Goal: Information Seeking & Learning: Learn about a topic

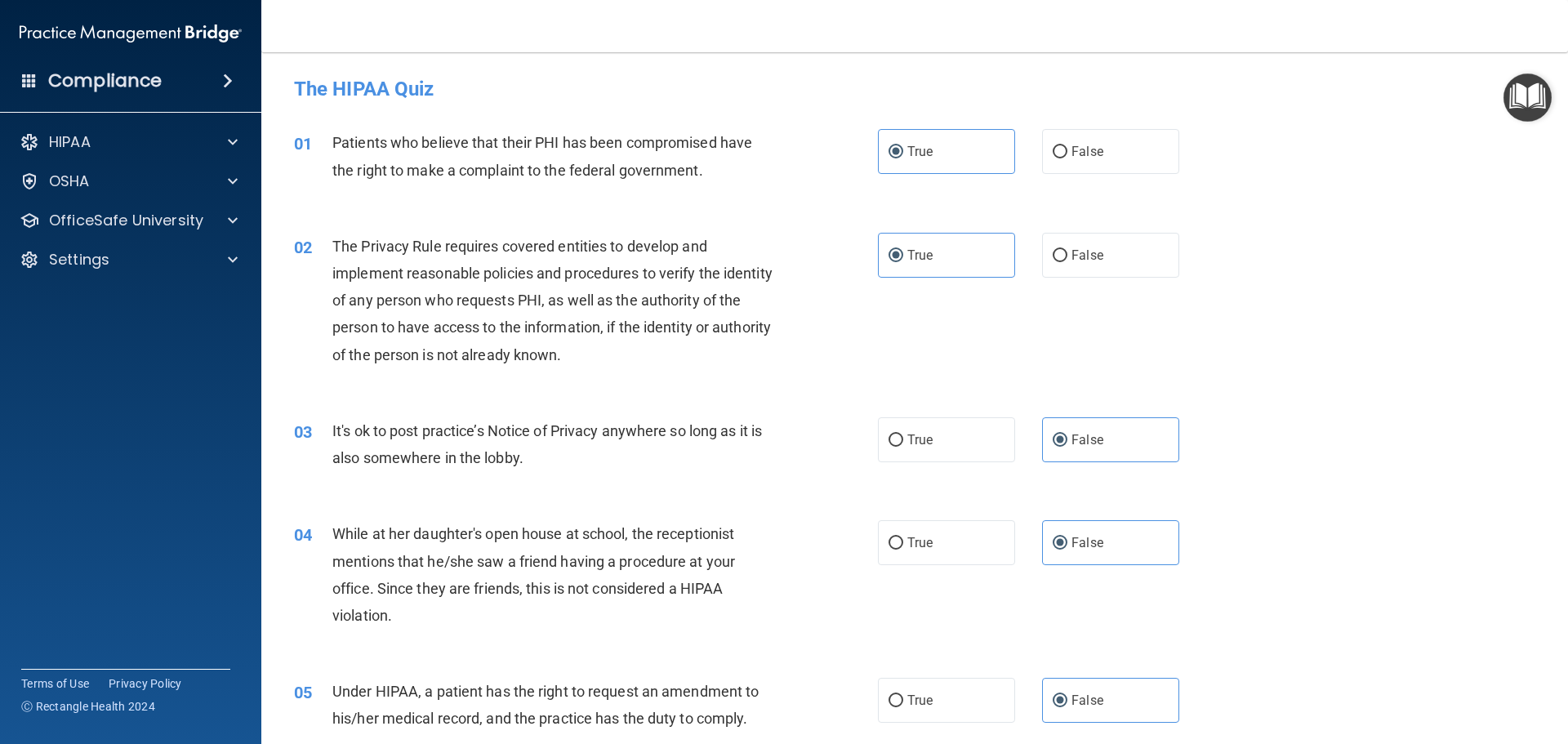
scroll to position [3121, 0]
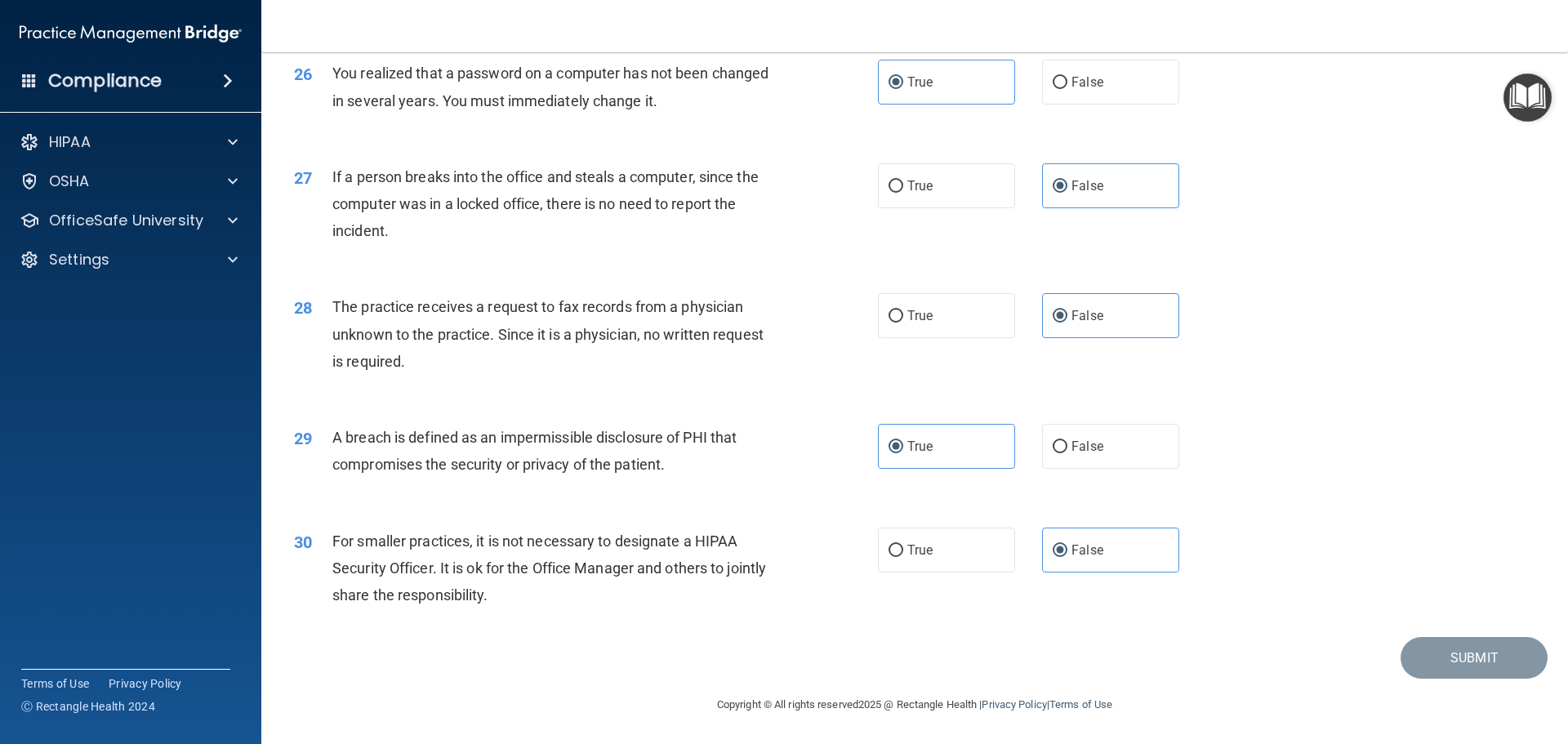
click at [1441, 561] on div "30 For smaller practices, it is not necessary to designate a HIPAA Security Off…" at bounding box center [914, 572] width 1265 height 131
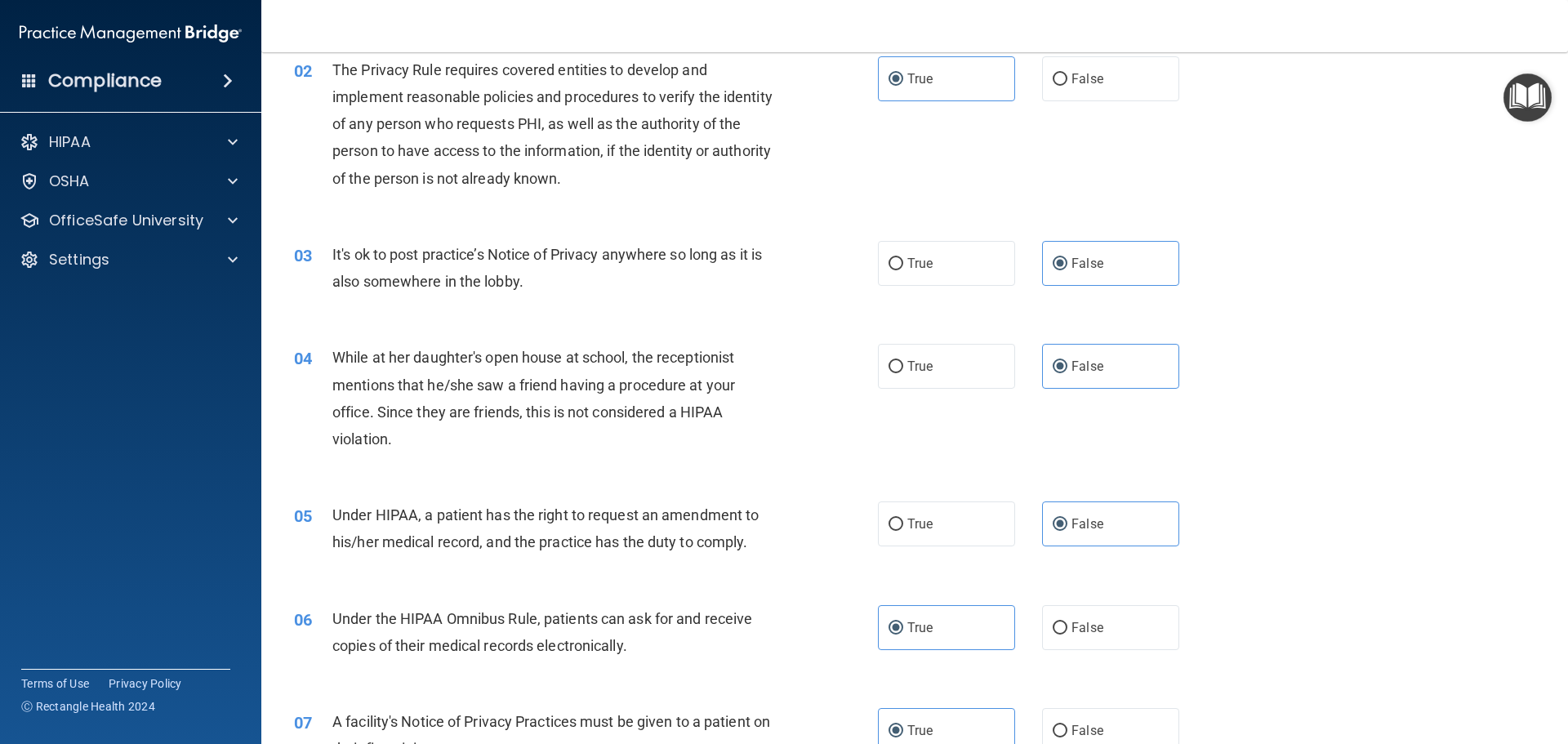
scroll to position [0, 0]
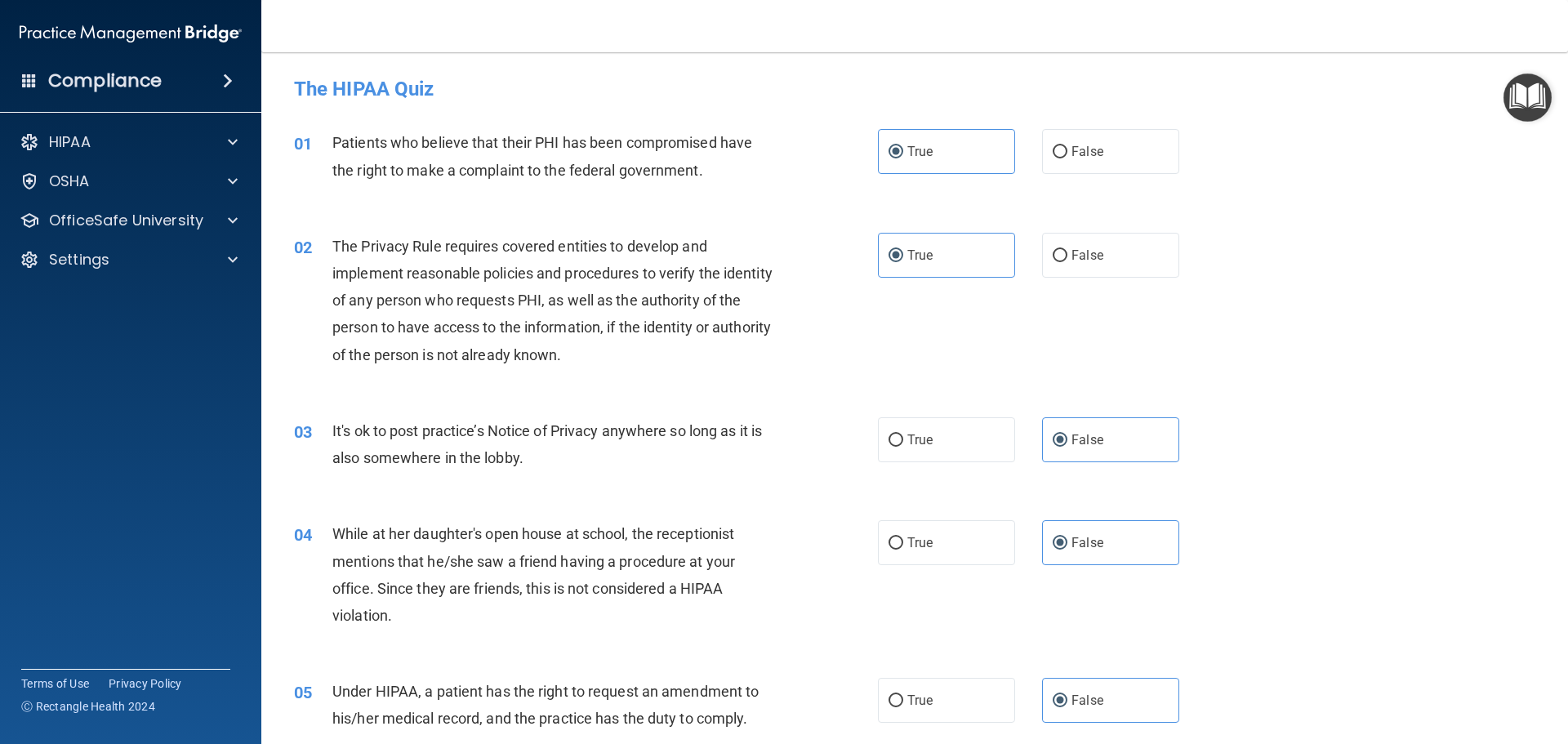
click at [918, 343] on div "02 The Privacy Rule requires covered entities to develop and implement reasonab…" at bounding box center [914, 304] width 1265 height 185
click at [953, 158] on label "True" at bounding box center [946, 152] width 137 height 45
click at [903, 158] on input "True" at bounding box center [895, 153] width 15 height 12
click at [957, 251] on label "True" at bounding box center [946, 255] width 137 height 45
click at [903, 251] on input "True" at bounding box center [895, 256] width 15 height 12
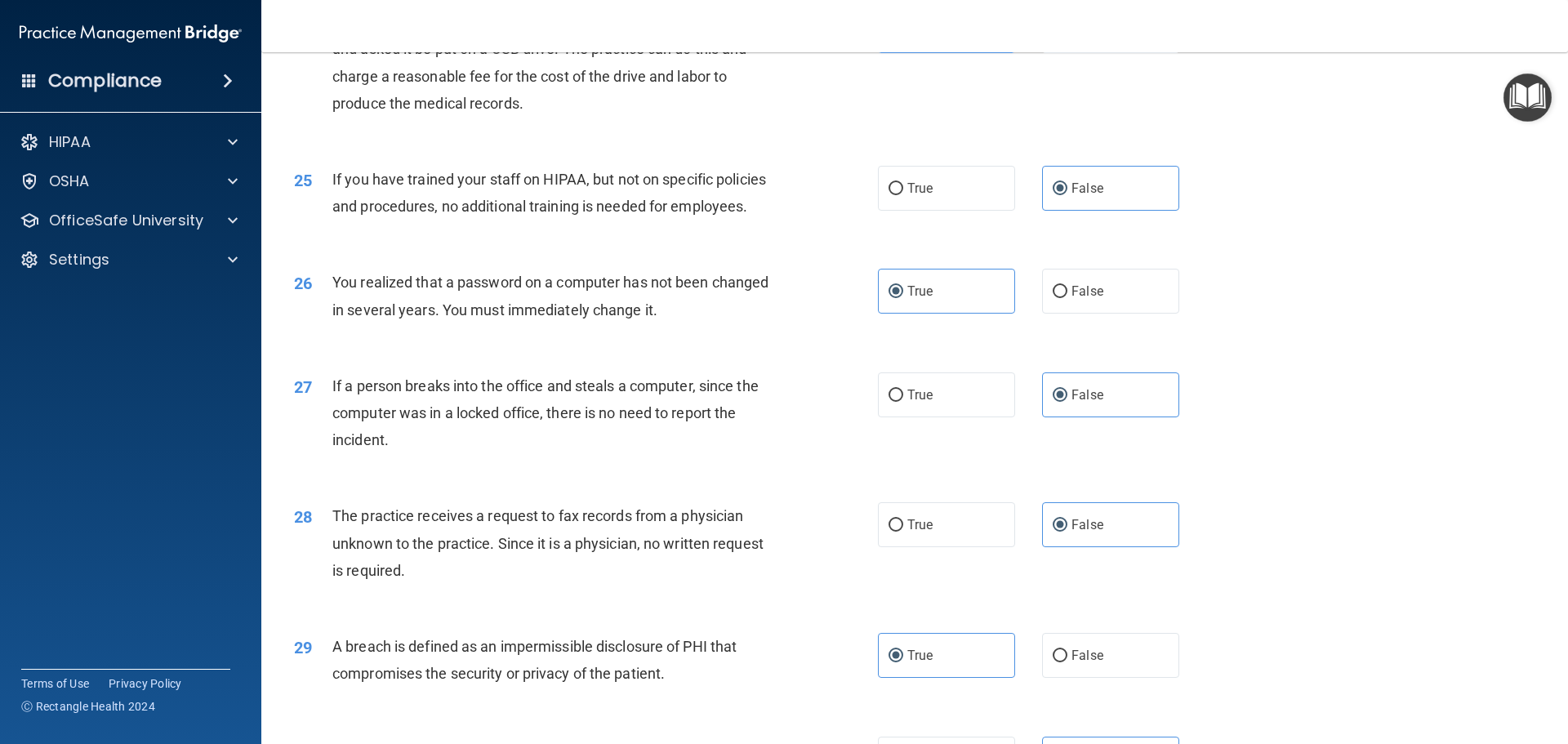
scroll to position [3121, 0]
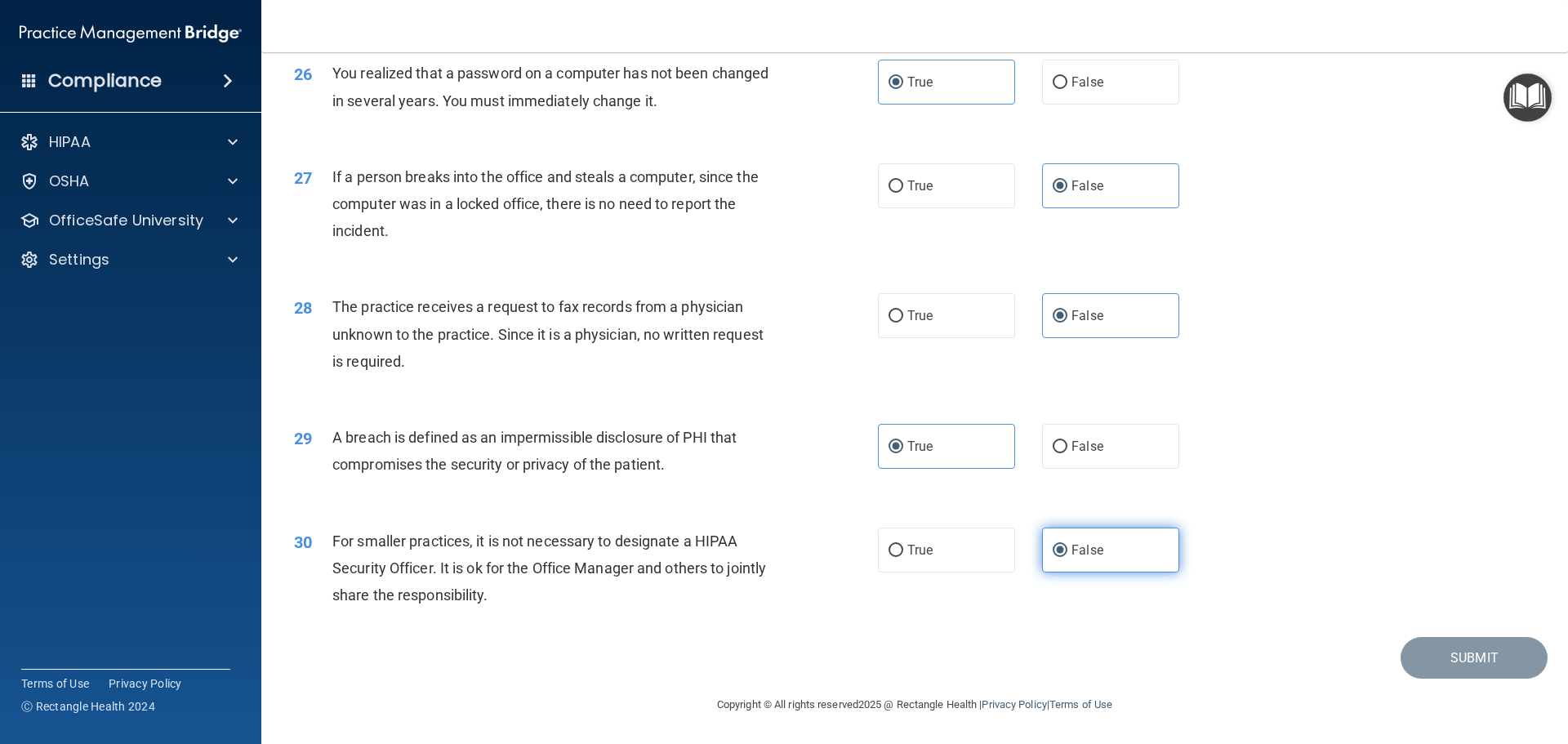
click at [1125, 543] on label "False" at bounding box center [1110, 550] width 137 height 45
click at [1068, 545] on input "False" at bounding box center [1060, 551] width 15 height 12
drag, startPoint x: 1138, startPoint y: 584, endPoint x: 1073, endPoint y: 536, distance: 80.8
click at [1138, 585] on div "30 For smaller practices, it is not necessary to designate a HIPAA Security Off…" at bounding box center [914, 572] width 1265 height 131
click at [939, 441] on label "True" at bounding box center [946, 447] width 137 height 45
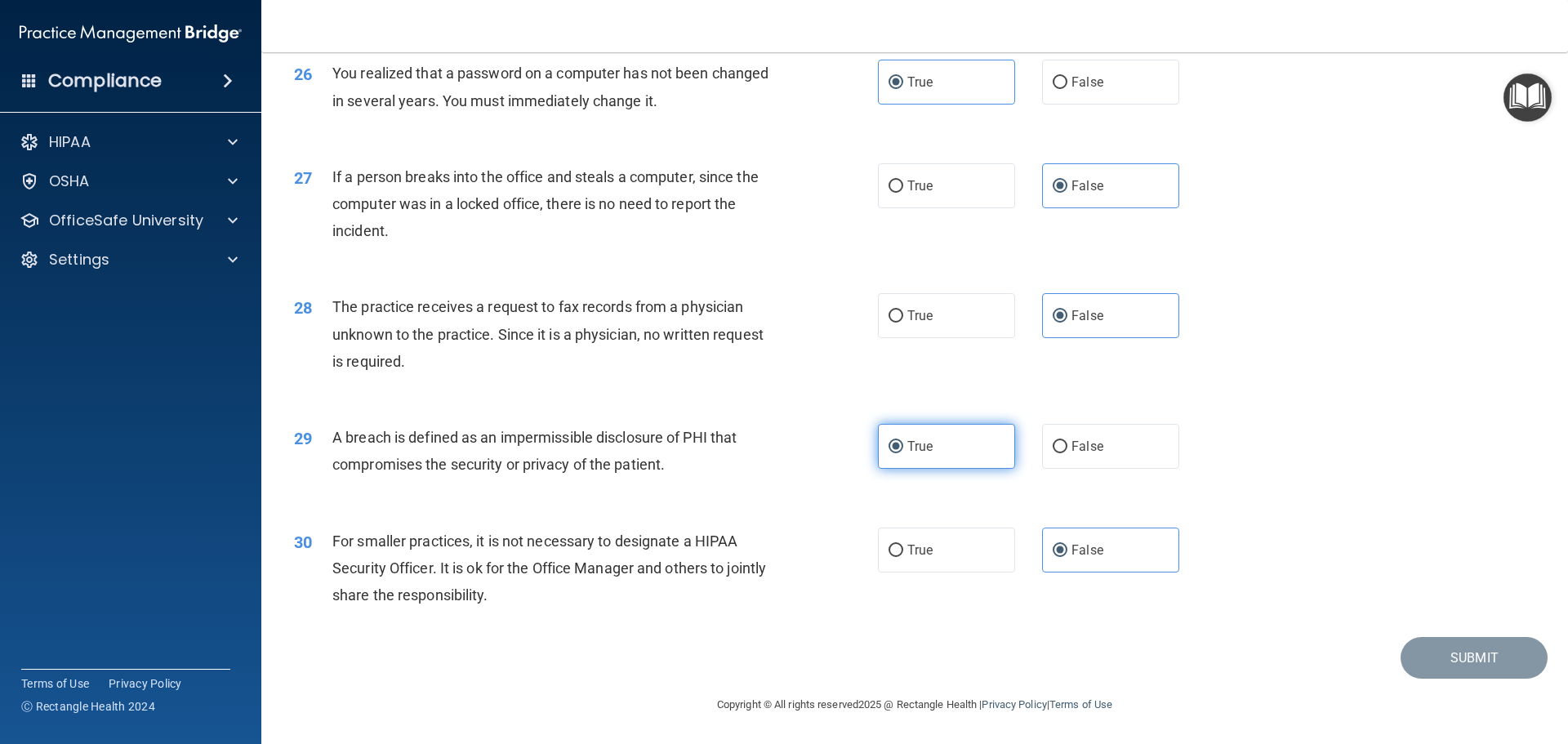
click at [903, 441] on input "True" at bounding box center [895, 447] width 15 height 12
drag, startPoint x: 948, startPoint y: 443, endPoint x: 970, endPoint y: 444, distance: 22.0
click at [953, 444] on label "True" at bounding box center [946, 447] width 137 height 45
click at [903, 444] on input "True" at bounding box center [895, 447] width 15 height 12
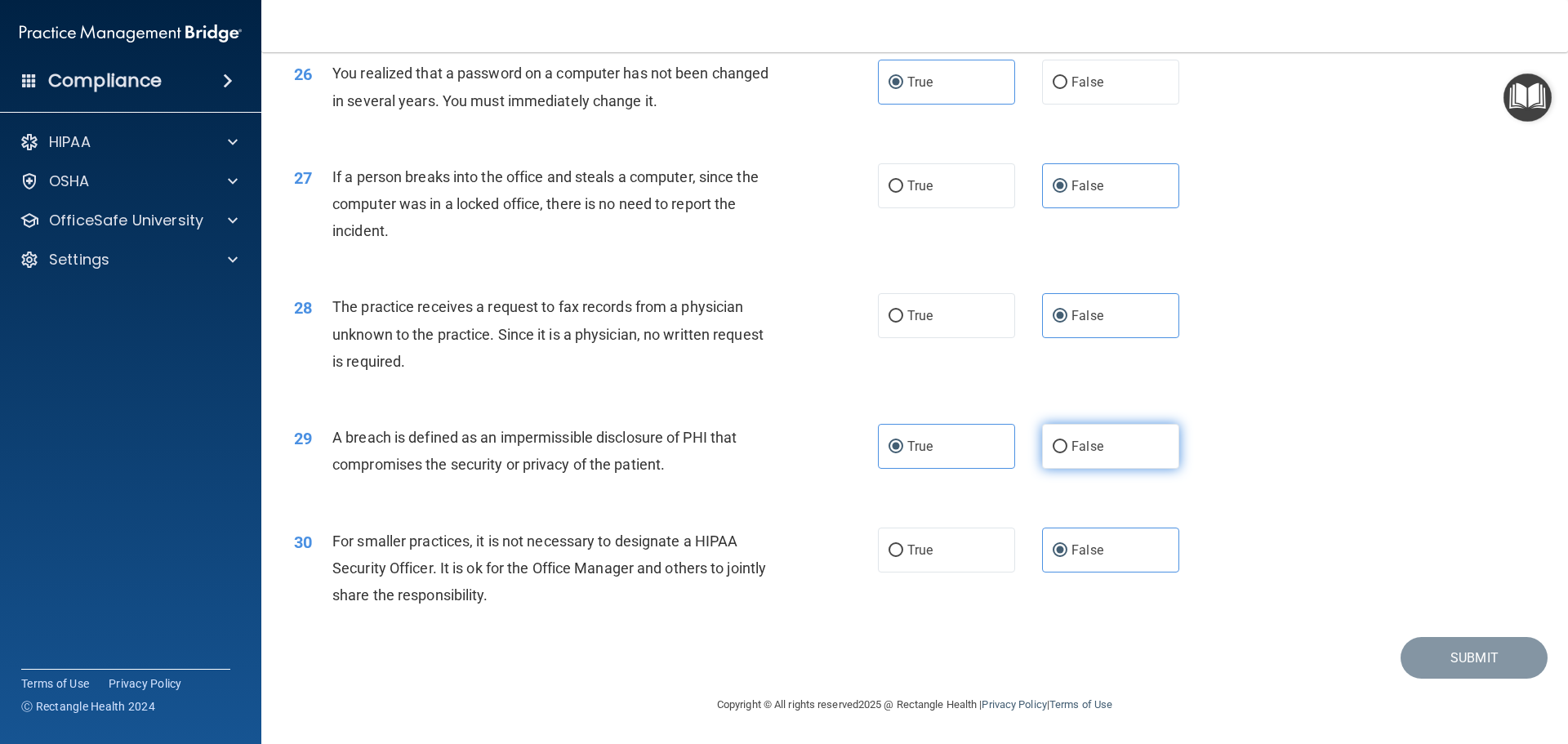
click at [1088, 444] on span "False" at bounding box center [1087, 447] width 32 height 16
click at [1068, 444] on input "False" at bounding box center [1060, 447] width 15 height 12
radio input "true"
drag, startPoint x: 976, startPoint y: 444, endPoint x: 1020, endPoint y: 442, distance: 44.0
click at [977, 444] on label "True" at bounding box center [946, 447] width 137 height 45
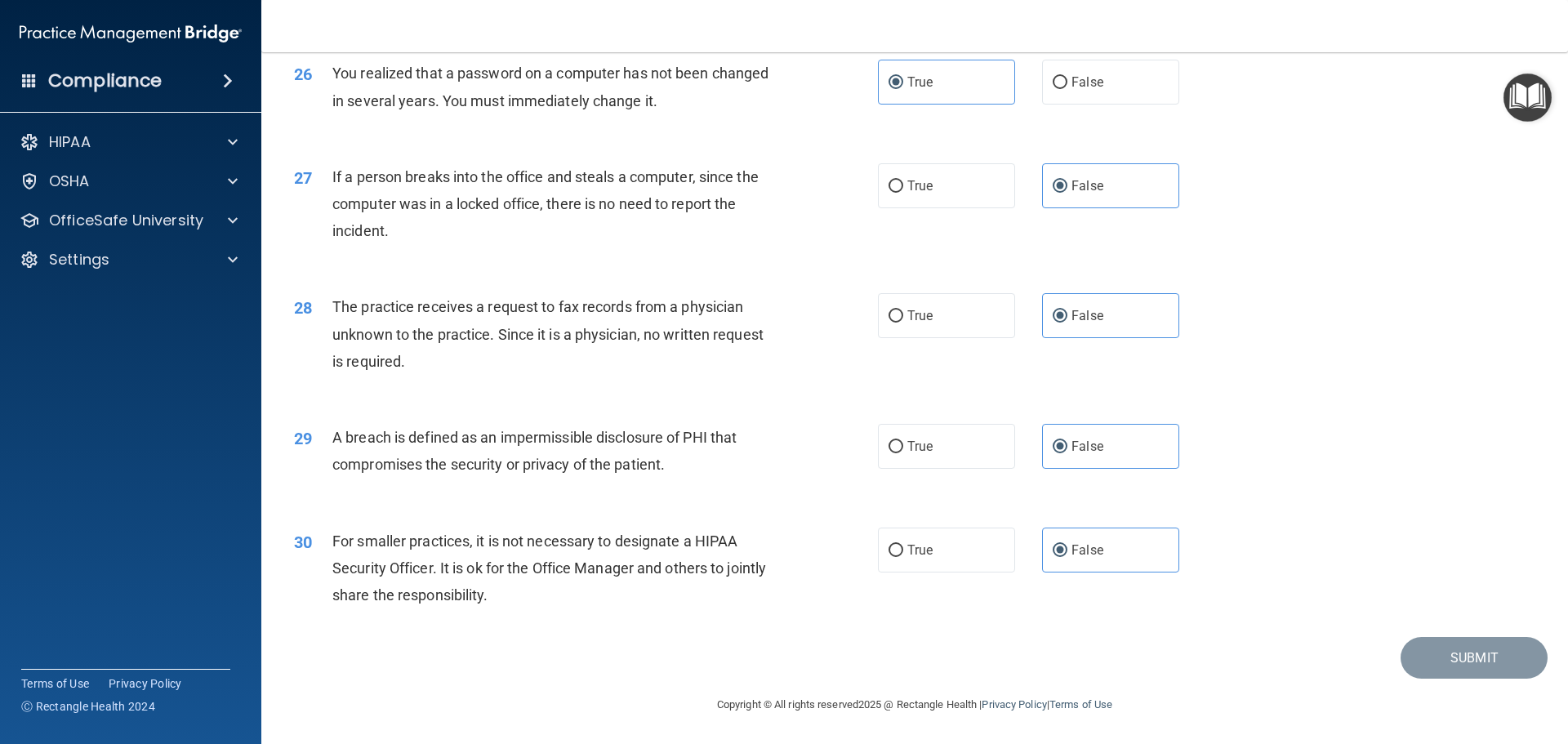
click at [903, 444] on input "True" at bounding box center [895, 447] width 15 height 12
radio input "true"
radio input "false"
click at [1142, 314] on label "False" at bounding box center [1110, 316] width 137 height 45
click at [1068, 314] on input "False" at bounding box center [1060, 317] width 15 height 12
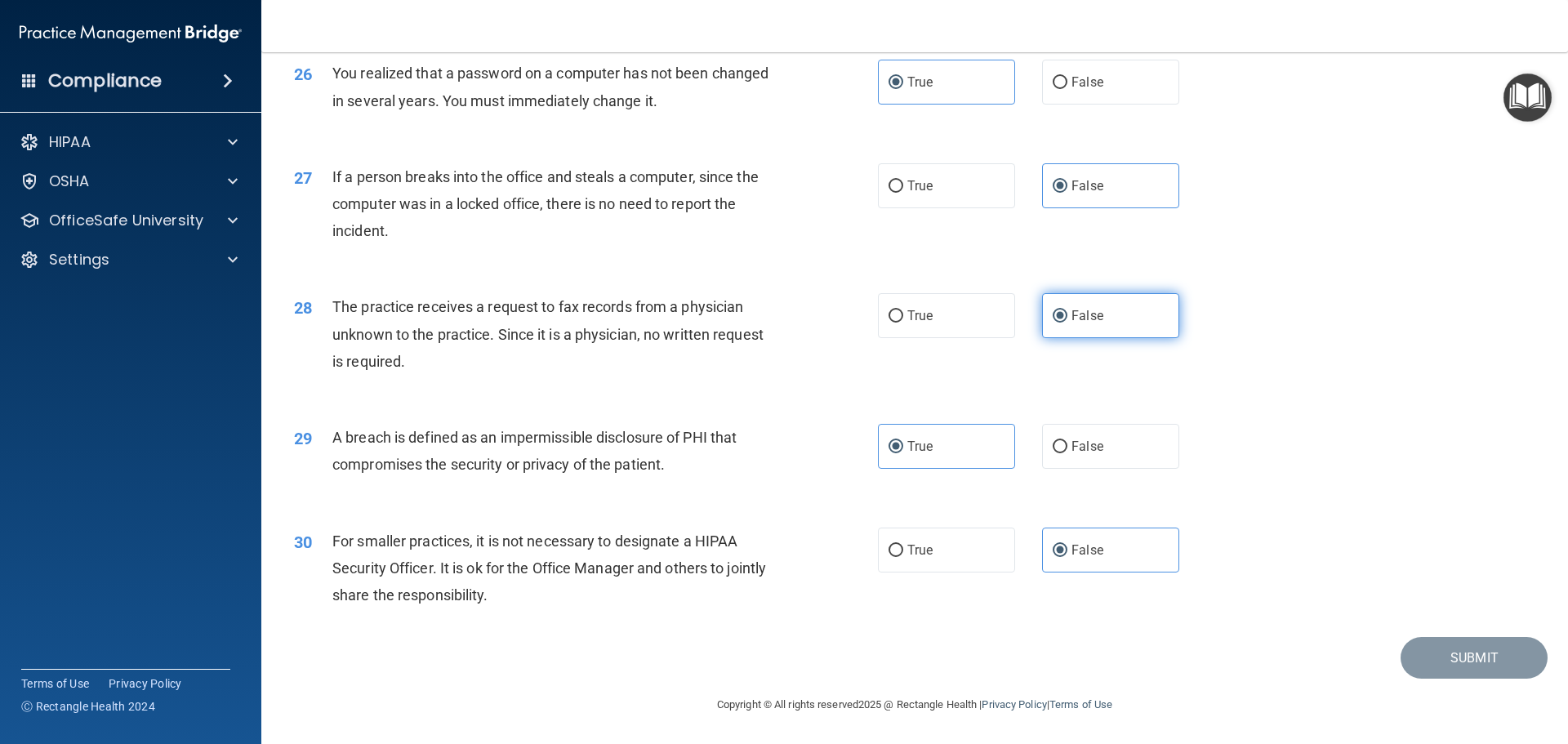
click at [1142, 314] on label "False" at bounding box center [1110, 316] width 137 height 45
click at [1068, 314] on input "False" at bounding box center [1060, 317] width 15 height 12
drag, startPoint x: 1005, startPoint y: 323, endPoint x: 1023, endPoint y: 323, distance: 18.0
click at [1010, 323] on div "True False" at bounding box center [1042, 316] width 329 height 45
click at [1099, 328] on label "False" at bounding box center [1110, 316] width 137 height 45
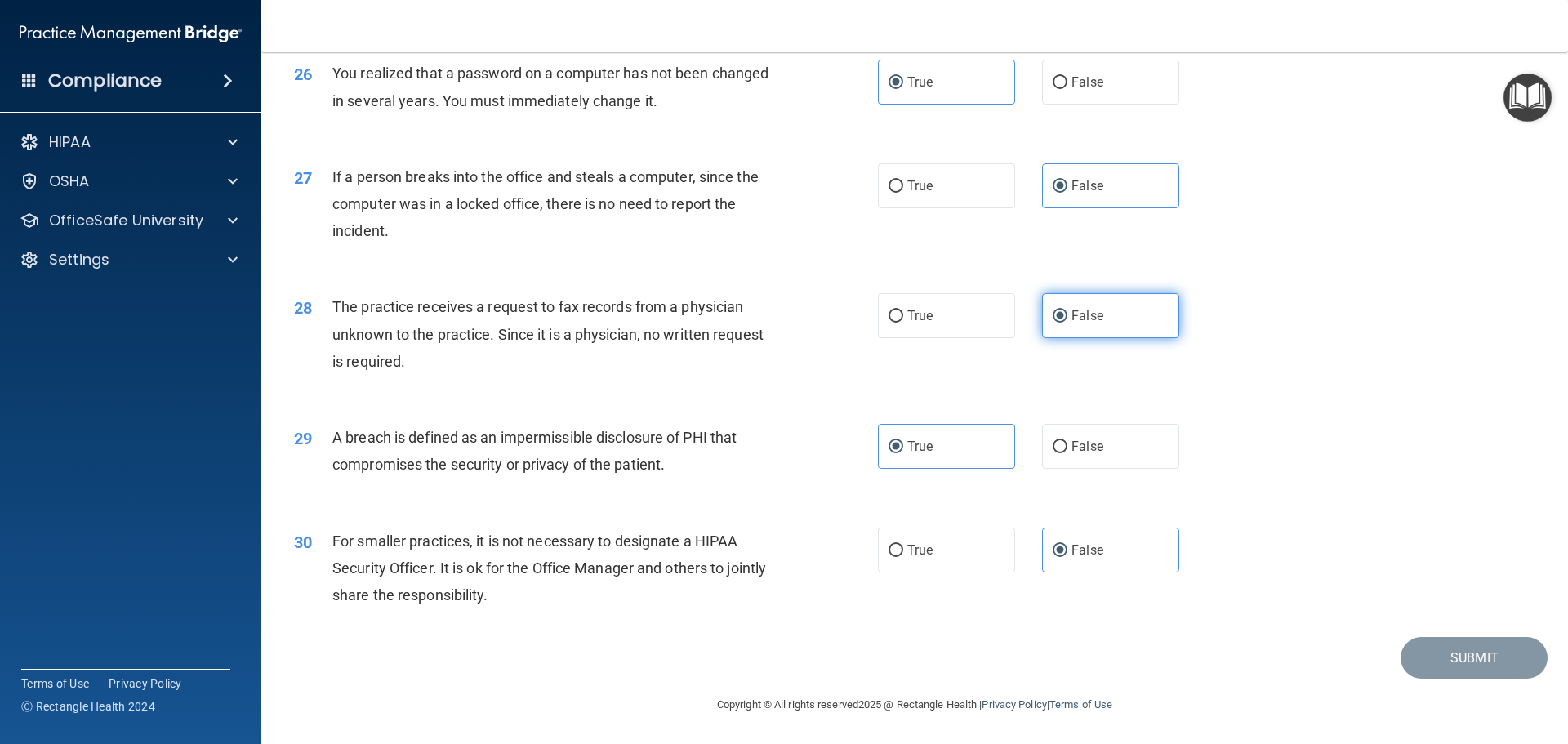
click at [1068, 323] on input "False" at bounding box center [1060, 317] width 15 height 12
click at [1552, 343] on main "- The HIPAA Quiz This quiz doesn’t expire until 09/13/2025. Are you sure you wa…" at bounding box center [914, 398] width 1307 height 692
click at [1349, 537] on div "30 For smaller practices, it is not necessary to designate a HIPAA Security Off…" at bounding box center [914, 572] width 1265 height 131
click at [1231, 414] on div "29 A breach is defined as an impermissible disclosure of PHI that compromises t…" at bounding box center [914, 454] width 1265 height 103
click at [894, 691] on div "Copyright © All rights reserved 2025 @ Rectangle Health | Privacy Policy | Term…" at bounding box center [914, 704] width 596 height 52
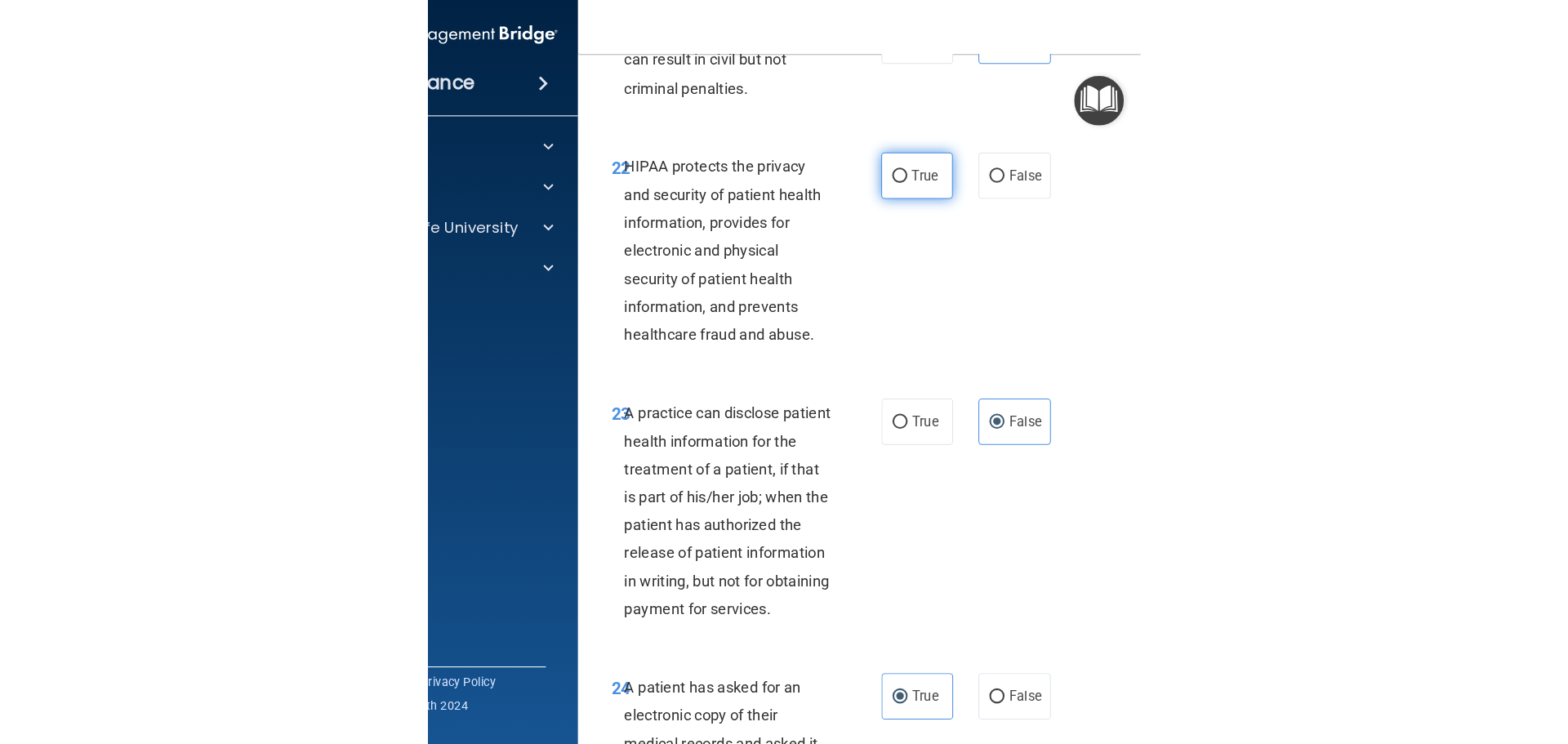
scroll to position [3919, 0]
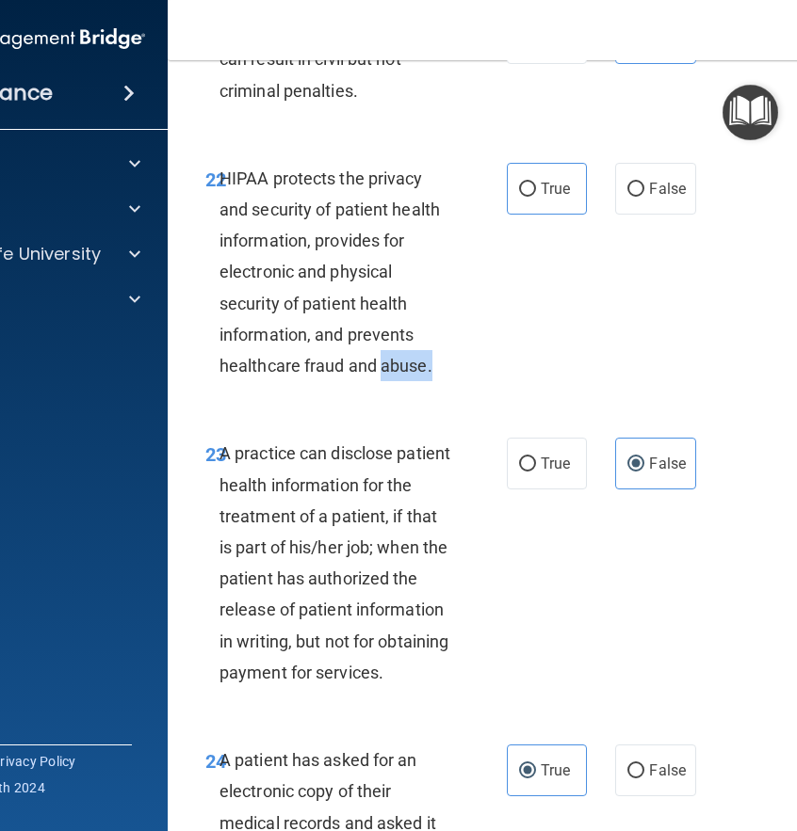
drag, startPoint x: 429, startPoint y: 447, endPoint x: 375, endPoint y: 447, distance: 54.6
click at [375, 382] on div "HIPAA protects the privacy and security of patient health information, provides…" at bounding box center [343, 272] width 248 height 219
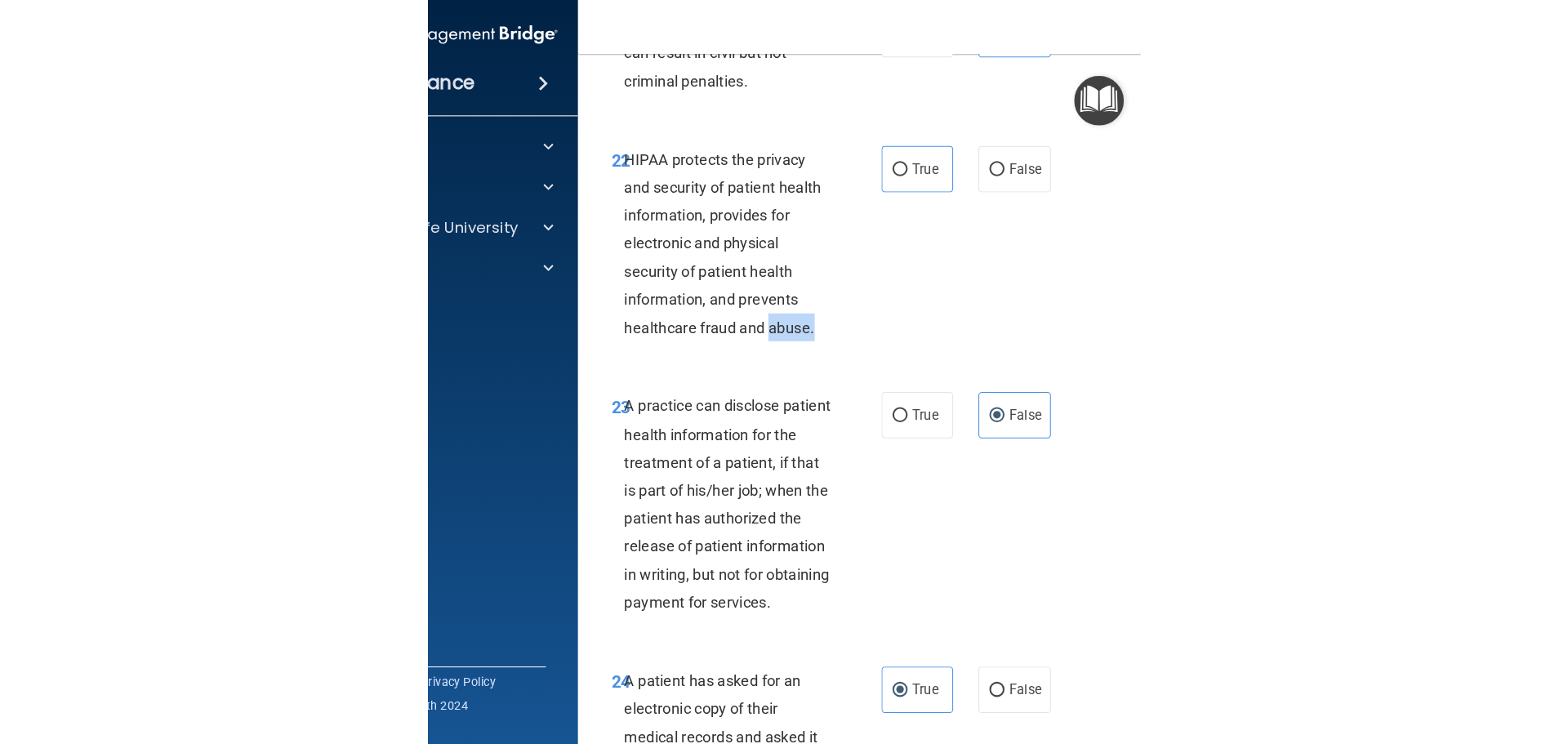
scroll to position [2519, 0]
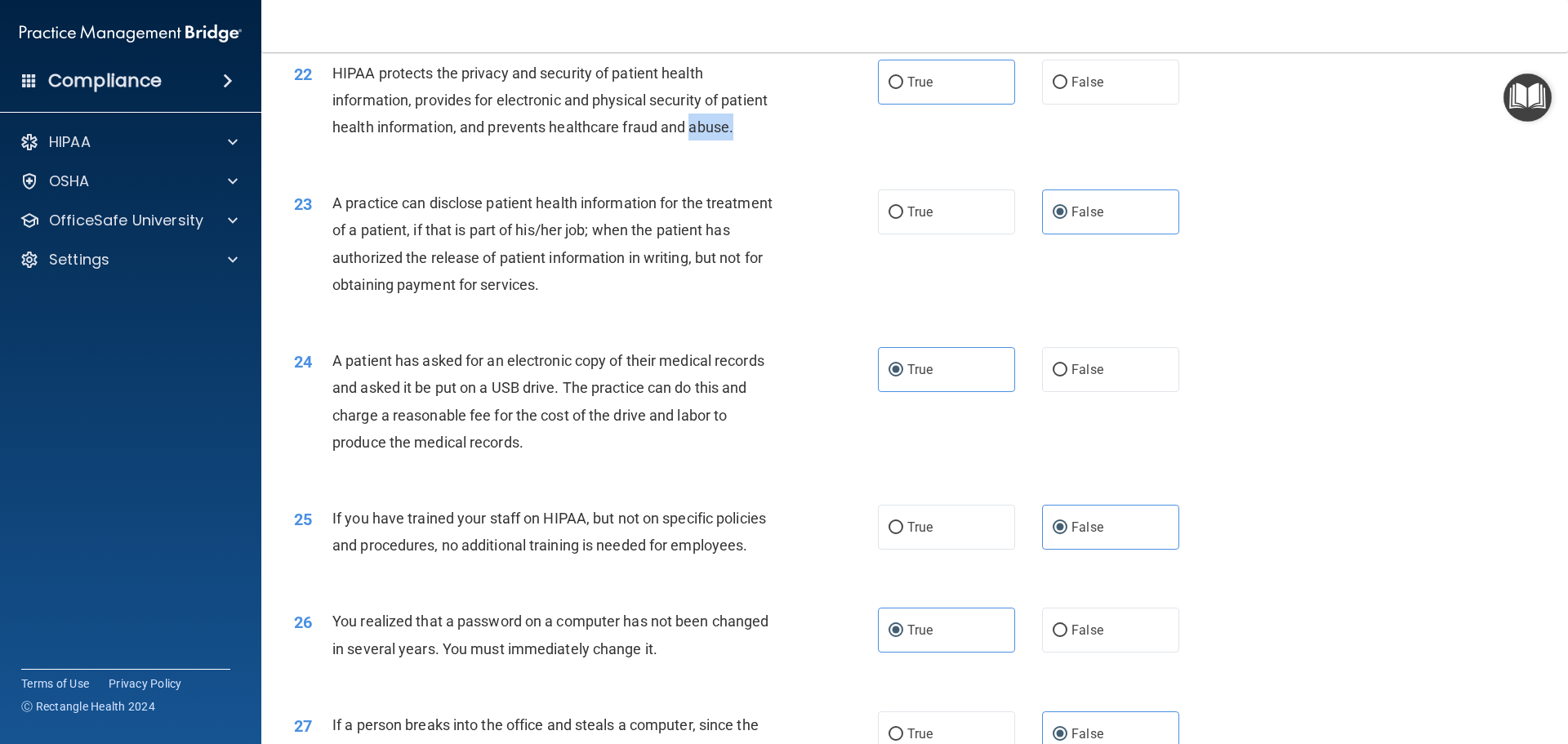
click at [392, 141] on div "HIPAA protects the privacy and security of patient health information, provides…" at bounding box center [560, 101] width 456 height 82
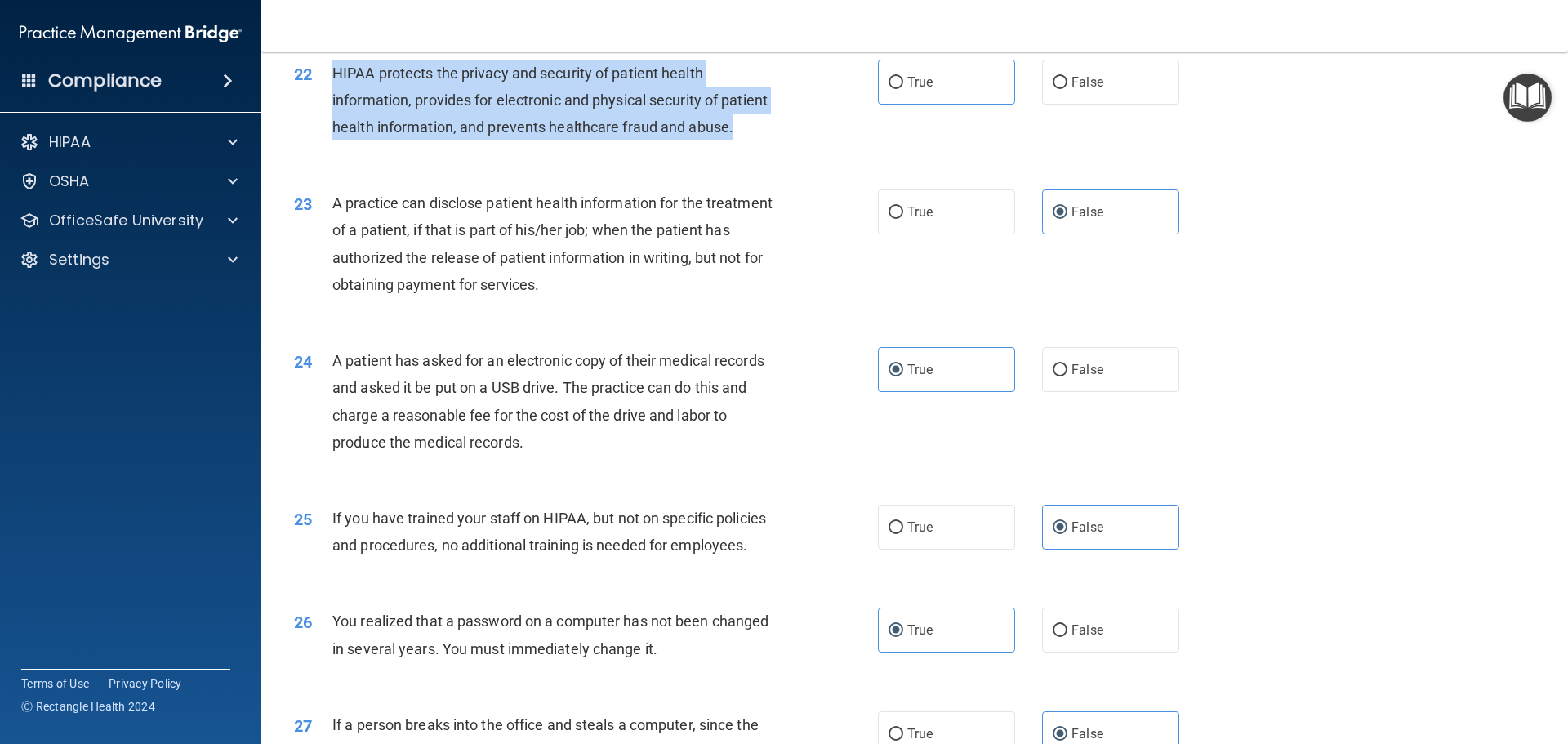
drag, startPoint x: 393, startPoint y: 187, endPoint x: 333, endPoint y: 108, distance: 99.2
click at [333, 108] on div "HIPAA protects the privacy and security of patient health information, provides…" at bounding box center [560, 101] width 456 height 82
copy span "HIPAA protects the privacy and security of patient health information, provides…"
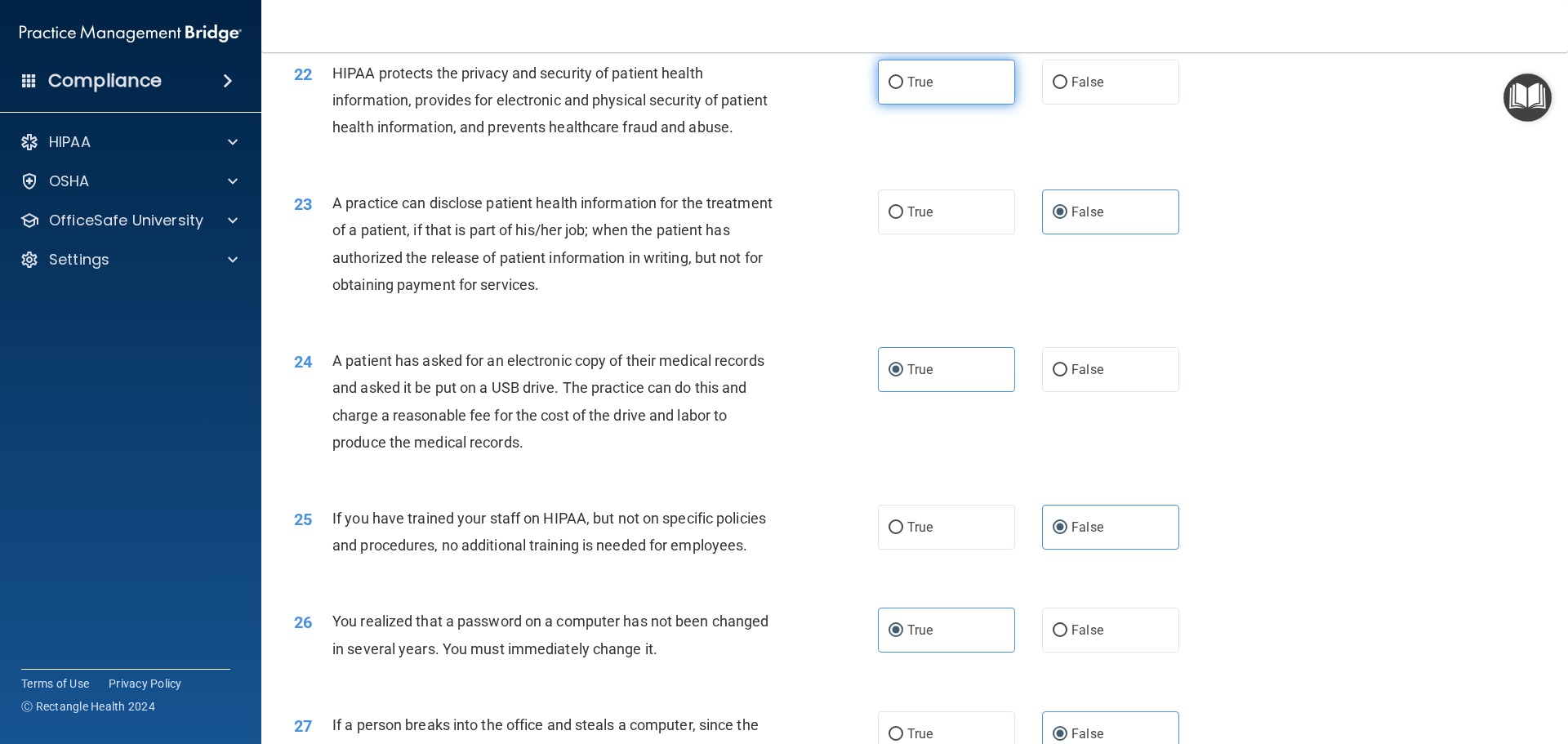
click at [949, 105] on label "True" at bounding box center [946, 82] width 137 height 45
click at [903, 89] on input "True" at bounding box center [895, 83] width 15 height 12
radio input "true"
click at [1368, 327] on div "23 A practice can disclose patient health information for the treatment of a pa…" at bounding box center [914, 248] width 1265 height 158
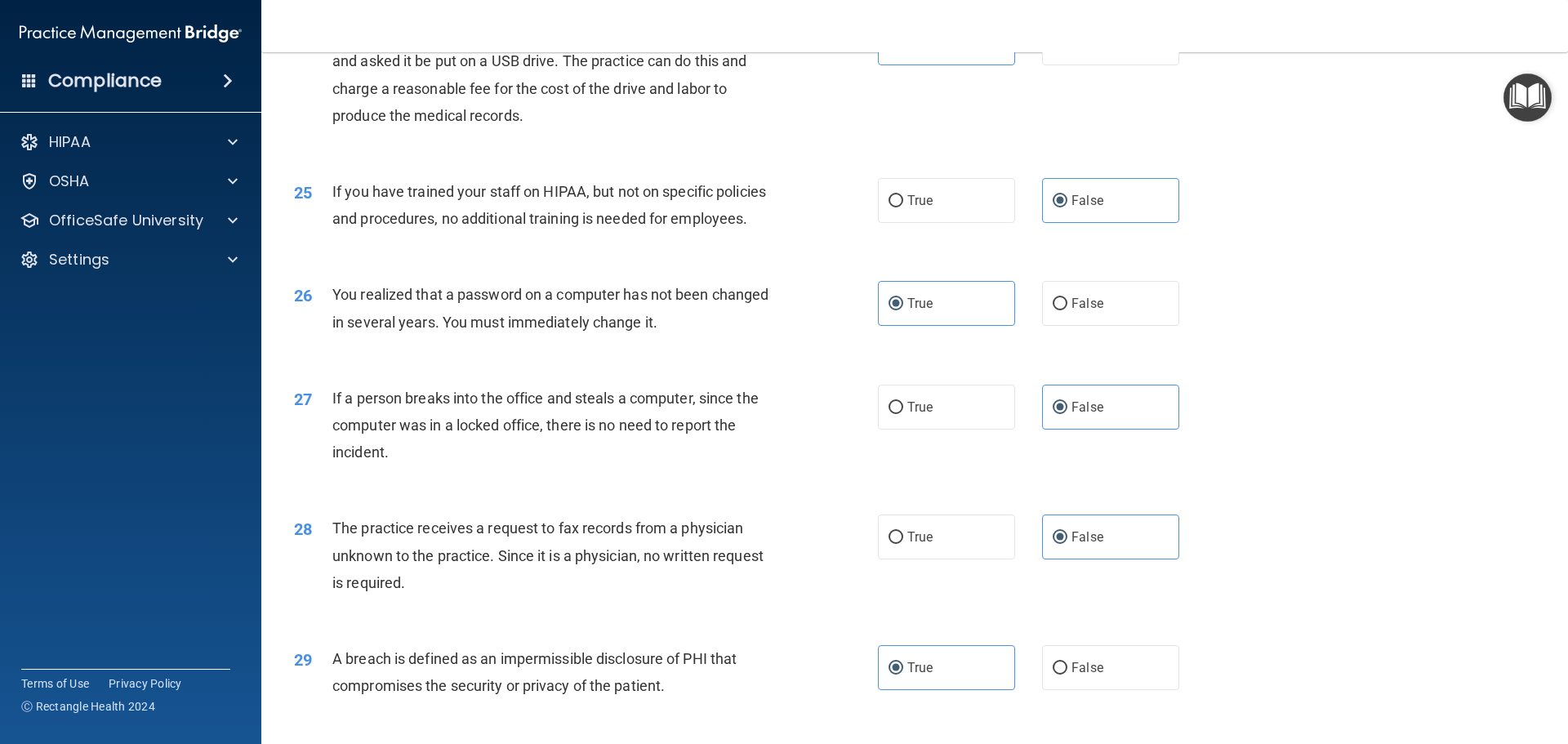
scroll to position [3121, 0]
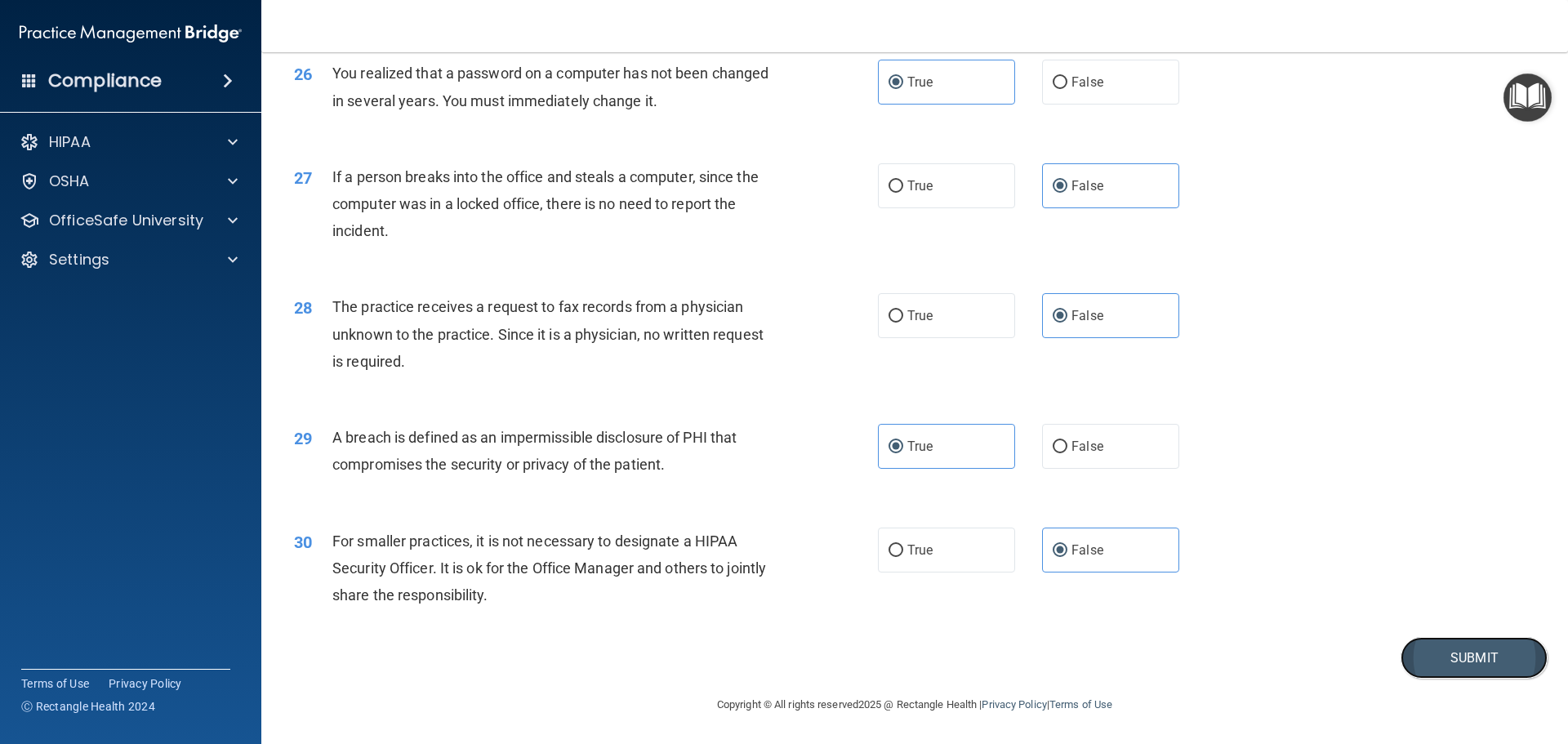
click at [1447, 651] on button "Submit" at bounding box center [1473, 657] width 147 height 42
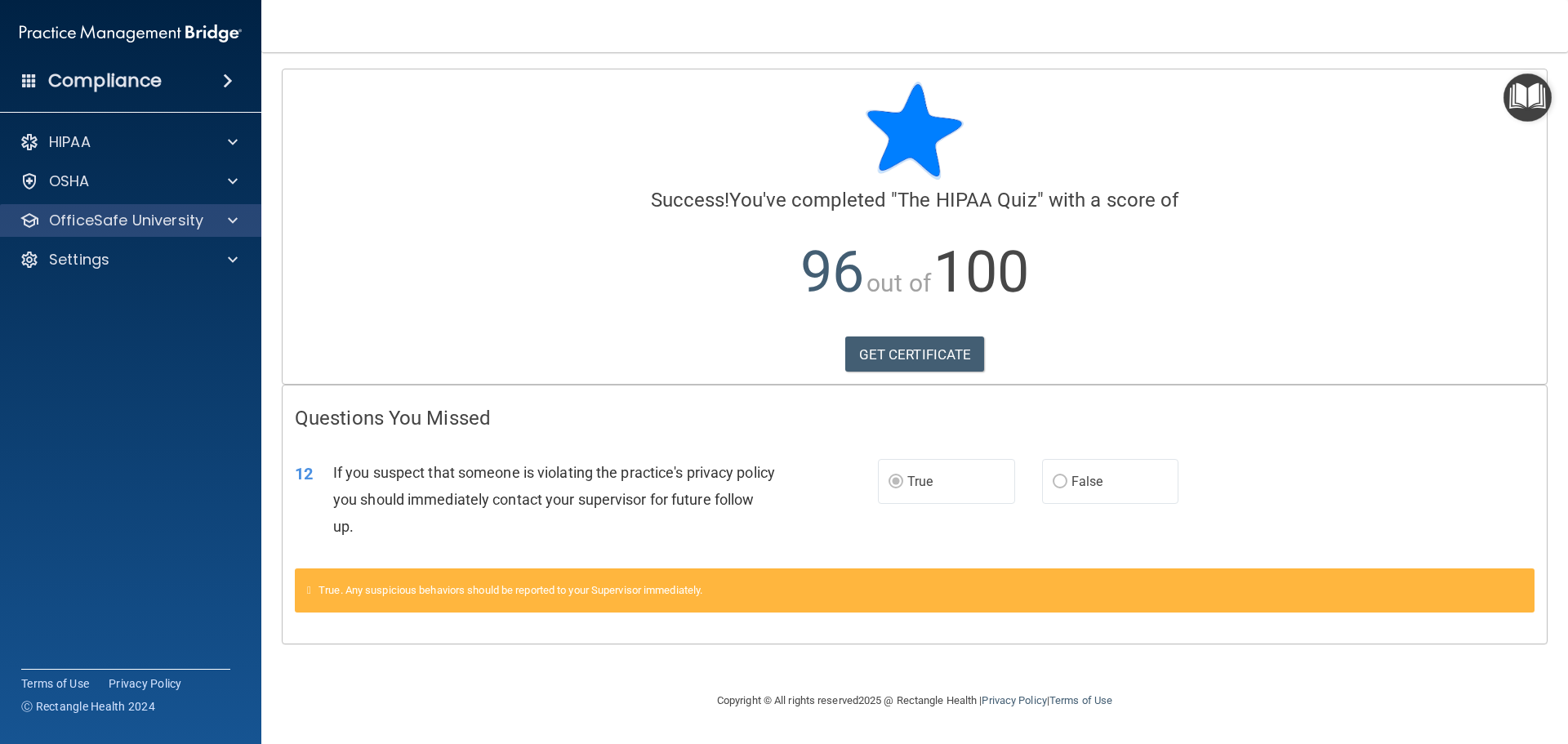
click at [251, 227] on div "OfficeSafe University" at bounding box center [131, 220] width 262 height 33
click at [228, 219] on span at bounding box center [232, 220] width 10 height 20
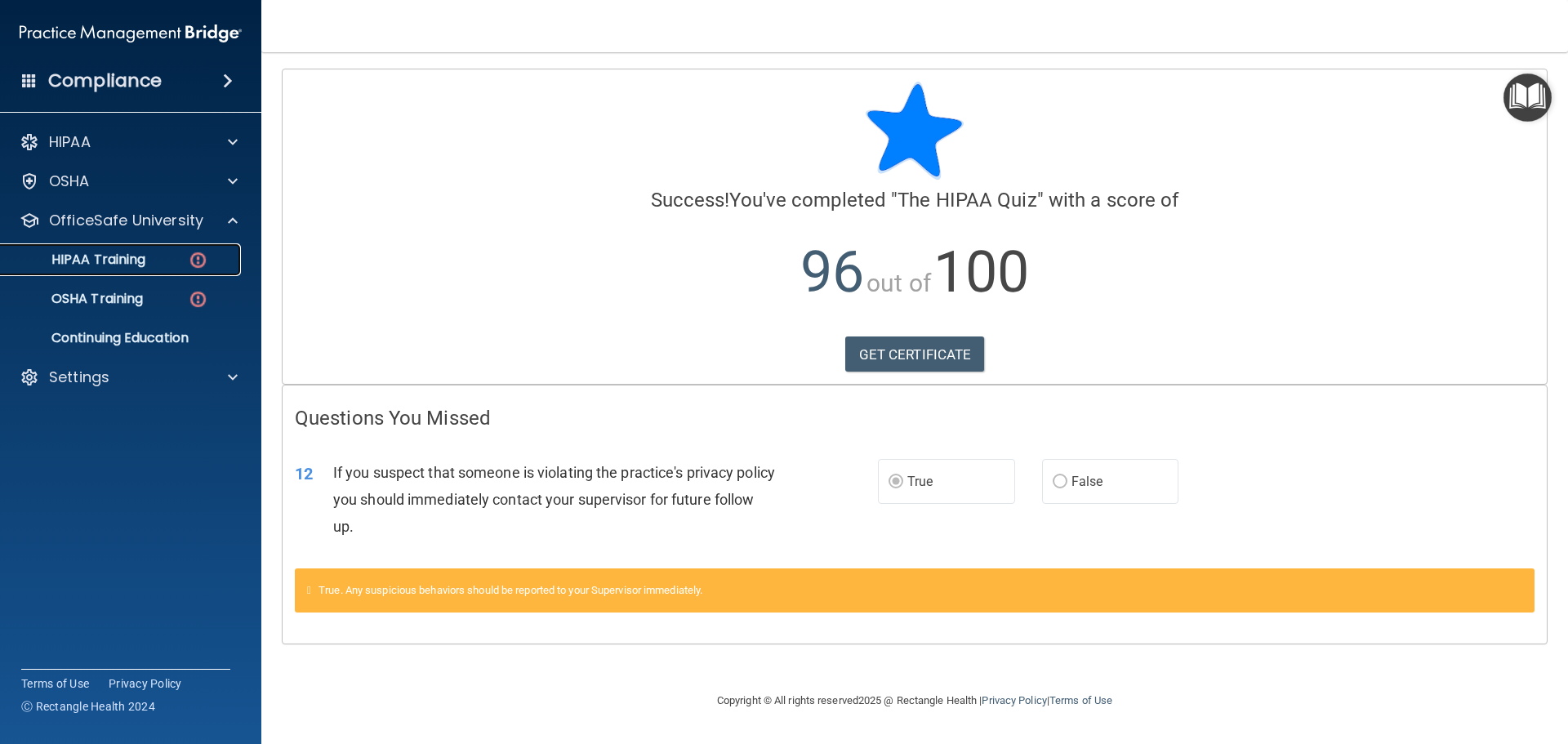
click at [117, 251] on p "HIPAA Training" at bounding box center [77, 259] width 134 height 16
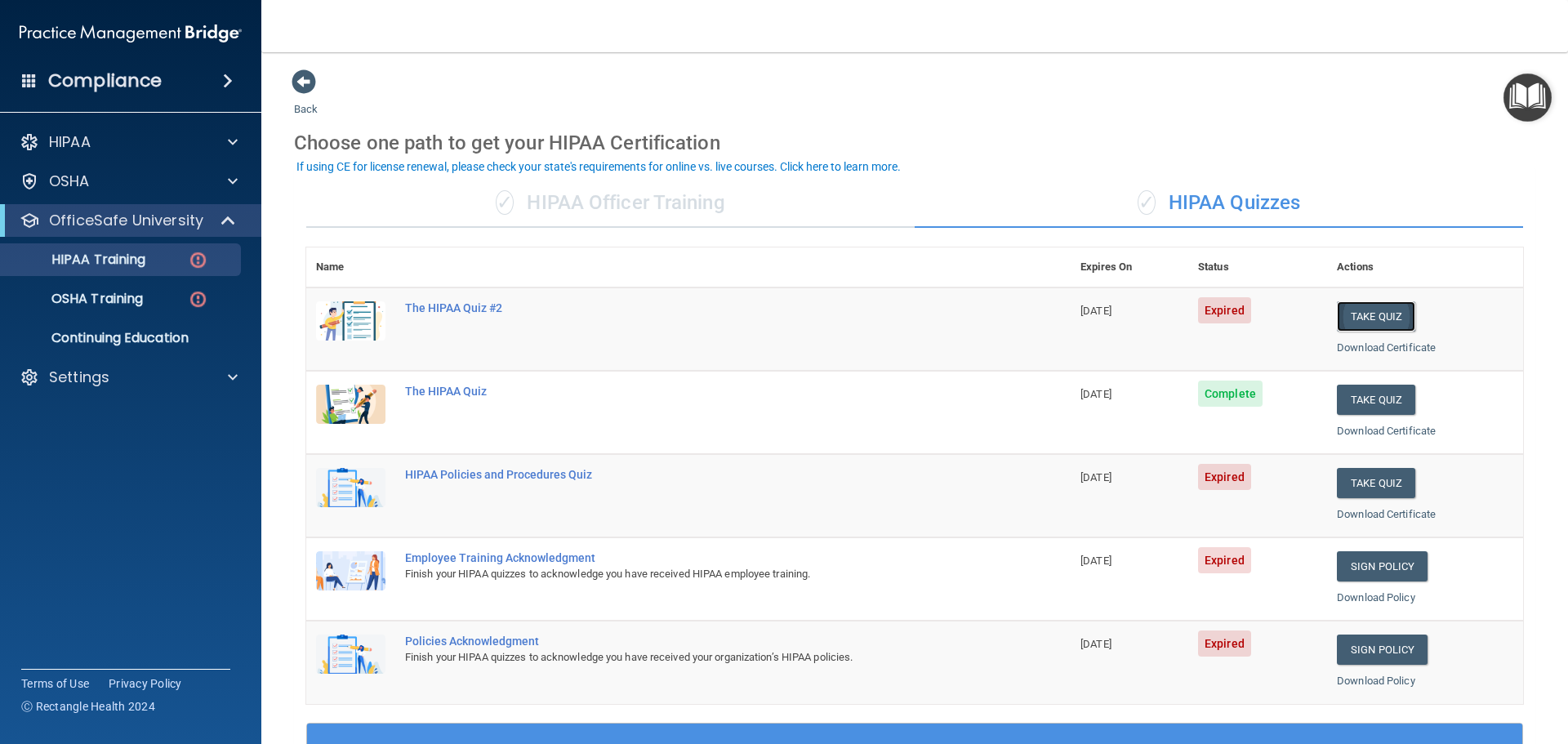
click at [1362, 314] on button "Take Quiz" at bounding box center [1375, 316] width 78 height 30
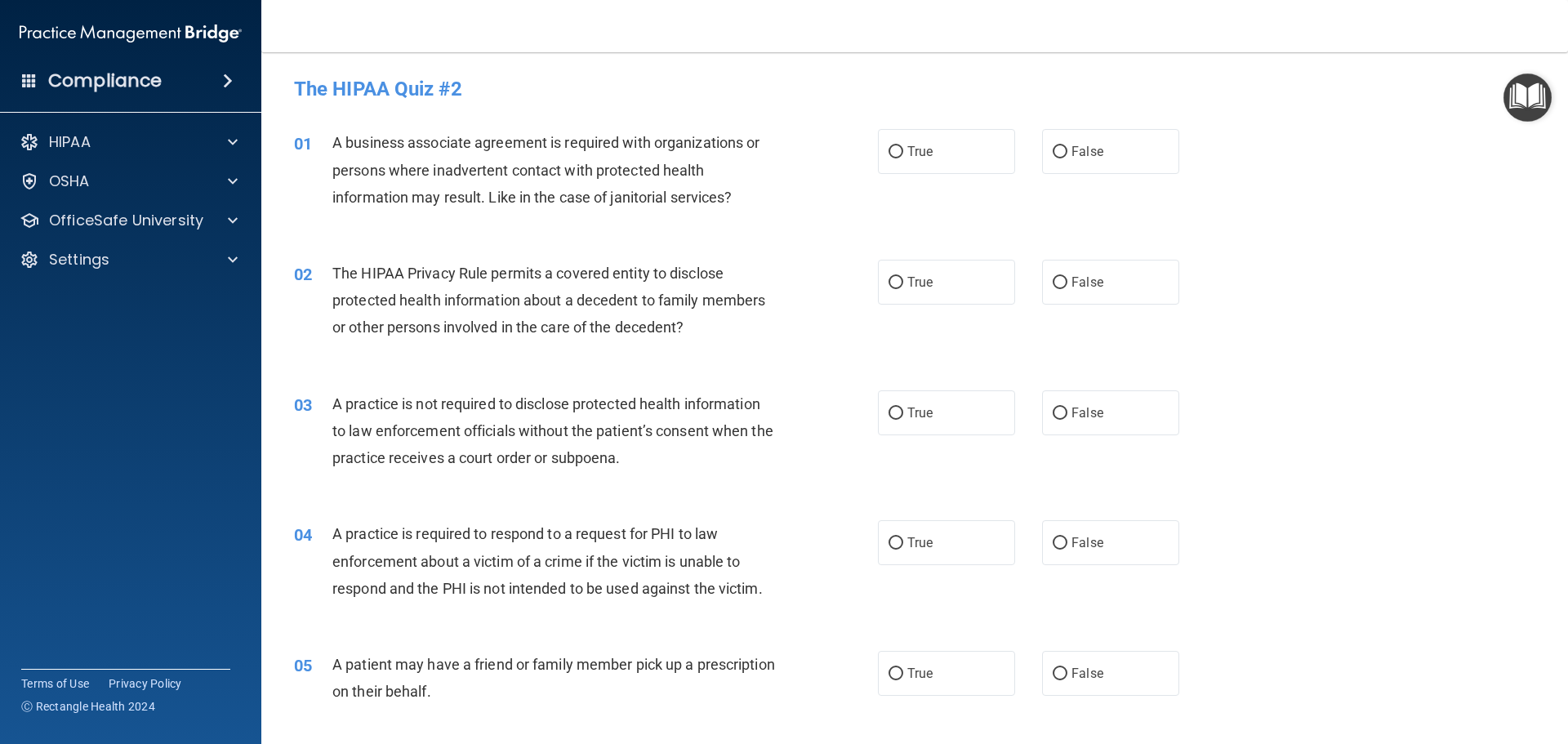
click at [454, 162] on span "A business associate agreement is required with organizations or persons where …" at bounding box center [546, 169] width 427 height 71
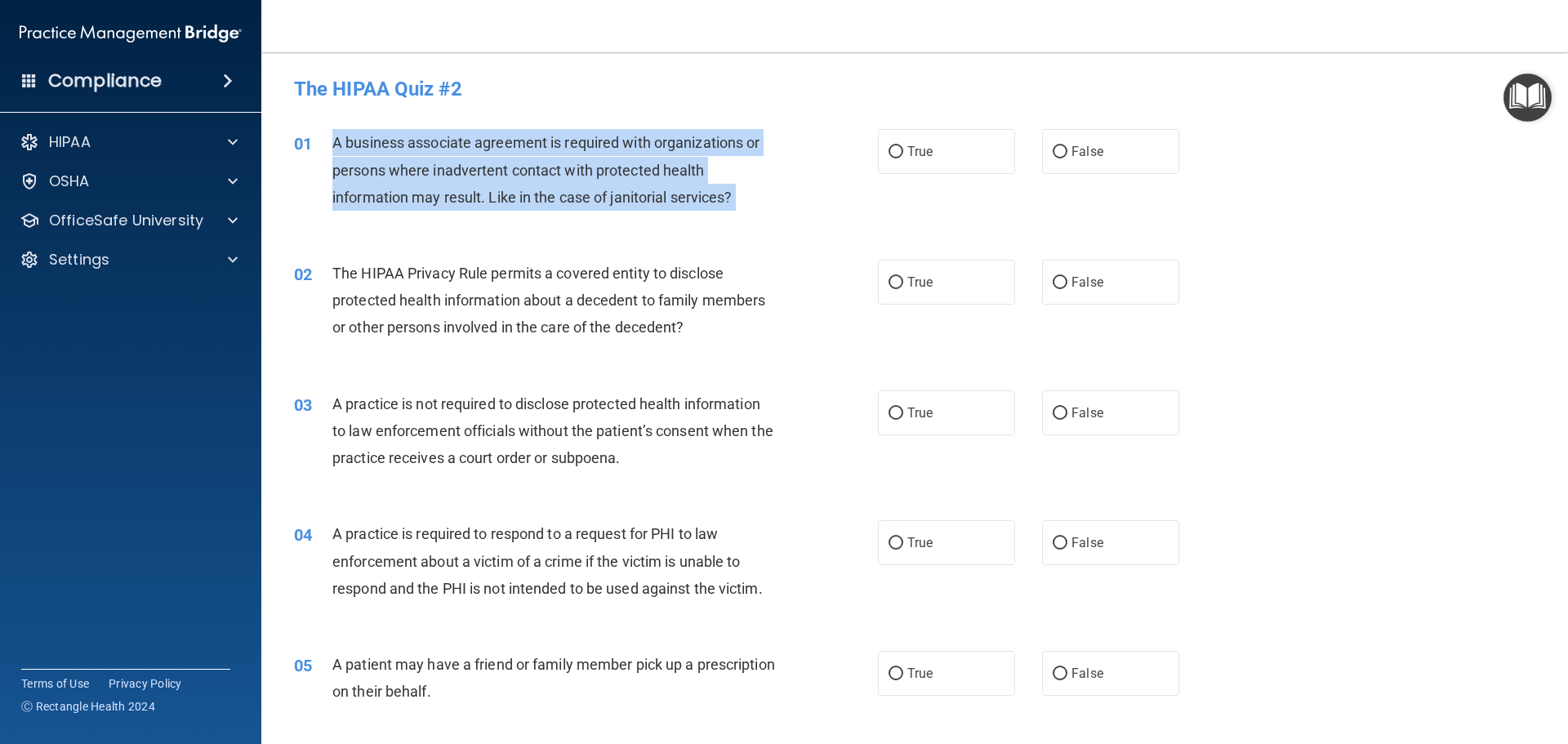
click at [454, 162] on span "A business associate agreement is required with organizations or persons where …" at bounding box center [546, 169] width 427 height 71
copy ng-form "A business associate agreement is required with organizations or persons where …"
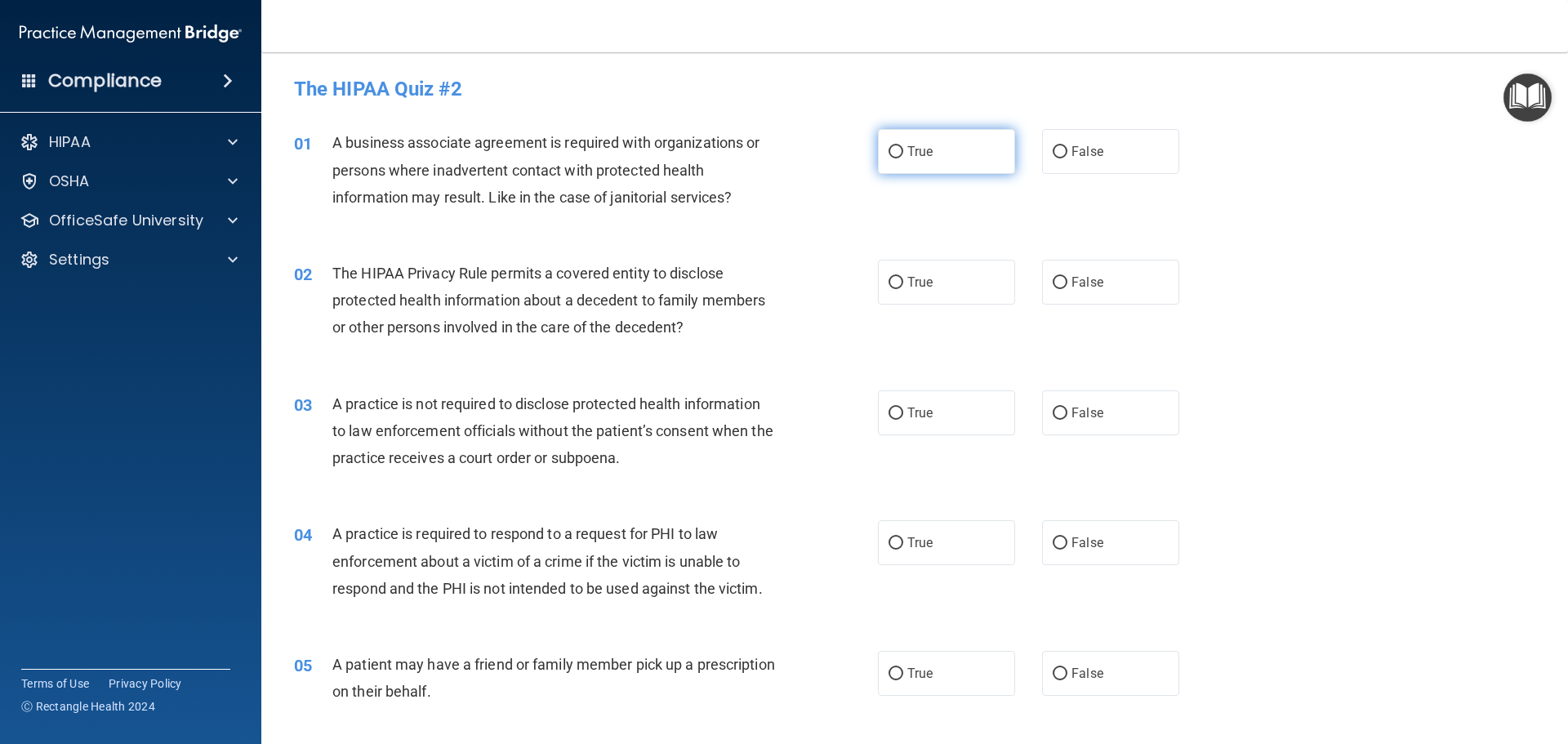
click at [962, 153] on label "True" at bounding box center [946, 152] width 137 height 45
click at [903, 153] on input "True" at bounding box center [895, 153] width 15 height 12
radio input "true"
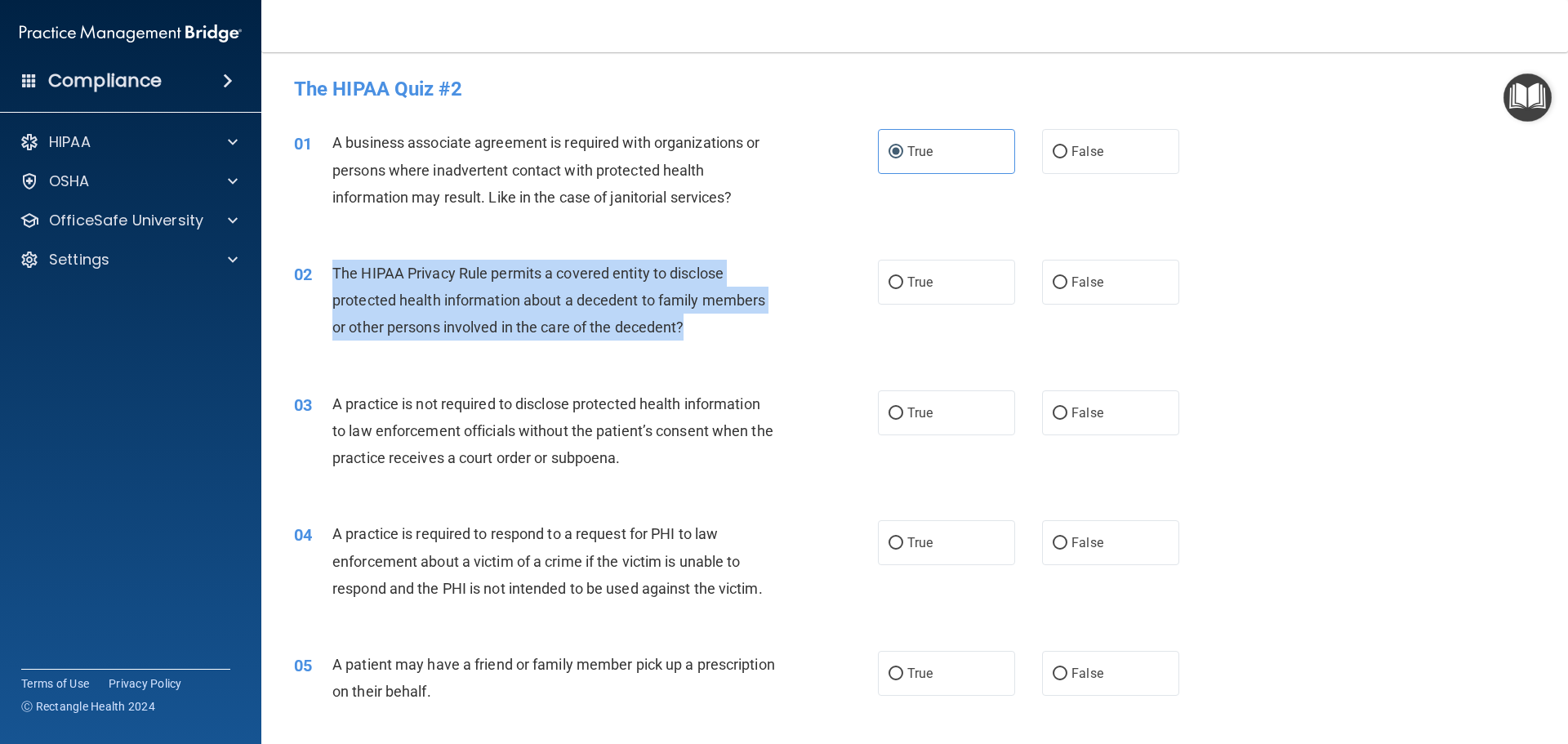
drag, startPoint x: 713, startPoint y: 330, endPoint x: 336, endPoint y: 274, distance: 381.1
click at [336, 274] on div "The HIPAA Privacy Rule permits a covered entity to disclose protected health in…" at bounding box center [560, 300] width 456 height 82
copy span "The HIPAA Privacy Rule permits a covered entity to disclose protected health in…"
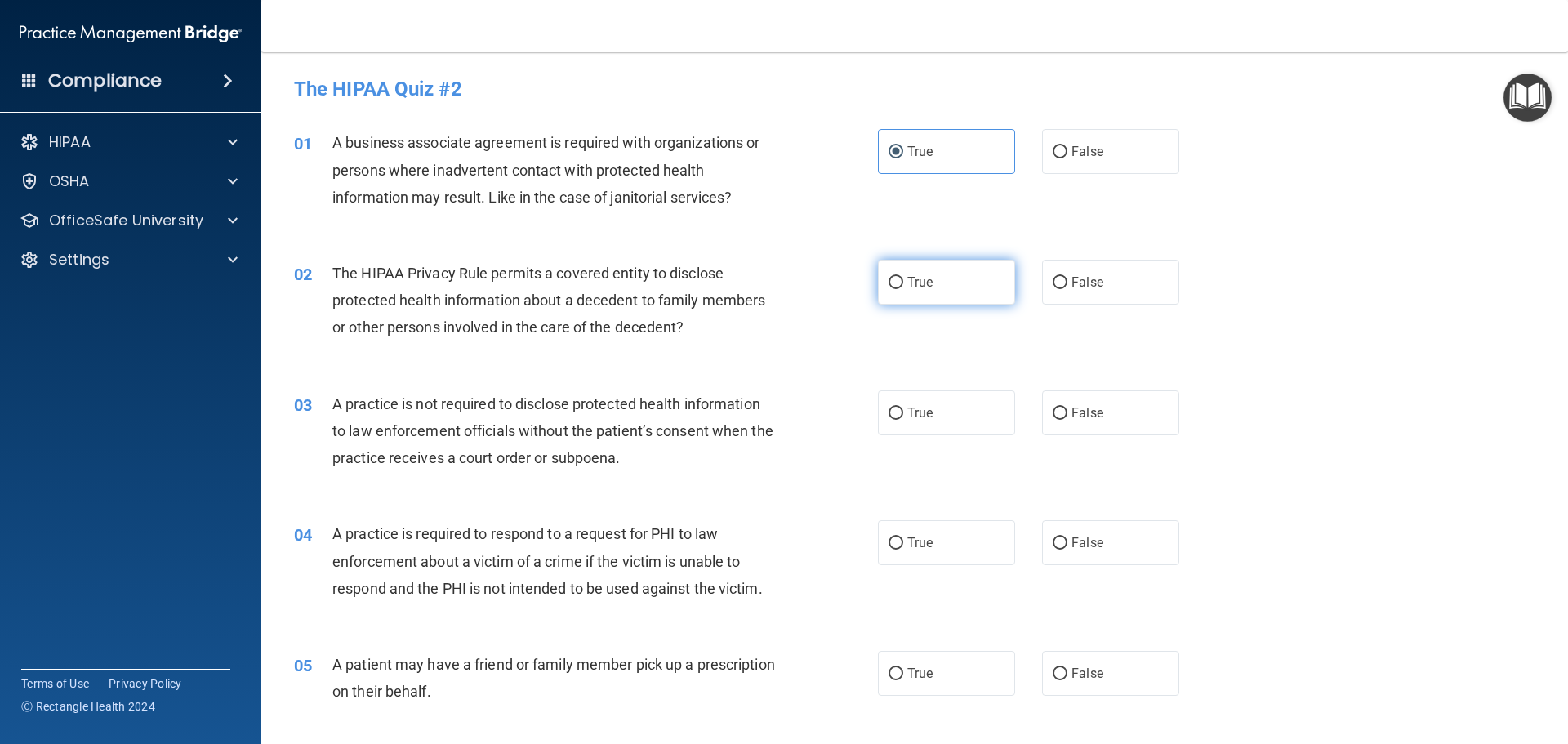
click at [921, 287] on span "True" at bounding box center [919, 282] width 25 height 16
click at [903, 287] on input "True" at bounding box center [895, 283] width 15 height 12
radio input "true"
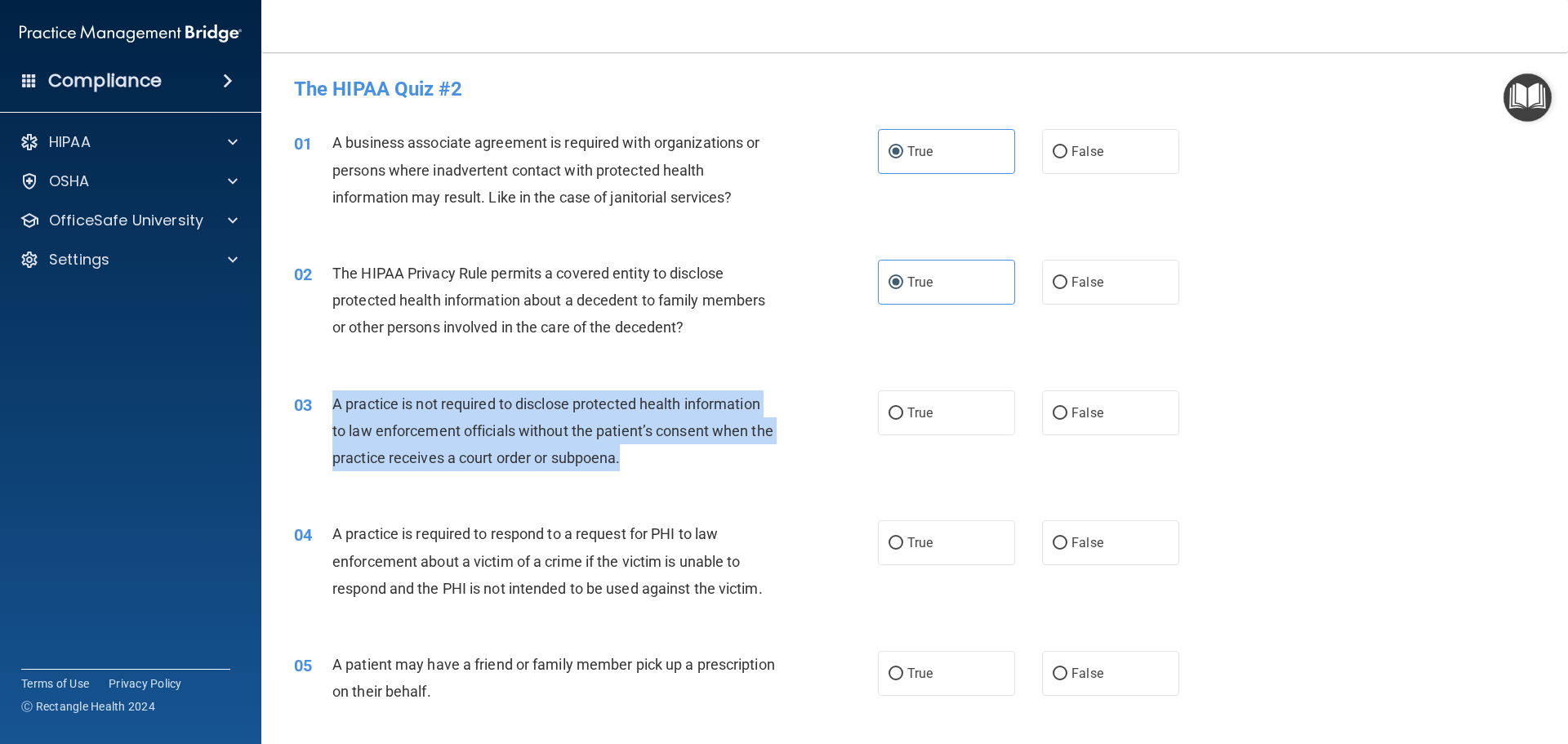
drag, startPoint x: 654, startPoint y: 462, endPoint x: 315, endPoint y: 389, distance: 346.8
click at [315, 390] on div "03 A practice is not required to disclose protected health information to law e…" at bounding box center [586, 435] width 633 height 90
copy div "A practice is not required to disclose protected health information to law enfo…"
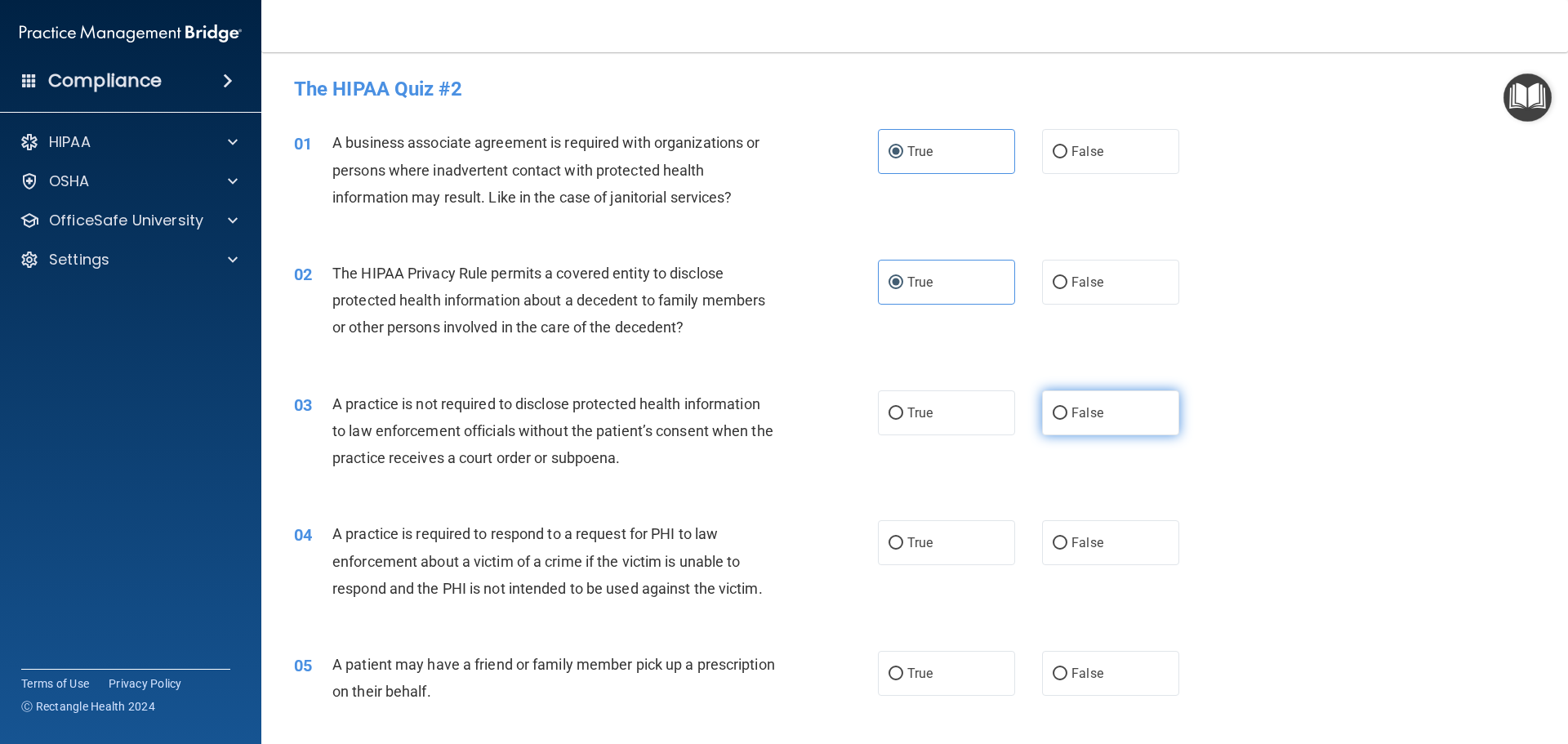
click at [1119, 426] on label "False" at bounding box center [1110, 413] width 137 height 45
click at [1068, 420] on input "False" at bounding box center [1060, 414] width 15 height 12
radio input "true"
click at [1376, 425] on div "03 A practice is not required to disclose protected health information to law e…" at bounding box center [914, 435] width 1265 height 131
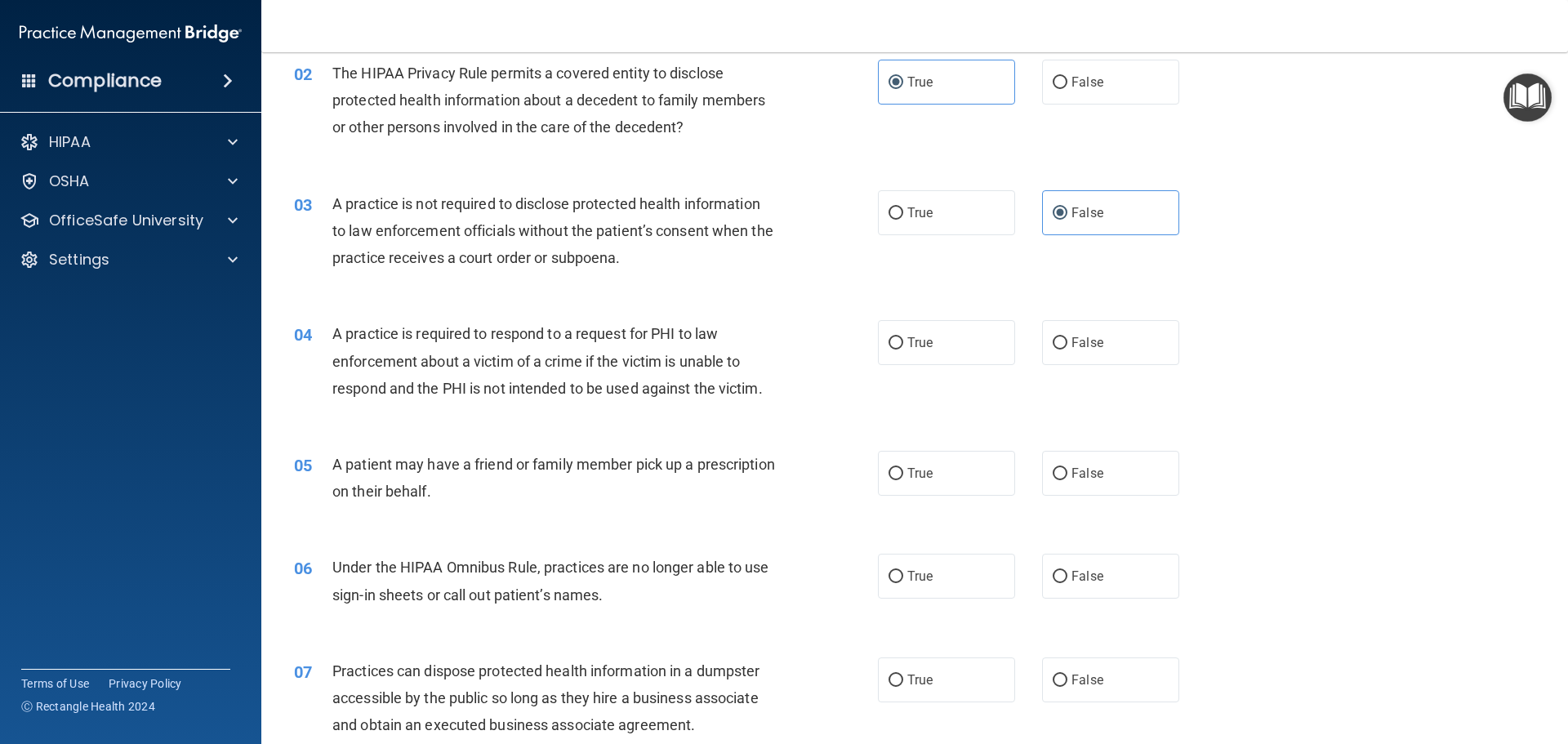
scroll to position [245, 0]
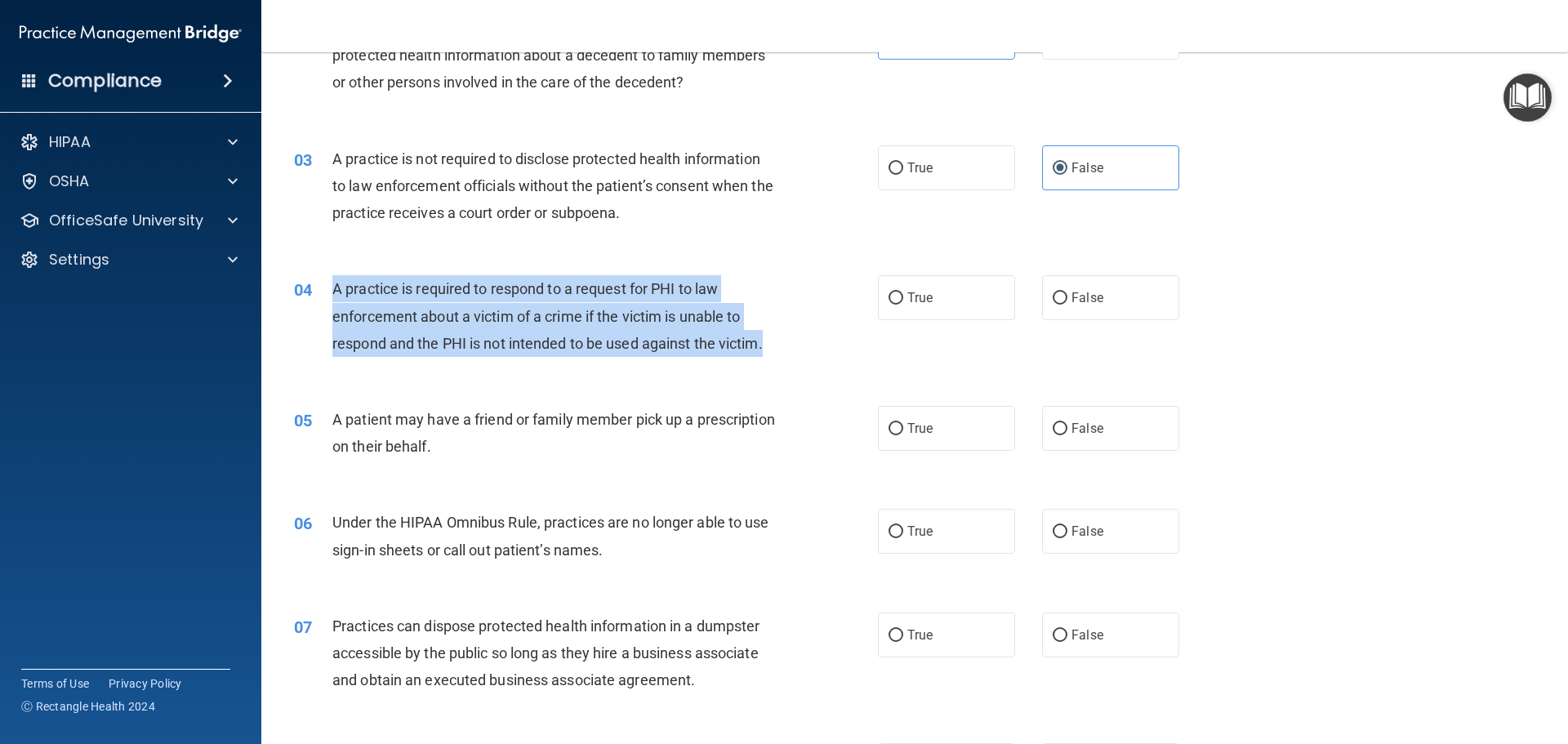
drag, startPoint x: 724, startPoint y: 337, endPoint x: 315, endPoint y: 282, distance: 412.7
click at [315, 282] on div "04 A practice is required to respond to a request for PHI to law enforcement ab…" at bounding box center [586, 320] width 633 height 90
copy div "A practice is required to respond to a request for PHI to law enforcement about…"
click at [888, 302] on input "True" at bounding box center [895, 298] width 15 height 12
radio input "true"
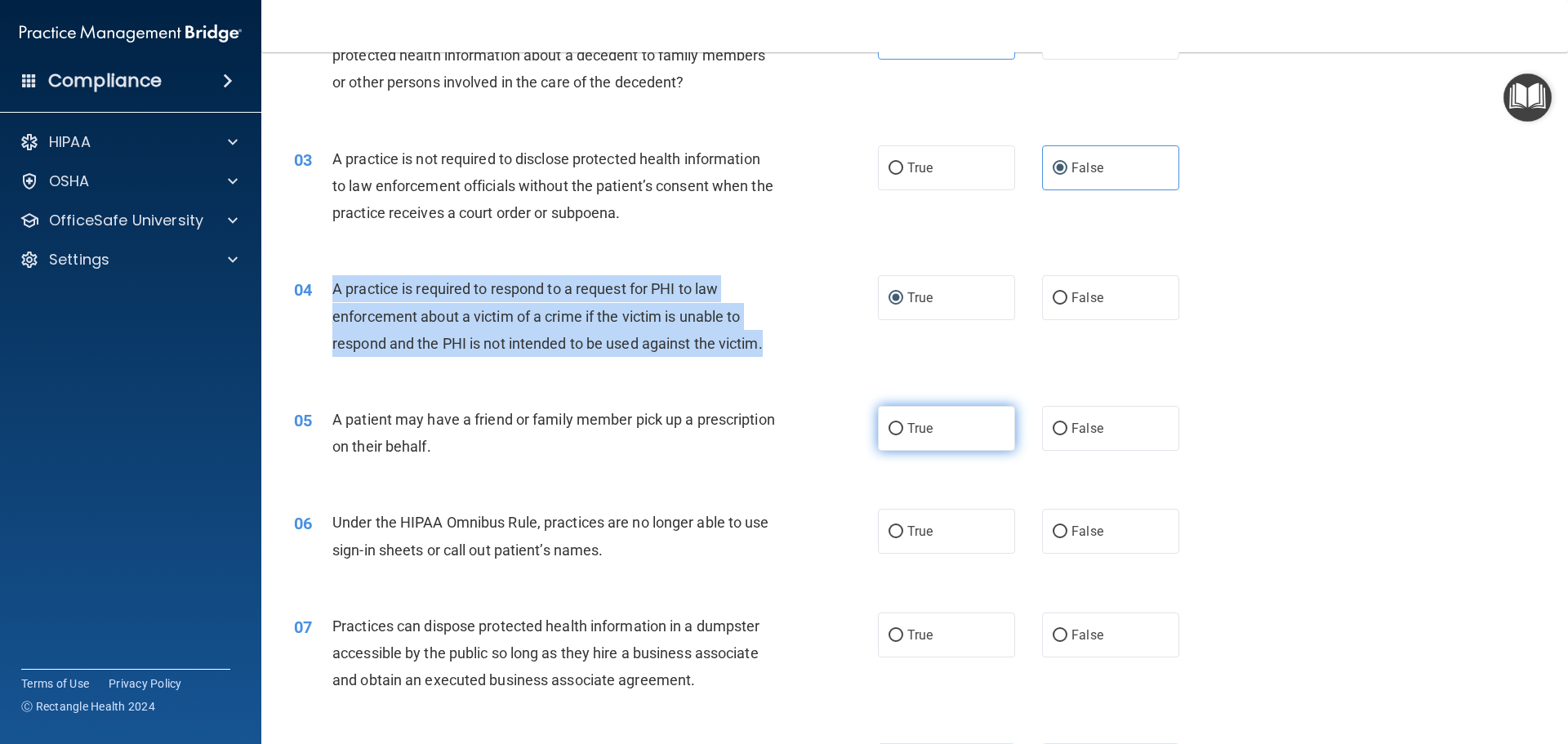
scroll to position [327, 0]
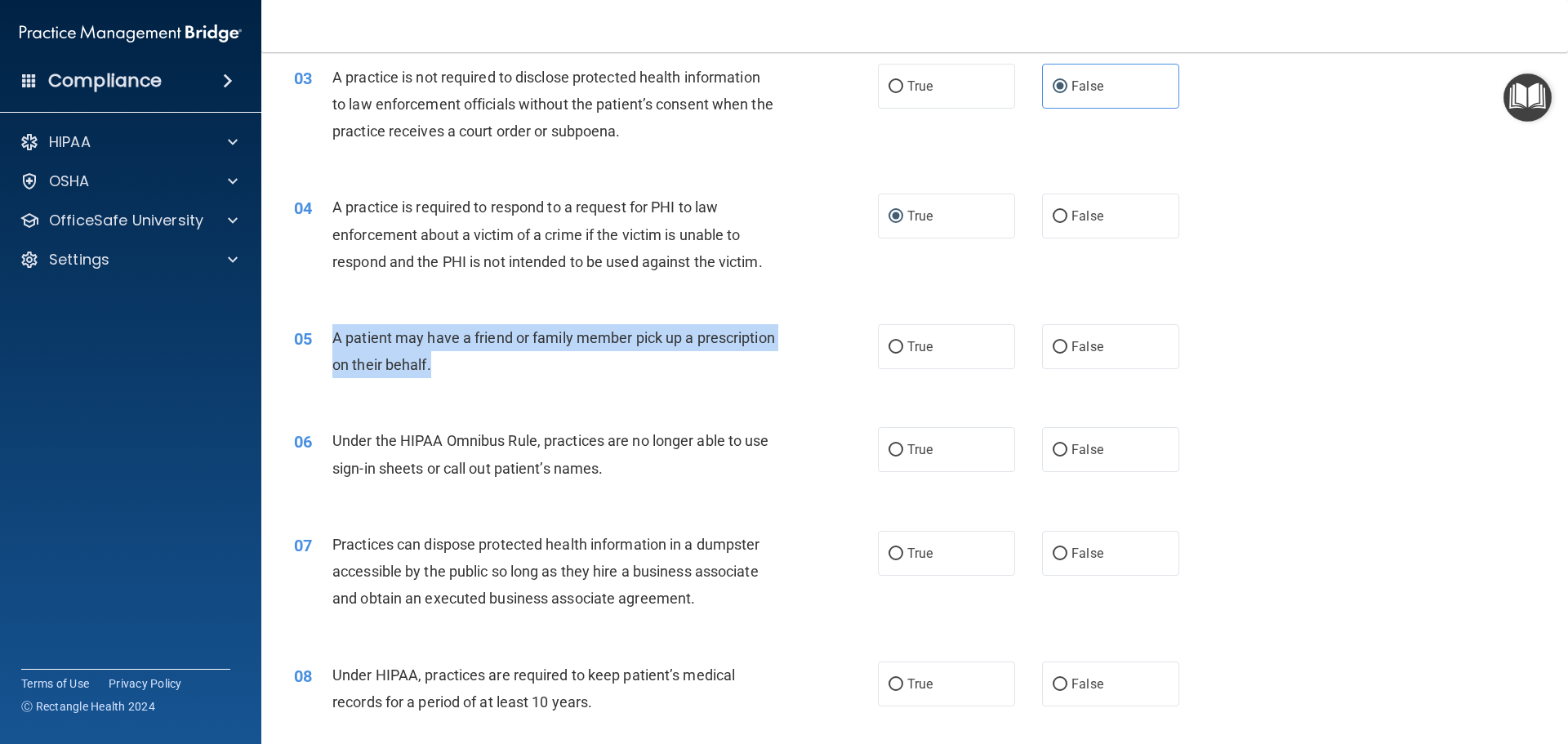
drag, startPoint x: 525, startPoint y: 361, endPoint x: 323, endPoint y: 329, distance: 204.5
click at [323, 329] on div "05 A patient may have a friend or family member pick up a prescription on their…" at bounding box center [586, 356] width 633 height 62
copy div "A patient may have a friend or family member pick up a prescription on their be…"
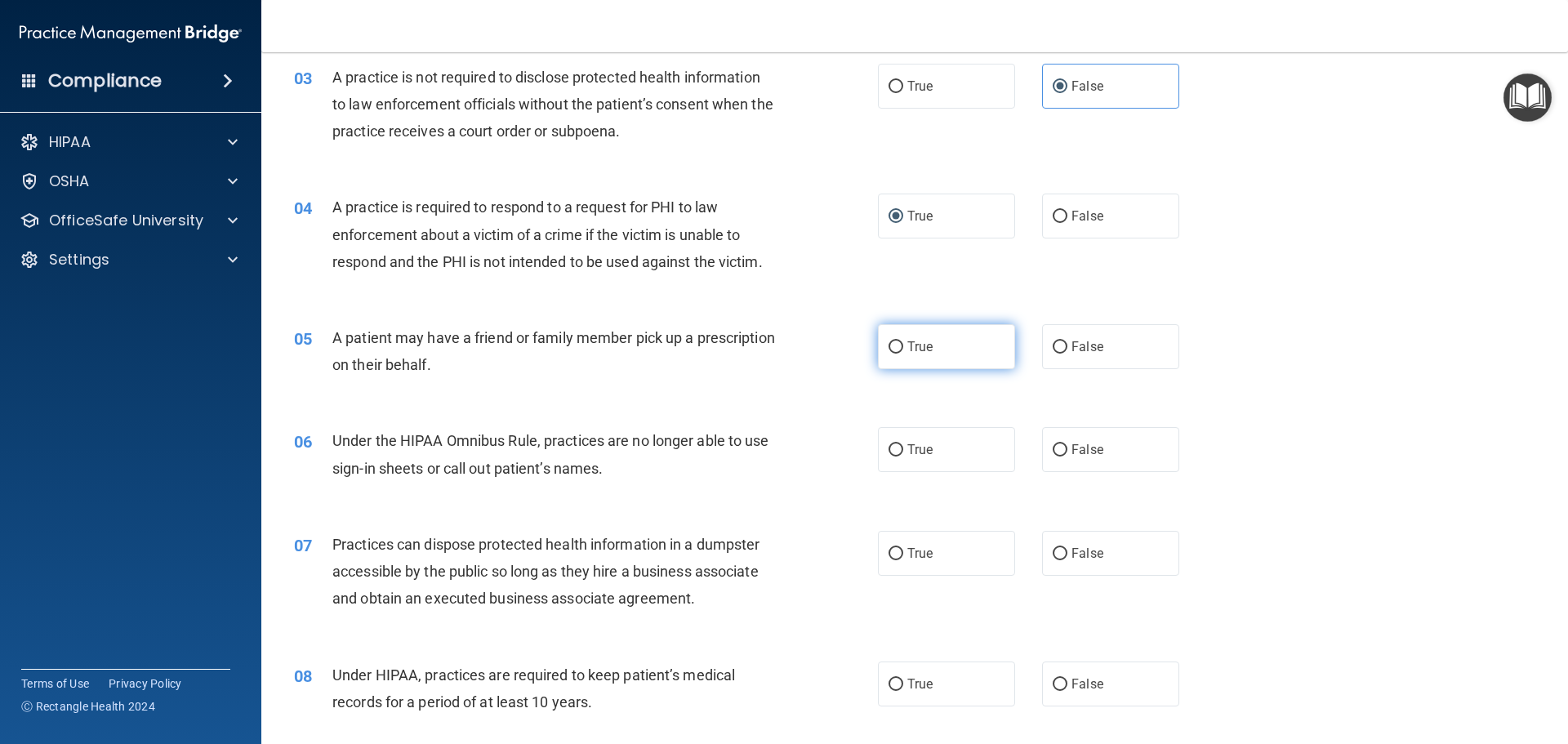
click at [935, 341] on label "True" at bounding box center [946, 347] width 137 height 45
click at [903, 342] on input "True" at bounding box center [895, 348] width 15 height 12
radio input "true"
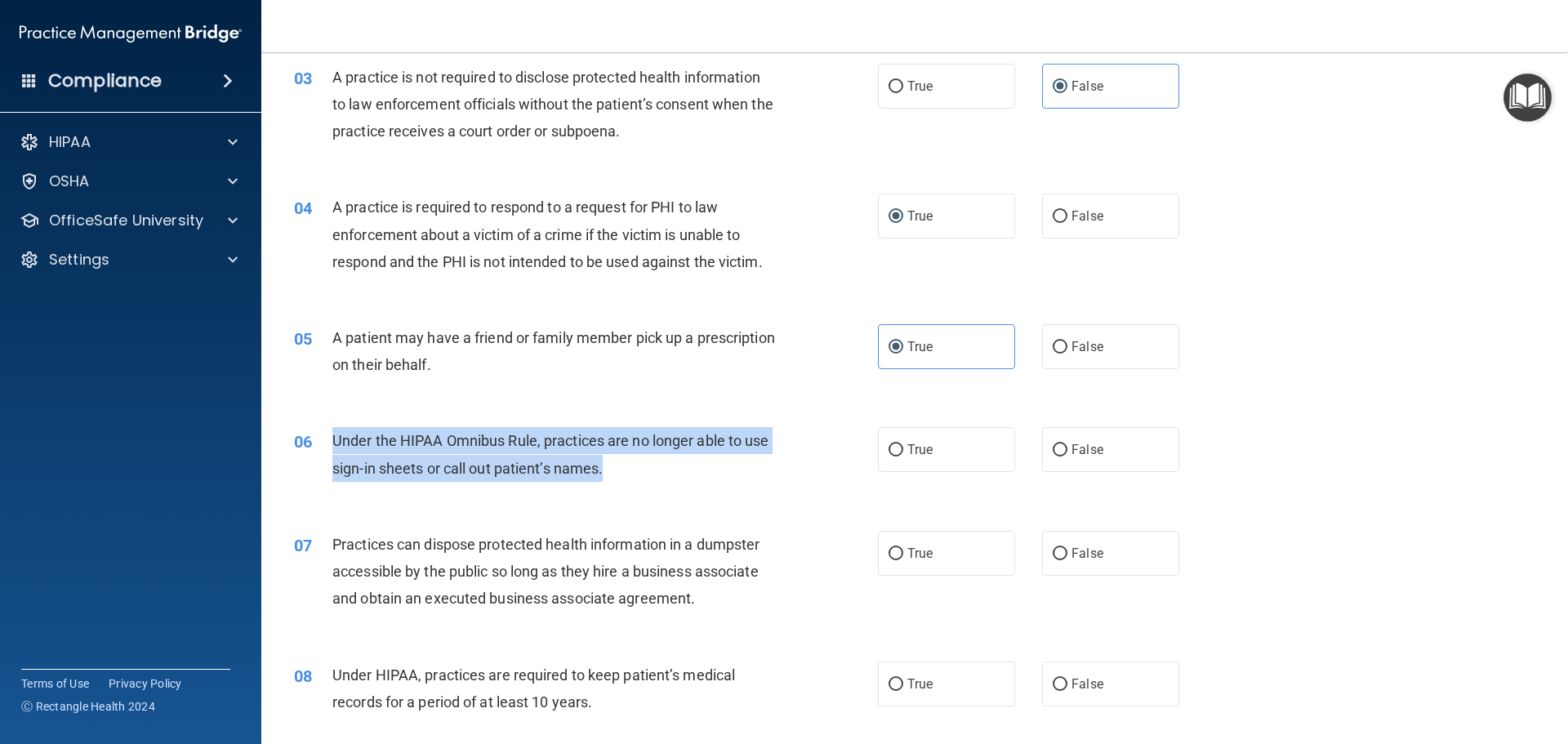
drag, startPoint x: 629, startPoint y: 482, endPoint x: 318, endPoint y: 441, distance: 313.7
click at [318, 441] on div "06 Under the HIPAA Omnibus Rule, practices are no longer able to use sign-in sh…" at bounding box center [586, 458] width 633 height 62
copy div "Under the HIPAA Omnibus Rule, practices are no longer able to use sign-in sheet…"
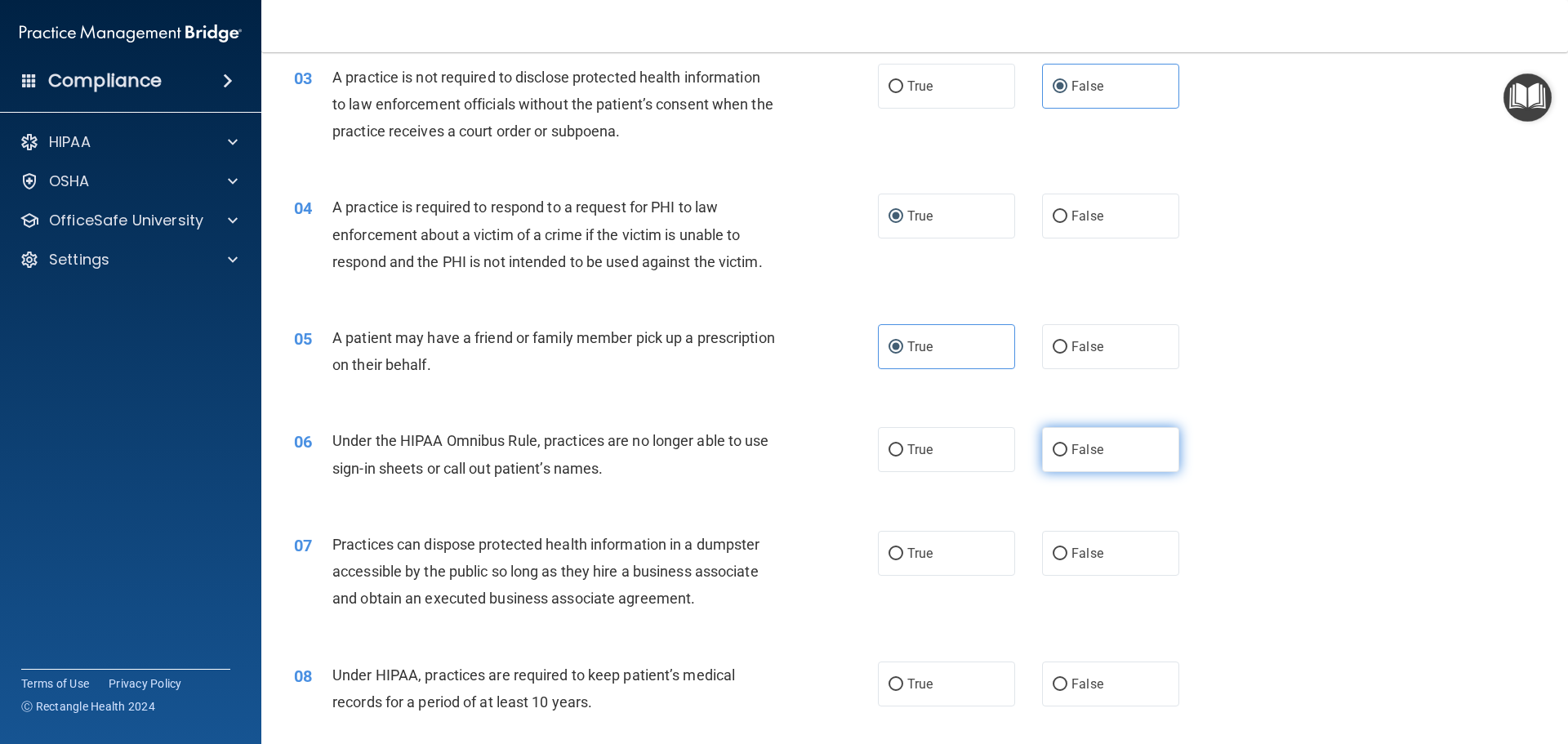
click at [1088, 438] on label "False" at bounding box center [1110, 449] width 137 height 45
click at [1068, 444] on input "False" at bounding box center [1060, 450] width 15 height 12
radio input "true"
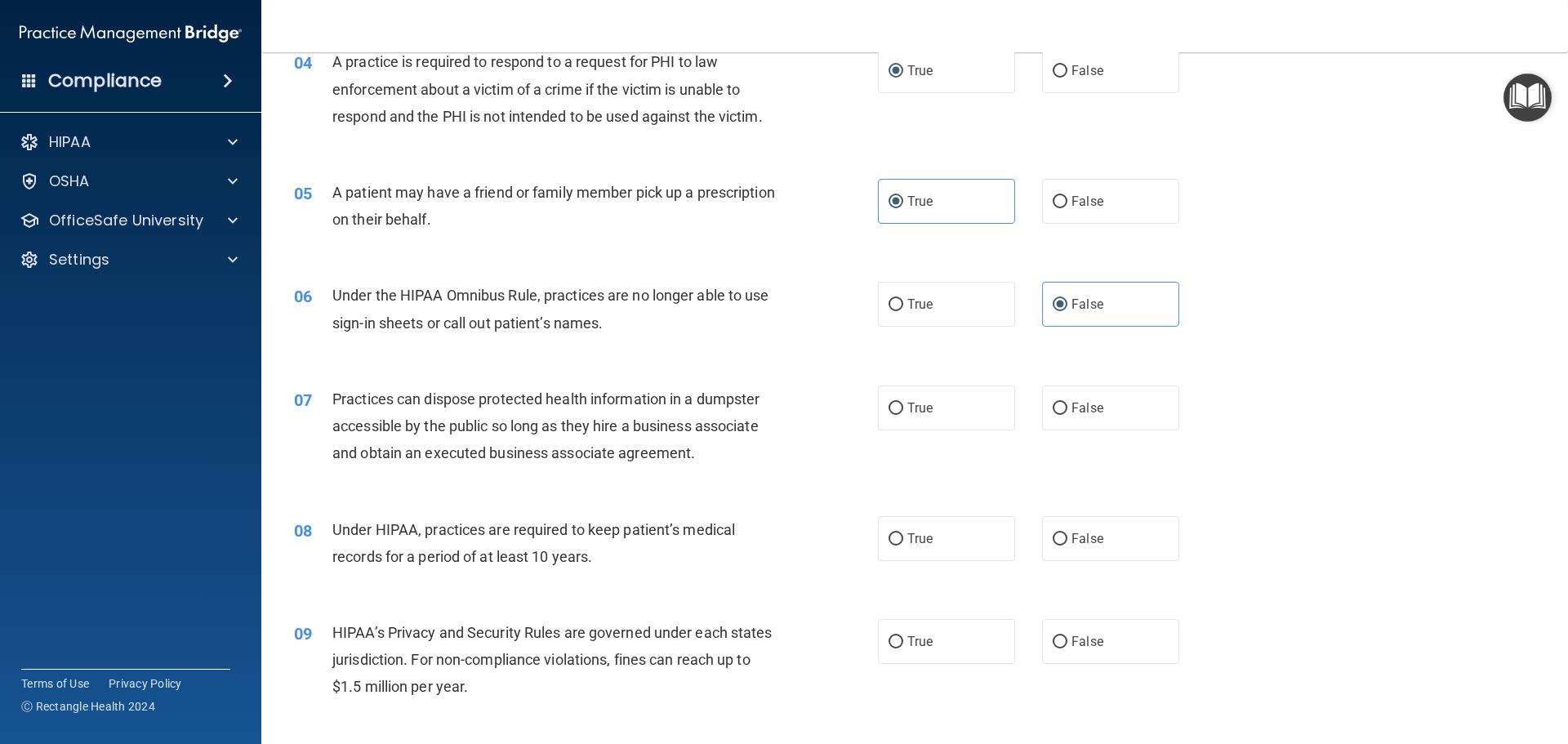
scroll to position [490, 0]
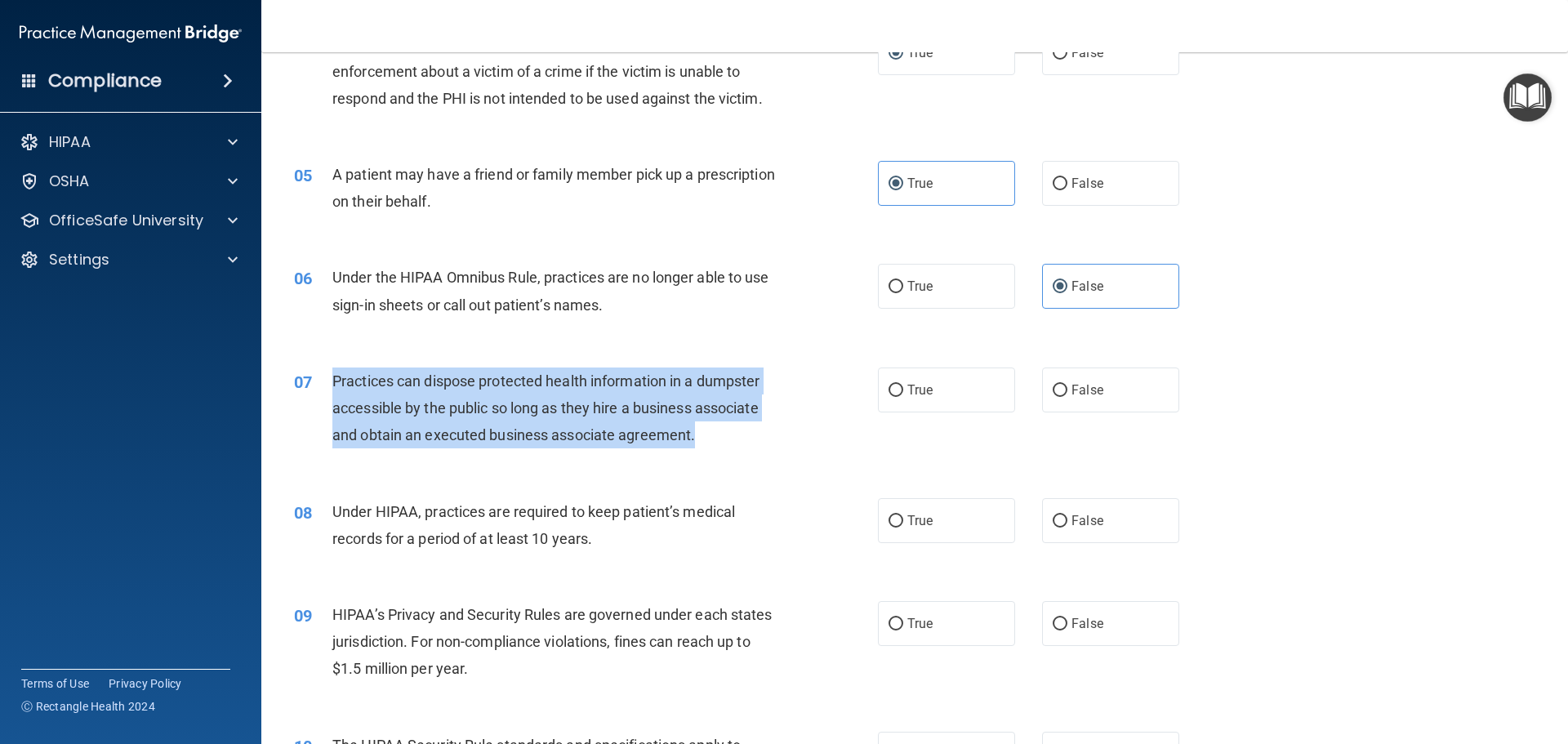
drag, startPoint x: 702, startPoint y: 441, endPoint x: 317, endPoint y: 383, distance: 389.3
click at [317, 383] on div "07 Practices can dispose protected health information in a dumpster accessible …" at bounding box center [586, 413] width 633 height 90
copy div "Practices can dispose protected health information in a dumpster accessible by …"
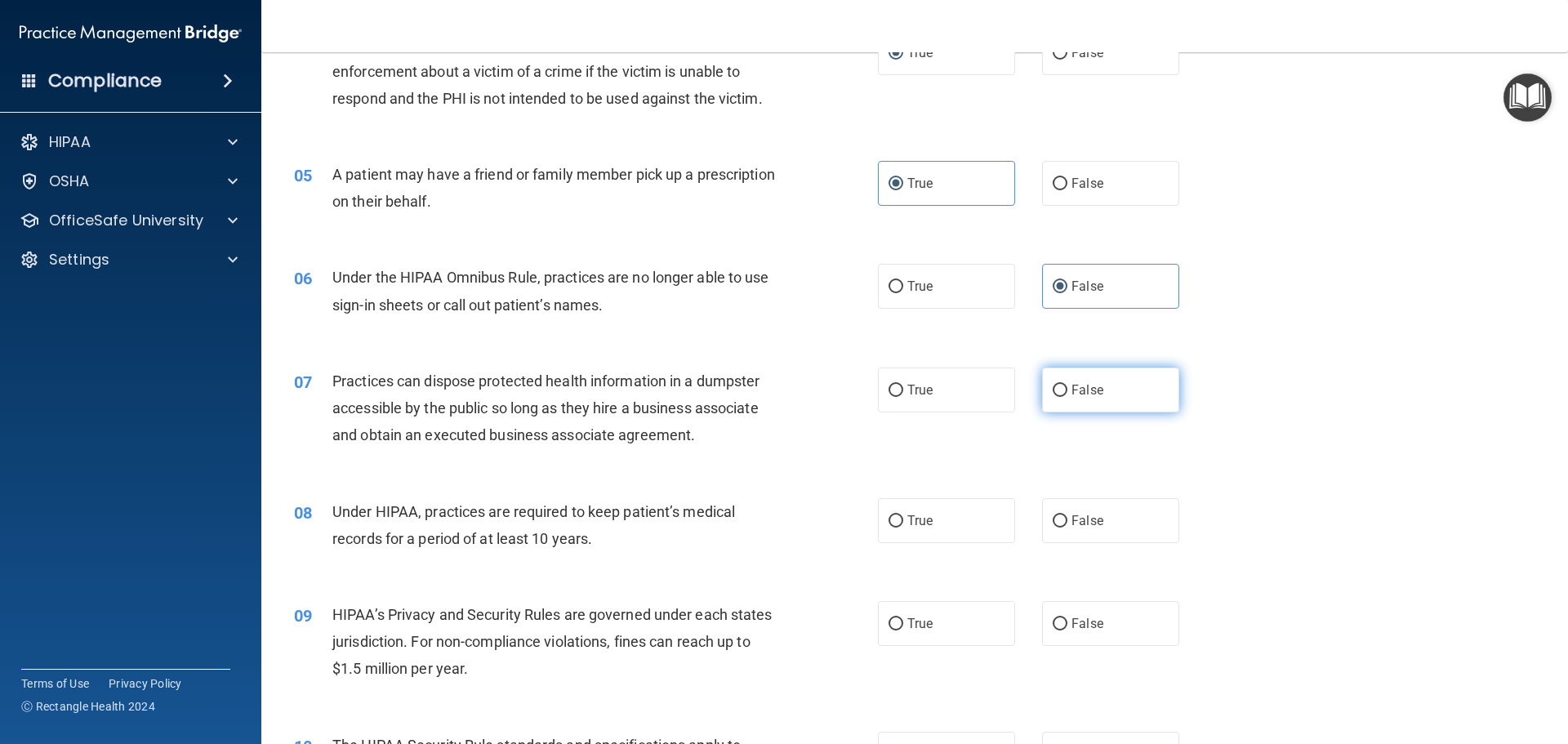
click at [1095, 398] on label "False" at bounding box center [1110, 390] width 137 height 45
click at [1068, 397] on input "False" at bounding box center [1060, 390] width 15 height 12
radio input "true"
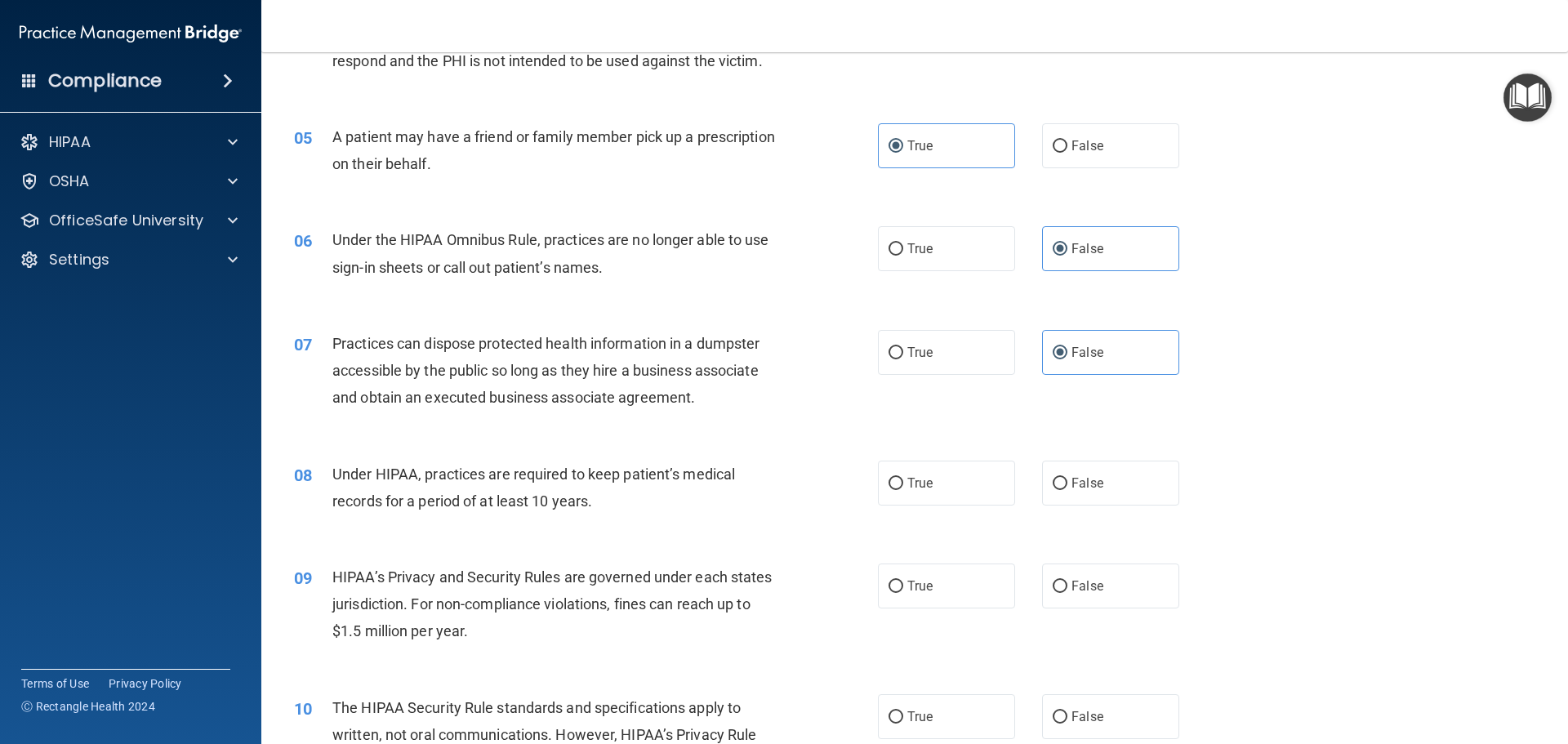
scroll to position [653, 0]
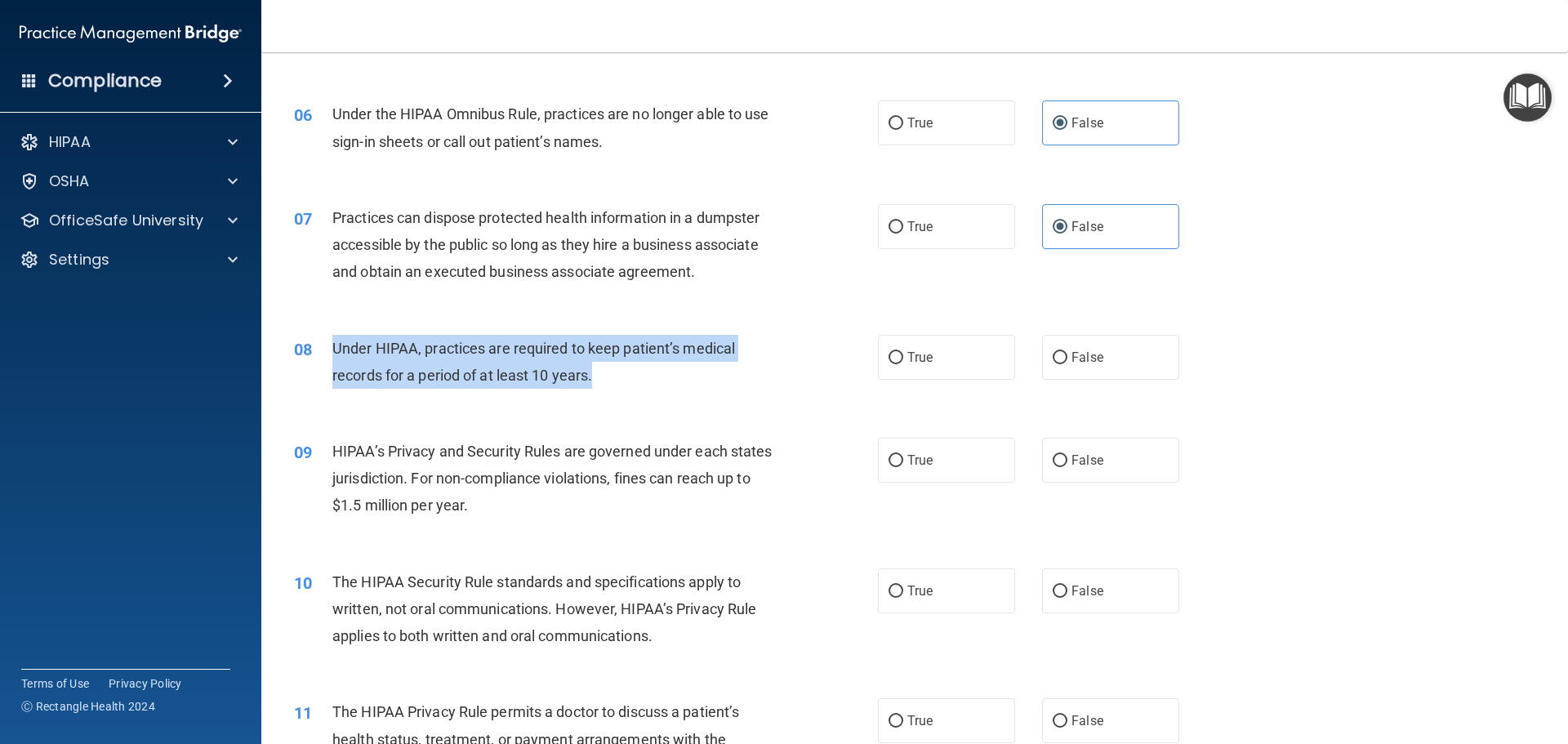
drag, startPoint x: 639, startPoint y: 371, endPoint x: 323, endPoint y: 346, distance: 317.0
click at [323, 346] on div "08 Under HIPAA, practices are required to keep patient’s medical records for a …" at bounding box center [586, 366] width 633 height 62
copy div "Under HIPAA, practices are required to keep patient’s medical records for a per…"
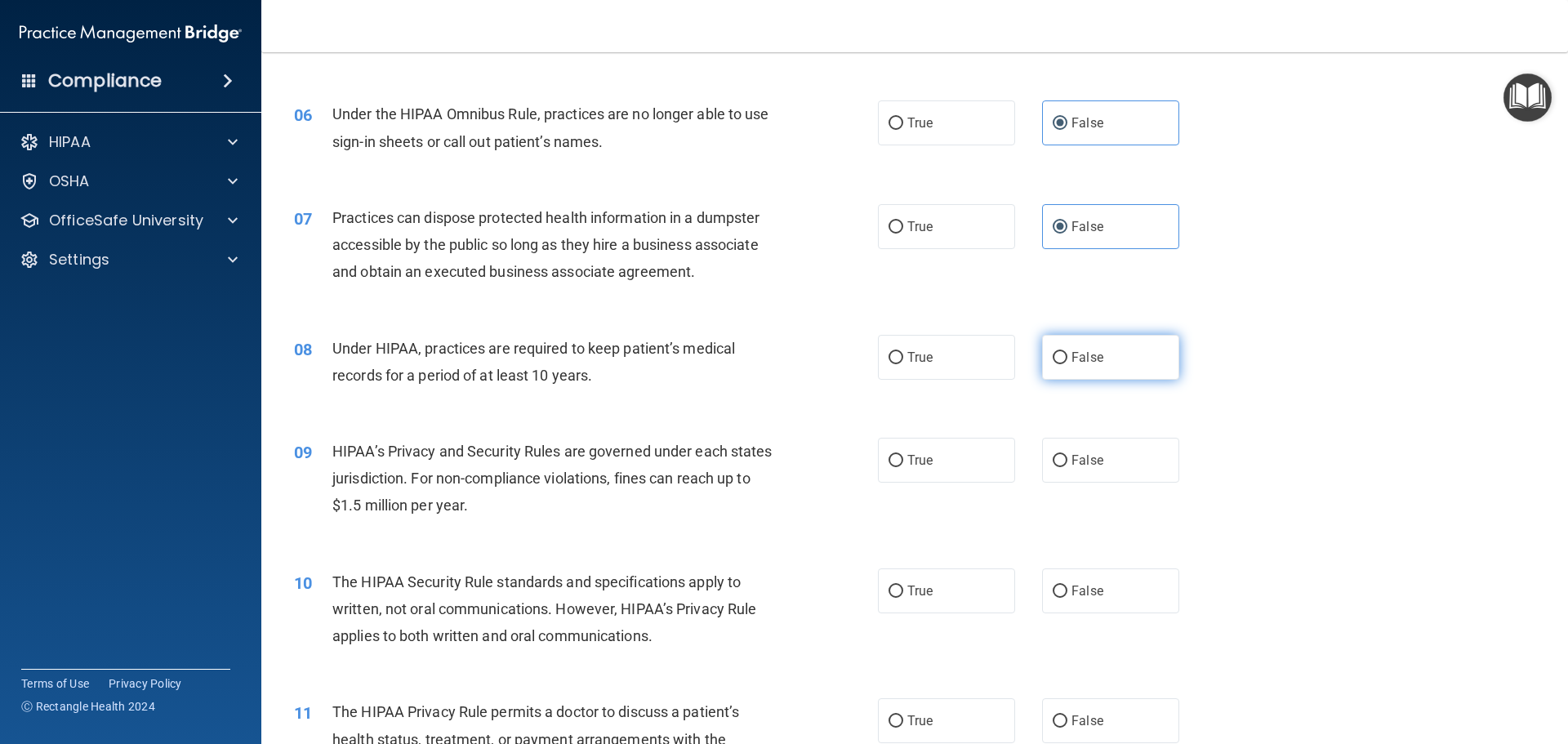
click at [1120, 354] on label "False" at bounding box center [1110, 357] width 137 height 45
click at [1068, 354] on input "False" at bounding box center [1060, 358] width 15 height 12
radio input "true"
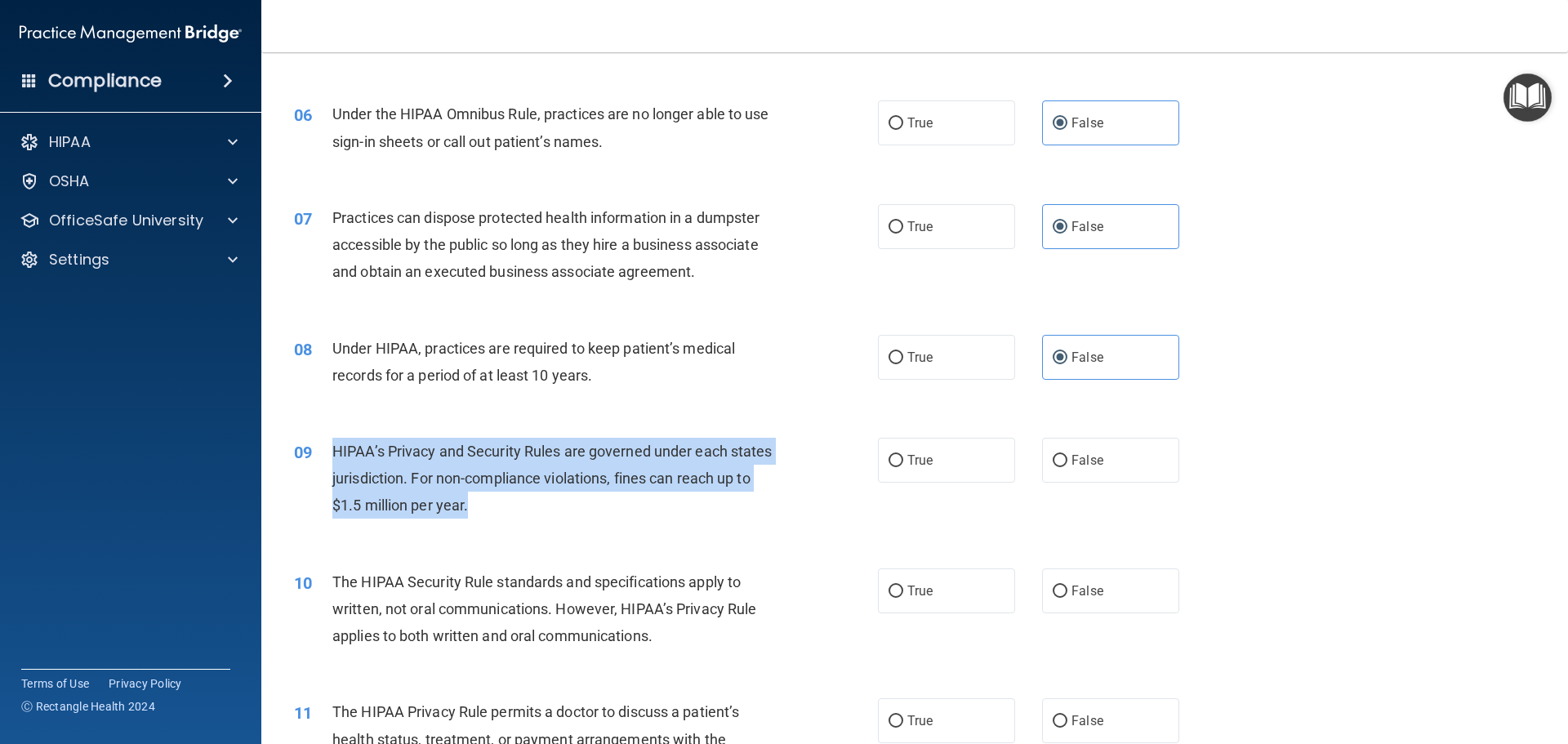
drag, startPoint x: 536, startPoint y: 526, endPoint x: 334, endPoint y: 446, distance: 217.3
click at [334, 446] on div "09 HIPAA’s Privacy and Security Rules are governed under each states jurisdicti…" at bounding box center [586, 483] width 633 height 90
copy span "HIPAA’s Privacy and Security Rules are governed under each states jurisdiction.…"
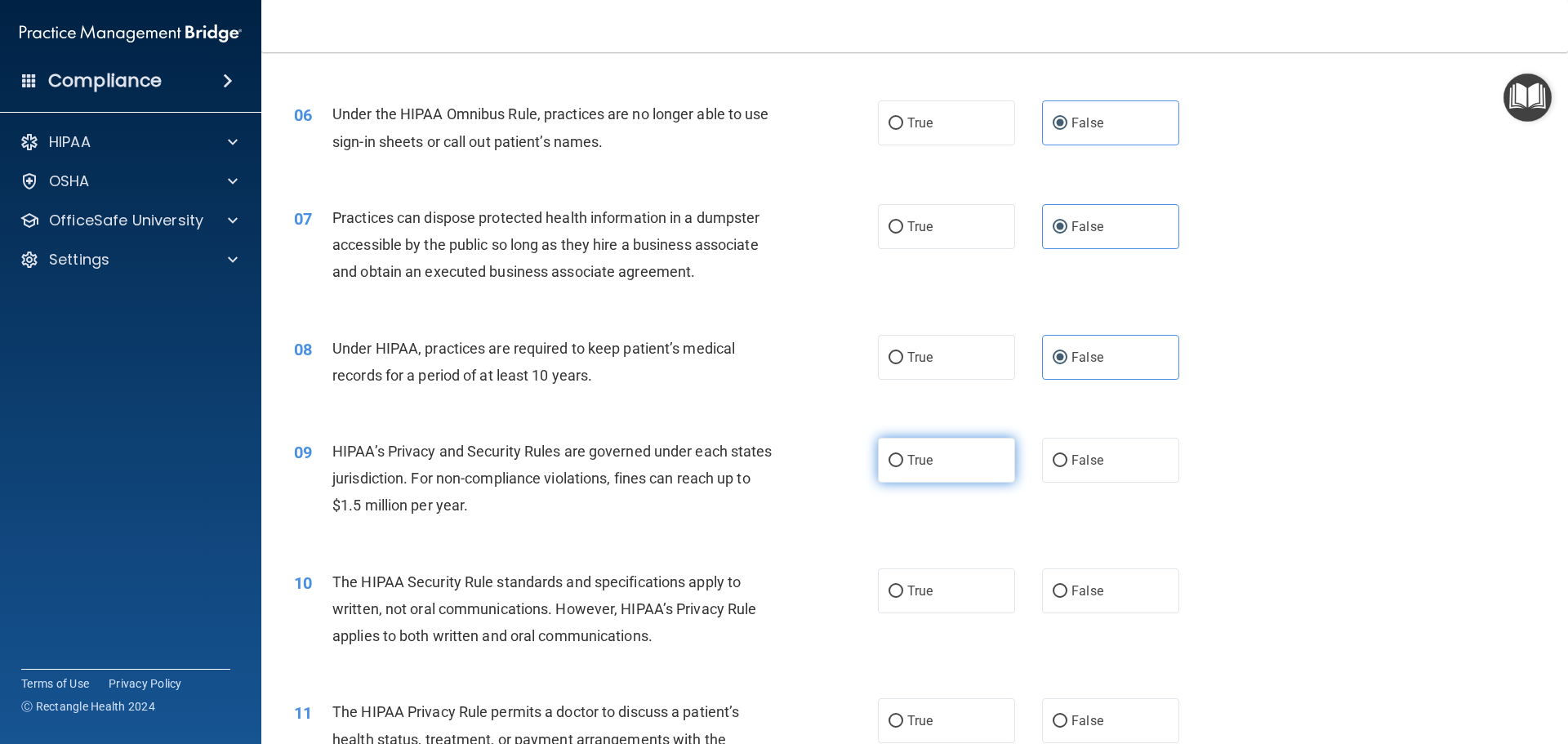
click at [901, 453] on label "True" at bounding box center [946, 460] width 137 height 45
click at [901, 454] on input "True" at bounding box center [895, 460] width 15 height 12
radio input "true"
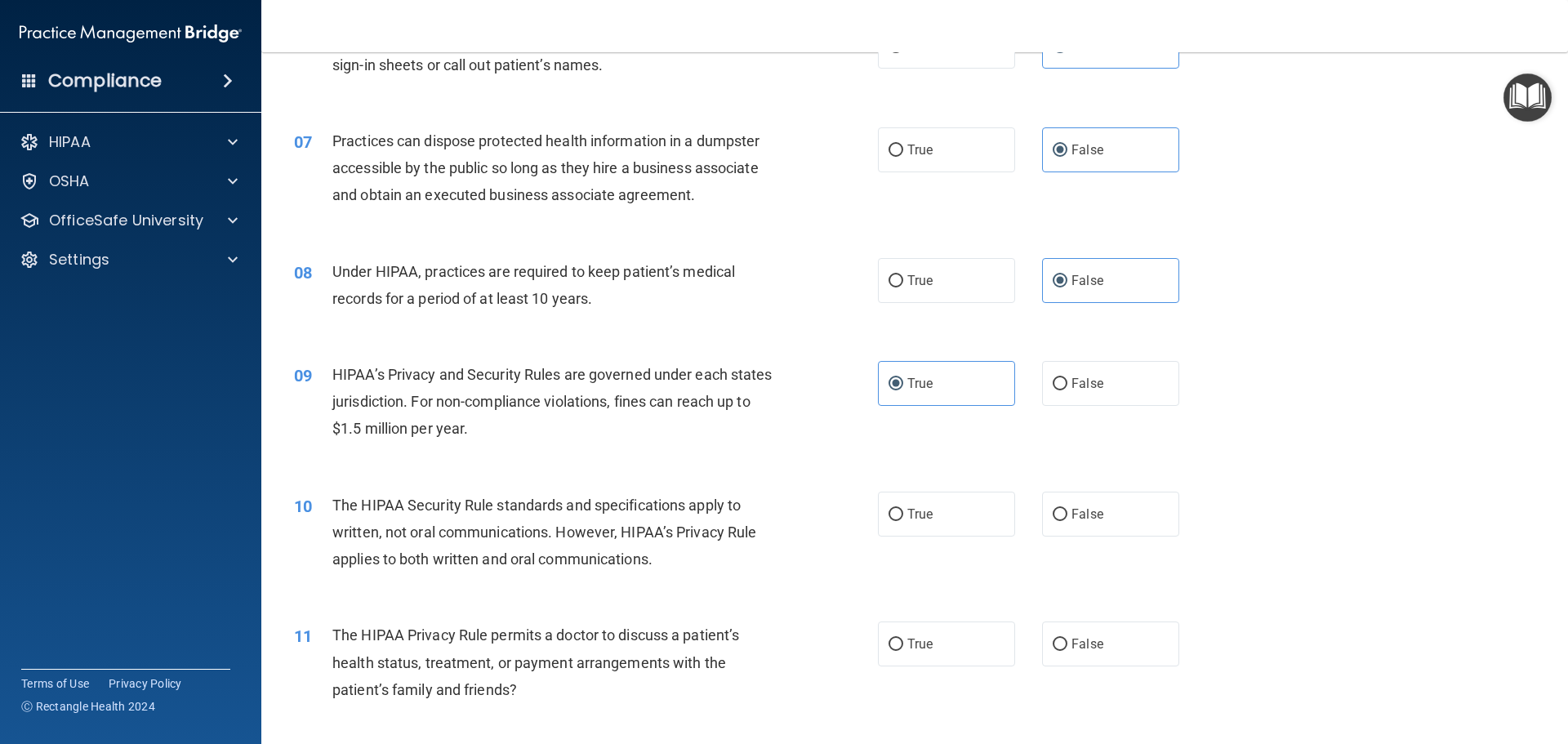
scroll to position [734, 0]
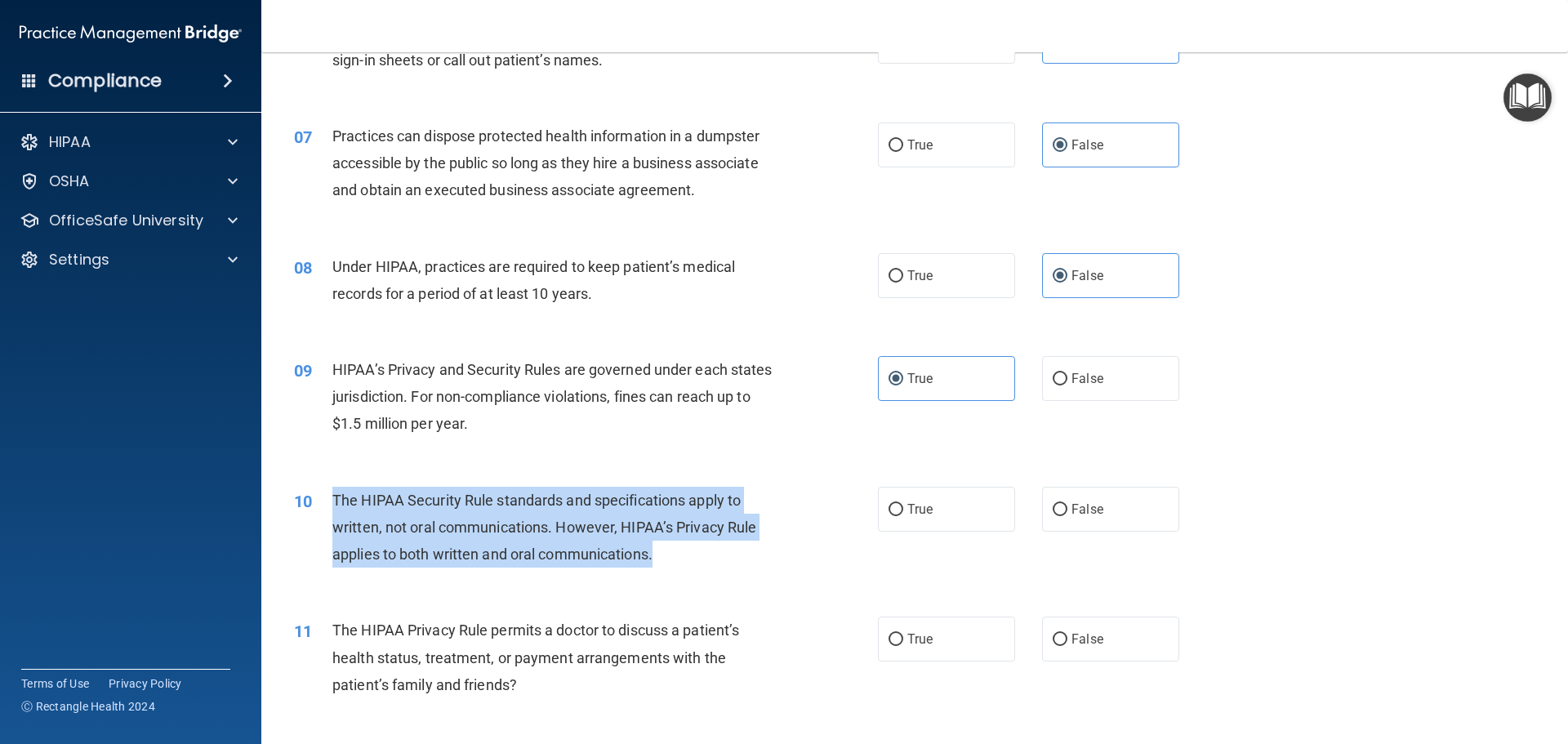
drag, startPoint x: 678, startPoint y: 559, endPoint x: 319, endPoint y: 510, distance: 362.3
click at [319, 510] on div "10 The HIPAA Security Rule standards and specifications apply to written, not o…" at bounding box center [586, 532] width 633 height 90
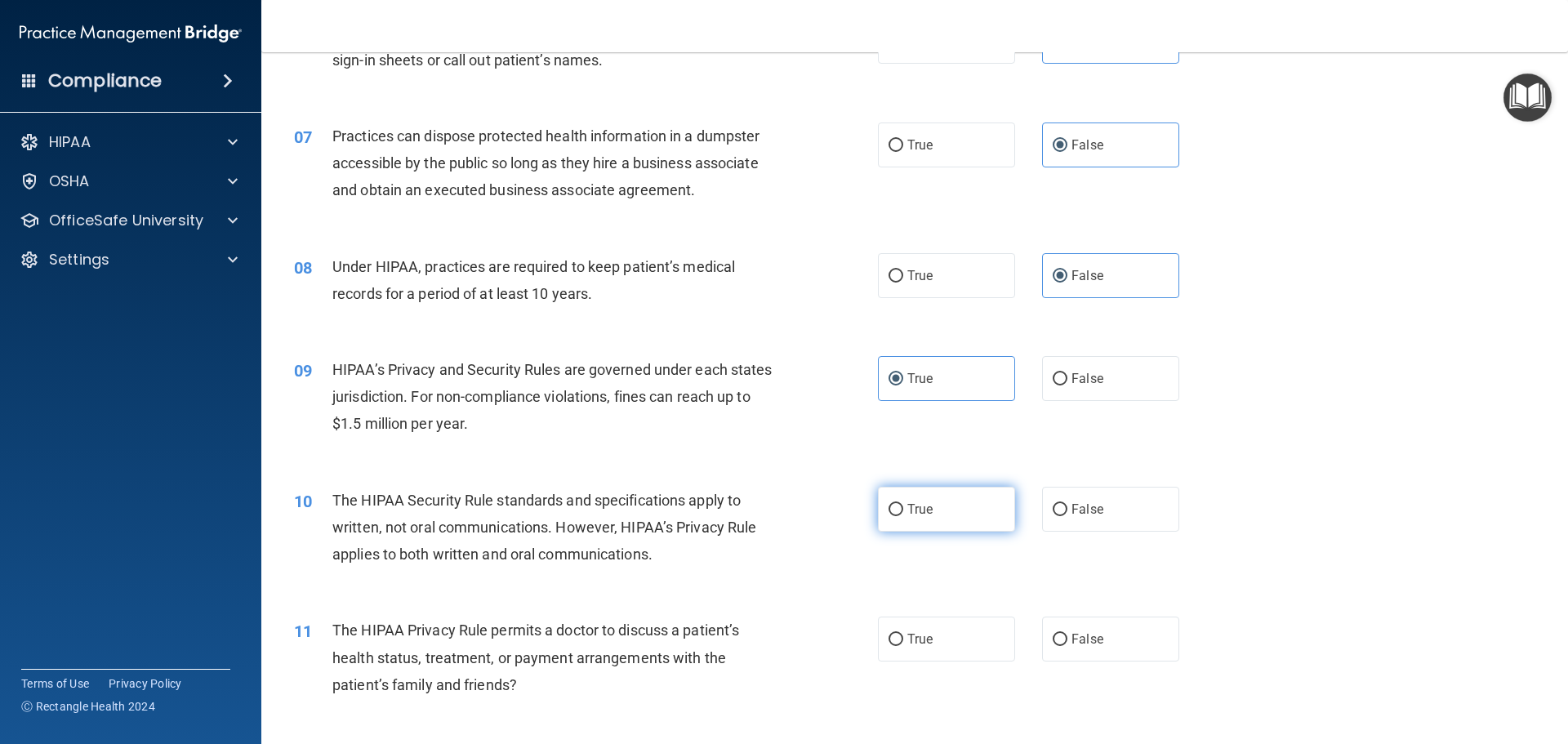
click at [969, 507] on label "True" at bounding box center [946, 509] width 137 height 45
click at [903, 507] on input "True" at bounding box center [895, 510] width 15 height 12
radio input "true"
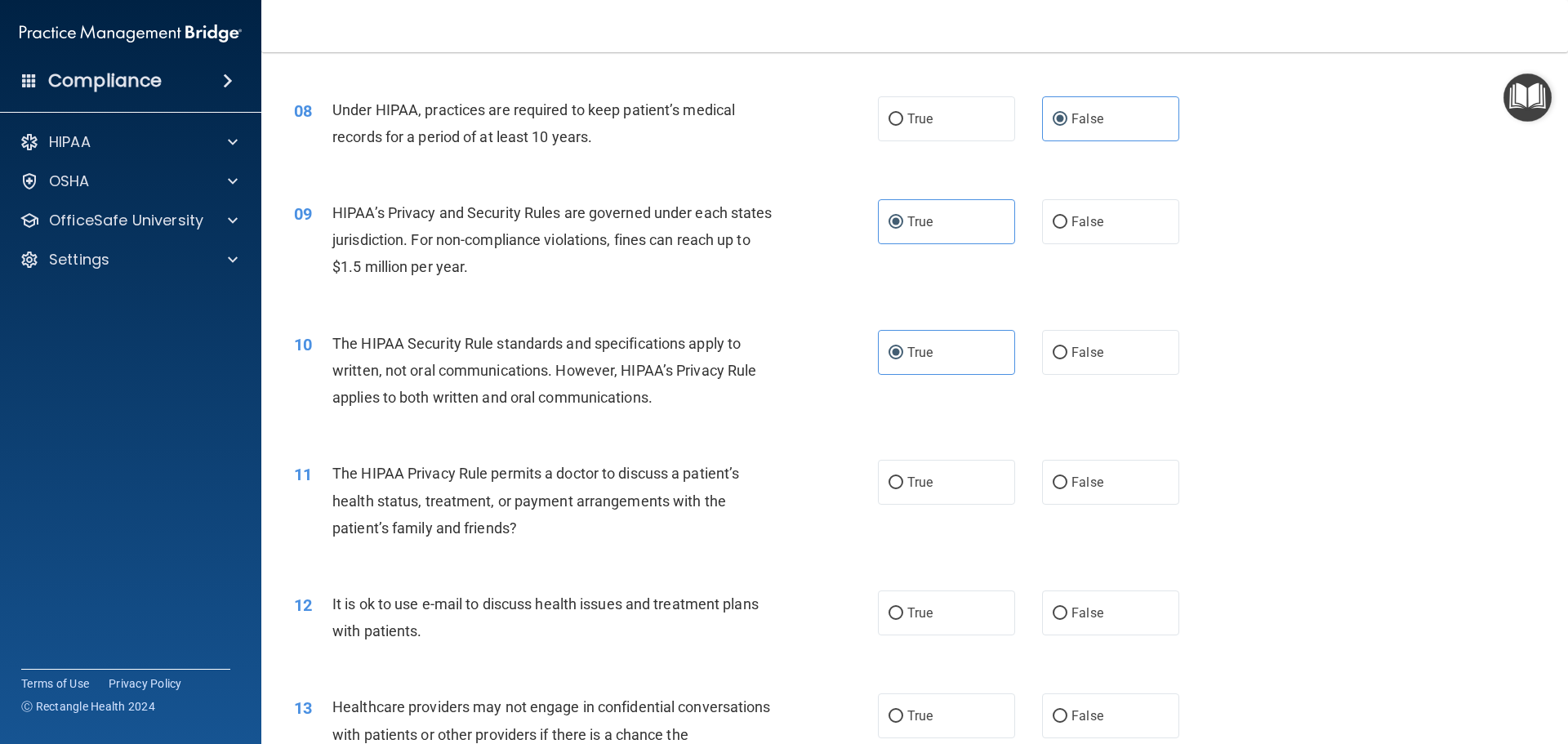
scroll to position [898, 0]
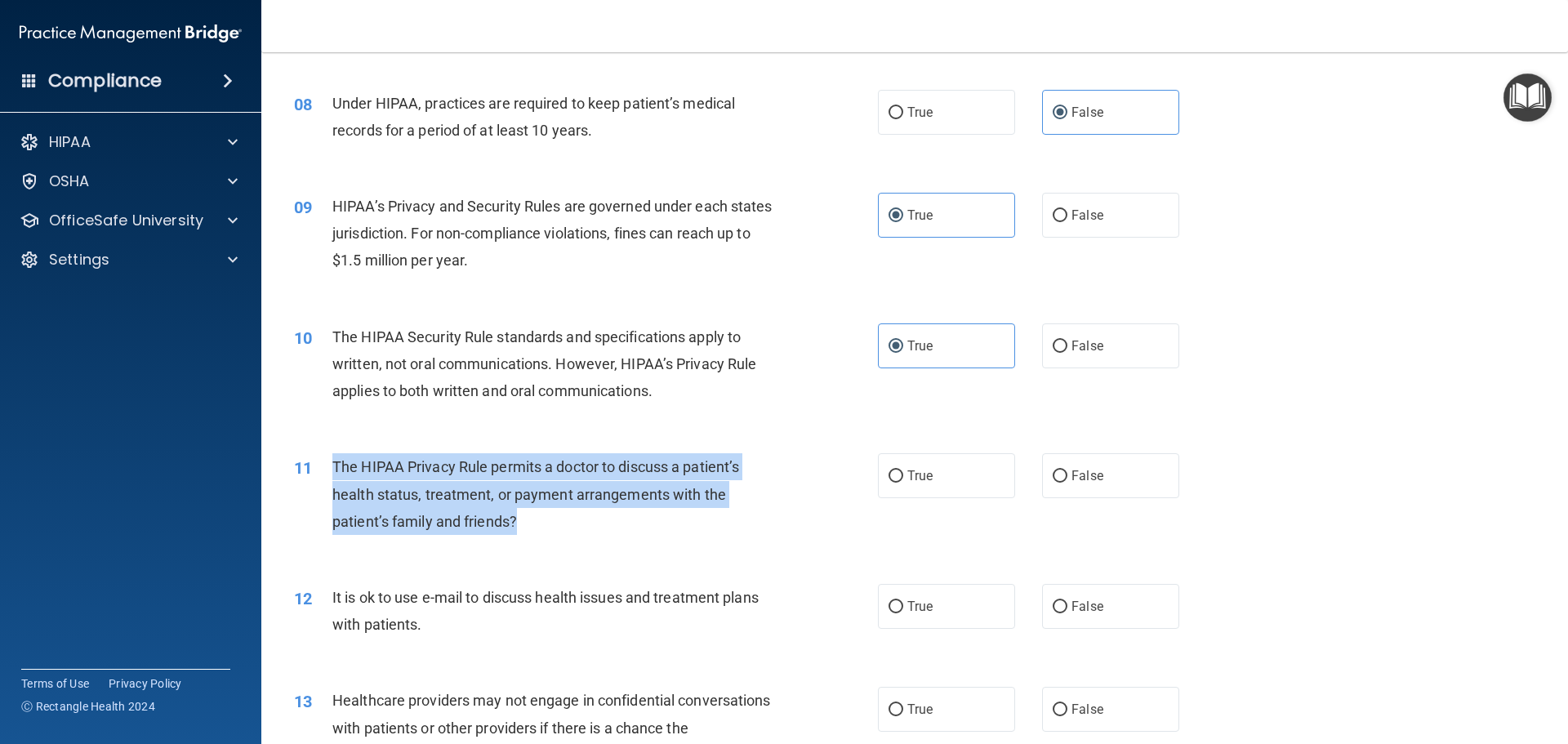
drag, startPoint x: 531, startPoint y: 520, endPoint x: 330, endPoint y: 468, distance: 207.6
click at [330, 468] on div "11 The HIPAA Privacy Rule permits a doctor to discuss a patient’s health status…" at bounding box center [586, 499] width 633 height 90
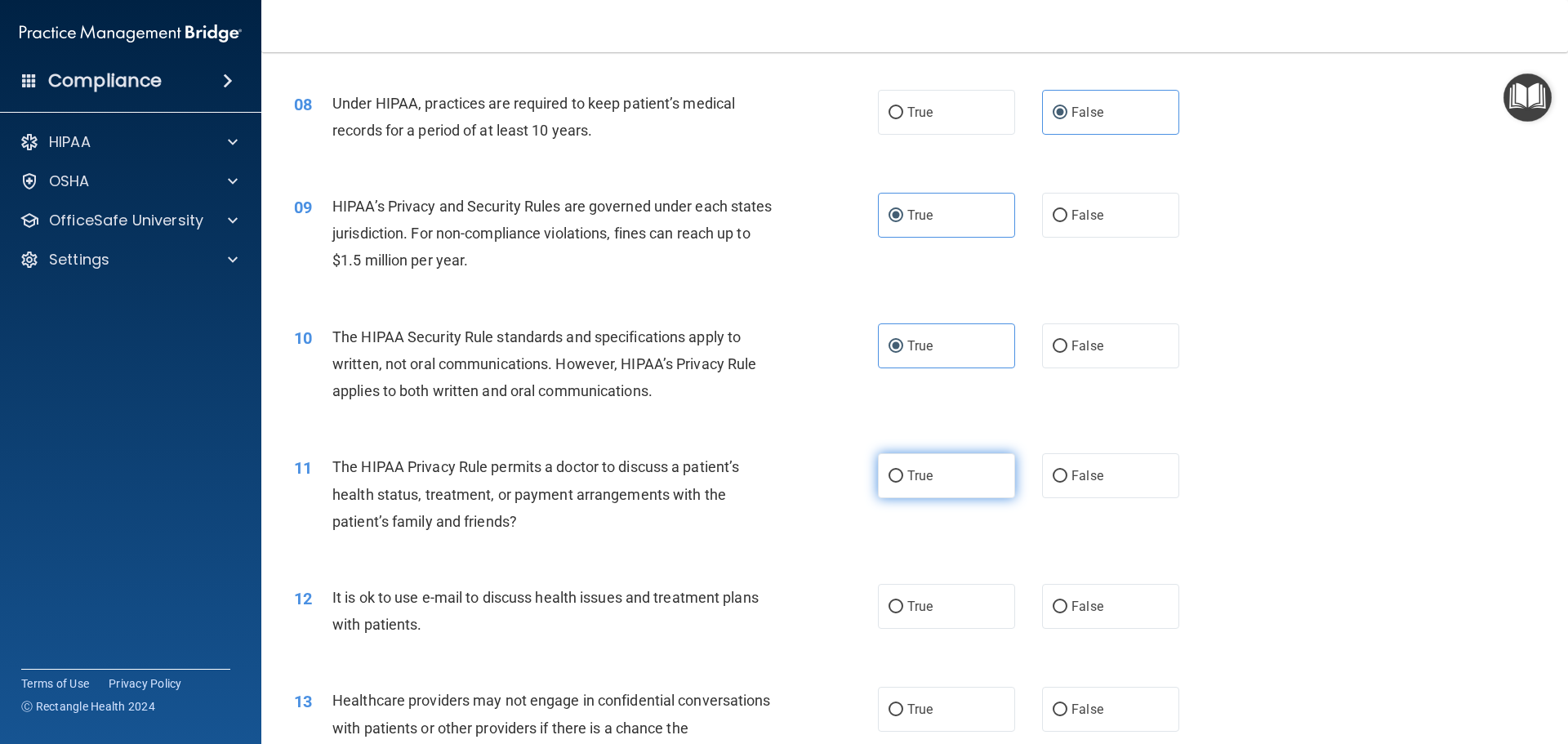
click at [953, 482] on label "True" at bounding box center [946, 476] width 137 height 45
click at [903, 482] on input "True" at bounding box center [895, 476] width 15 height 12
radio input "true"
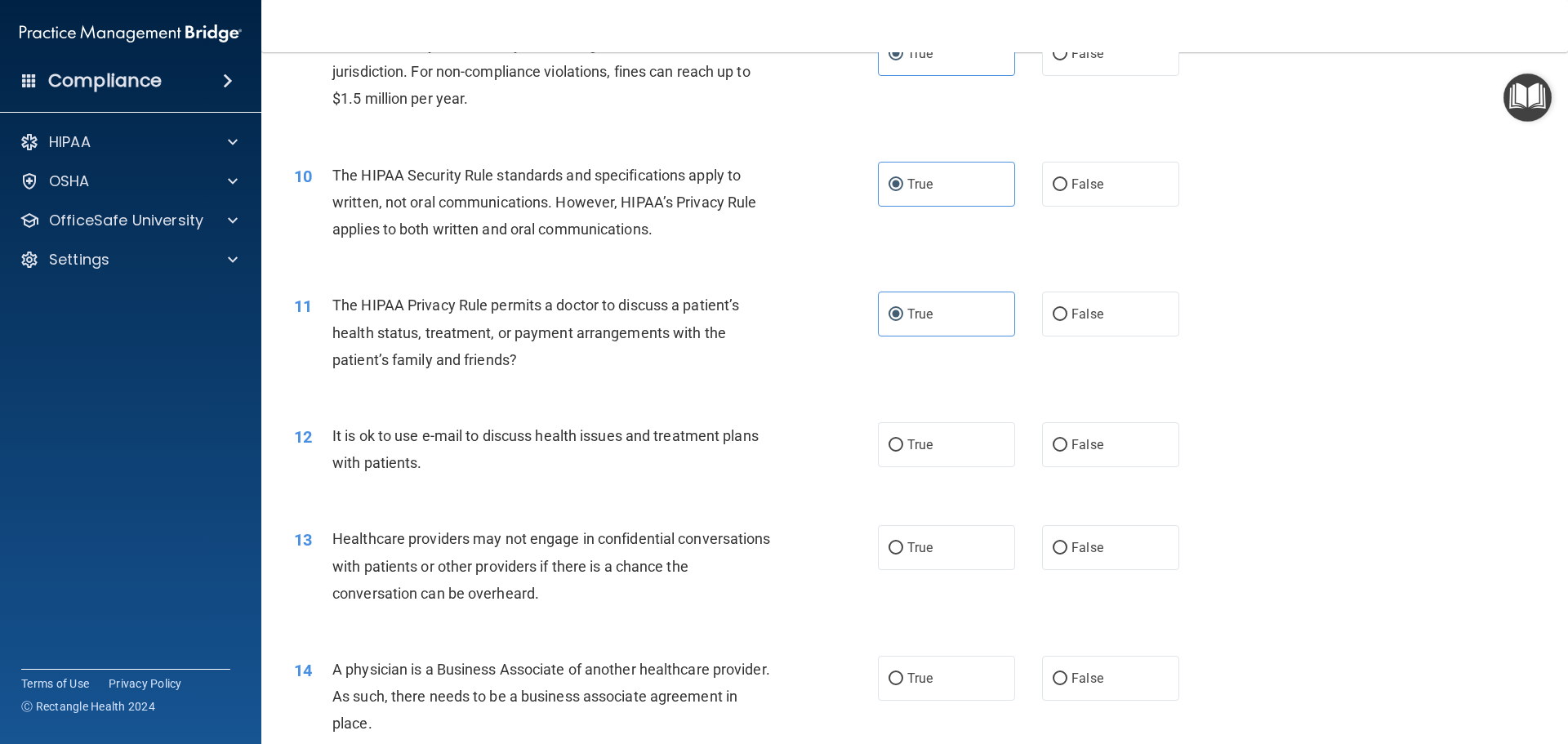
scroll to position [1061, 0]
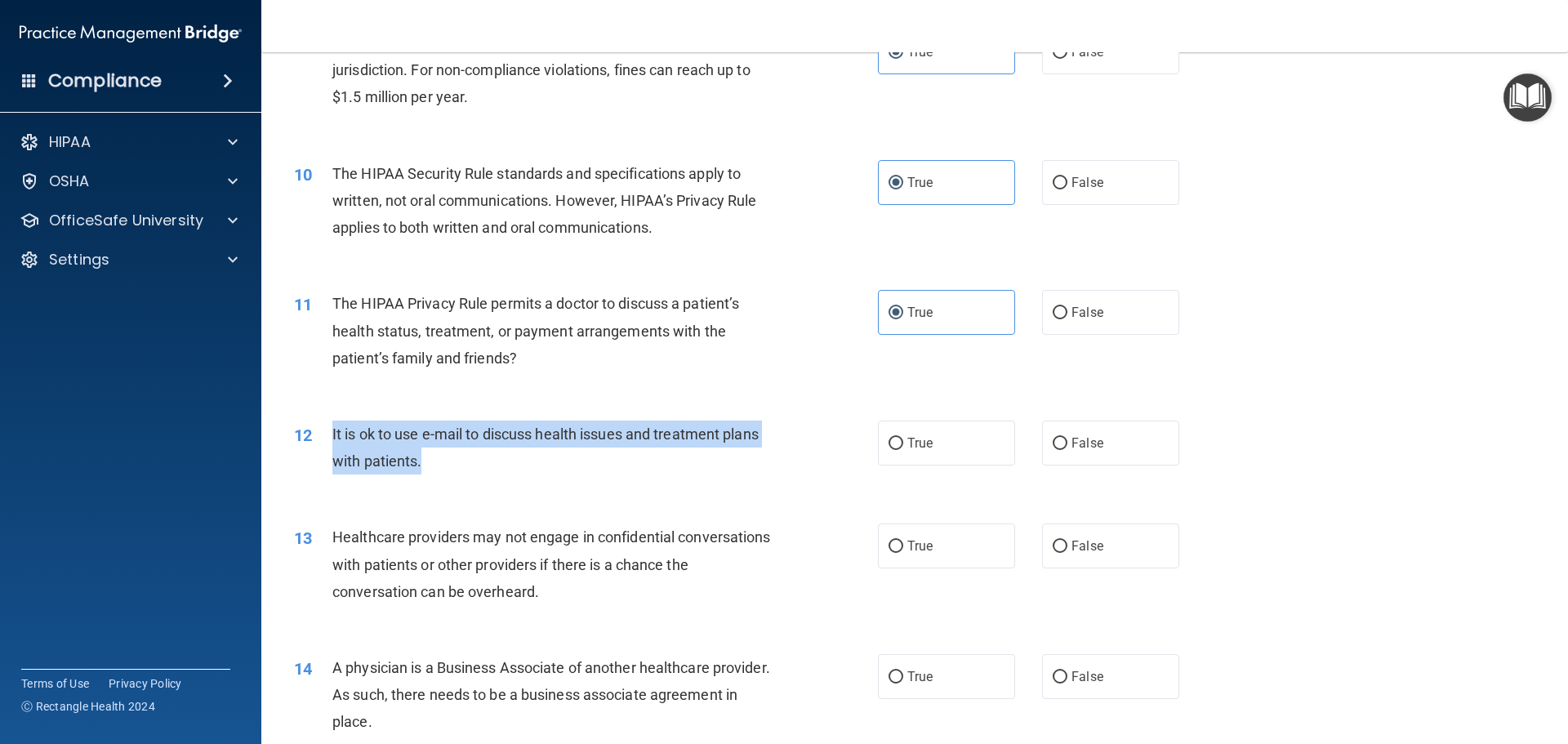
drag, startPoint x: 454, startPoint y: 468, endPoint x: 310, endPoint y: 454, distance: 144.7
click at [310, 454] on div "12 It is ok to use e-mail to discuss health issues and treatment plans with pat…" at bounding box center [586, 452] width 633 height 62
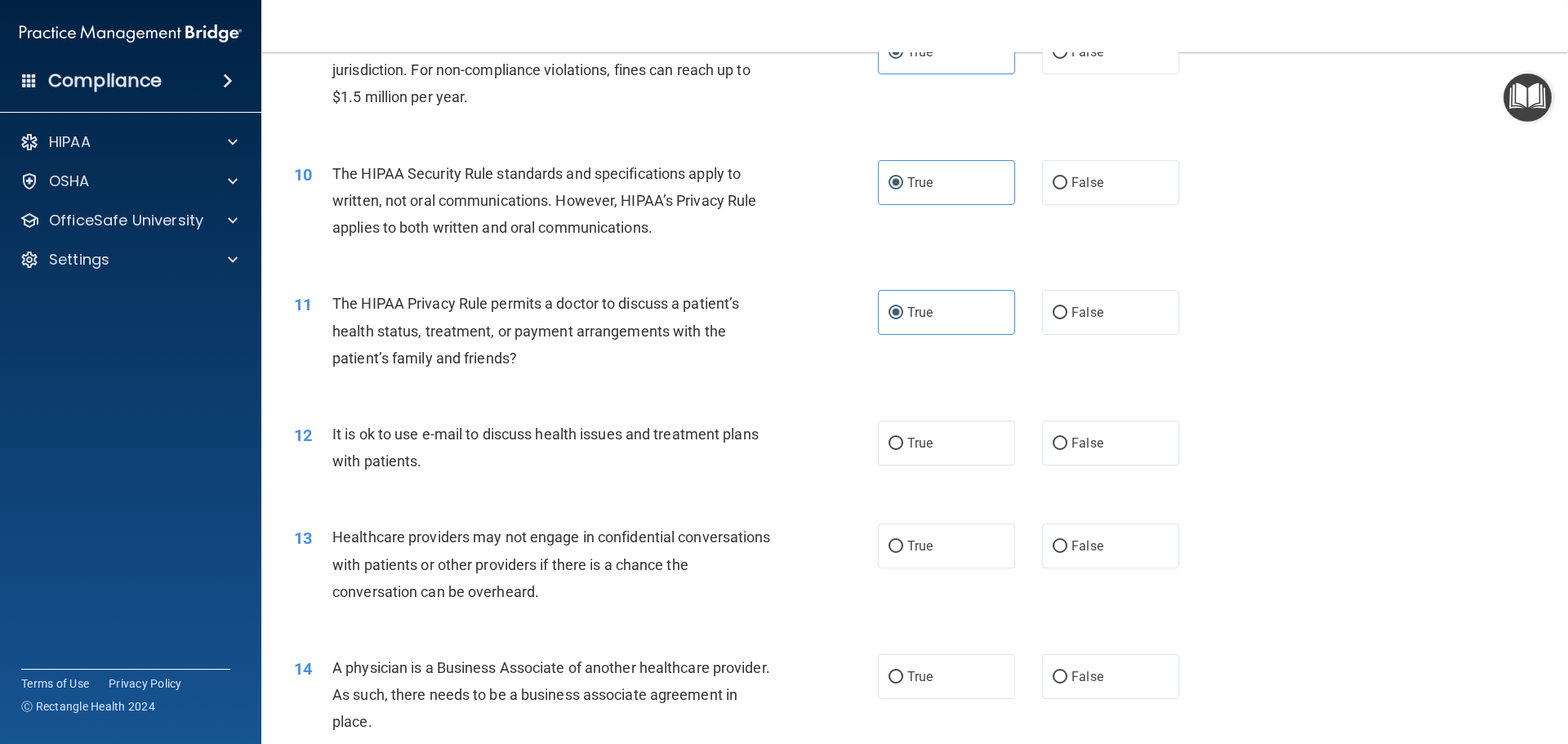
drag, startPoint x: 902, startPoint y: 428, endPoint x: 1351, endPoint y: 362, distance: 453.8
click at [909, 429] on label "True" at bounding box center [946, 443] width 137 height 45
click at [1479, 290] on div "11 The HIPAA Privacy Rule permits a doctor to discuss a patient’s health status…" at bounding box center [914, 335] width 1265 height 131
click at [930, 460] on label "True" at bounding box center [946, 443] width 137 height 45
click at [903, 450] on input "True" at bounding box center [895, 444] width 15 height 12
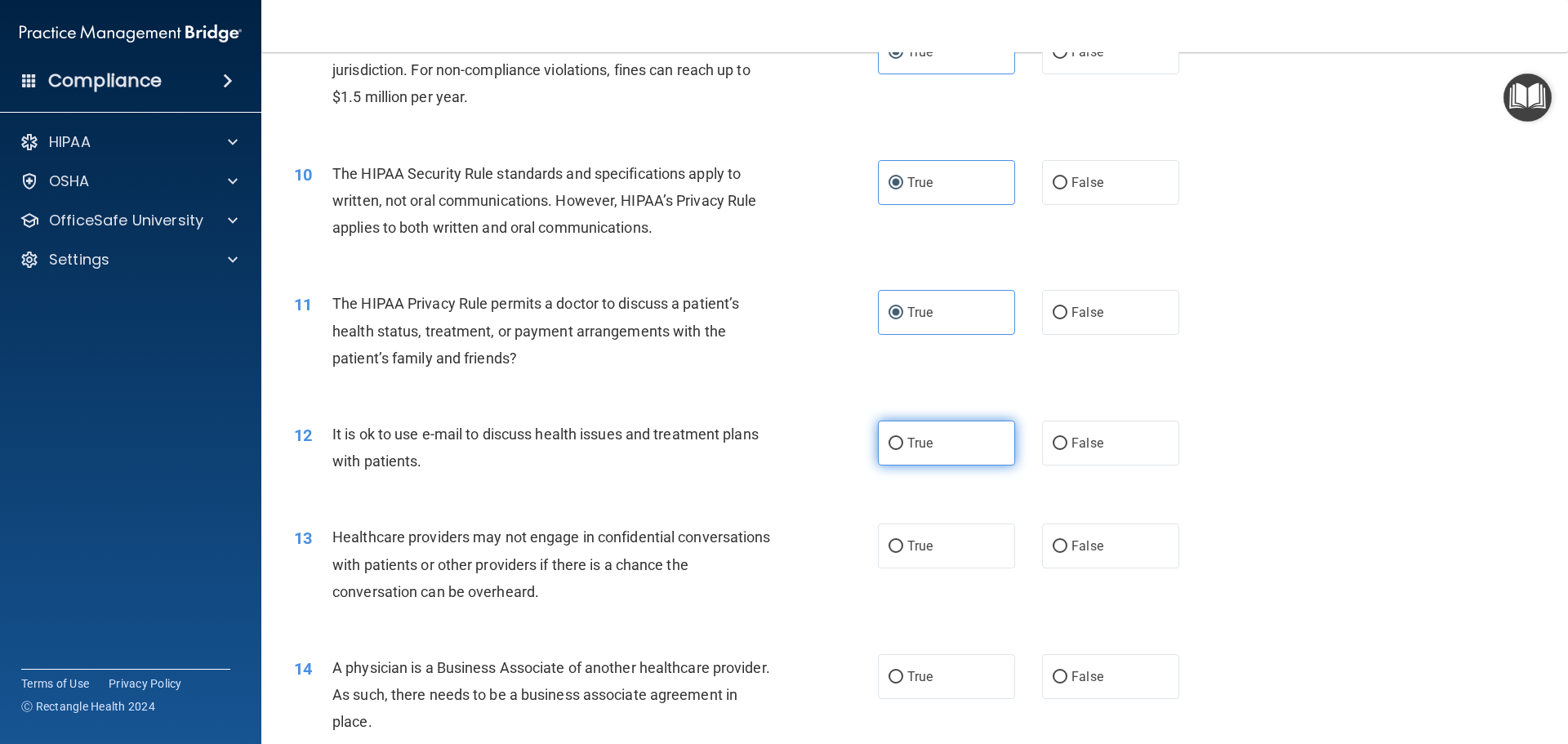
radio input "true"
click at [1370, 410] on div "12 It is ok to use e-mail to discuss health issues and treatment plans with pat…" at bounding box center [914, 451] width 1265 height 103
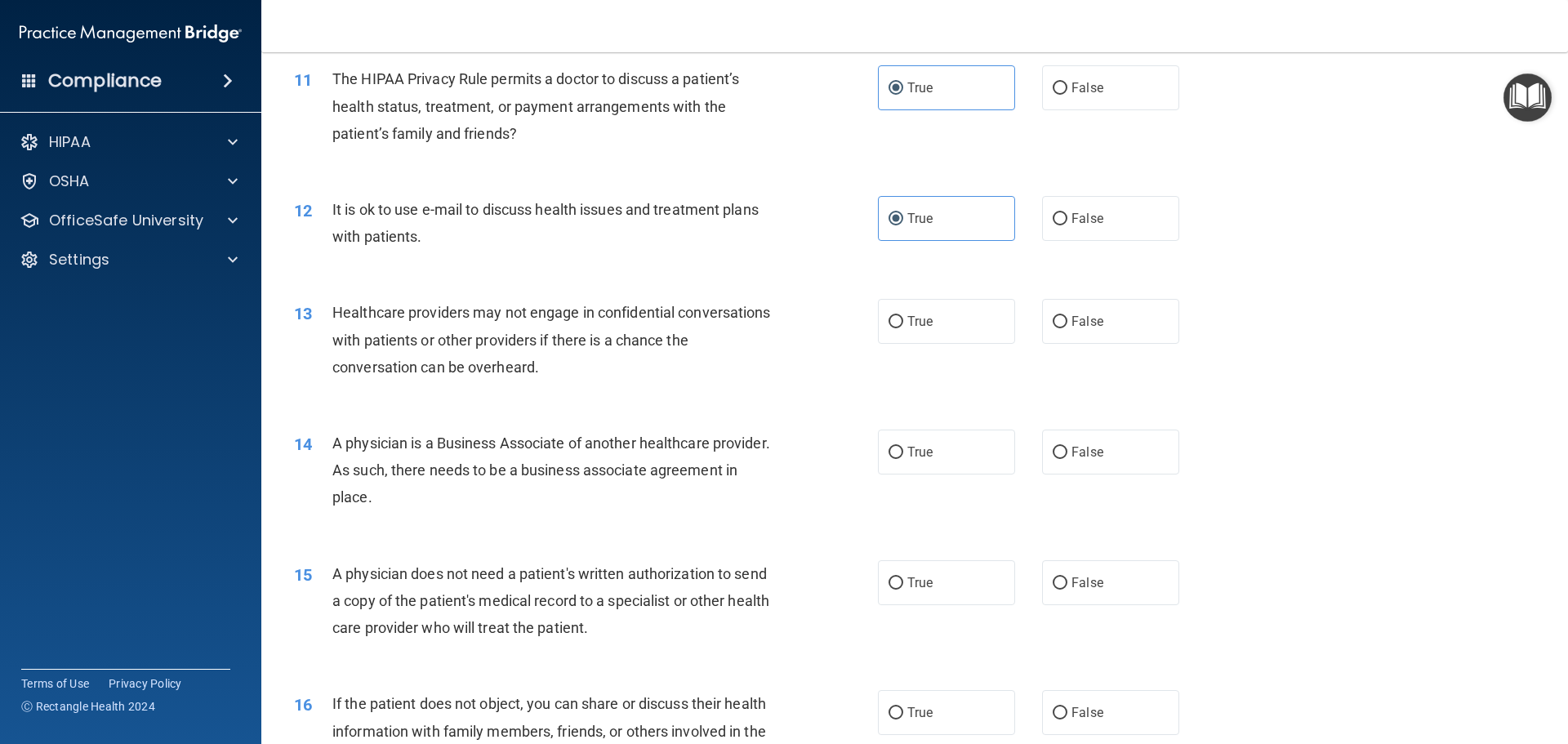
scroll to position [1307, 0]
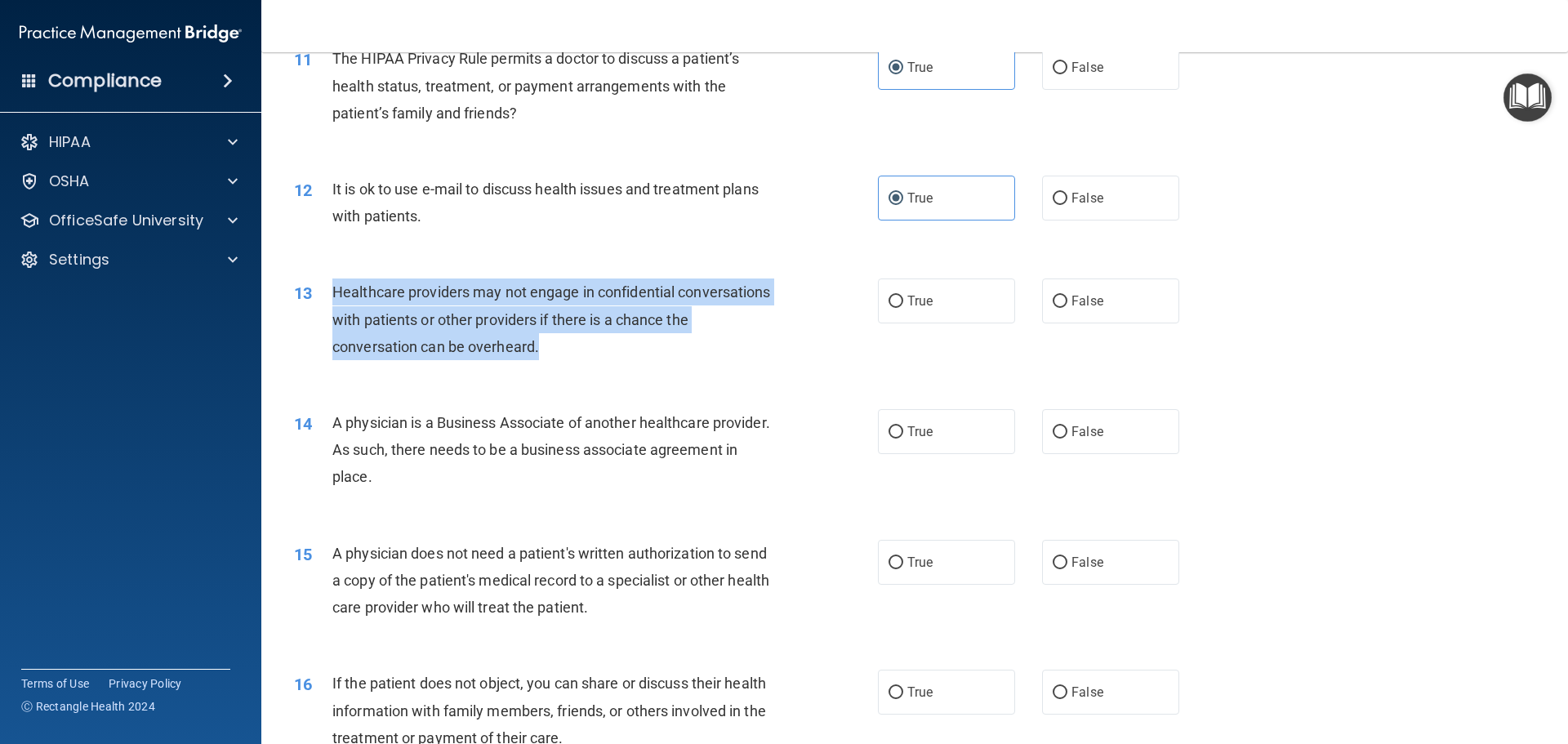
drag, startPoint x: 588, startPoint y: 350, endPoint x: 332, endPoint y: 289, distance: 263.2
click at [332, 289] on div "Healthcare providers may not engage in confidential conversations with patients…" at bounding box center [560, 319] width 456 height 82
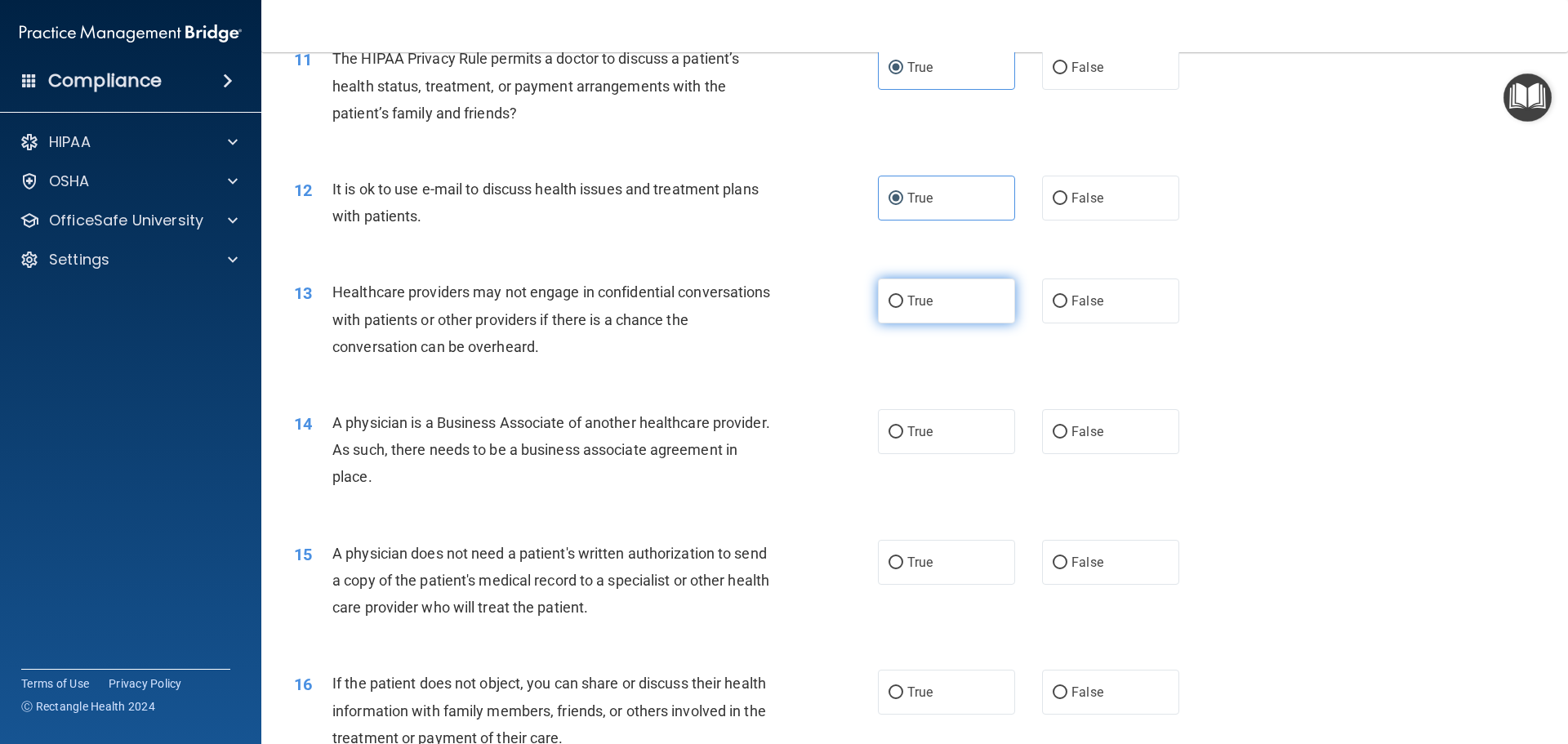
click at [977, 310] on label "True" at bounding box center [946, 301] width 137 height 45
click at [903, 308] on input "True" at bounding box center [895, 302] width 15 height 12
radio input "true"
drag, startPoint x: 511, startPoint y: 479, endPoint x: 336, endPoint y: 417, distance: 185.7
click at [336, 417] on div "A physician is a Business Associate of another healthcare provider. As such, th…" at bounding box center [560, 450] width 456 height 82
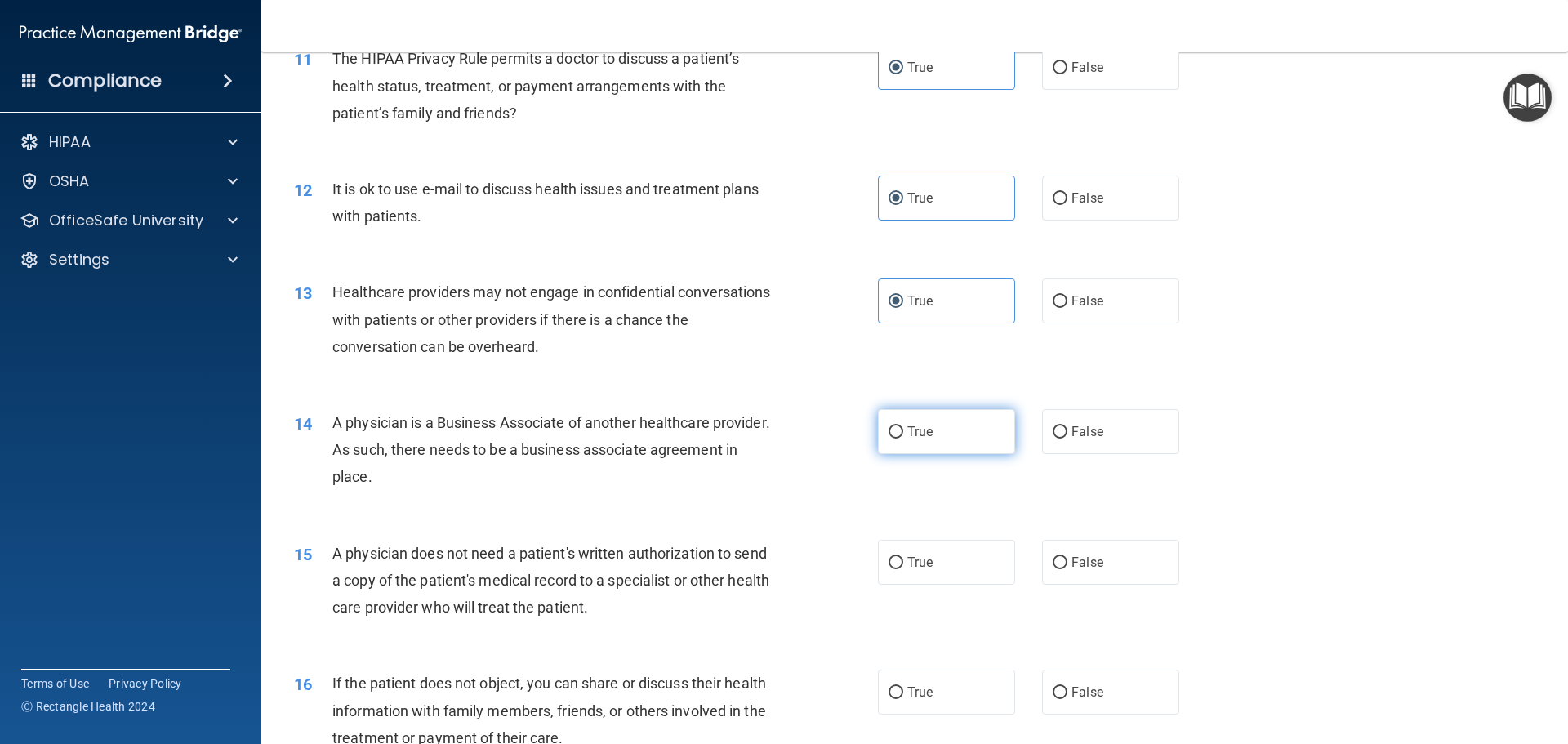
click at [958, 439] on label "True" at bounding box center [946, 432] width 137 height 45
click at [903, 439] on input "True" at bounding box center [895, 433] width 15 height 12
radio input "true"
click at [1351, 432] on div "14 A physician is a Business Associate of another healthcare provider. As such,…" at bounding box center [914, 454] width 1265 height 131
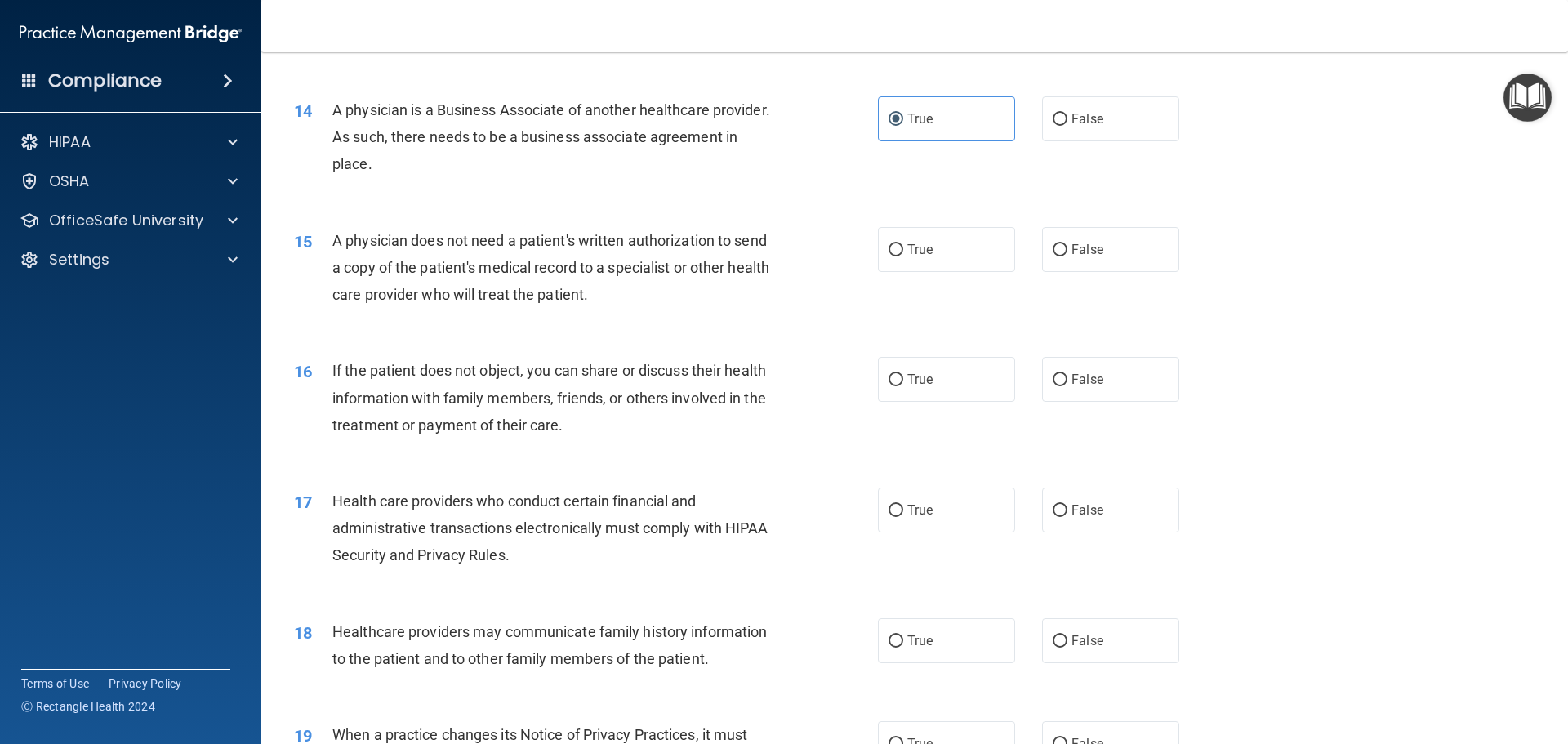
scroll to position [1633, 0]
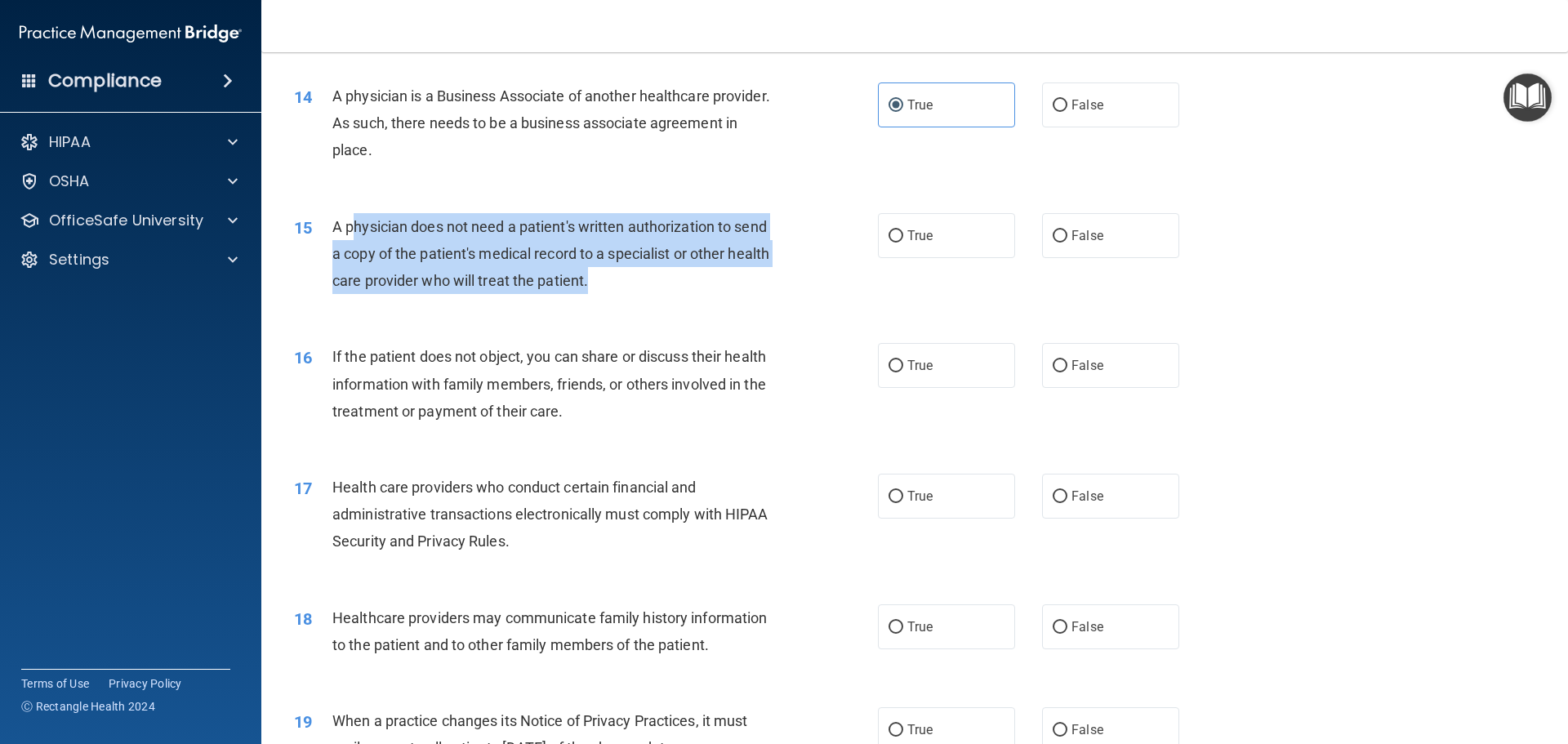
drag, startPoint x: 655, startPoint y: 284, endPoint x: 354, endPoint y: 226, distance: 306.5
click at [354, 226] on div "A physician does not need a patient's written authorization to send a copy of t…" at bounding box center [560, 254] width 456 height 82
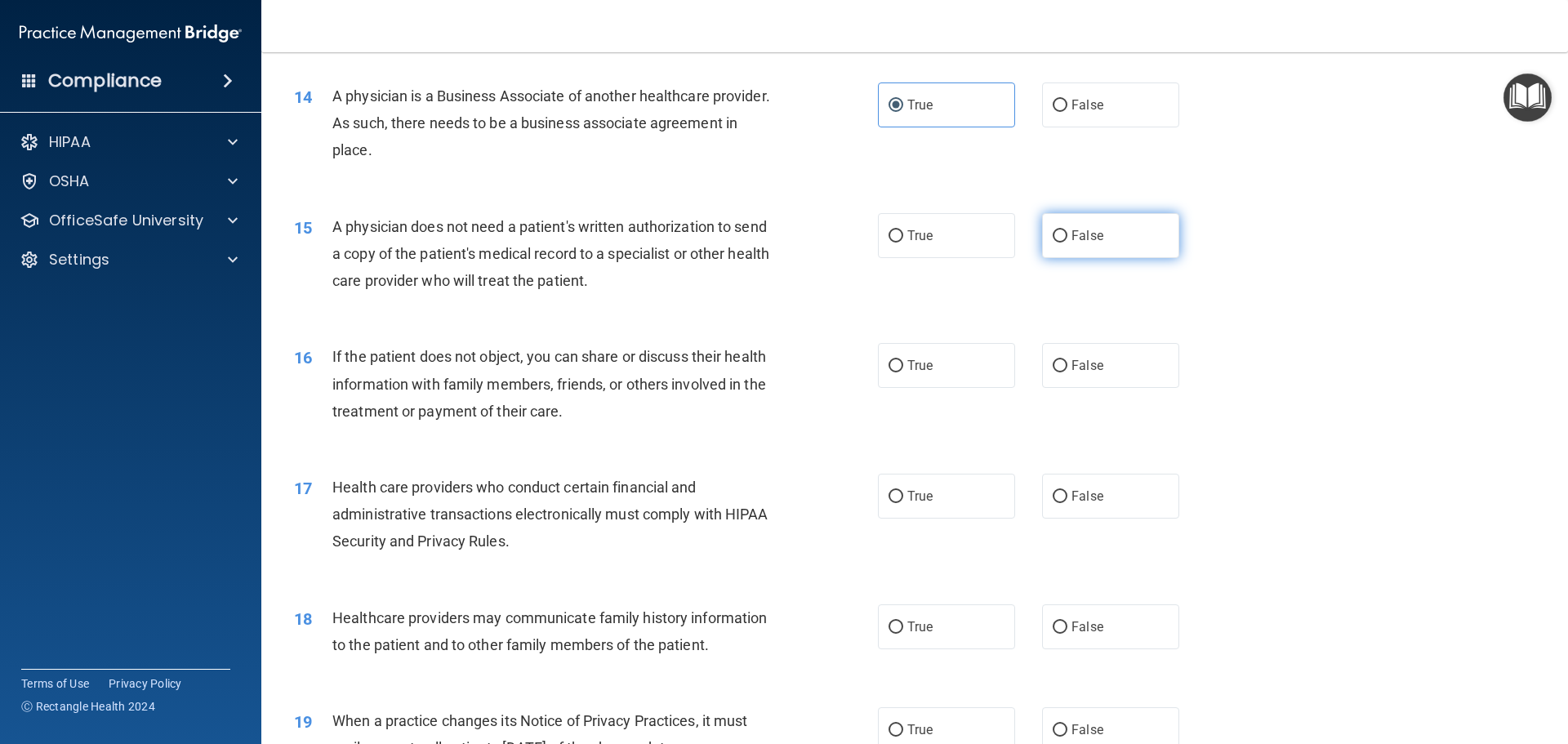
click at [1067, 223] on label "False" at bounding box center [1110, 236] width 137 height 45
click at [1067, 231] on input "False" at bounding box center [1060, 237] width 15 height 12
radio input "true"
click at [1312, 352] on div "16 If the patient does not object, you can share or discuss their health inform…" at bounding box center [914, 388] width 1265 height 131
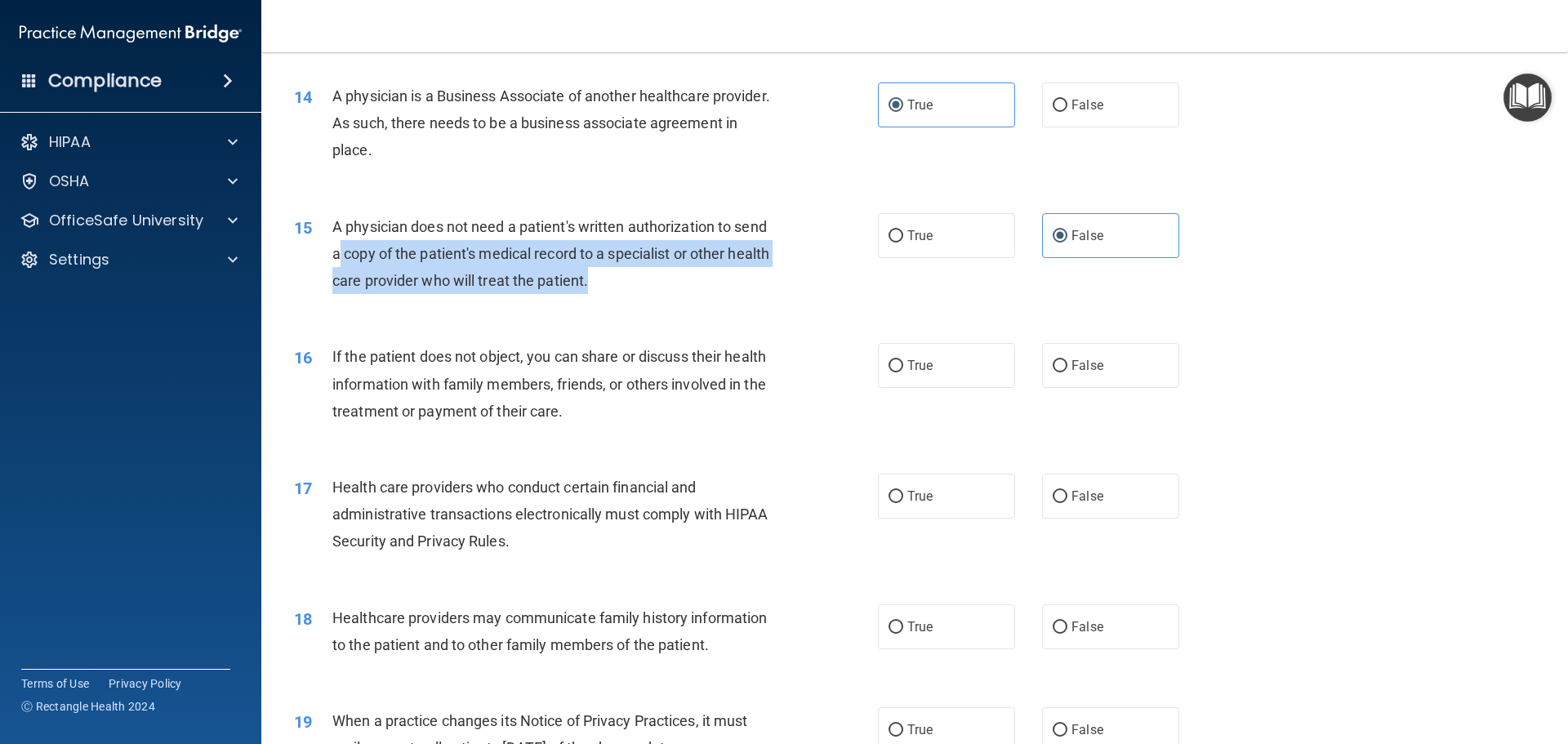
drag, startPoint x: 683, startPoint y: 291, endPoint x: 716, endPoint y: 320, distance: 43.9
click at [356, 245] on div "A physician does not need a patient's written authorization to send a copy of t…" at bounding box center [560, 254] width 456 height 82
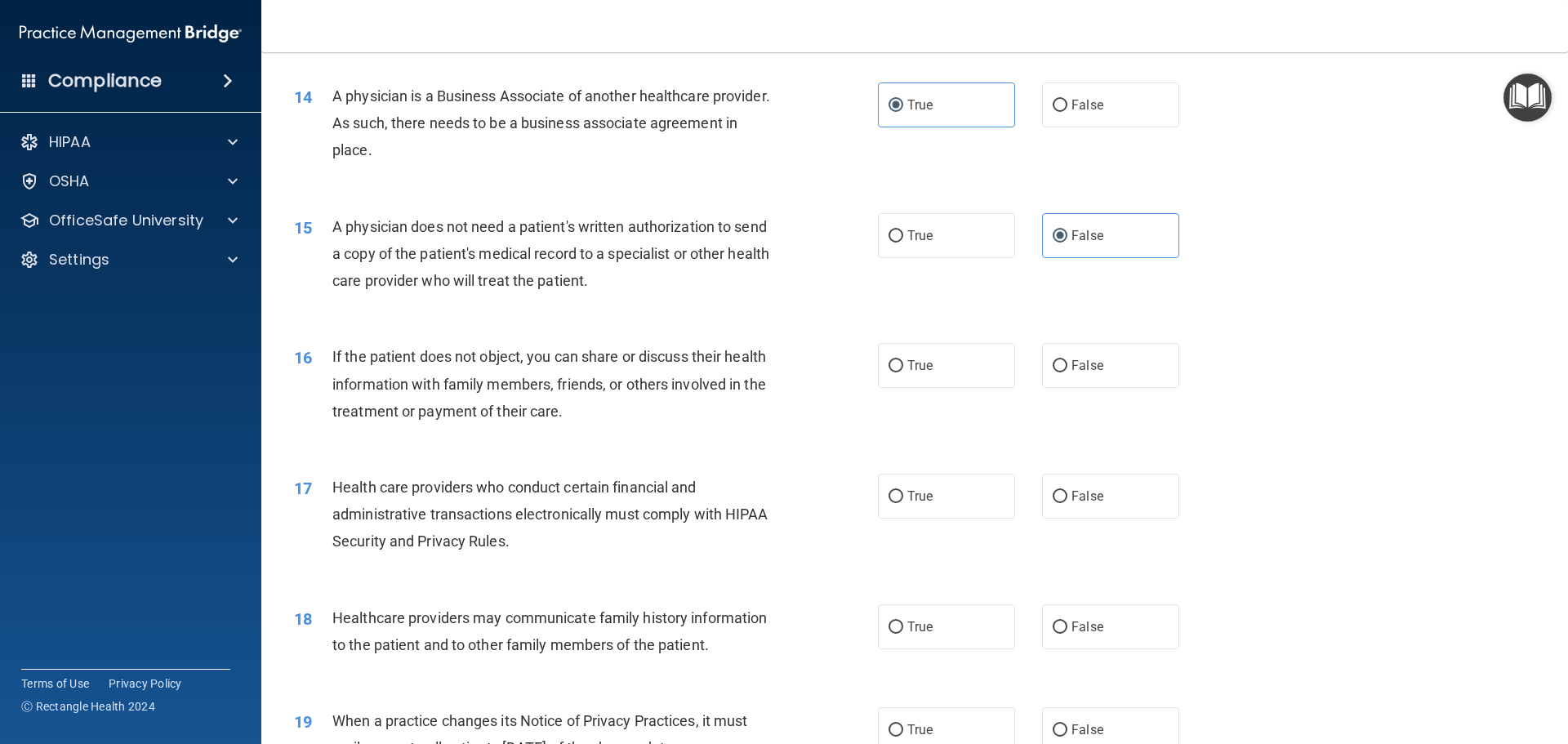
click at [716, 320] on div "15 A physician does not need a patient's written authorization to send a copy o…" at bounding box center [914, 258] width 1265 height 131
click at [608, 409] on div "If the patient does not object, you can share or discuss their health informati…" at bounding box center [560, 383] width 456 height 82
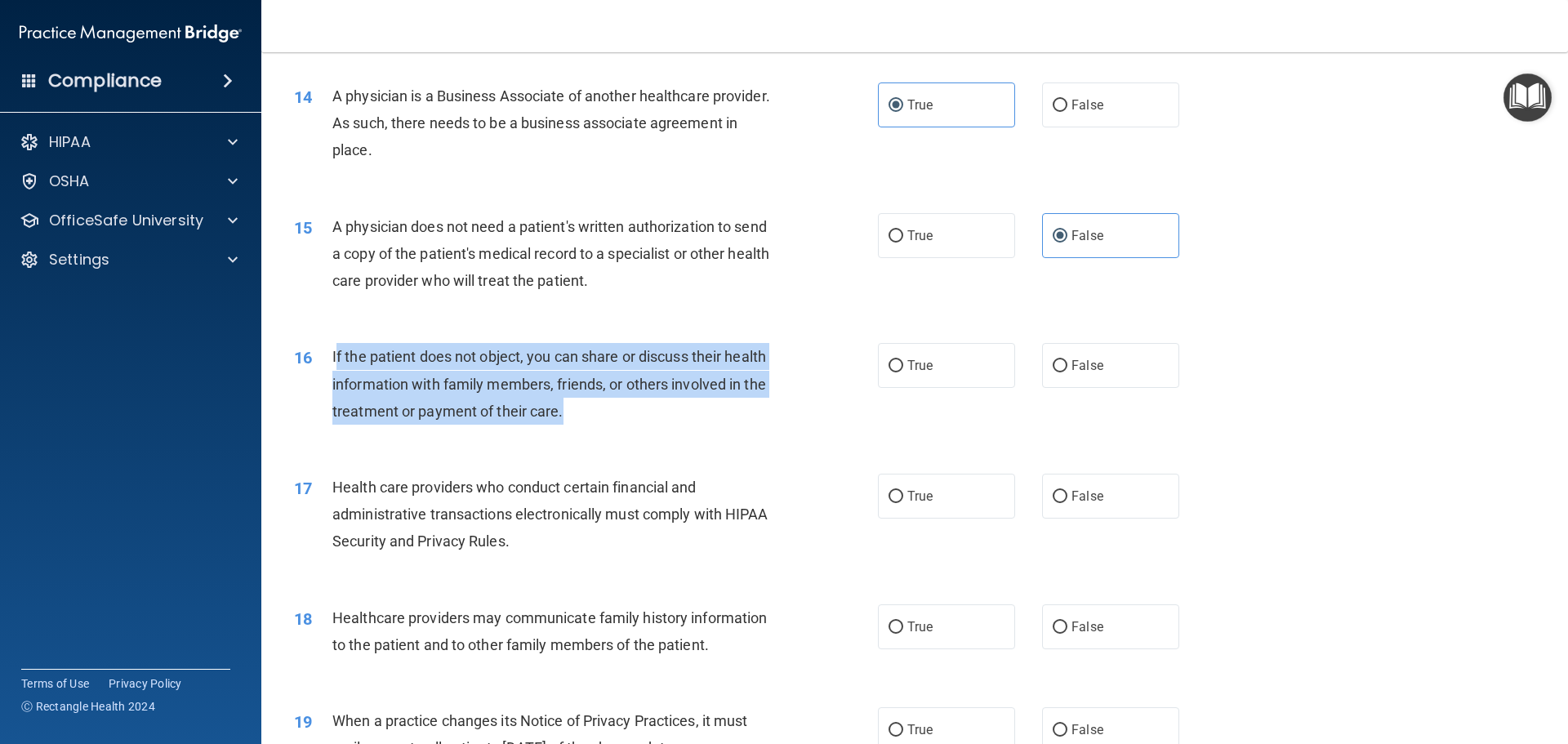
drag, startPoint x: 608, startPoint y: 409, endPoint x: 336, endPoint y: 347, distance: 279.0
click at [336, 347] on div "If the patient does not object, you can share or discuss their health informati…" at bounding box center [560, 383] width 456 height 82
click at [591, 398] on div "If the patient does not object, you can share or discuss their health informati…" at bounding box center [560, 383] width 456 height 82
drag, startPoint x: 593, startPoint y: 413, endPoint x: 317, endPoint y: 355, distance: 282.0
click at [317, 355] on div "16 If the patient does not object, you can share or discuss their health inform…" at bounding box center [586, 388] width 633 height 90
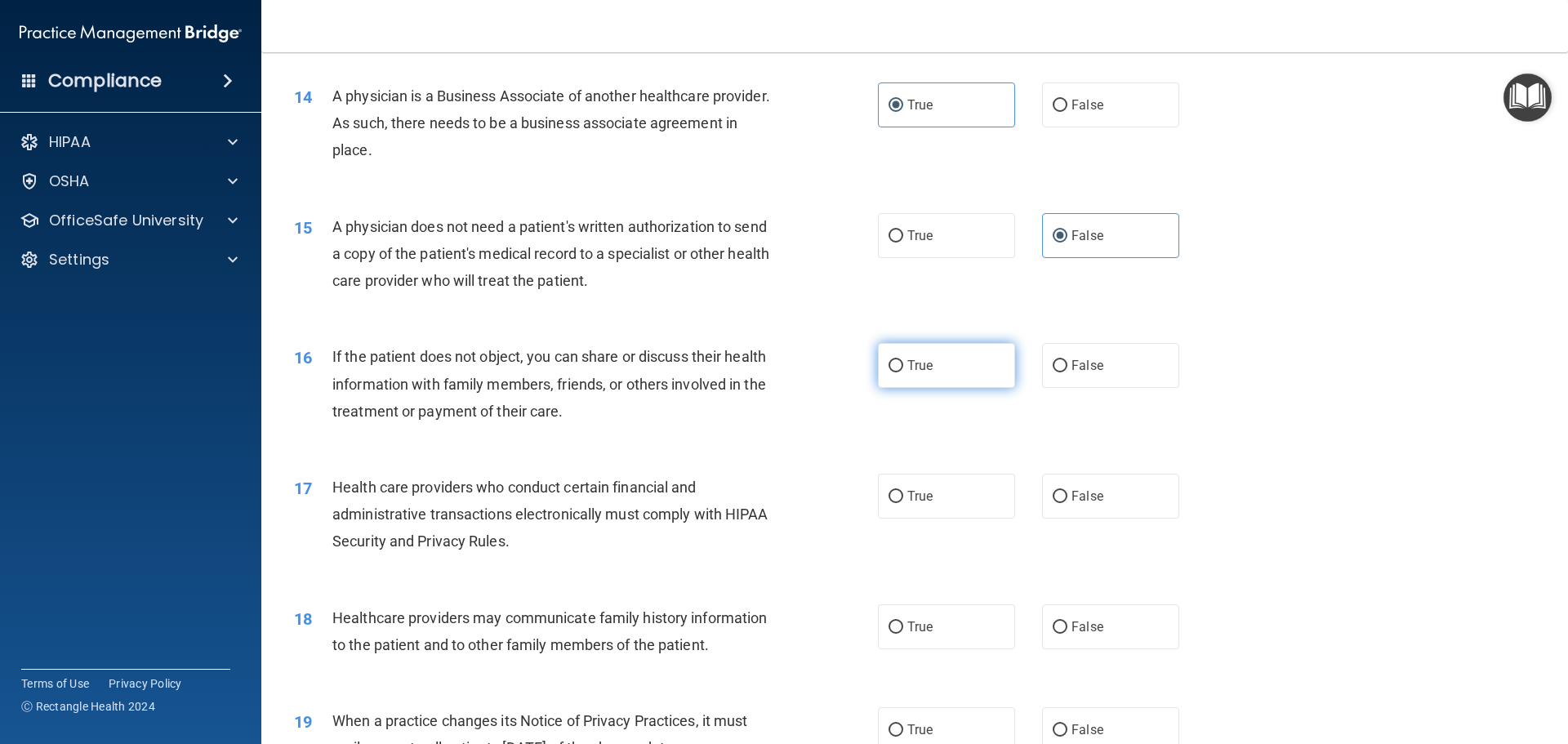
click at [931, 374] on label "True" at bounding box center [946, 365] width 137 height 45
click at [903, 372] on input "True" at bounding box center [895, 366] width 15 height 12
radio input "true"
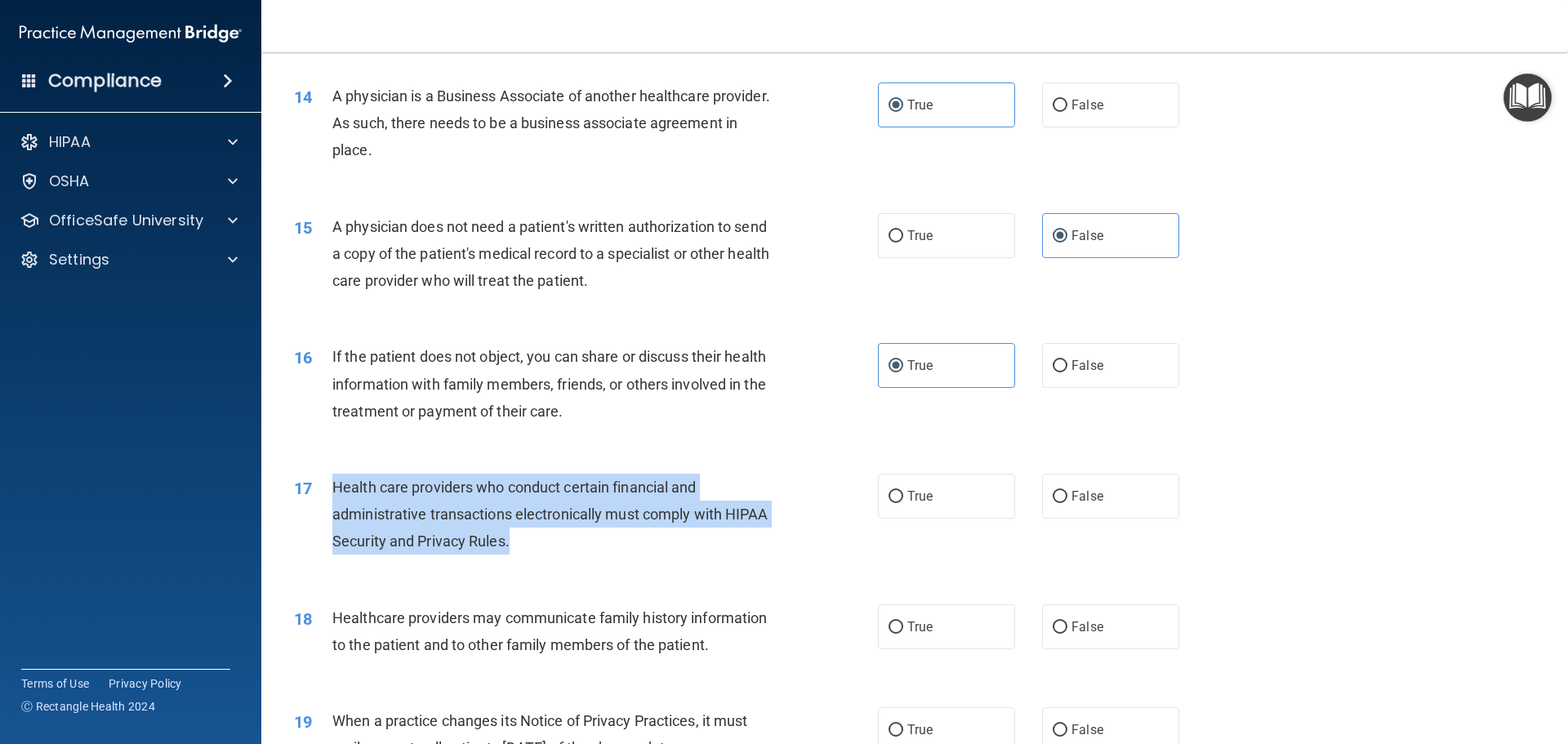
drag, startPoint x: 576, startPoint y: 545, endPoint x: 336, endPoint y: 491, distance: 246.0
click at [336, 491] on div "Health care providers who conduct certain financial and administrative transact…" at bounding box center [560, 514] width 456 height 82
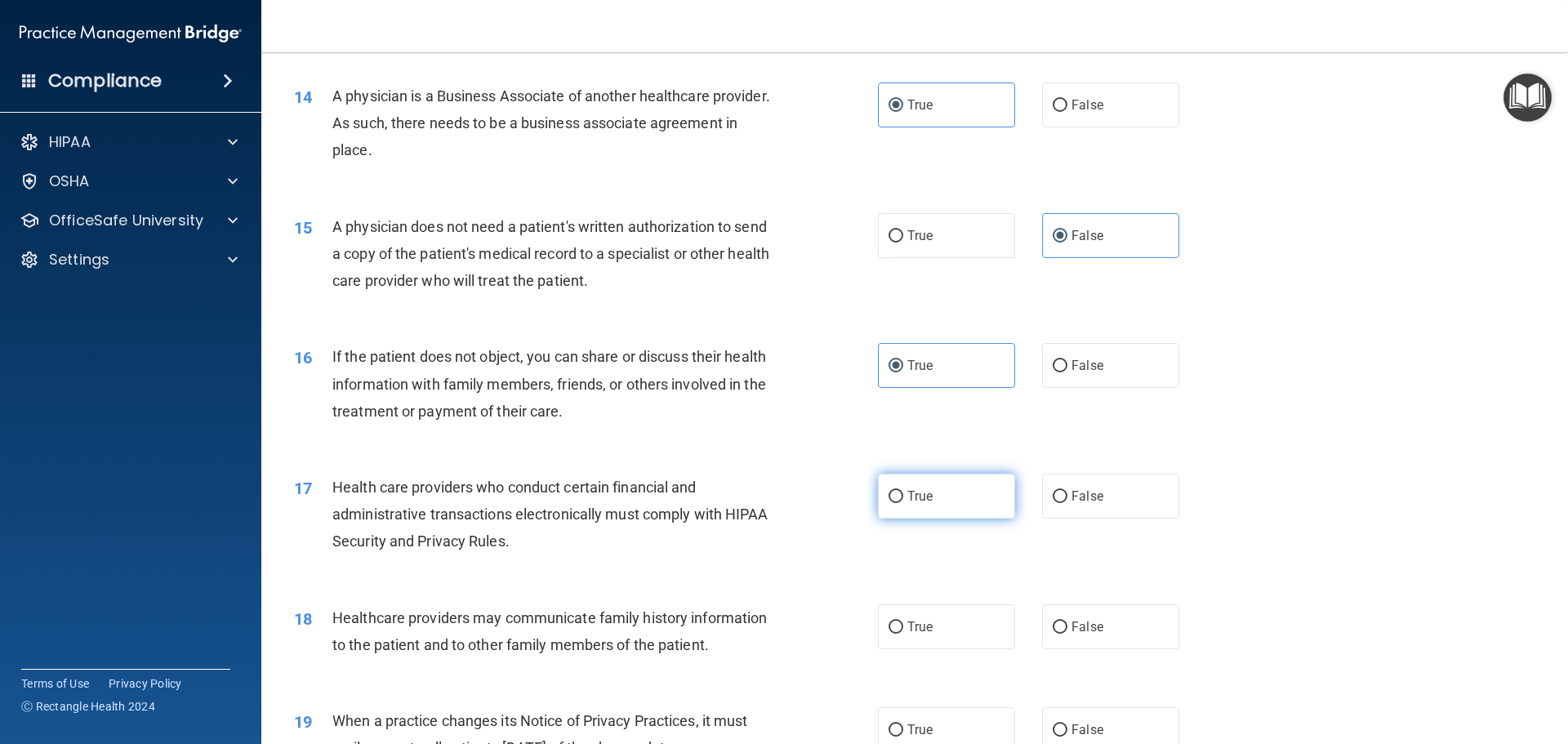
drag, startPoint x: 901, startPoint y: 501, endPoint x: 920, endPoint y: 501, distance: 19.0
click at [902, 501] on label "True" at bounding box center [946, 496] width 137 height 45
click at [902, 501] on input "True" at bounding box center [895, 497] width 15 height 12
radio input "true"
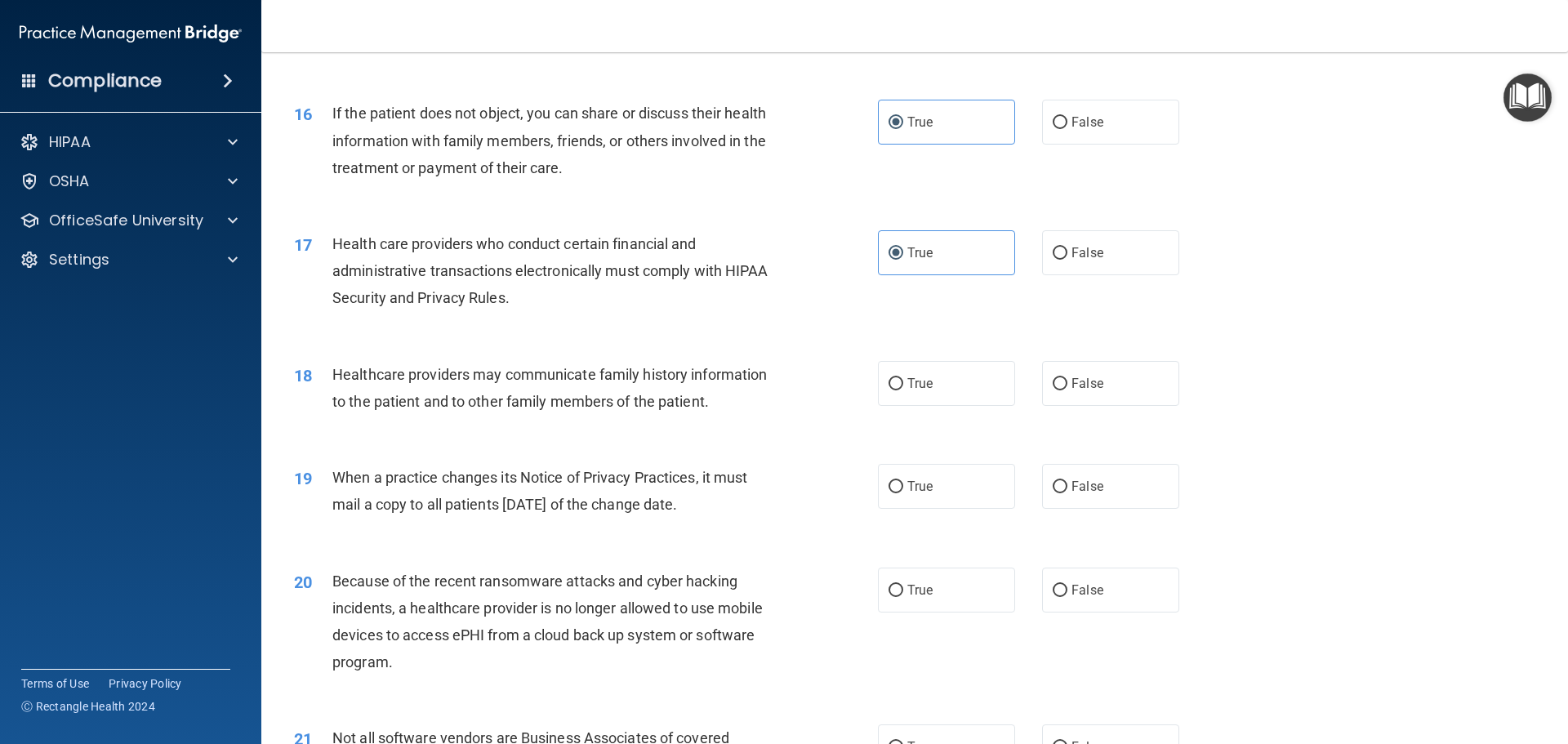
scroll to position [1878, 0]
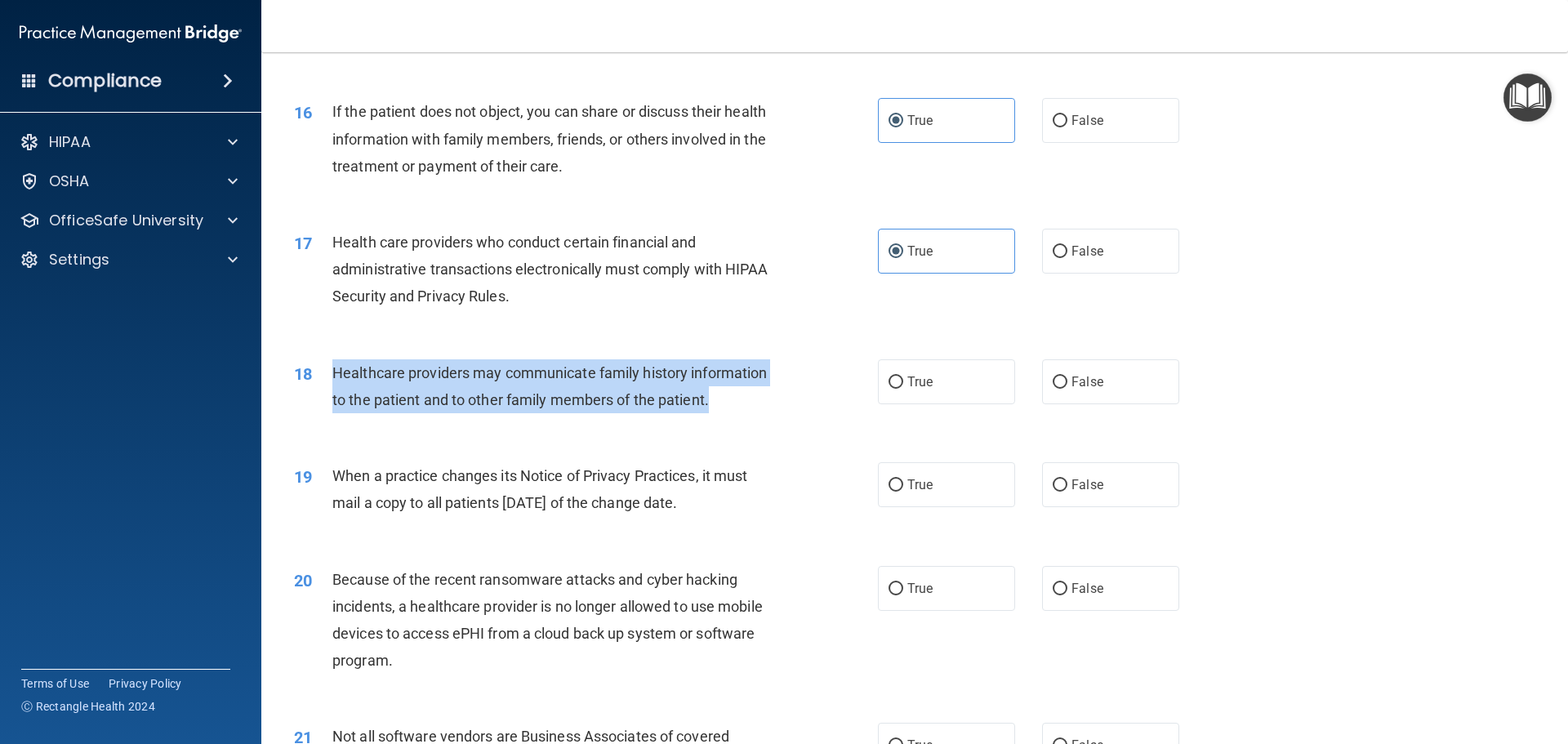
drag, startPoint x: 734, startPoint y: 419, endPoint x: 316, endPoint y: 383, distance: 419.5
click at [316, 383] on div "18 Healthcare providers may communicate family history information to the patie…" at bounding box center [586, 390] width 633 height 62
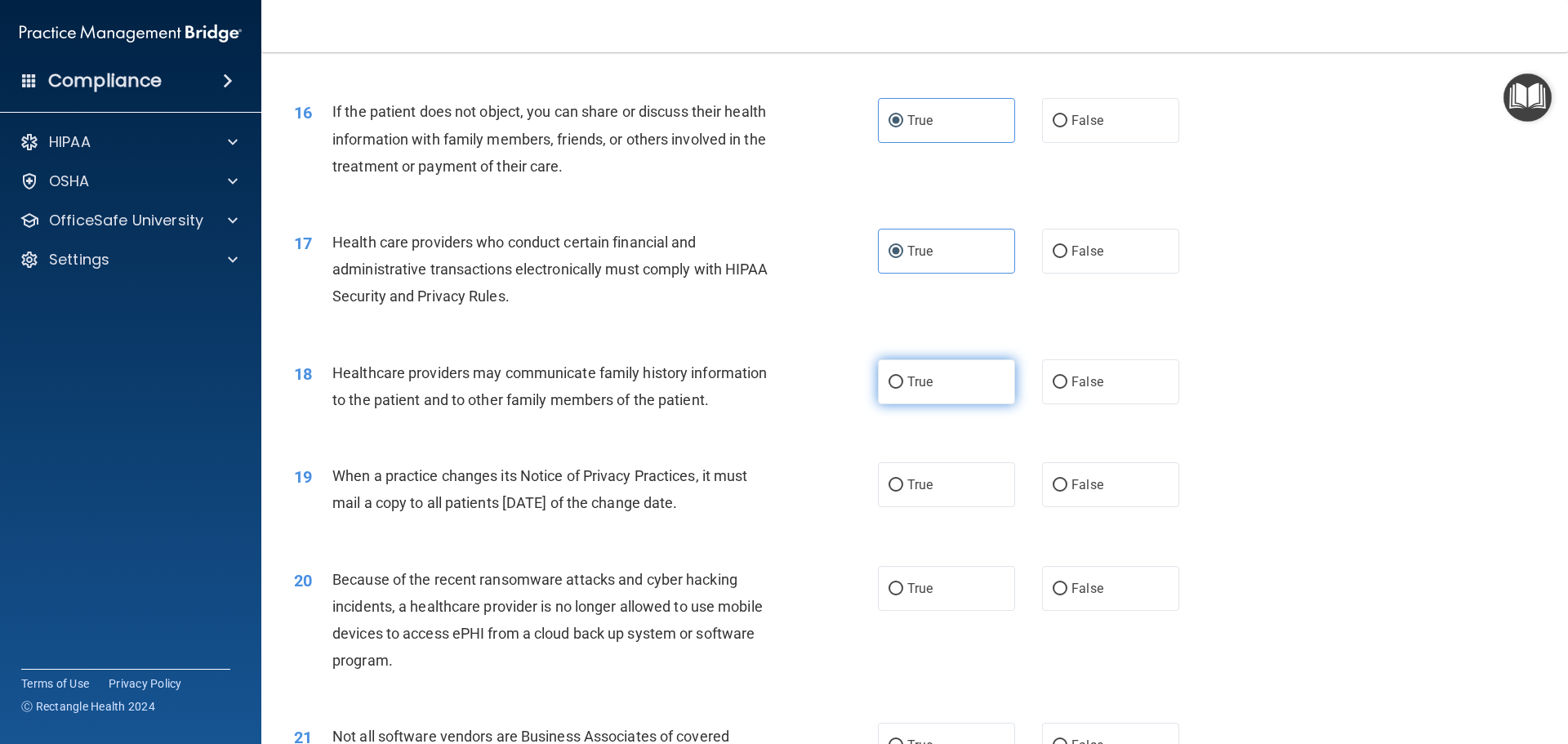
click at [925, 401] on label "True" at bounding box center [946, 382] width 137 height 45
click at [903, 388] on input "True" at bounding box center [895, 382] width 15 height 12
radio input "true"
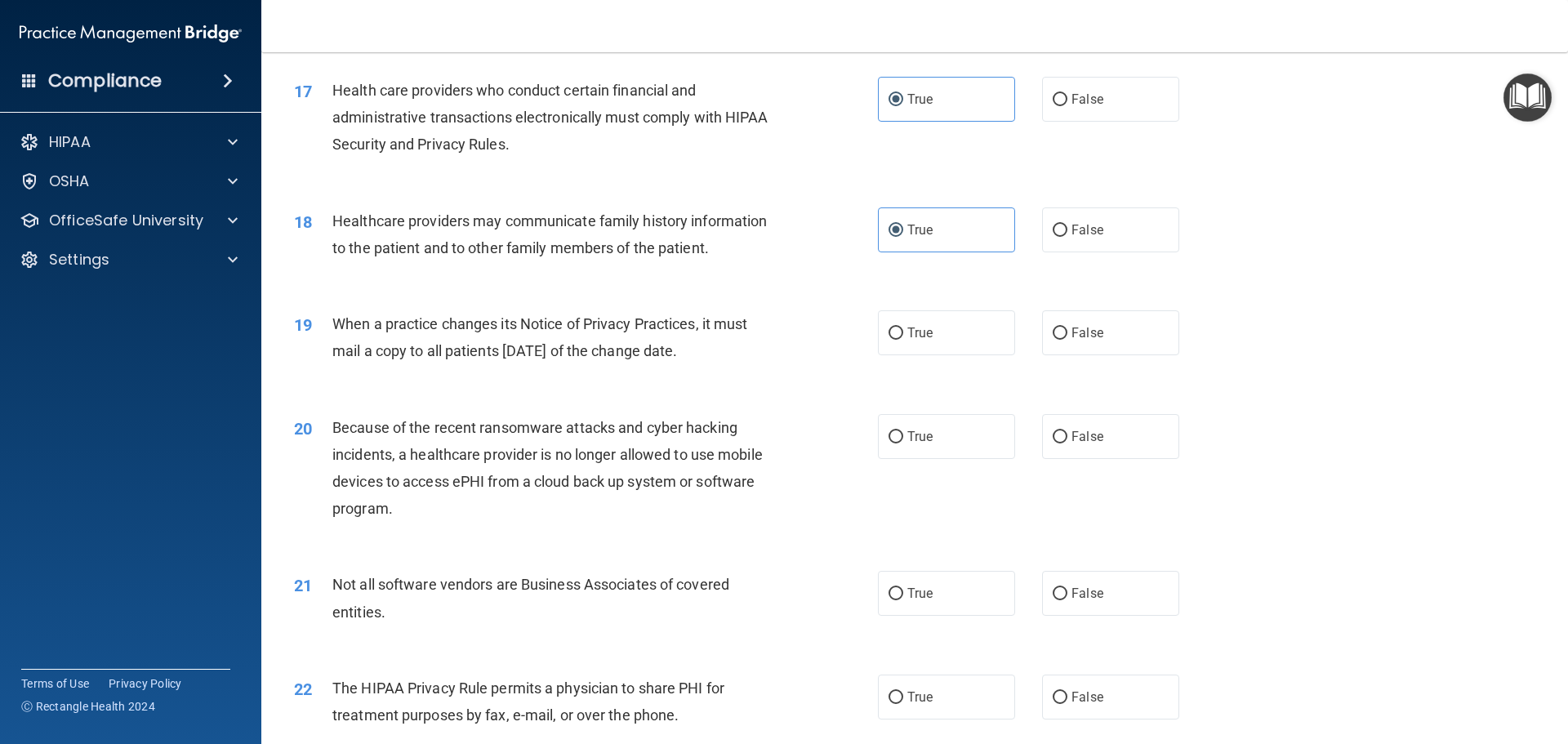
scroll to position [2041, 0]
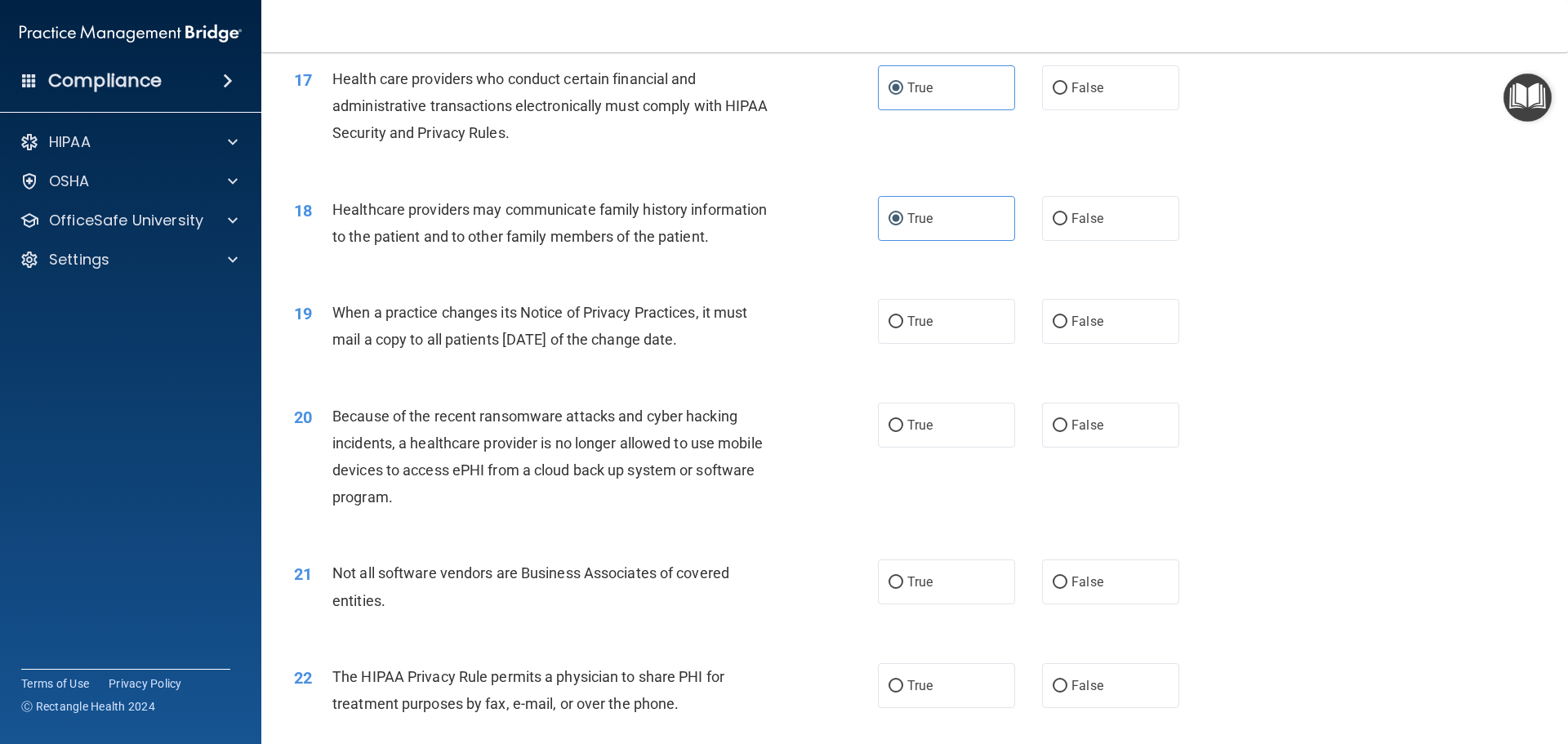
drag, startPoint x: 774, startPoint y: 342, endPoint x: 334, endPoint y: 318, distance: 440.7
click at [334, 318] on div "When a practice changes its Notice of Privacy Practices, it must mail a copy to…" at bounding box center [560, 326] width 456 height 54
click at [1071, 315] on span "False" at bounding box center [1087, 322] width 32 height 16
click at [1064, 316] on input "False" at bounding box center [1060, 322] width 15 height 12
radio input "true"
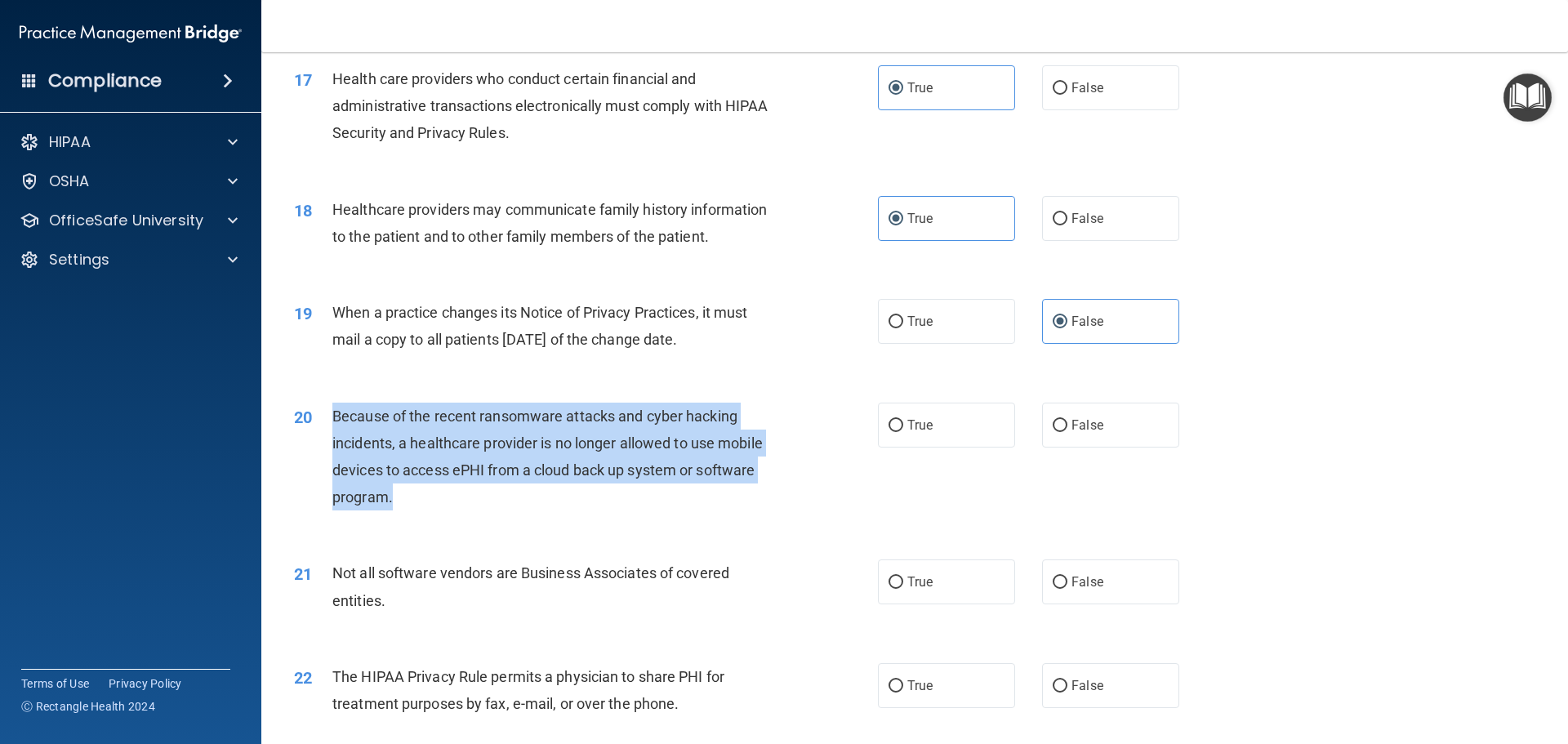
drag, startPoint x: 474, startPoint y: 494, endPoint x: 336, endPoint y: 414, distance: 159.5
click at [336, 414] on div "Because of the recent ransomware attacks and cyber hacking incidents, a healthc…" at bounding box center [560, 456] width 456 height 108
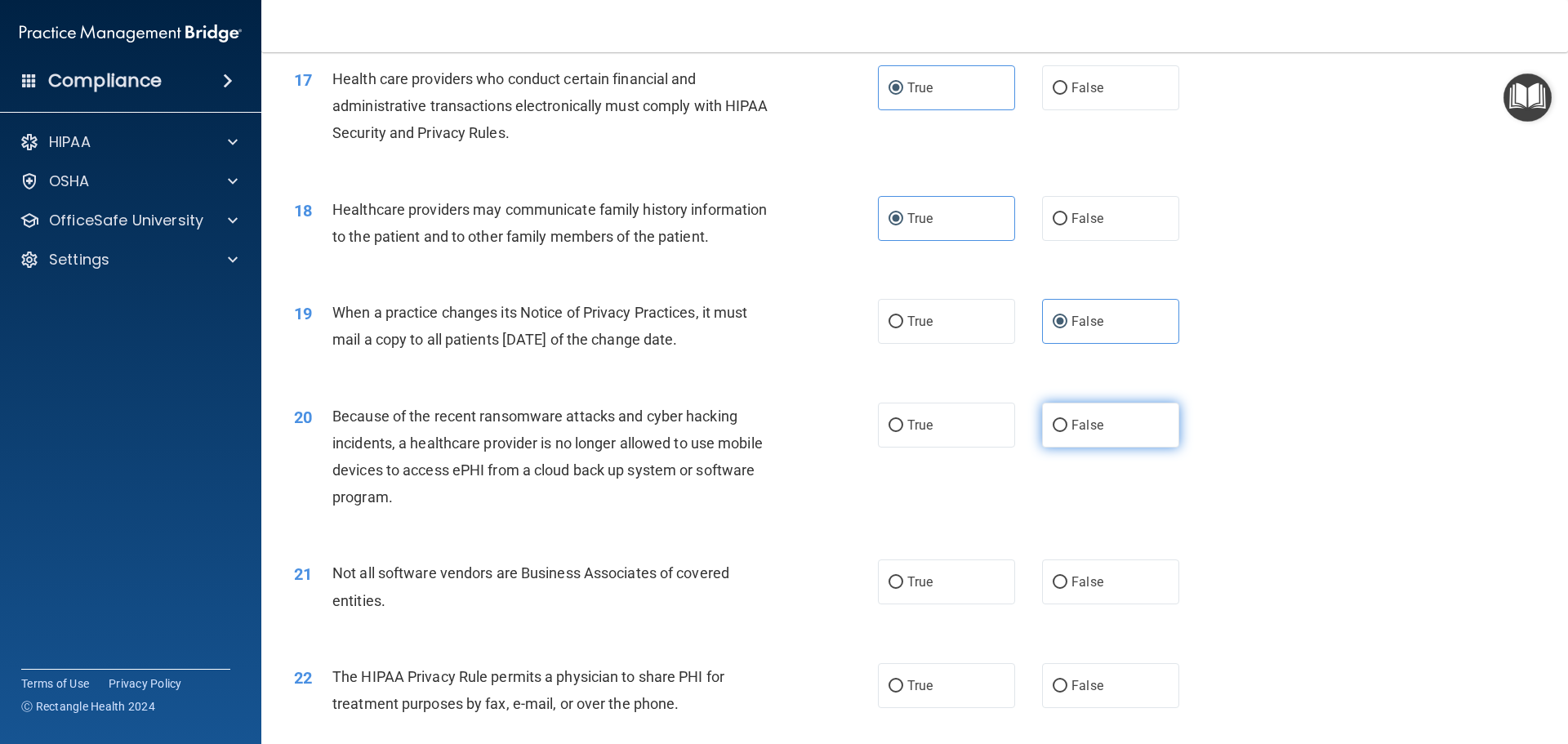
click at [1110, 442] on label "False" at bounding box center [1110, 425] width 137 height 45
click at [1068, 432] on input "False" at bounding box center [1060, 426] width 15 height 12
radio input "true"
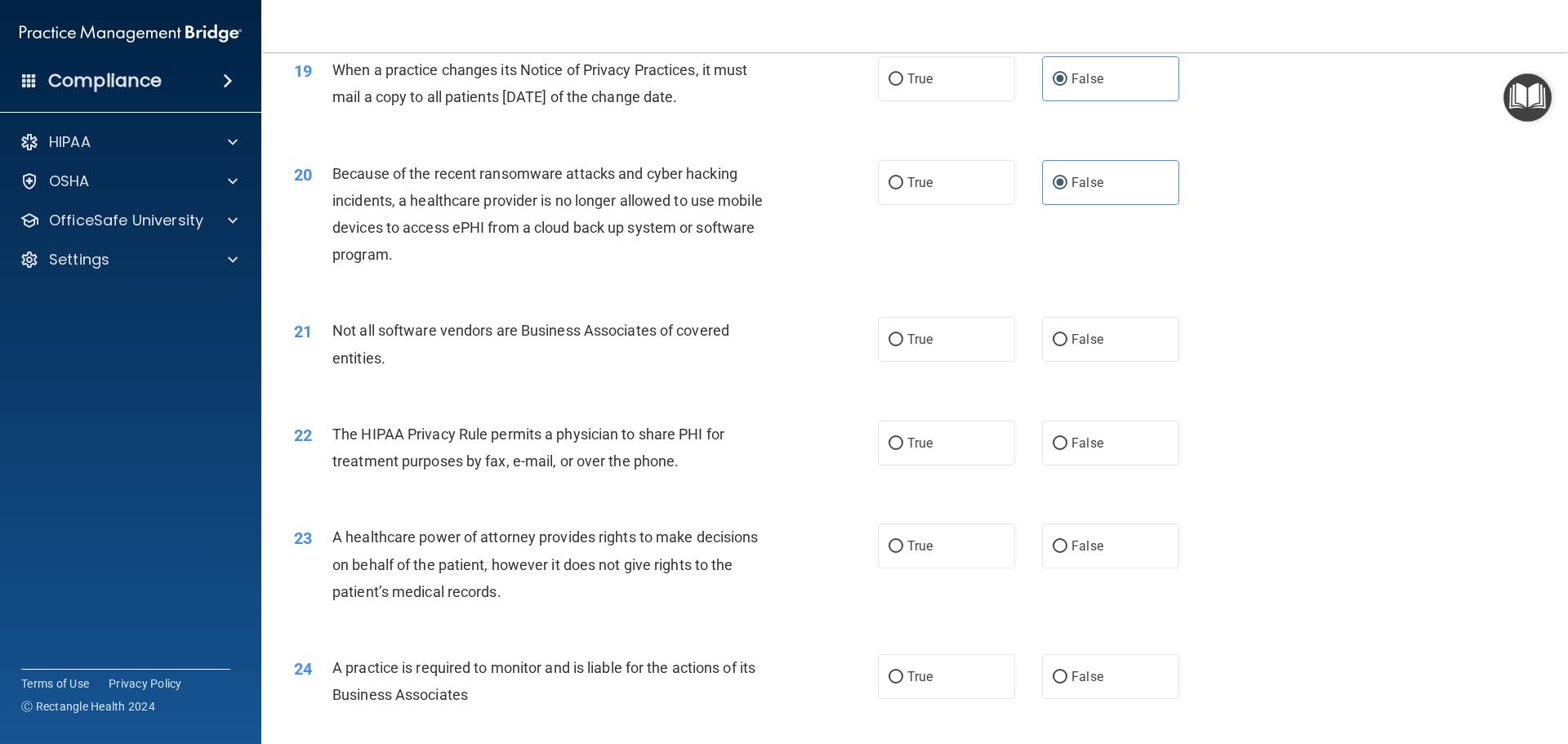
scroll to position [2286, 0]
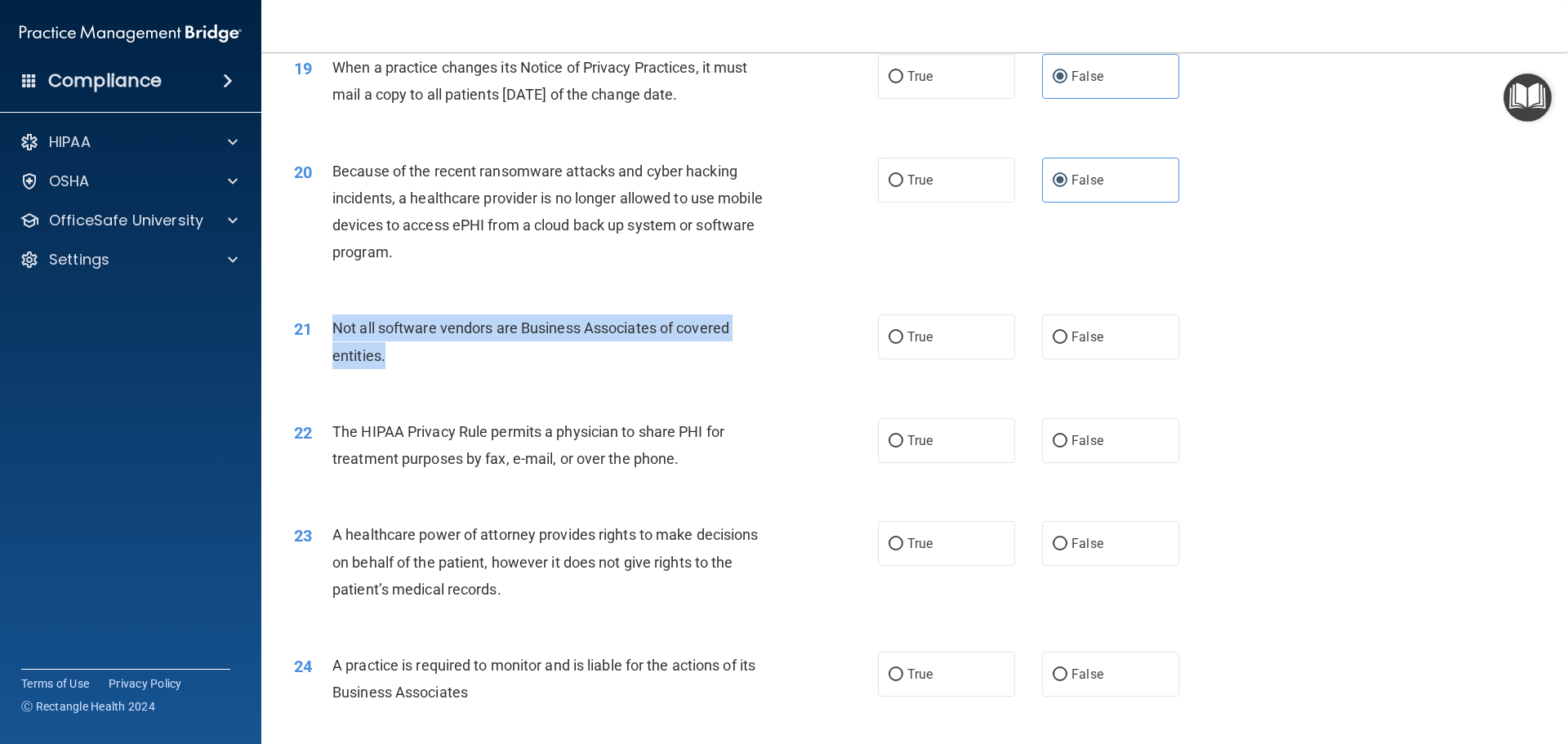
drag, startPoint x: 417, startPoint y: 357, endPoint x: 317, endPoint y: 327, distance: 104.4
click at [317, 327] on div "21 Not all software vendors are Business Associates of covered entities." at bounding box center [586, 346] width 633 height 62
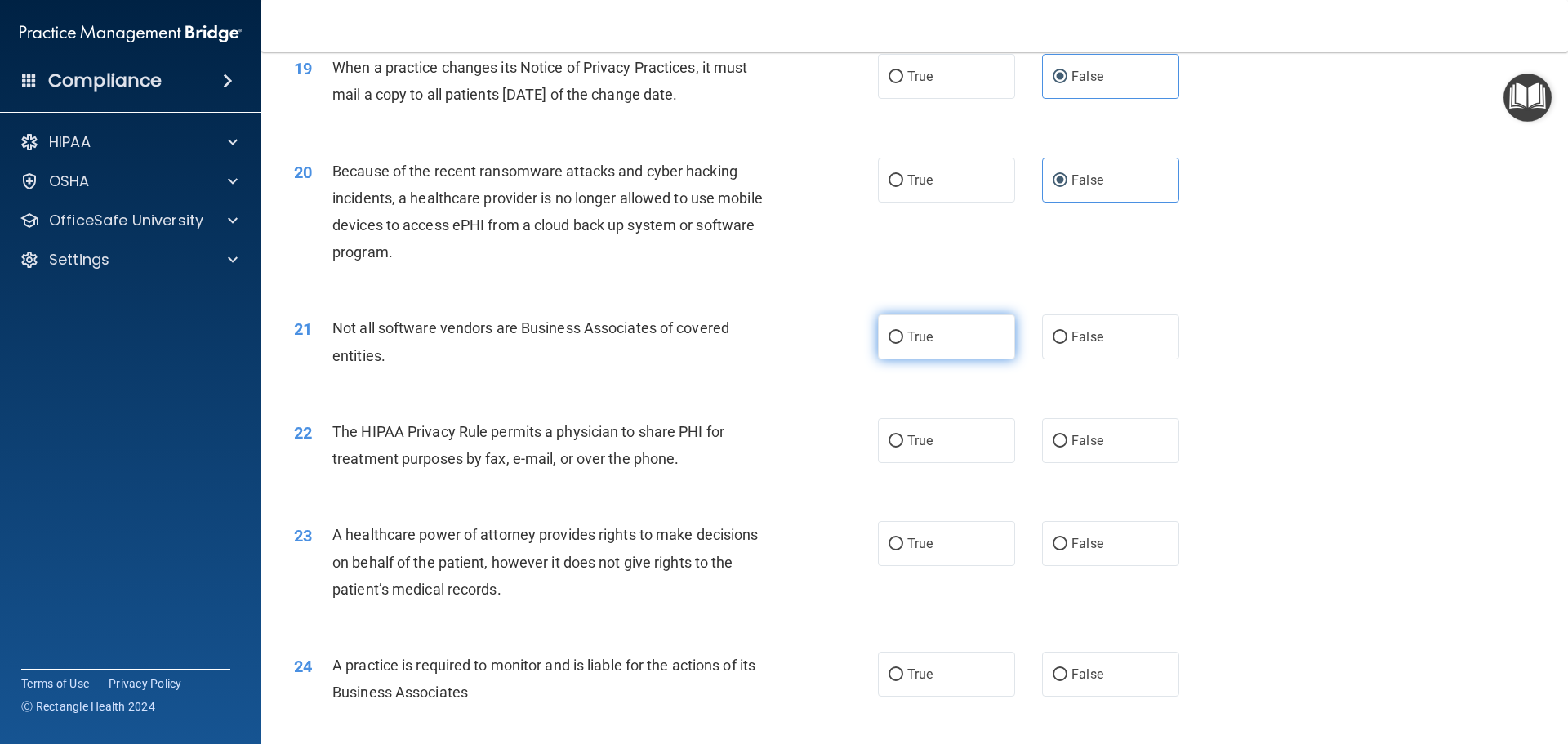
click at [948, 336] on label "True" at bounding box center [946, 337] width 137 height 45
click at [903, 336] on input "True" at bounding box center [895, 337] width 15 height 12
radio input "true"
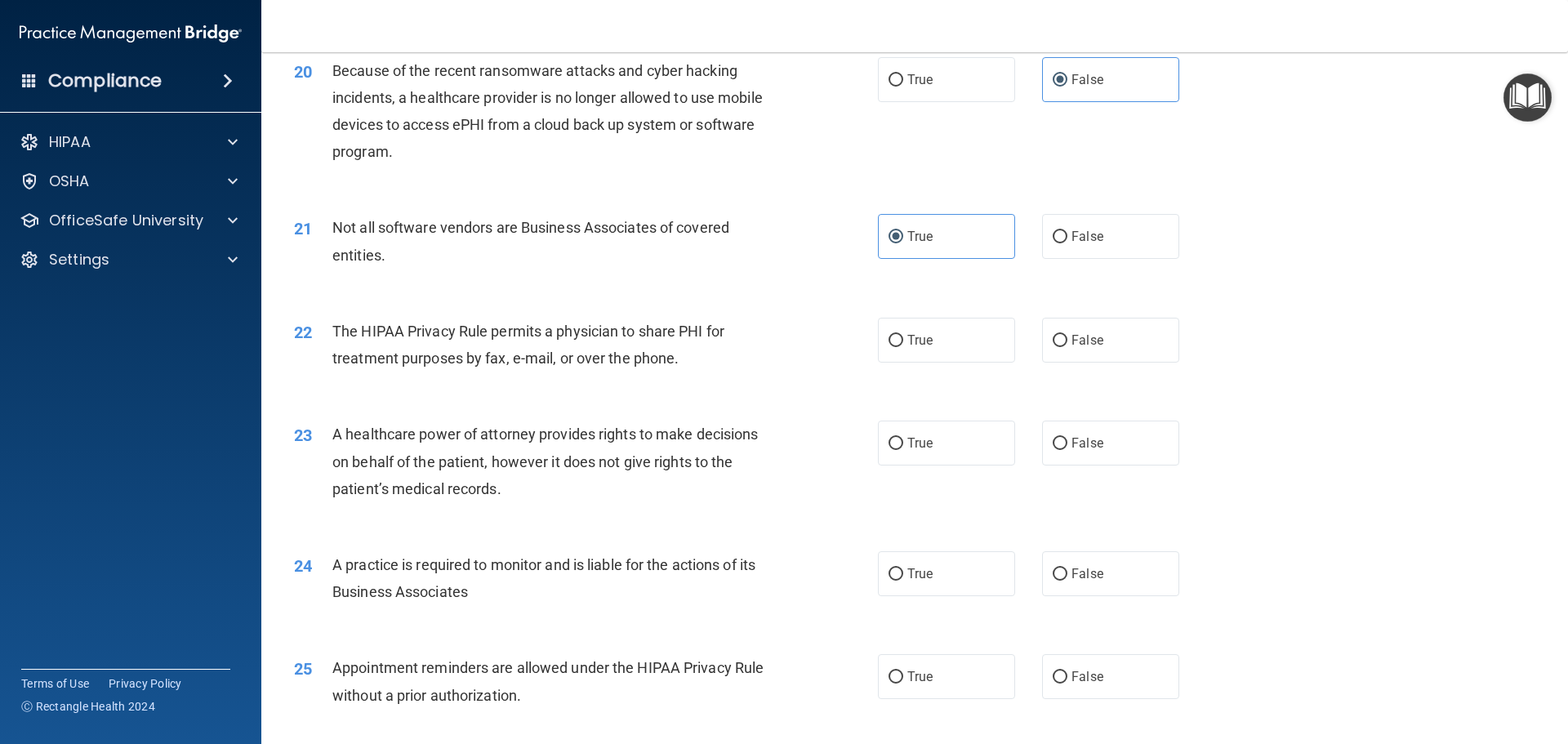
scroll to position [2241, 0]
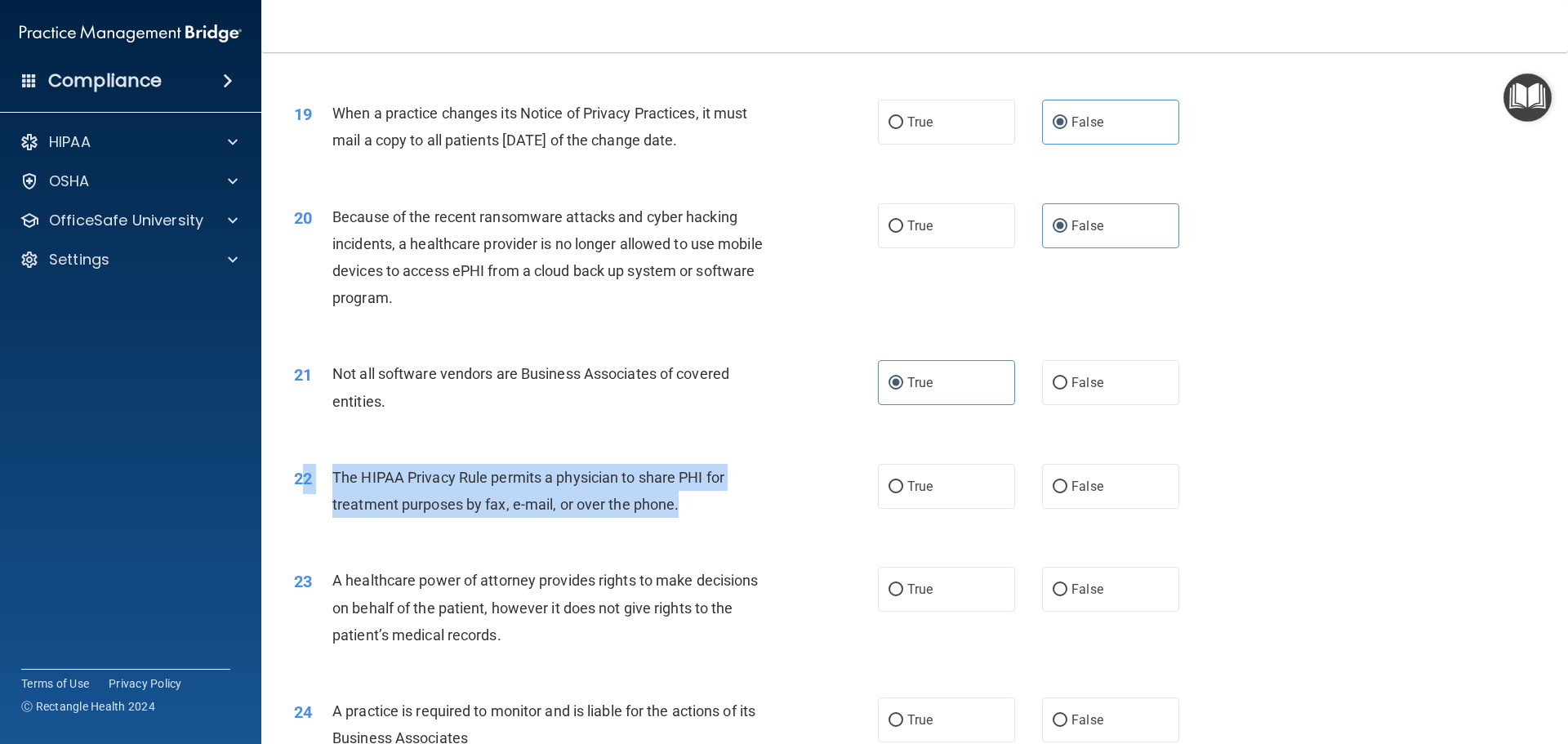
drag, startPoint x: 711, startPoint y: 509, endPoint x: 302, endPoint y: 487, distance: 409.6
click at [302, 487] on div "22 The HIPAA Privacy Rule permits a physician to share PHI for treatment purpos…" at bounding box center [586, 495] width 633 height 62
click at [739, 508] on div "The HIPAA Privacy Rule permits a physician to share PHI for treatment purposes …" at bounding box center [560, 491] width 456 height 54
drag, startPoint x: 735, startPoint y: 509, endPoint x: 334, endPoint y: 476, distance: 402.4
click at [334, 476] on div "The HIPAA Privacy Rule permits a physician to share PHI for treatment purposes …" at bounding box center [560, 491] width 456 height 54
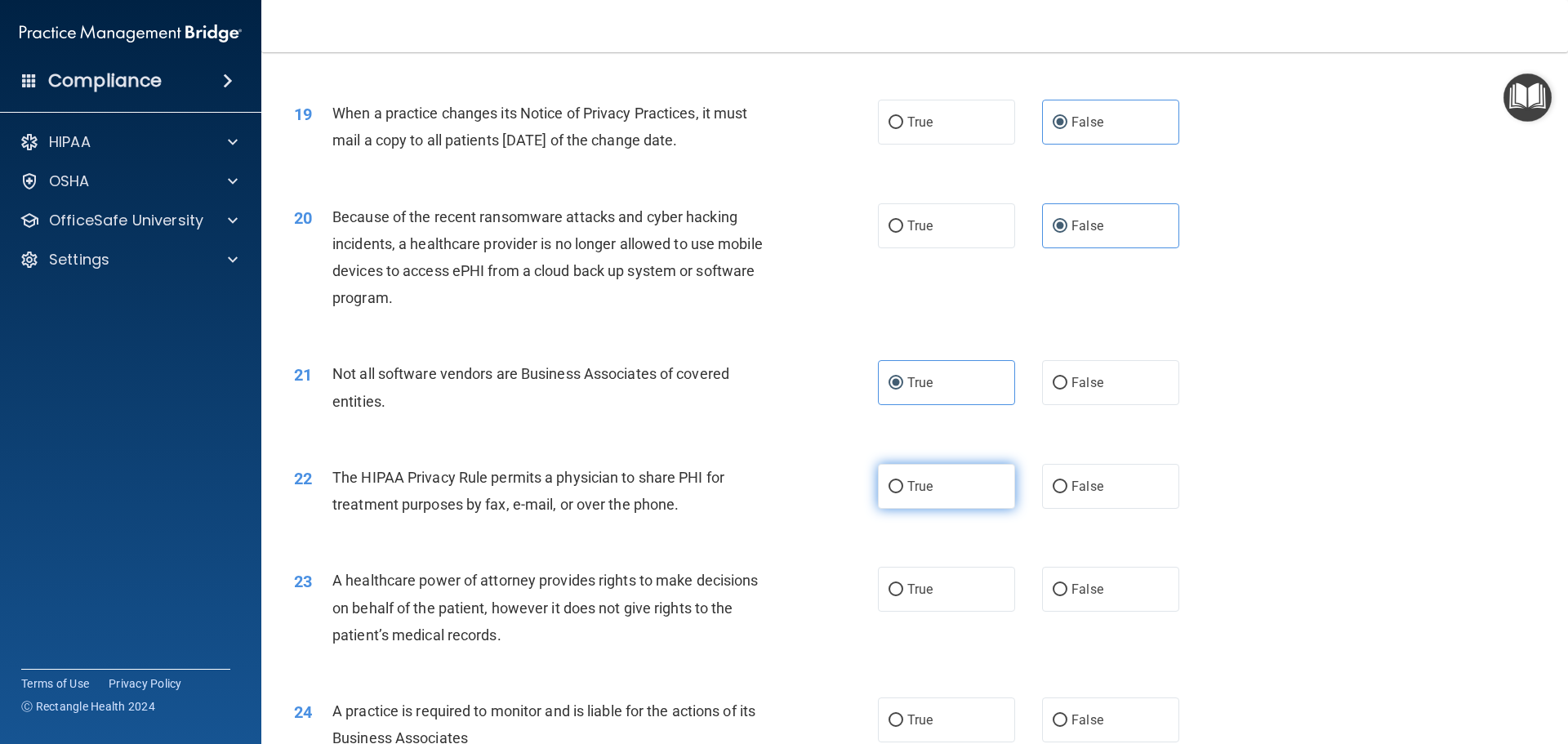
click at [939, 490] on label "True" at bounding box center [946, 486] width 137 height 45
click at [903, 490] on input "True" at bounding box center [895, 487] width 15 height 12
radio input "true"
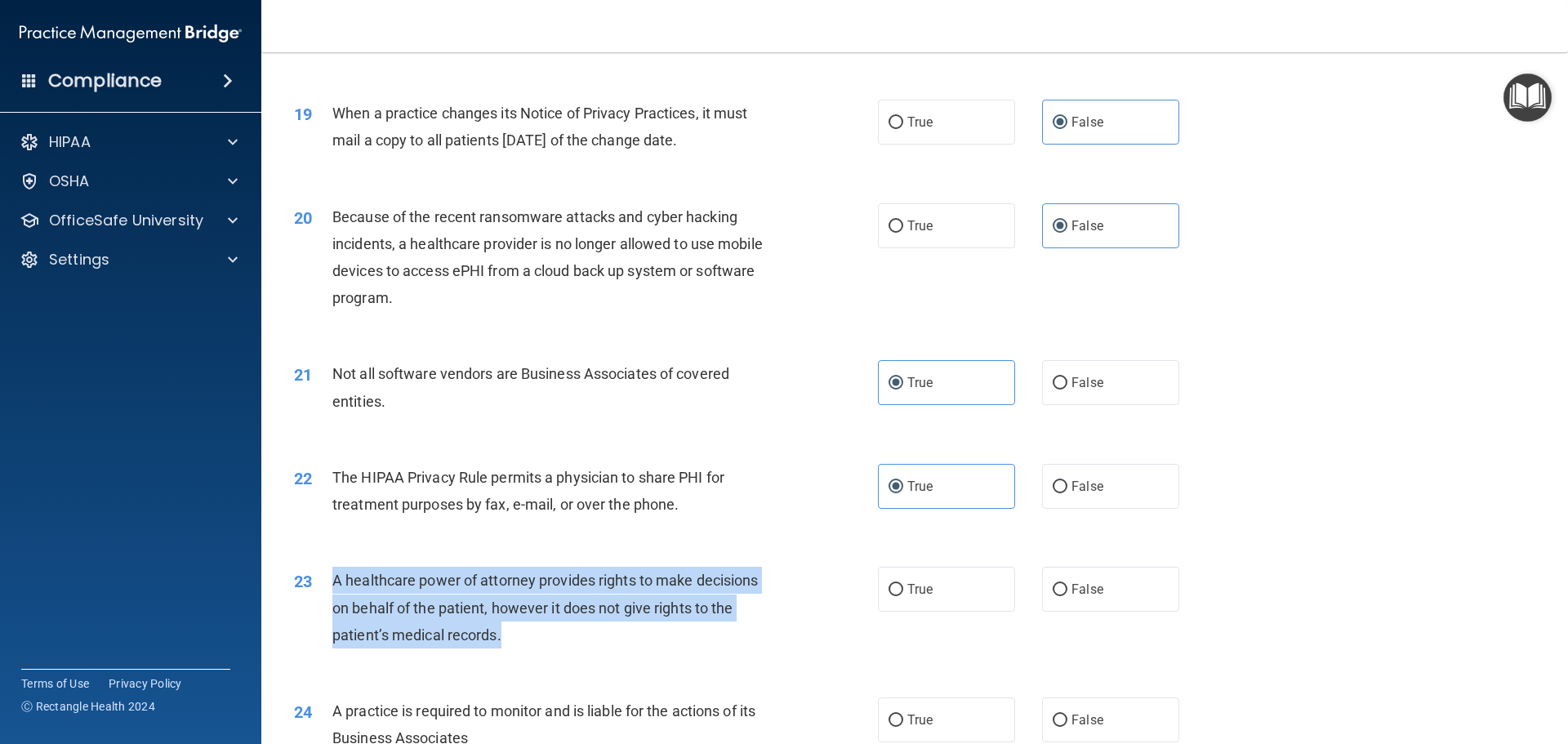
drag, startPoint x: 580, startPoint y: 630, endPoint x: 334, endPoint y: 570, distance: 253.2
click at [334, 570] on div "A healthcare power of attorney provides rights to make decisions on behalf of t…" at bounding box center [560, 607] width 456 height 82
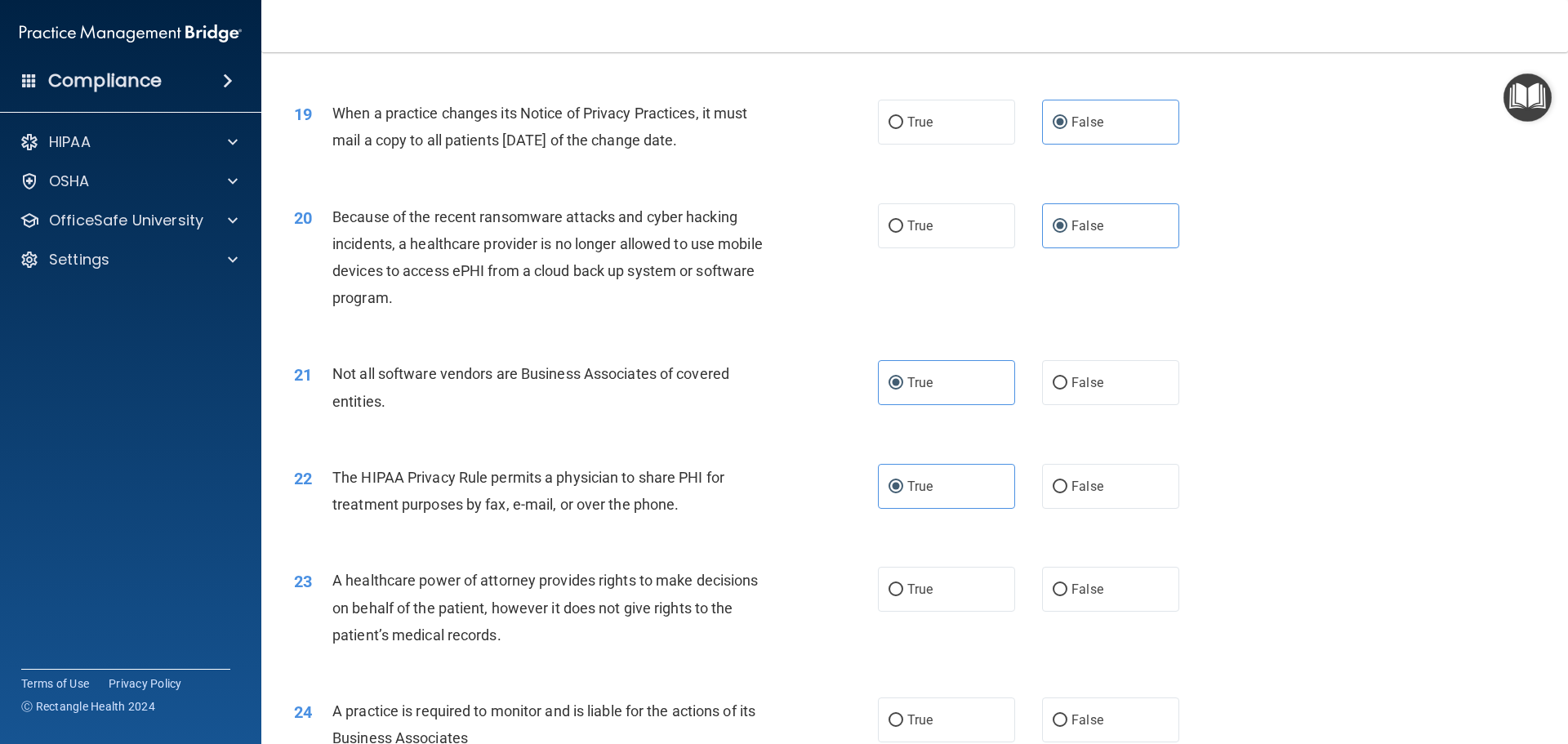
drag, startPoint x: 930, startPoint y: 624, endPoint x: 919, endPoint y: 594, distance: 32.0
click at [926, 619] on div "23 A healthcare power of attorney provides rights to make decisions on behalf o…" at bounding box center [914, 611] width 1265 height 131
click at [919, 594] on span "True" at bounding box center [919, 589] width 25 height 16
click at [903, 594] on input "True" at bounding box center [895, 590] width 15 height 12
radio input "true"
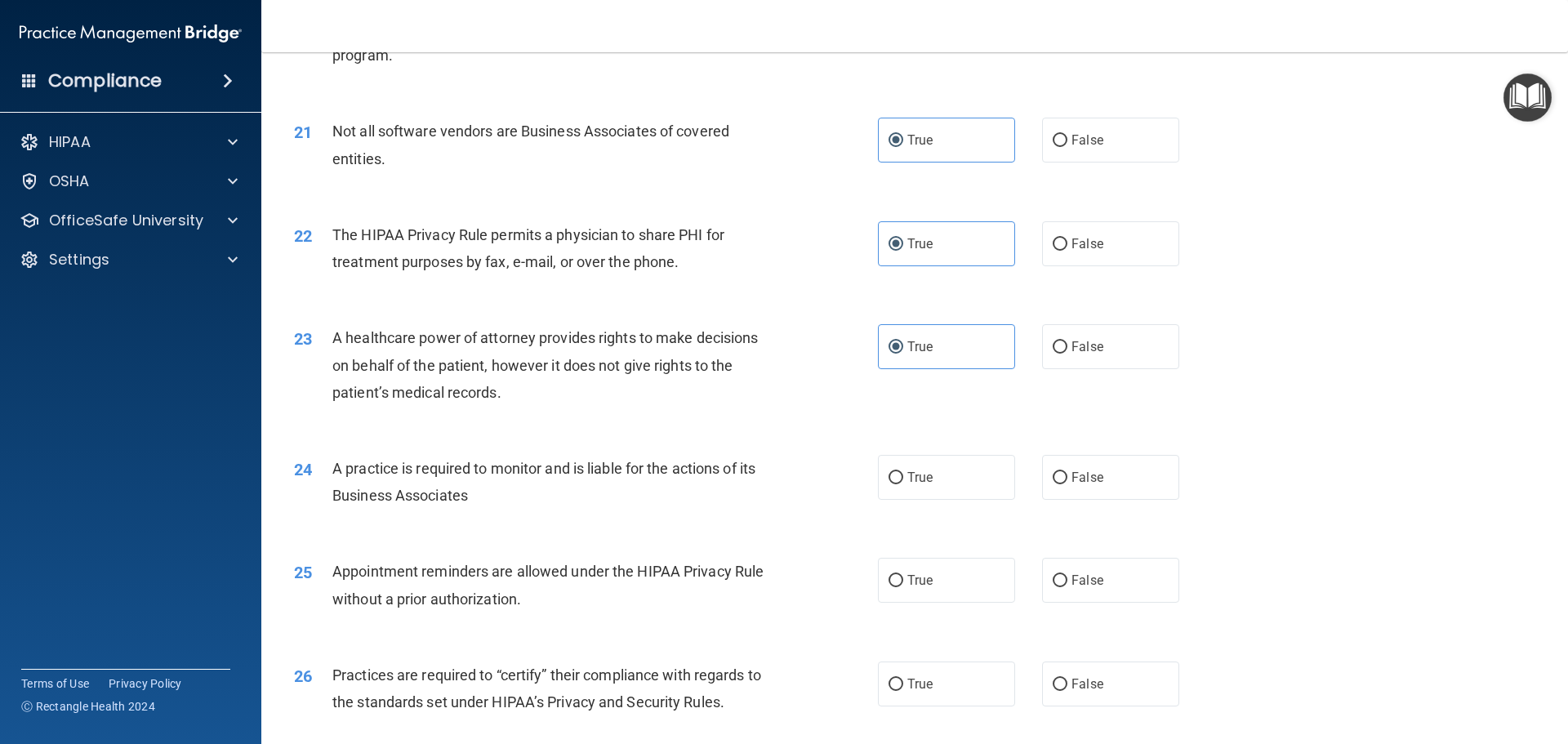
scroll to position [2485, 0]
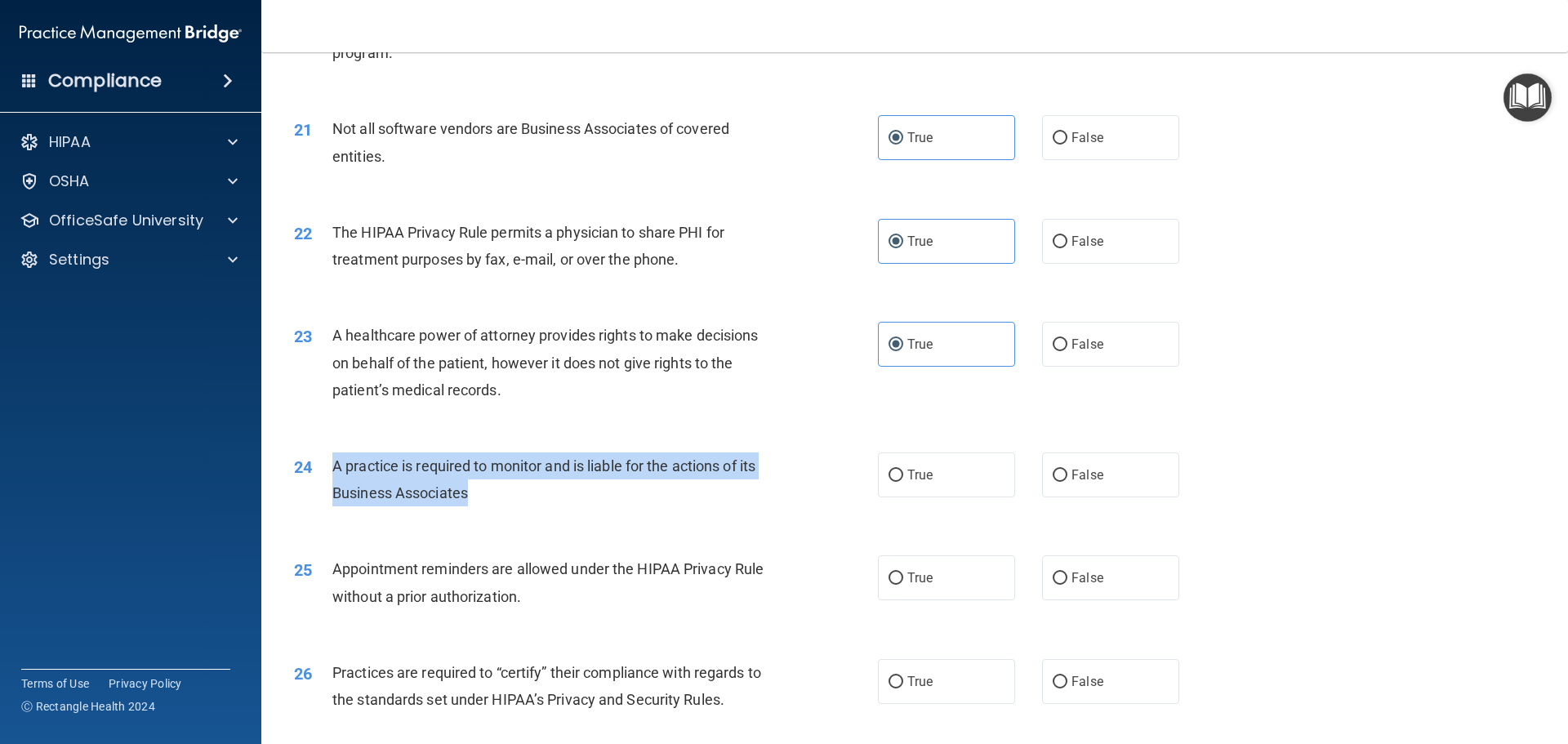
drag, startPoint x: 516, startPoint y: 498, endPoint x: 319, endPoint y: 466, distance: 199.6
click at [319, 466] on div "24 A practice is required to monitor and is liable for the actions of its Busin…" at bounding box center [586, 484] width 633 height 62
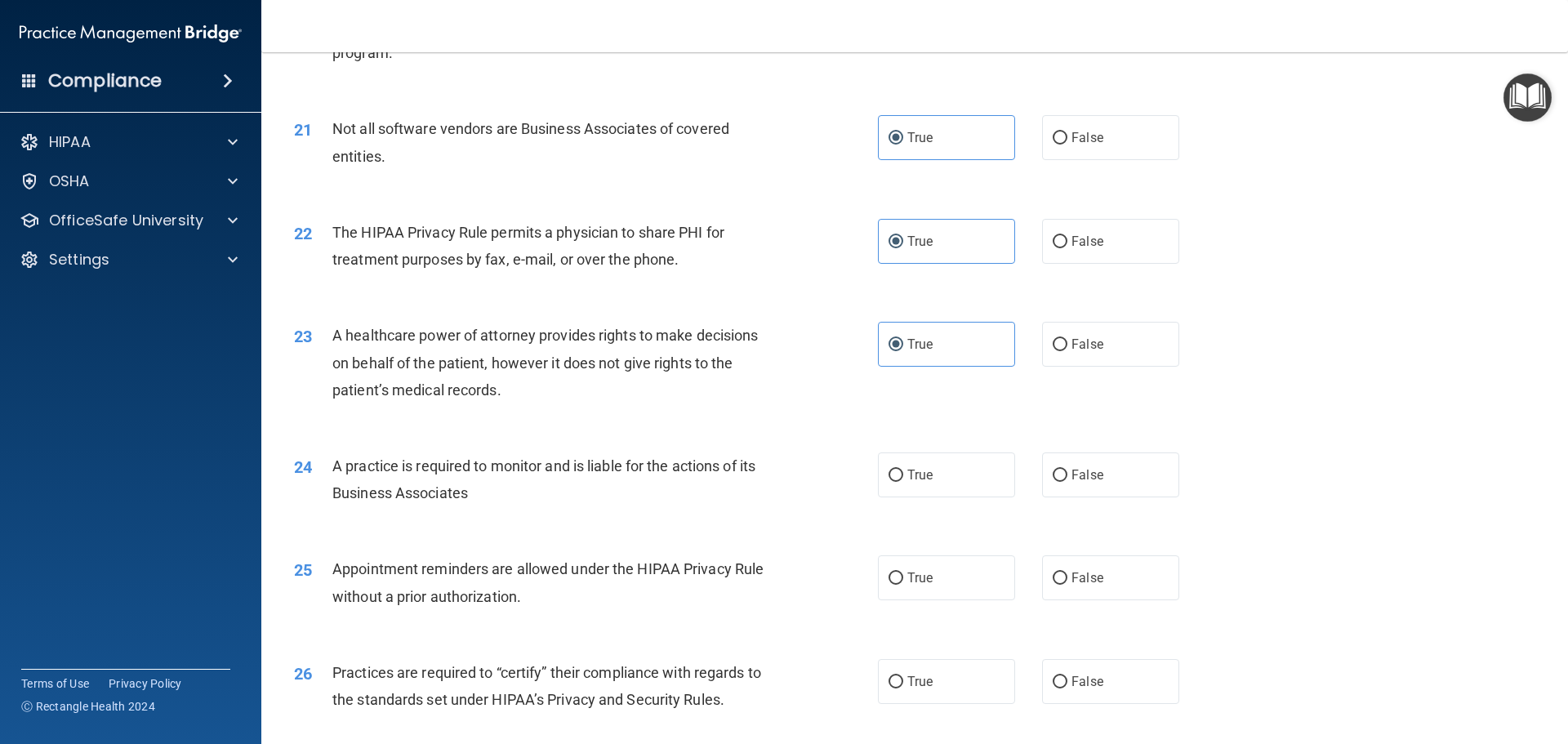
drag, startPoint x: 967, startPoint y: 480, endPoint x: 895, endPoint y: 503, distance: 75.6
click at [964, 480] on label "True" at bounding box center [946, 475] width 137 height 45
click at [903, 480] on input "True" at bounding box center [895, 475] width 15 height 12
radio input "true"
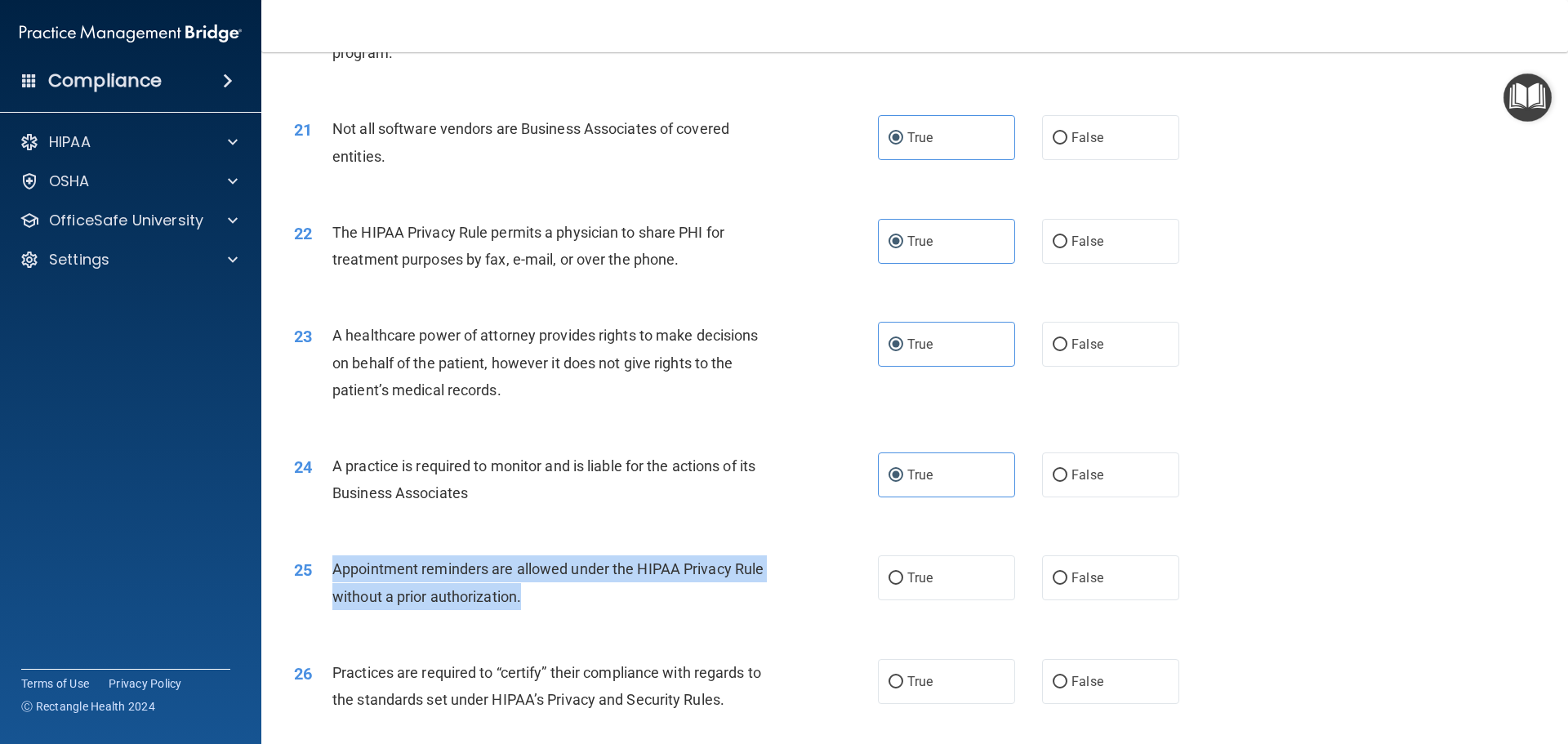
drag, startPoint x: 536, startPoint y: 603, endPoint x: 323, endPoint y: 572, distance: 215.2
click at [323, 572] on div "25 Appointment reminders are allowed under the HIPAA Privacy Rule without a pri…" at bounding box center [586, 586] width 633 height 62
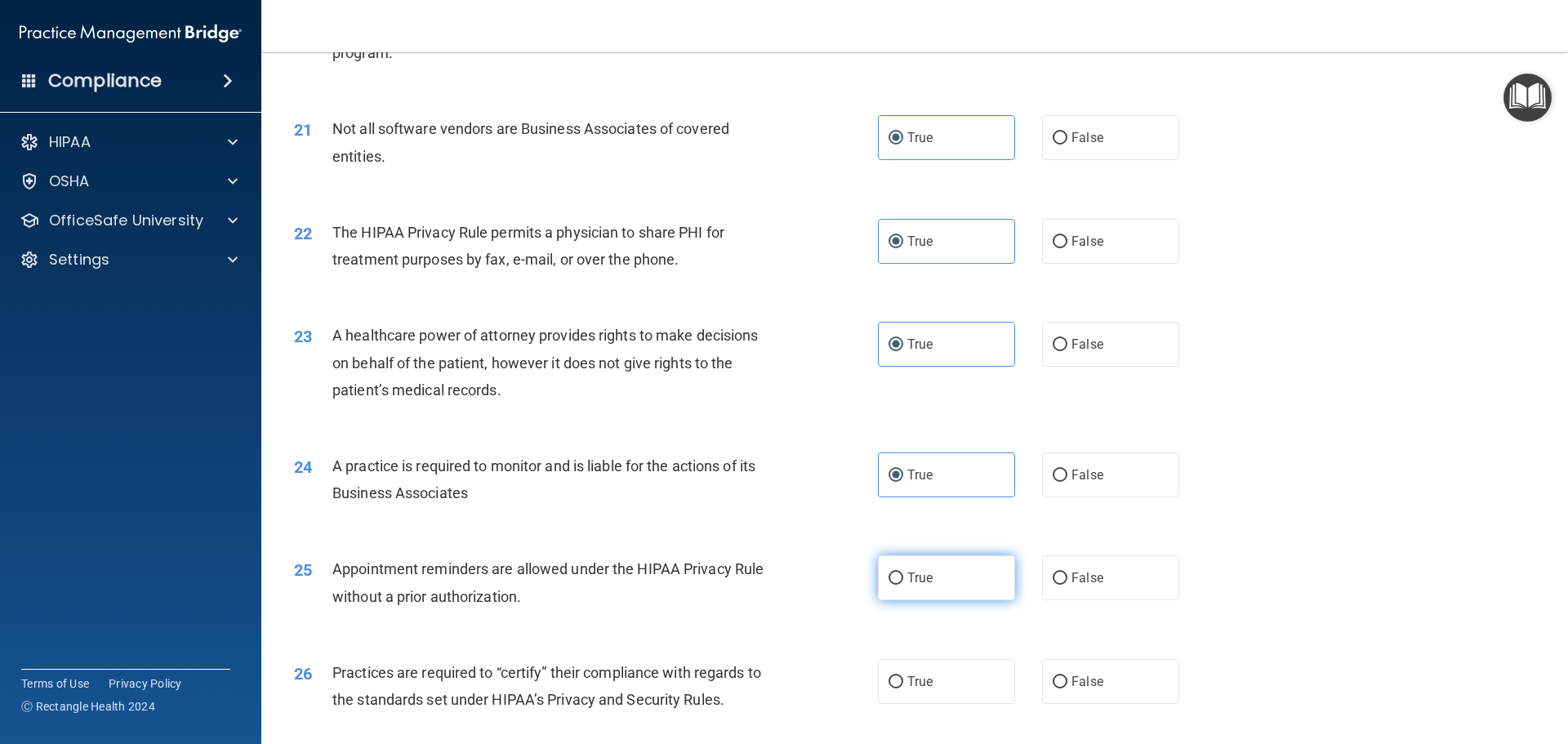
click at [935, 571] on label "True" at bounding box center [946, 578] width 137 height 45
click at [903, 572] on input "True" at bounding box center [895, 578] width 15 height 12
radio input "true"
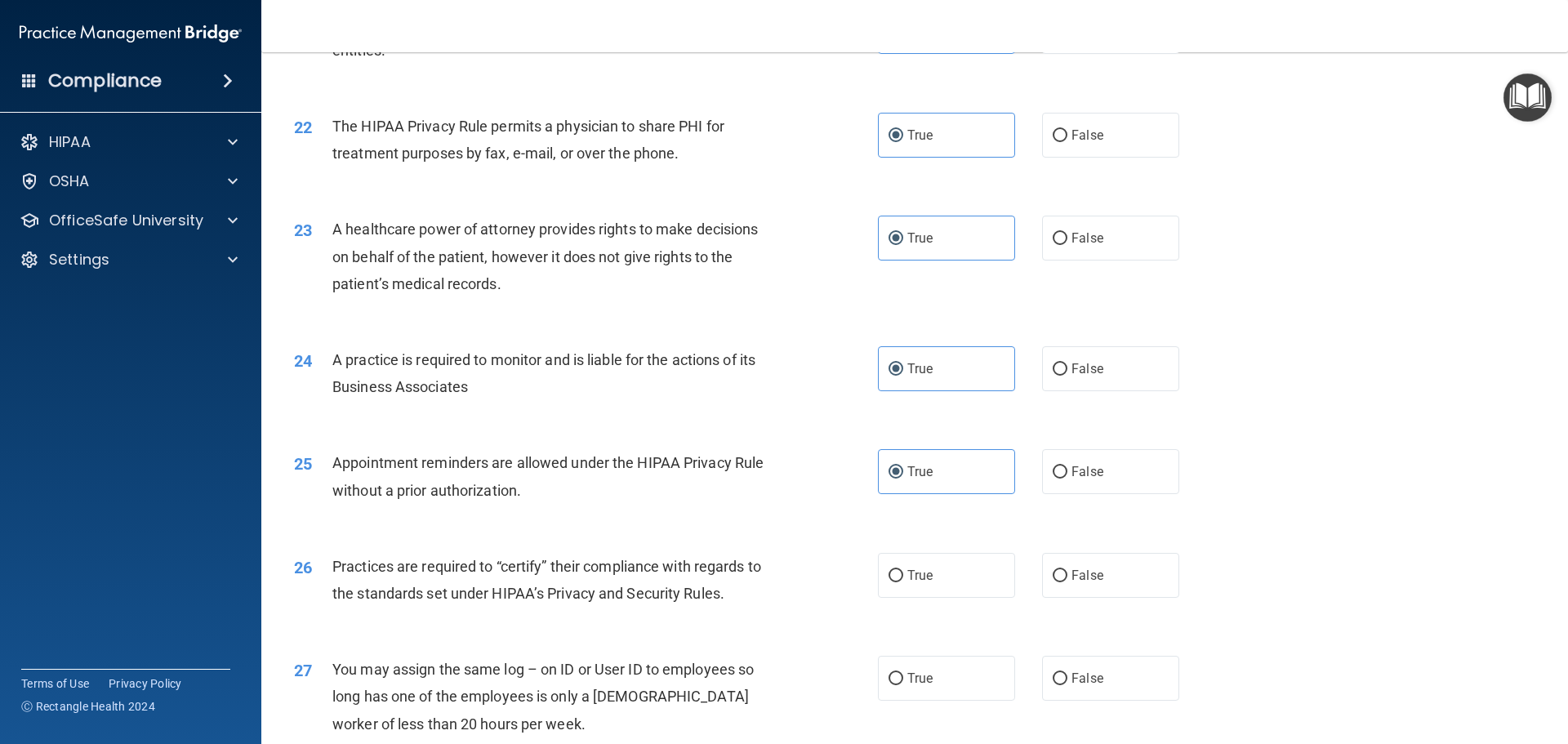
scroll to position [2812, 0]
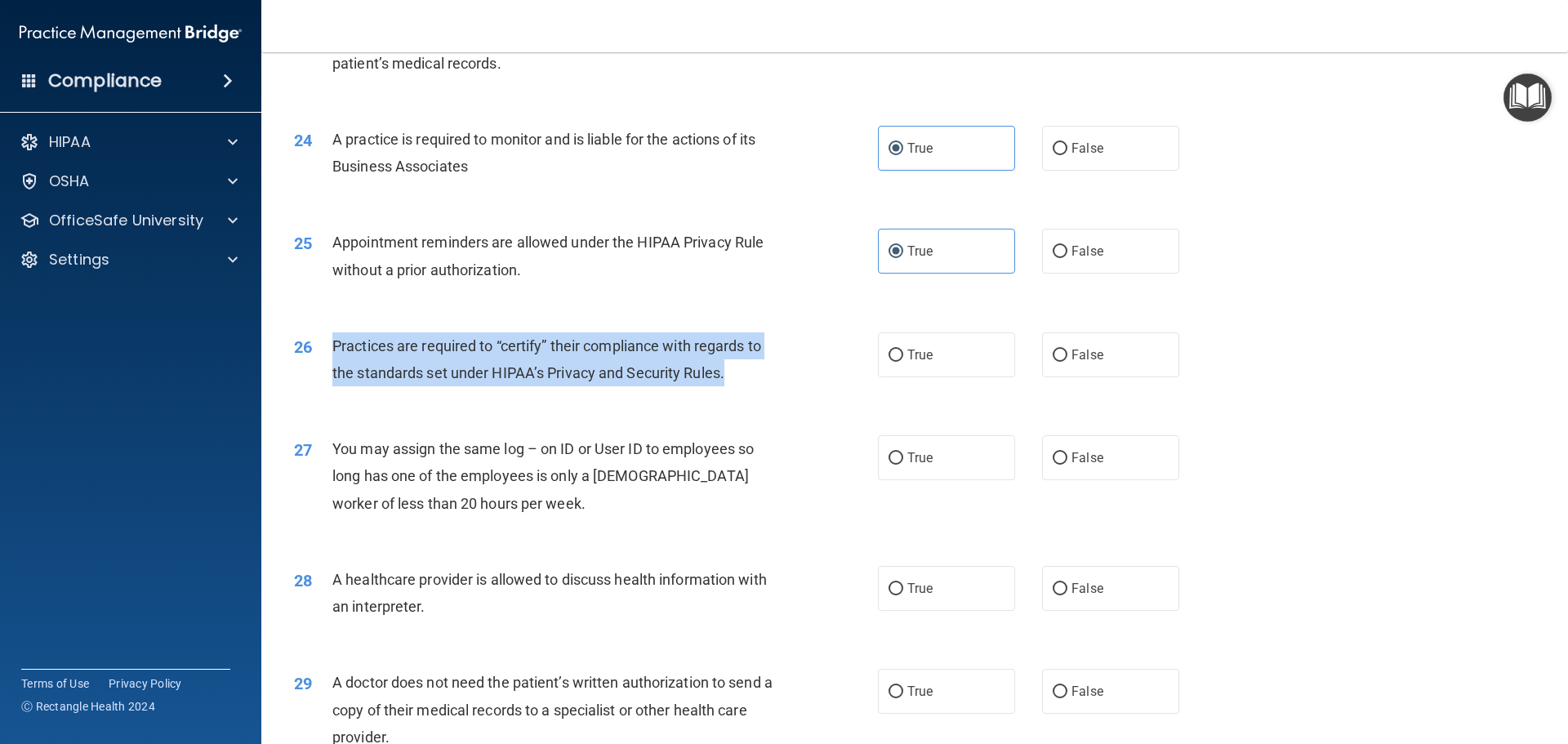
drag, startPoint x: 739, startPoint y: 377, endPoint x: 327, endPoint y: 347, distance: 413.1
click at [327, 347] on div "26 Practices are required to “certify” their compliance with regards to the sta…" at bounding box center [586, 363] width 633 height 62
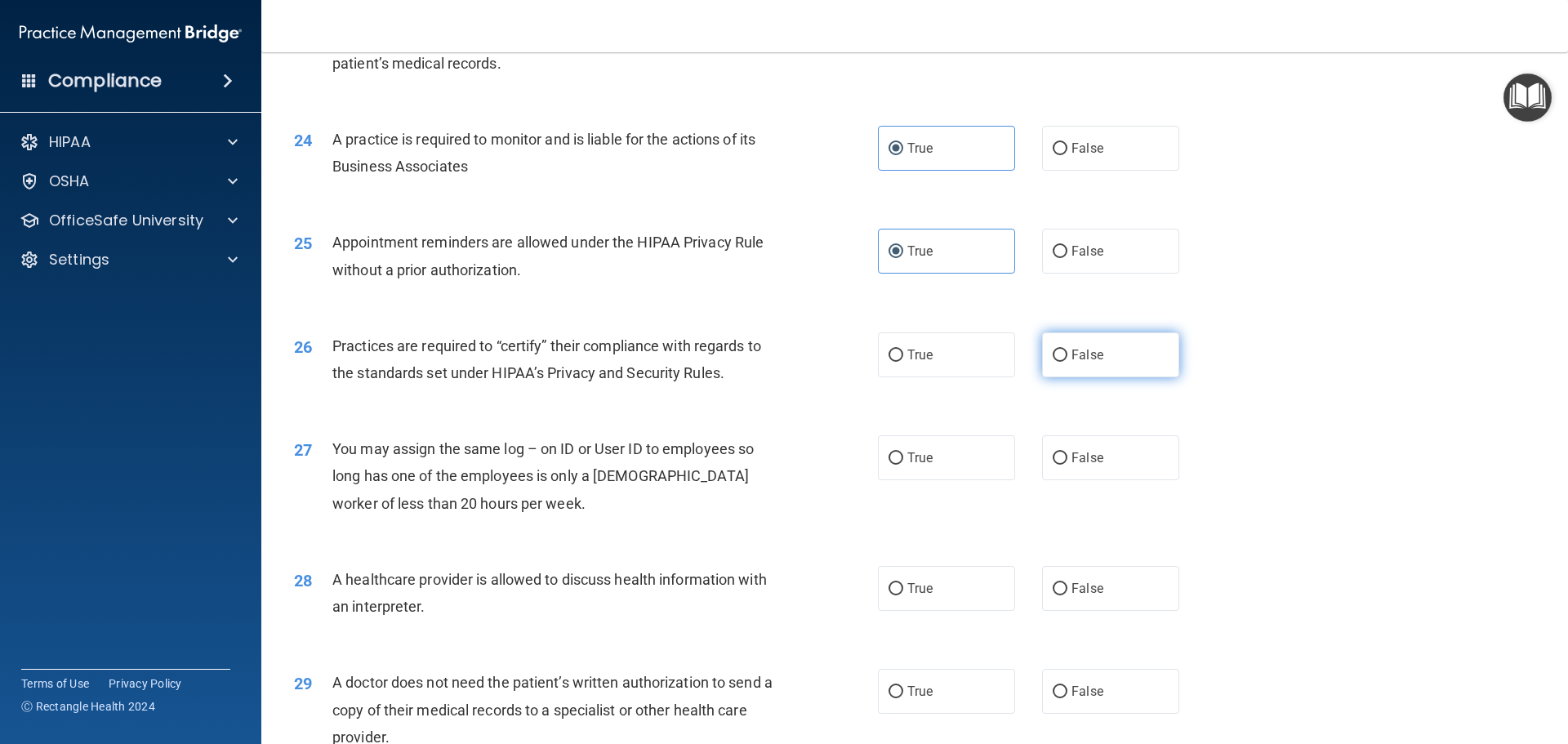
click at [1096, 373] on label "False" at bounding box center [1110, 355] width 137 height 45
click at [1068, 362] on input "False" at bounding box center [1060, 356] width 15 height 12
radio input "true"
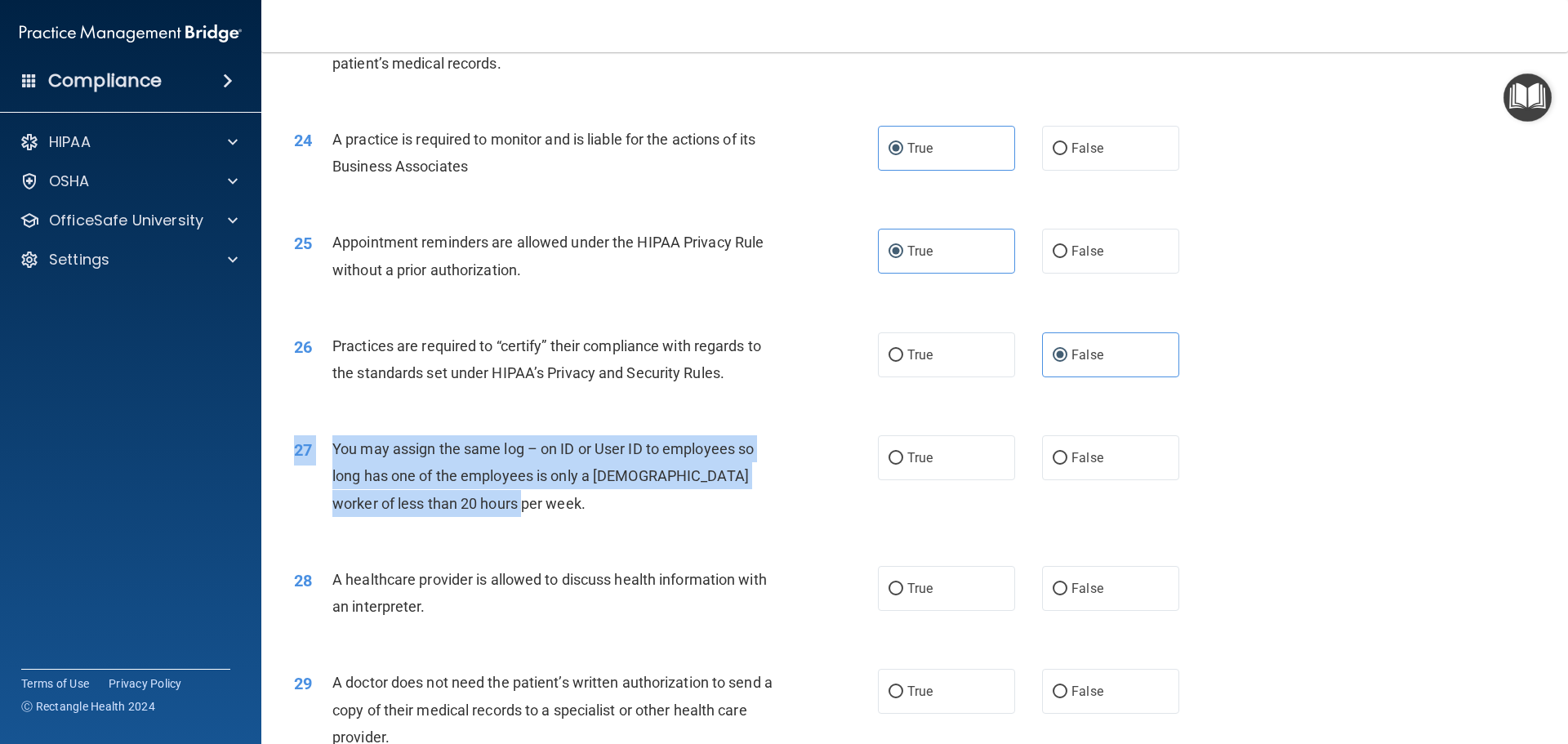
drag, startPoint x: 538, startPoint y: 526, endPoint x: 564, endPoint y: 495, distance: 40.5
click at [564, 495] on div "27 You may assign the same log – on ID or User ID to employees so long has one …" at bounding box center [914, 480] width 1265 height 131
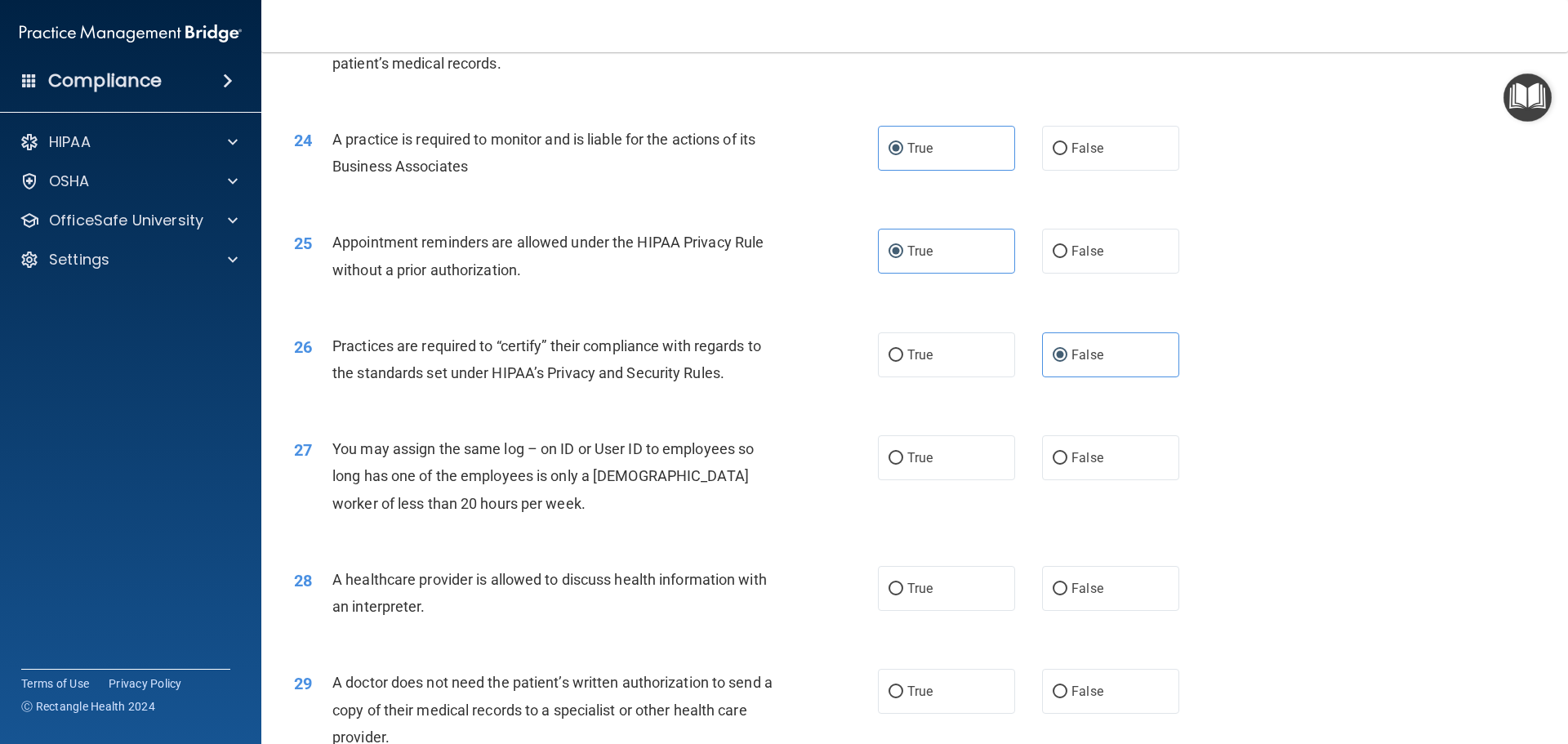
drag, startPoint x: 503, startPoint y: 551, endPoint x: 499, endPoint y: 514, distance: 37.2
click at [503, 548] on div "28 A healthcare provider is allowed to discuss health information with an inter…" at bounding box center [914, 597] width 1265 height 103
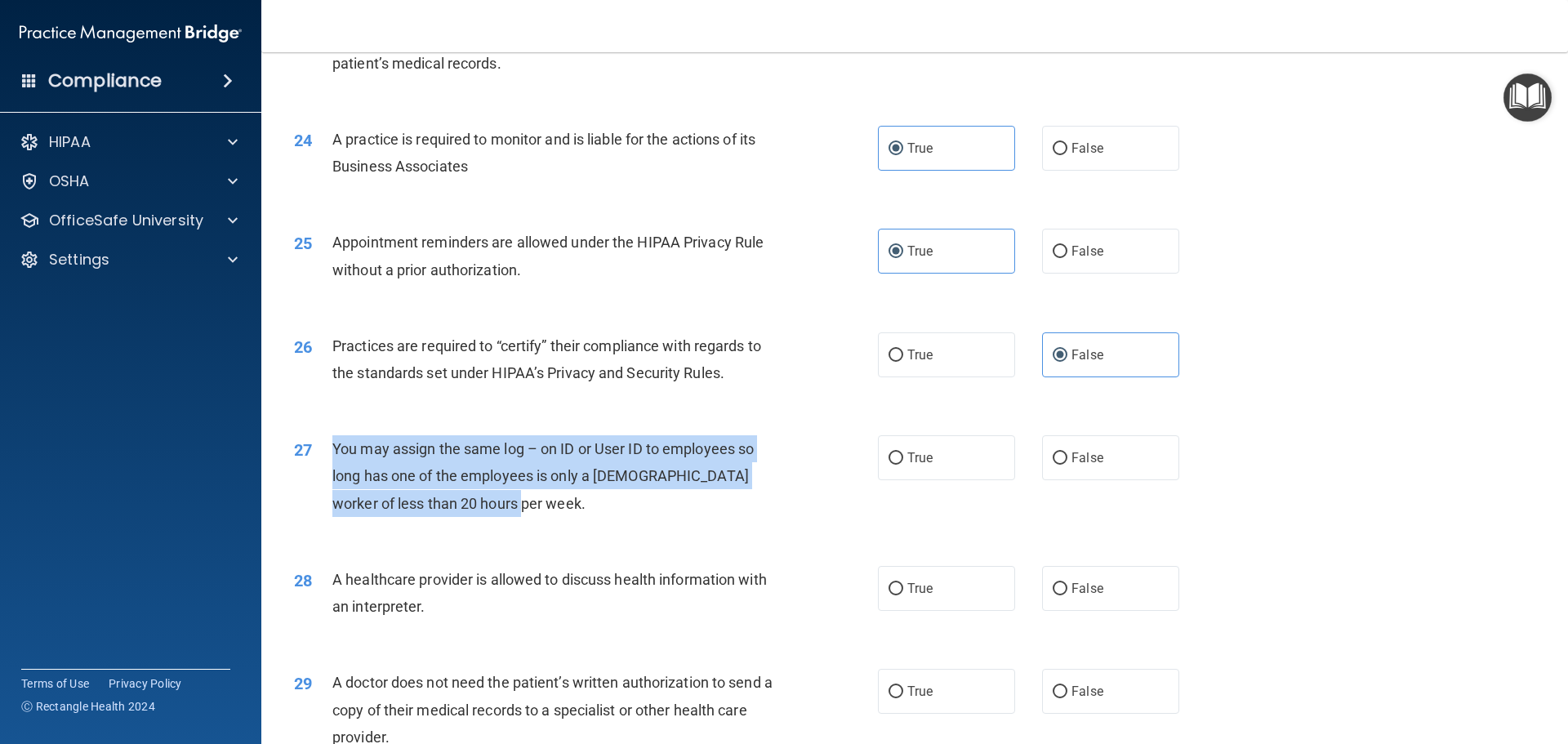
drag, startPoint x: 534, startPoint y: 513, endPoint x: 329, endPoint y: 462, distance: 211.2
click at [329, 462] on div "27 You may assign the same log – on ID or User ID to employees so long has one …" at bounding box center [586, 480] width 633 height 90
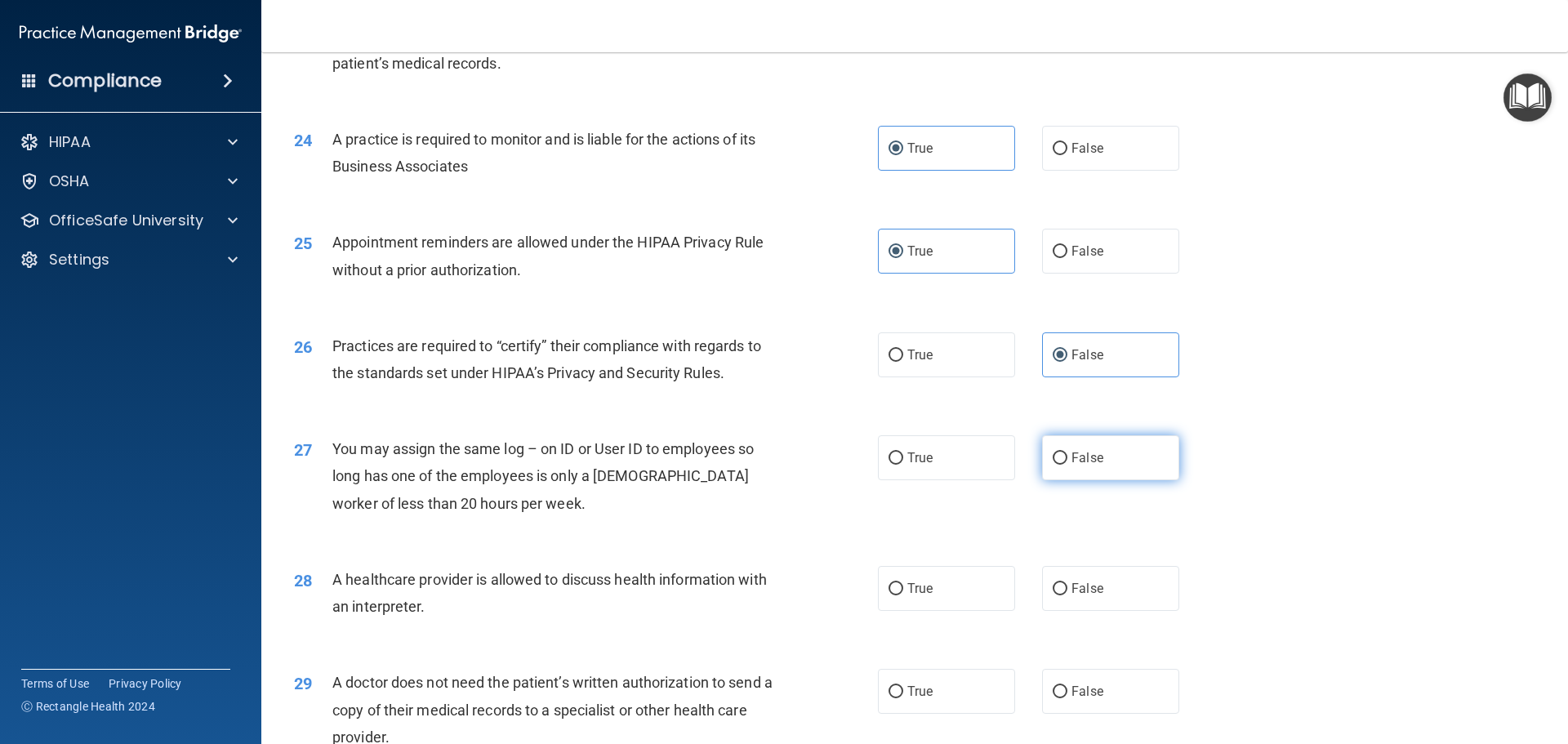
click at [1071, 453] on span "False" at bounding box center [1087, 458] width 32 height 16
click at [1068, 453] on input "False" at bounding box center [1060, 459] width 15 height 12
radio input "true"
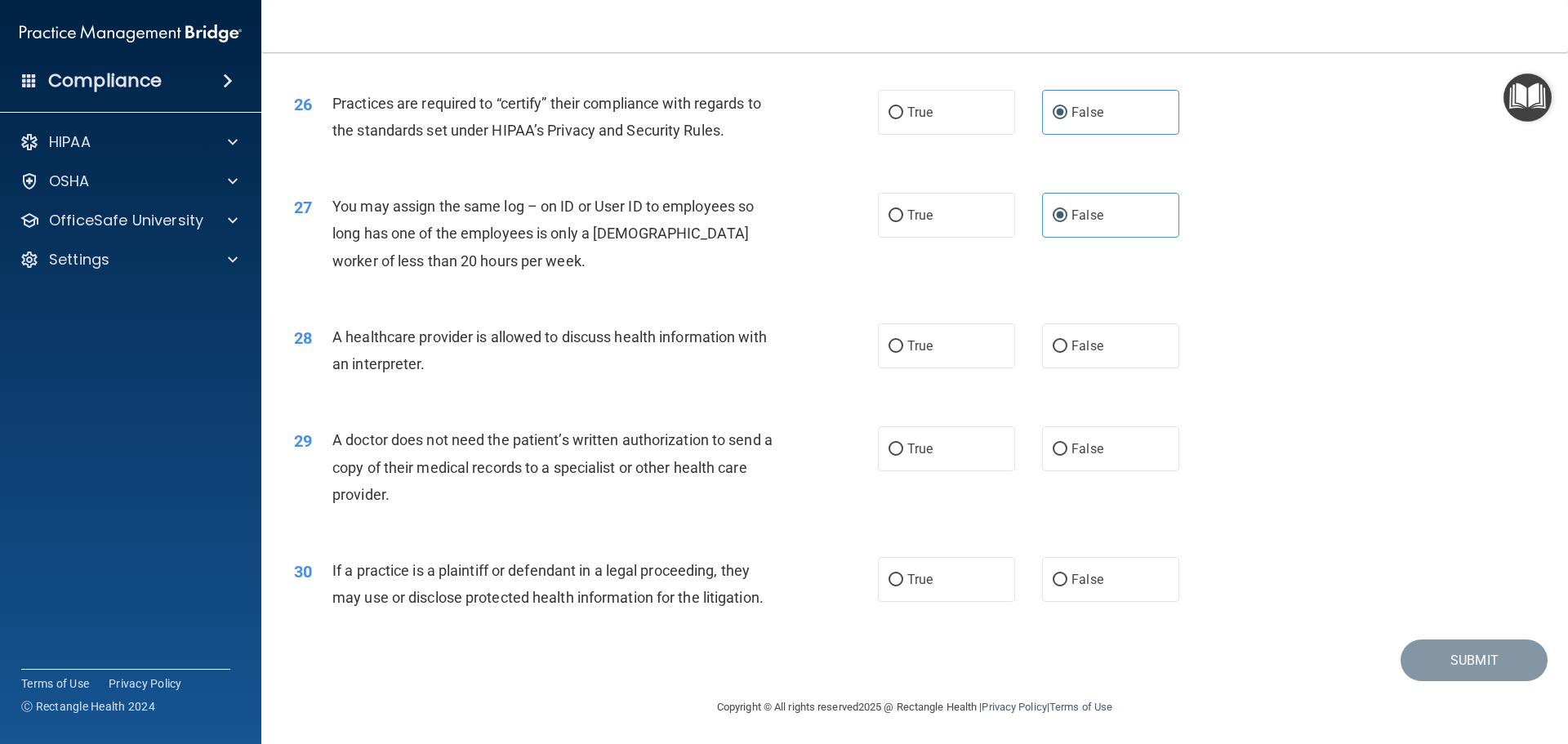
scroll to position [3057, 0]
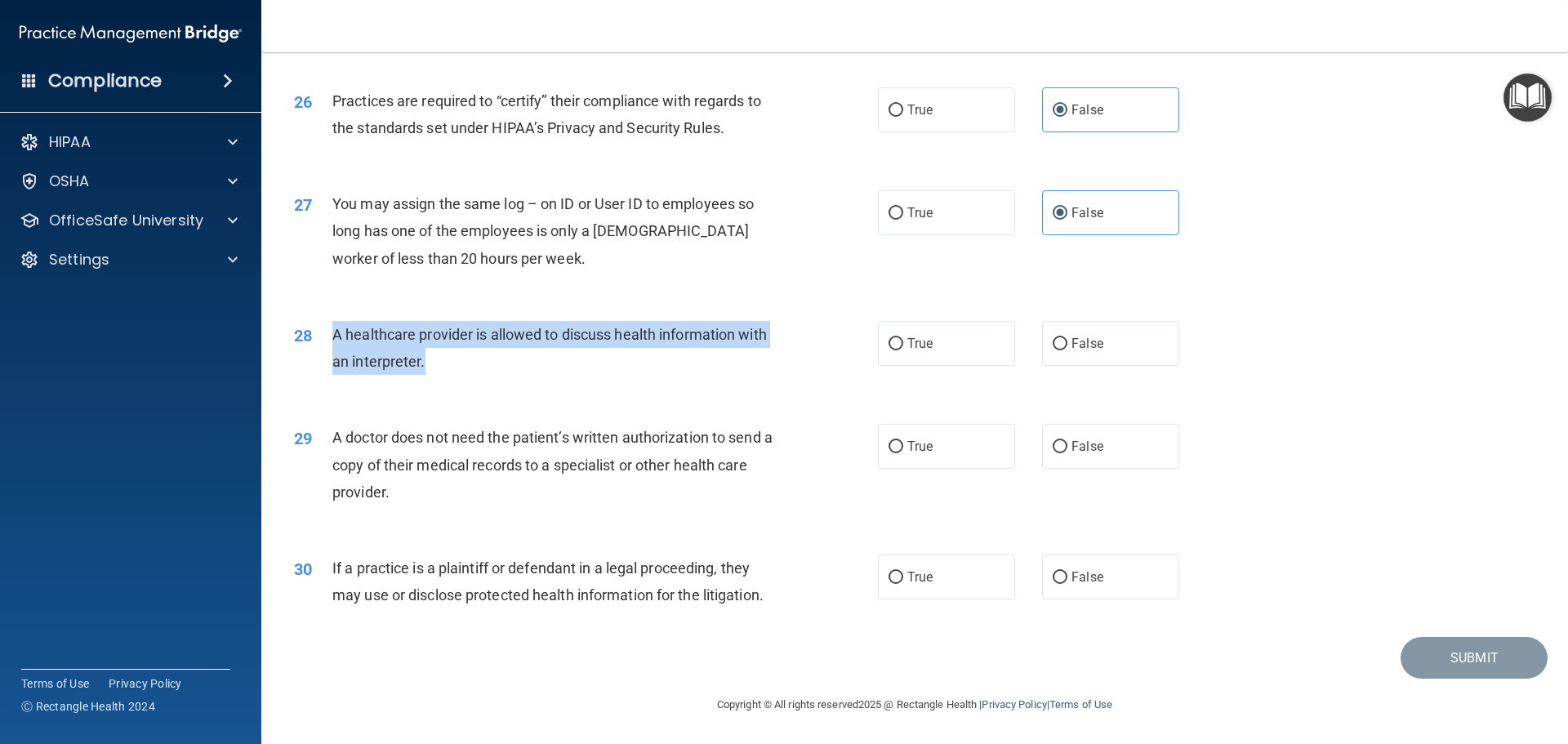
drag, startPoint x: 459, startPoint y: 360, endPoint x: 324, endPoint y: 329, distance: 138.5
click at [324, 329] on div "28 A healthcare provider is allowed to discuss health information with an inter…" at bounding box center [586, 352] width 633 height 62
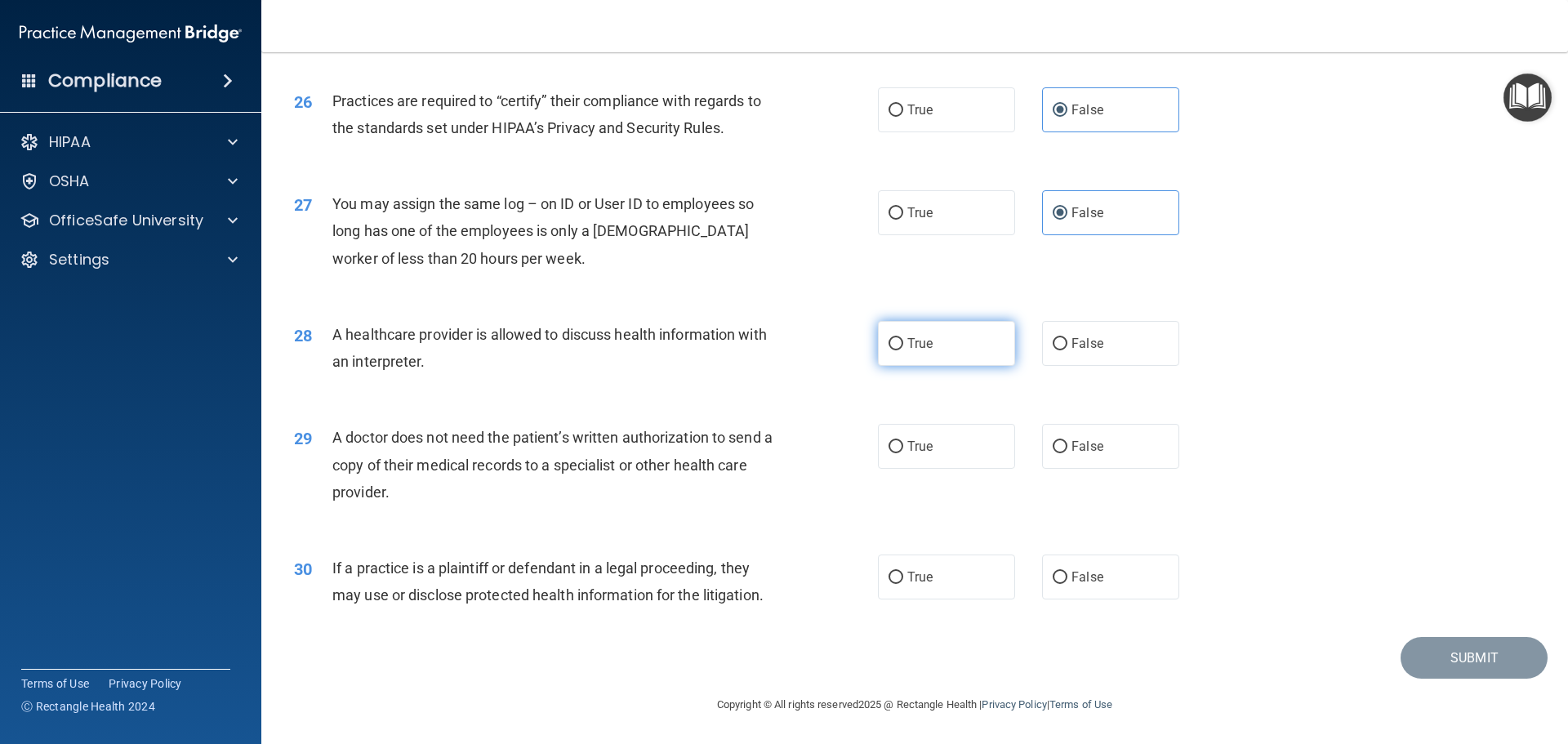
click at [961, 356] on label "True" at bounding box center [946, 343] width 137 height 45
click at [903, 350] on input "True" at bounding box center [895, 344] width 15 height 12
radio input "true"
drag, startPoint x: 436, startPoint y: 496, endPoint x: 347, endPoint y: 441, distance: 104.6
click at [347, 441] on div "A doctor does not need the patient’s written authorization to send a copy of th…" at bounding box center [560, 465] width 456 height 82
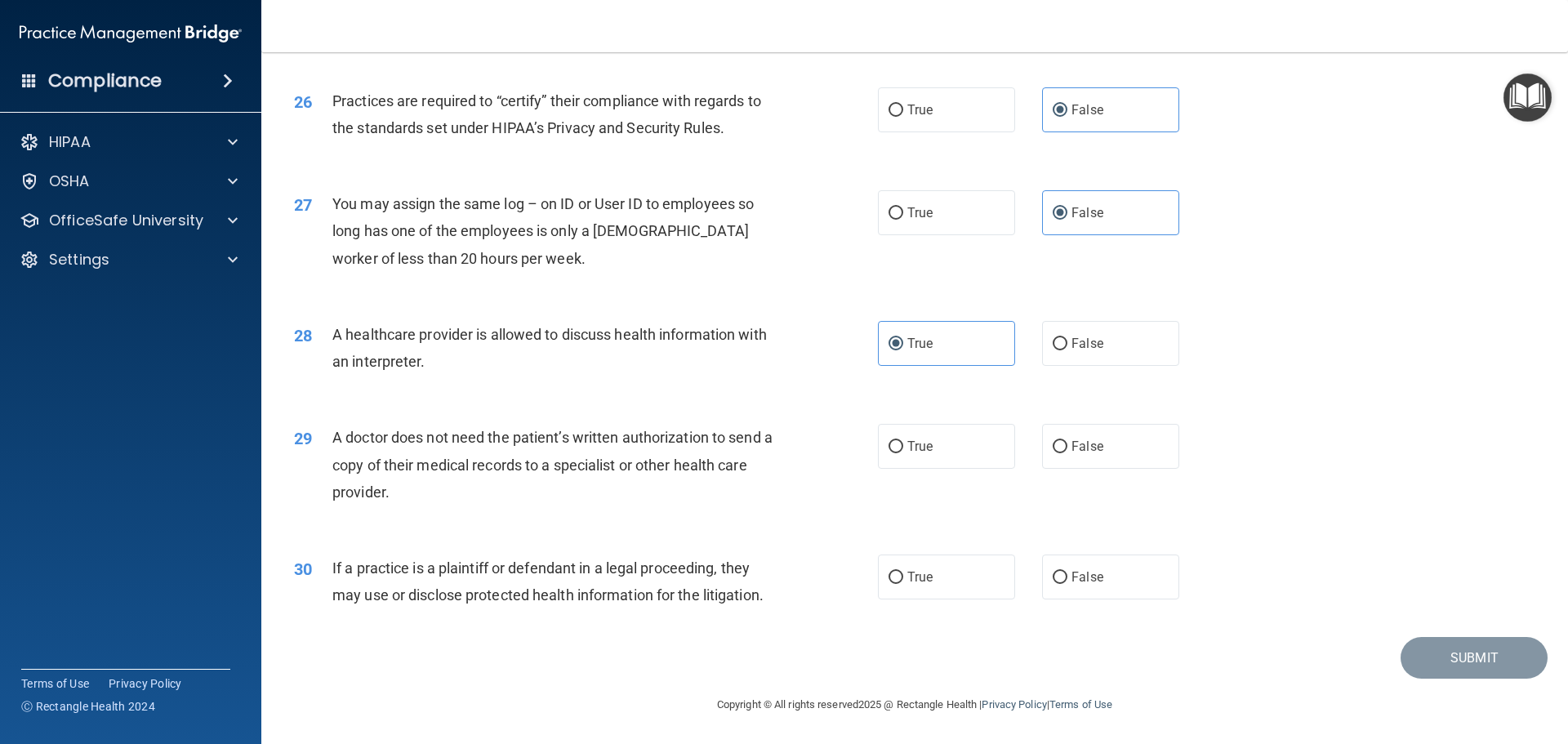
drag, startPoint x: 318, startPoint y: 427, endPoint x: 422, endPoint y: 486, distance: 119.6
click at [422, 486] on div "29 A doctor does not need the patient’s written authorization to send a copy of…" at bounding box center [586, 469] width 633 height 90
click at [941, 452] on label "True" at bounding box center [946, 447] width 137 height 45
click at [903, 452] on input "True" at bounding box center [895, 447] width 15 height 12
radio input "true"
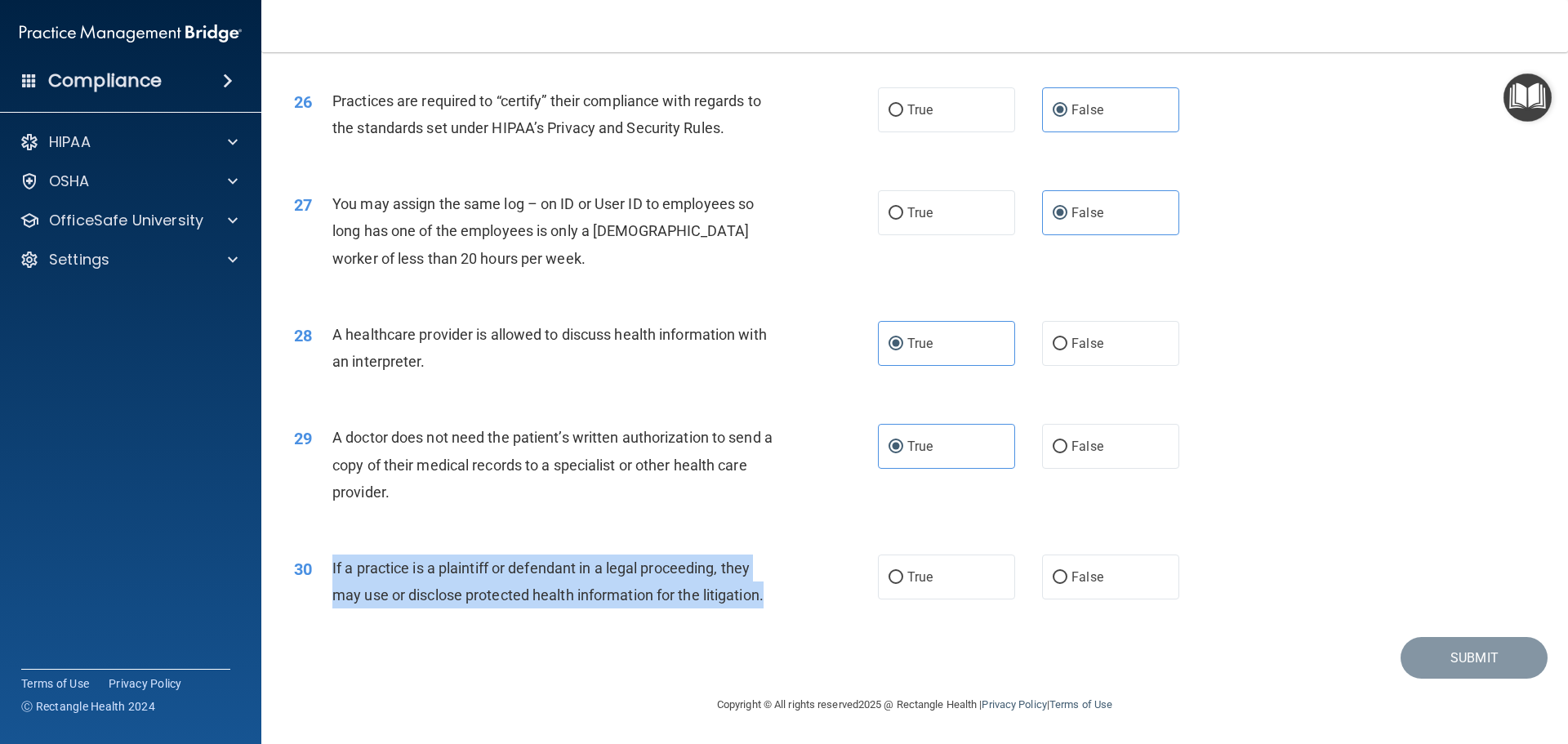
drag, startPoint x: 787, startPoint y: 616, endPoint x: 326, endPoint y: 561, distance: 464.3
click at [326, 561] on div "30 If a practice is a plaintiff or defendant in a legal proceeding, they may us…" at bounding box center [586, 585] width 633 height 62
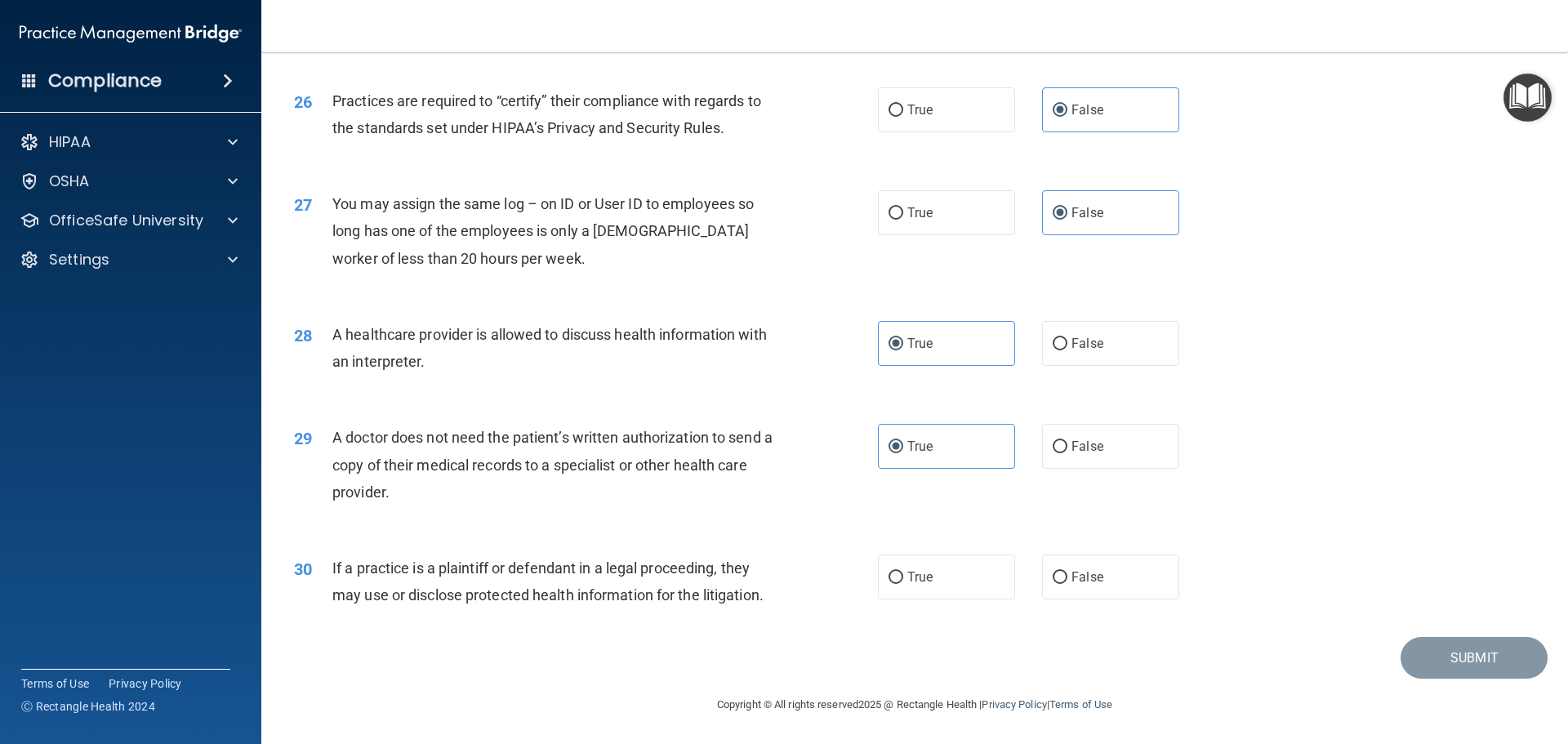
click at [937, 553] on div "30 If a practice is a plaintiff or defendant in a legal proceeding, they may us…" at bounding box center [914, 585] width 1265 height 103
click at [939, 579] on label "True" at bounding box center [946, 577] width 137 height 45
click at [903, 579] on input "True" at bounding box center [895, 578] width 15 height 12
radio input "true"
click at [1428, 646] on button "Submit" at bounding box center [1473, 657] width 147 height 42
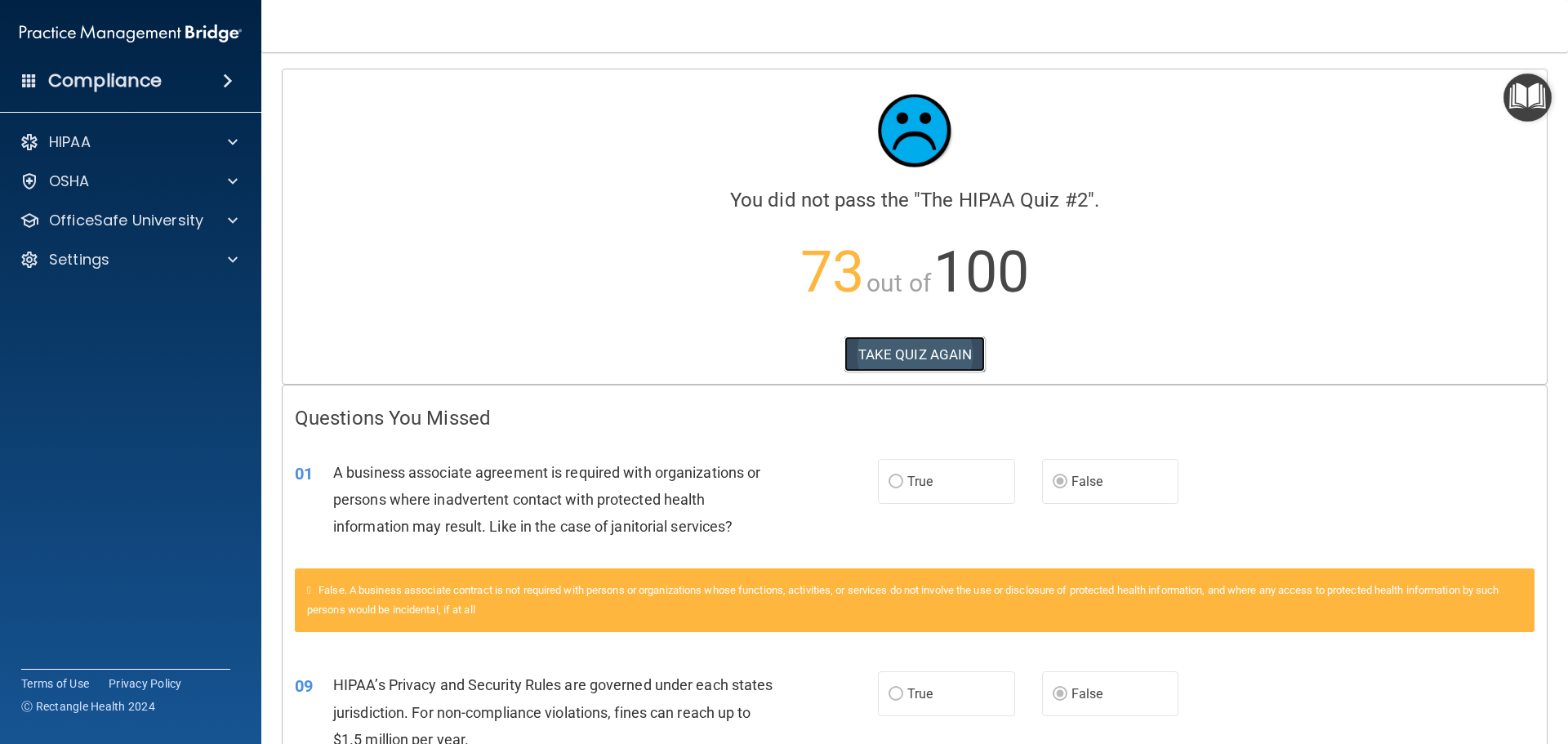
click at [934, 361] on button "TAKE QUIZ AGAIN" at bounding box center [915, 354] width 141 height 36
click at [917, 366] on button "TAKE QUIZ AGAIN" at bounding box center [915, 354] width 141 height 36
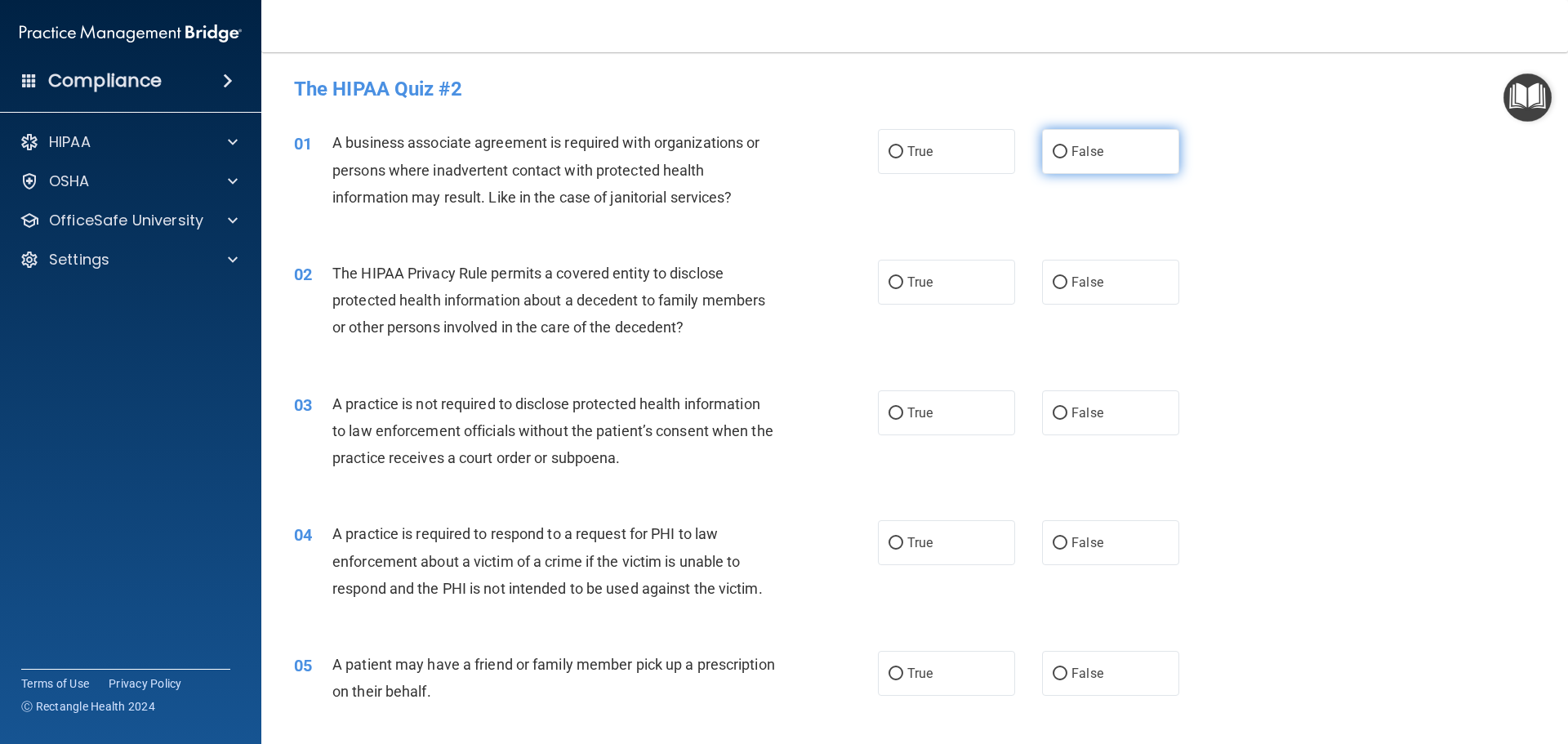
click at [1093, 148] on span "False" at bounding box center [1087, 152] width 32 height 16
click at [1068, 148] on input "False" at bounding box center [1060, 153] width 15 height 12
radio input "true"
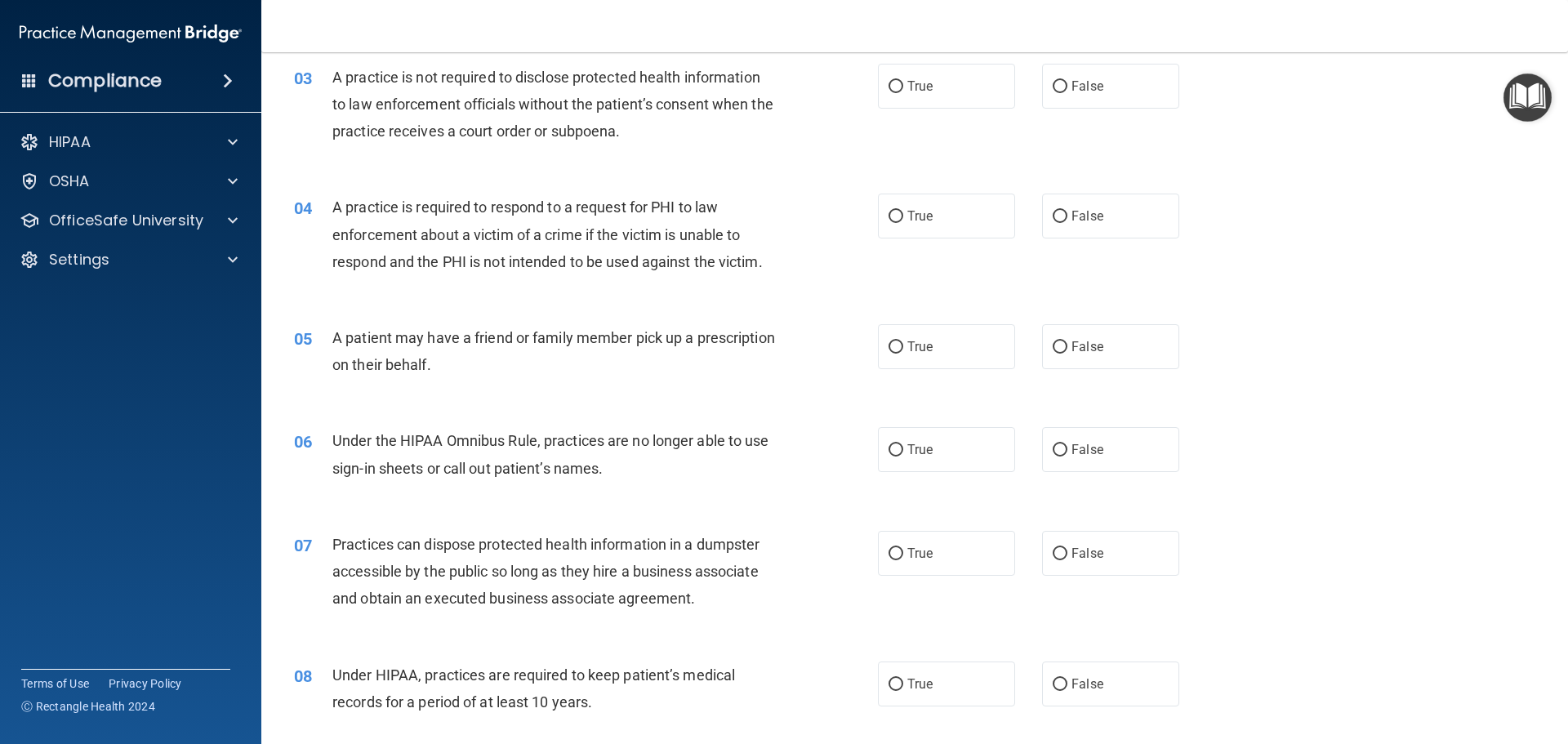
scroll to position [653, 0]
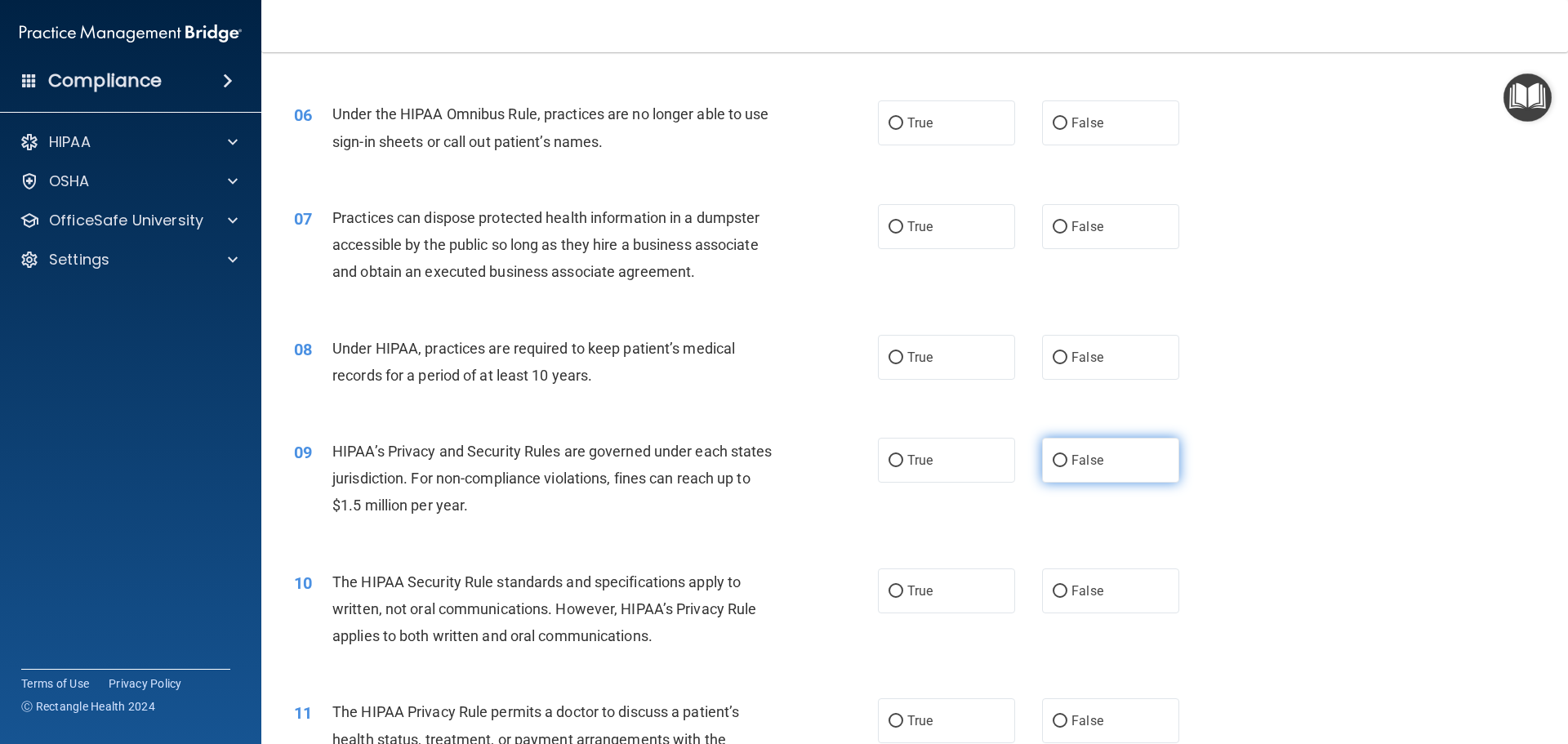
click at [1130, 457] on label "False" at bounding box center [1110, 460] width 137 height 45
click at [1068, 457] on input "False" at bounding box center [1060, 460] width 15 height 12
radio input "true"
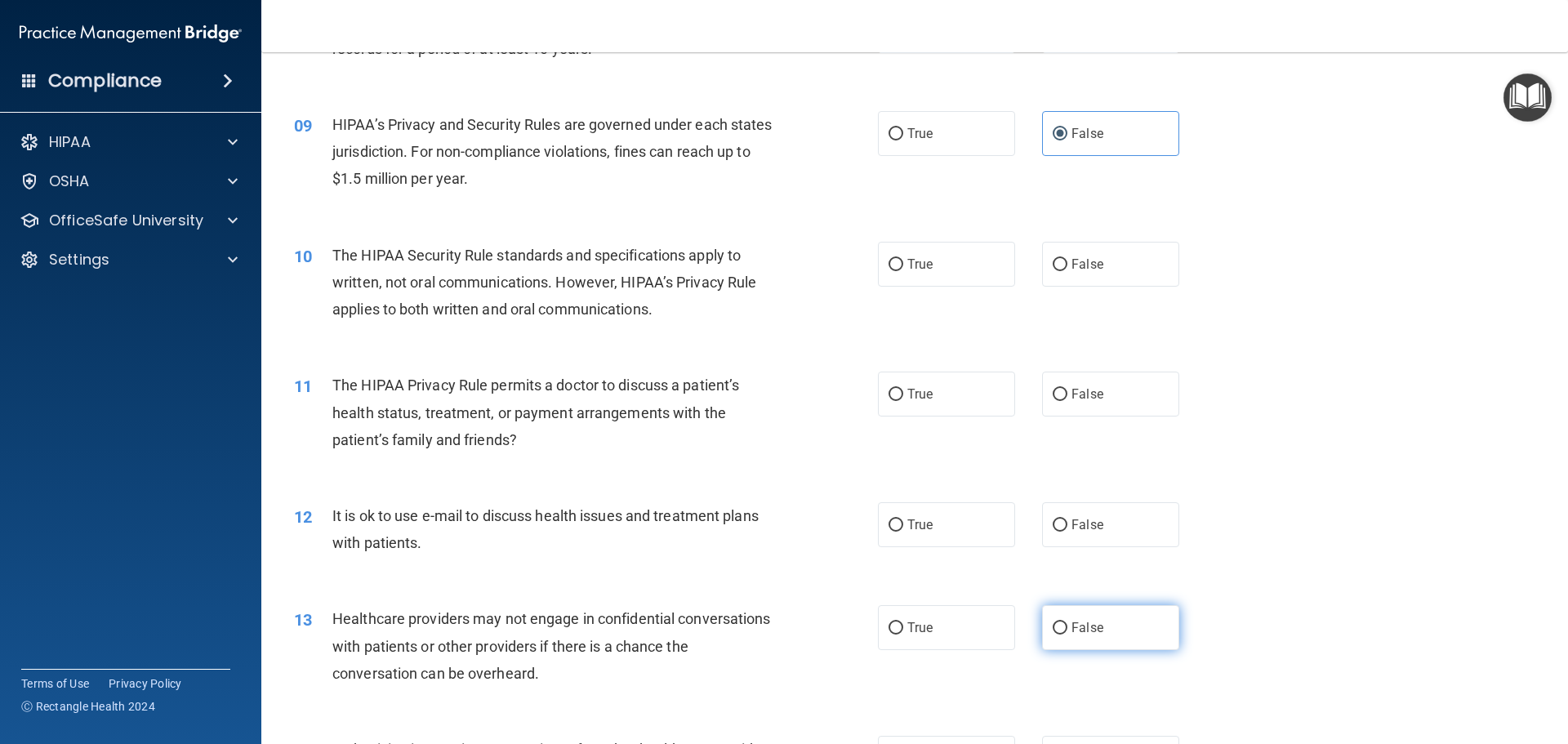
click at [1071, 629] on span "False" at bounding box center [1087, 628] width 32 height 16
click at [1068, 629] on input "False" at bounding box center [1060, 628] width 15 height 12
radio input "true"
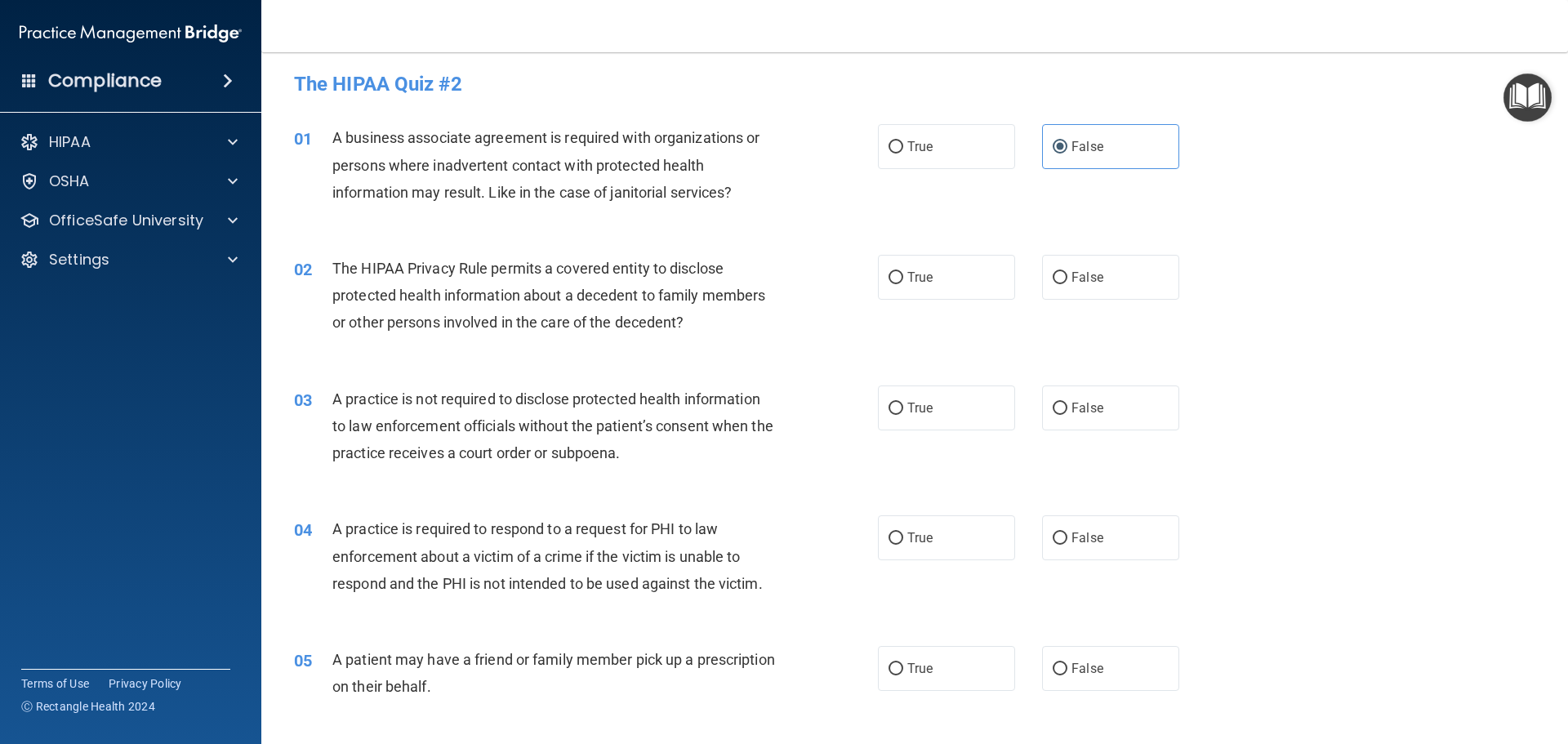
scroll to position [0, 0]
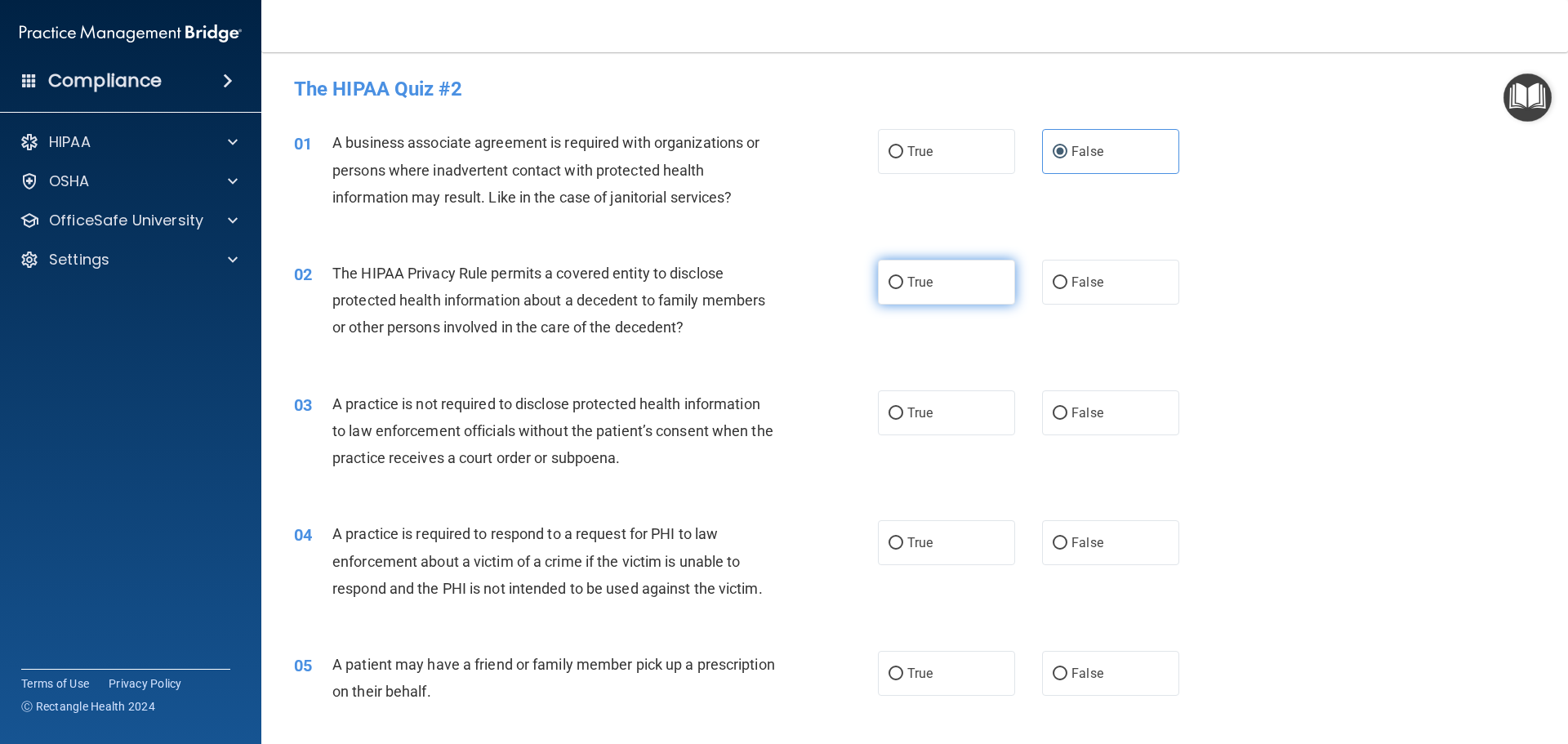
click at [915, 289] on span "True" at bounding box center [919, 282] width 25 height 16
click at [903, 289] on input "True" at bounding box center [895, 283] width 15 height 12
radio input "true"
click at [1072, 417] on span "False" at bounding box center [1087, 413] width 32 height 16
click at [1068, 417] on input "False" at bounding box center [1060, 414] width 15 height 12
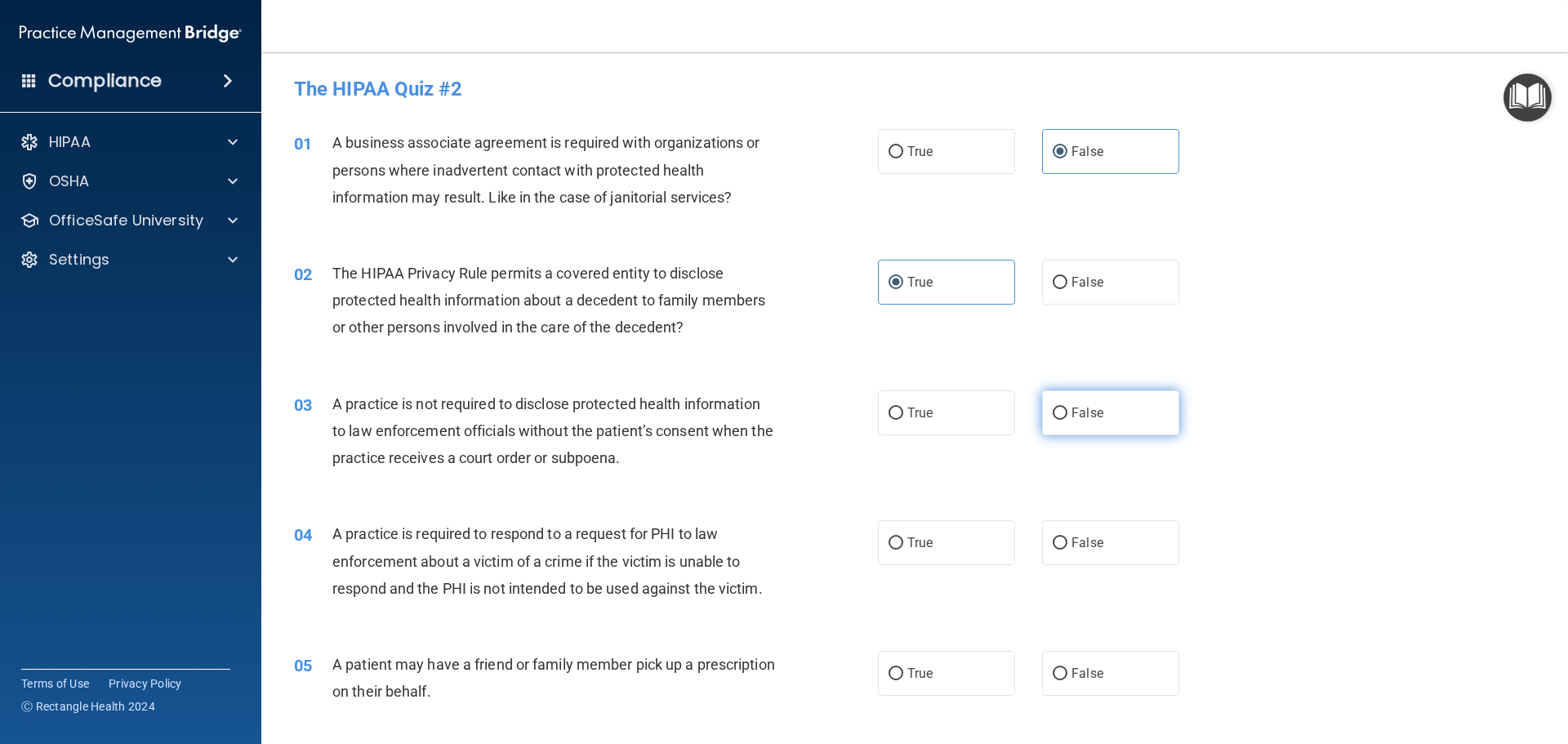
radio input "true"
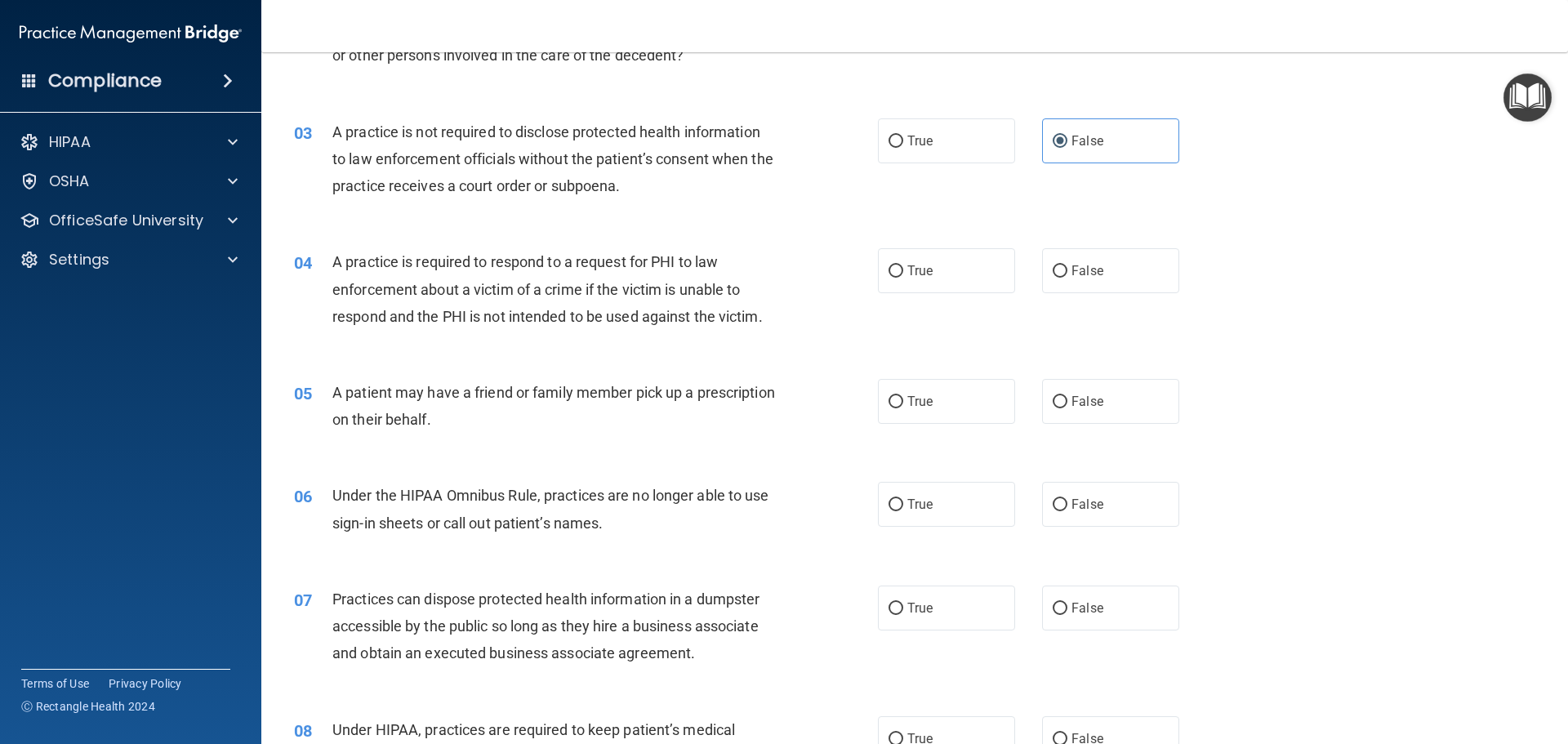
scroll to position [245, 0]
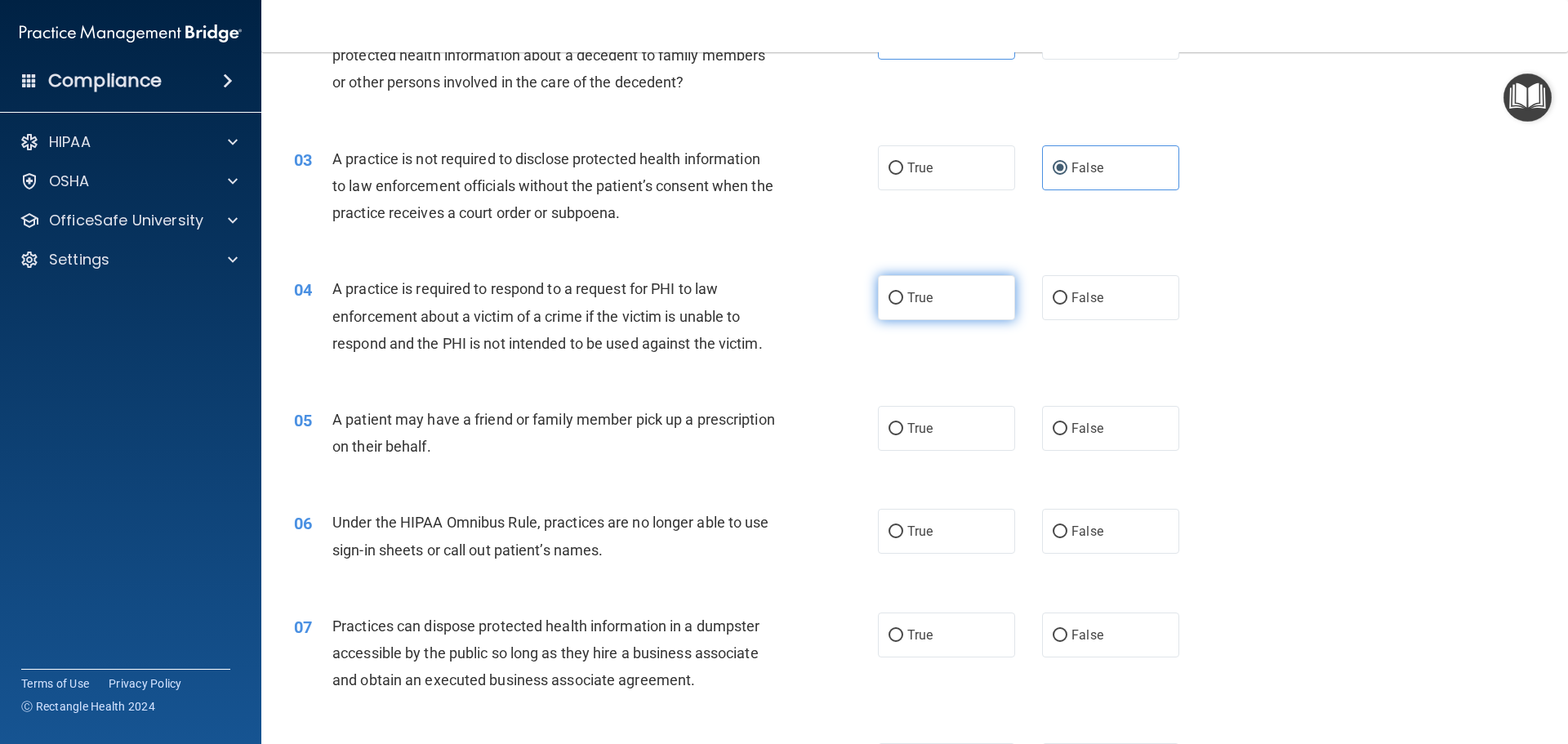
click at [957, 289] on label "True" at bounding box center [946, 297] width 137 height 45
click at [903, 292] on input "True" at bounding box center [895, 298] width 15 height 12
radio input "true"
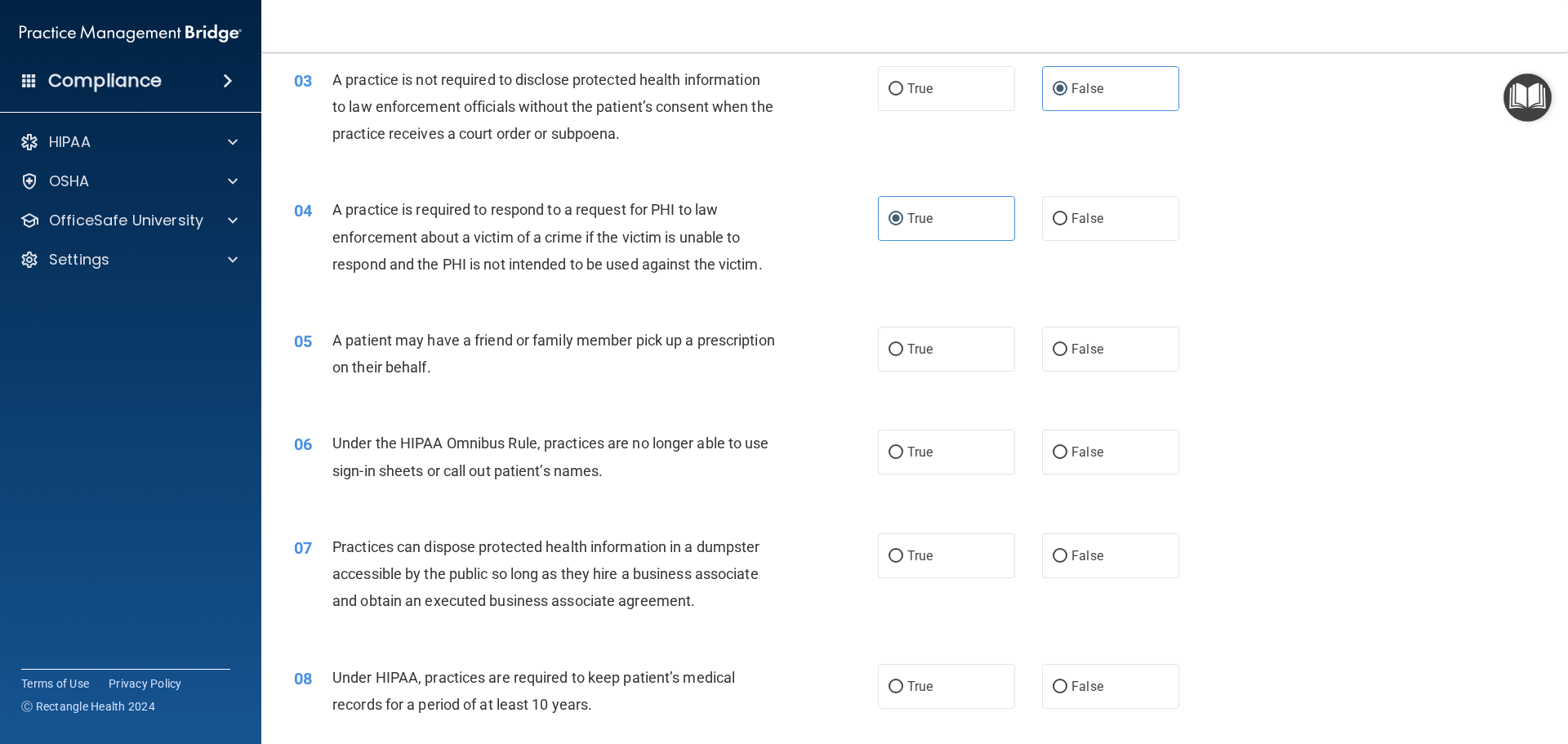
scroll to position [327, 0]
click at [918, 345] on span "True" at bounding box center [919, 347] width 25 height 16
click at [903, 345] on input "True" at bounding box center [895, 348] width 15 height 12
radio input "true"
click at [1098, 441] on label "False" at bounding box center [1110, 449] width 137 height 45
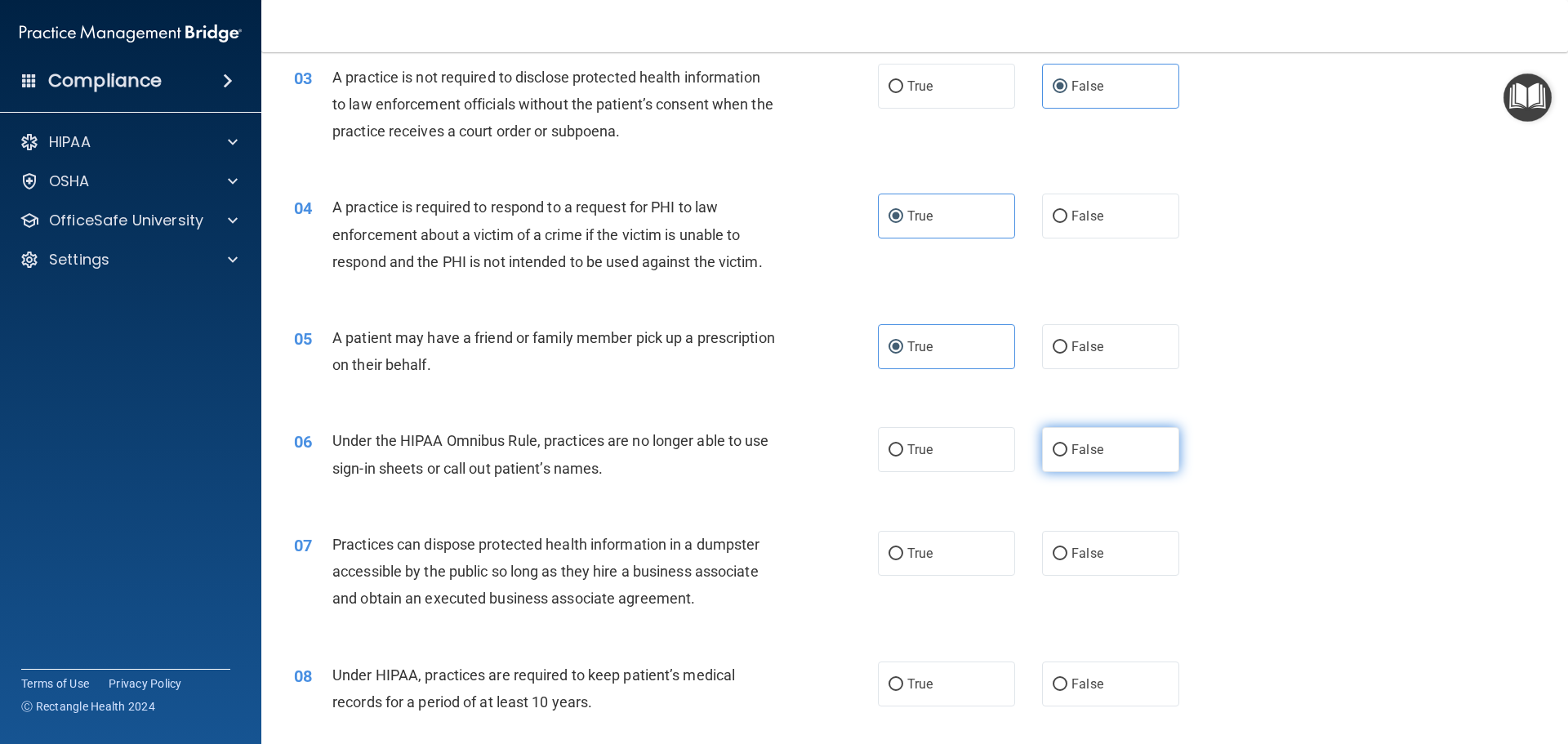
click at [1068, 444] on input "False" at bounding box center [1060, 450] width 15 height 12
radio input "true"
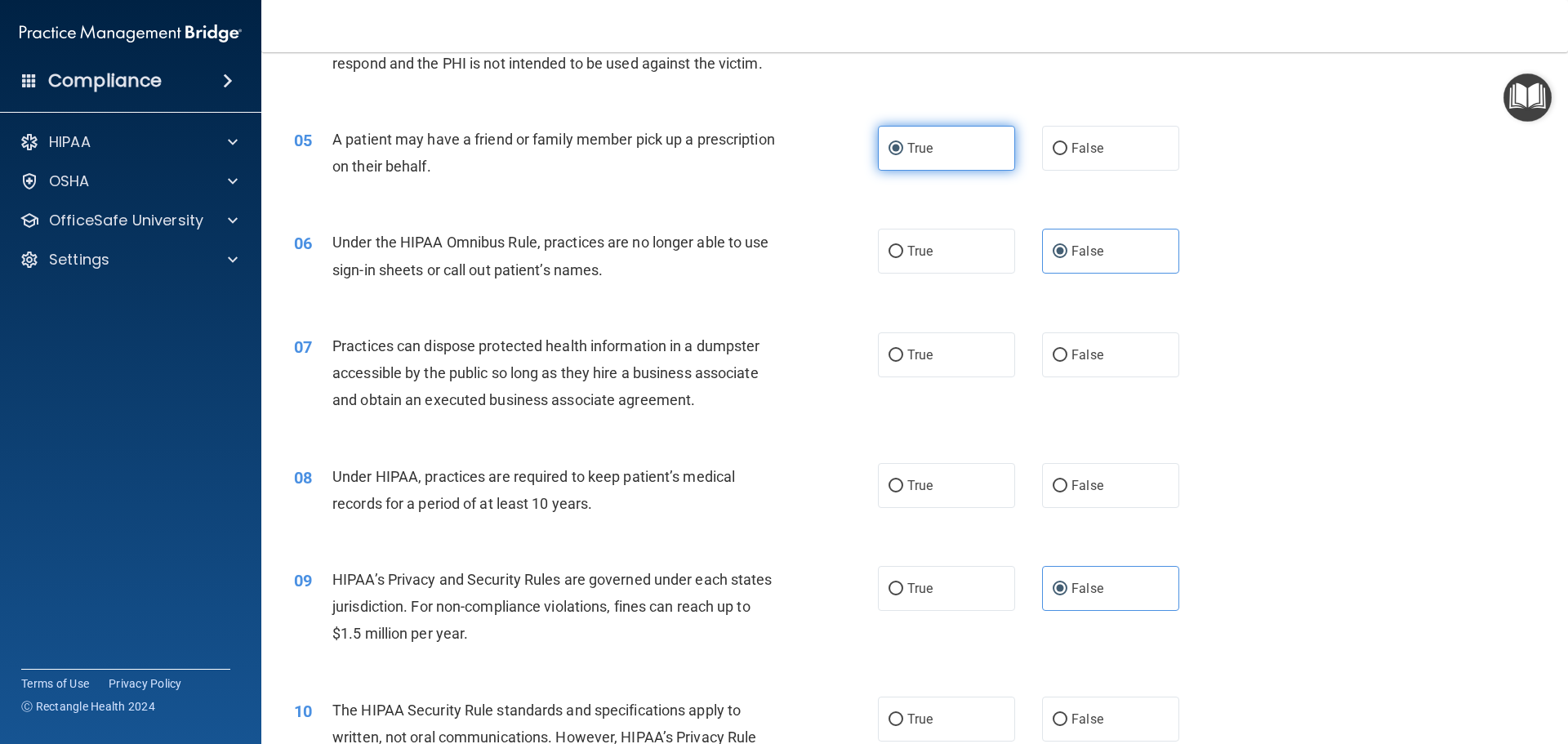
scroll to position [571, 0]
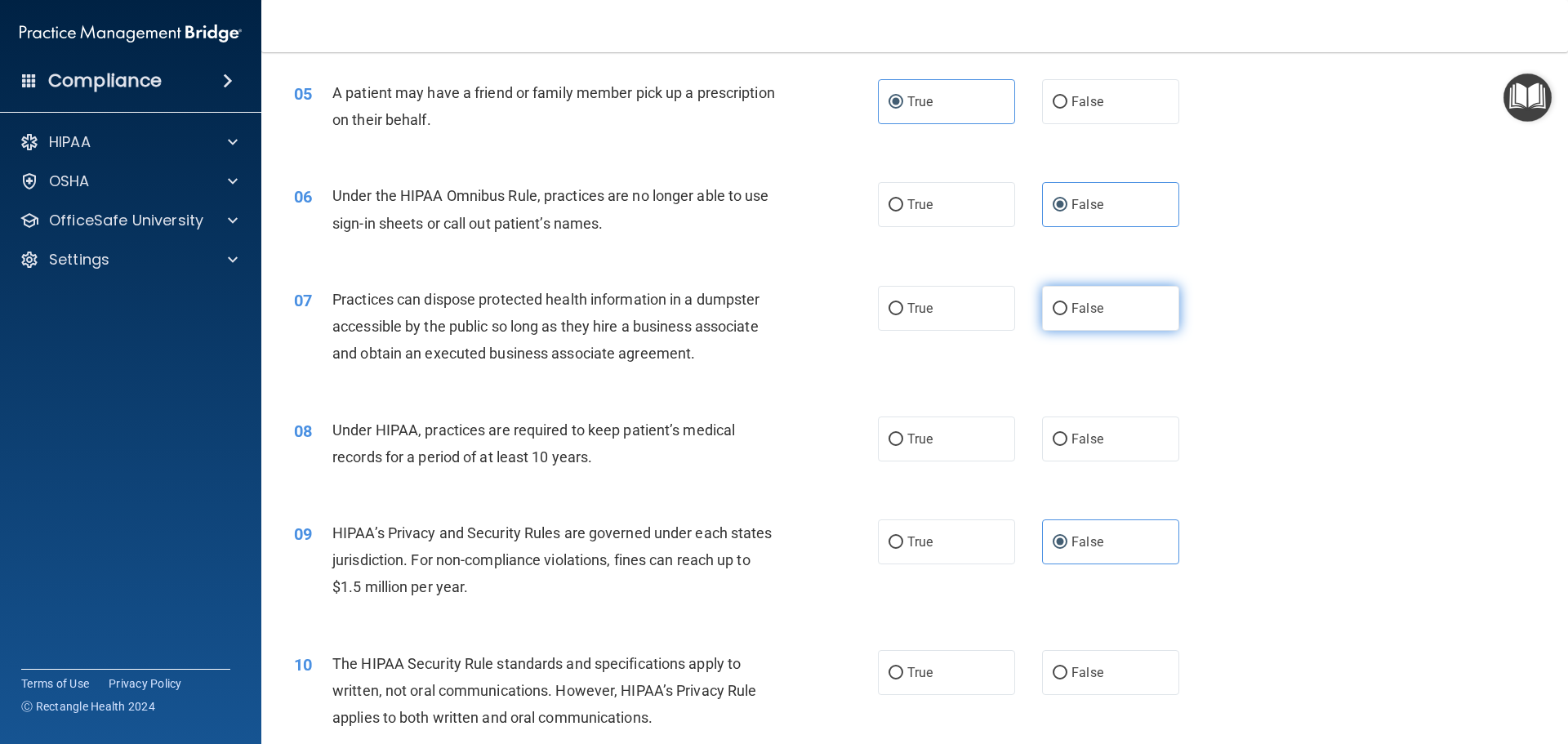
click at [1164, 329] on label "False" at bounding box center [1110, 309] width 137 height 45
click at [1068, 315] on input "False" at bounding box center [1060, 309] width 15 height 12
radio input "true"
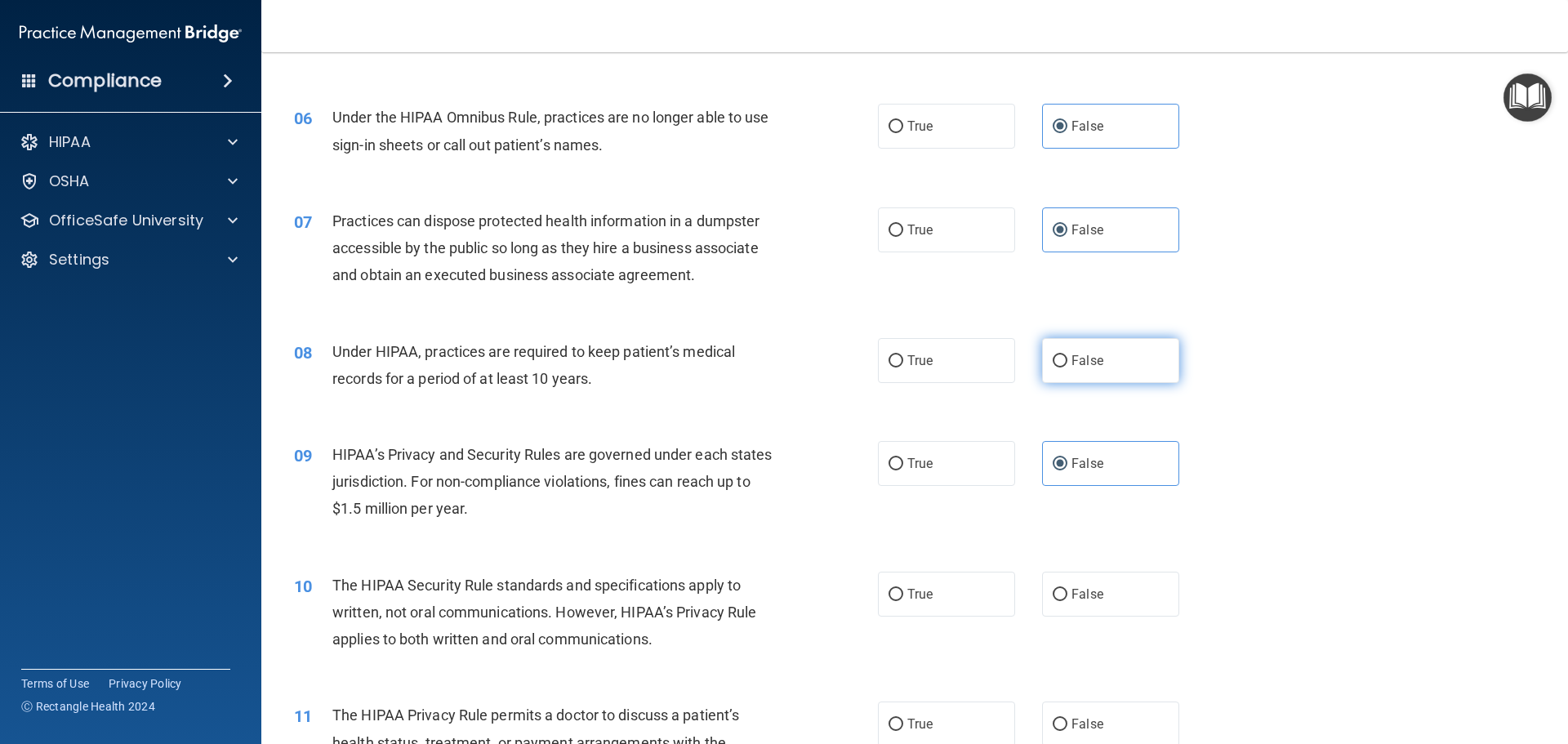
scroll to position [653, 0]
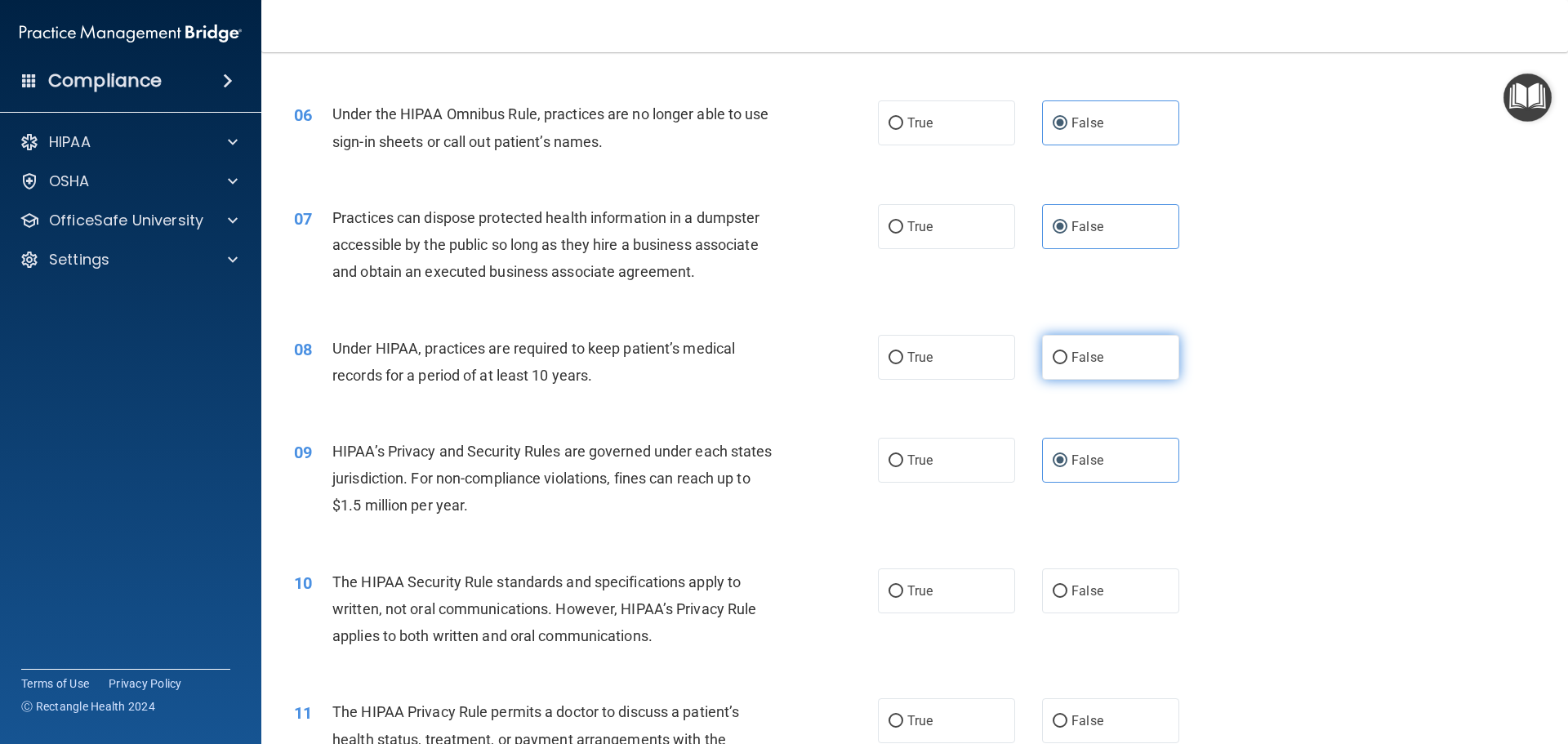
click at [1090, 349] on label "False" at bounding box center [1110, 357] width 137 height 45
click at [1068, 352] on input "False" at bounding box center [1060, 358] width 15 height 12
radio input "true"
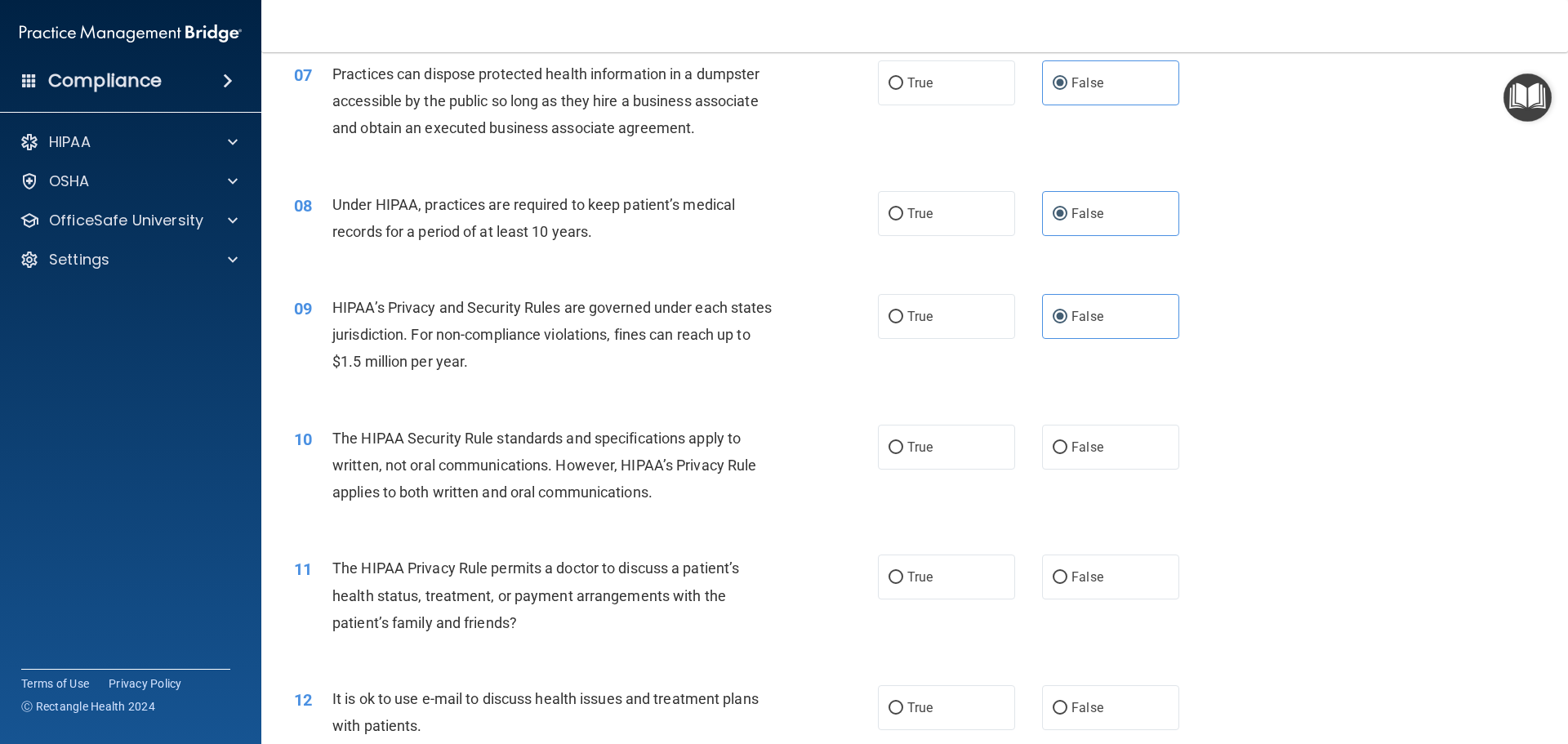
scroll to position [817, 0]
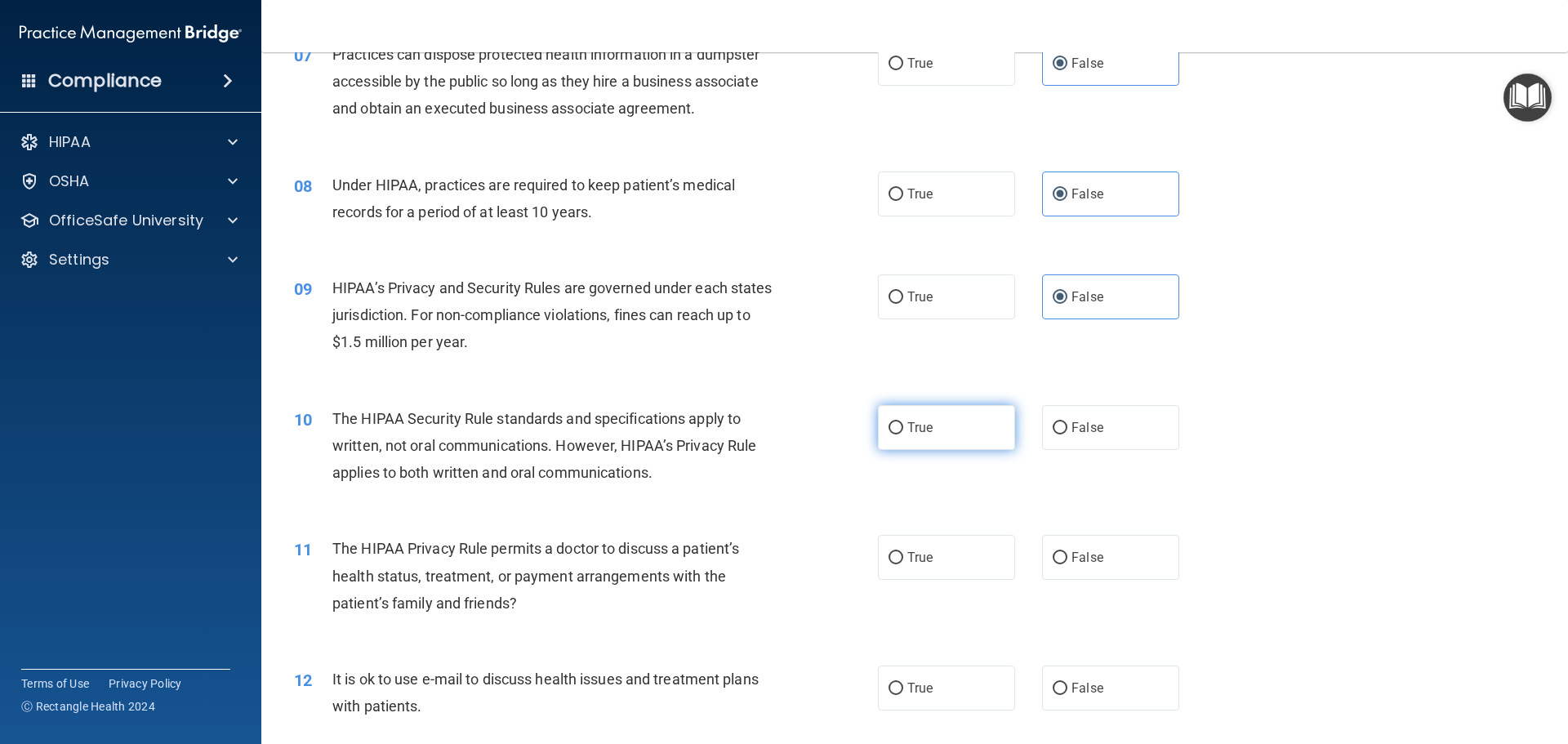
click at [924, 416] on label "True" at bounding box center [946, 427] width 137 height 45
click at [903, 422] on input "True" at bounding box center [895, 428] width 15 height 12
radio input "true"
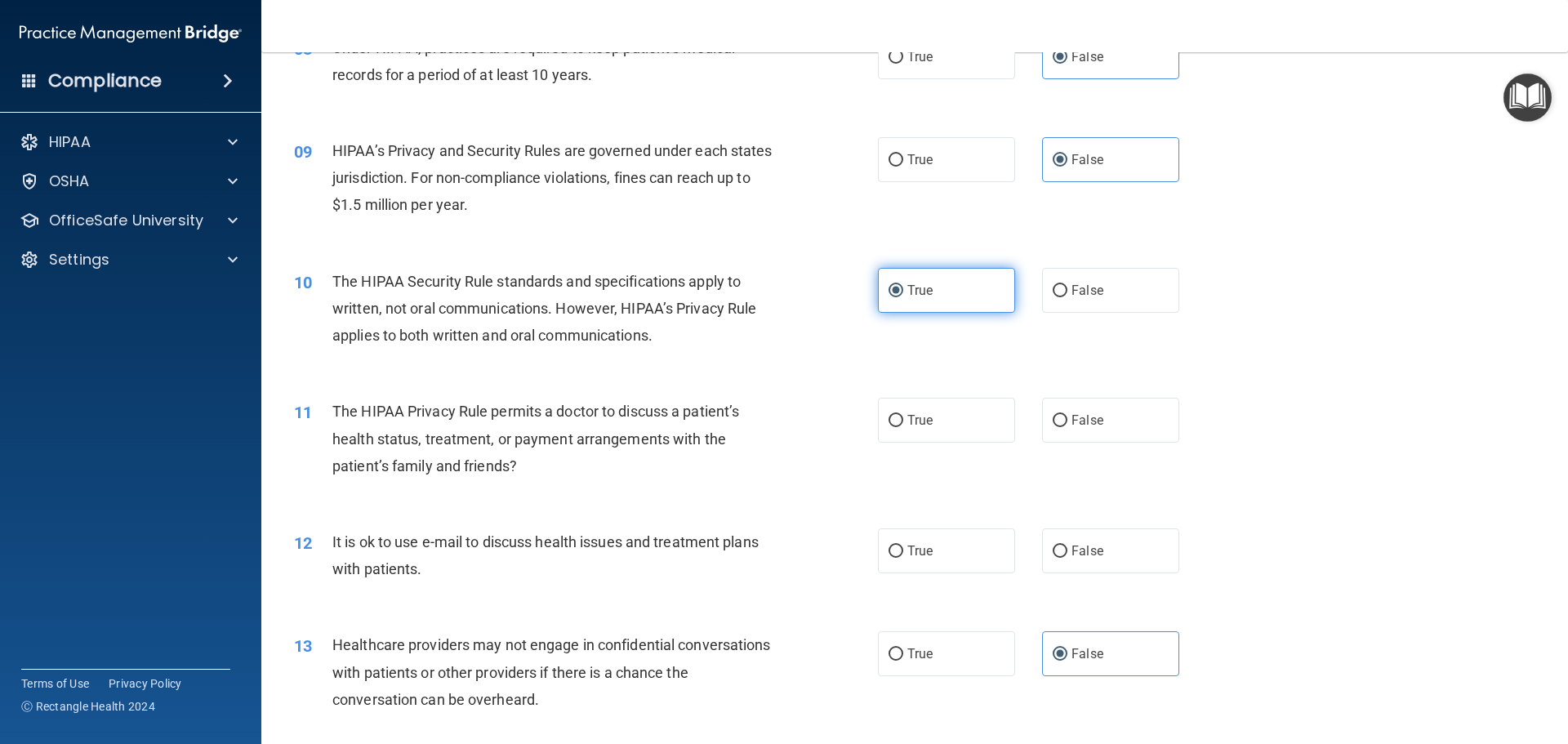
scroll to position [980, 0]
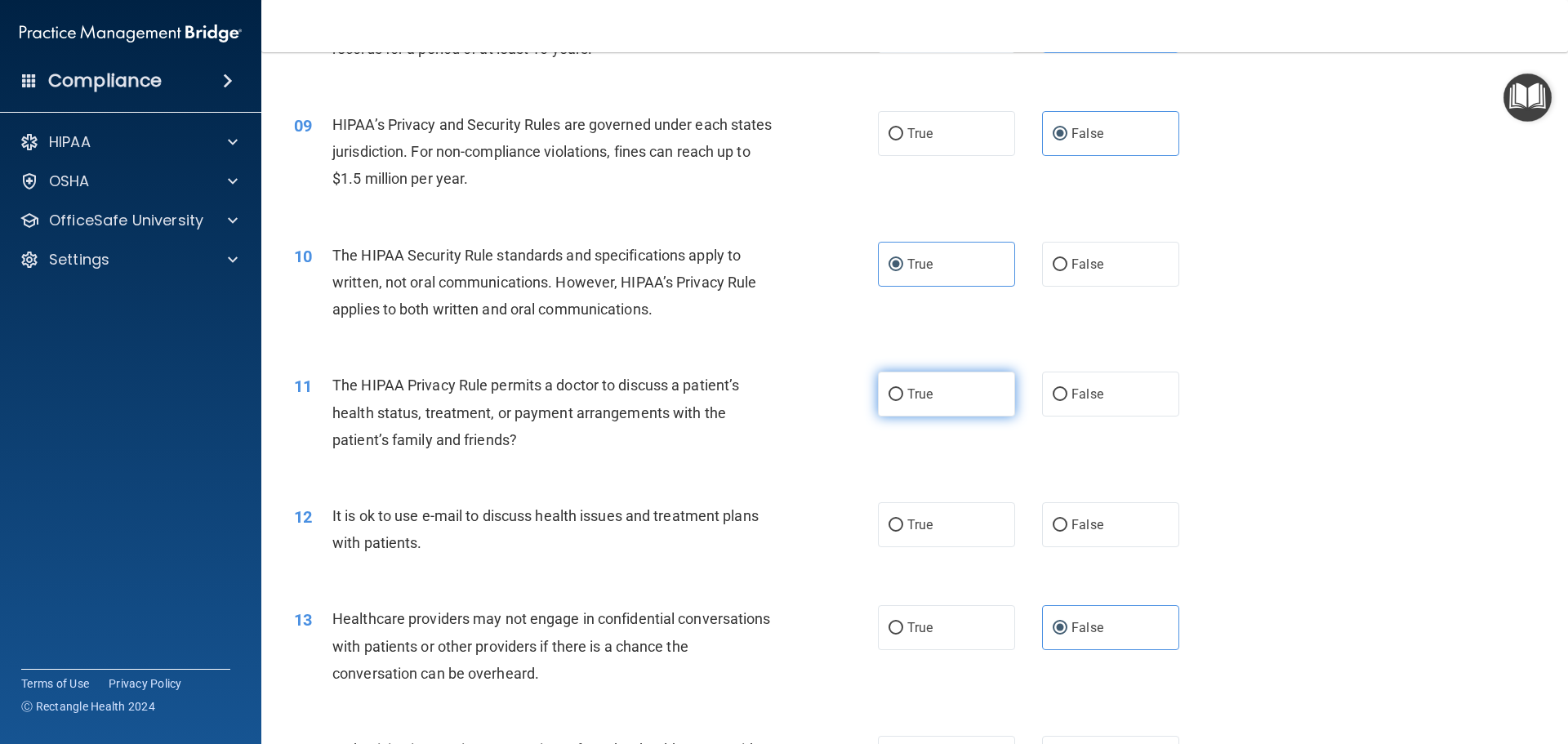
click at [943, 402] on label "True" at bounding box center [946, 394] width 137 height 45
click at [903, 401] on input "True" at bounding box center [895, 395] width 15 height 12
radio input "true"
click at [959, 522] on label "True" at bounding box center [946, 525] width 137 height 45
click at [903, 522] on input "True" at bounding box center [895, 525] width 15 height 12
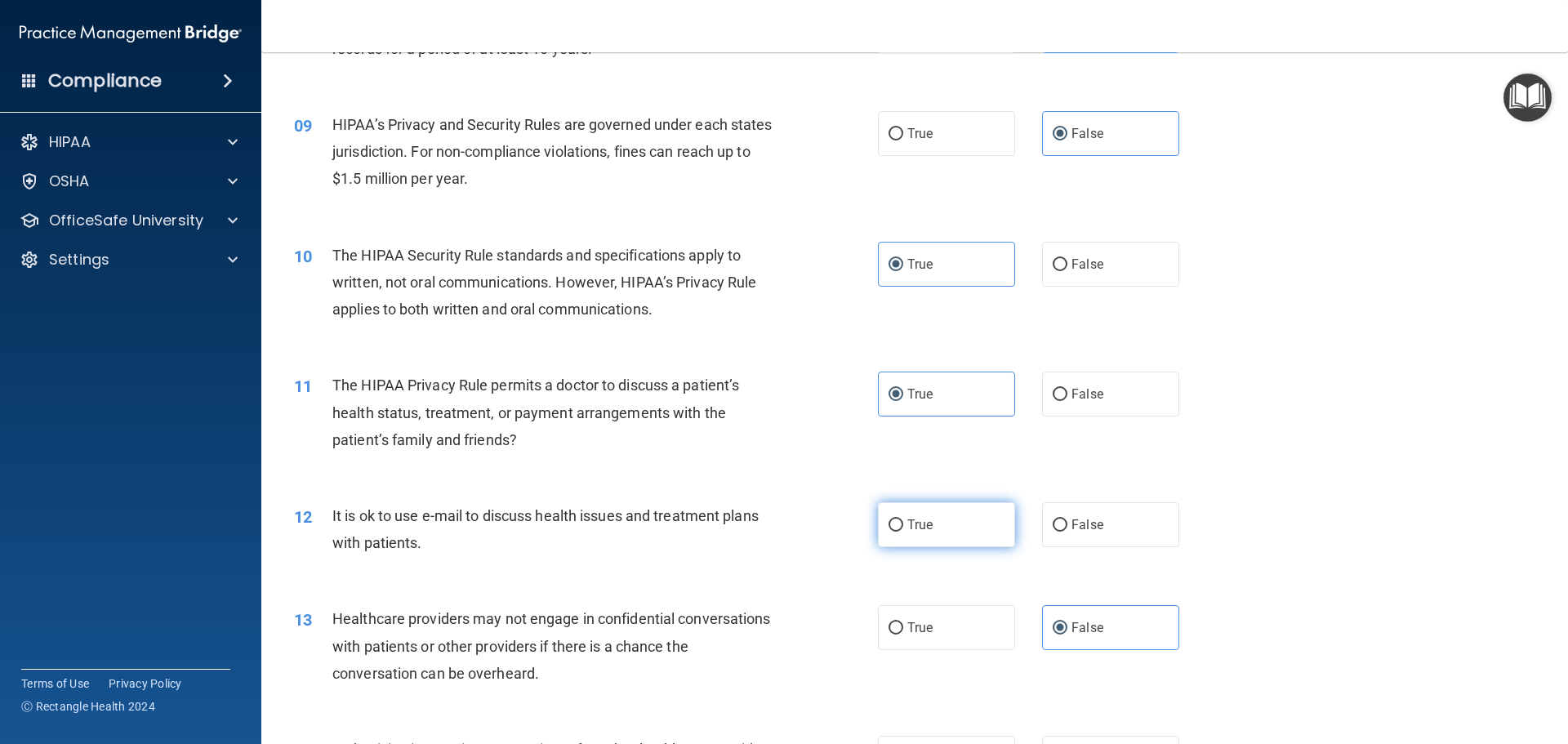
radio input "true"
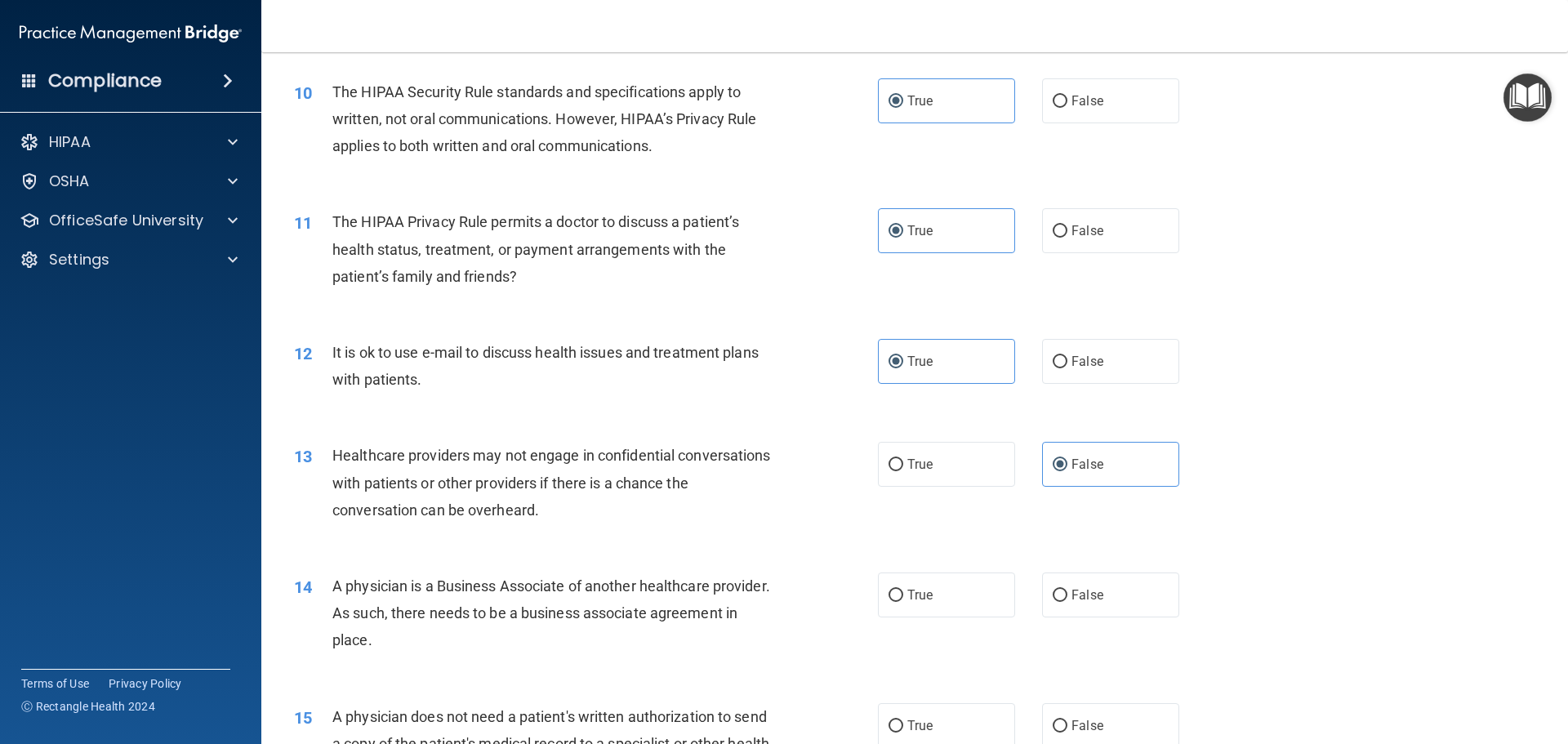
scroll to position [1224, 0]
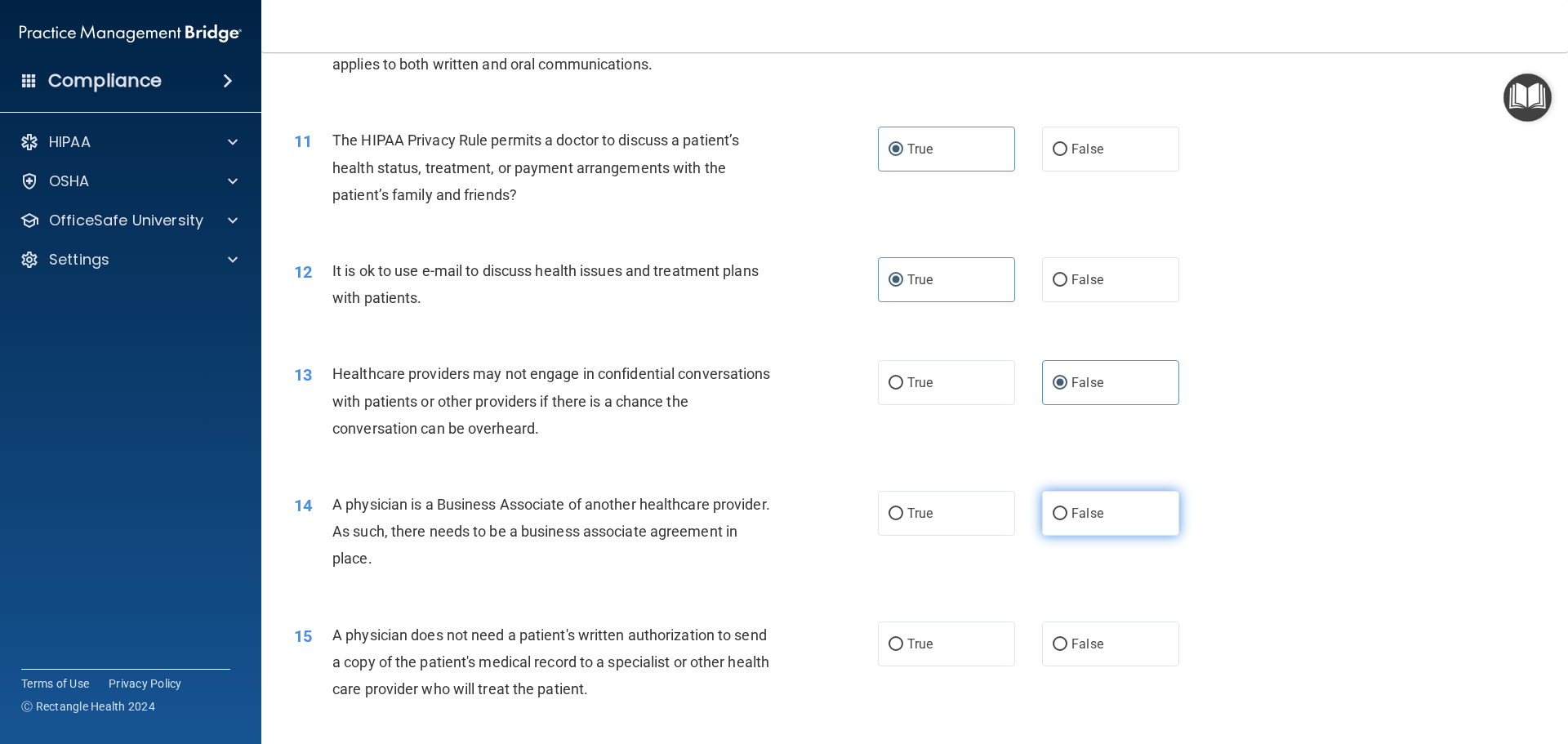
click at [1134, 518] on label "False" at bounding box center [1110, 513] width 137 height 45
click at [1068, 518] on input "False" at bounding box center [1060, 514] width 15 height 12
radio input "true"
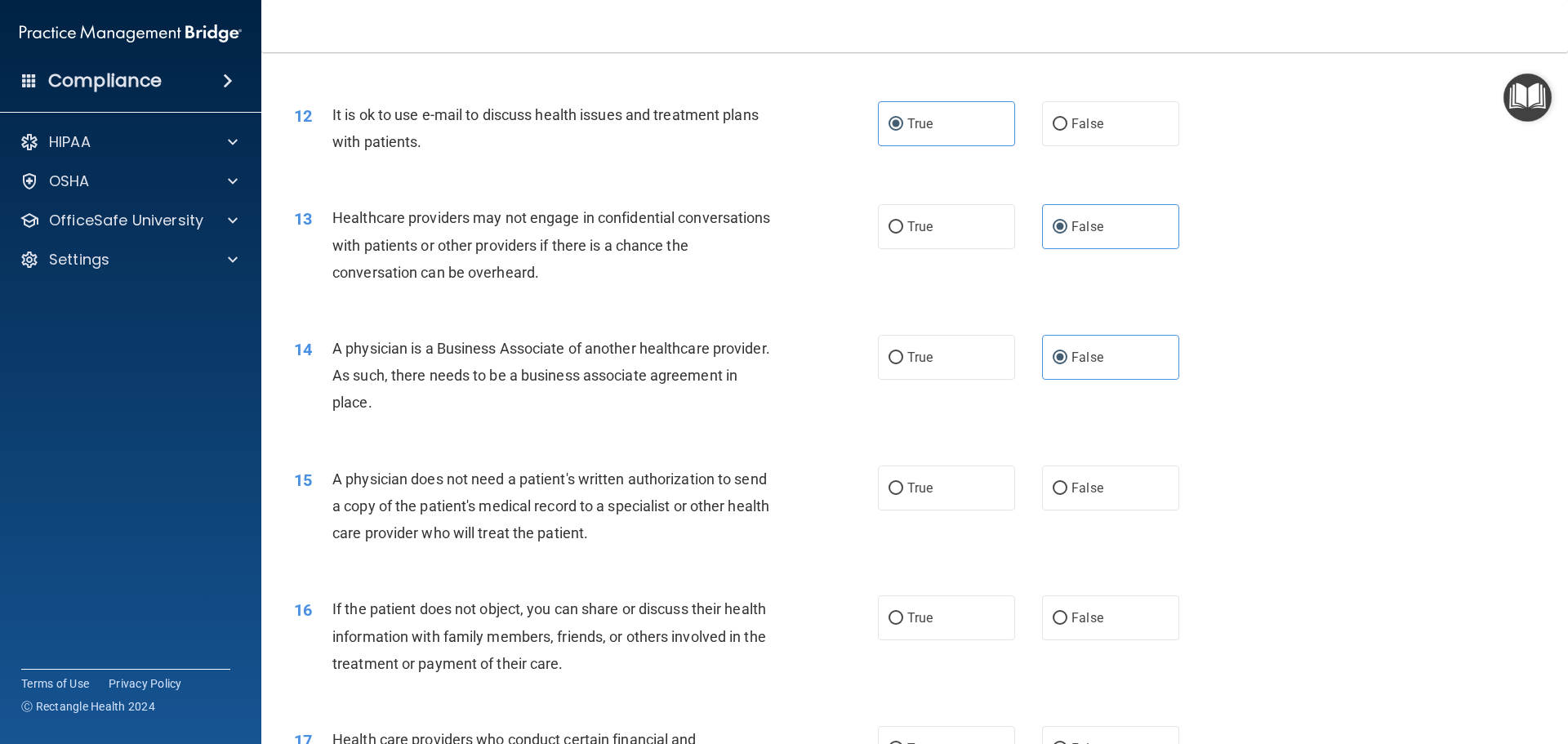
scroll to position [1388, 0]
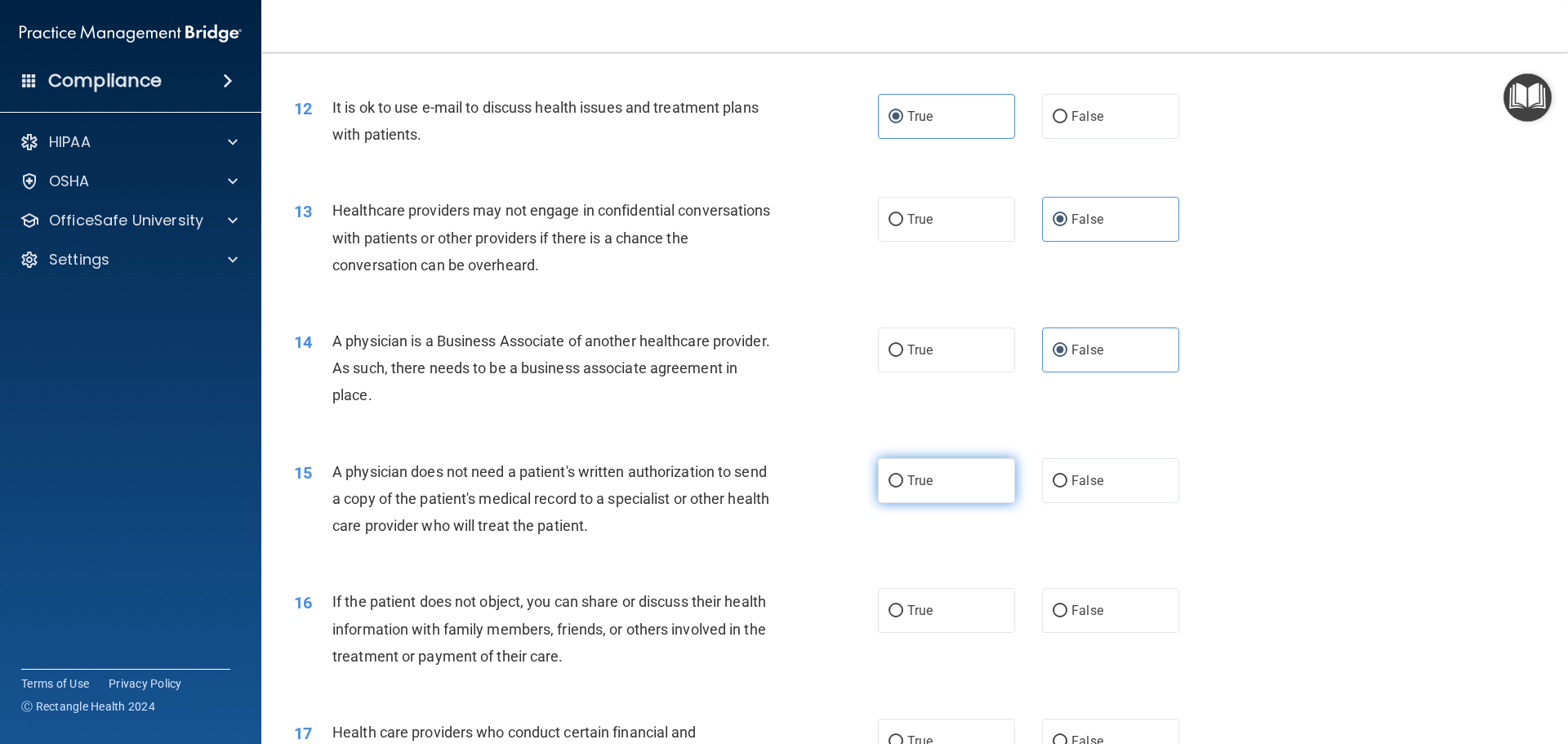
click at [894, 475] on input "True" at bounding box center [895, 481] width 15 height 12
radio input "true"
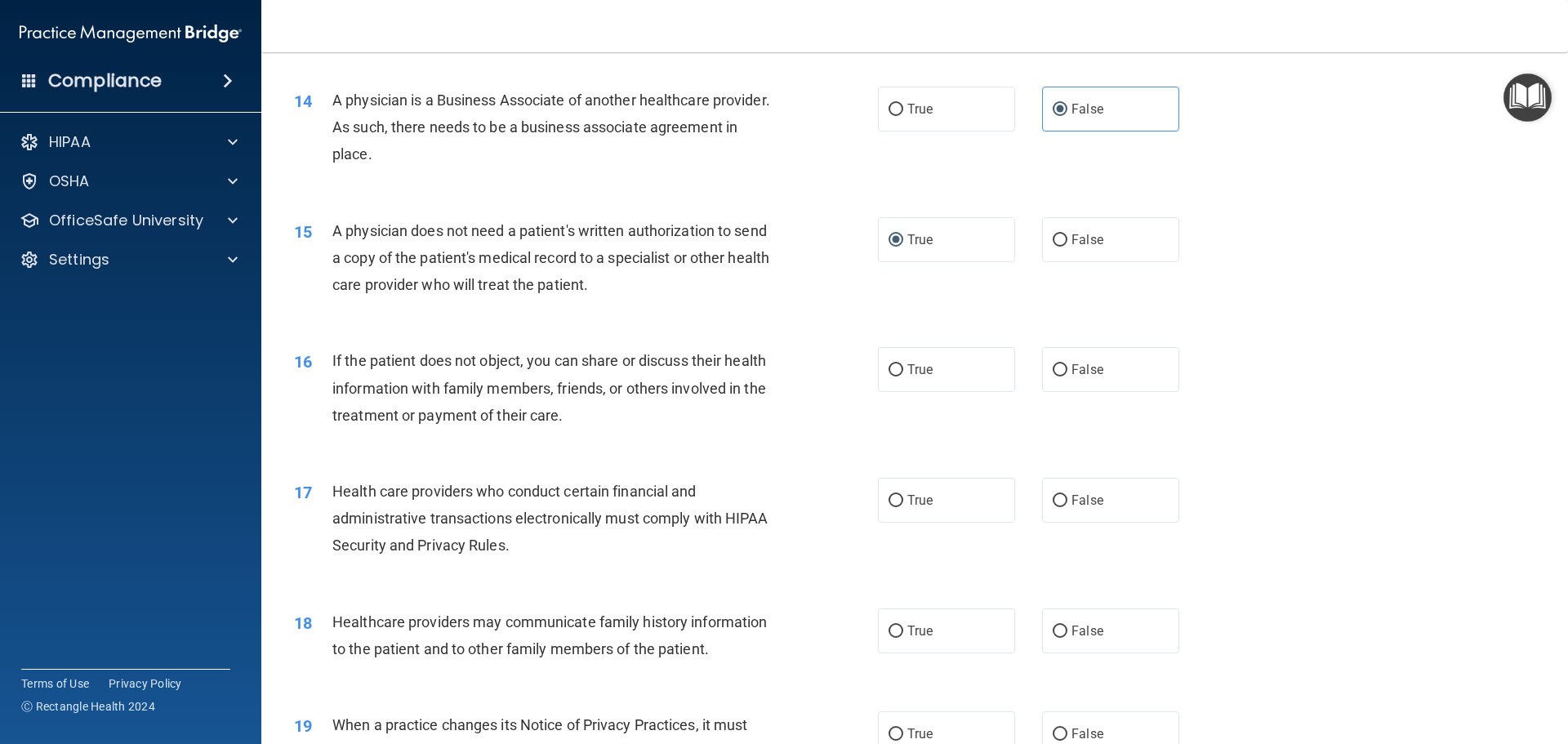
scroll to position [1633, 0]
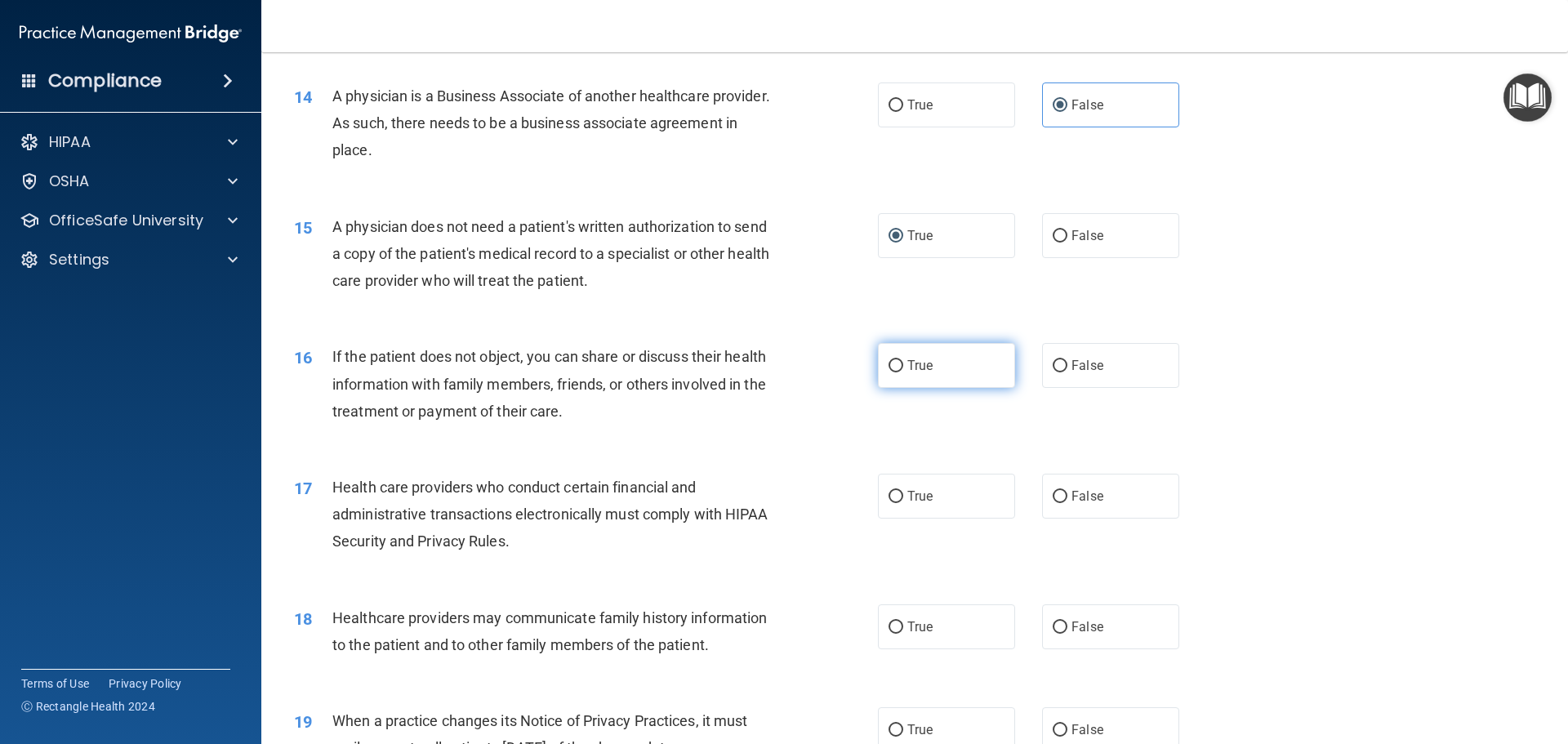
click at [951, 371] on label "True" at bounding box center [946, 365] width 137 height 45
click at [903, 371] on input "True" at bounding box center [895, 366] width 15 height 12
radio input "true"
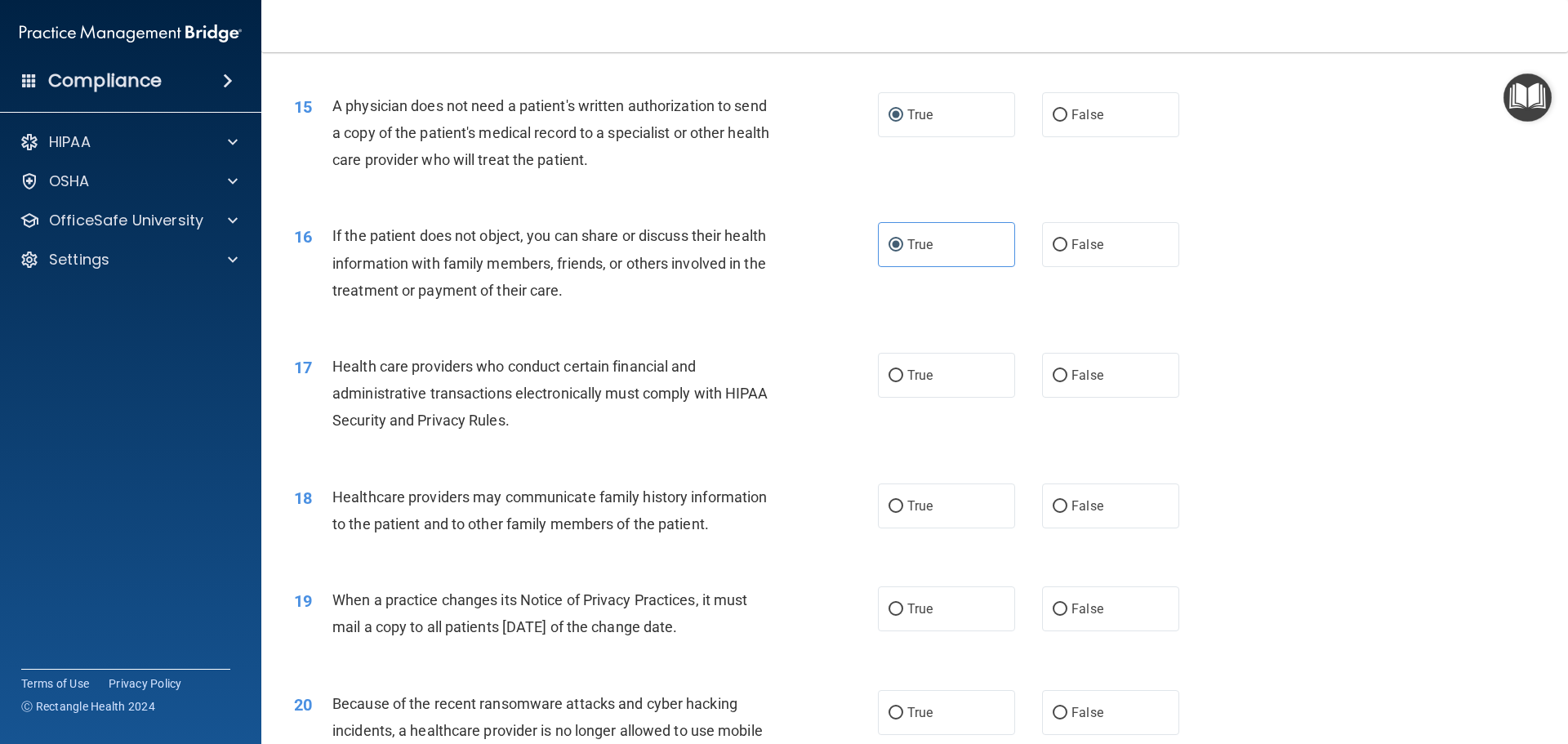
scroll to position [1797, 0]
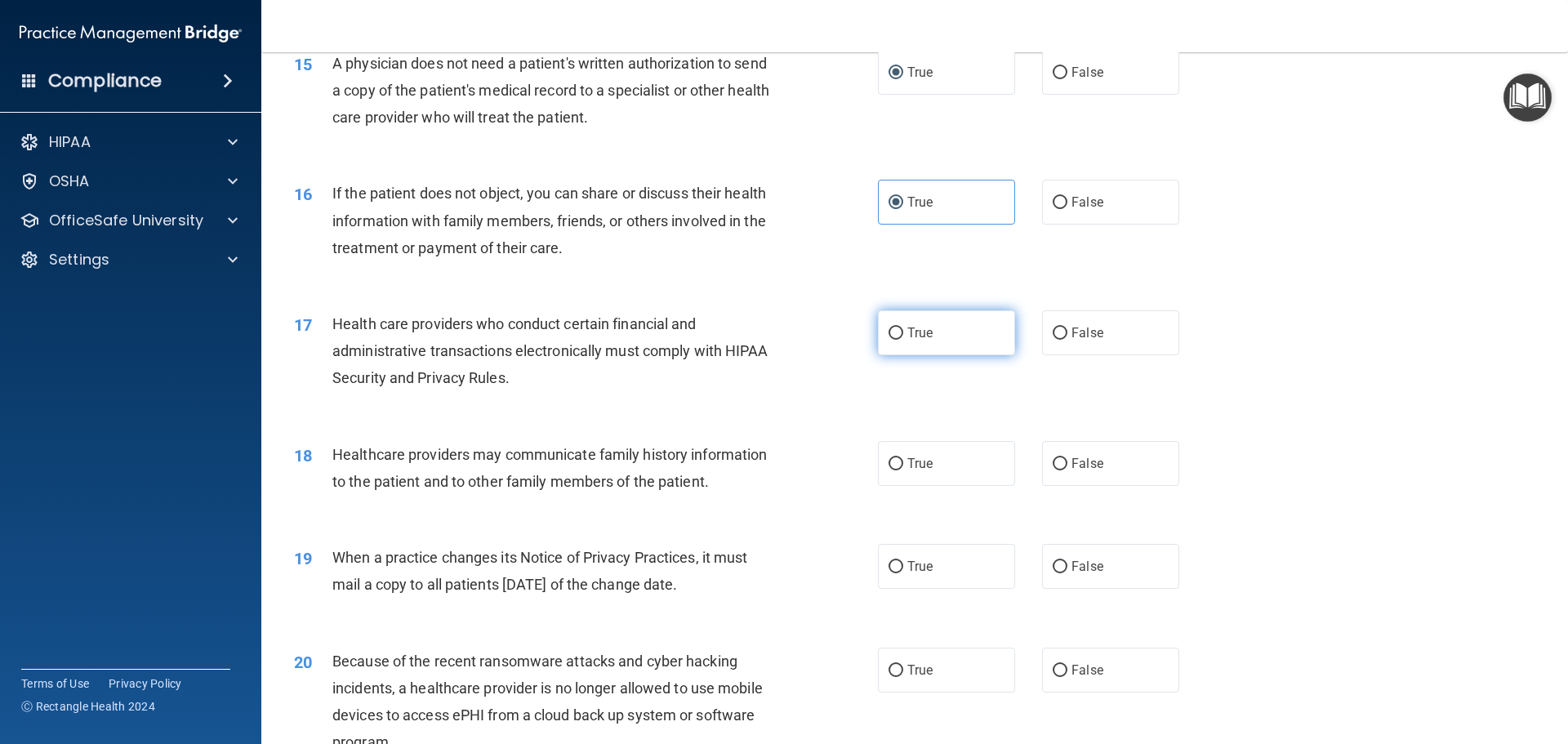
click at [935, 330] on label "True" at bounding box center [946, 333] width 137 height 45
click at [903, 330] on input "True" at bounding box center [895, 334] width 15 height 12
radio input "true"
click at [1112, 443] on label "False" at bounding box center [1110, 463] width 137 height 45
click at [1068, 458] on input "False" at bounding box center [1060, 464] width 15 height 12
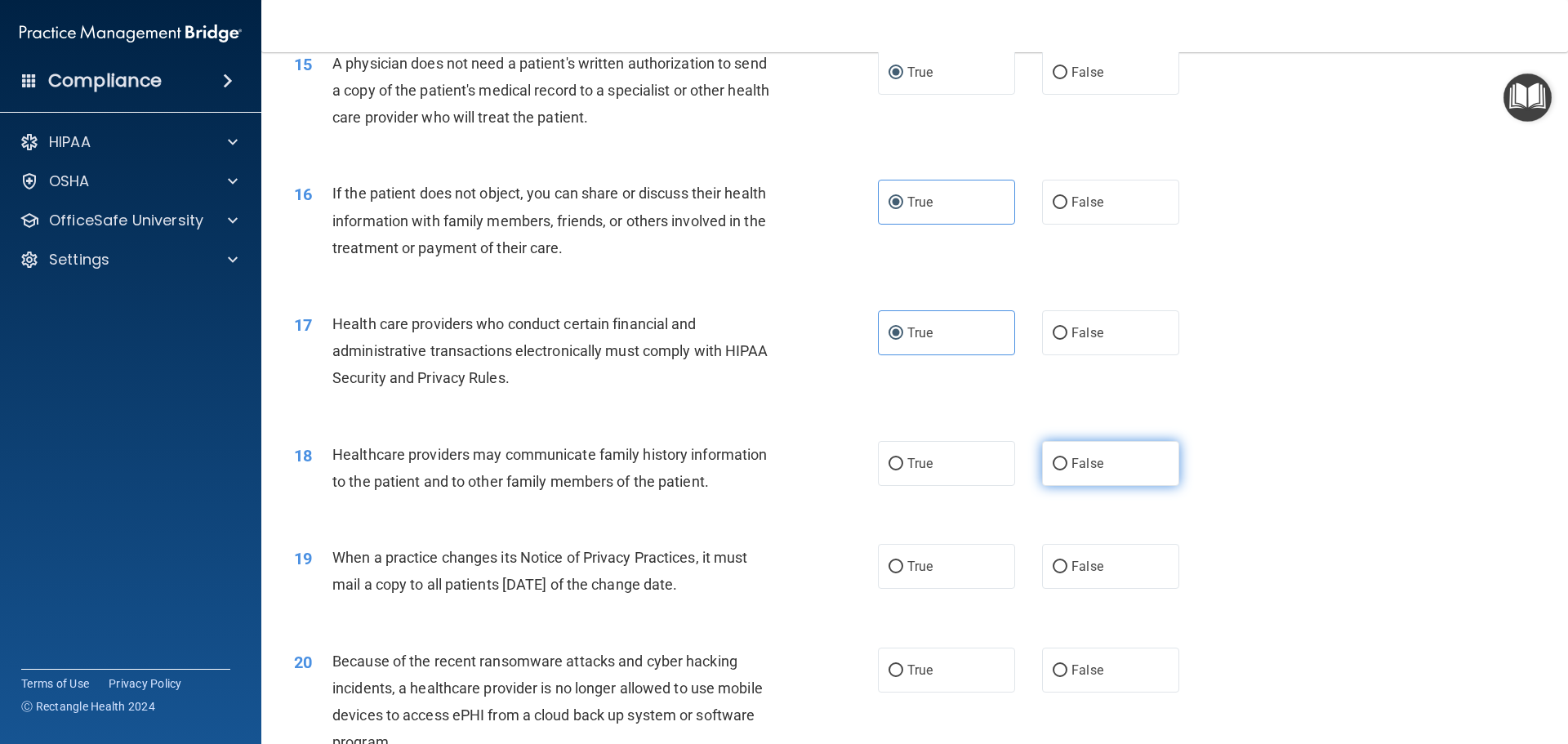
radio input "true"
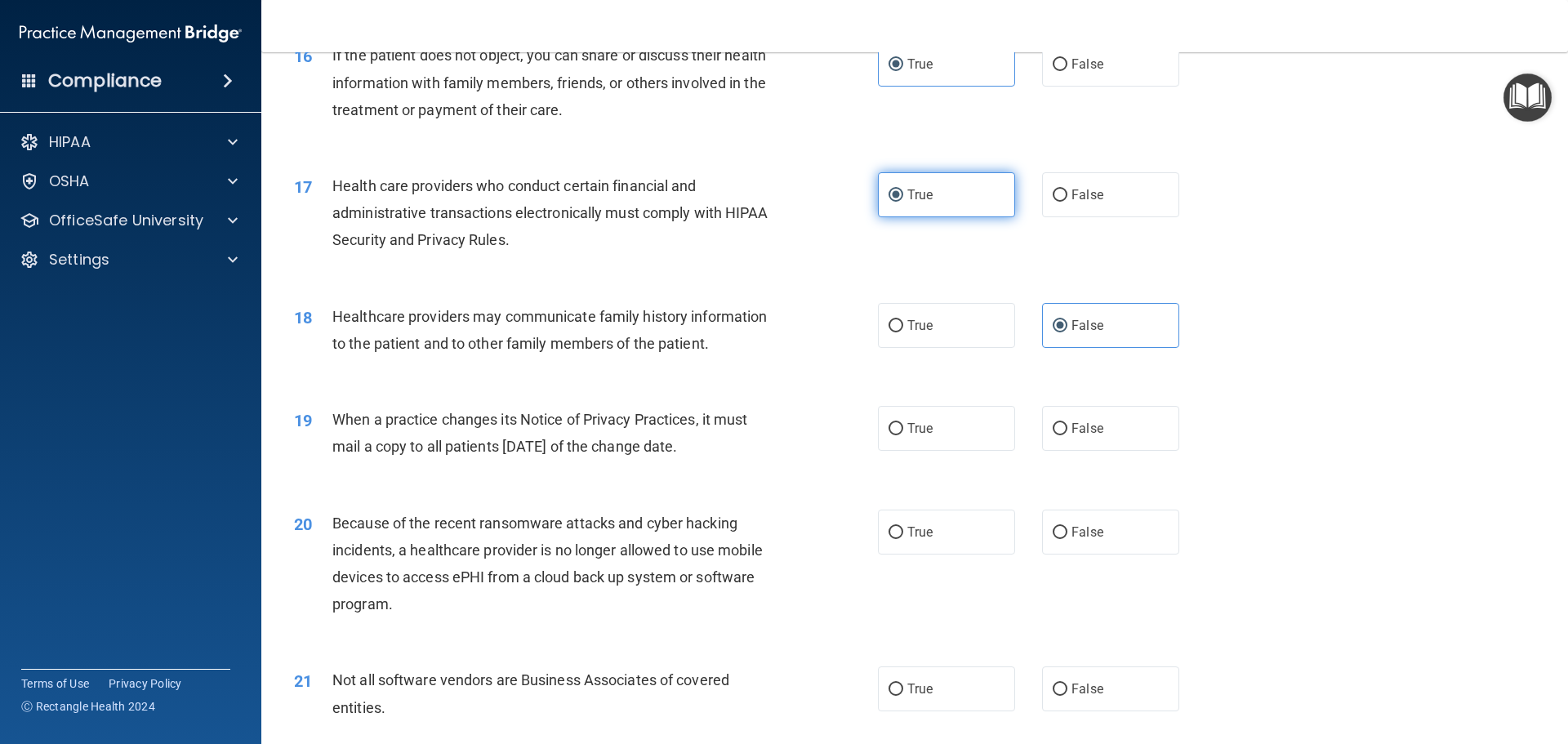
scroll to position [1960, 0]
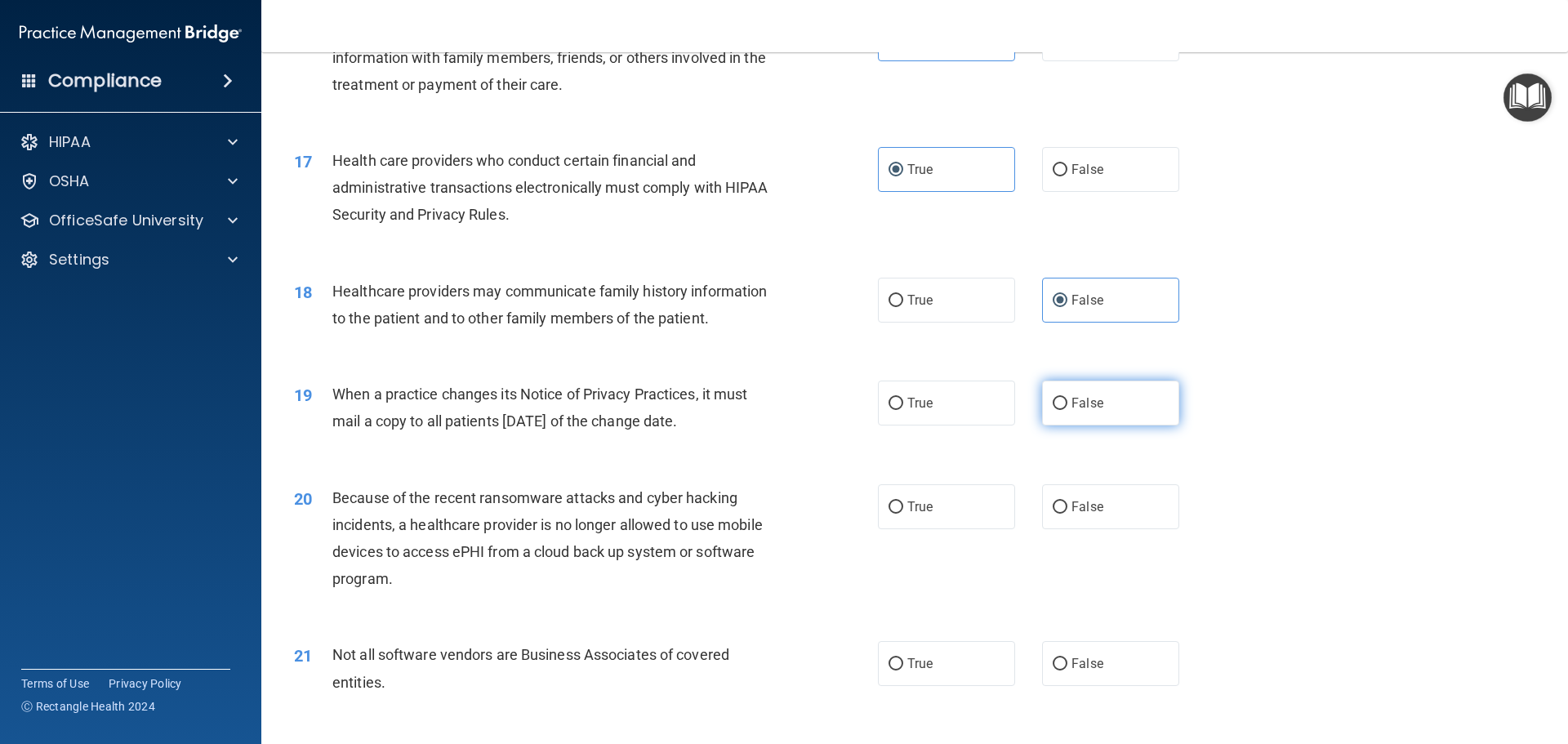
click at [1084, 416] on label "False" at bounding box center [1110, 403] width 137 height 45
click at [1068, 410] on input "False" at bounding box center [1060, 404] width 15 height 12
radio input "true"
click at [1114, 501] on label "False" at bounding box center [1110, 506] width 137 height 45
click at [1068, 501] on input "False" at bounding box center [1060, 507] width 15 height 12
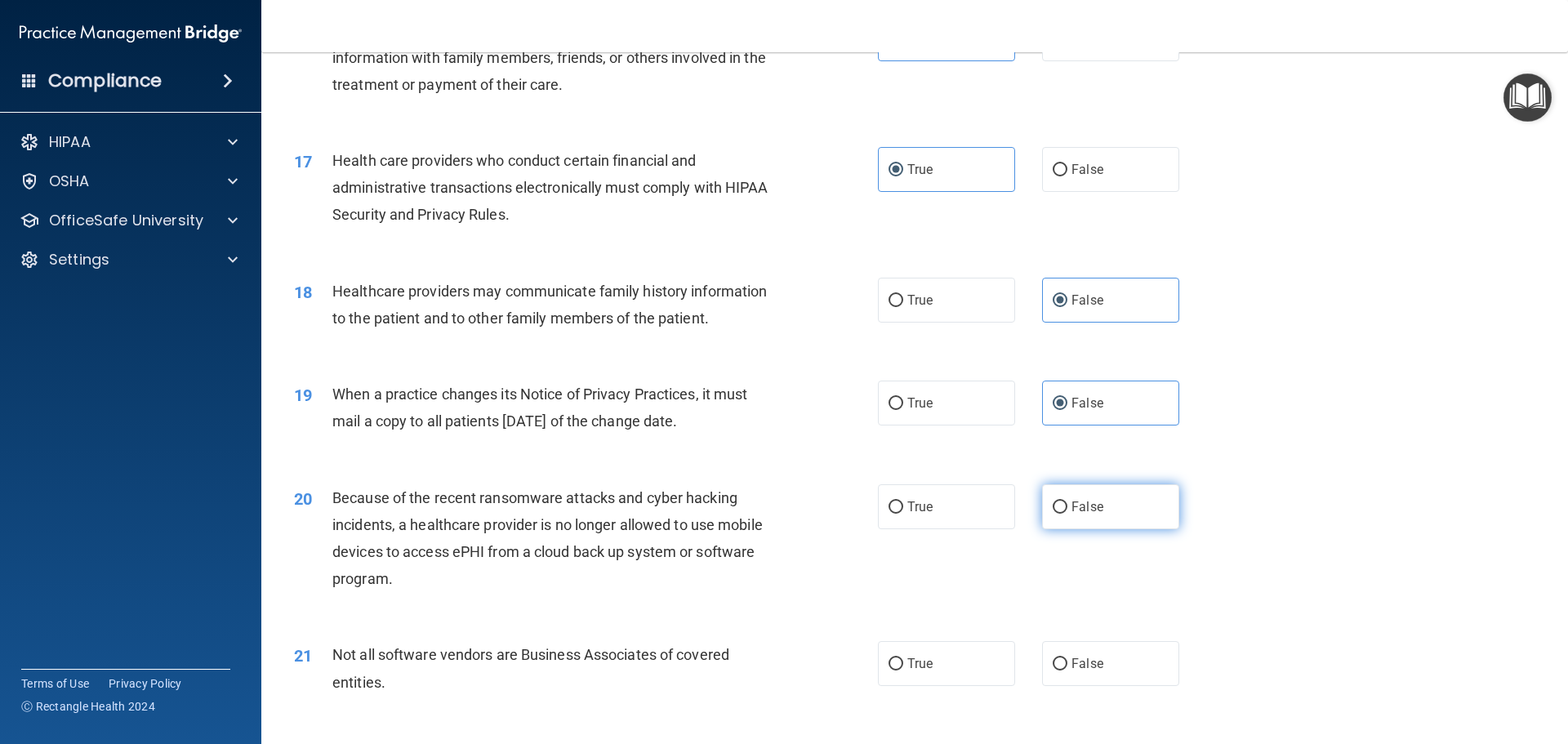
radio input "true"
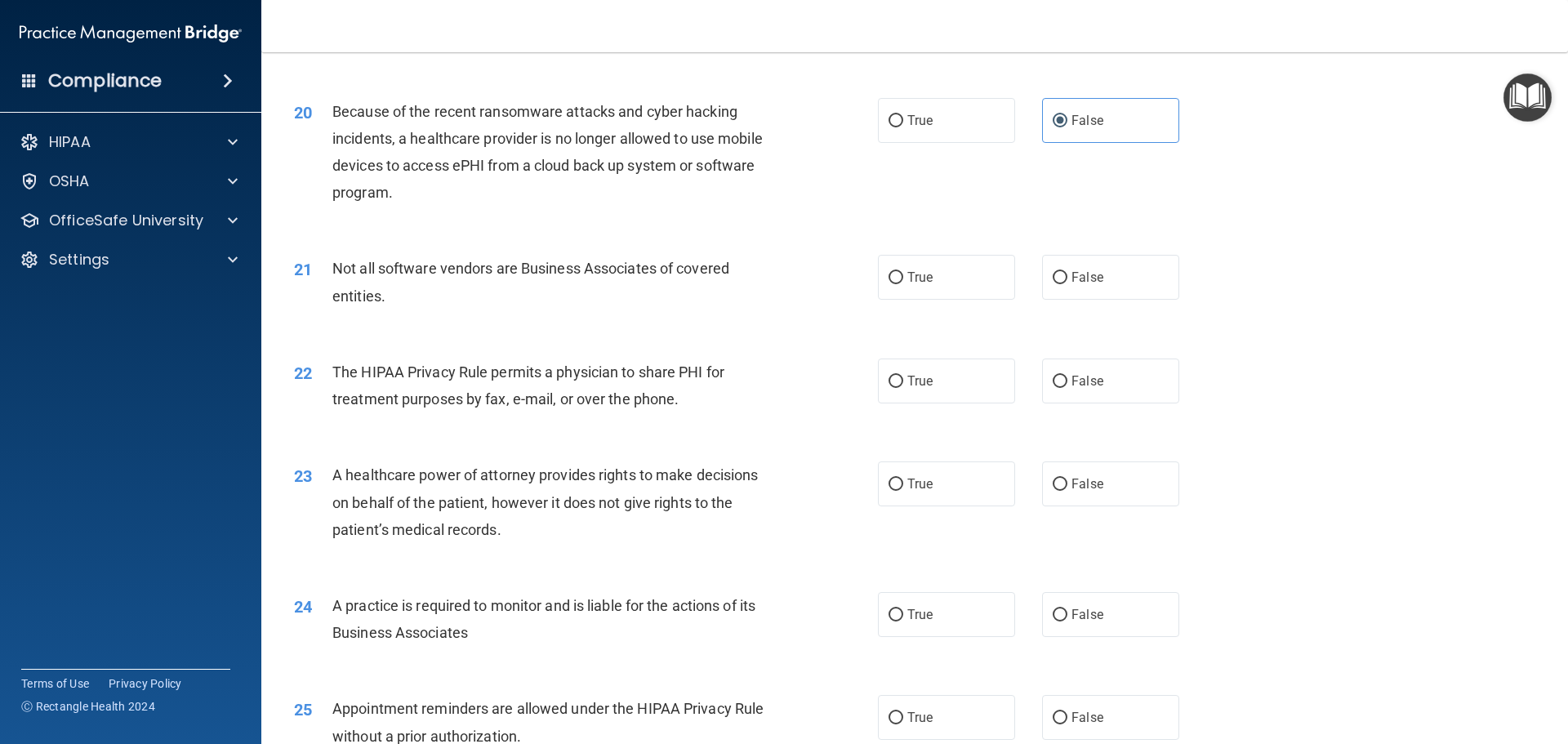
scroll to position [2368, 0]
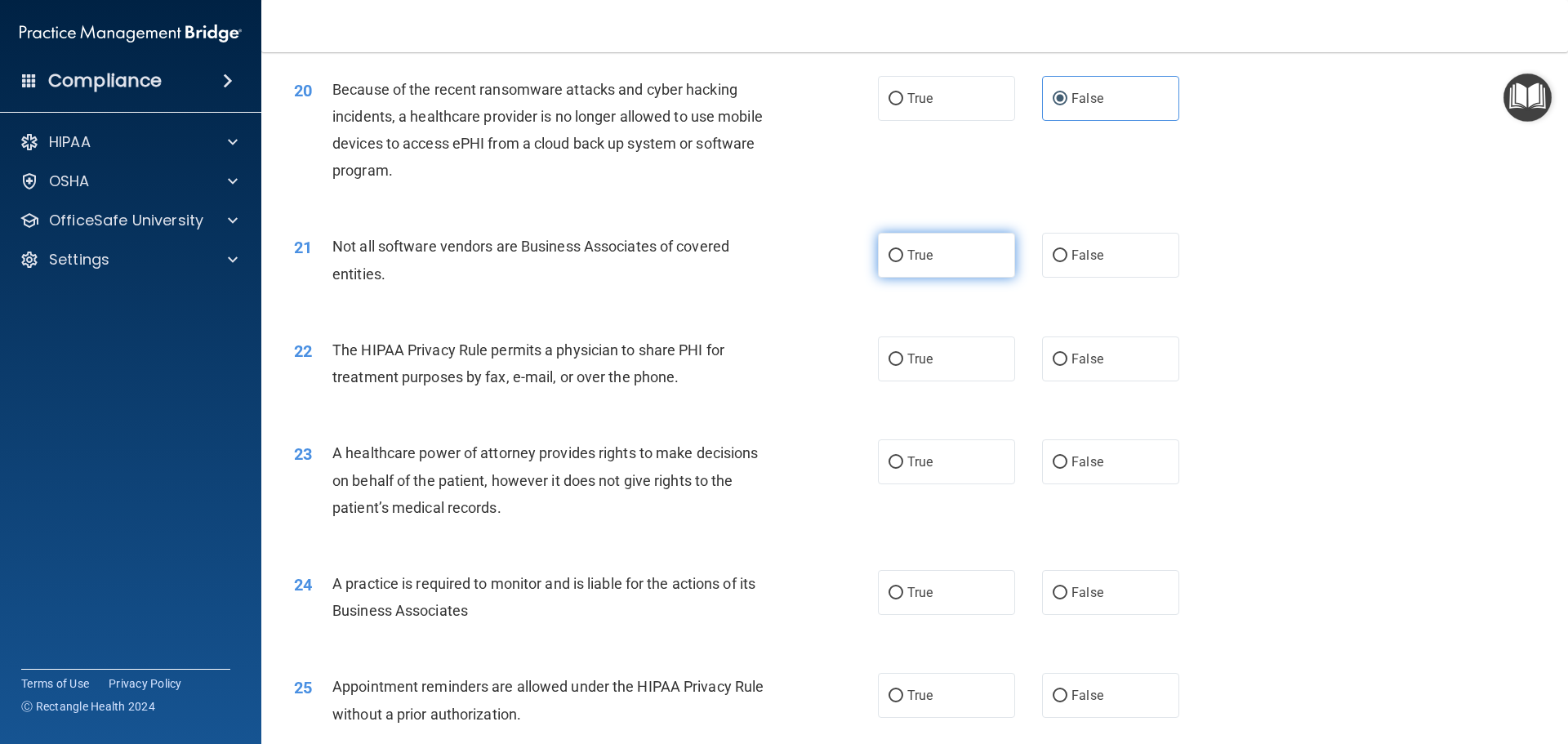
click at [948, 241] on label "True" at bounding box center [946, 255] width 137 height 45
click at [903, 250] on input "True" at bounding box center [895, 256] width 15 height 12
radio input "true"
click at [957, 360] on label "True" at bounding box center [946, 359] width 137 height 45
click at [903, 360] on input "True" at bounding box center [895, 360] width 15 height 12
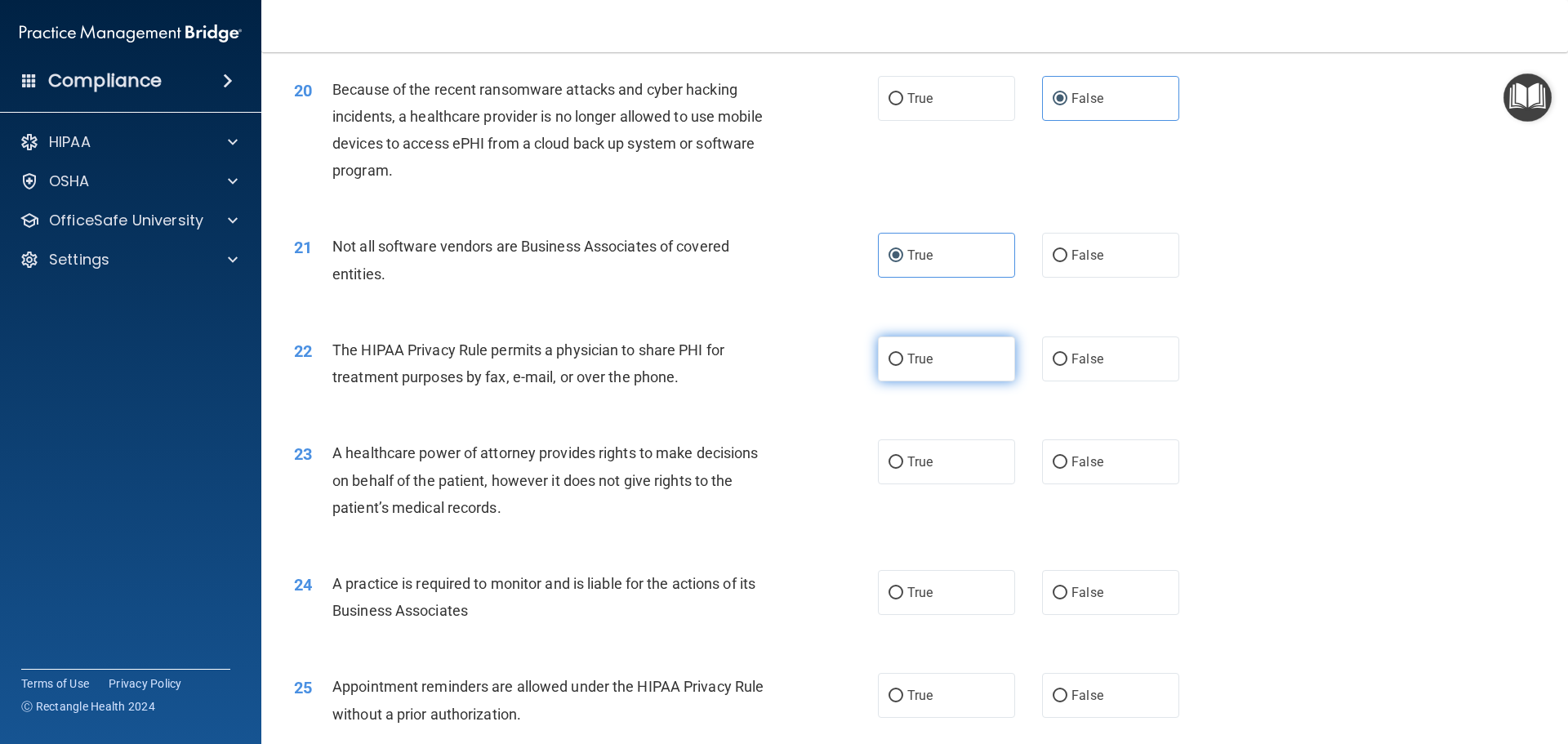
radio input "true"
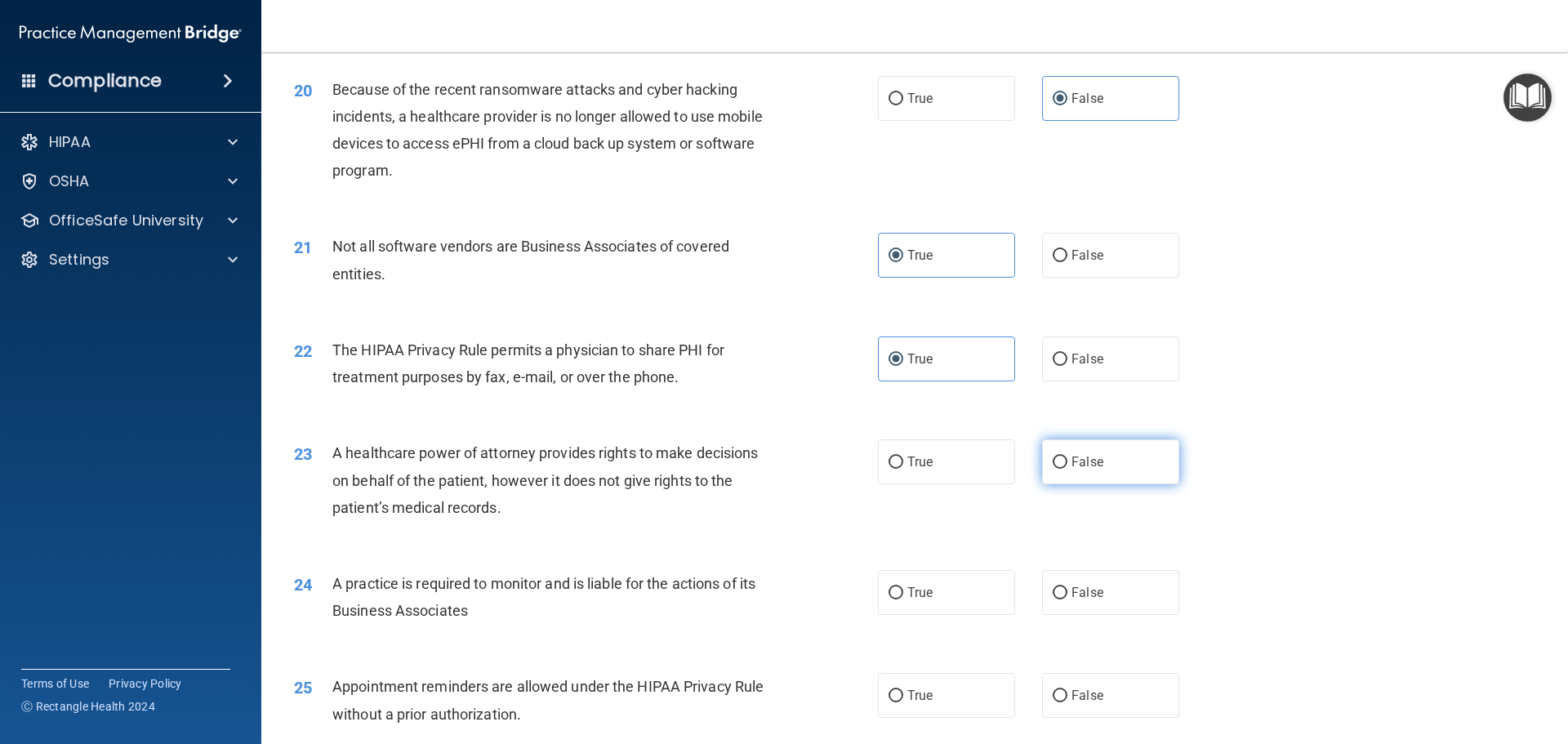
click at [1105, 461] on label "False" at bounding box center [1110, 462] width 137 height 45
click at [1068, 461] on input "False" at bounding box center [1060, 462] width 15 height 12
radio input "true"
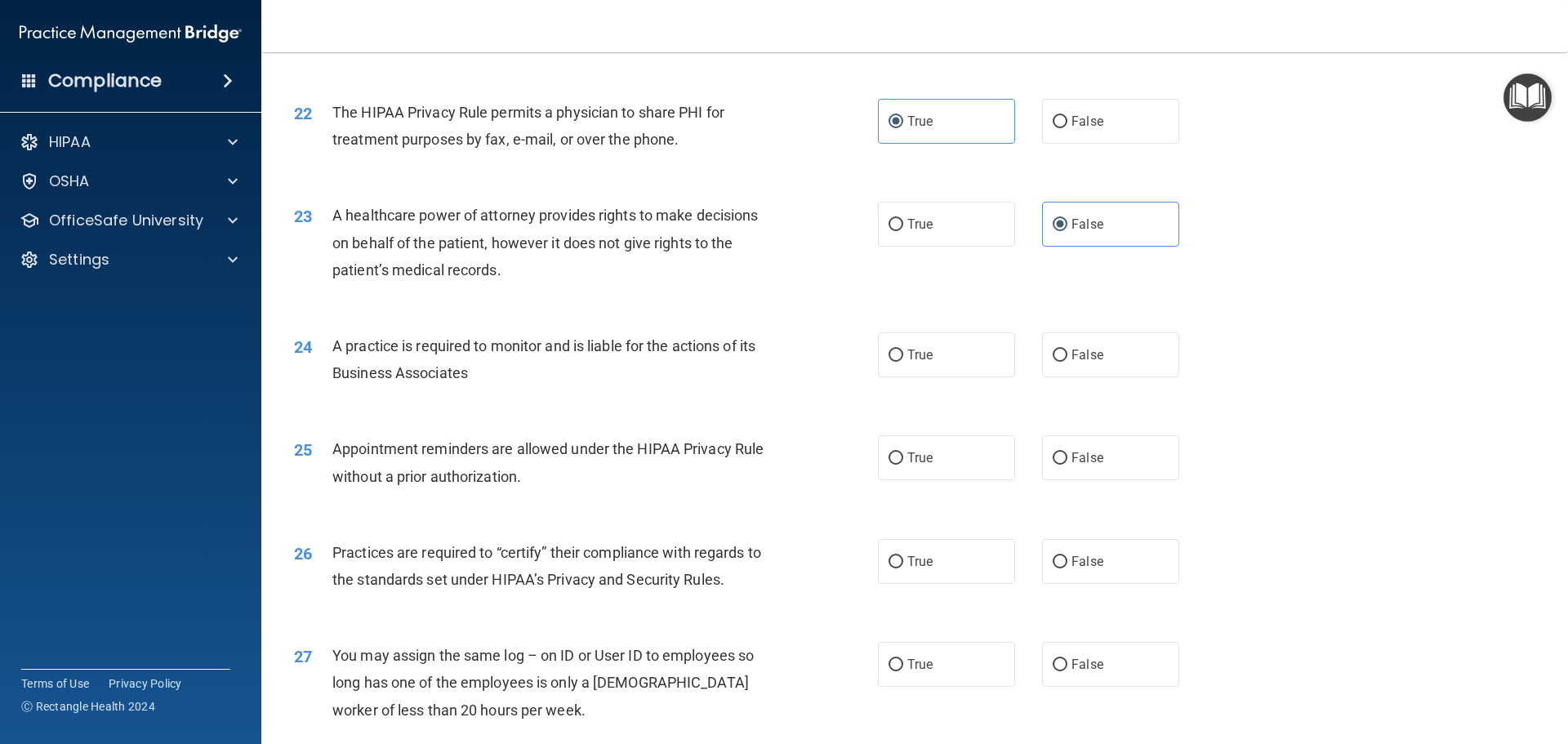
scroll to position [2694, 0]
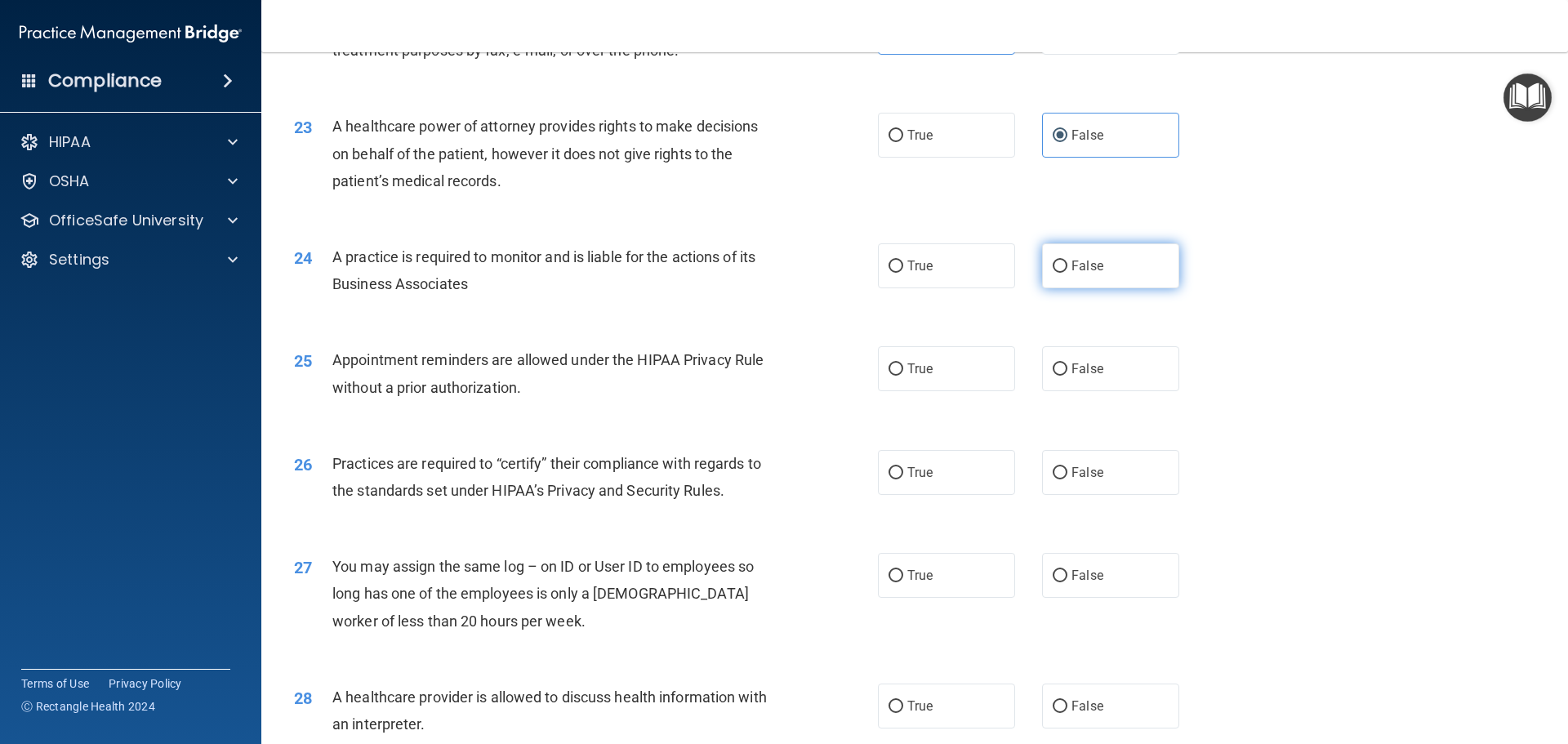
drag, startPoint x: 1092, startPoint y: 258, endPoint x: 970, endPoint y: 111, distance: 191.0
click at [1092, 259] on span "False" at bounding box center [1087, 266] width 32 height 16
click at [1068, 260] on input "False" at bounding box center [1060, 266] width 15 height 12
radio input "true"
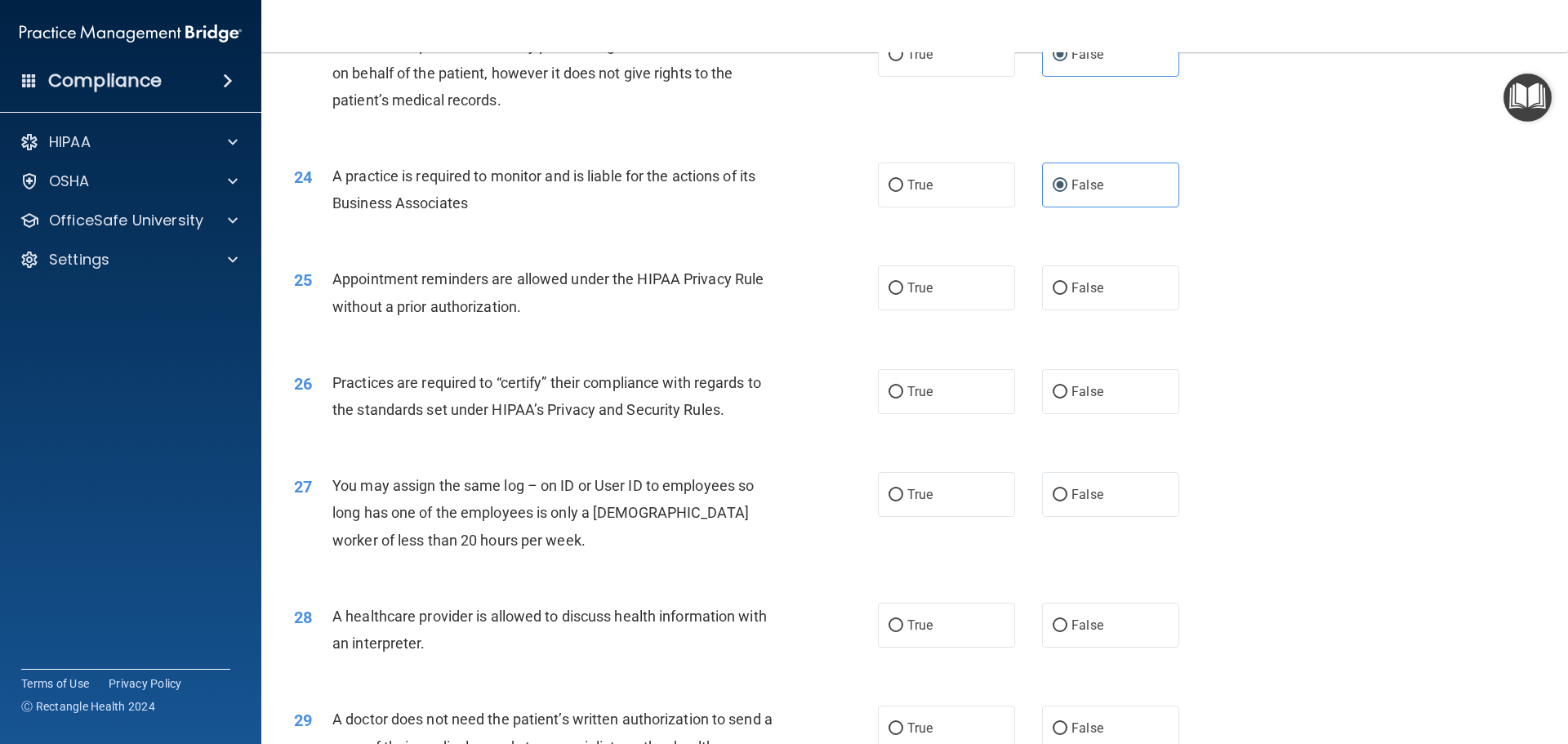
scroll to position [2776, 0]
click at [907, 283] on span "True" at bounding box center [919, 287] width 25 height 16
click at [903, 283] on input "True" at bounding box center [895, 288] width 15 height 12
radio input "true"
click at [941, 405] on label "True" at bounding box center [946, 391] width 137 height 45
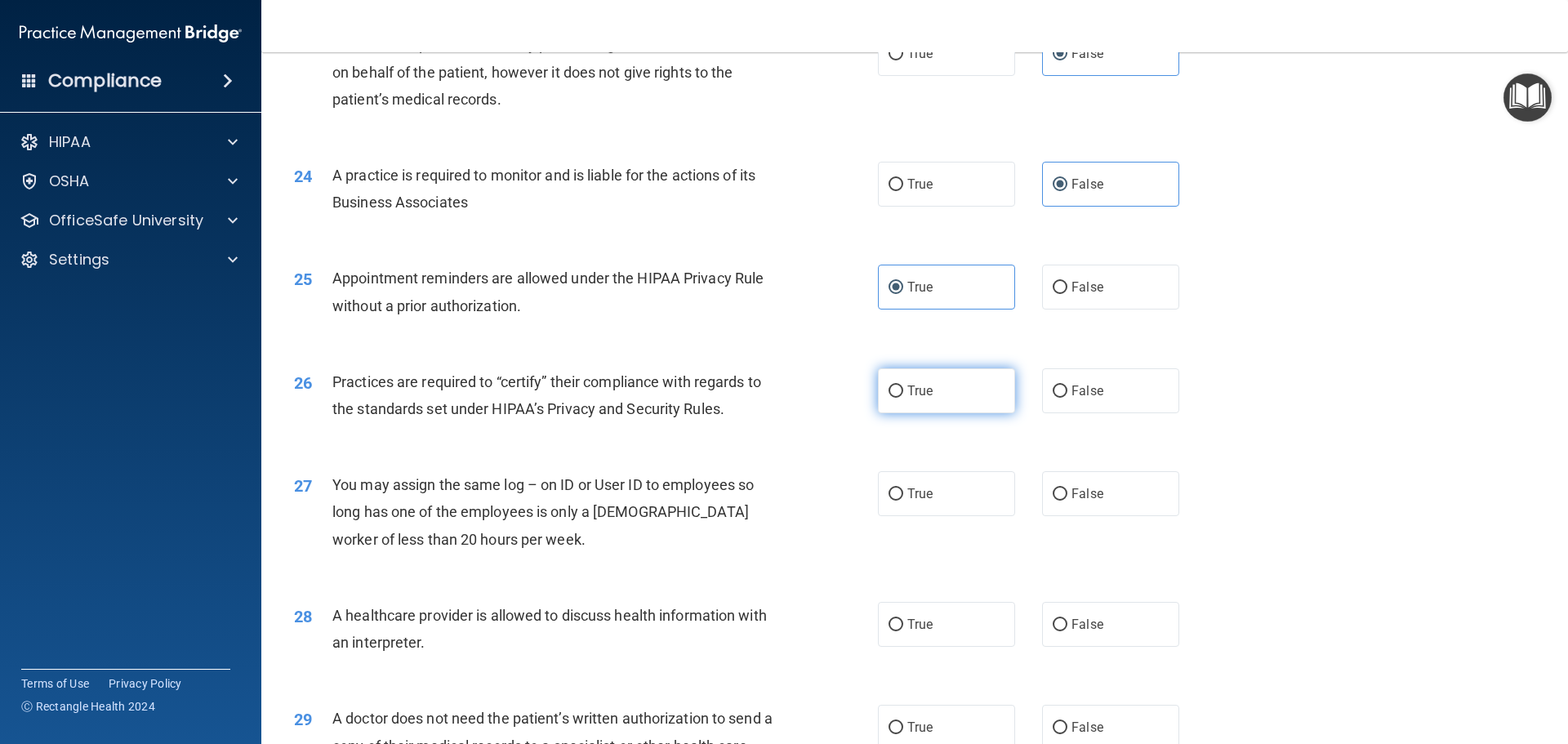
click at [903, 398] on input "True" at bounding box center [895, 391] width 15 height 12
radio input "true"
click at [1107, 397] on label "False" at bounding box center [1110, 391] width 137 height 45
click at [1068, 397] on input "False" at bounding box center [1060, 391] width 15 height 12
radio input "true"
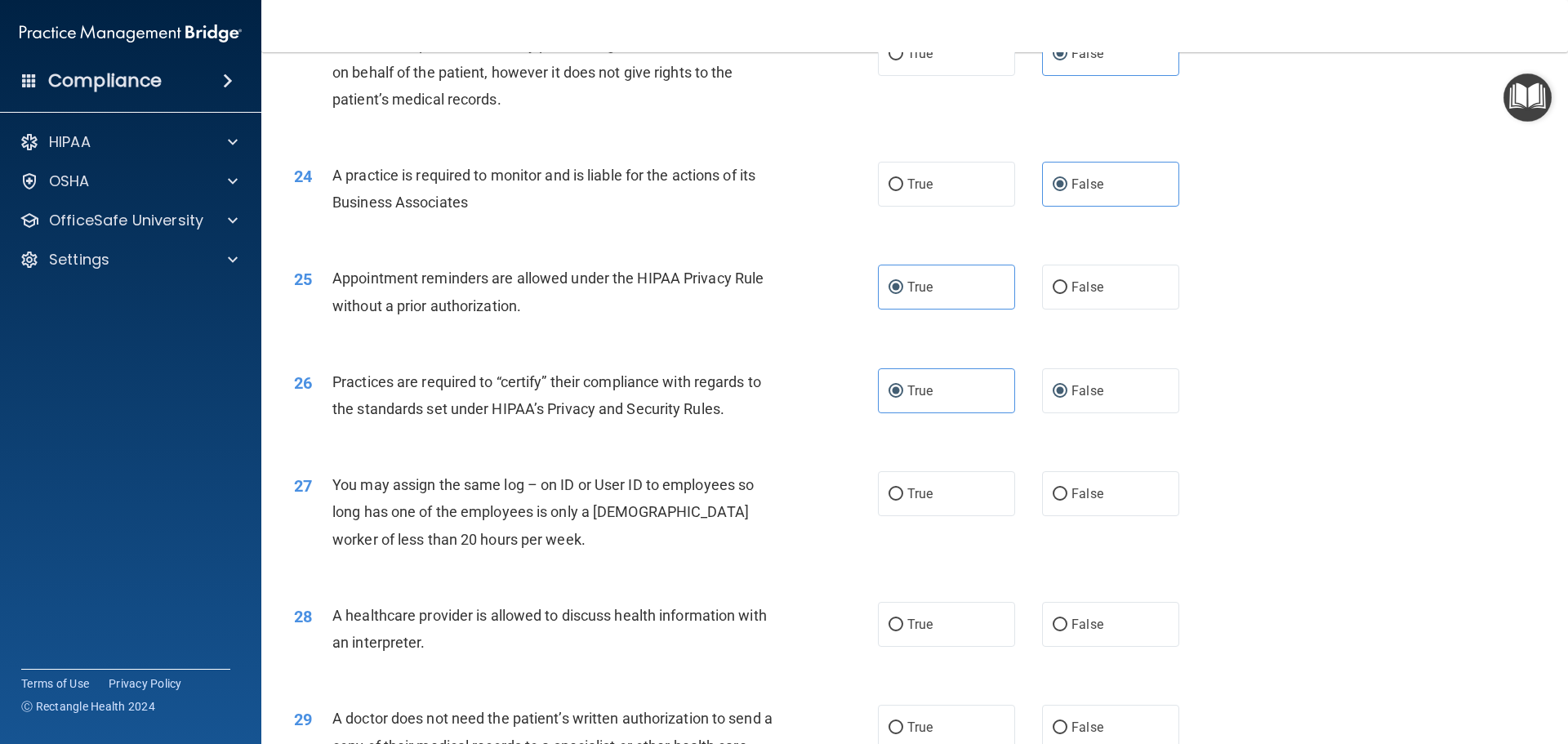
radio input "false"
click at [1070, 502] on label "False" at bounding box center [1110, 493] width 137 height 45
click at [1068, 500] on input "False" at bounding box center [1060, 494] width 15 height 12
radio input "true"
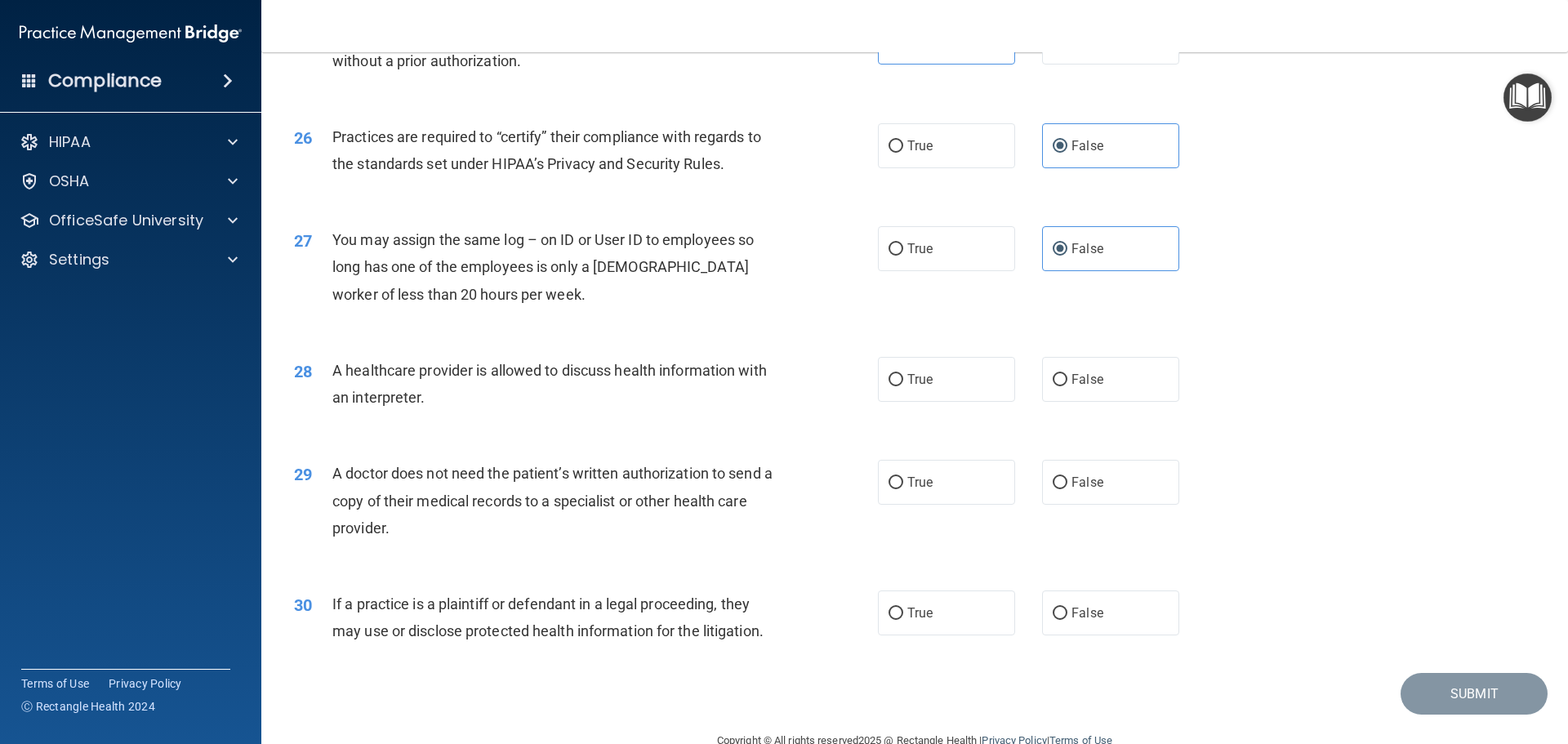
scroll to position [3057, 0]
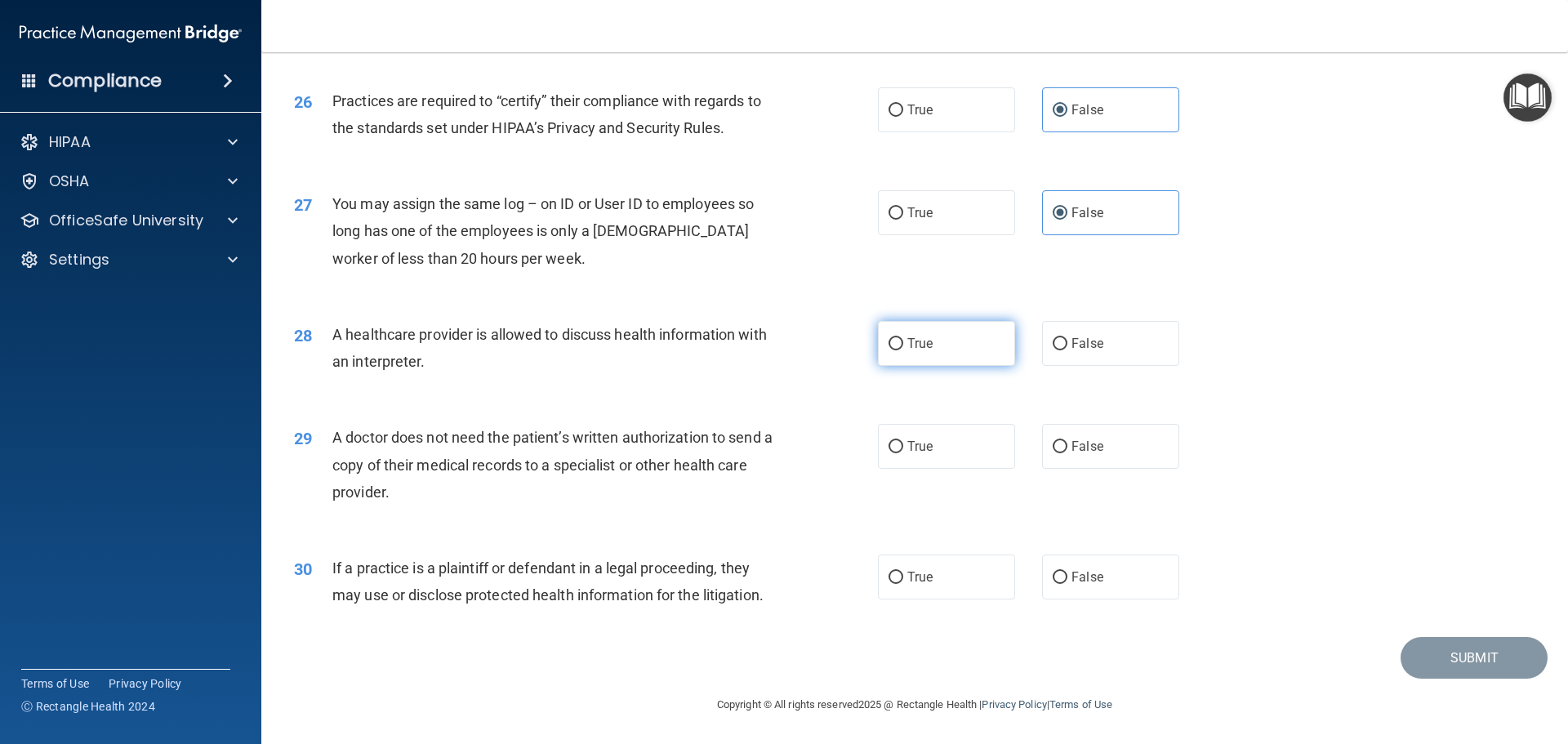
click at [958, 336] on label "True" at bounding box center [946, 343] width 137 height 45
click at [903, 338] on input "True" at bounding box center [895, 344] width 15 height 12
radio input "true"
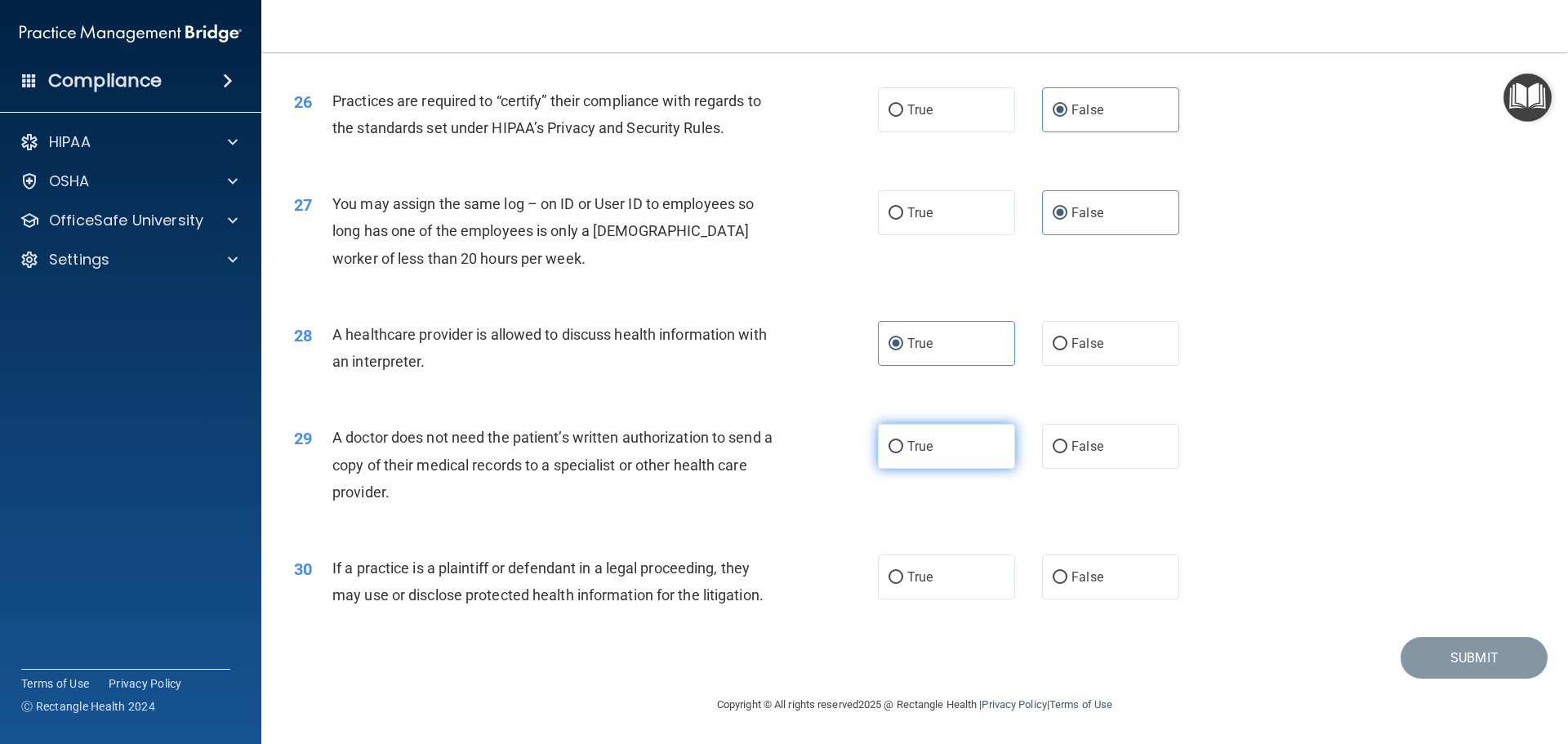
click at [969, 459] on label "True" at bounding box center [946, 447] width 137 height 45
click at [903, 454] on input "True" at bounding box center [895, 447] width 15 height 12
radio input "true"
click at [977, 565] on label "True" at bounding box center [946, 577] width 137 height 45
click at [903, 571] on input "True" at bounding box center [895, 578] width 15 height 12
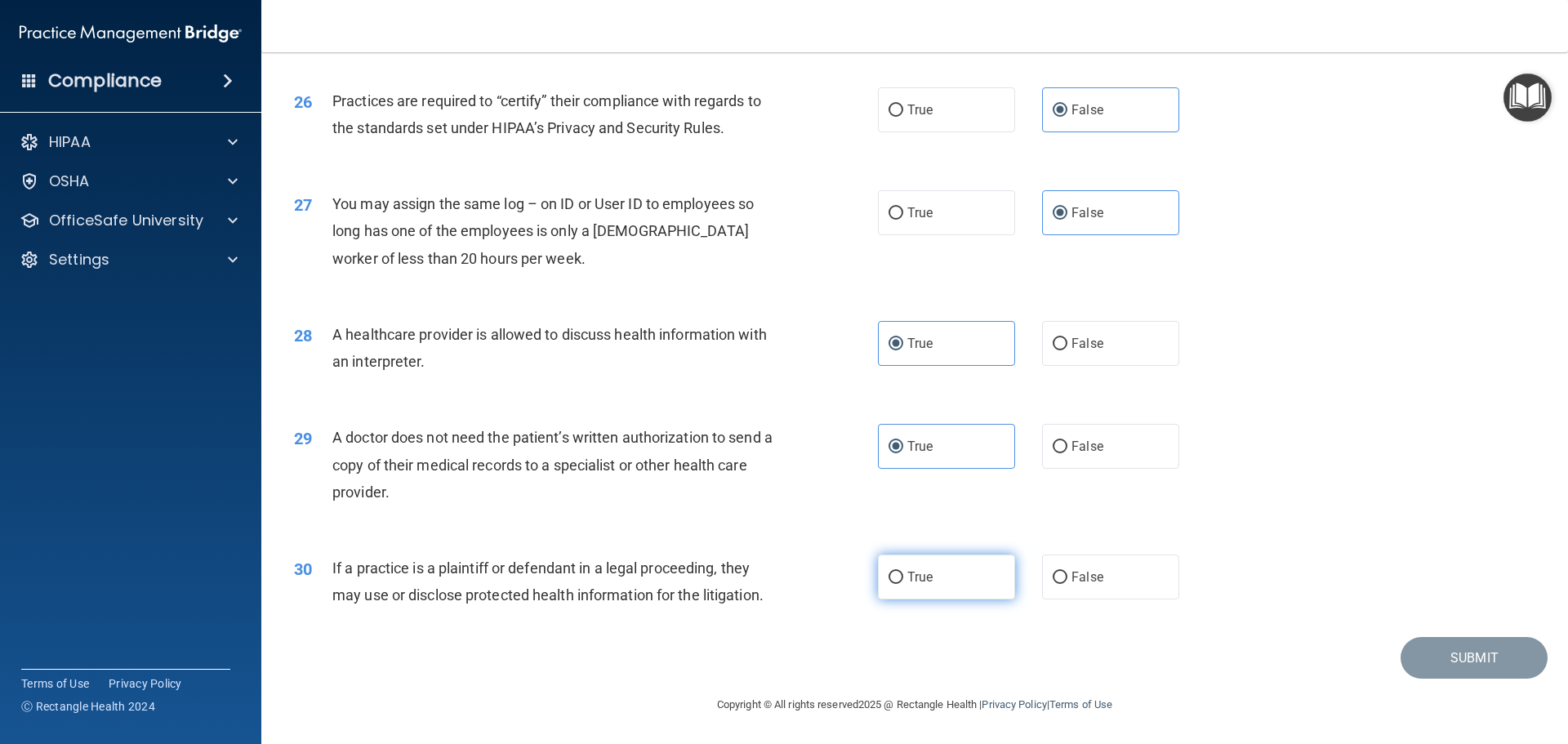
radio input "true"
click at [1338, 492] on div "29 A doctor does not need the patient’s written authorization to send a copy of…" at bounding box center [914, 468] width 1265 height 131
click at [1444, 660] on button "Submit" at bounding box center [1473, 657] width 147 height 42
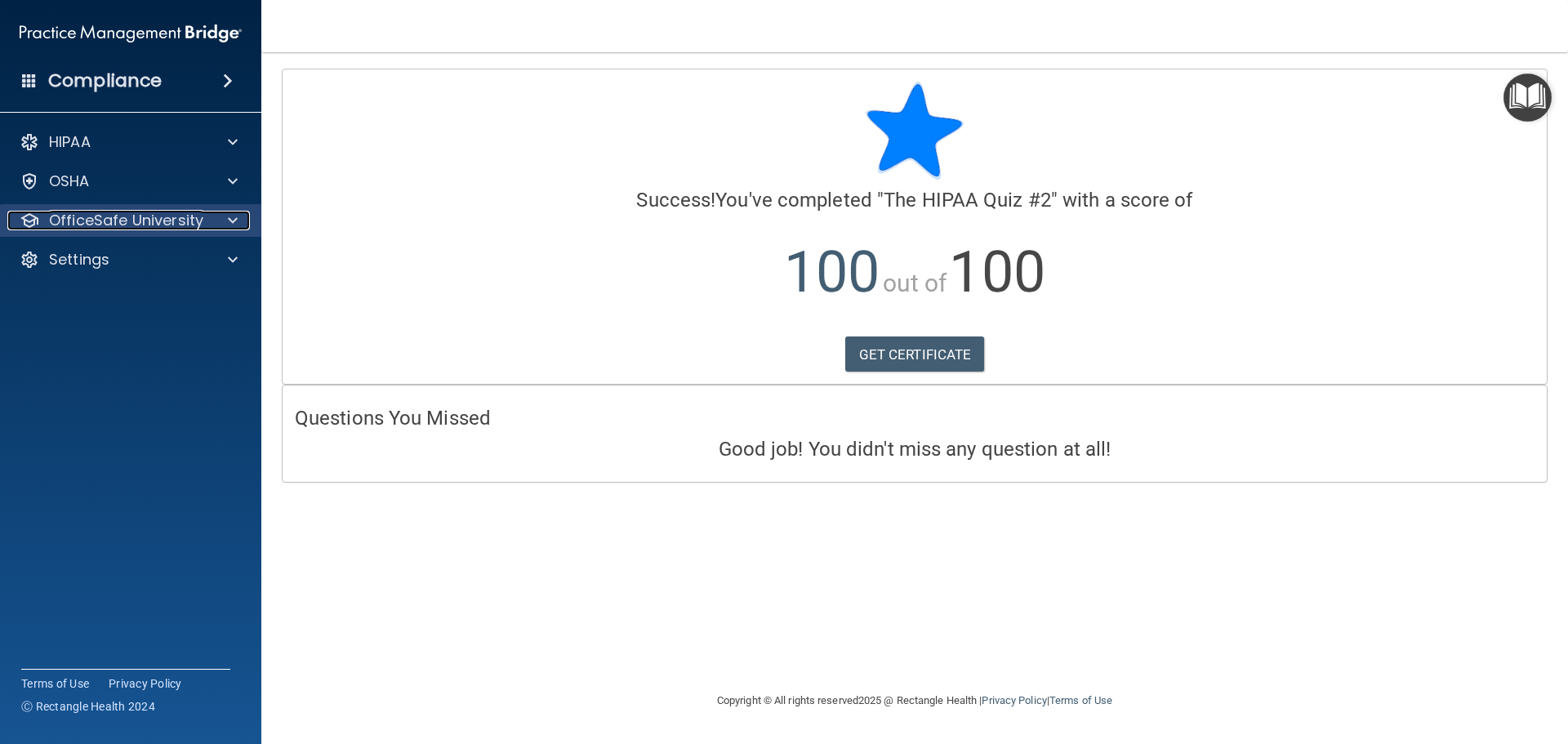
click at [246, 214] on div at bounding box center [230, 220] width 41 height 20
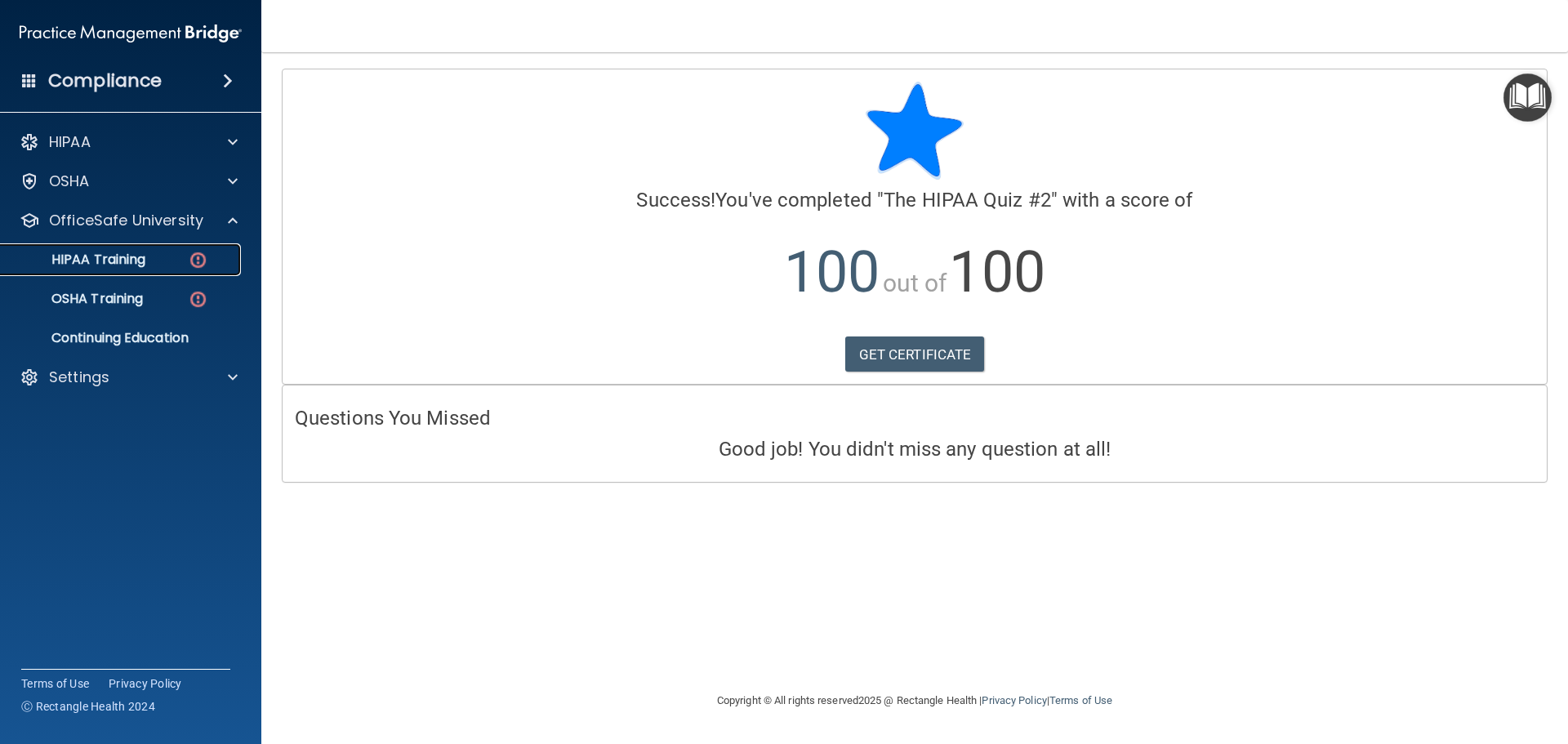
click at [171, 259] on div "HIPAA Training" at bounding box center [121, 259] width 223 height 16
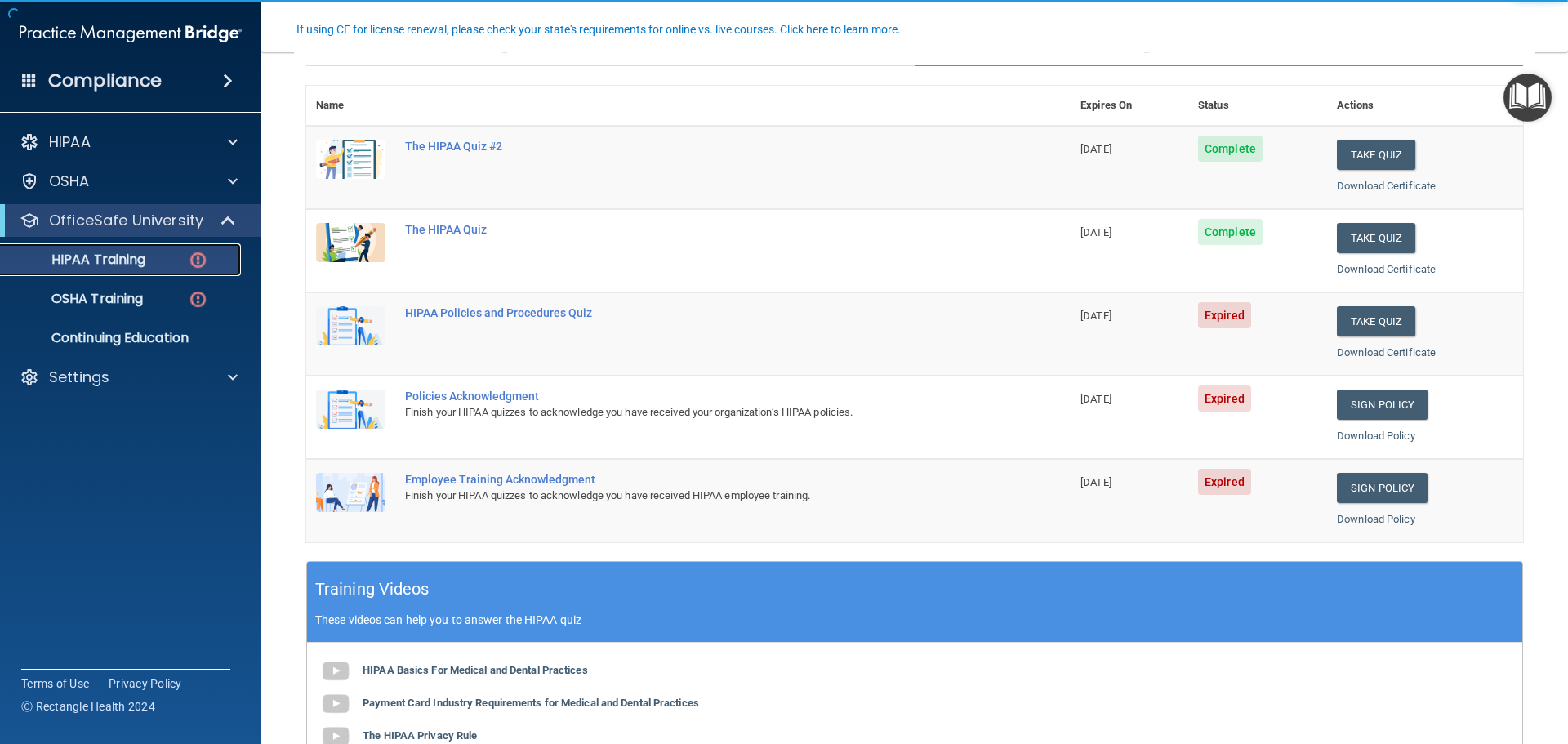
scroll to position [163, 0]
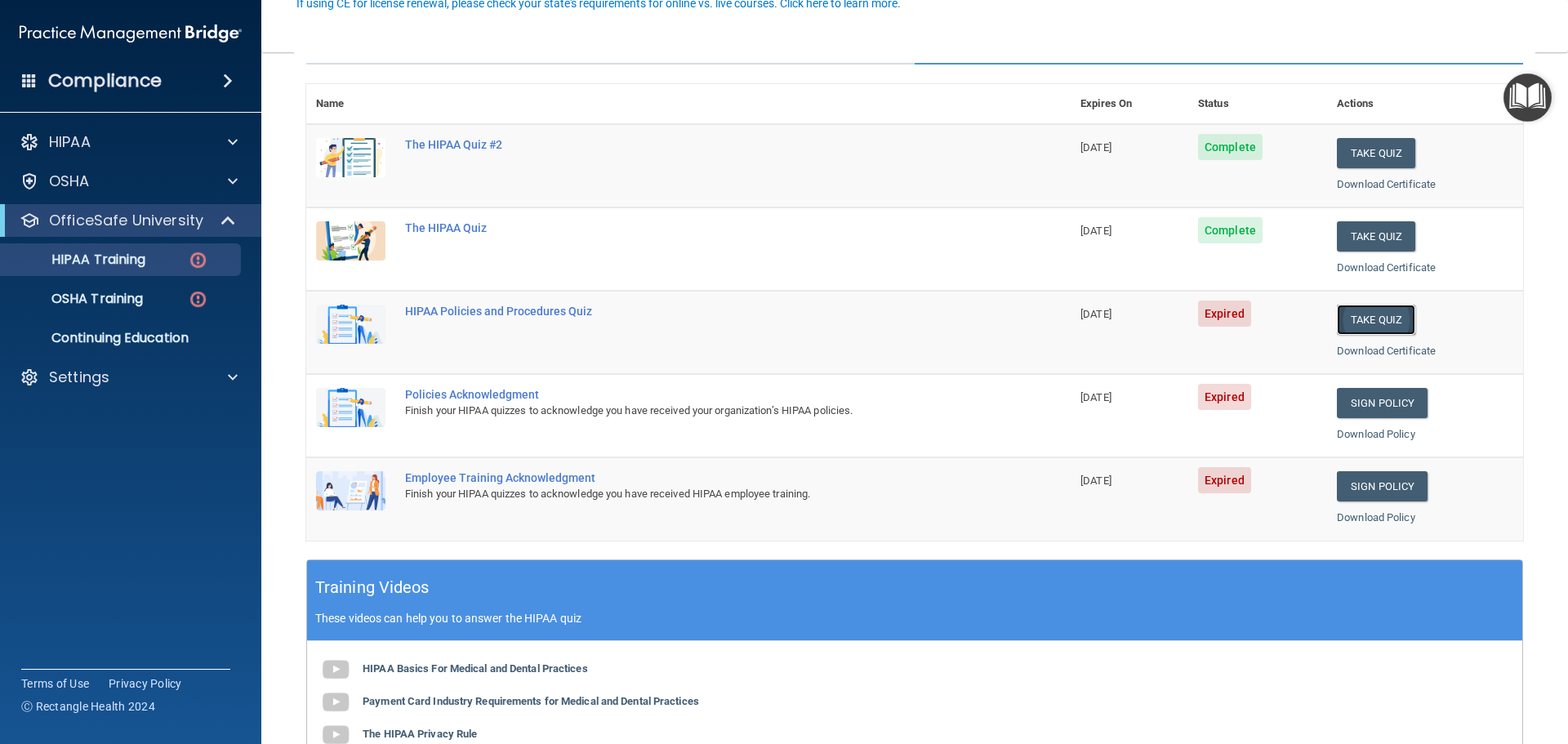
click at [1390, 328] on button "Take Quiz" at bounding box center [1375, 319] width 78 height 30
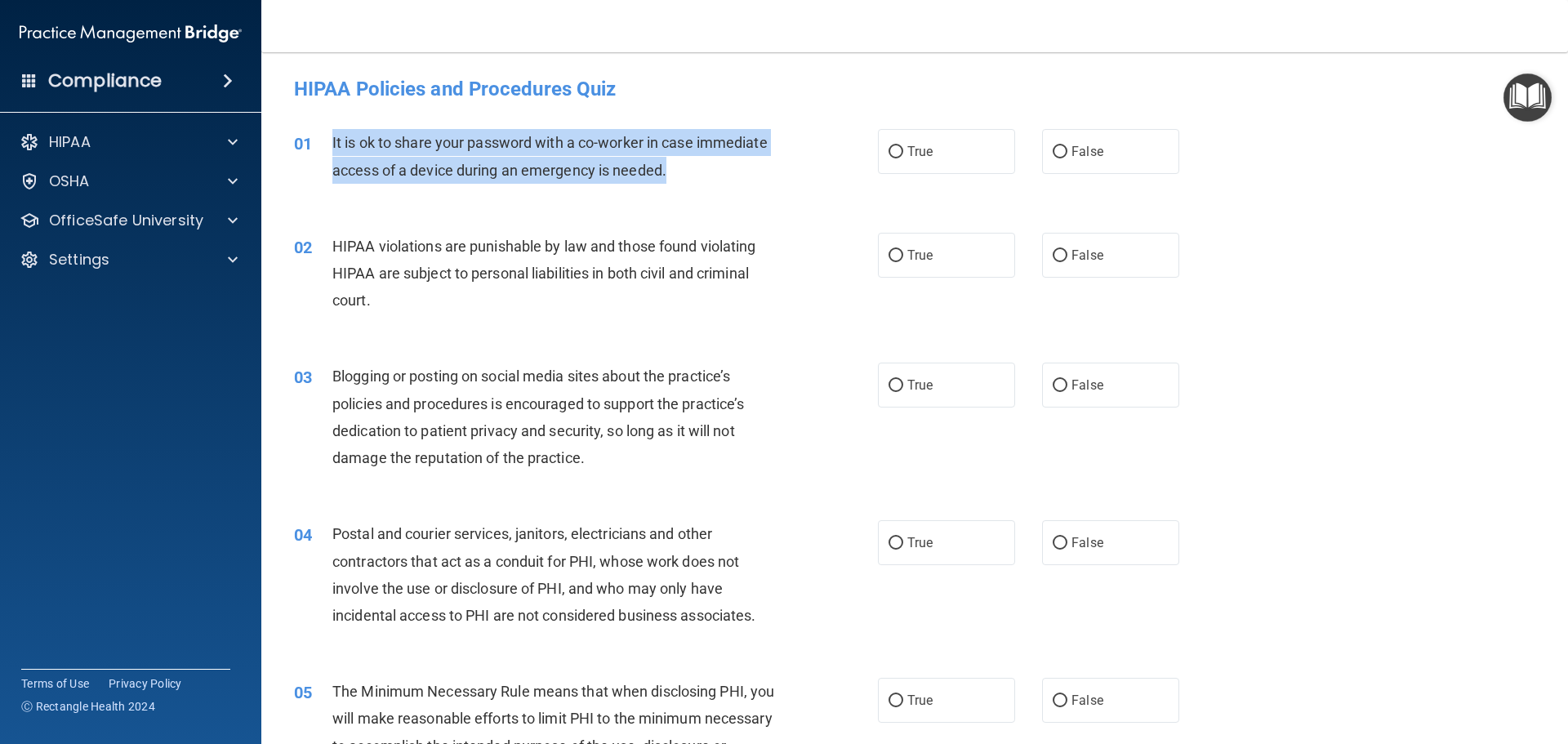
drag, startPoint x: 689, startPoint y: 173, endPoint x: 329, endPoint y: 152, distance: 360.6
click at [329, 152] on div "01 It is ok to share your password with a co-worker in case immediate access of…" at bounding box center [586, 160] width 633 height 62
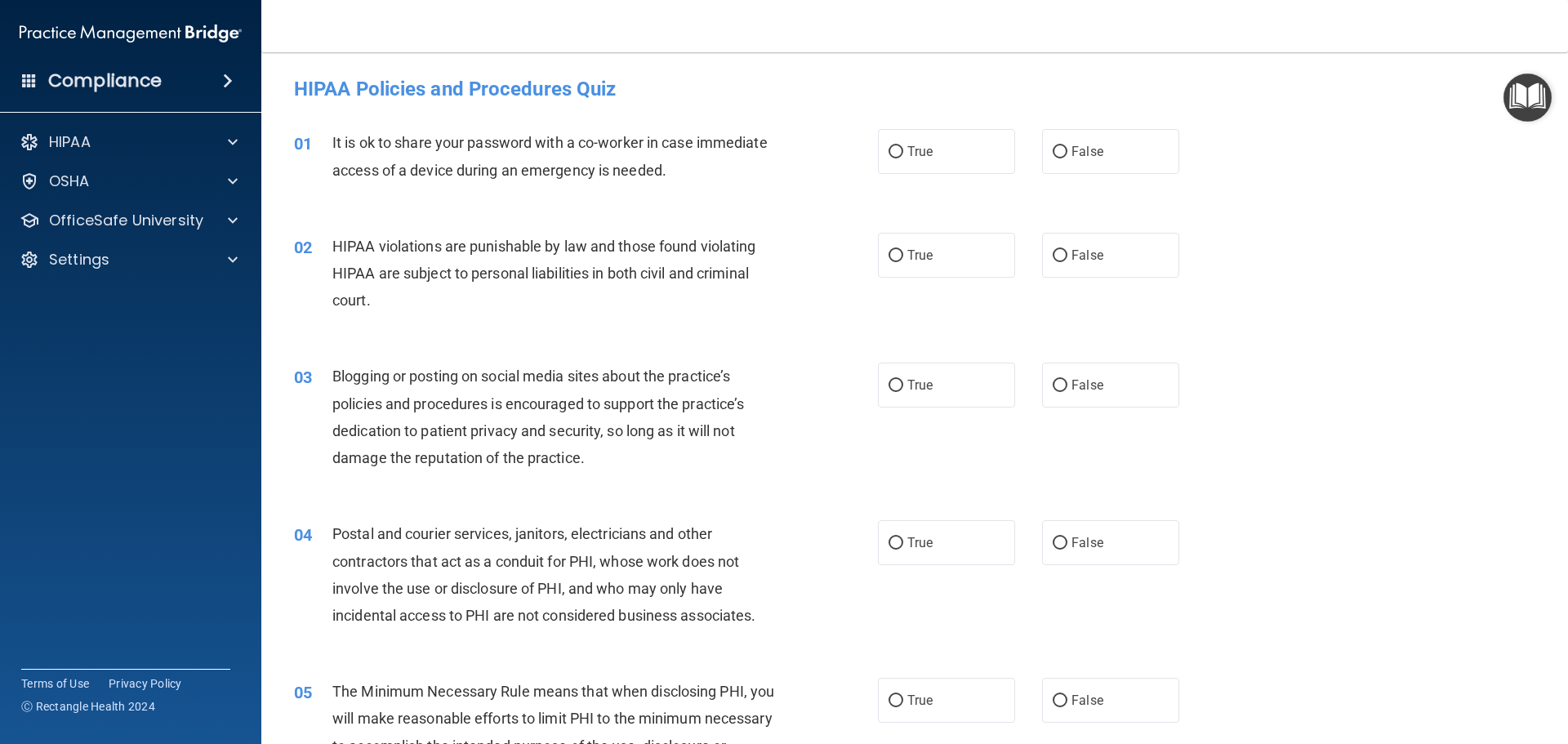
click at [650, 207] on div "01 It is ok to share your password with a co-worker in case immediate access of…" at bounding box center [914, 160] width 1265 height 103
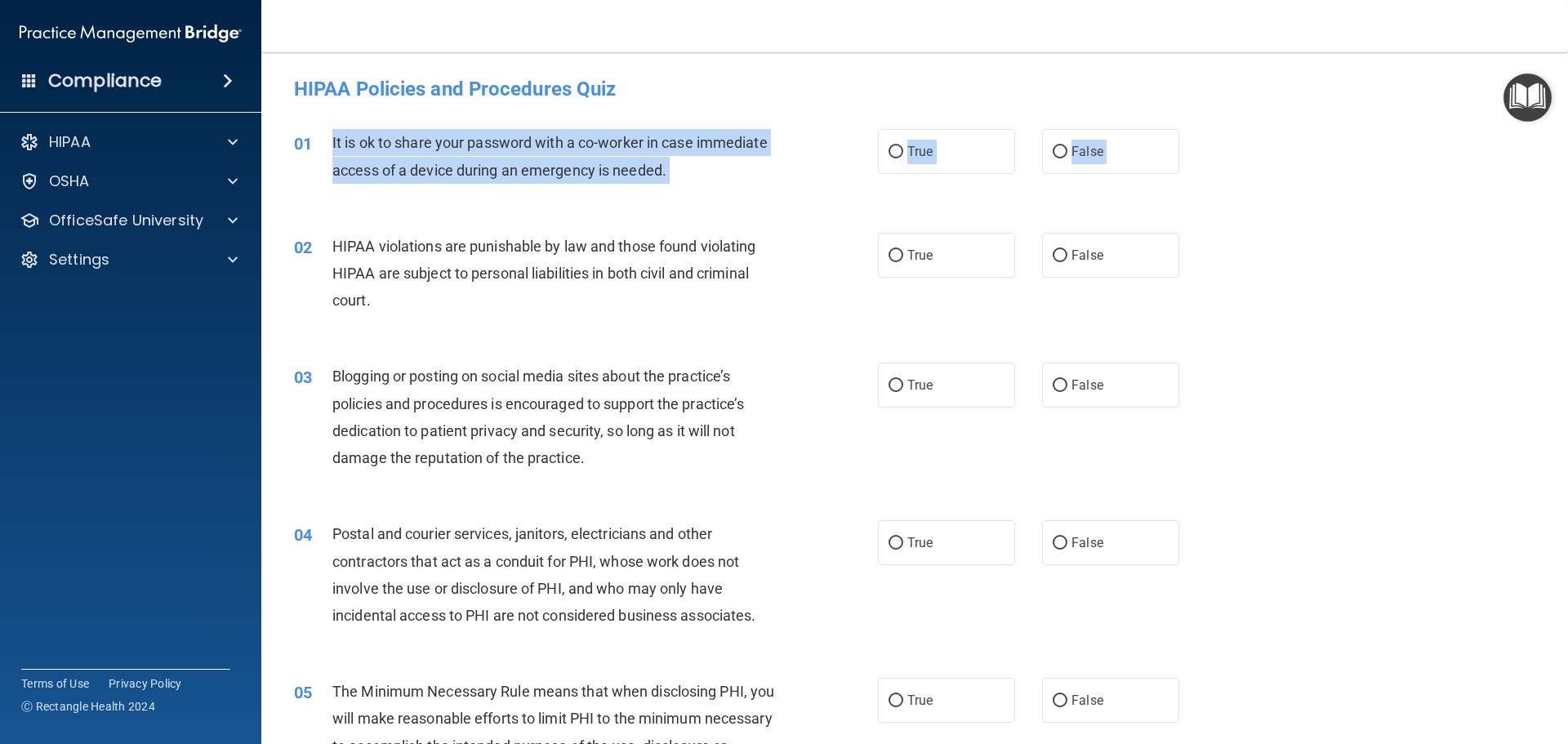
drag, startPoint x: 331, startPoint y: 140, endPoint x: 721, endPoint y: 333, distance: 435.1
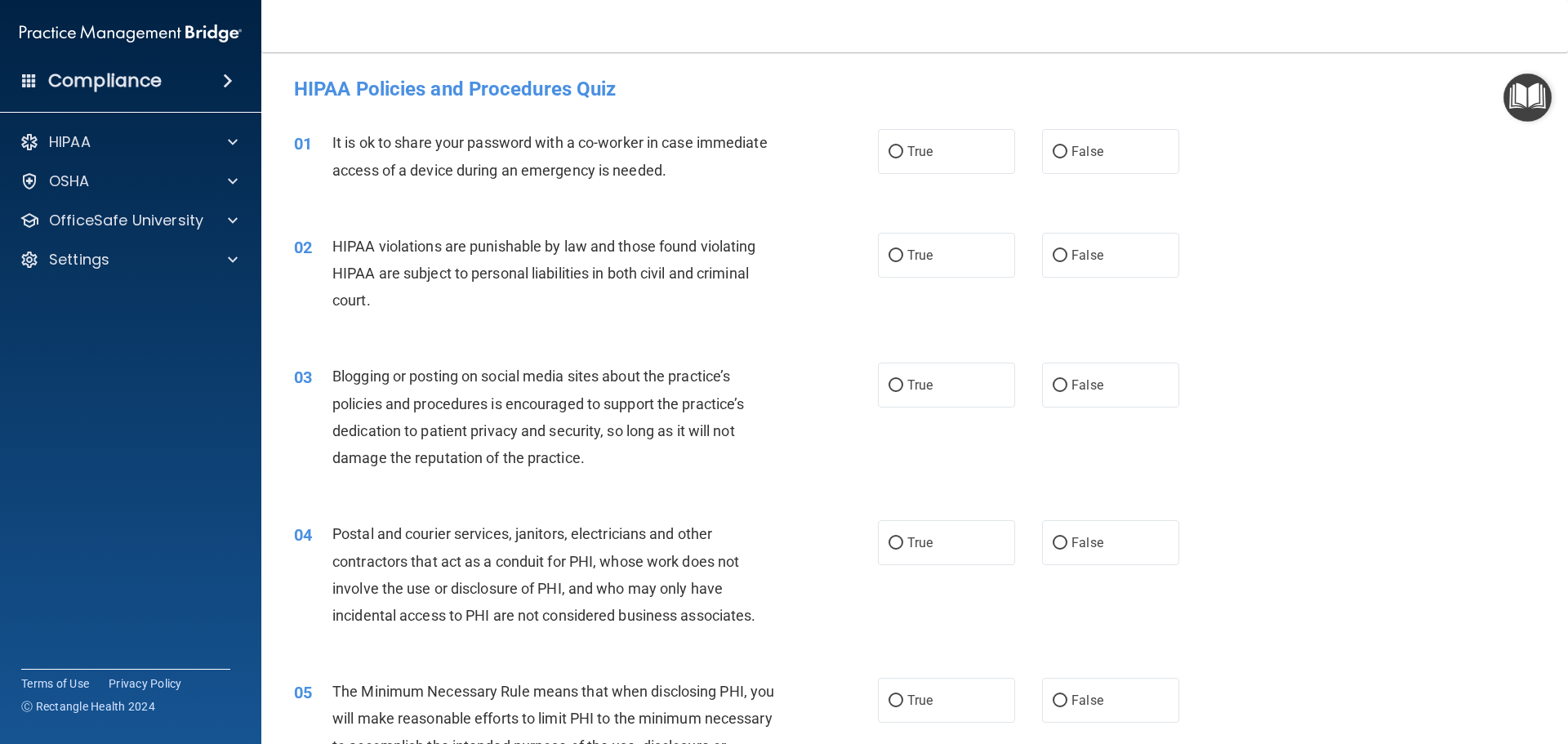
click at [836, 276] on div "02 HIPAA violations are punishable by law and those found violating HIPAA are s…" at bounding box center [586, 277] width 633 height 90
click at [723, 176] on div "It is ok to share your password with a co-worker in case immediate access of a …" at bounding box center [560, 156] width 456 height 54
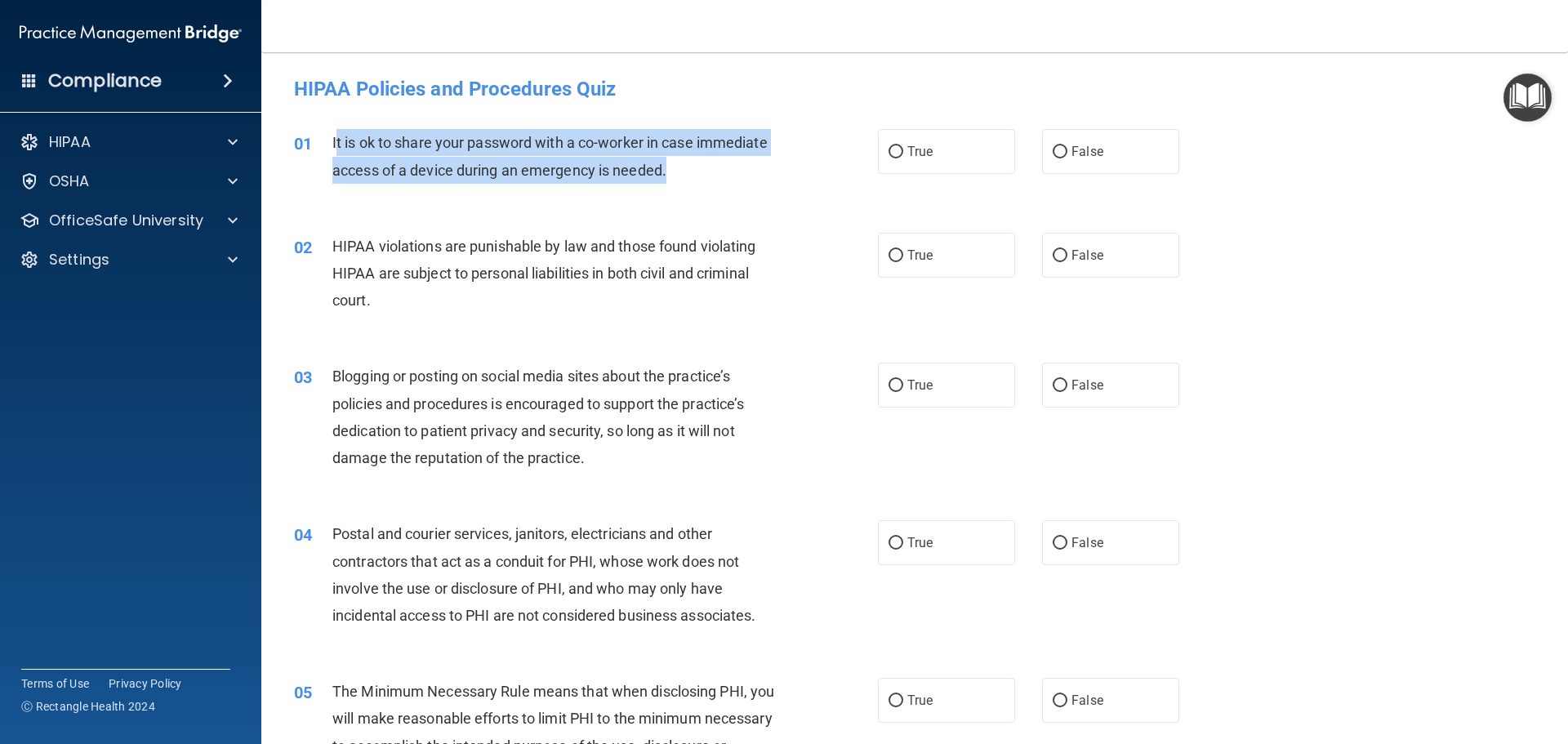
drag, startPoint x: 706, startPoint y: 173, endPoint x: 338, endPoint y: 142, distance: 369.3
click at [338, 142] on div "It is ok to share your password with a co-worker in case immediate access of a …" at bounding box center [560, 156] width 456 height 54
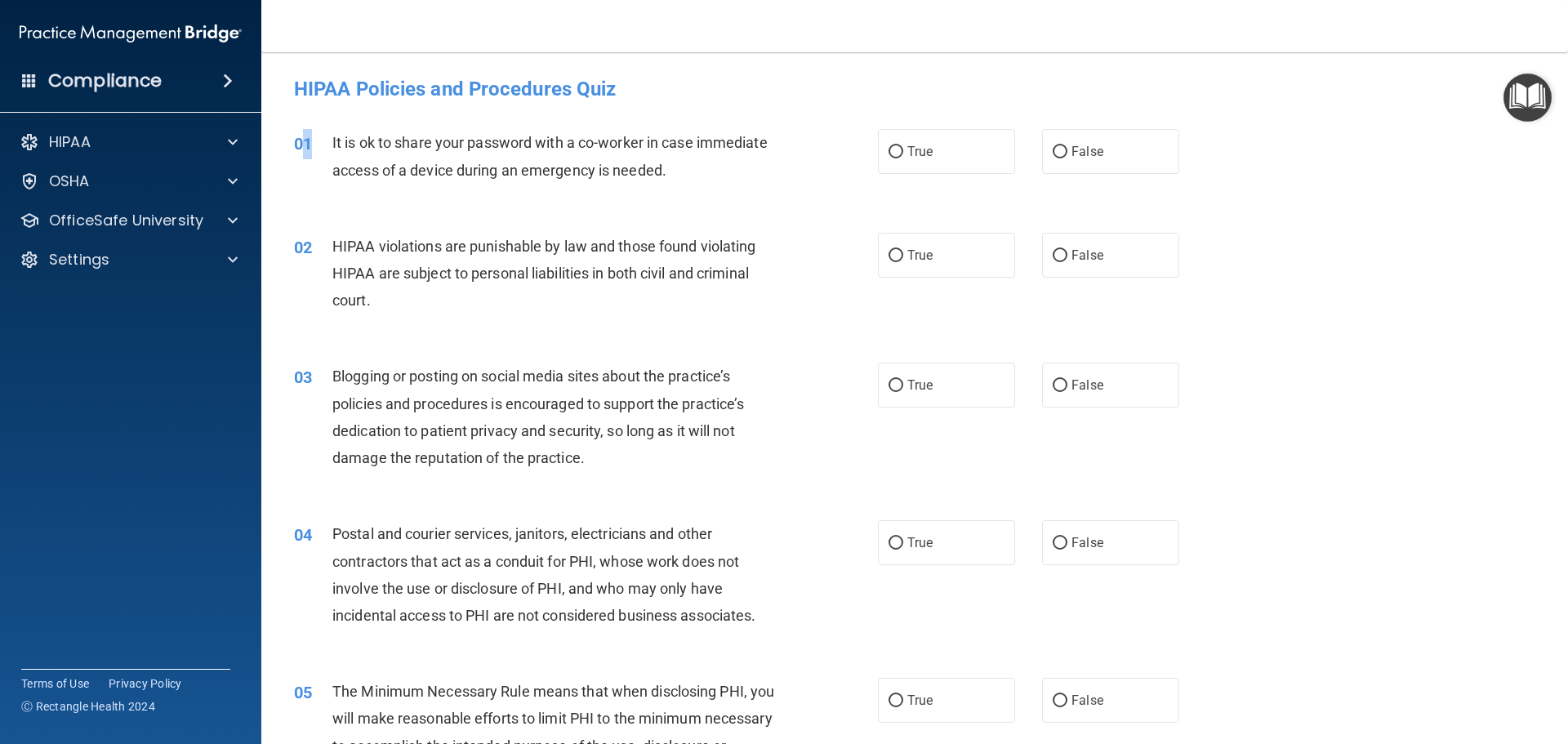
drag, startPoint x: 307, startPoint y: 142, endPoint x: 327, endPoint y: 146, distance: 20.4
click at [318, 146] on div "01" at bounding box center [307, 144] width 50 height 30
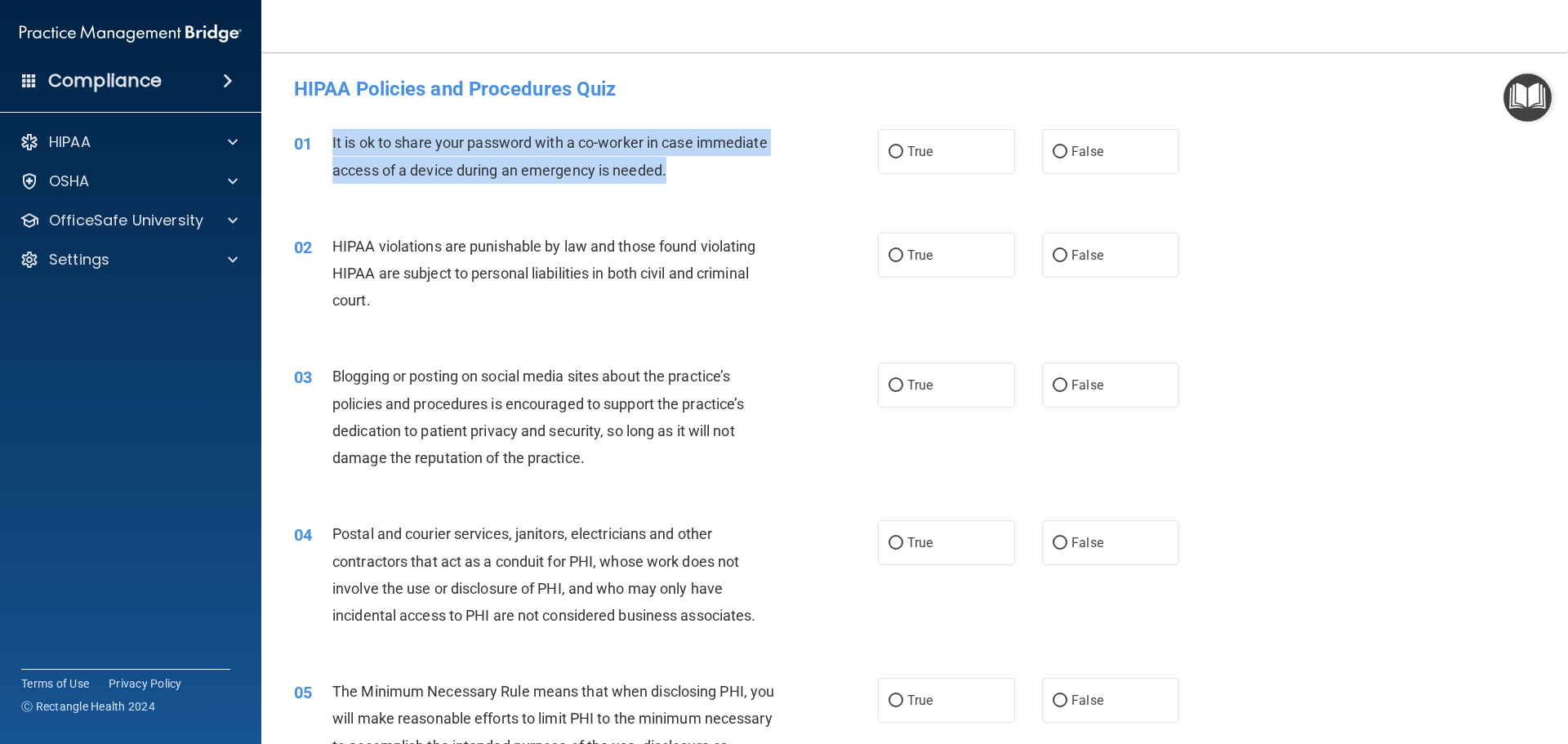
drag, startPoint x: 331, startPoint y: 146, endPoint x: 681, endPoint y: 190, distance: 352.8
click at [681, 190] on div "01 It is ok to share your password with a co-worker in case immediate access of…" at bounding box center [586, 160] width 633 height 62
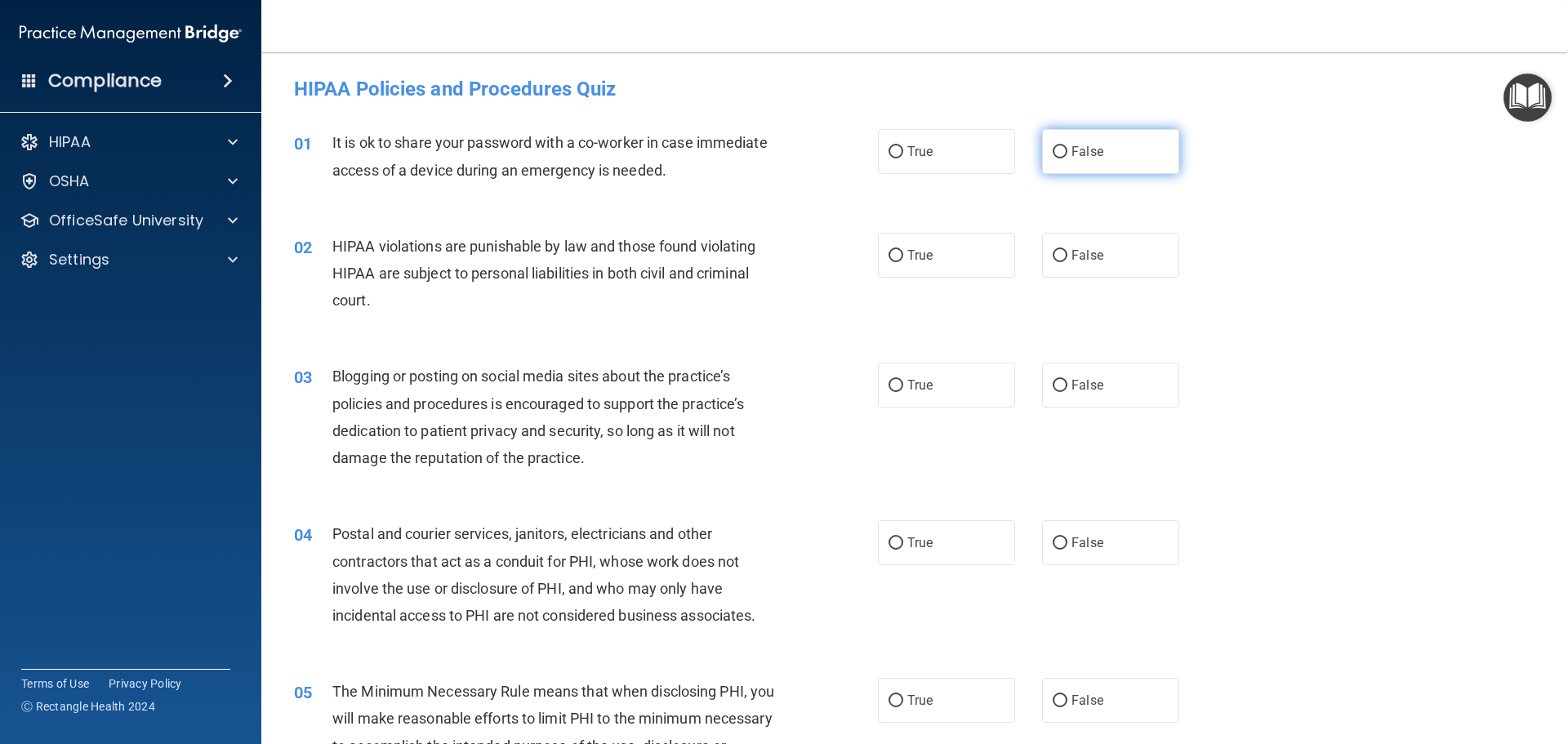
click at [1114, 143] on label "False" at bounding box center [1110, 152] width 137 height 45
click at [1068, 147] on input "False" at bounding box center [1060, 153] width 15 height 12
radio input "true"
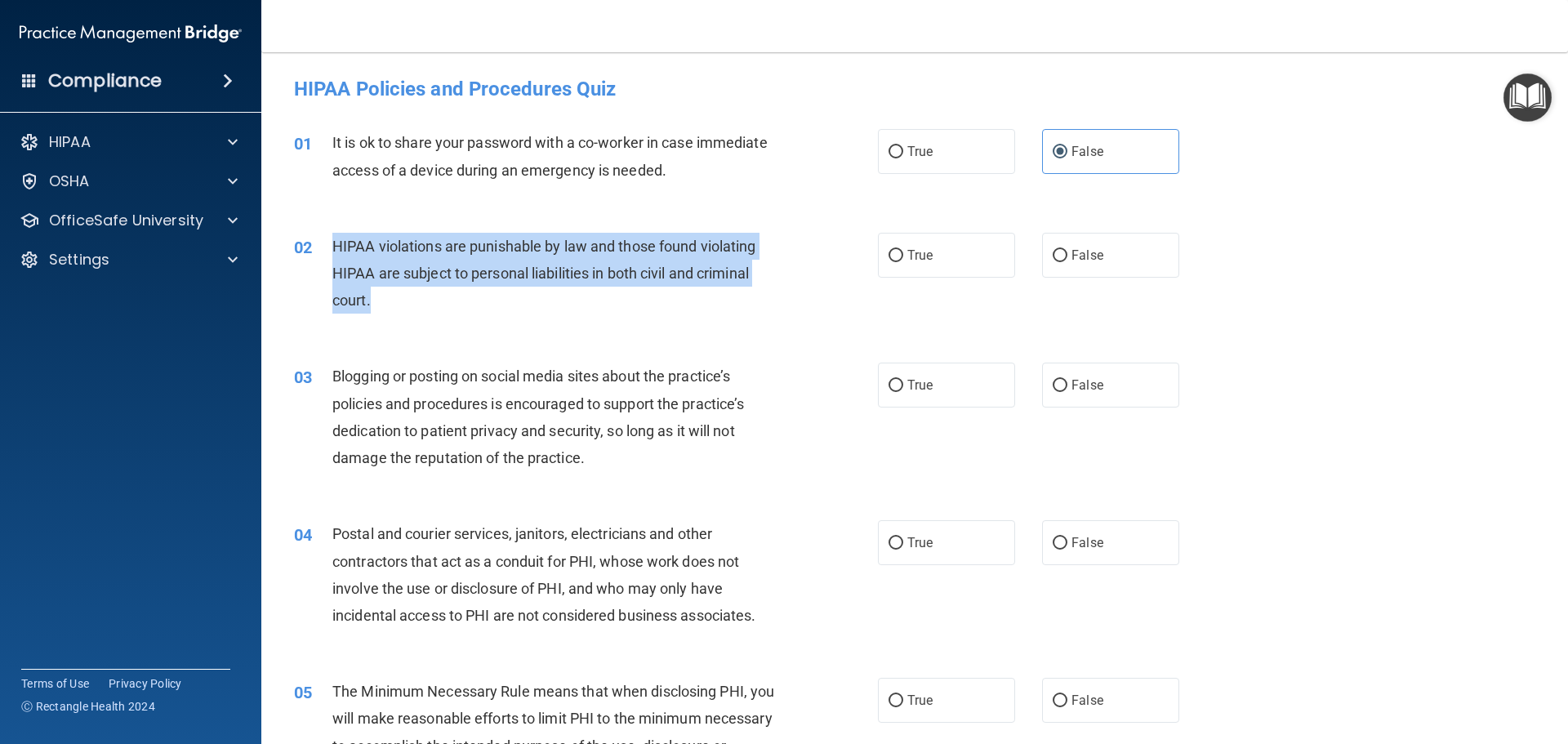
drag, startPoint x: 447, startPoint y: 298, endPoint x: 336, endPoint y: 254, distance: 119.4
click at [336, 254] on div "HIPAA violations are punishable by law and those found violating HIPAA are subj…" at bounding box center [560, 273] width 456 height 82
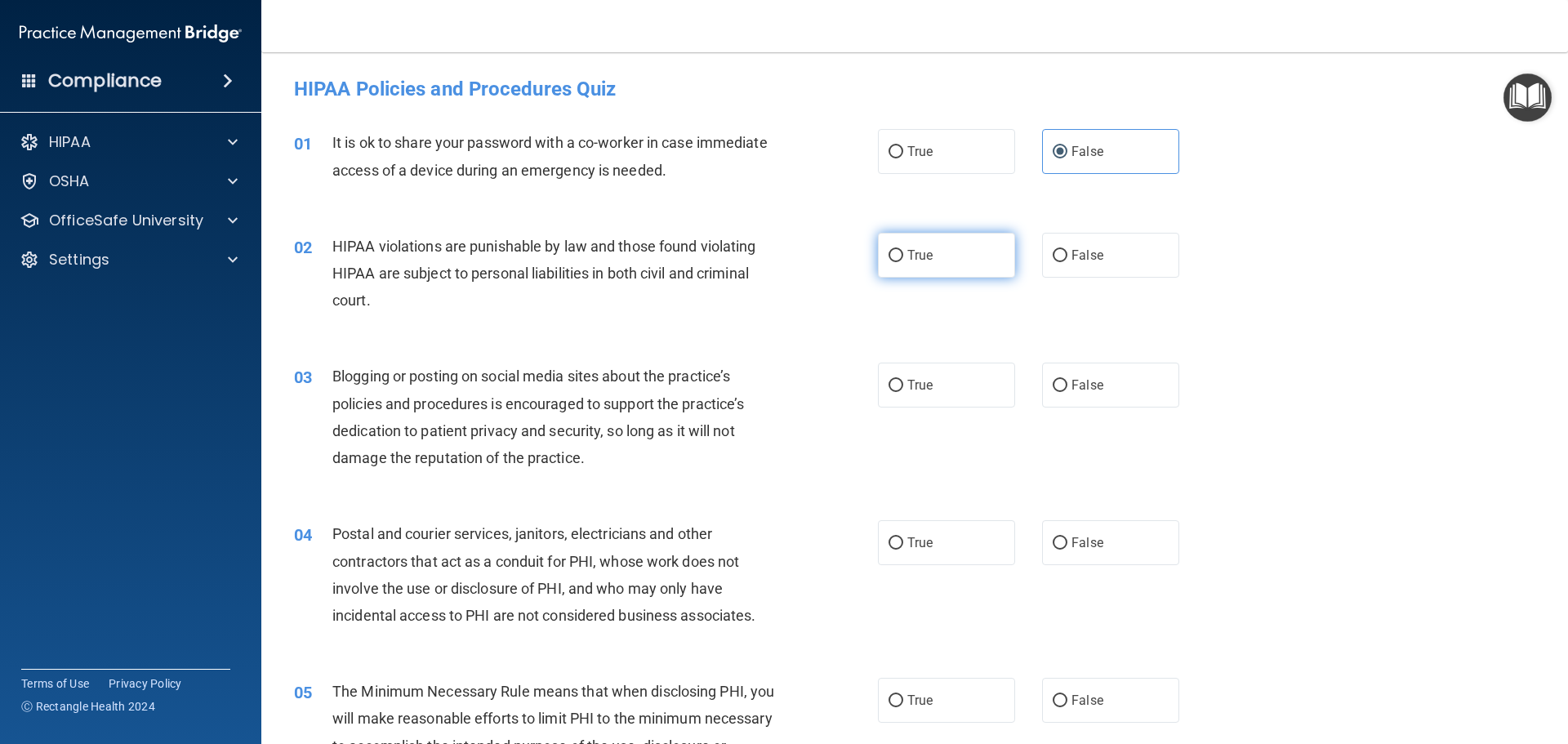
click at [964, 264] on label "True" at bounding box center [946, 255] width 137 height 45
click at [903, 262] on input "True" at bounding box center [895, 256] width 15 height 12
radio input "true"
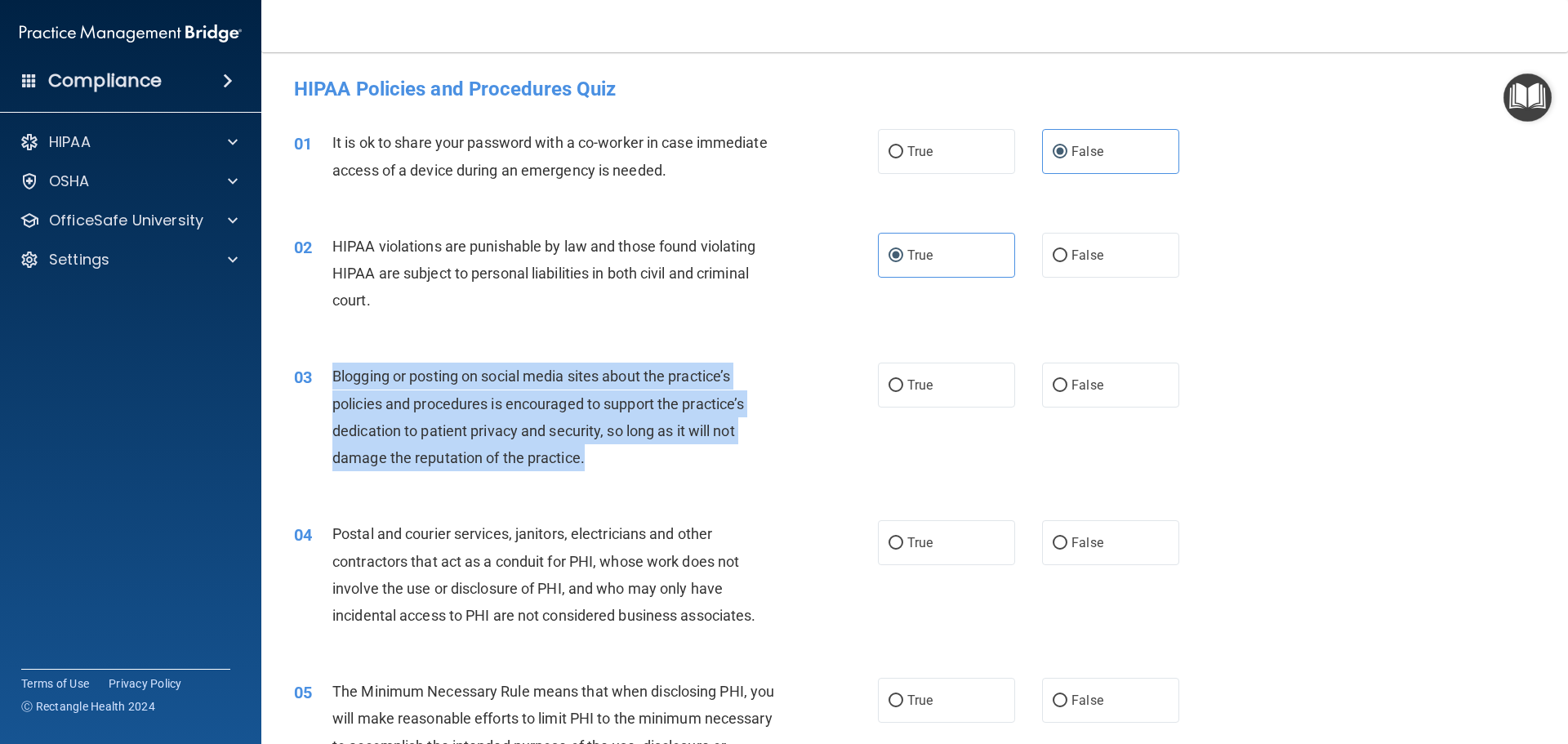
drag, startPoint x: 648, startPoint y: 454, endPoint x: 336, endPoint y: 374, distance: 322.1
click at [336, 374] on div "Blogging or posting on social media sites about the practice’s policies and pro…" at bounding box center [560, 416] width 456 height 108
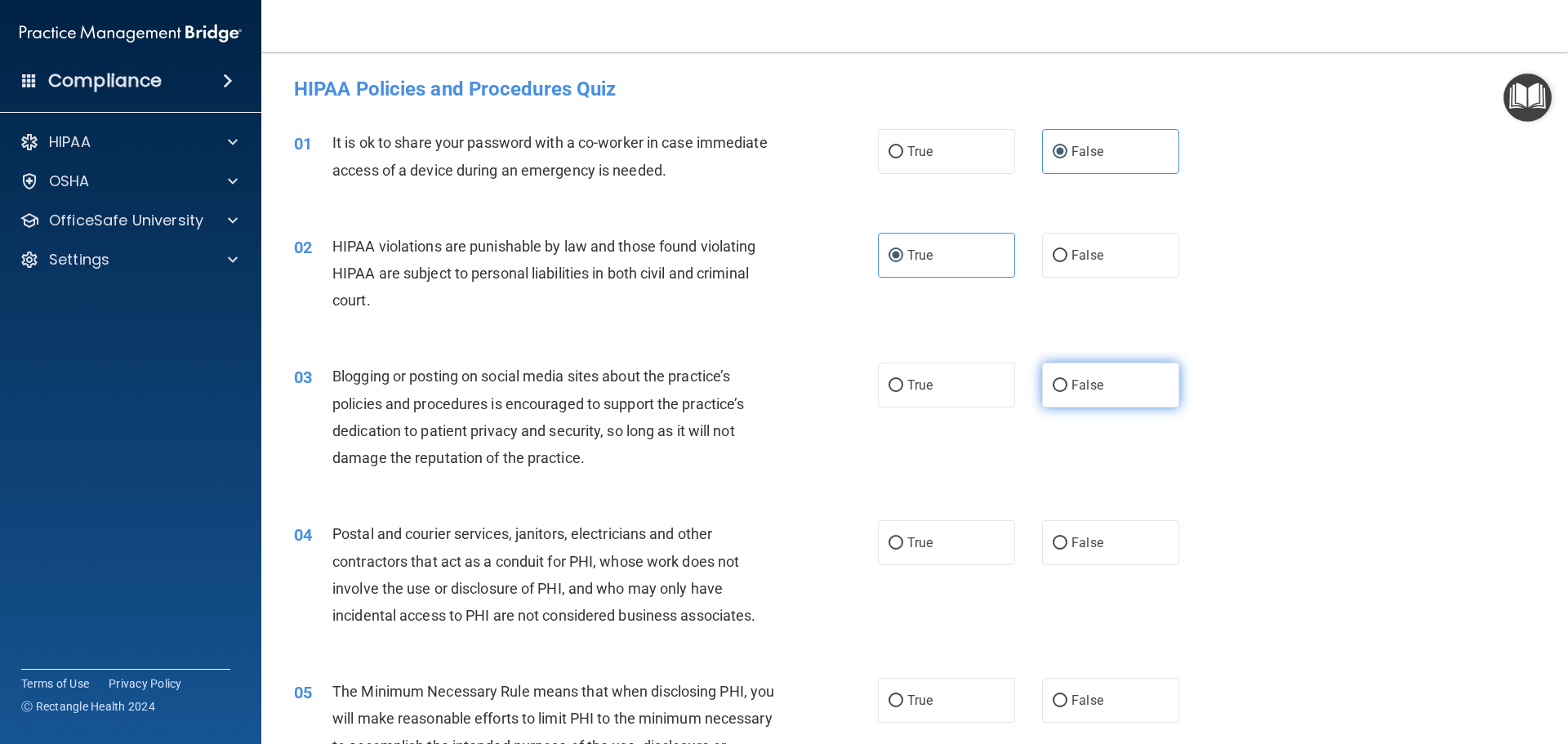
click at [1086, 381] on span "False" at bounding box center [1087, 385] width 32 height 16
click at [1068, 381] on input "False" at bounding box center [1060, 386] width 15 height 12
radio input "true"
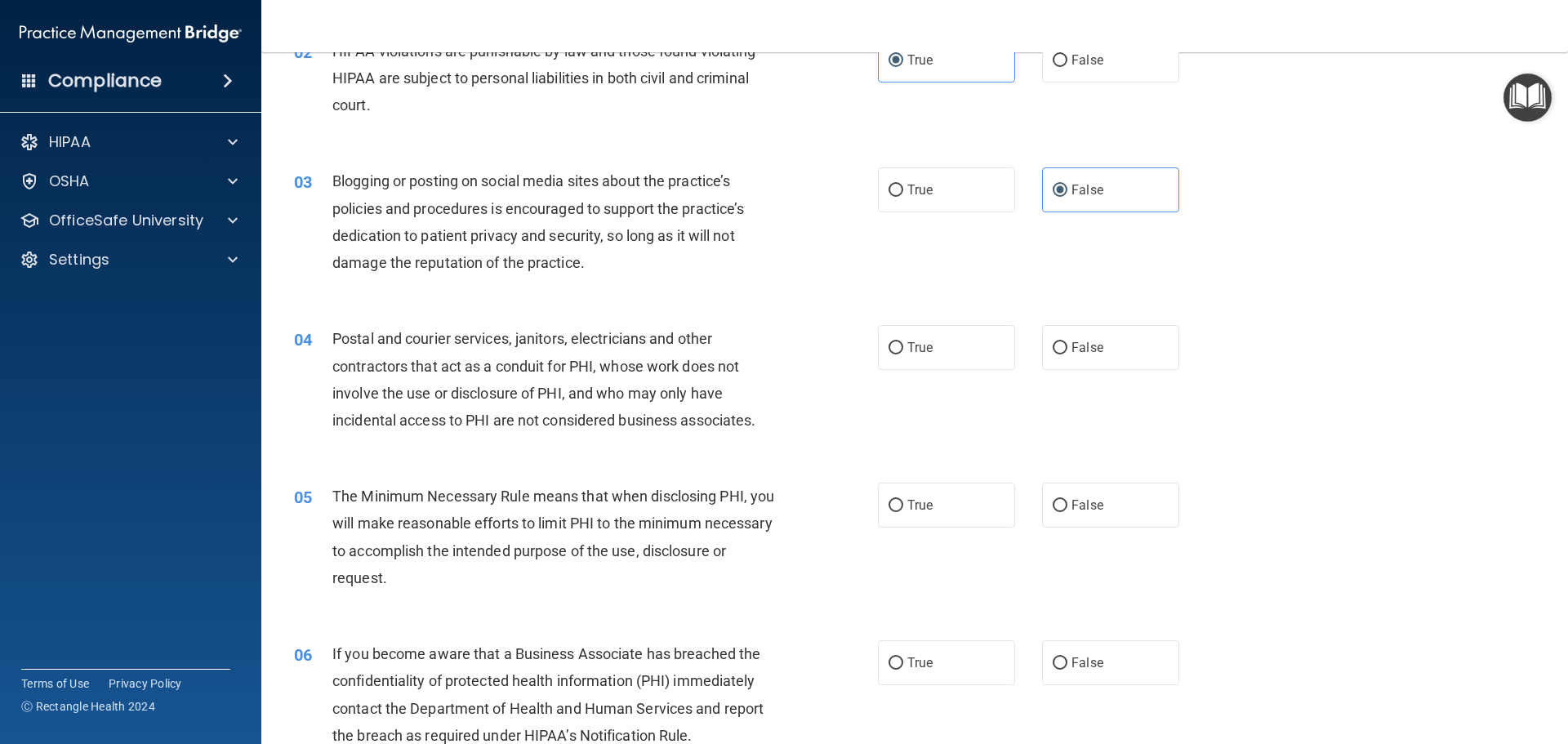
scroll to position [245, 0]
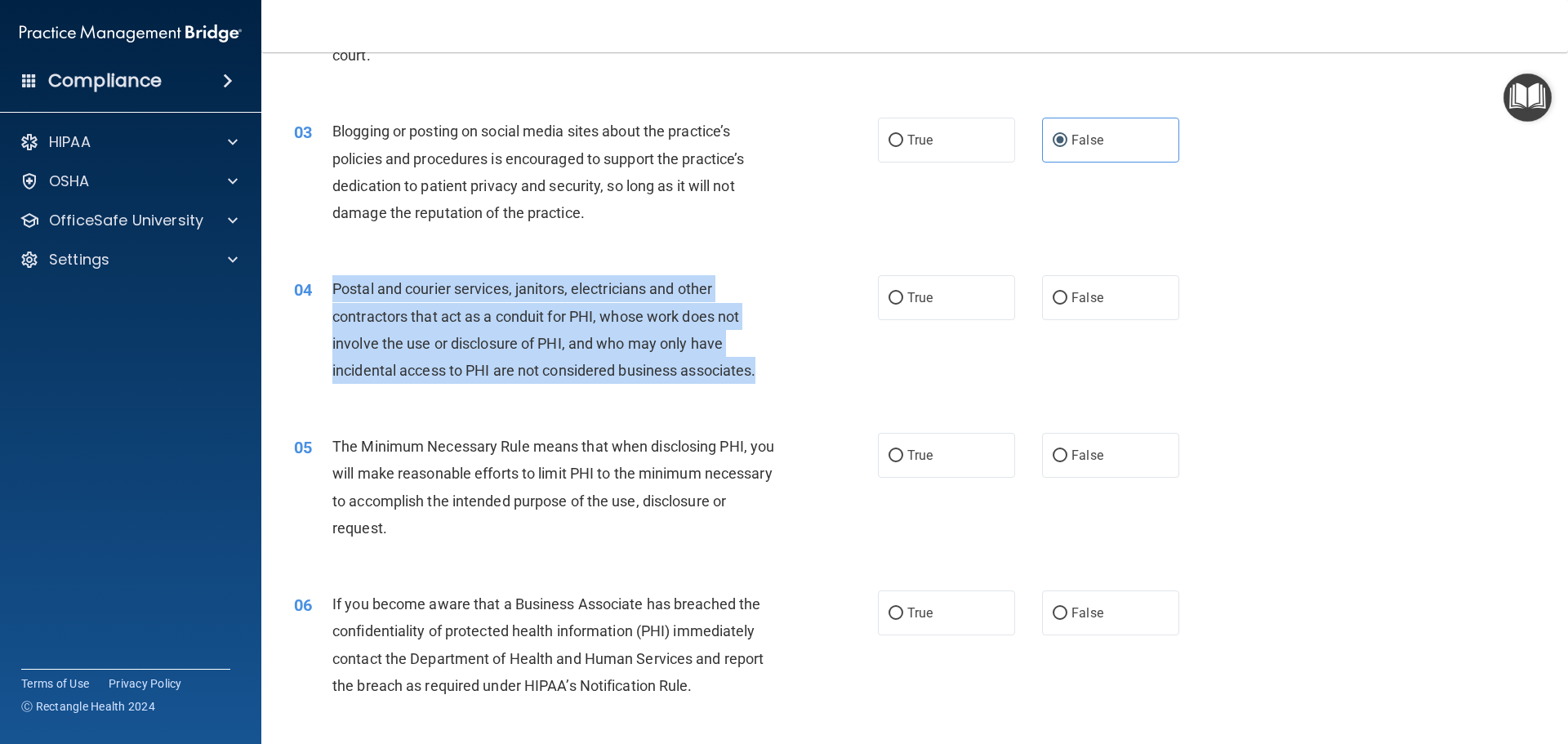
drag, startPoint x: 780, startPoint y: 377, endPoint x: 334, endPoint y: 301, distance: 452.4
click at [334, 301] on div "Postal and courier services, janitors, electricians and other contractors that …" at bounding box center [560, 329] width 456 height 108
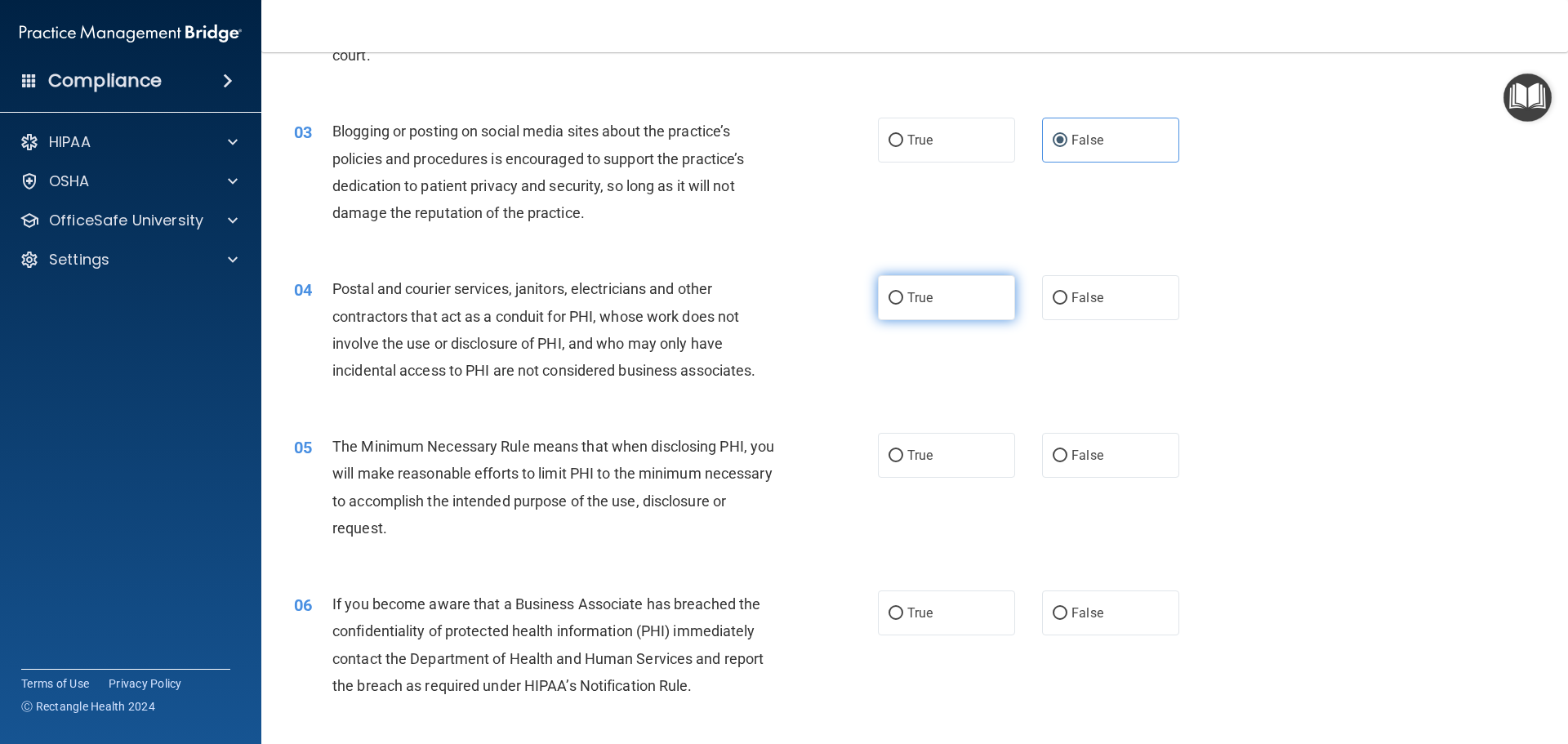
click at [902, 307] on label "True" at bounding box center [946, 297] width 137 height 45
click at [902, 304] on input "True" at bounding box center [895, 298] width 15 height 12
radio input "true"
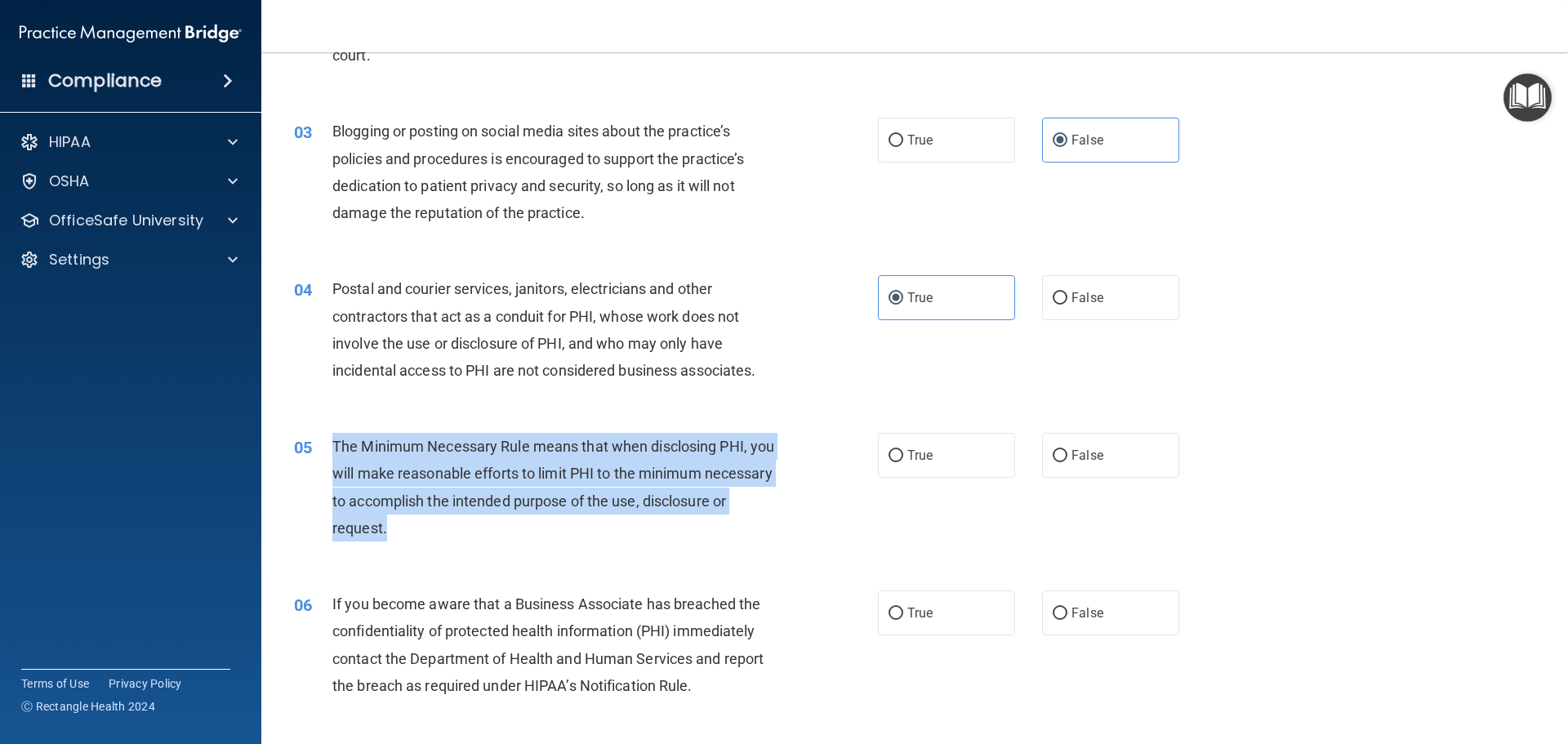
drag, startPoint x: 514, startPoint y: 528, endPoint x: 314, endPoint y: 457, distance: 212.2
click at [314, 457] on div "05 The Minimum Necessary Rule means that when disclosing PHI, you will make rea…" at bounding box center [586, 491] width 633 height 117
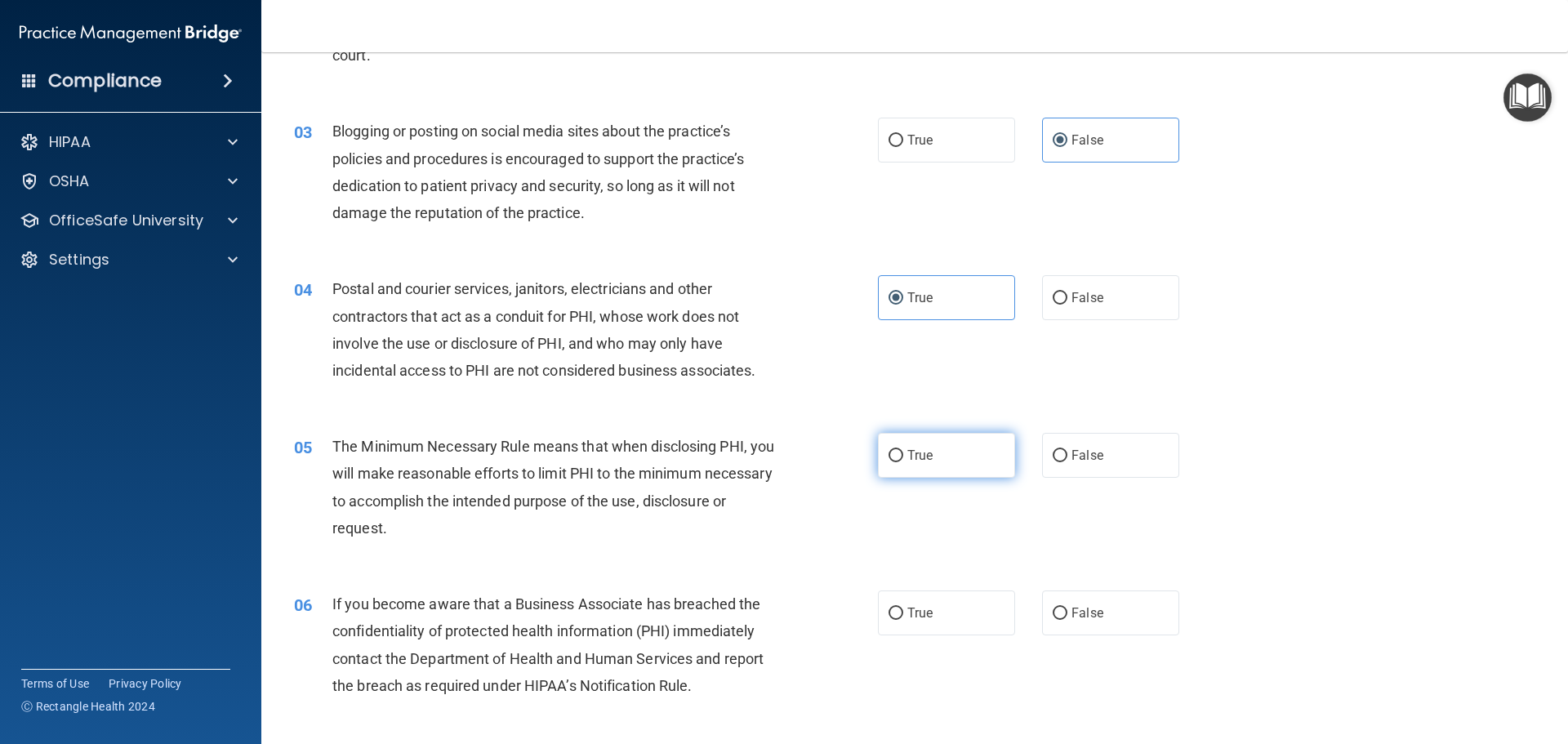
click at [915, 456] on span "True" at bounding box center [919, 455] width 25 height 16
click at [903, 456] on input "True" at bounding box center [895, 456] width 15 height 12
radio input "true"
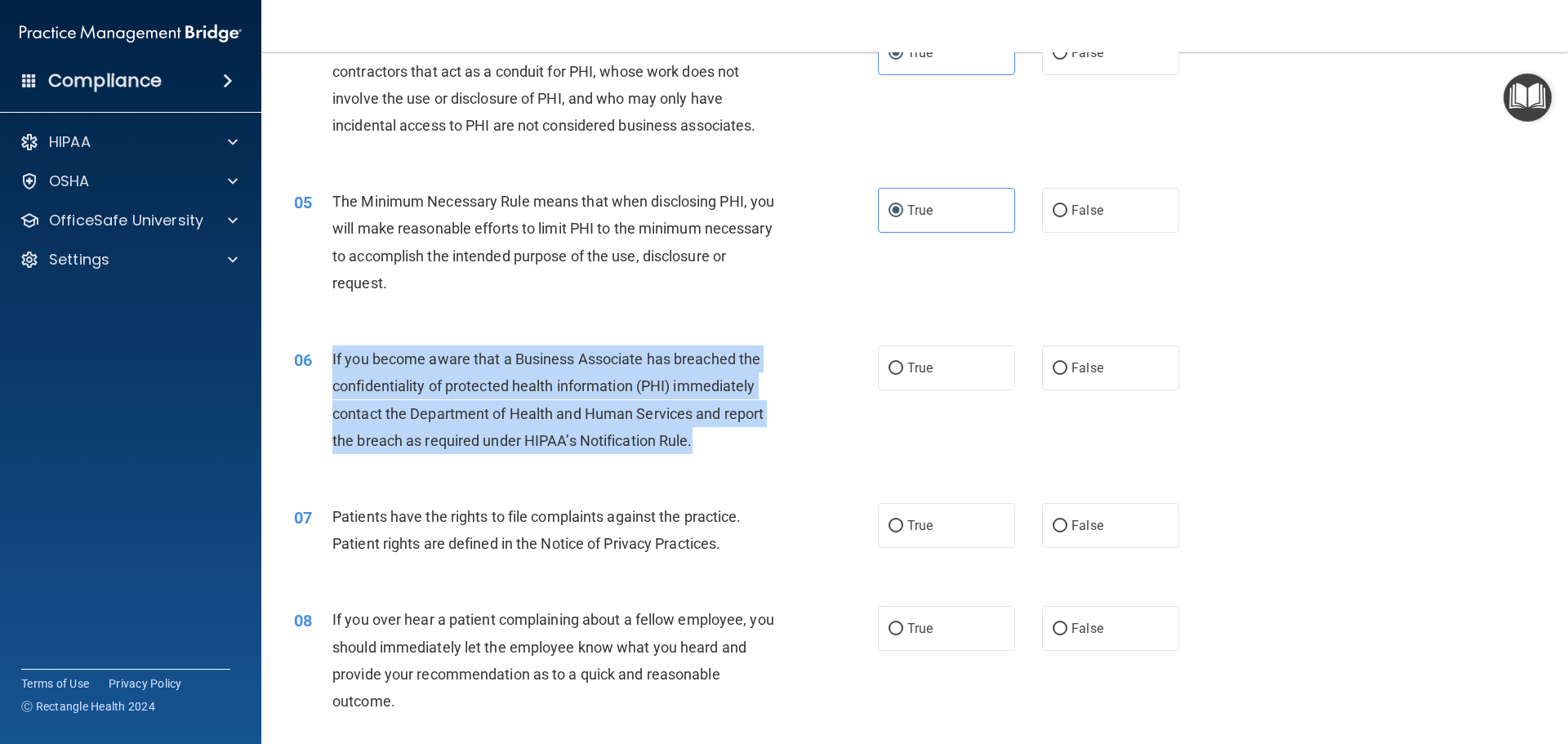
drag, startPoint x: 723, startPoint y: 445, endPoint x: 322, endPoint y: 352, distance: 411.6
click at [322, 352] on div "06 If you become aware that a Business Associate has breached the confidentiali…" at bounding box center [586, 403] width 633 height 117
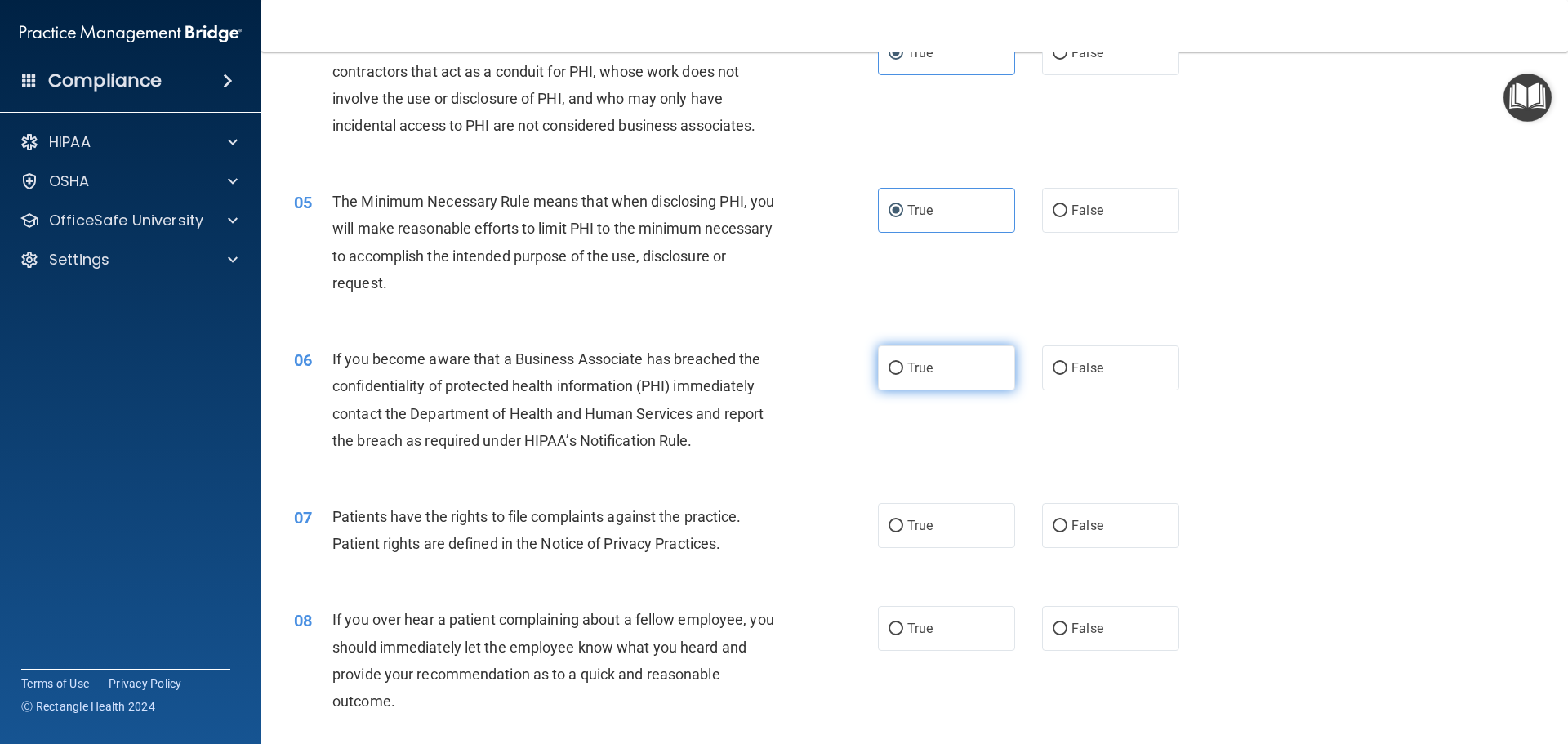
click at [937, 369] on label "True" at bounding box center [946, 368] width 137 height 45
click at [903, 369] on input "True" at bounding box center [895, 369] width 15 height 12
radio input "true"
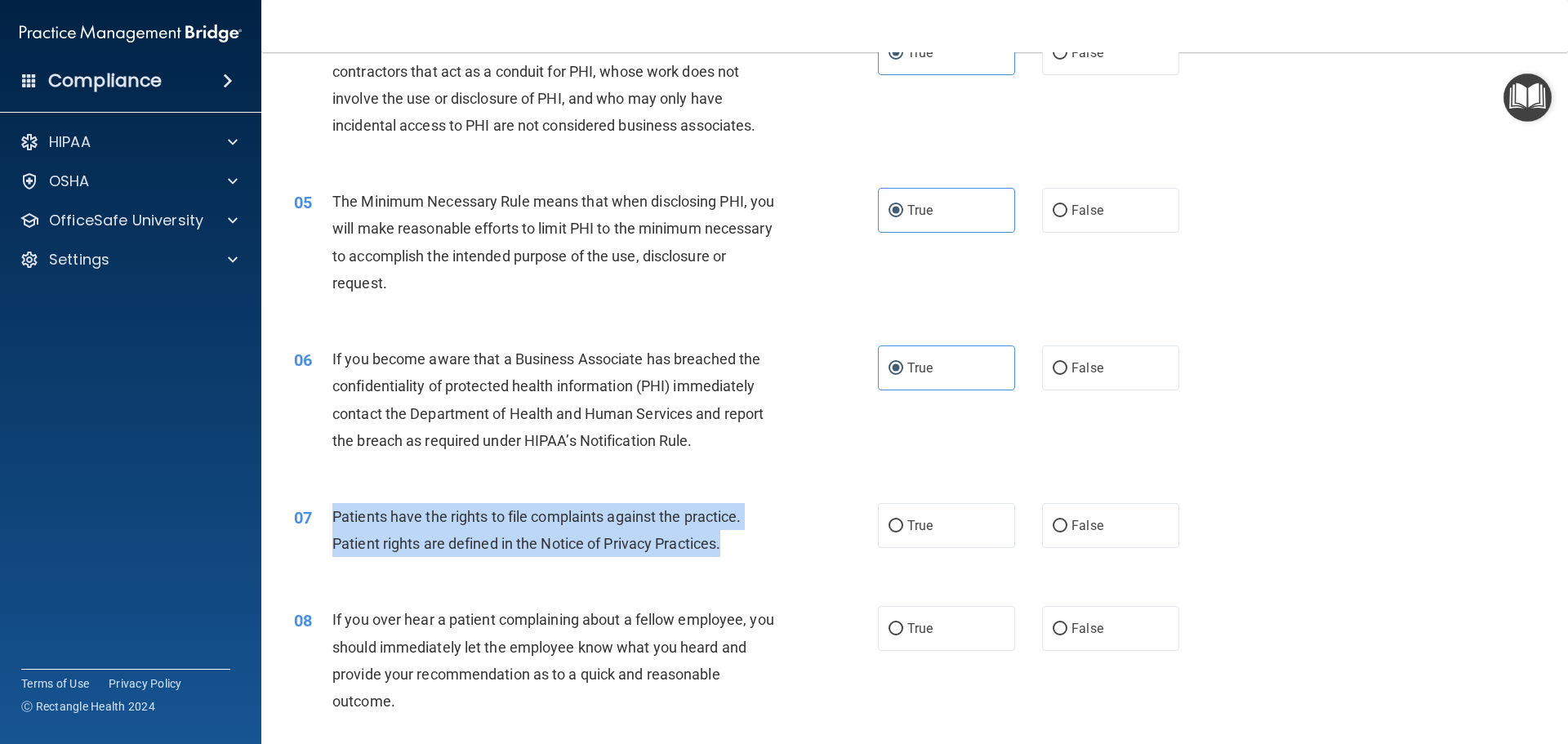
drag, startPoint x: 774, startPoint y: 551, endPoint x: 331, endPoint y: 507, distance: 445.2
click at [332, 507] on div "Patients have the rights to file complaints against the practice. Patient right…" at bounding box center [560, 530] width 456 height 54
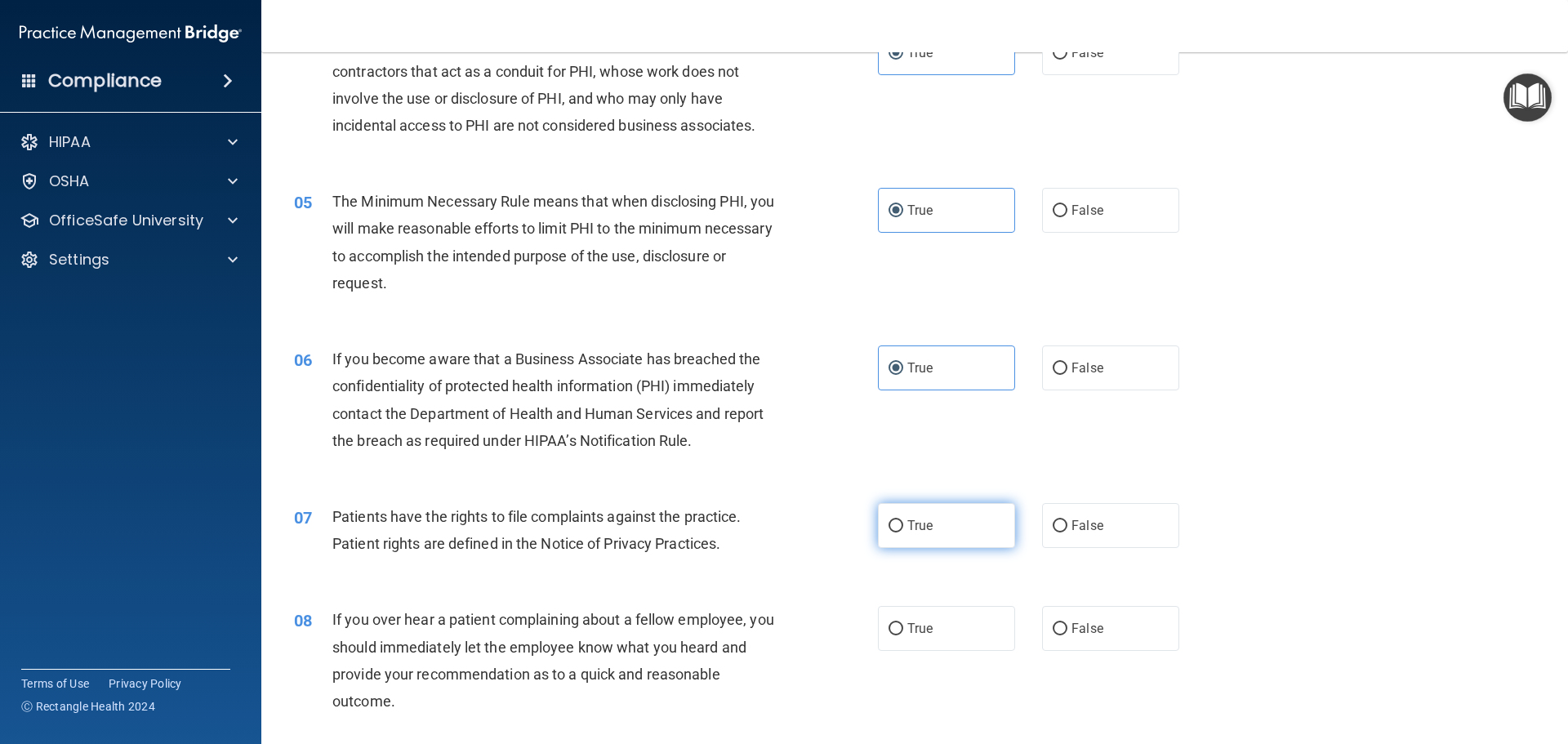
click at [972, 537] on label "True" at bounding box center [946, 525] width 137 height 45
click at [903, 532] on input "True" at bounding box center [895, 526] width 15 height 12
radio input "true"
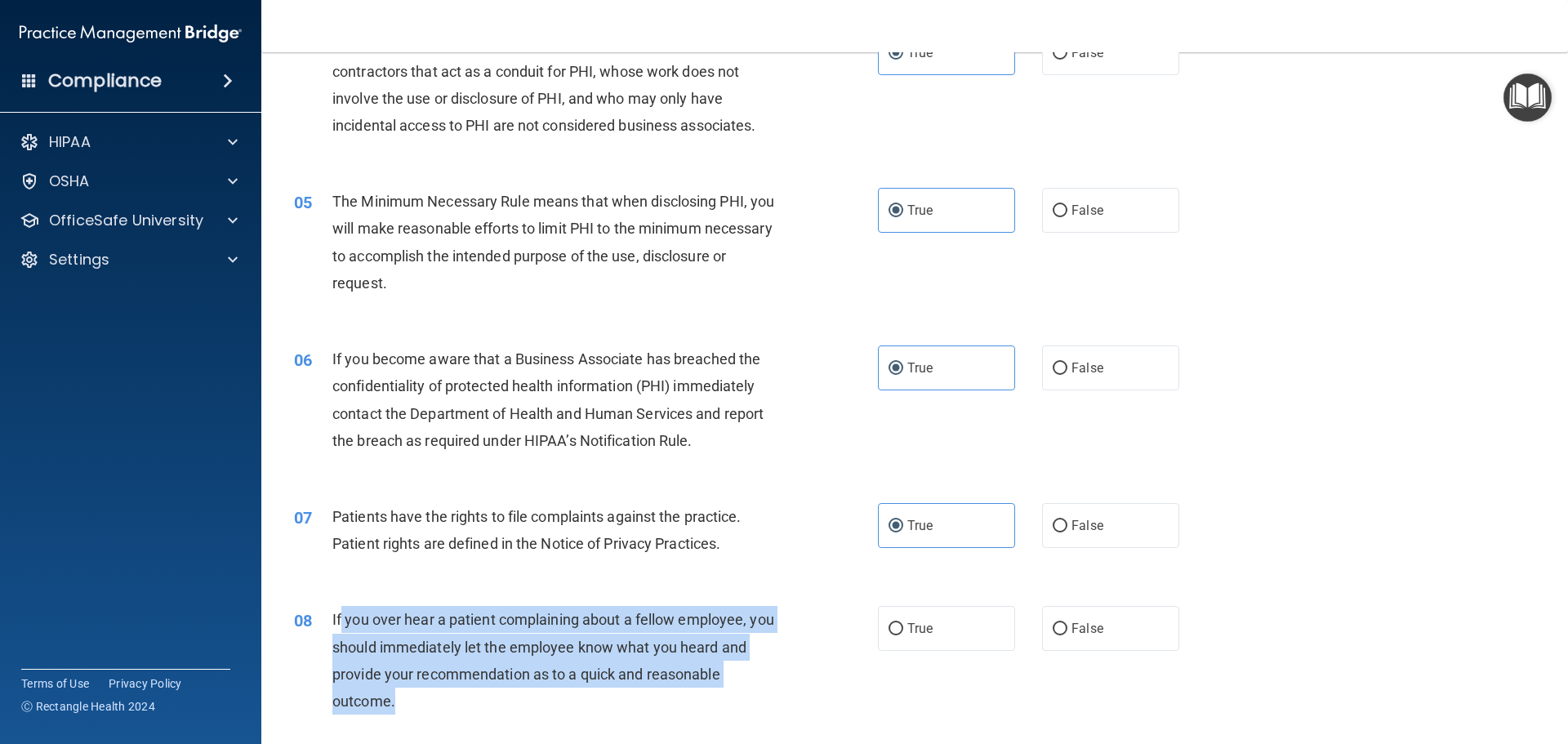
drag, startPoint x: 445, startPoint y: 695, endPoint x: 339, endPoint y: 626, distance: 126.5
click at [339, 626] on div "If you over hear a patient complaining about a fellow employee, you should imme…" at bounding box center [560, 660] width 456 height 108
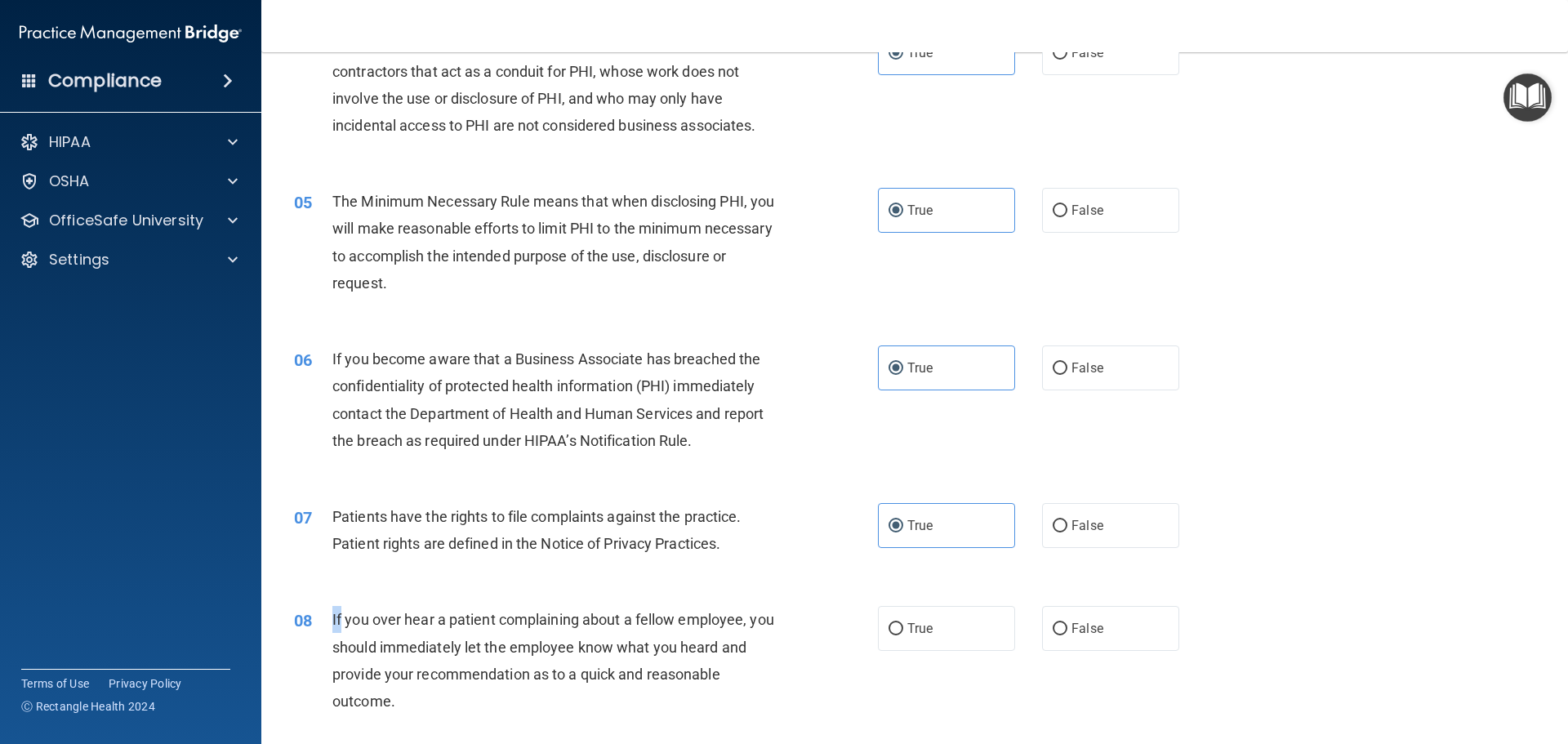
drag, startPoint x: 314, startPoint y: 606, endPoint x: 341, endPoint y: 608, distance: 27.1
click at [341, 608] on div "08 If you over hear a patient complaining about a fellow employee, you should i…" at bounding box center [586, 664] width 633 height 117
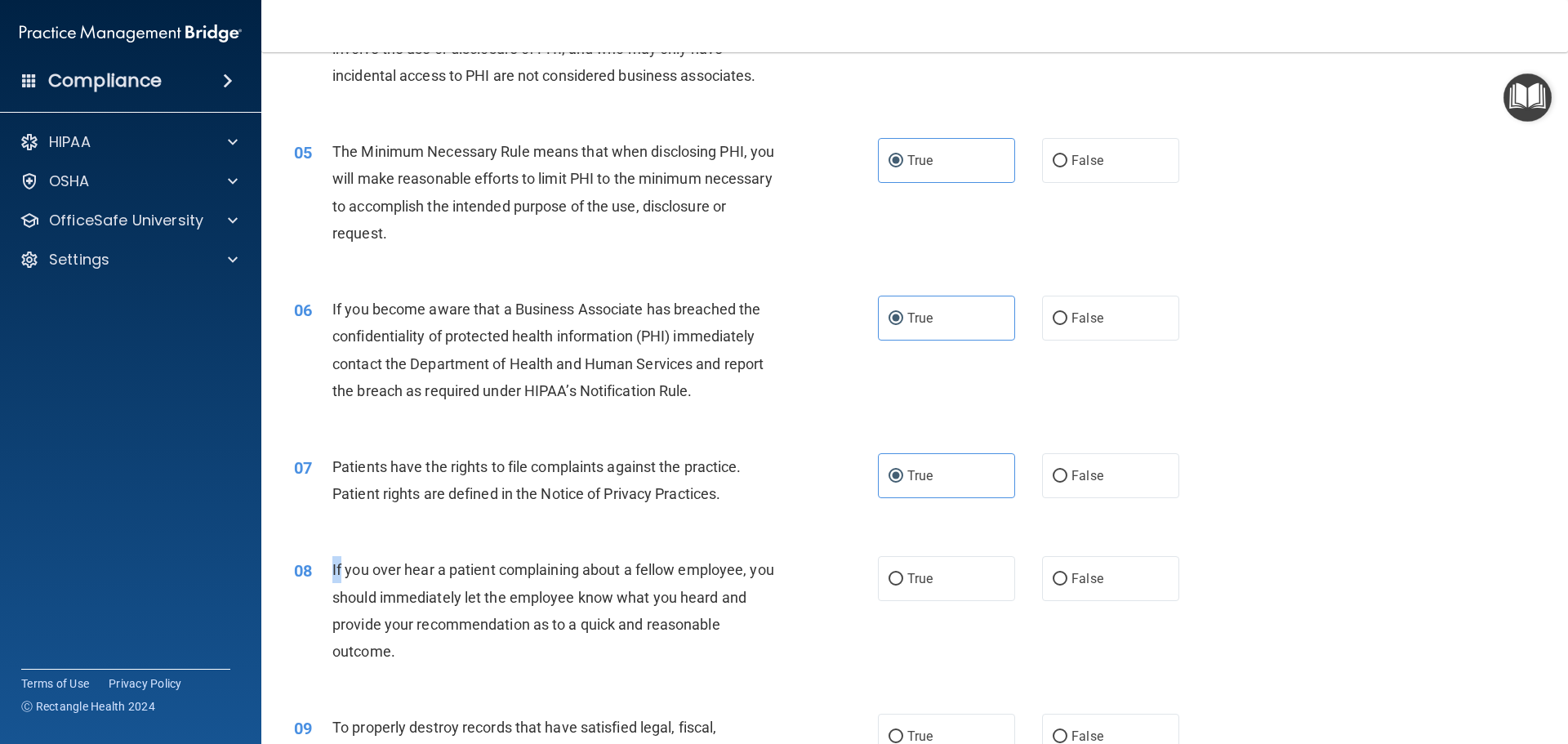
scroll to position [653, 0]
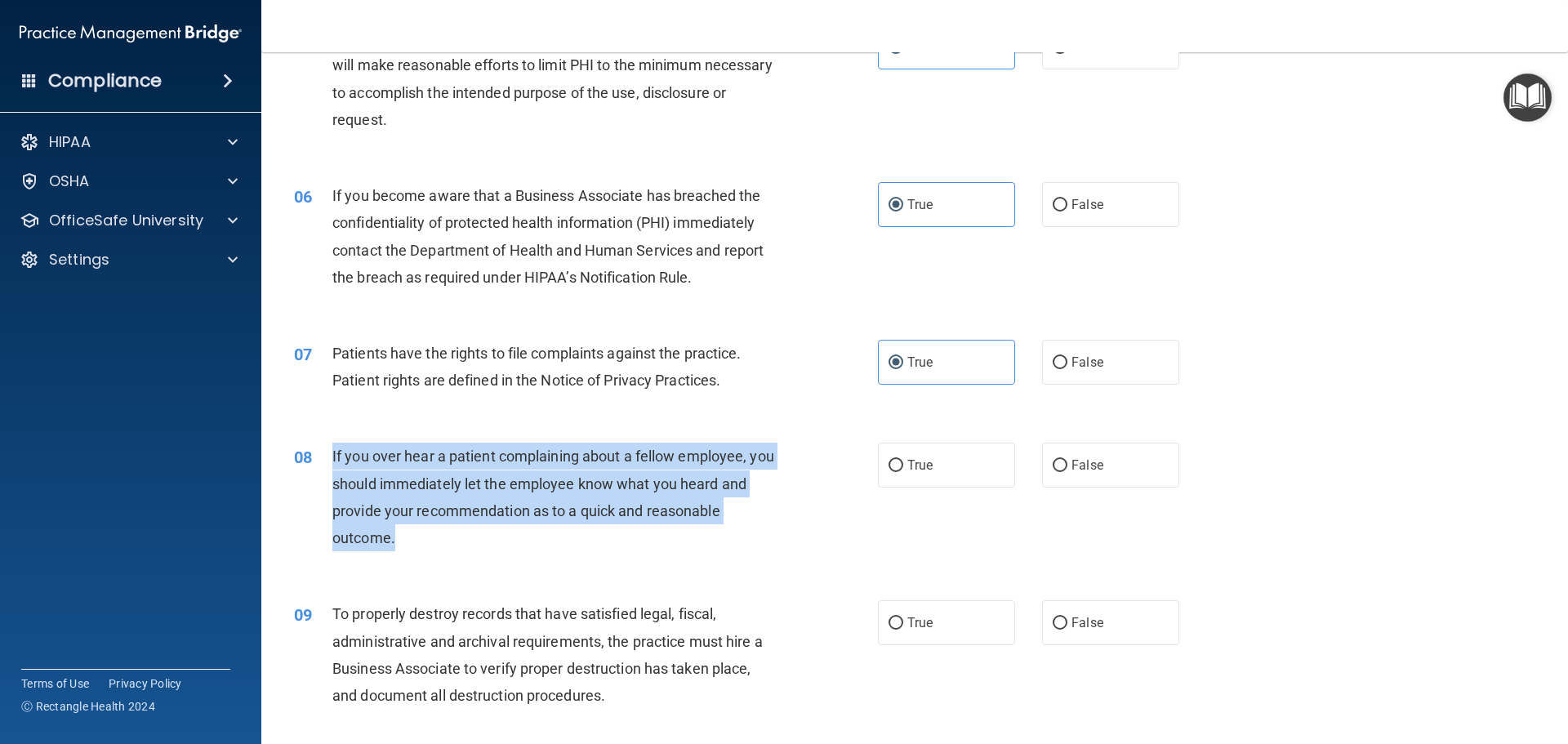
drag, startPoint x: 455, startPoint y: 541, endPoint x: 329, endPoint y: 468, distance: 145.6
click at [329, 468] on div "08 If you over hear a patient complaining about a fellow employee, you should i…" at bounding box center [586, 500] width 633 height 117
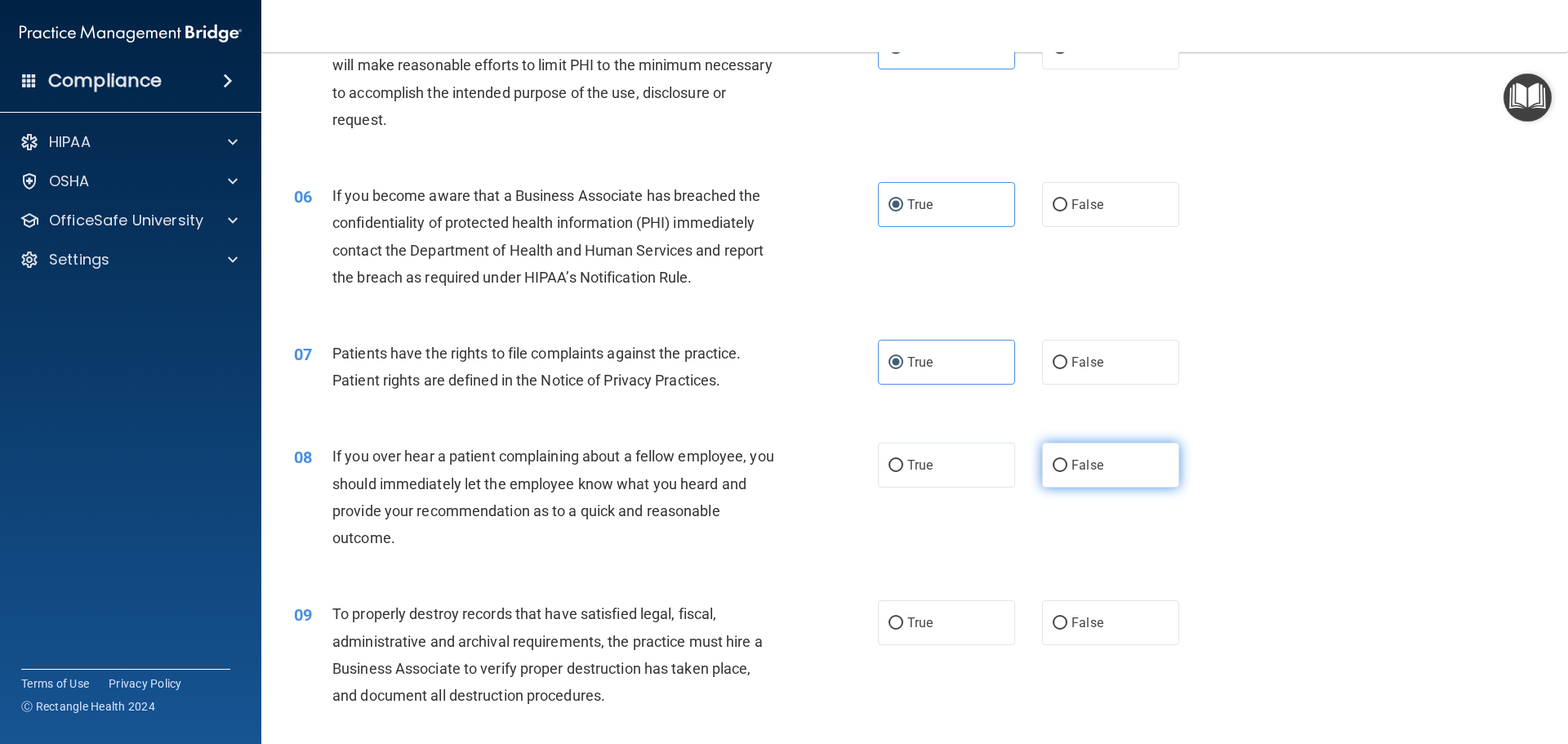
click at [1101, 469] on label "False" at bounding box center [1110, 465] width 137 height 45
click at [1068, 469] on input "False" at bounding box center [1060, 466] width 15 height 12
radio input "true"
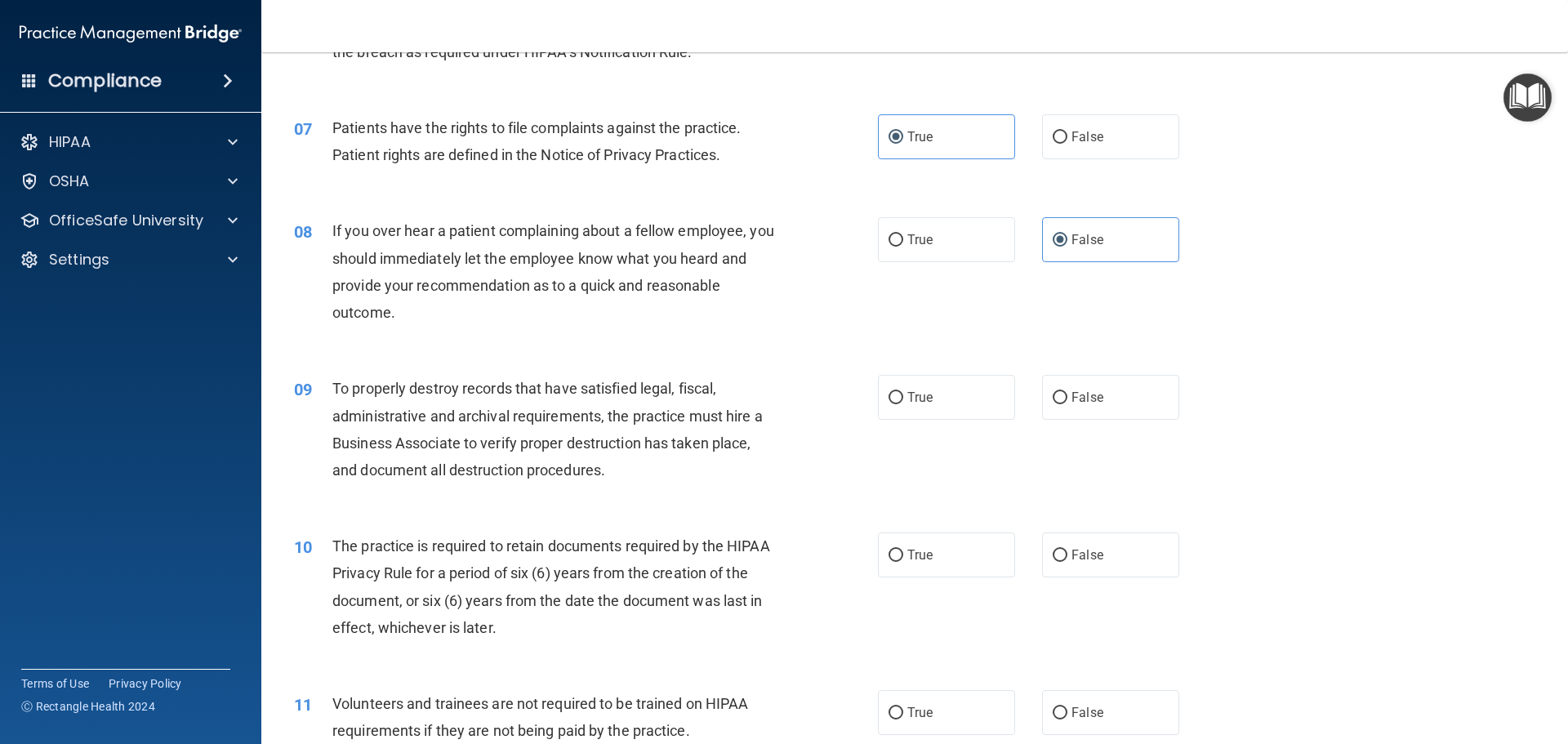
scroll to position [898, 0]
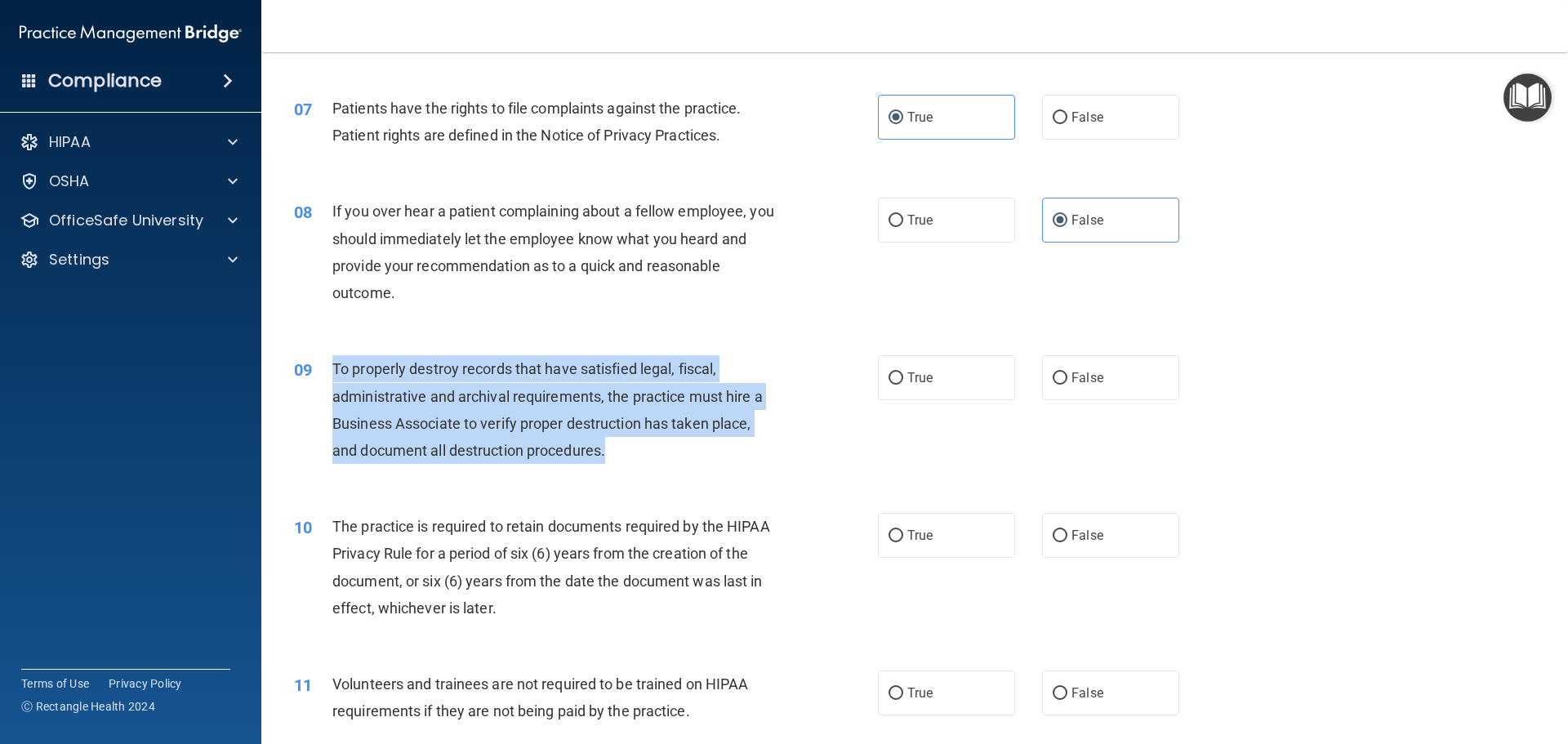
drag, startPoint x: 629, startPoint y: 458, endPoint x: 334, endPoint y: 363, distance: 309.9
click at [334, 363] on div "To properly destroy records that have satisfied legal, fiscal, administrative a…" at bounding box center [560, 409] width 456 height 108
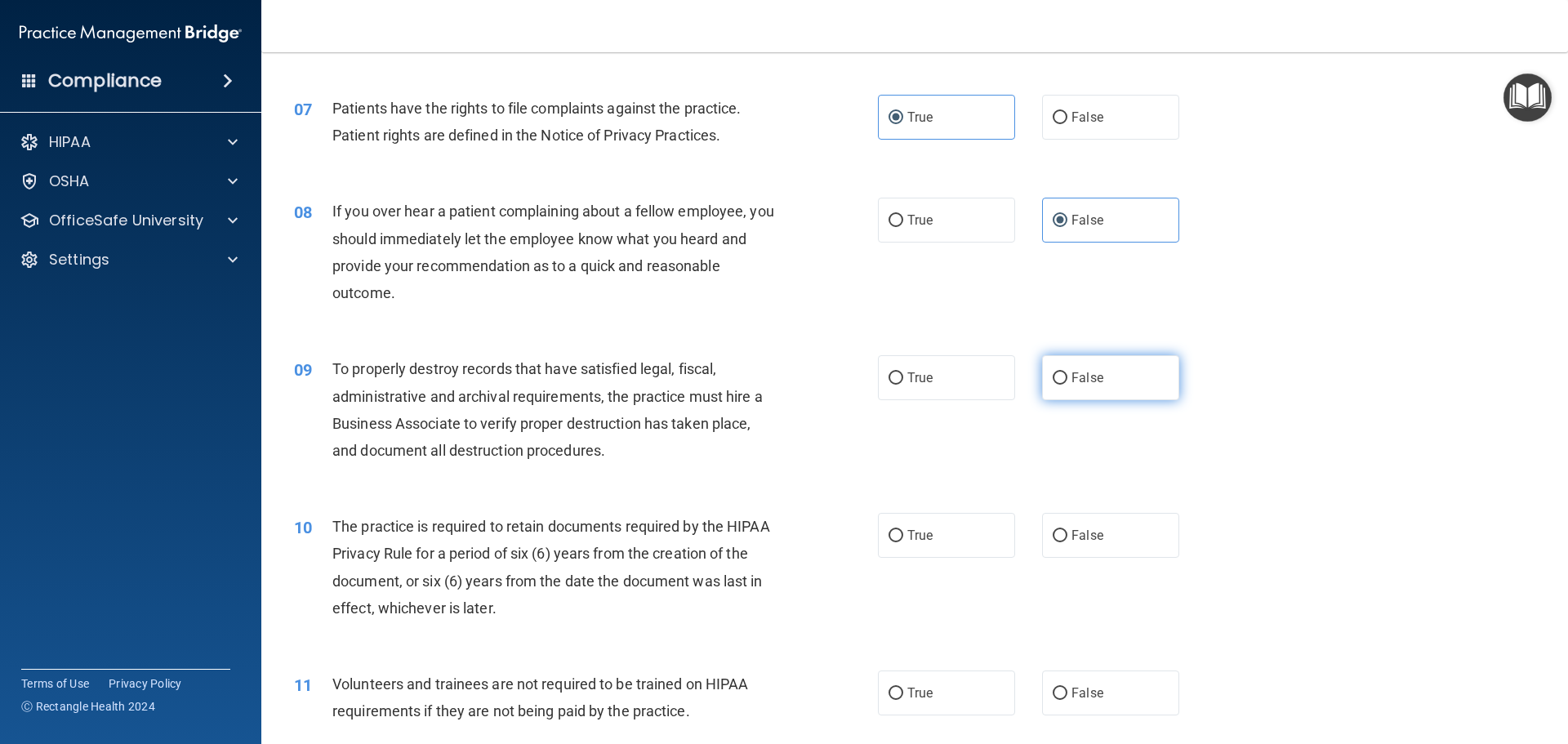
click at [1092, 388] on label "False" at bounding box center [1110, 378] width 137 height 45
click at [1068, 384] on input "False" at bounding box center [1060, 378] width 15 height 12
radio input "true"
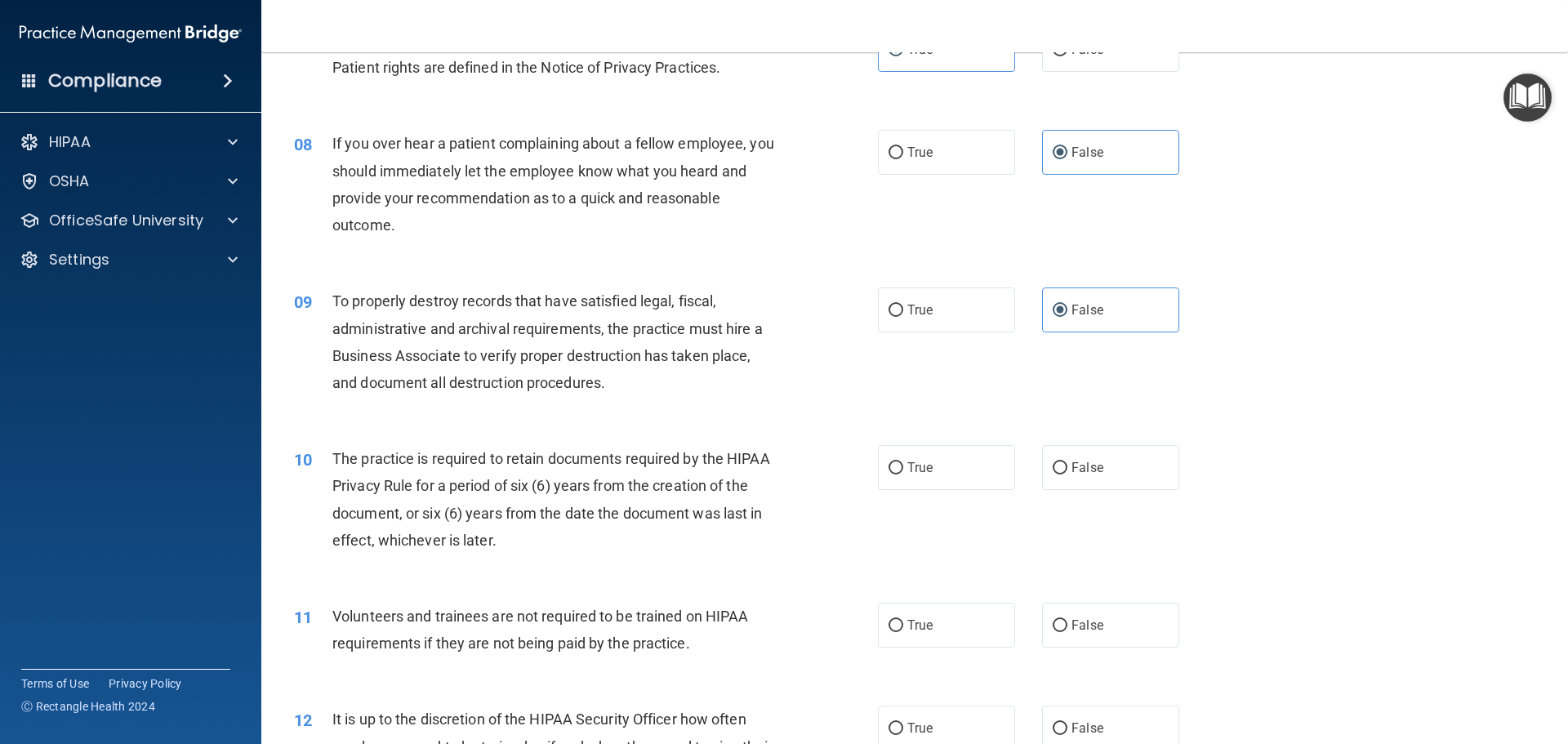
scroll to position [1143, 0]
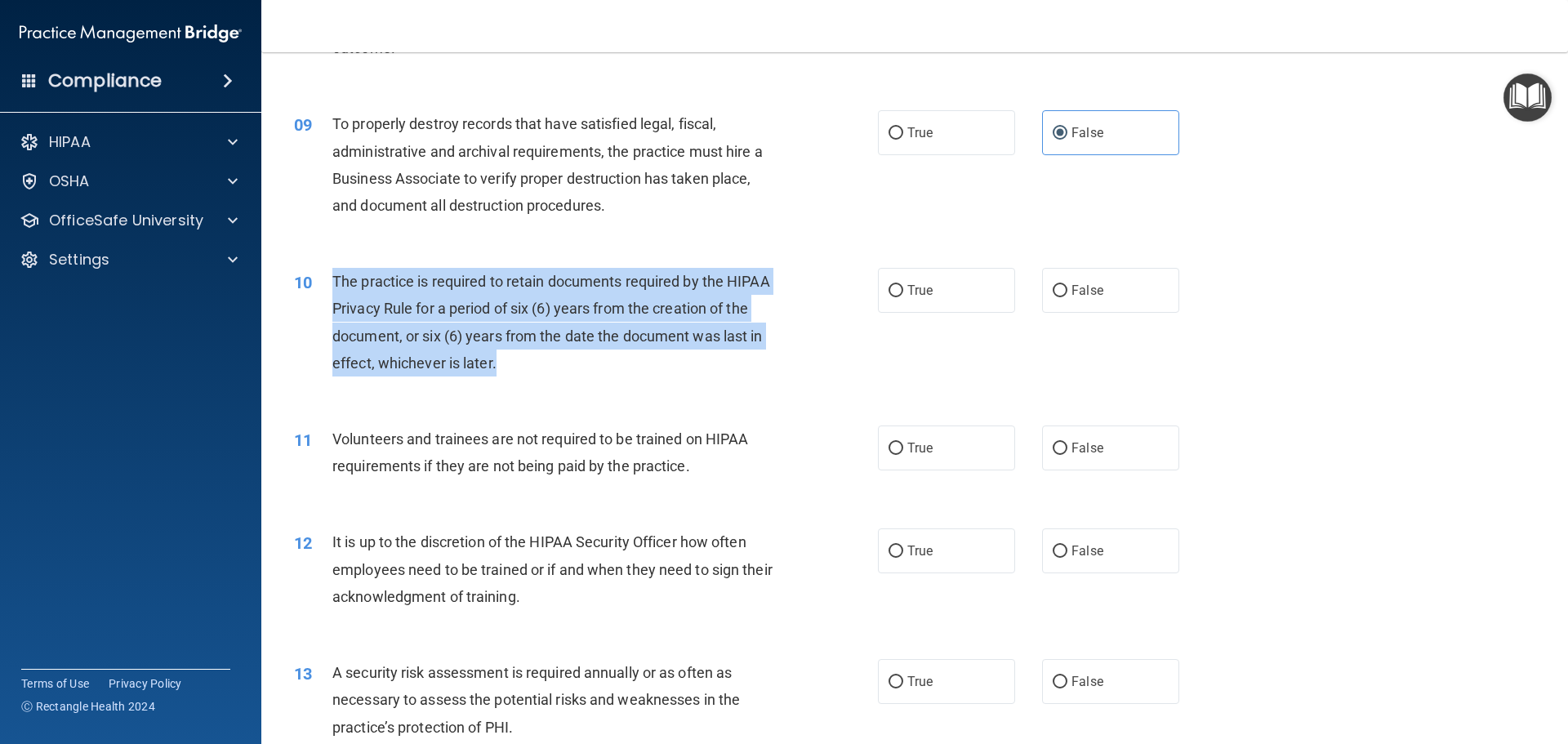
drag, startPoint x: 559, startPoint y: 364, endPoint x: 330, endPoint y: 274, distance: 246.1
click at [330, 274] on div "10 The practice is required to retain documents required by the HIPAA Privacy R…" at bounding box center [586, 326] width 633 height 117
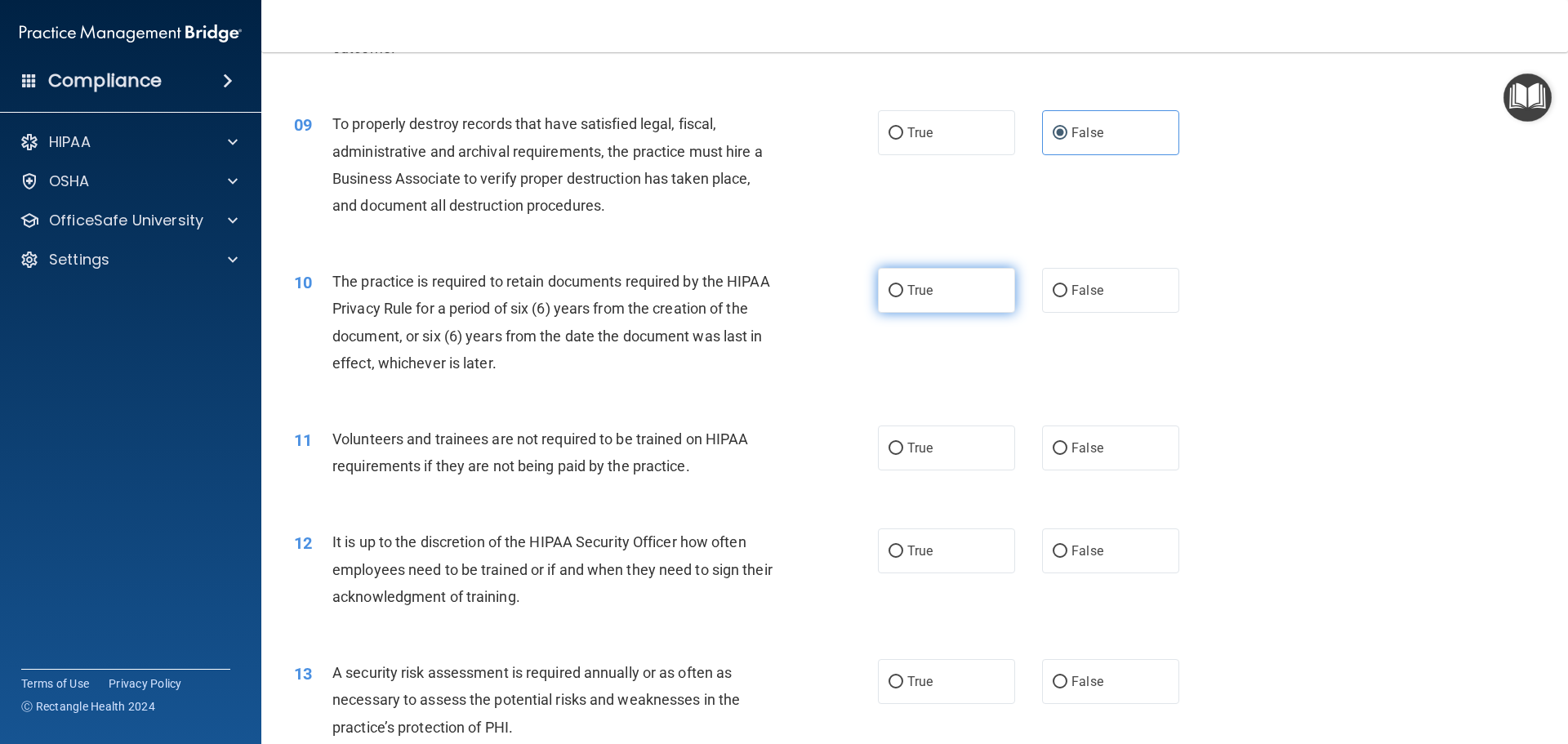
click at [938, 310] on label "True" at bounding box center [946, 290] width 137 height 45
click at [903, 297] on input "True" at bounding box center [895, 291] width 15 height 12
radio input "true"
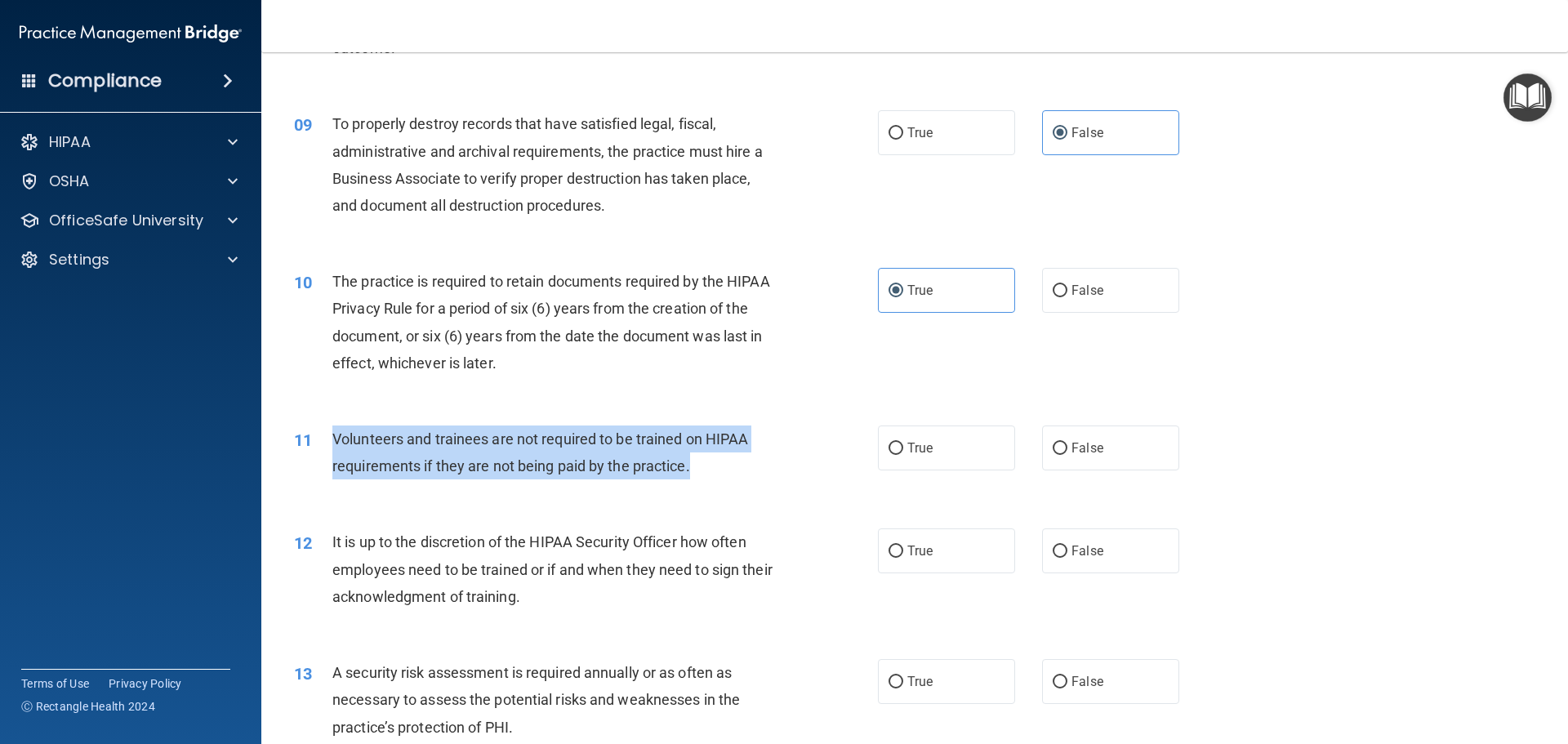
drag, startPoint x: 717, startPoint y: 473, endPoint x: 310, endPoint y: 429, distance: 409.4
click at [310, 429] on div "11 Volunteers and trainees are not required to be trained on HIPAA requirements…" at bounding box center [586, 457] width 633 height 62
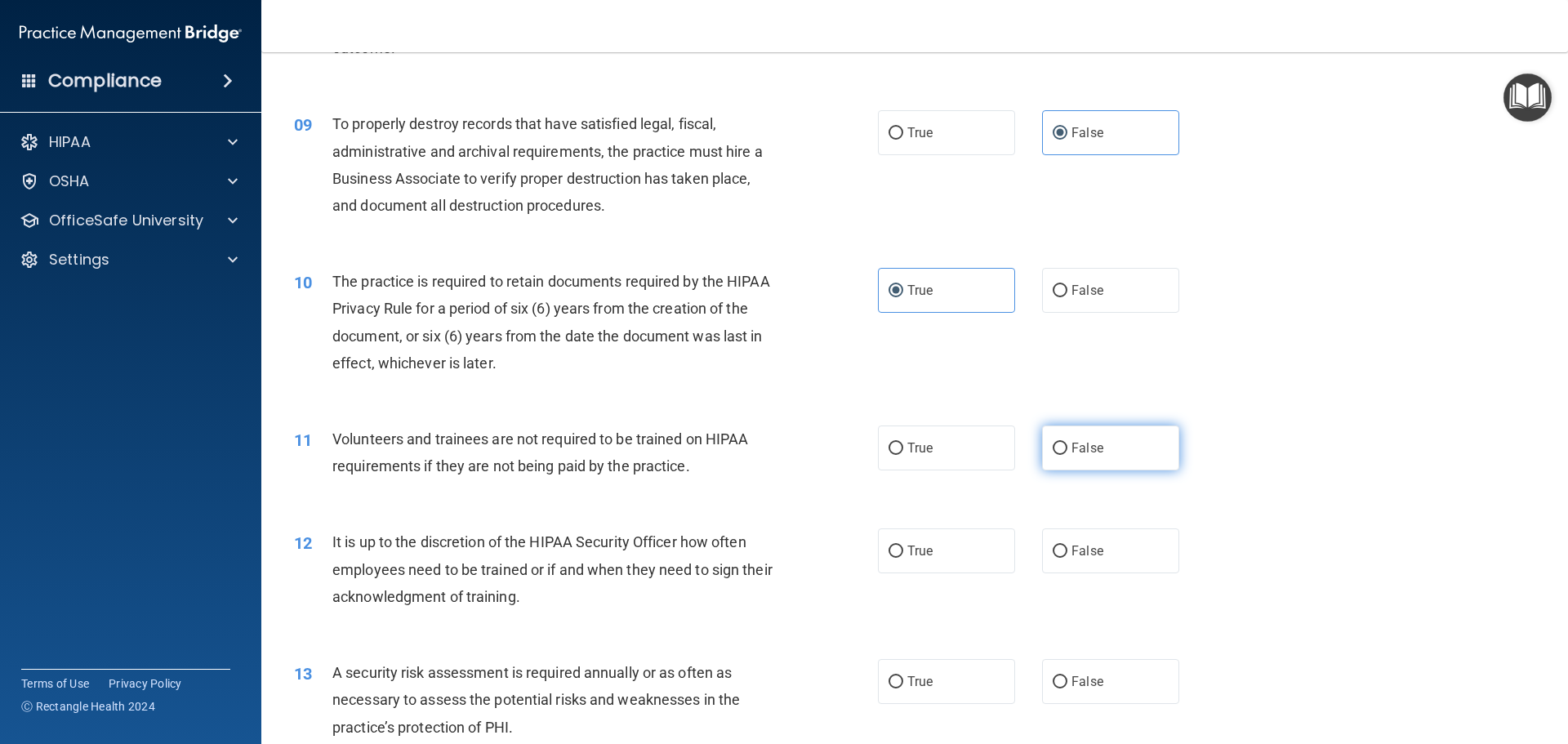
click at [1077, 439] on label "False" at bounding box center [1110, 448] width 137 height 45
click at [1068, 442] on input "False" at bounding box center [1060, 448] width 15 height 12
radio input "true"
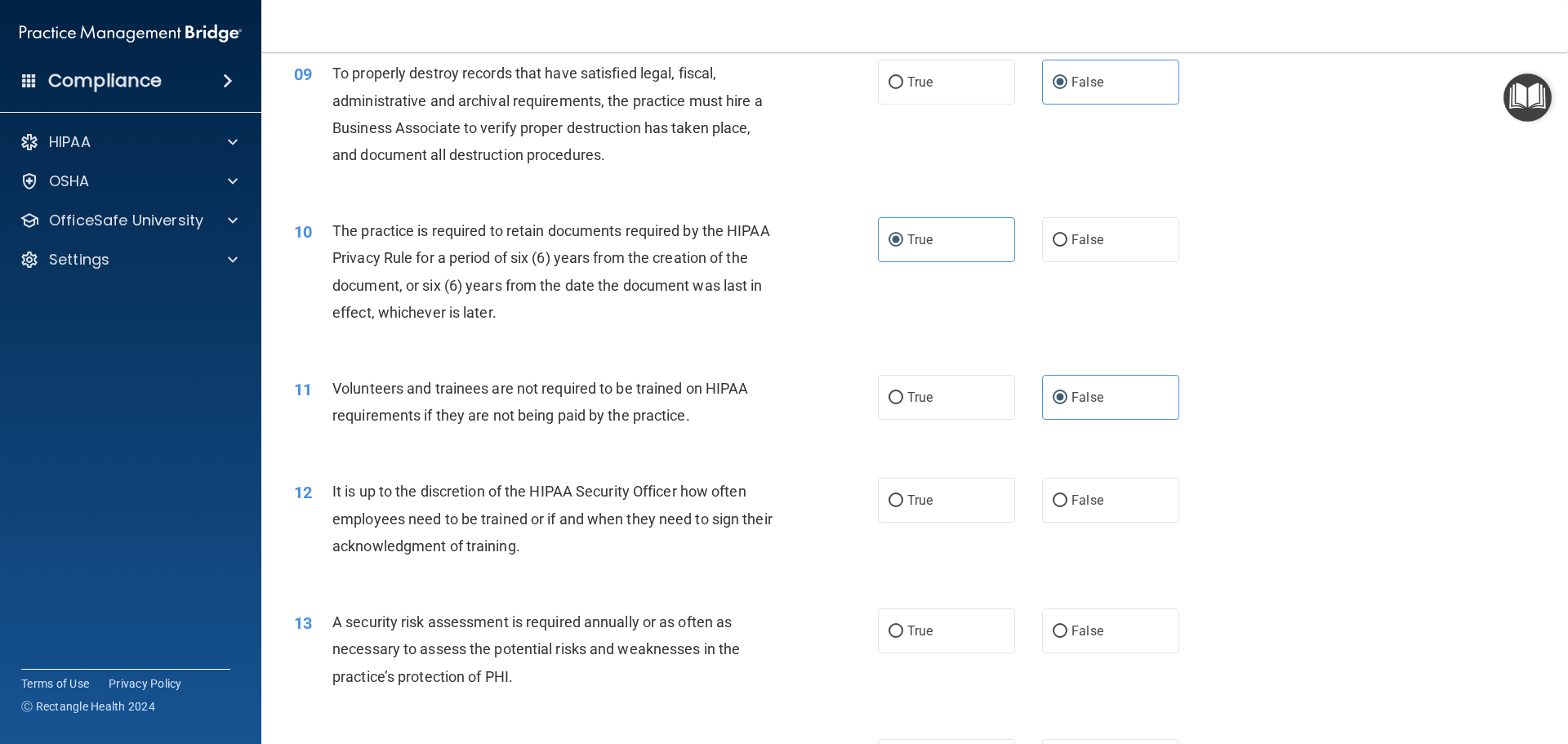
scroll to position [1307, 0]
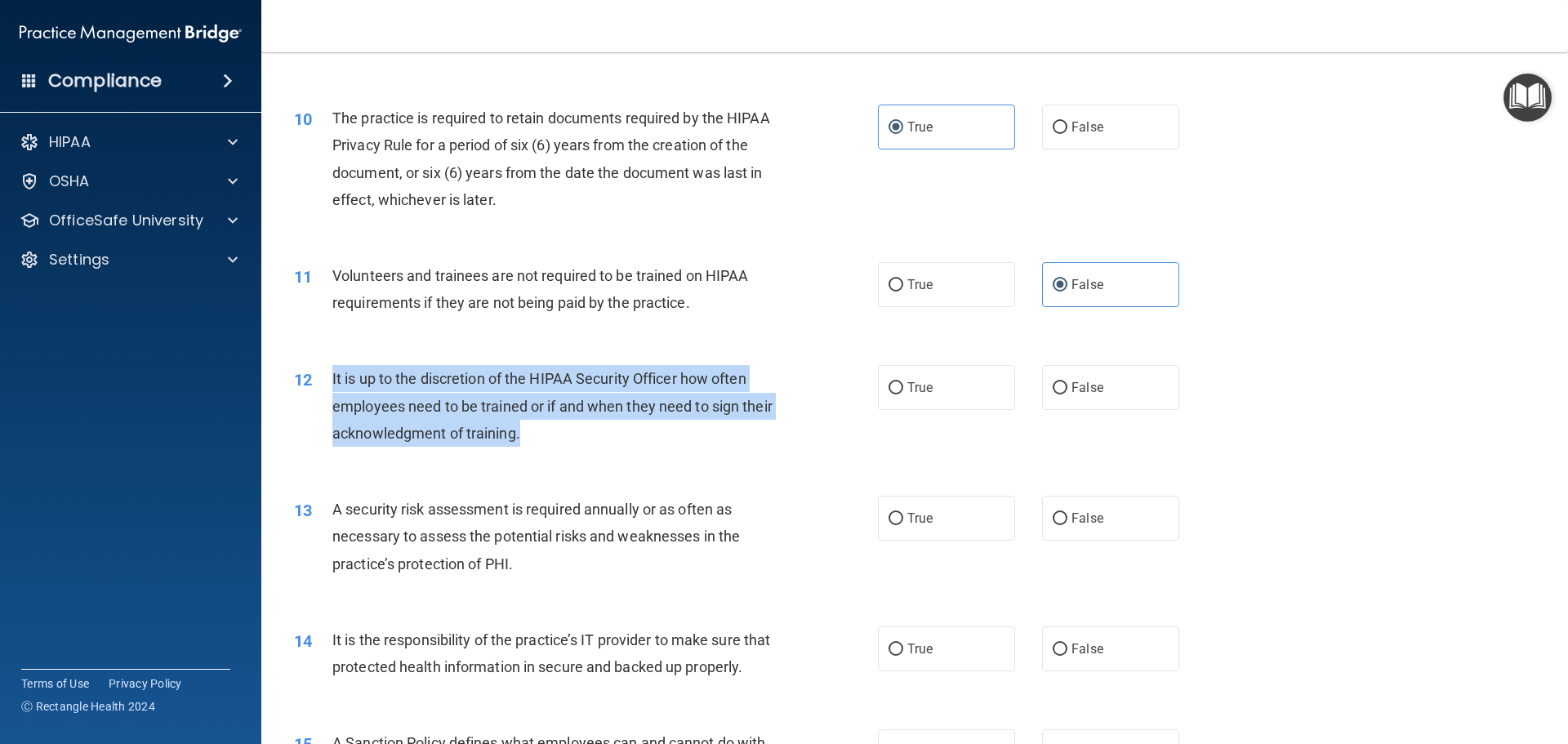
drag, startPoint x: 606, startPoint y: 434, endPoint x: 333, endPoint y: 380, distance: 278.3
click at [333, 380] on div "It is up to the discretion of the HIPAA Security Officer how often employees ne…" at bounding box center [560, 406] width 456 height 82
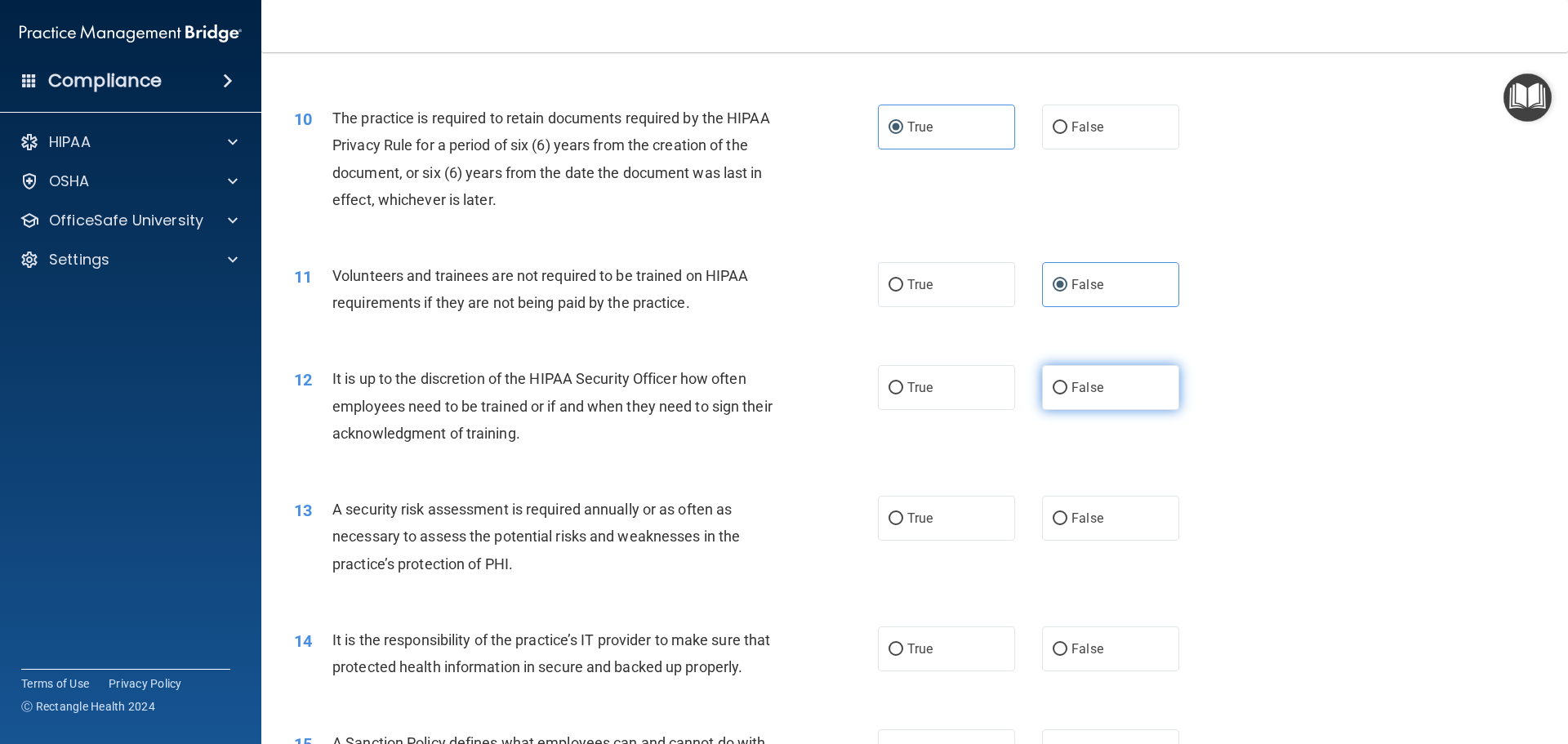
click at [1065, 405] on label "False" at bounding box center [1110, 388] width 137 height 45
click at [1065, 395] on input "False" at bounding box center [1060, 388] width 15 height 12
radio input "true"
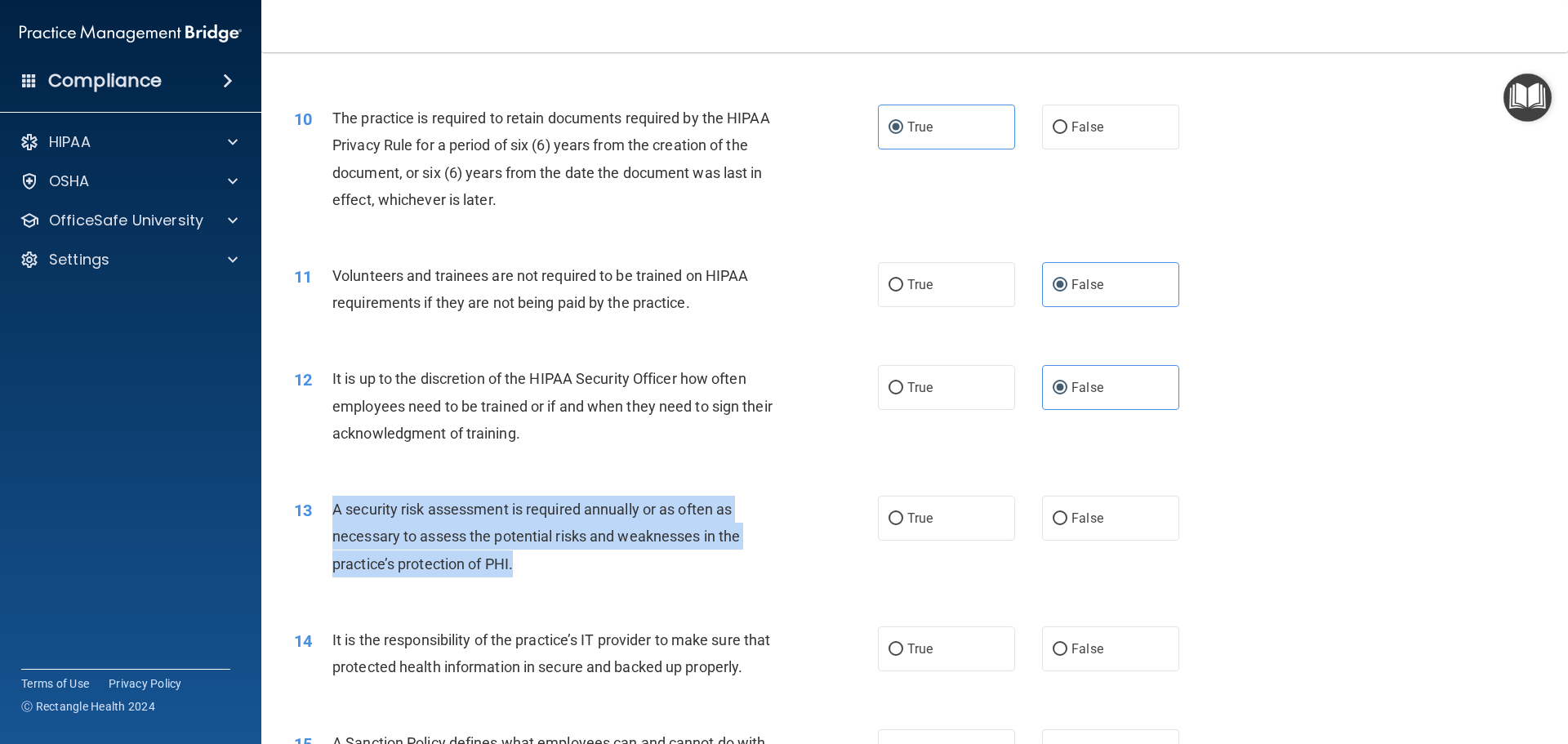
drag, startPoint x: 623, startPoint y: 554, endPoint x: 334, endPoint y: 515, distance: 291.6
click at [334, 515] on div "A security risk assessment is required annually or as often as necessary to ass…" at bounding box center [560, 537] width 456 height 82
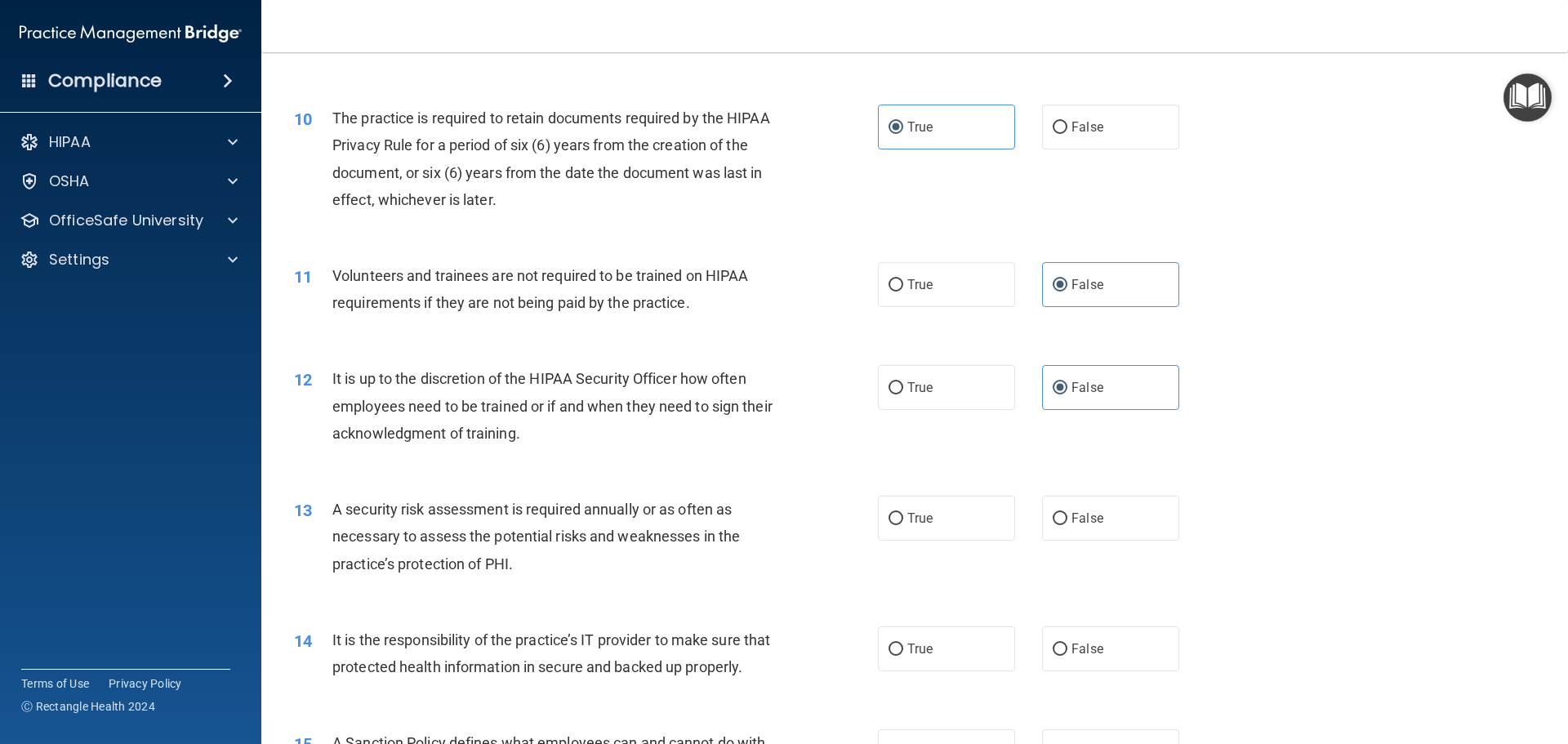
drag, startPoint x: 964, startPoint y: 530, endPoint x: 738, endPoint y: 457, distance: 237.5
click at [954, 527] on label "True" at bounding box center [946, 519] width 137 height 45
click at [903, 525] on input "True" at bounding box center [895, 519] width 15 height 12
radio input "true"
click at [731, 454] on div "12 It is up to the discretion of the HIPAA Security Officer how often employees…" at bounding box center [586, 410] width 633 height 90
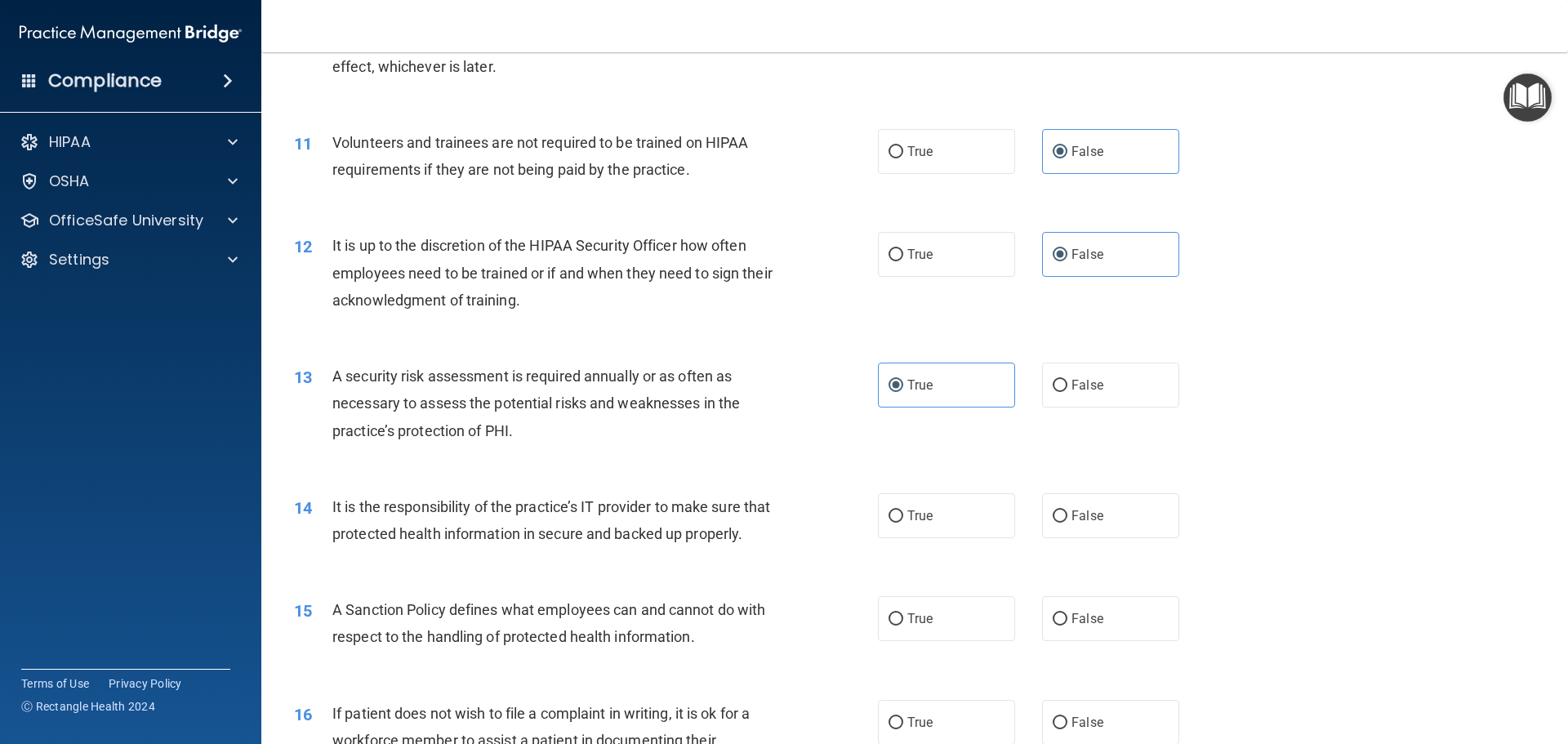
scroll to position [1470, 0]
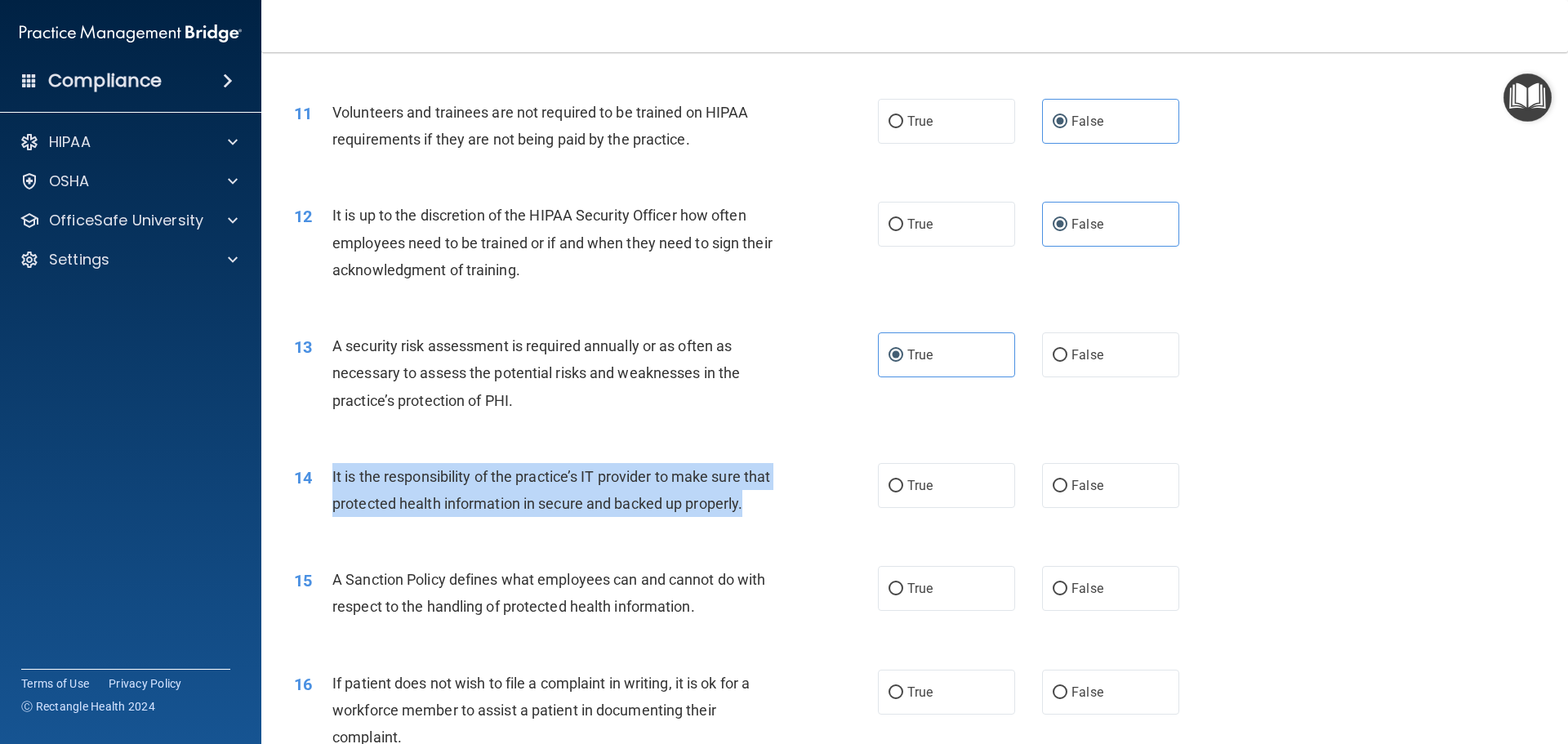
drag, startPoint x: 427, startPoint y: 538, endPoint x: 318, endPoint y: 486, distance: 120.8
click at [318, 486] on div "14 It is the responsibility of the practice’s IT provider to make sure that pro…" at bounding box center [586, 494] width 633 height 62
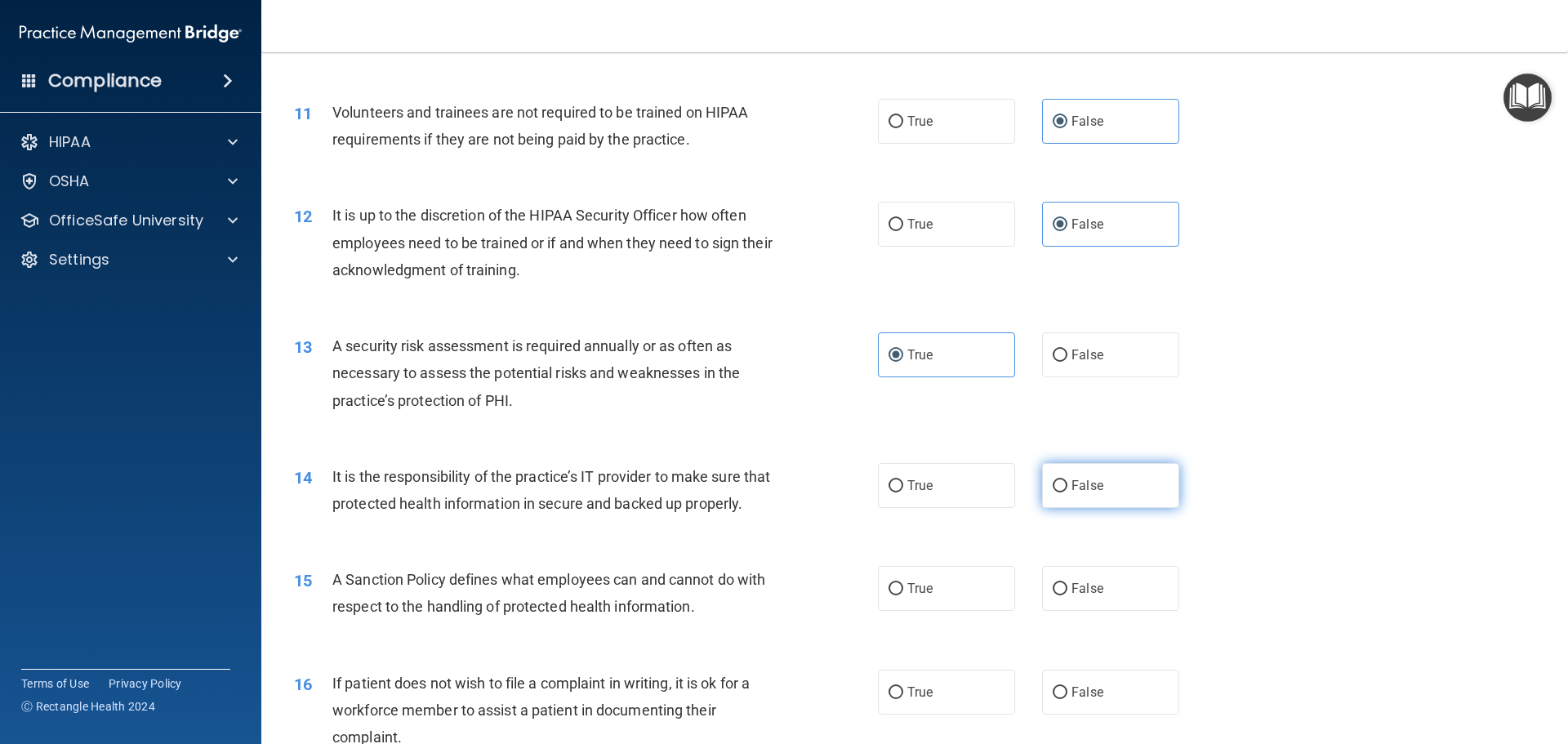
click at [1069, 496] on label "False" at bounding box center [1110, 486] width 137 height 45
click at [1068, 493] on input "False" at bounding box center [1060, 486] width 15 height 12
radio input "true"
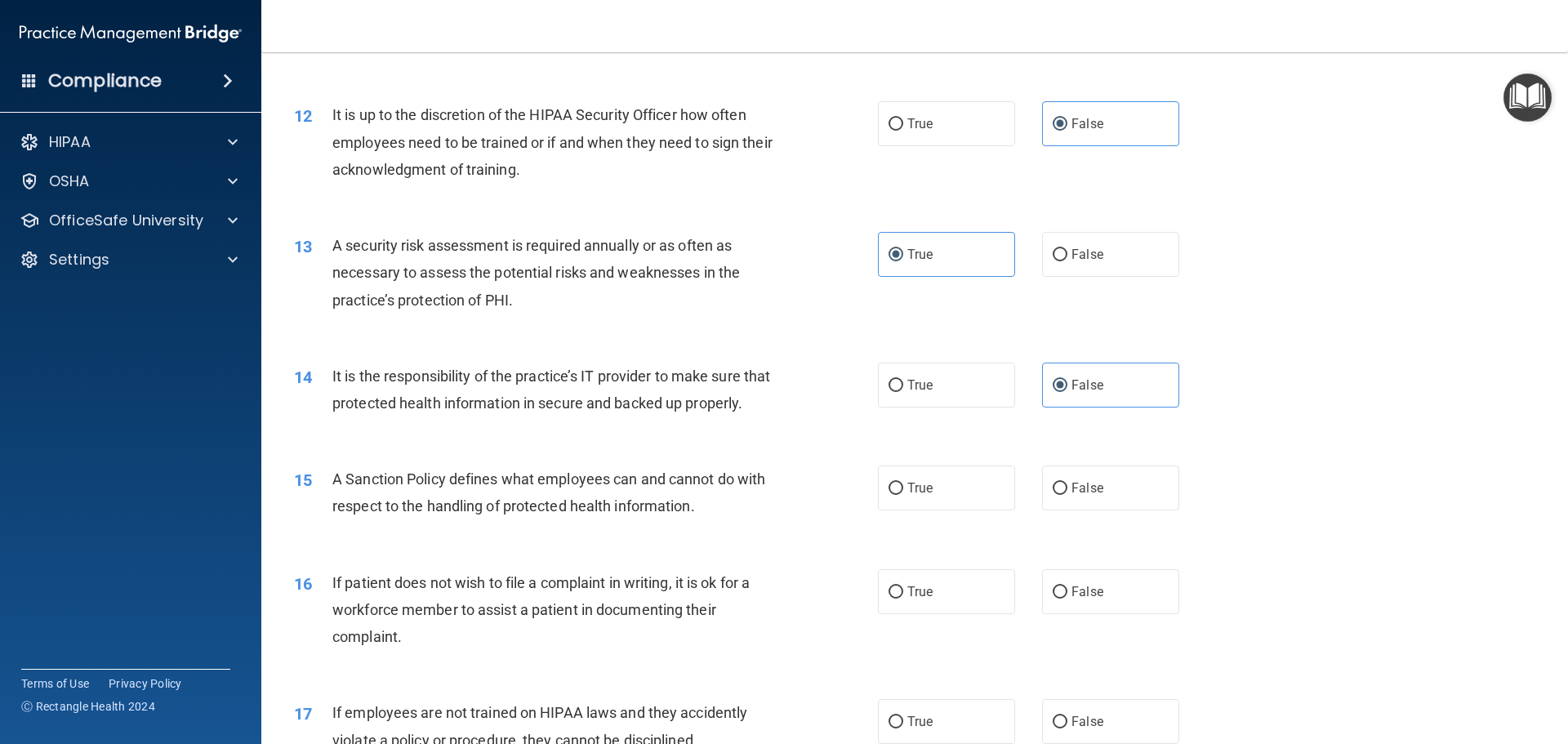
scroll to position [1714, 0]
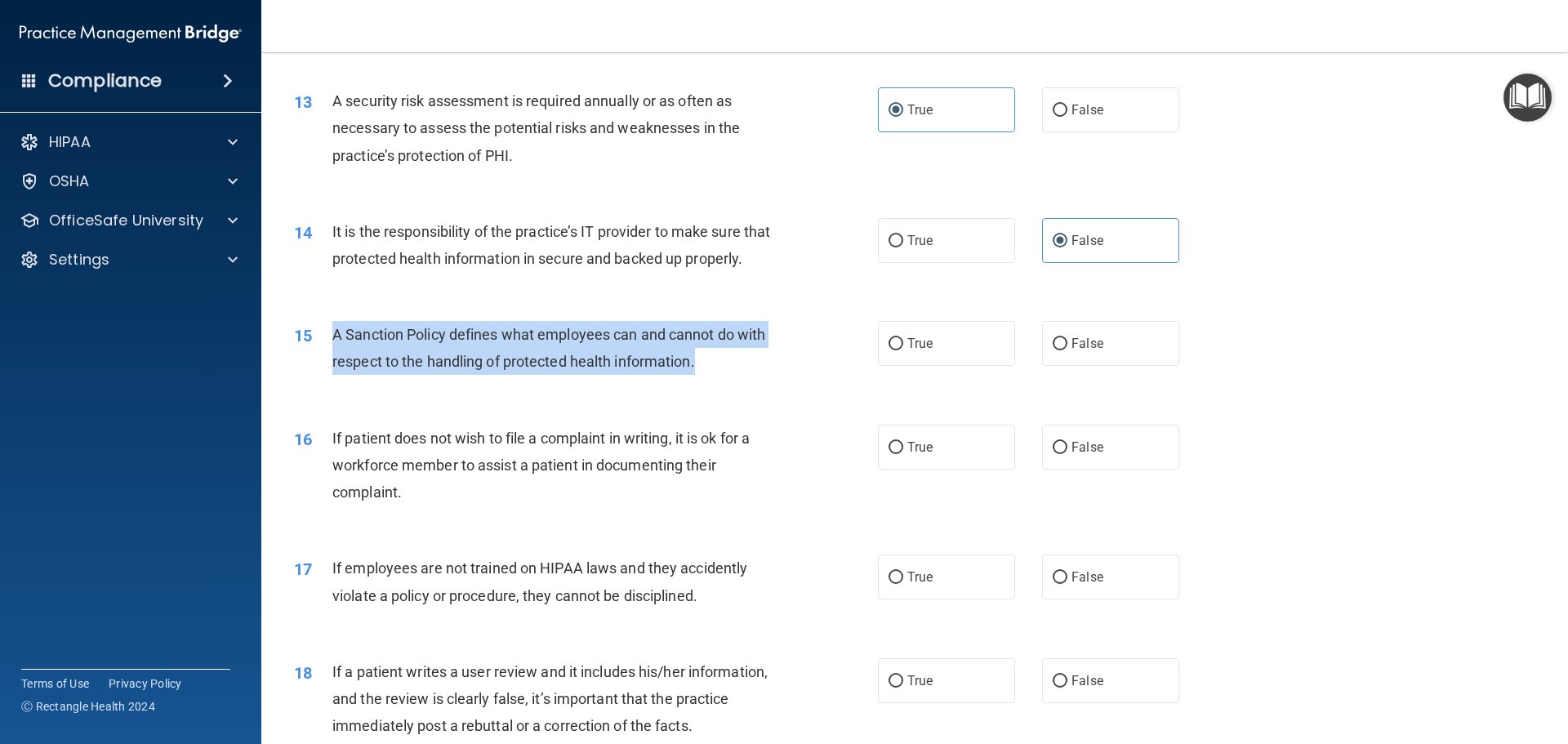
drag, startPoint x: 711, startPoint y: 396, endPoint x: 330, endPoint y: 362, distance: 382.5
click at [330, 362] on div "15 A Sanction Policy defines what employees can and cannot do with respect to t…" at bounding box center [586, 352] width 633 height 62
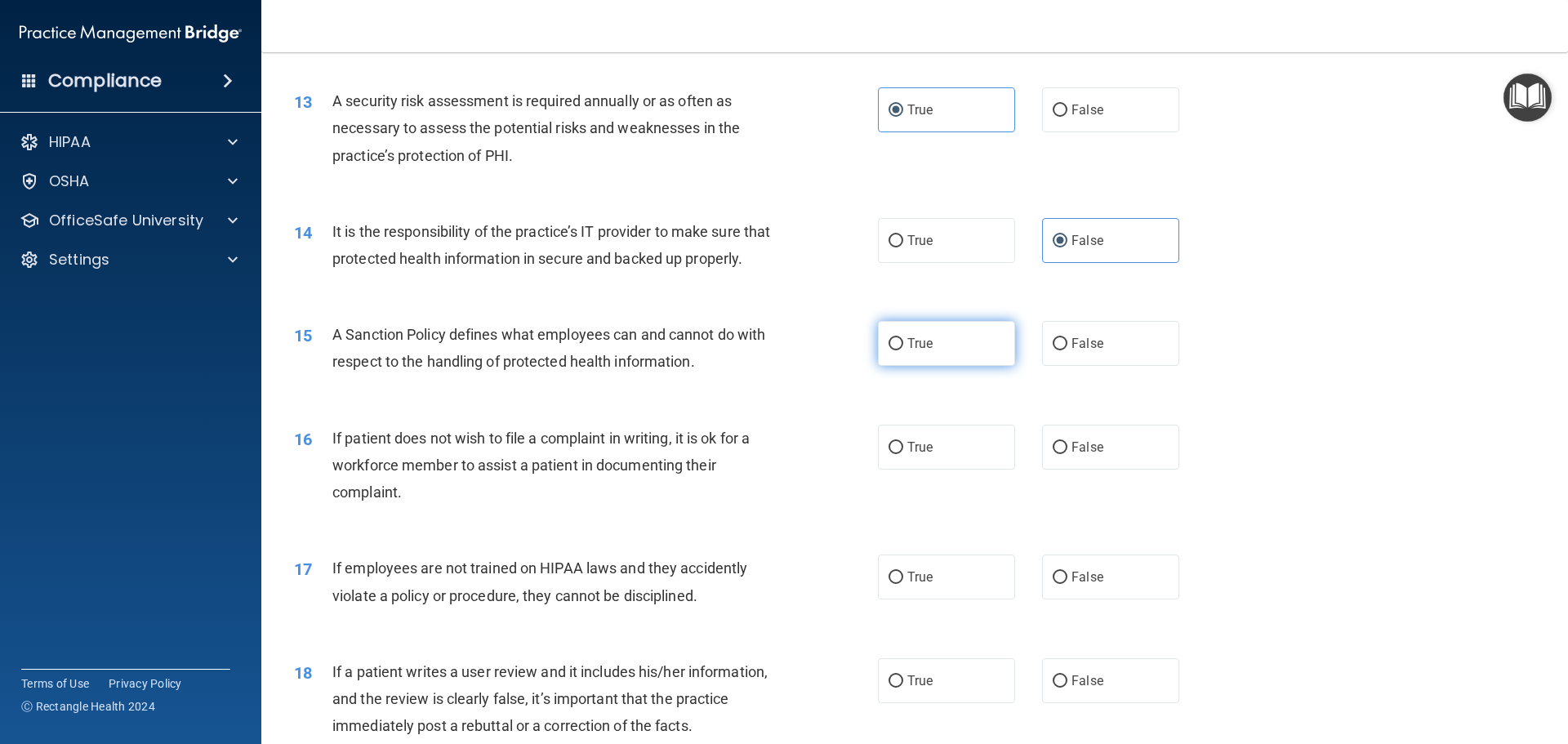
click at [937, 364] on label "True" at bounding box center [946, 343] width 137 height 45
click at [903, 350] on input "True" at bounding box center [895, 344] width 15 height 12
radio input "true"
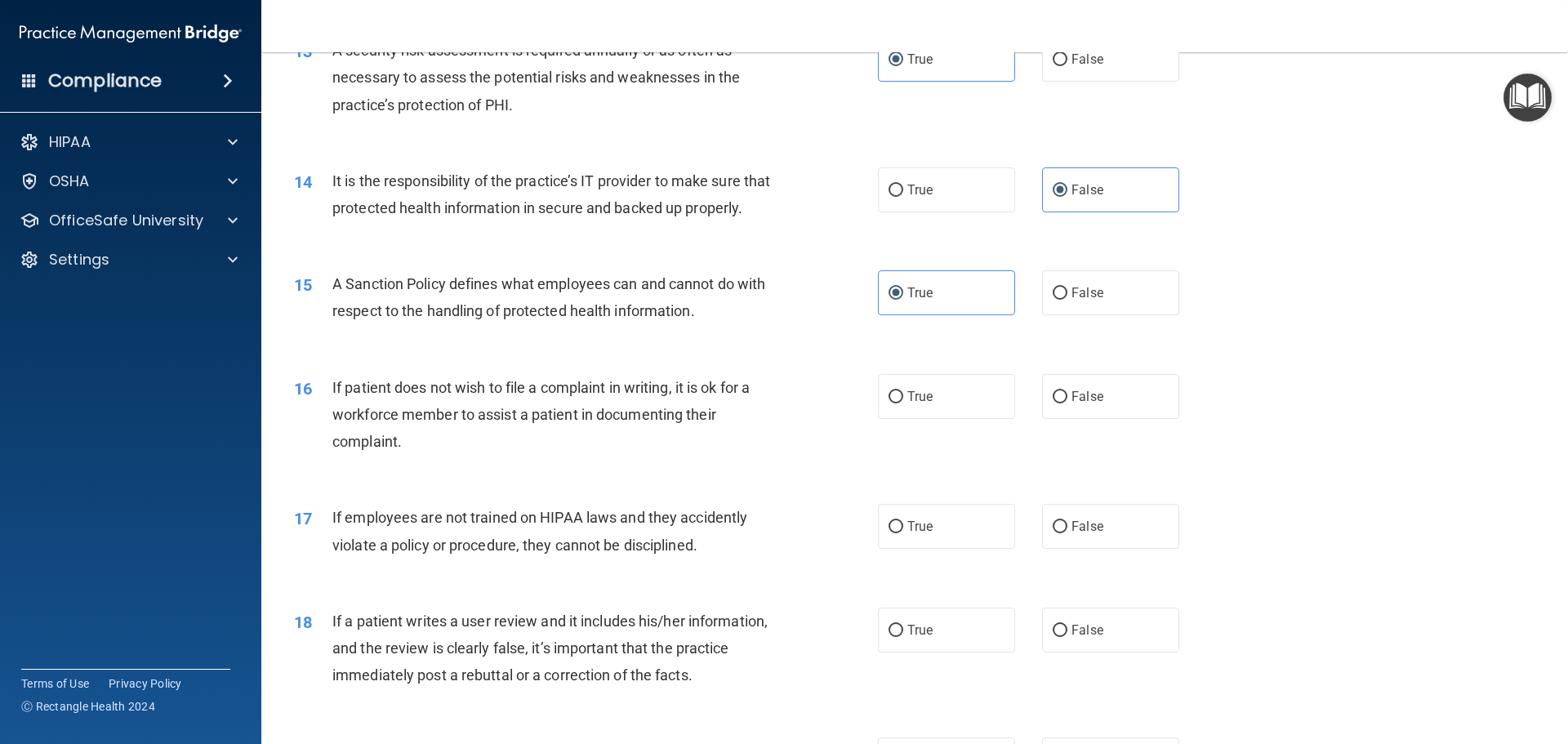
scroll to position [1878, 0]
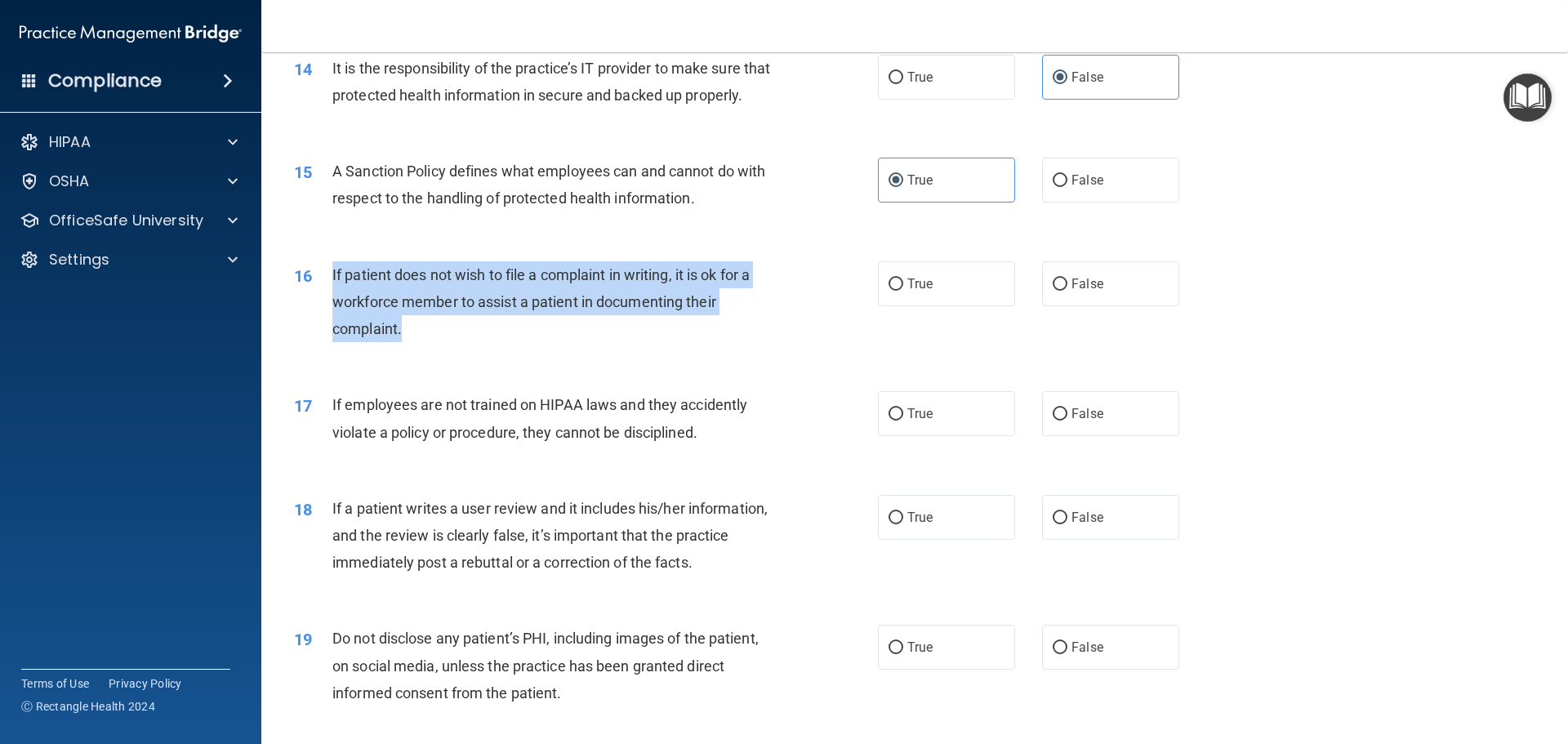
drag, startPoint x: 441, startPoint y: 355, endPoint x: 324, endPoint y: 302, distance: 128.4
click at [324, 302] on div "16 If patient does not wish to file a complaint in writing, it is ok for a work…" at bounding box center [586, 306] width 633 height 90
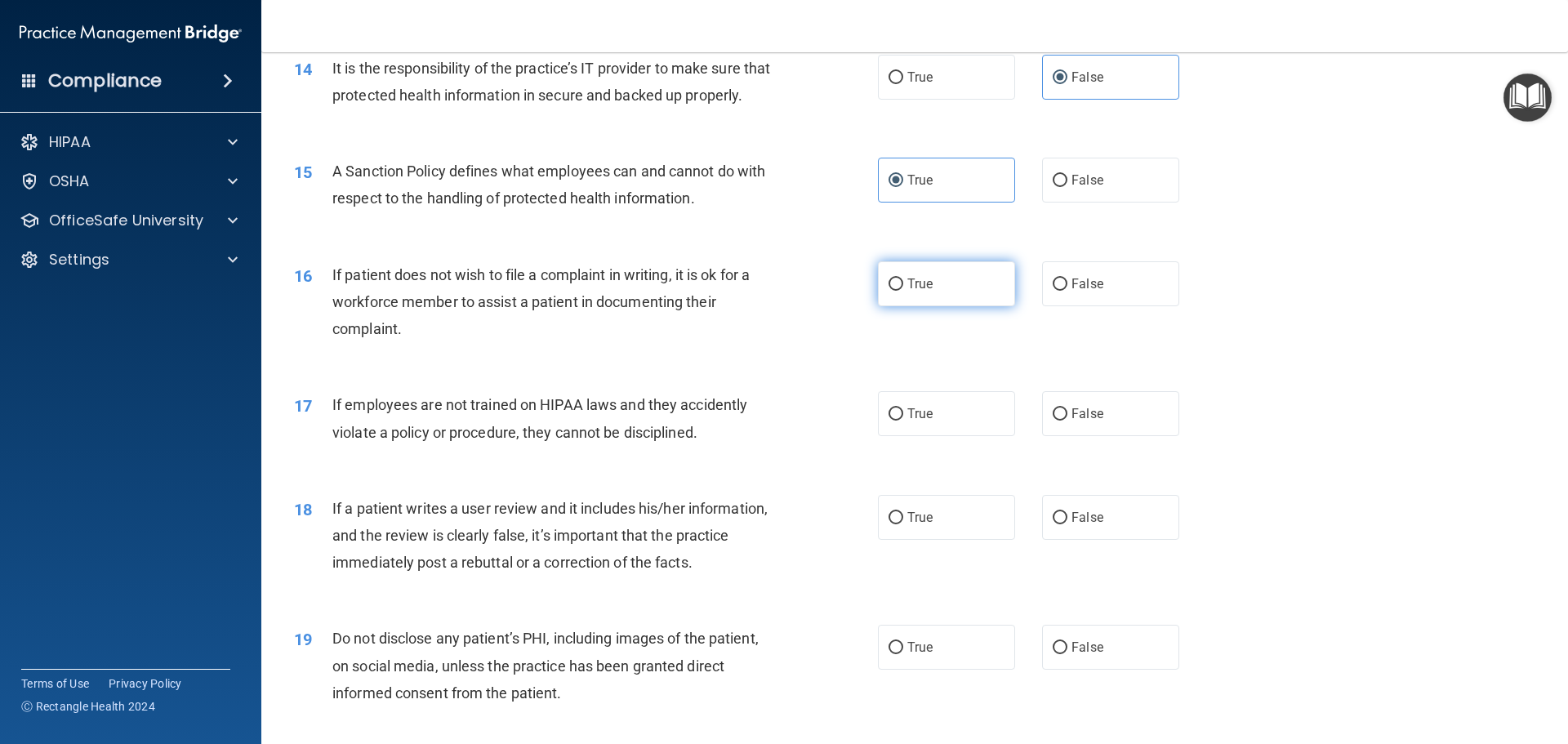
click at [950, 306] on label "True" at bounding box center [946, 284] width 137 height 45
click at [903, 290] on input "True" at bounding box center [895, 284] width 15 height 12
radio input "true"
drag, startPoint x: 1477, startPoint y: 361, endPoint x: 1453, endPoint y: 362, distance: 24.0
click at [1473, 361] on div "16 If patient does not wish to file a complaint in writing, it is ok for a work…" at bounding box center [914, 306] width 1265 height 131
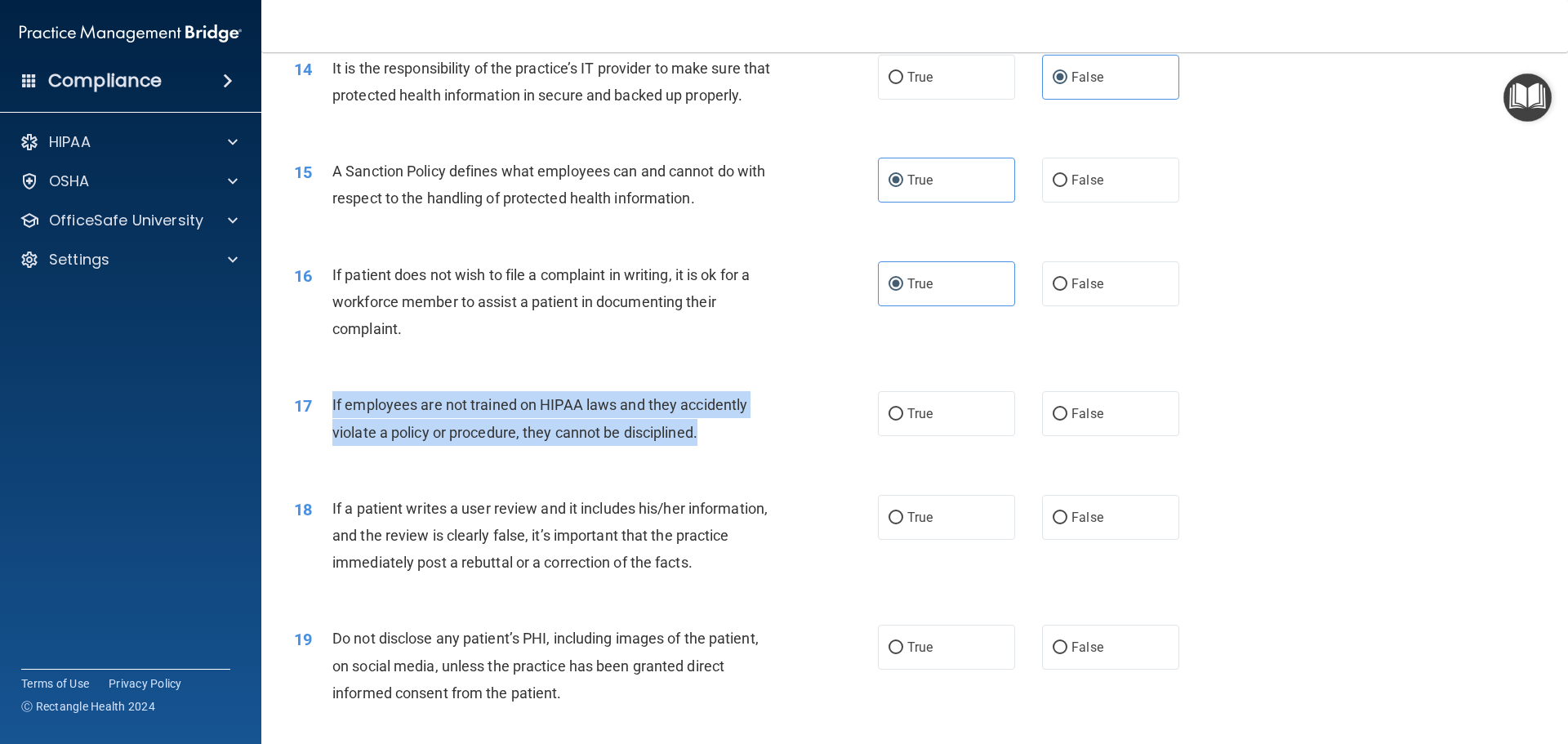
drag, startPoint x: 713, startPoint y: 467, endPoint x: 332, endPoint y: 427, distance: 383.1
click at [332, 427] on div "If employees are not trained on HIPAA laws and they accidently violate a policy…" at bounding box center [560, 418] width 456 height 54
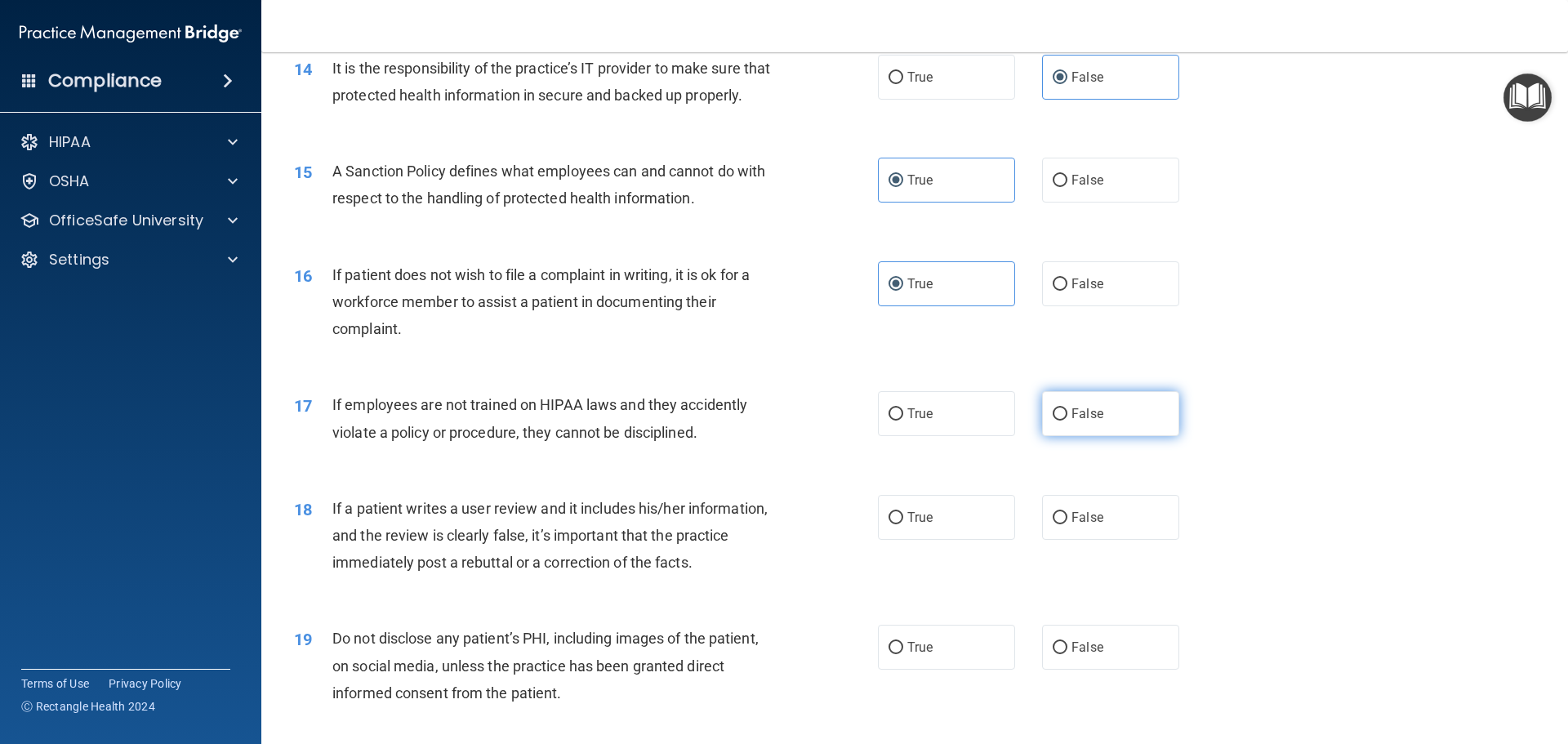
click at [1089, 436] on label "False" at bounding box center [1110, 414] width 137 height 45
click at [1068, 421] on input "False" at bounding box center [1060, 414] width 15 height 12
radio input "true"
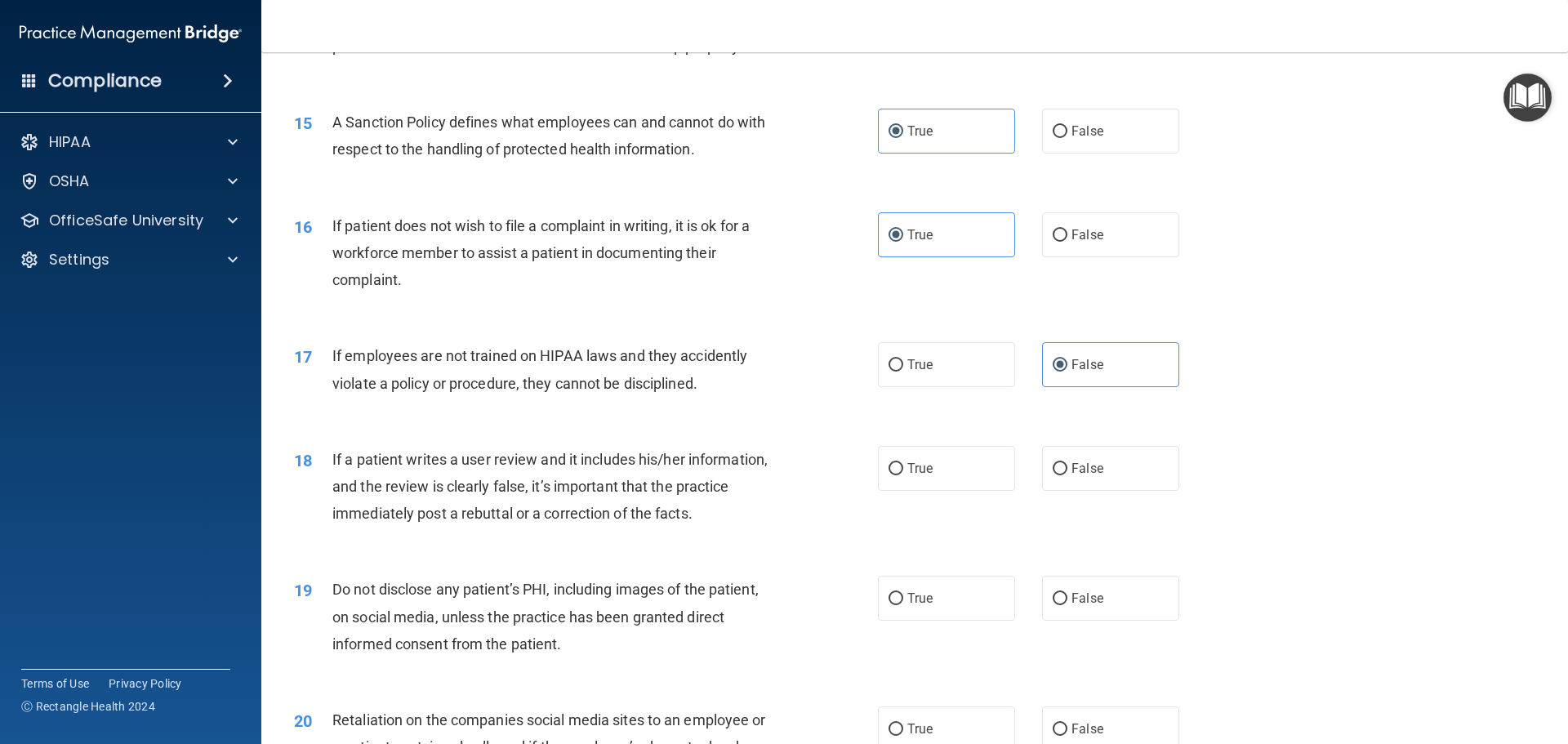
scroll to position [2041, 0]
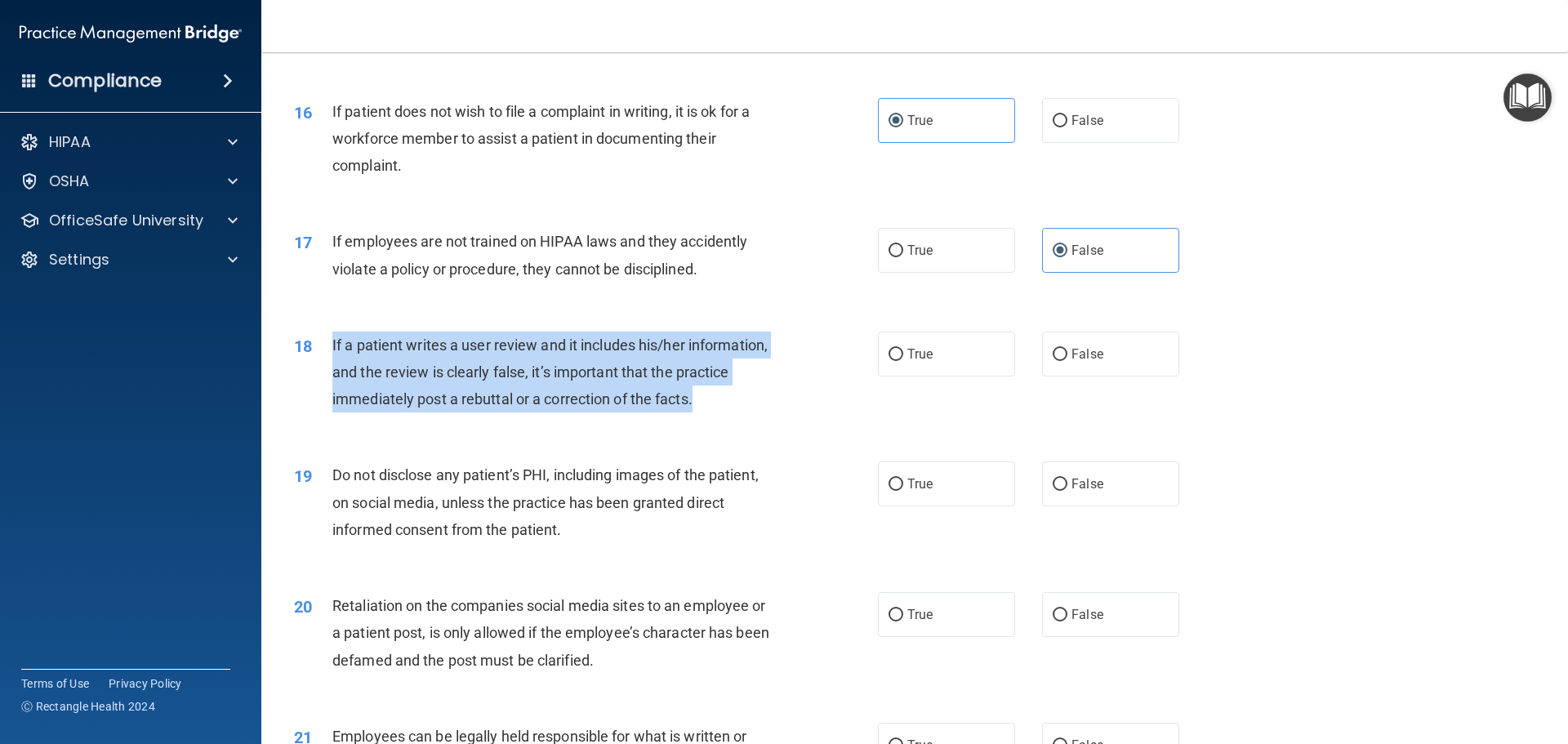
drag, startPoint x: 739, startPoint y: 422, endPoint x: 323, endPoint y: 387, distance: 417.5
click at [323, 387] on div "18 If a patient writes a user review and it includes his/her information, and t…" at bounding box center [586, 376] width 633 height 90
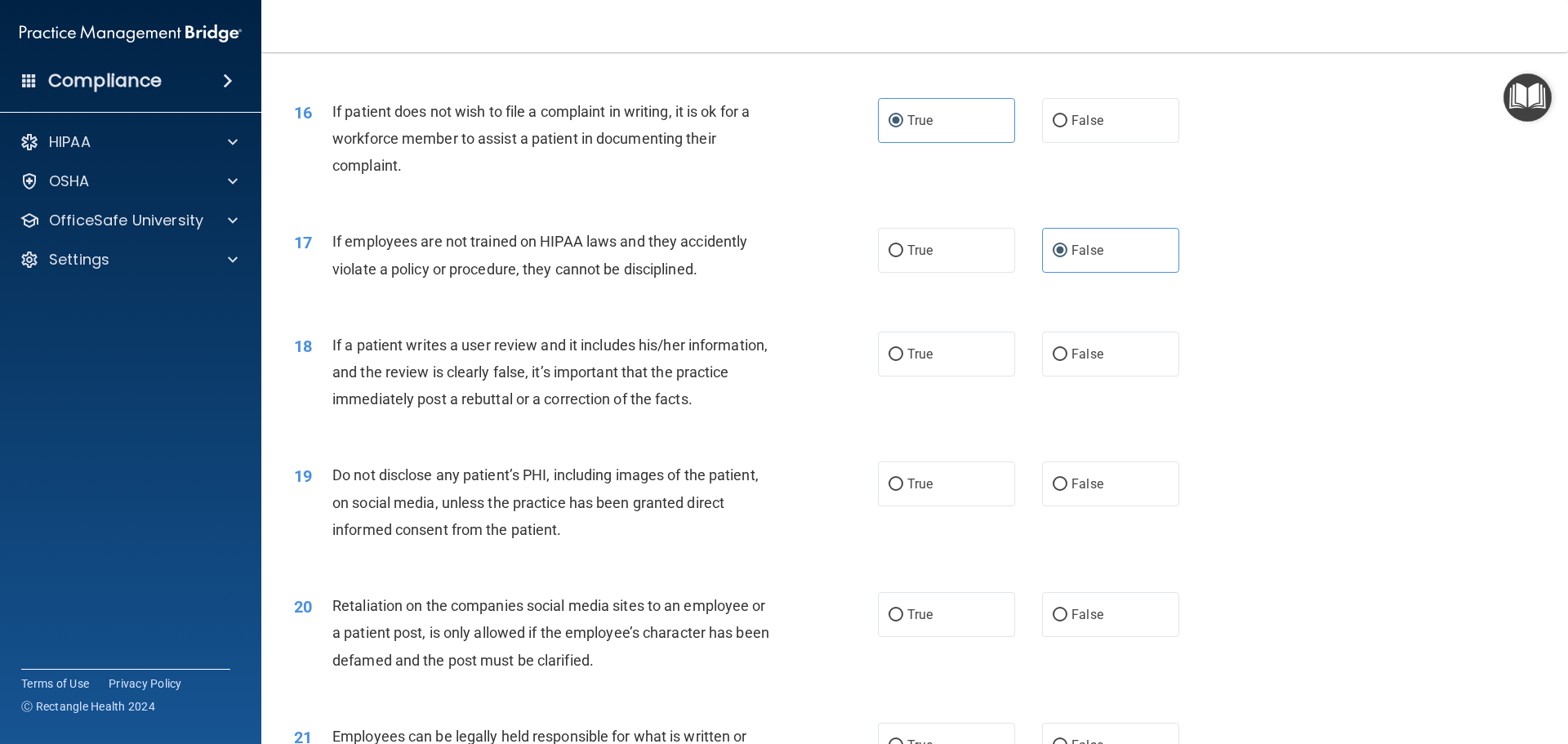
drag, startPoint x: 1105, startPoint y: 371, endPoint x: 1467, endPoint y: 403, distance: 363.4
click at [1106, 371] on label "False" at bounding box center [1110, 354] width 137 height 45
click at [1068, 361] on input "False" at bounding box center [1060, 355] width 15 height 12
radio input "true"
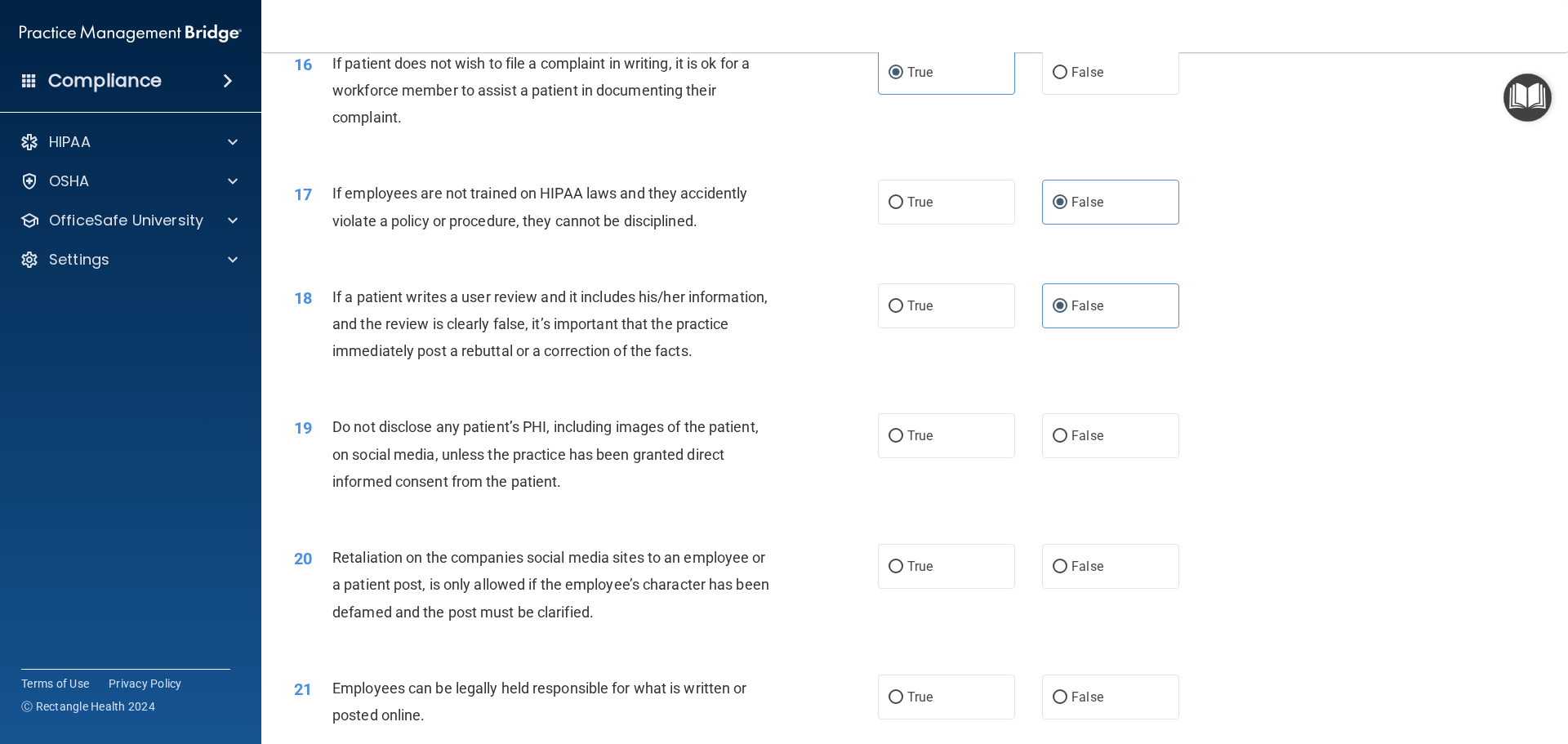
scroll to position [2123, 0]
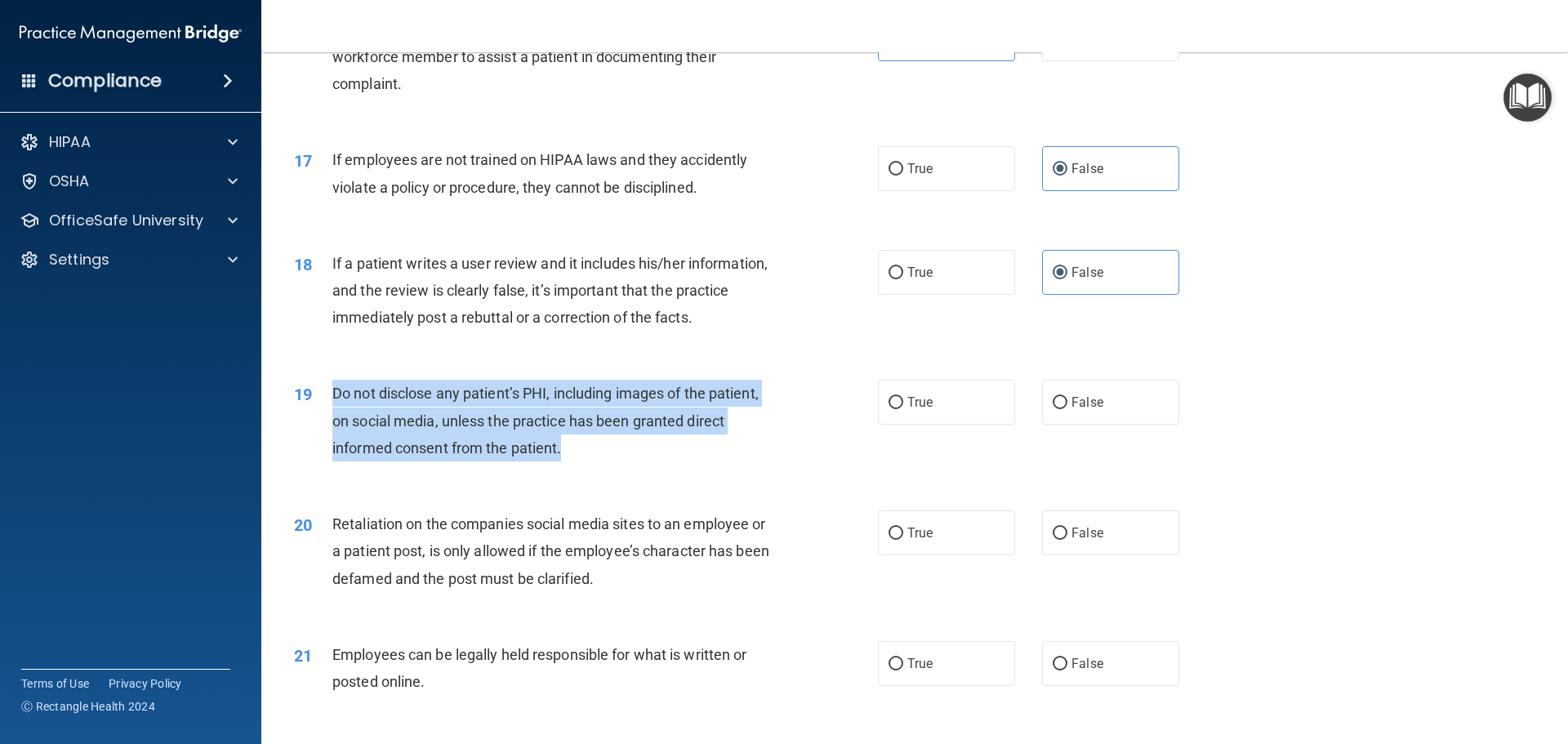
drag, startPoint x: 591, startPoint y: 479, endPoint x: 333, endPoint y: 410, distance: 267.1
click at [333, 410] on div "Do not disclose any patient’s PHI, including images of the patient, on social m…" at bounding box center [560, 421] width 456 height 82
click at [630, 461] on div "Do not disclose any patient’s PHI, including images of the patient, on social m…" at bounding box center [560, 421] width 456 height 82
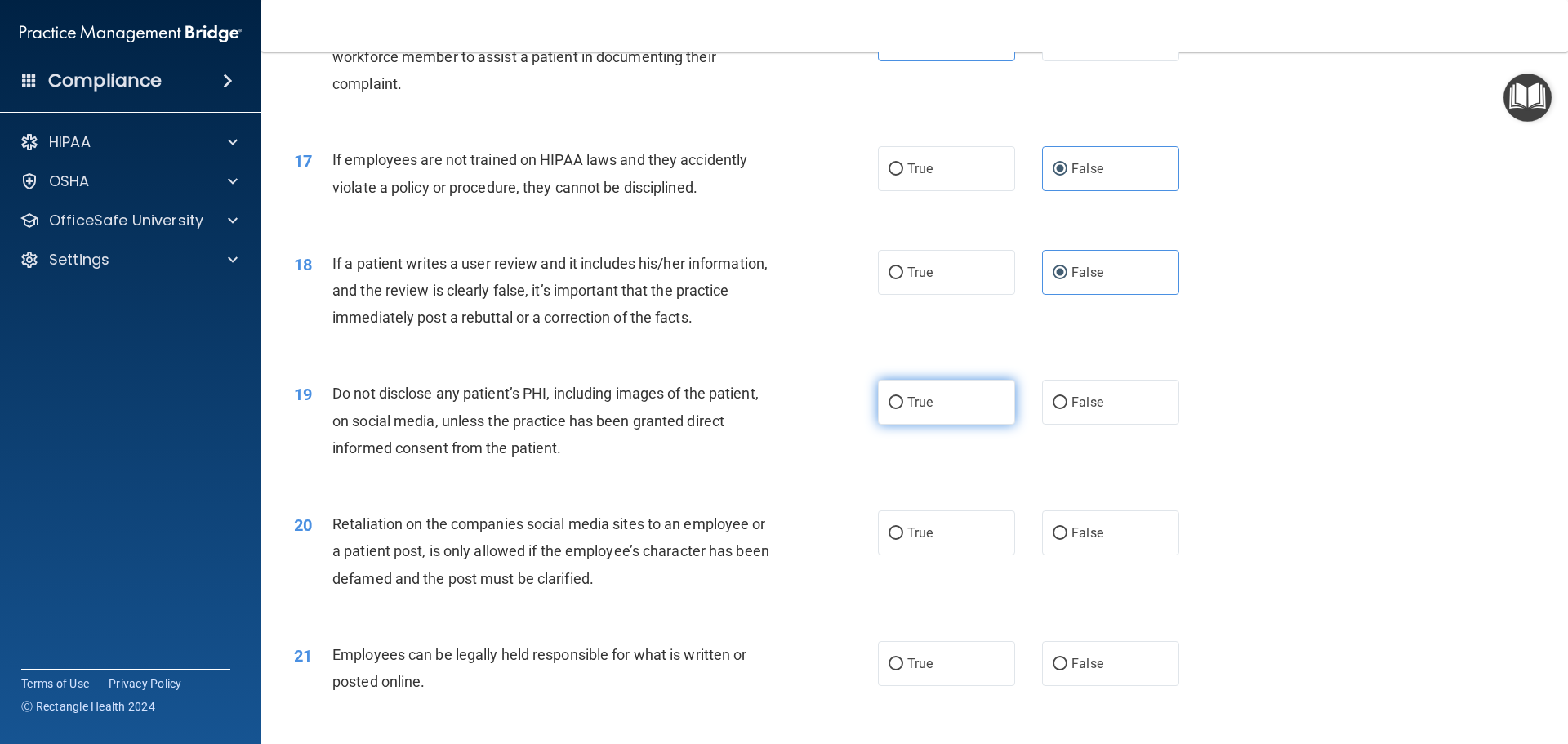
click at [907, 410] on span "True" at bounding box center [919, 402] width 25 height 16
click at [903, 409] on input "True" at bounding box center [895, 403] width 15 height 12
radio input "true"
click at [717, 469] on div "19 Do not disclose any patient’s PHI, including images of the patient, on socia…" at bounding box center [586, 425] width 633 height 90
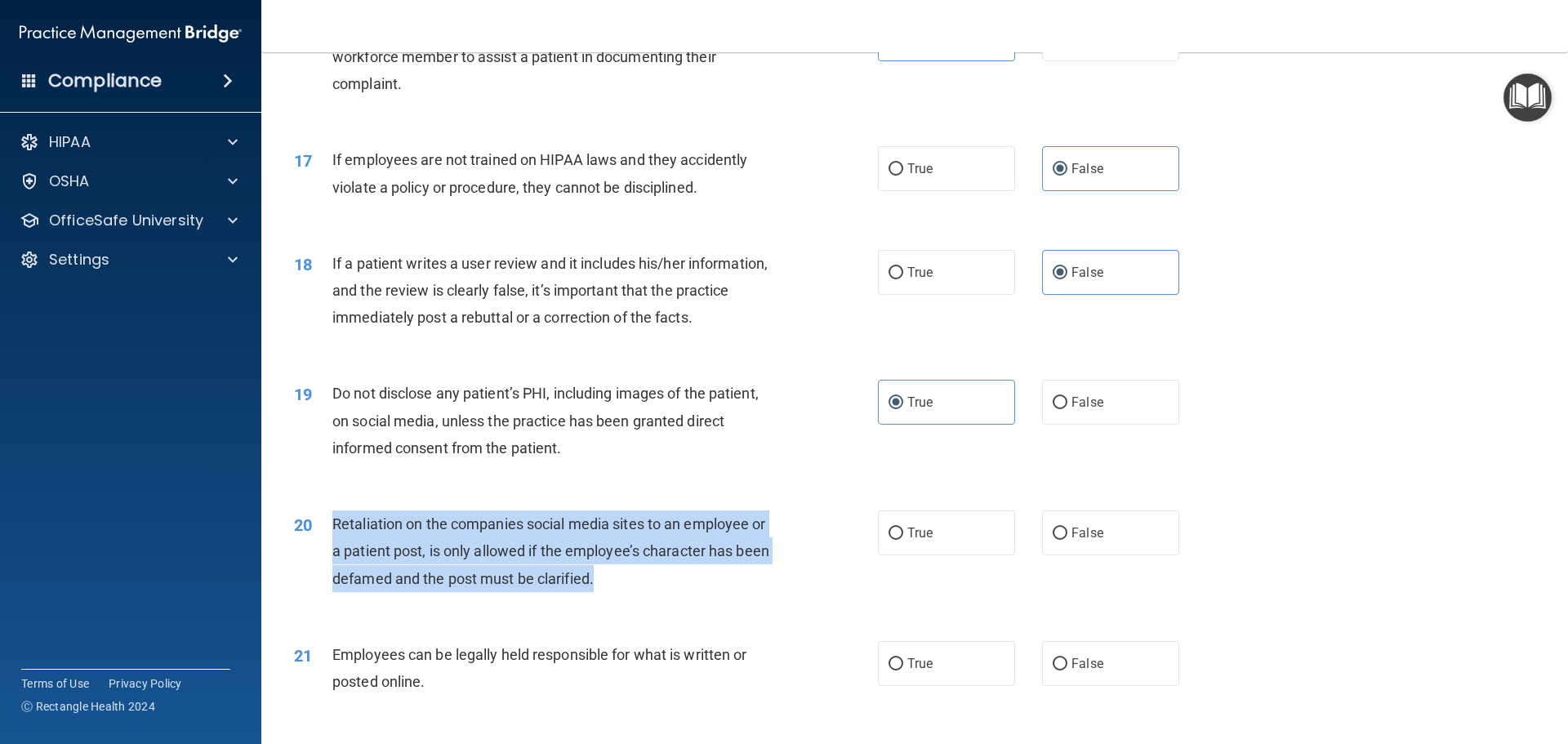
drag, startPoint x: 625, startPoint y: 612, endPoint x: 333, endPoint y: 549, distance: 298.7
click at [333, 549] on div "Retaliation on the companies social media sites to an employee or a patient pos…" at bounding box center [560, 551] width 456 height 82
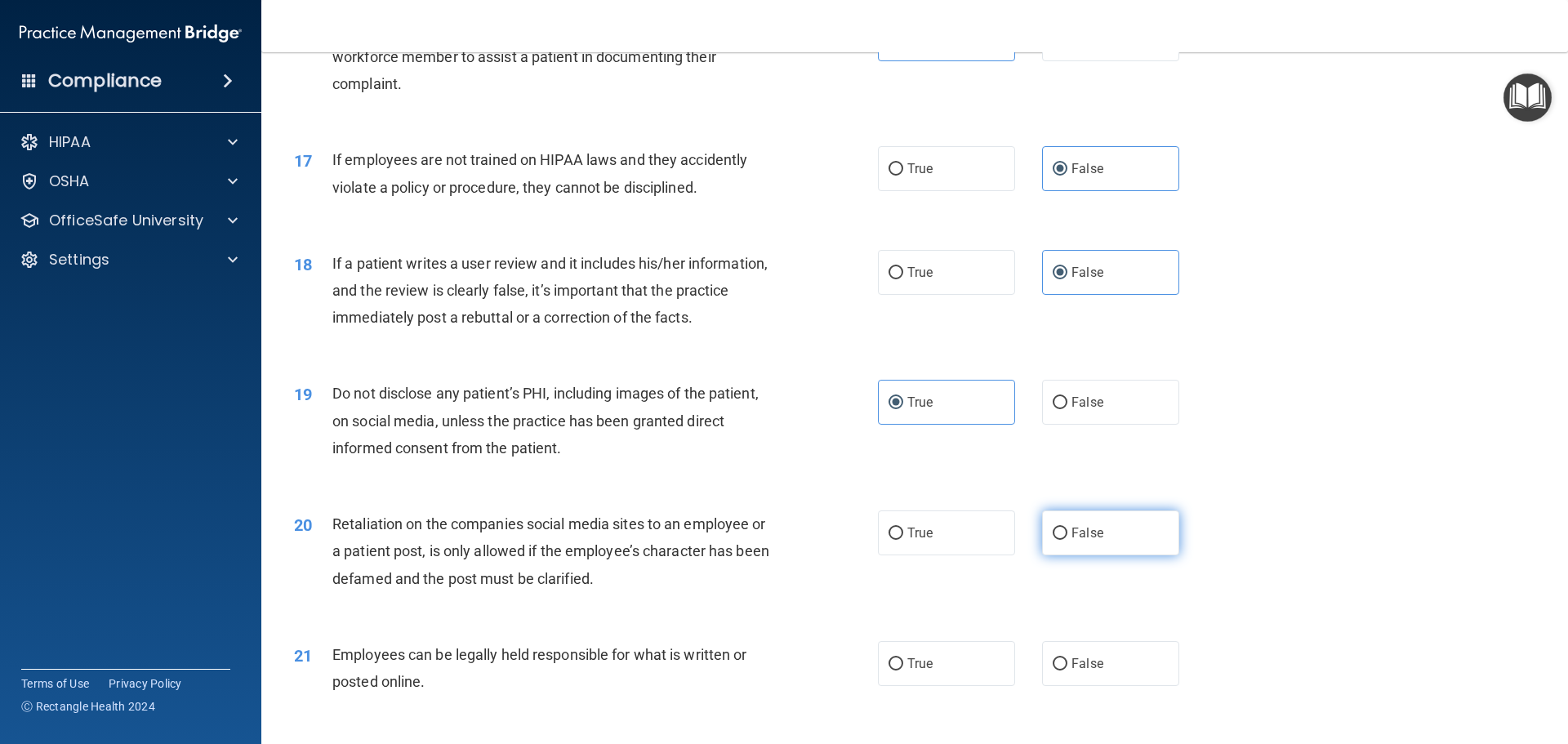
click at [1057, 541] on label "False" at bounding box center [1110, 532] width 137 height 45
click at [1057, 539] on input "False" at bounding box center [1060, 533] width 15 height 12
radio input "true"
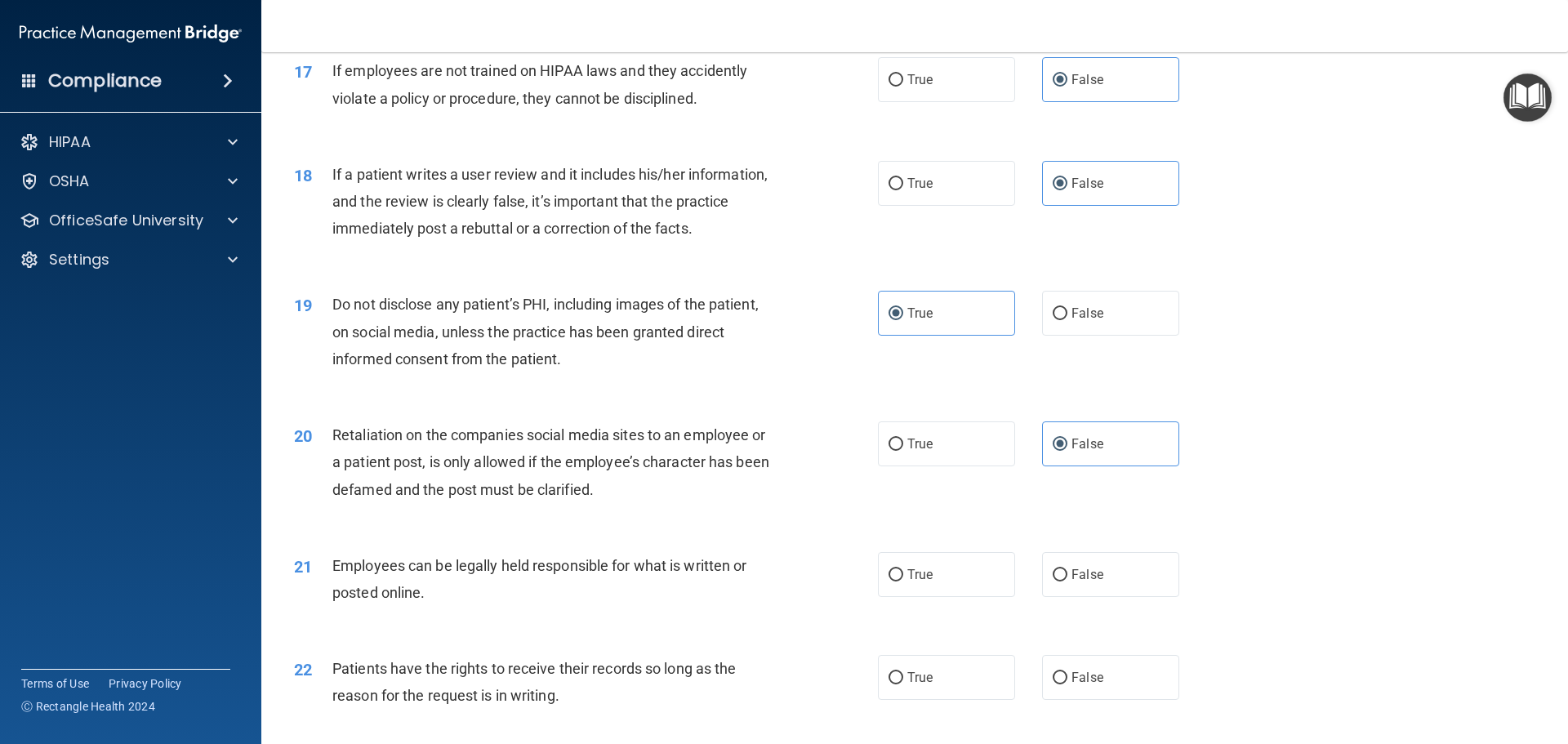
scroll to position [2450, 0]
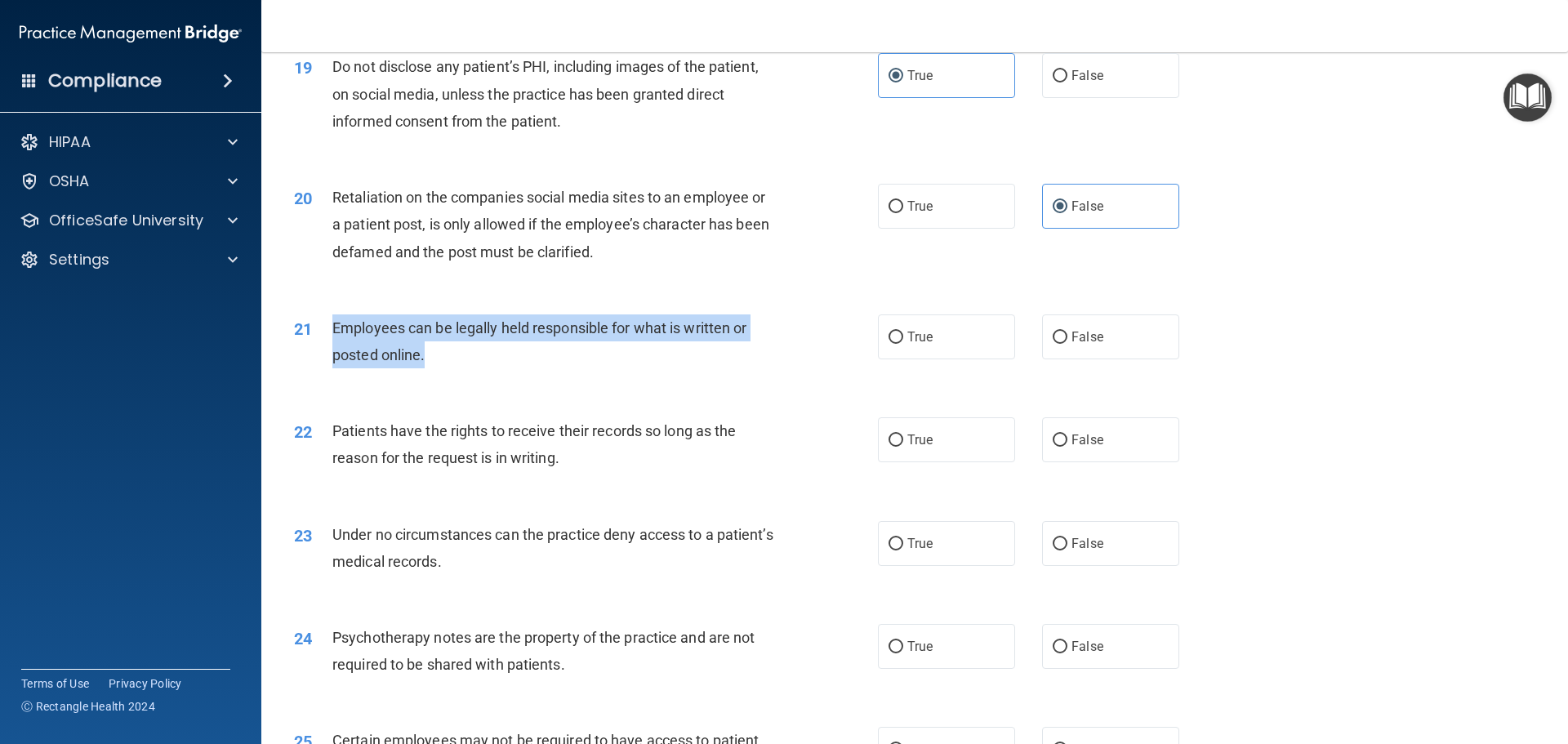
drag, startPoint x: 467, startPoint y: 382, endPoint x: 315, endPoint y: 350, distance: 155.3
click at [315, 350] on div "21 Employees can be legally held responsible for what is written or posted onli…" at bounding box center [586, 346] width 633 height 62
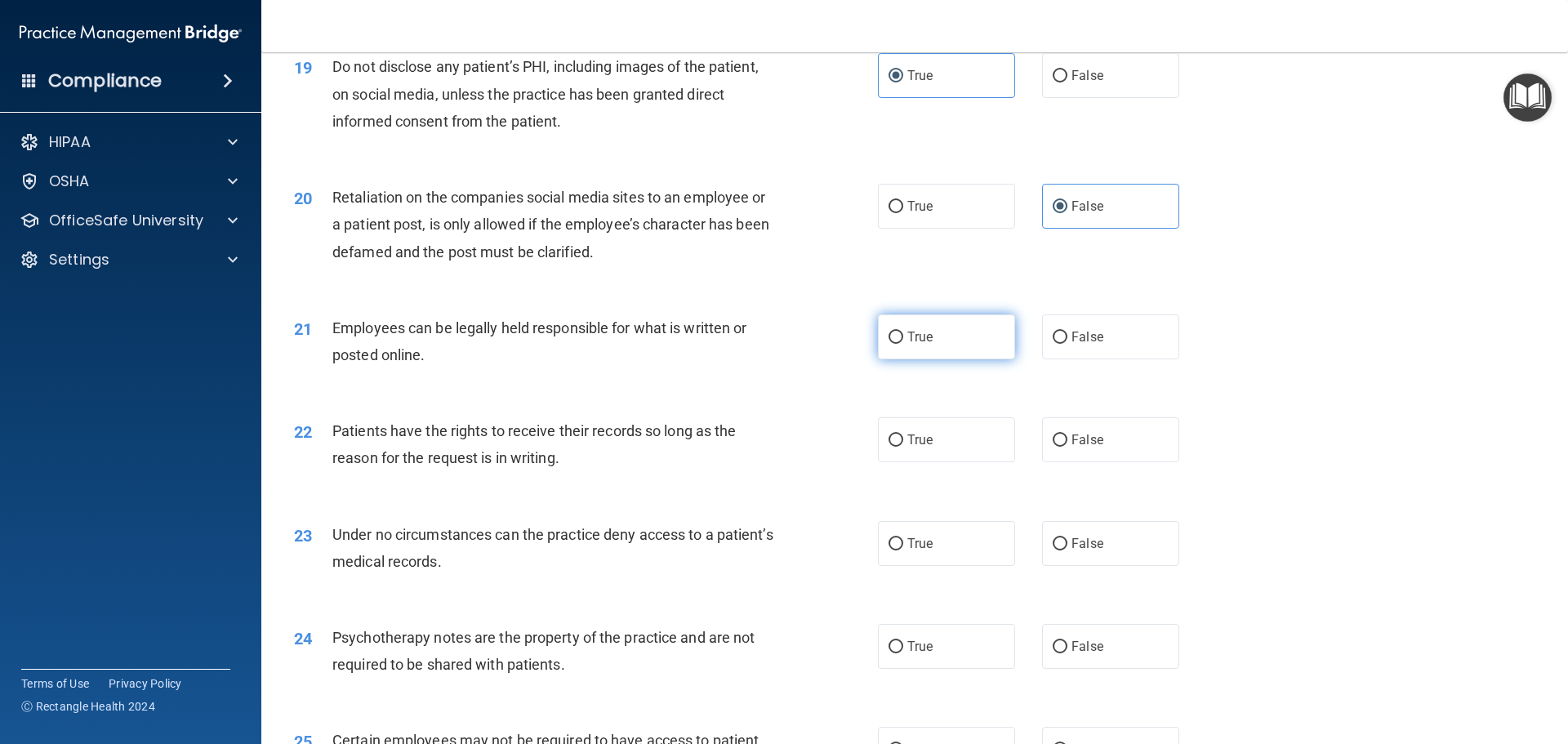
drag, startPoint x: 979, startPoint y: 349, endPoint x: 664, endPoint y: 429, distance: 325.0
click at [977, 349] on label "True" at bounding box center [946, 337] width 137 height 45
click at [903, 343] on input "True" at bounding box center [895, 337] width 15 height 12
radio input "true"
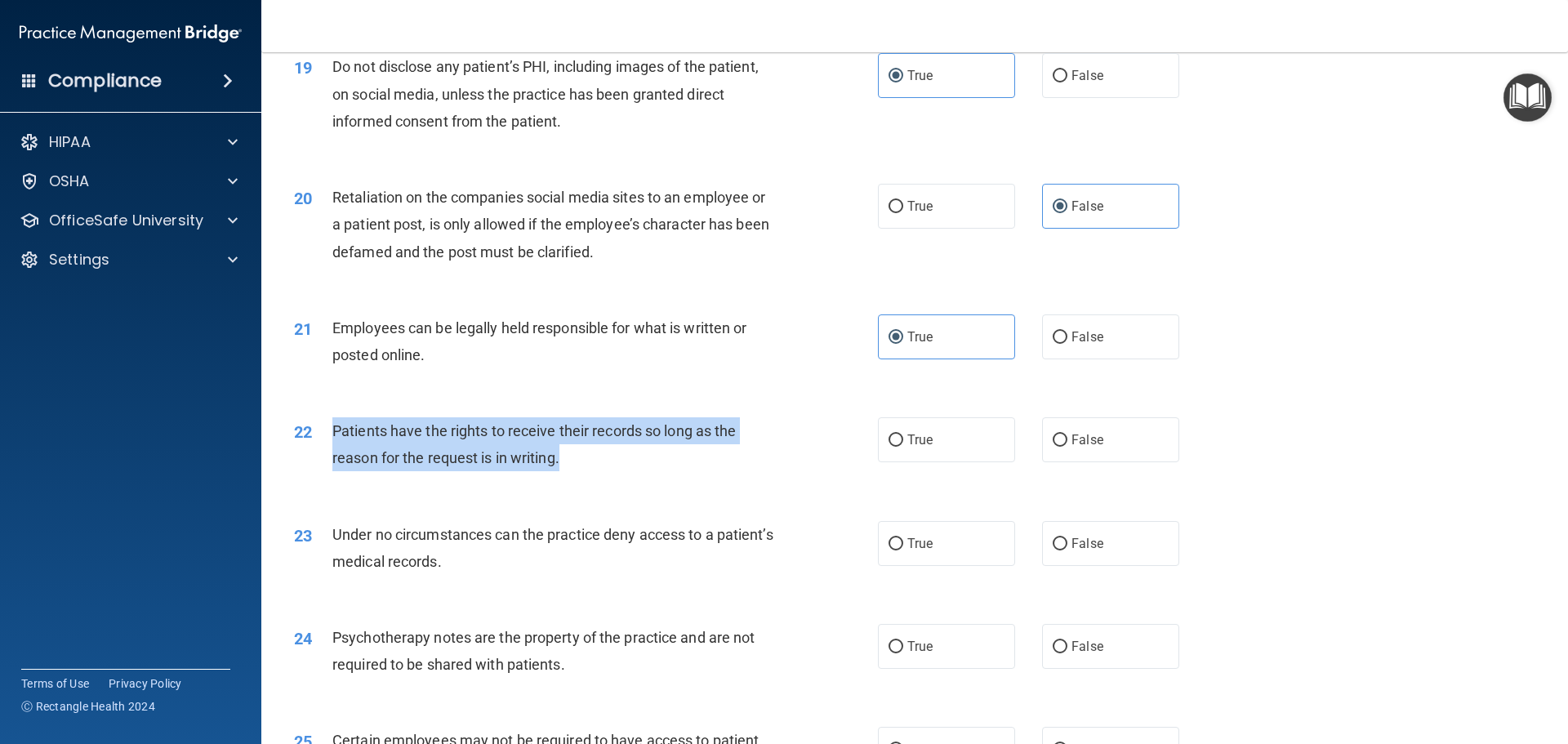
drag, startPoint x: 593, startPoint y: 497, endPoint x: 333, endPoint y: 455, distance: 263.4
click at [333, 455] on div "Patients have the rights to receive their records so long as the reason for the…" at bounding box center [560, 444] width 456 height 54
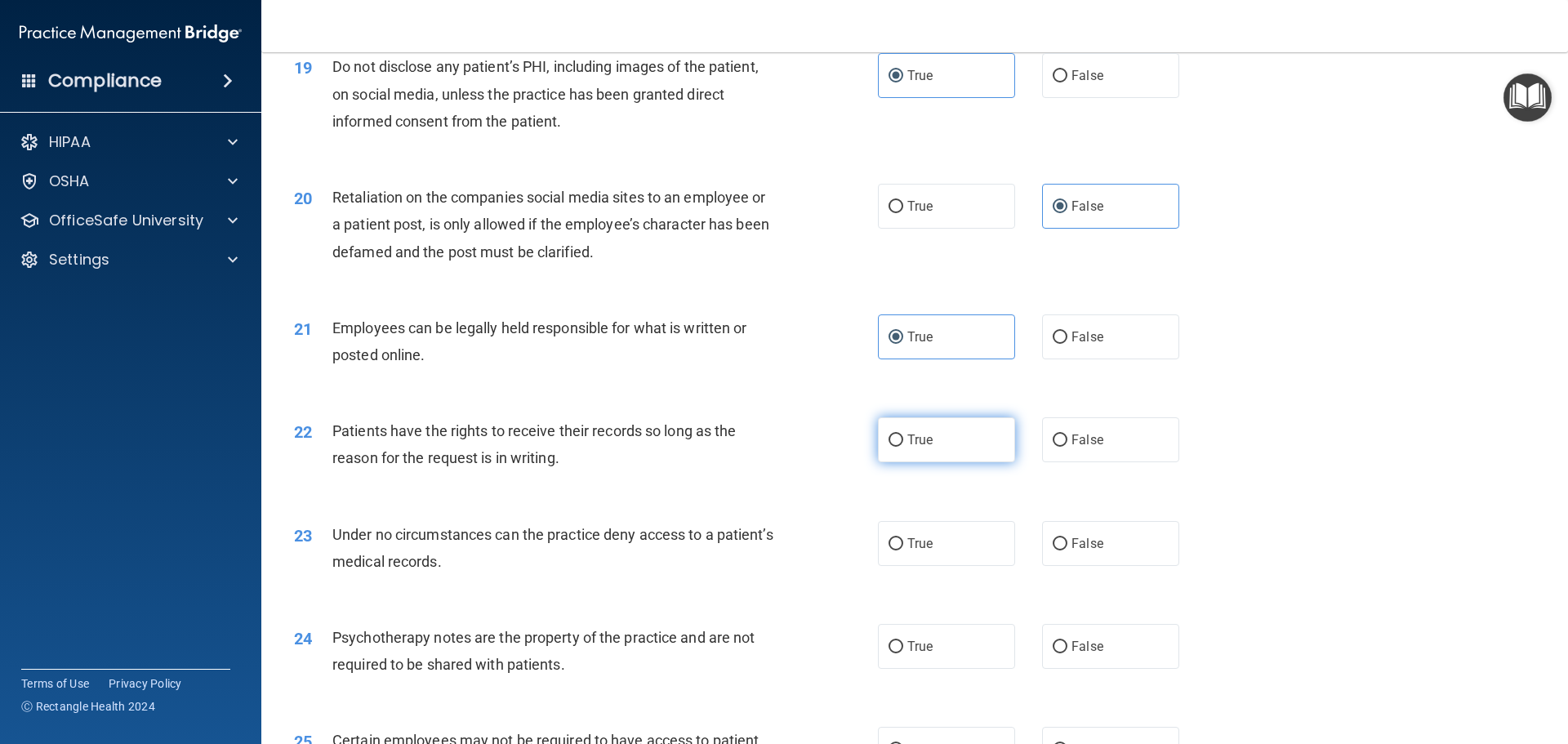
click at [930, 462] on label "True" at bounding box center [946, 440] width 137 height 45
click at [903, 447] on input "True" at bounding box center [895, 441] width 15 height 12
radio input "true"
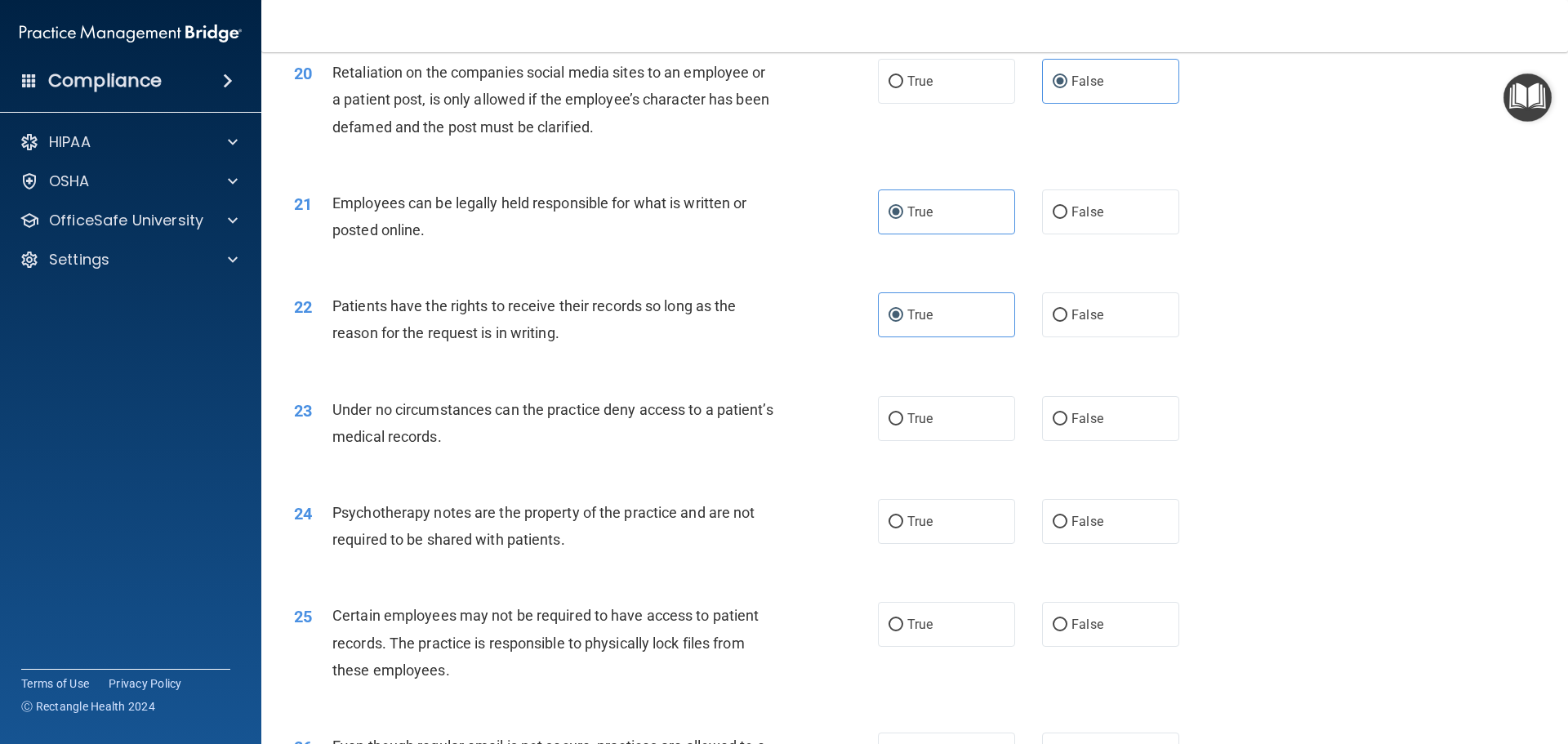
scroll to position [2694, 0]
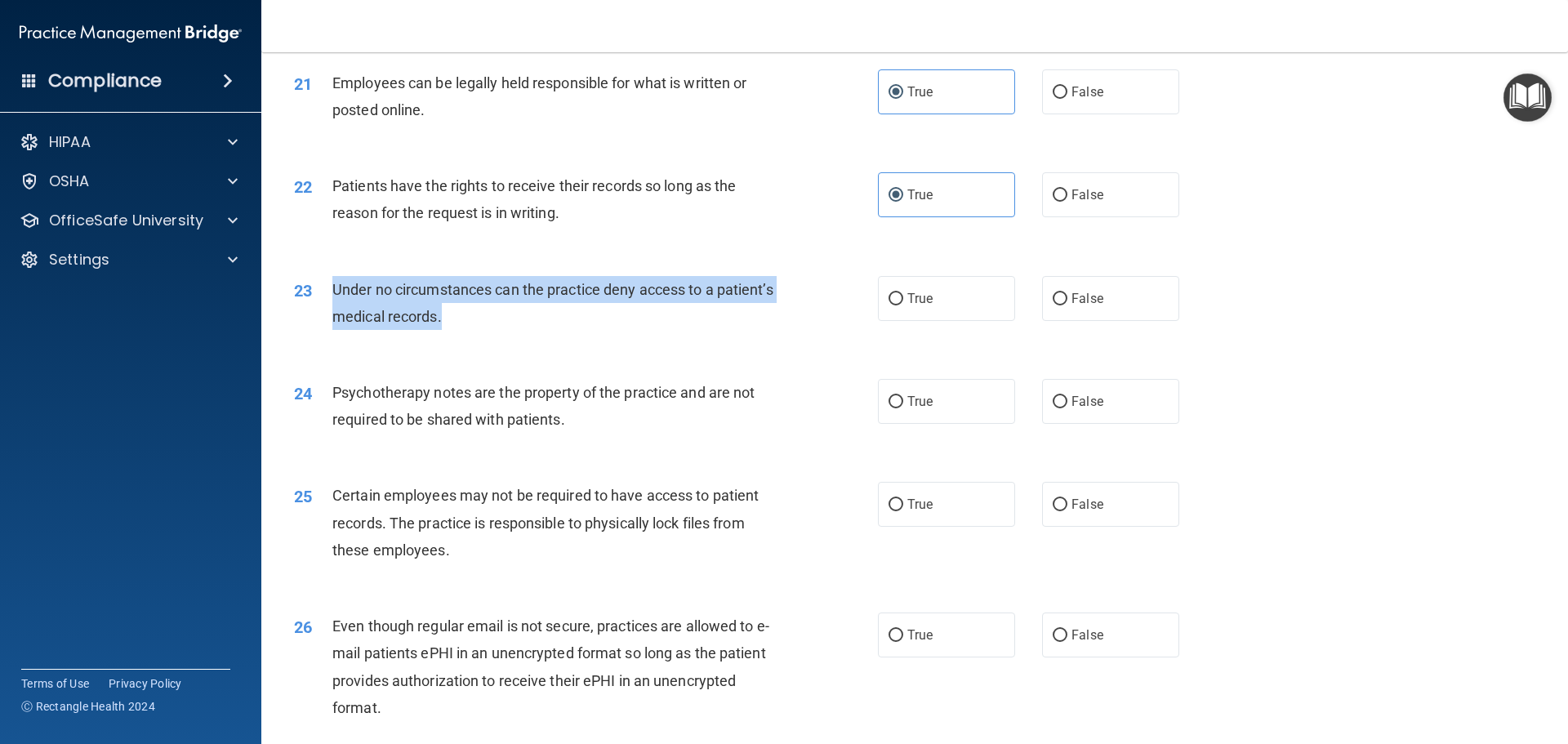
drag, startPoint x: 535, startPoint y: 345, endPoint x: 323, endPoint y: 323, distance: 213.1
click at [323, 323] on div "23 Under no circumstances can the practice deny access to a patient’s medical r…" at bounding box center [586, 307] width 633 height 62
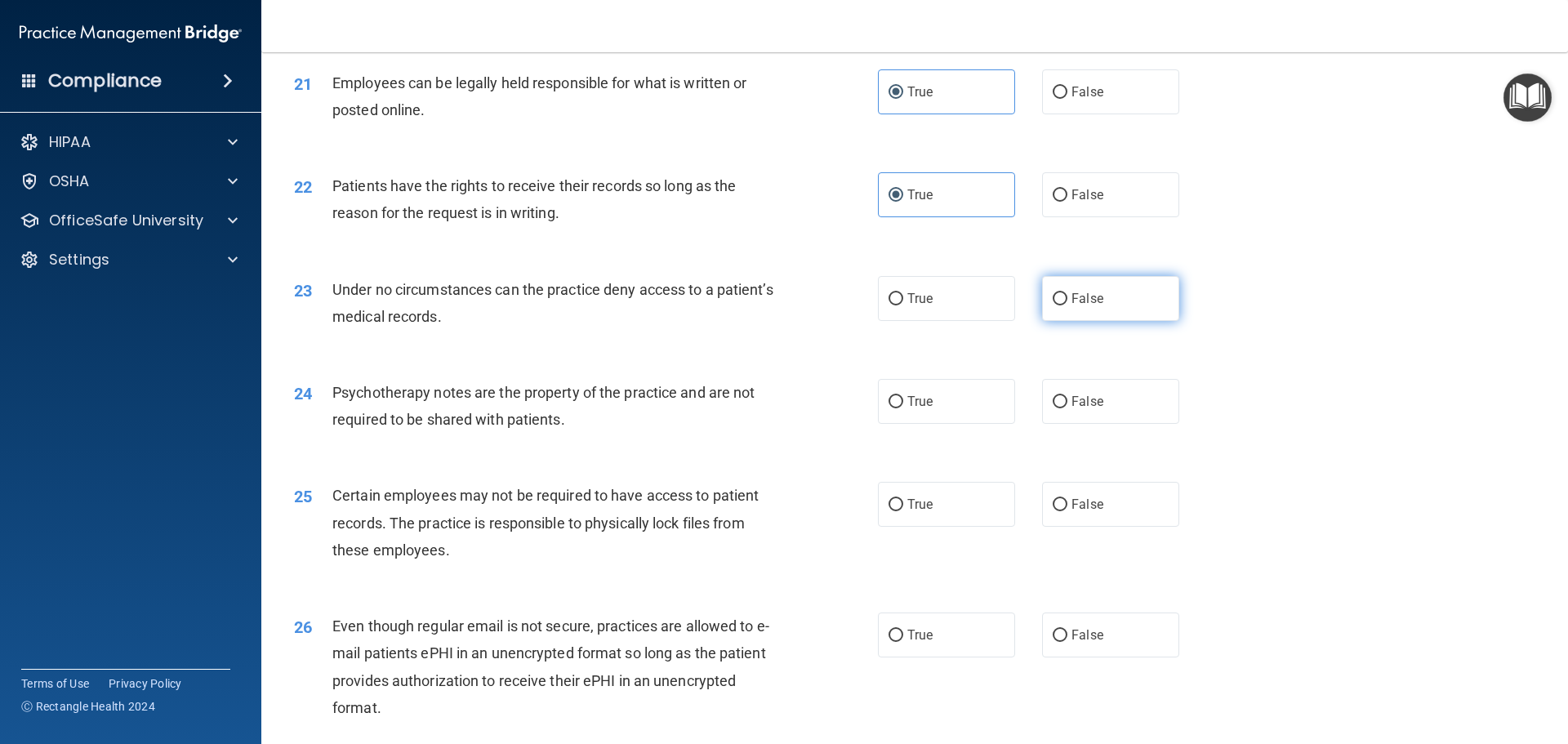
click at [1101, 321] on label "False" at bounding box center [1110, 298] width 137 height 45
click at [1068, 305] on input "False" at bounding box center [1060, 299] width 15 height 12
radio input "true"
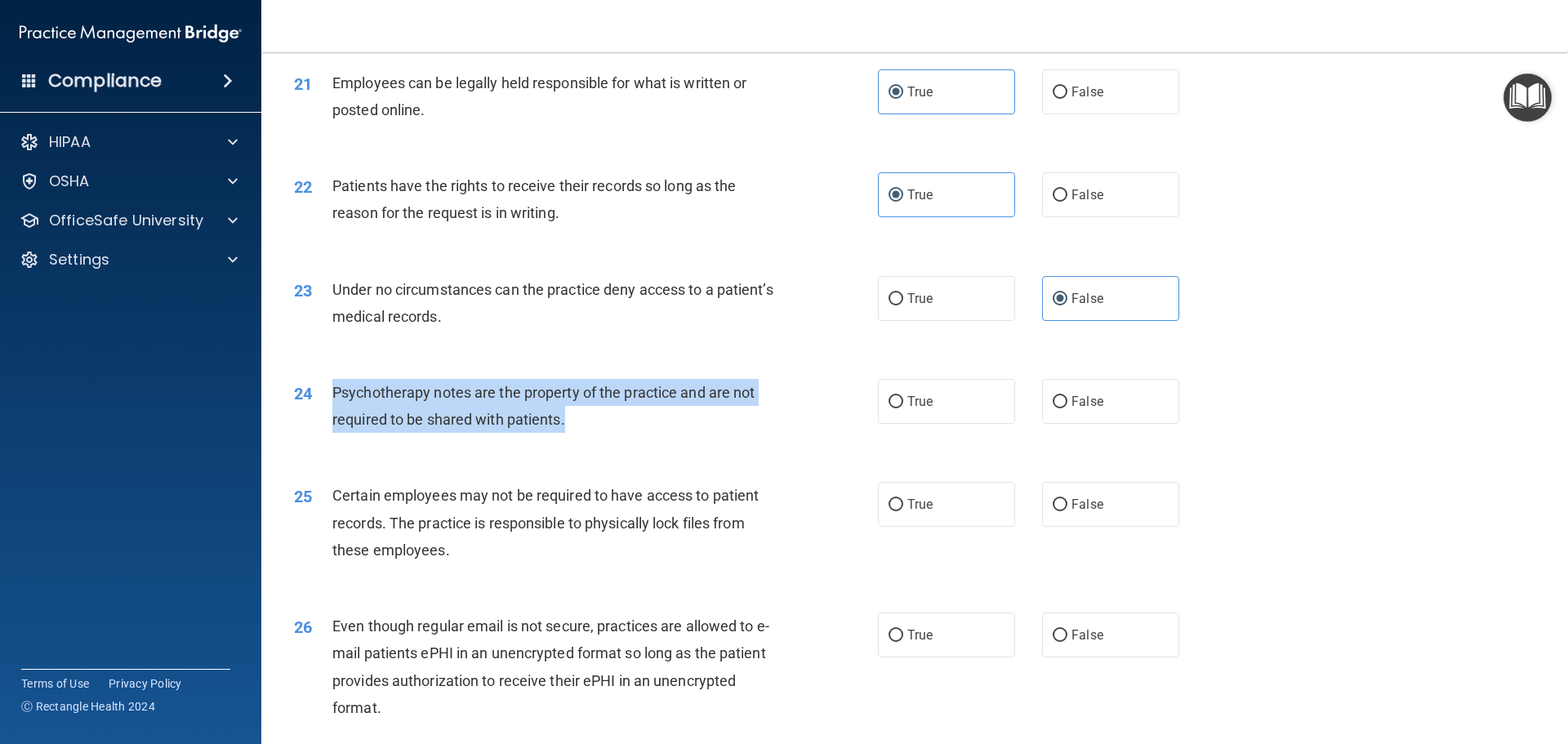
drag, startPoint x: 621, startPoint y: 441, endPoint x: 310, endPoint y: 409, distance: 312.6
click at [310, 409] on div "24 Psychotherapy notes are the property of the practice and are not required to…" at bounding box center [586, 410] width 633 height 62
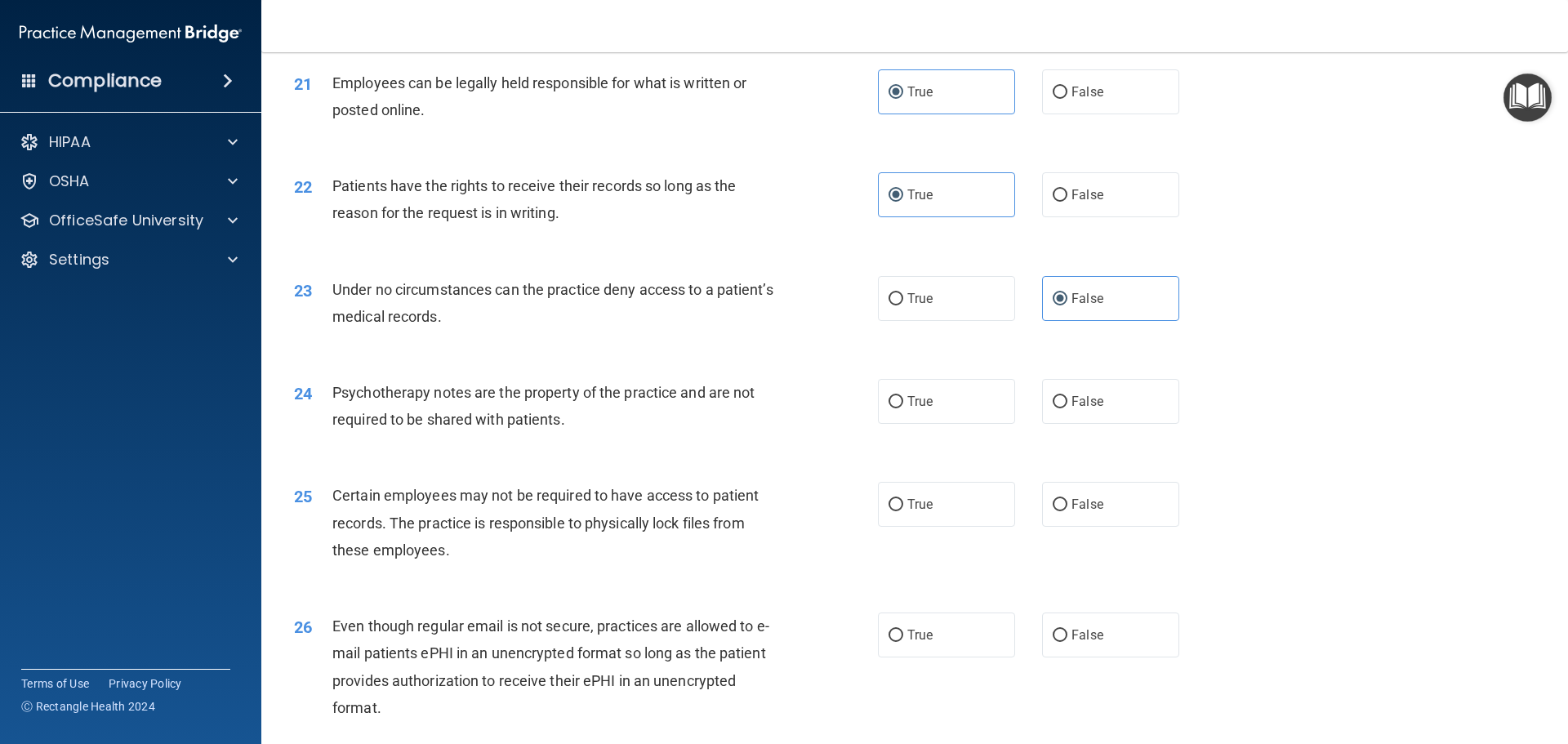
click at [950, 461] on div "24 Psychotherapy notes are the property of the practice and are not required to…" at bounding box center [914, 409] width 1265 height 103
click at [957, 423] on label "True" at bounding box center [946, 401] width 137 height 45
click at [903, 408] on input "True" at bounding box center [895, 402] width 15 height 12
radio input "true"
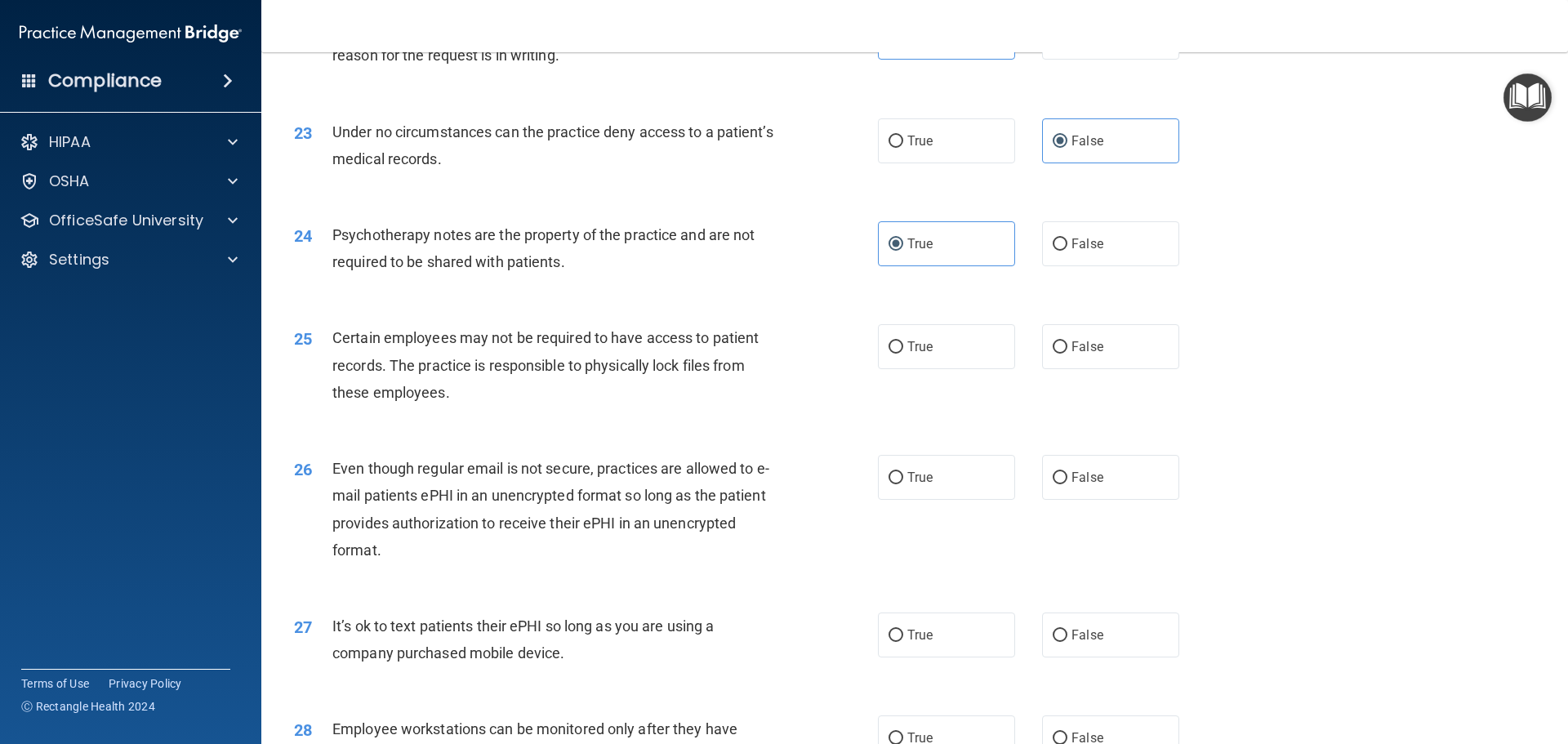
scroll to position [2858, 0]
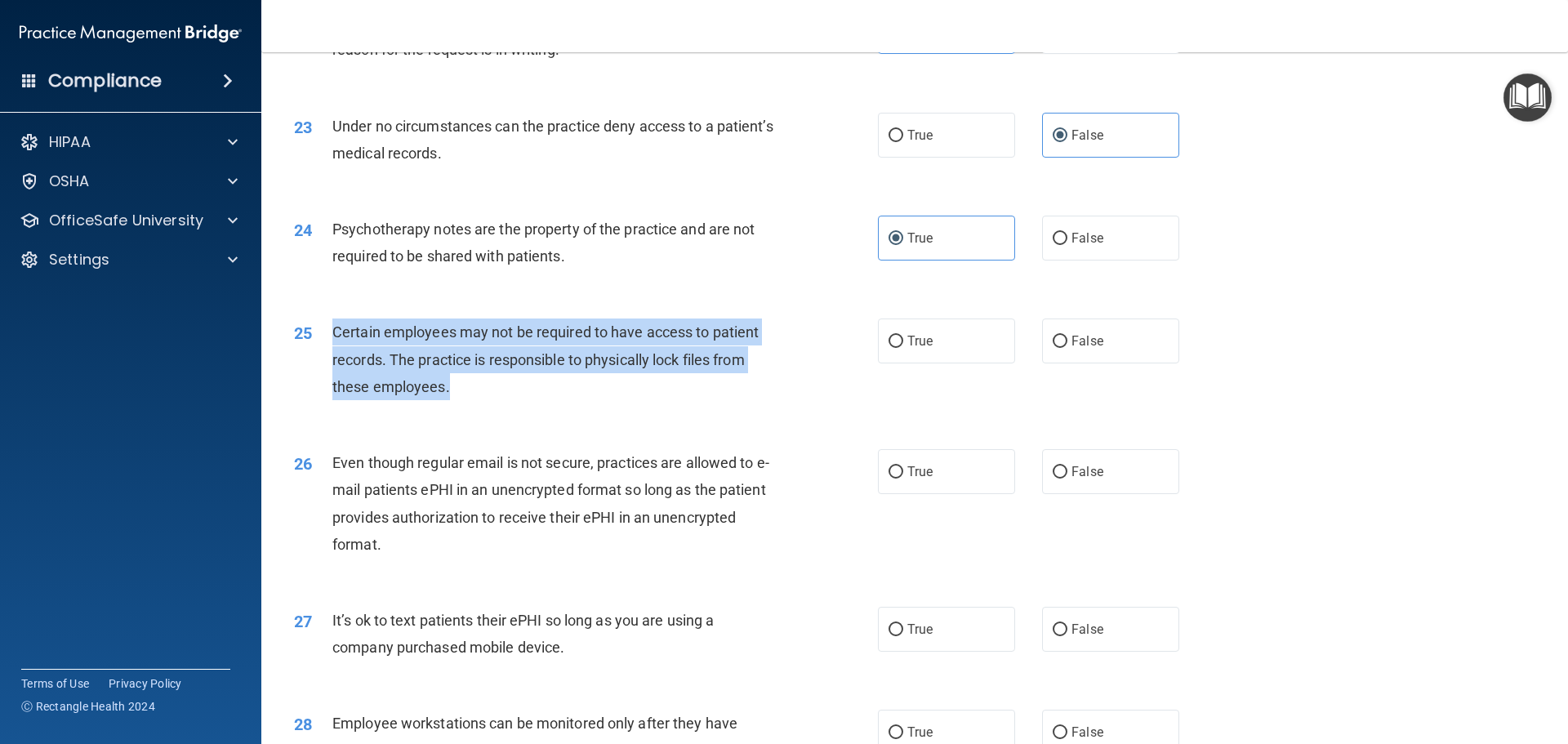
drag, startPoint x: 483, startPoint y: 419, endPoint x: 330, endPoint y: 347, distance: 169.1
click at [330, 347] on div "25 Certain employees may not be required to have access to patient records. The…" at bounding box center [586, 363] width 633 height 90
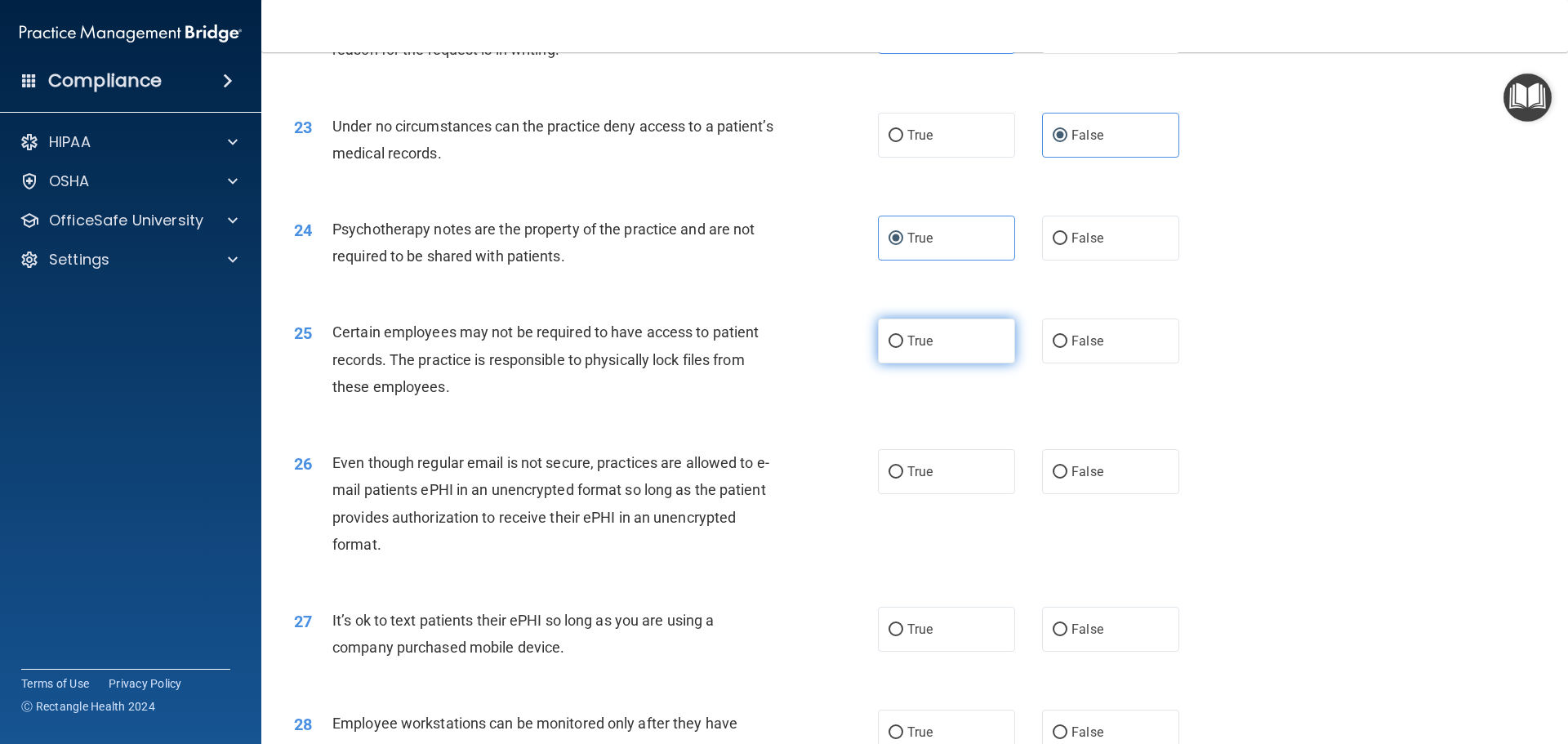
click at [918, 349] on span "True" at bounding box center [919, 341] width 25 height 16
click at [903, 348] on input "True" at bounding box center [895, 342] width 15 height 12
radio input "true"
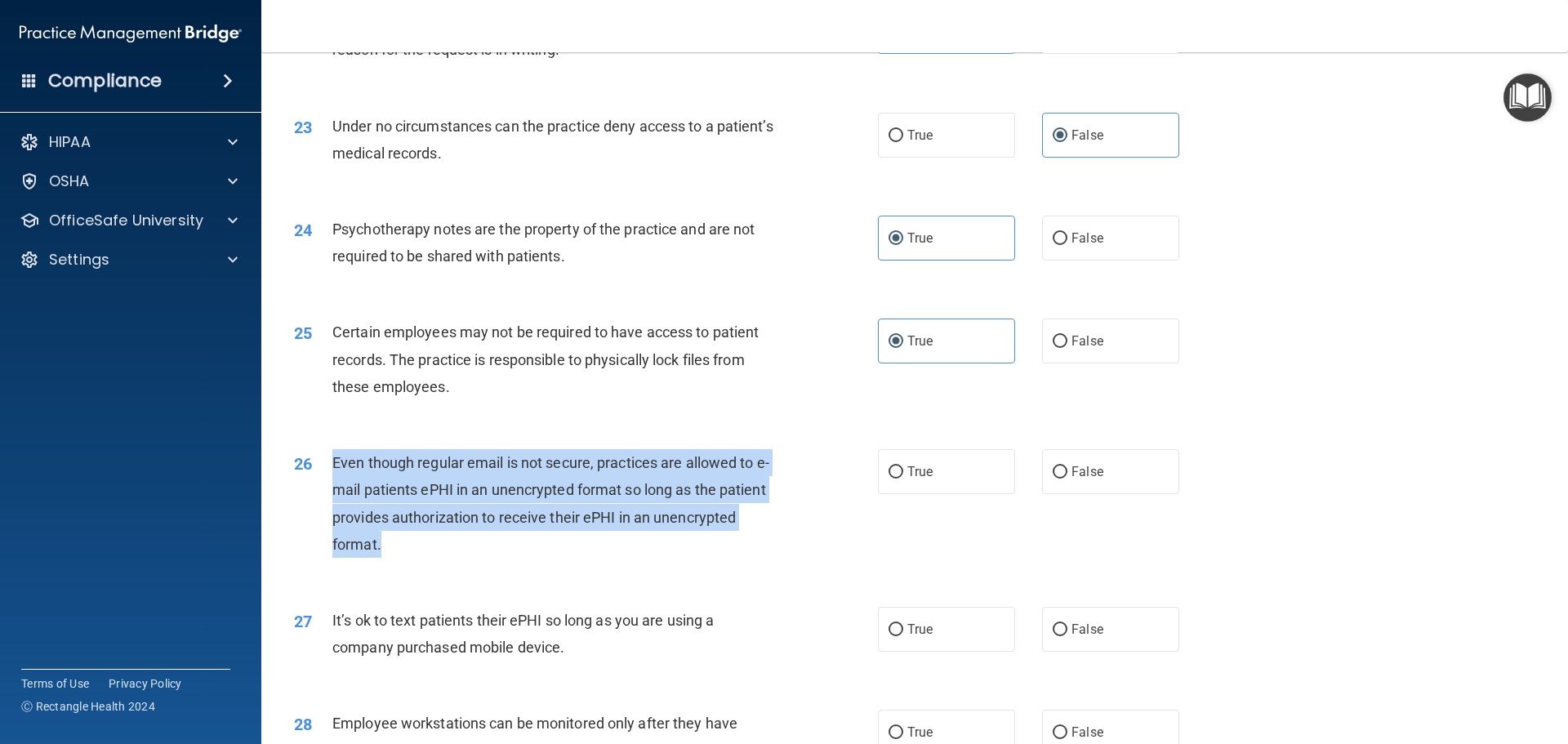
drag, startPoint x: 455, startPoint y: 565, endPoint x: 317, endPoint y: 494, distance: 155.2
click at [317, 494] on div "26 Even though regular email is not secure, practices are allowed to e-mail pat…" at bounding box center [586, 507] width 633 height 117
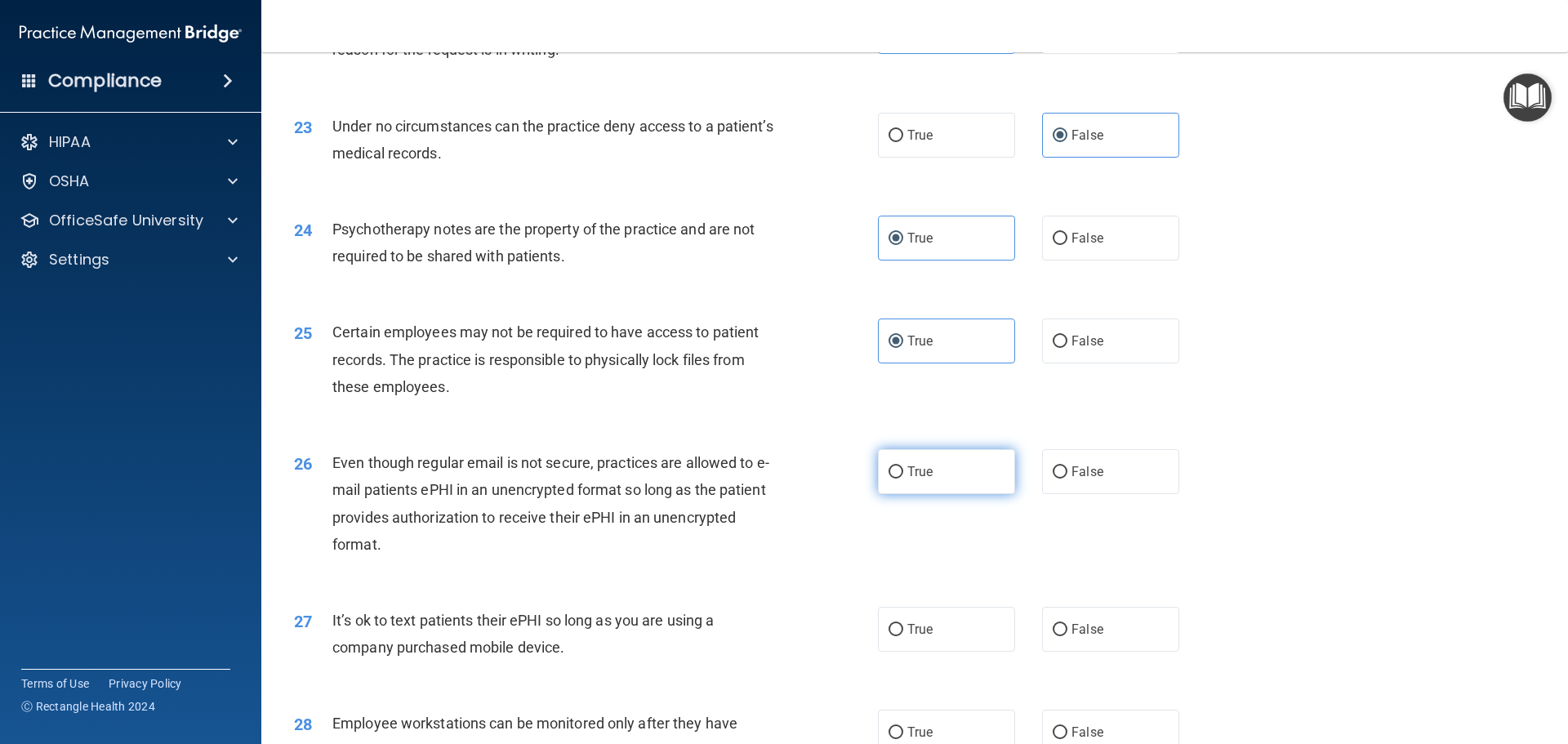
click at [934, 493] on label "True" at bounding box center [946, 472] width 137 height 45
click at [903, 479] on input "True" at bounding box center [895, 473] width 15 height 12
radio input "true"
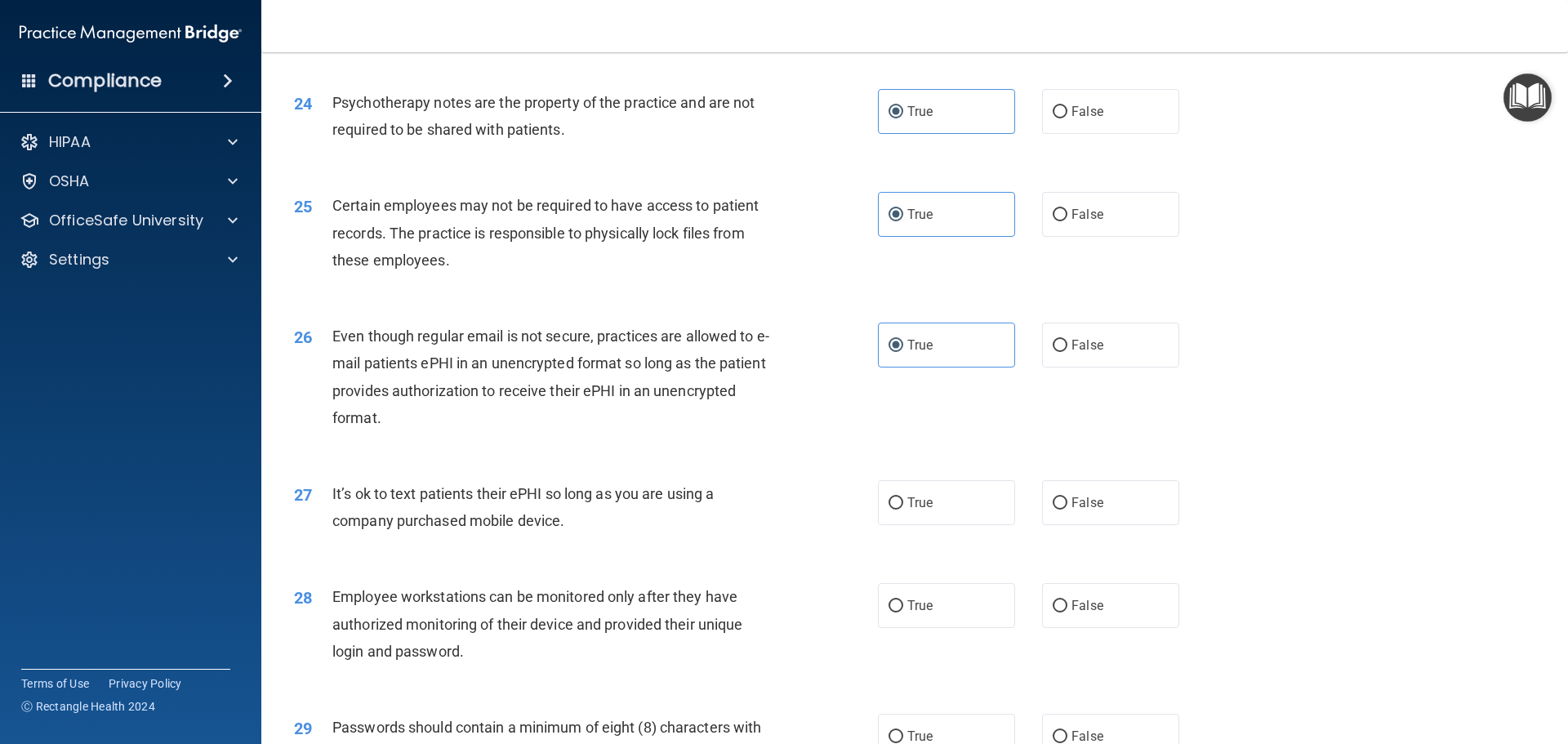
scroll to position [3184, 0]
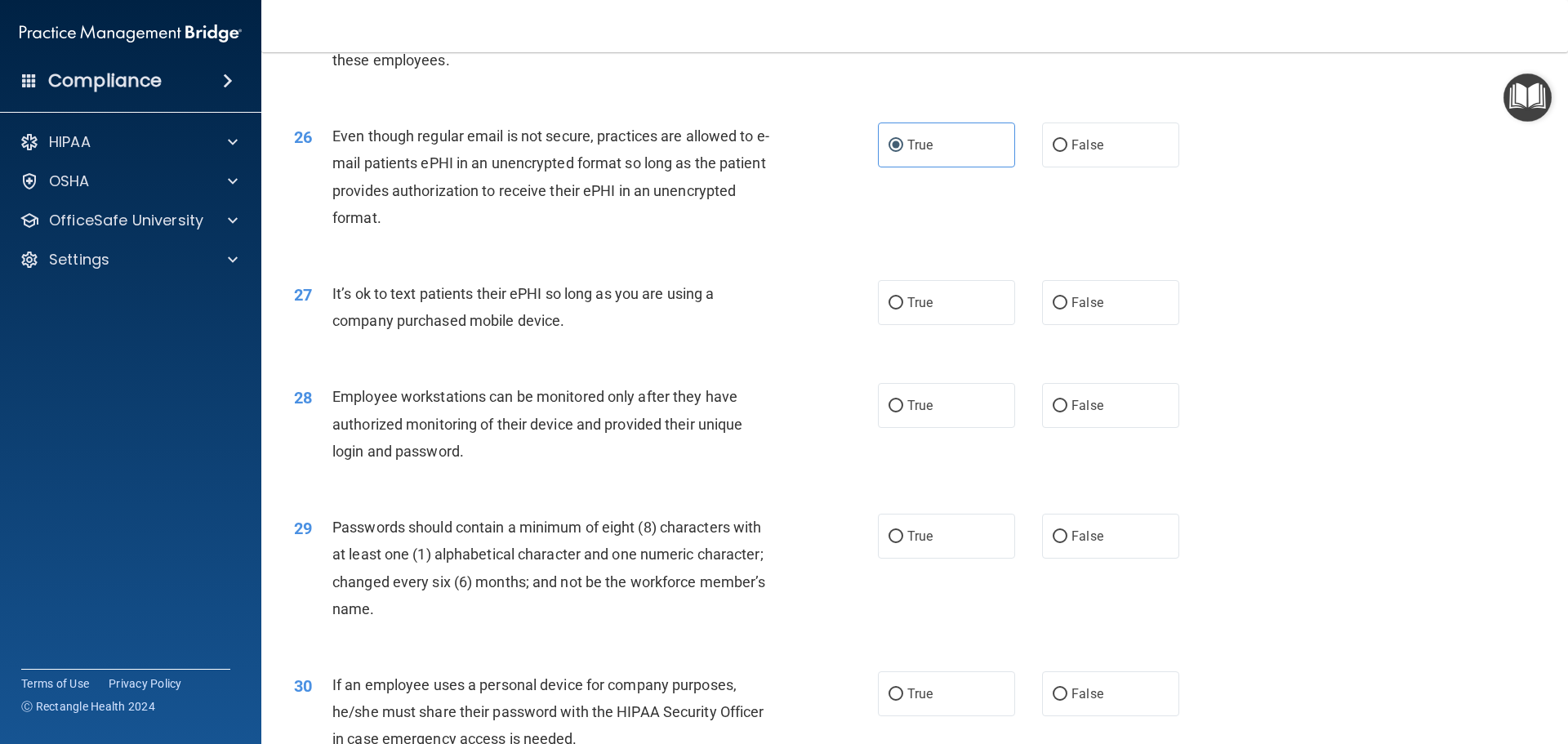
drag, startPoint x: 549, startPoint y: 346, endPoint x: 322, endPoint y: 309, distance: 230.0
click at [322, 309] on div "27 It’s ok to text patients their ePHI so long as you are using a company purch…" at bounding box center [586, 311] width 633 height 62
click at [1082, 310] on span "False" at bounding box center [1087, 303] width 32 height 16
click at [1068, 310] on input "False" at bounding box center [1060, 303] width 15 height 12
radio input "true"
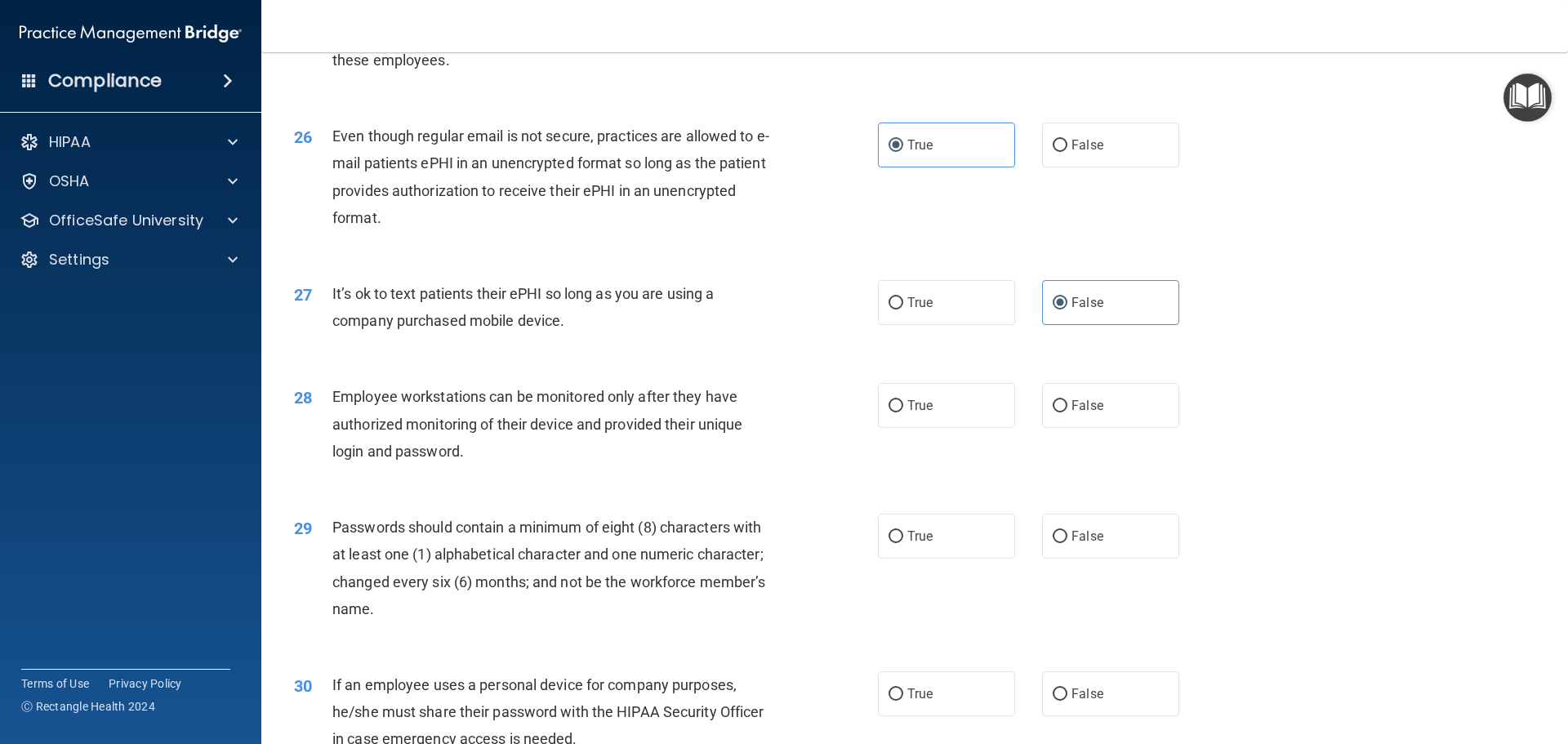
drag, startPoint x: 1340, startPoint y: 370, endPoint x: 1096, endPoint y: 389, distance: 244.7
click at [1336, 362] on div "27 It’s ok to text patients their ePHI so long as you are using a company purch…" at bounding box center [914, 310] width 1265 height 103
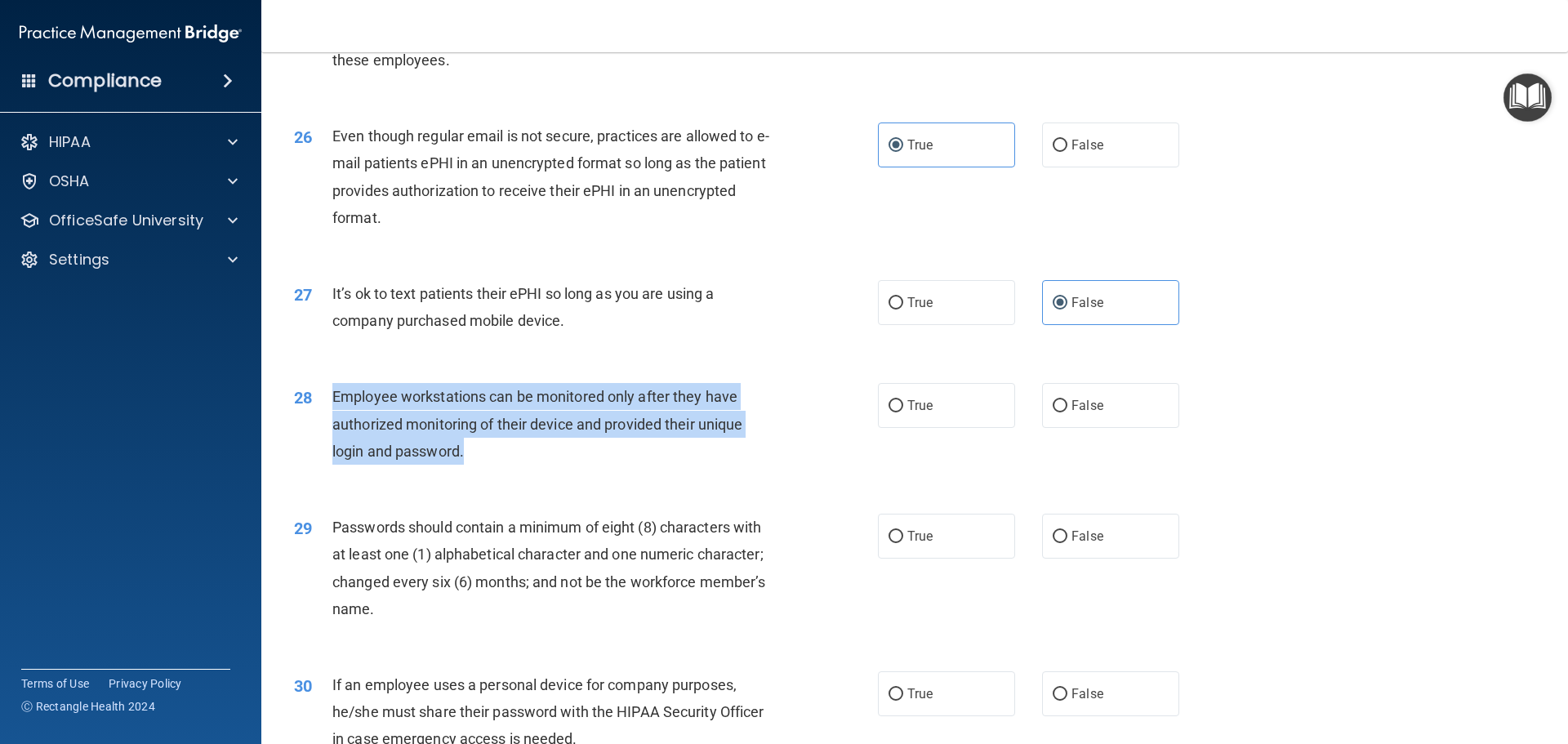
drag, startPoint x: 482, startPoint y: 473, endPoint x: 330, endPoint y: 427, distance: 158.8
click at [330, 427] on div "28 Employee workstations can be monitored only after they have authorized monit…" at bounding box center [586, 428] width 633 height 90
click at [1053, 413] on input "False" at bounding box center [1060, 406] width 15 height 12
radio input "true"
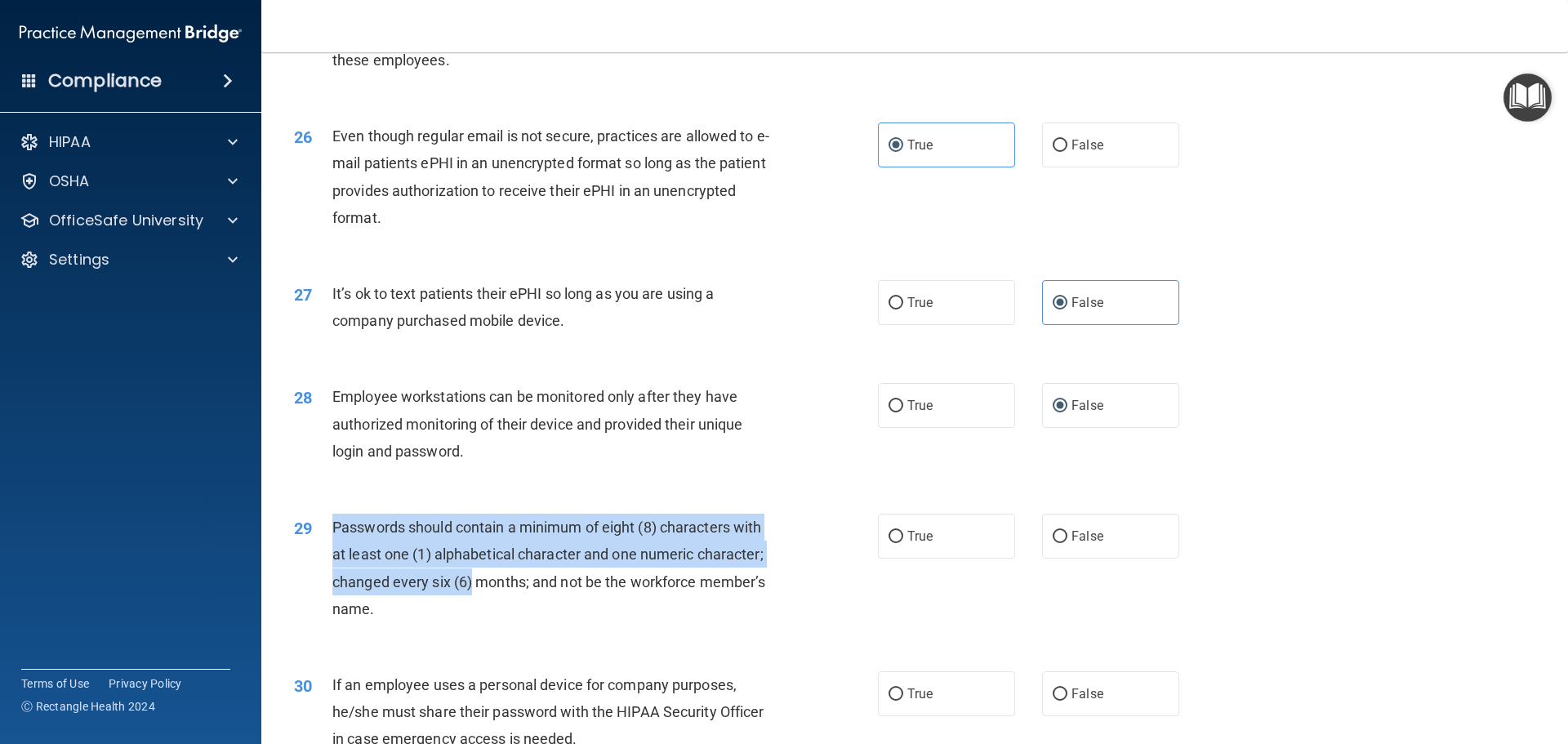
drag, startPoint x: 471, startPoint y: 620, endPoint x: 328, endPoint y: 562, distance: 154.3
click at [328, 562] on div "29 Passwords should contain a minimum of eight (8) characters with at least one…" at bounding box center [586, 571] width 633 height 117
drag, startPoint x: 377, startPoint y: 636, endPoint x: 336, endPoint y: 558, distance: 88.1
click at [336, 558] on div "Passwords should contain a minimum of eight (8) characters with at least one (1…" at bounding box center [560, 567] width 456 height 108
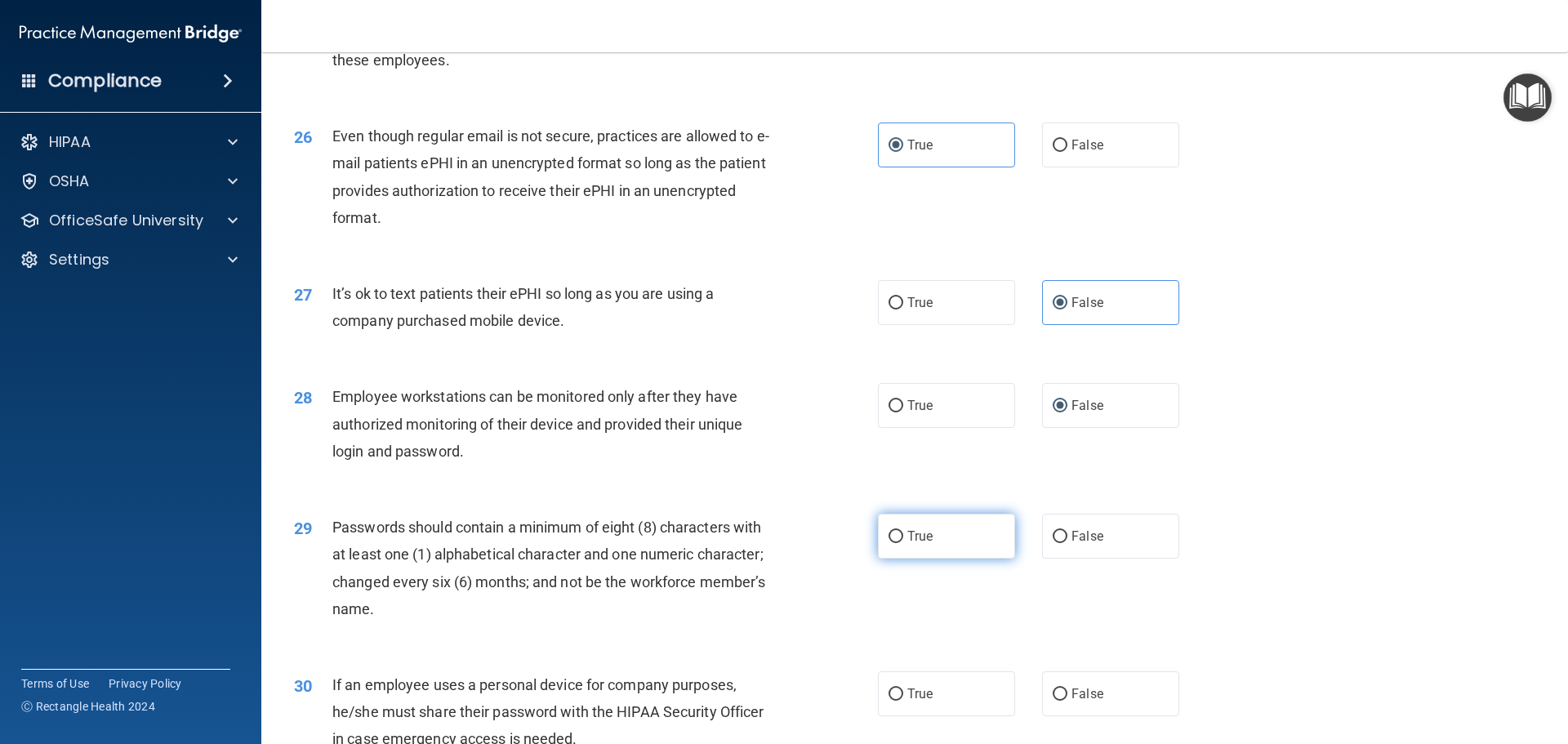
click at [922, 549] on label "True" at bounding box center [946, 536] width 137 height 45
click at [903, 543] on input "True" at bounding box center [895, 537] width 15 height 12
radio input "true"
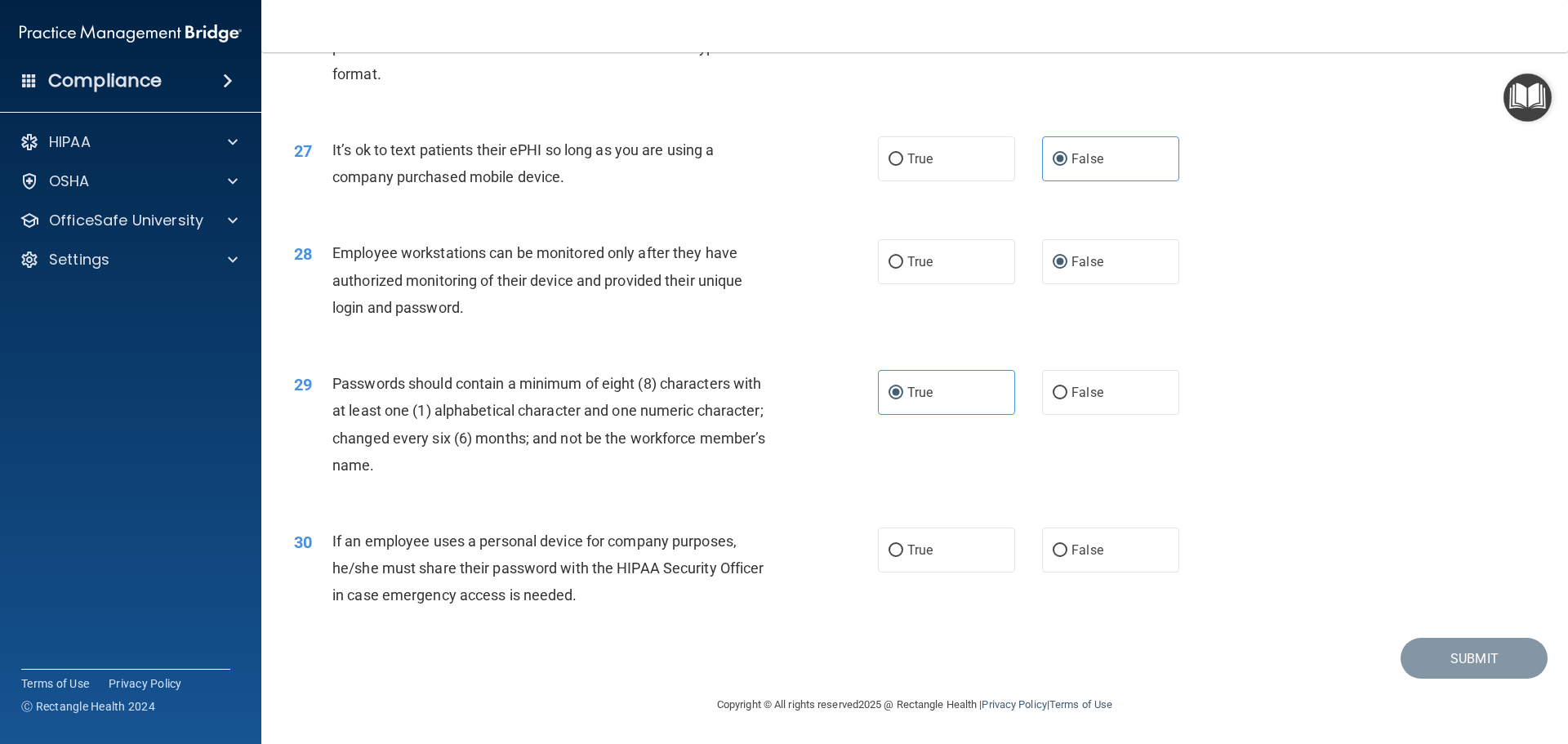
scroll to position [3355, 0]
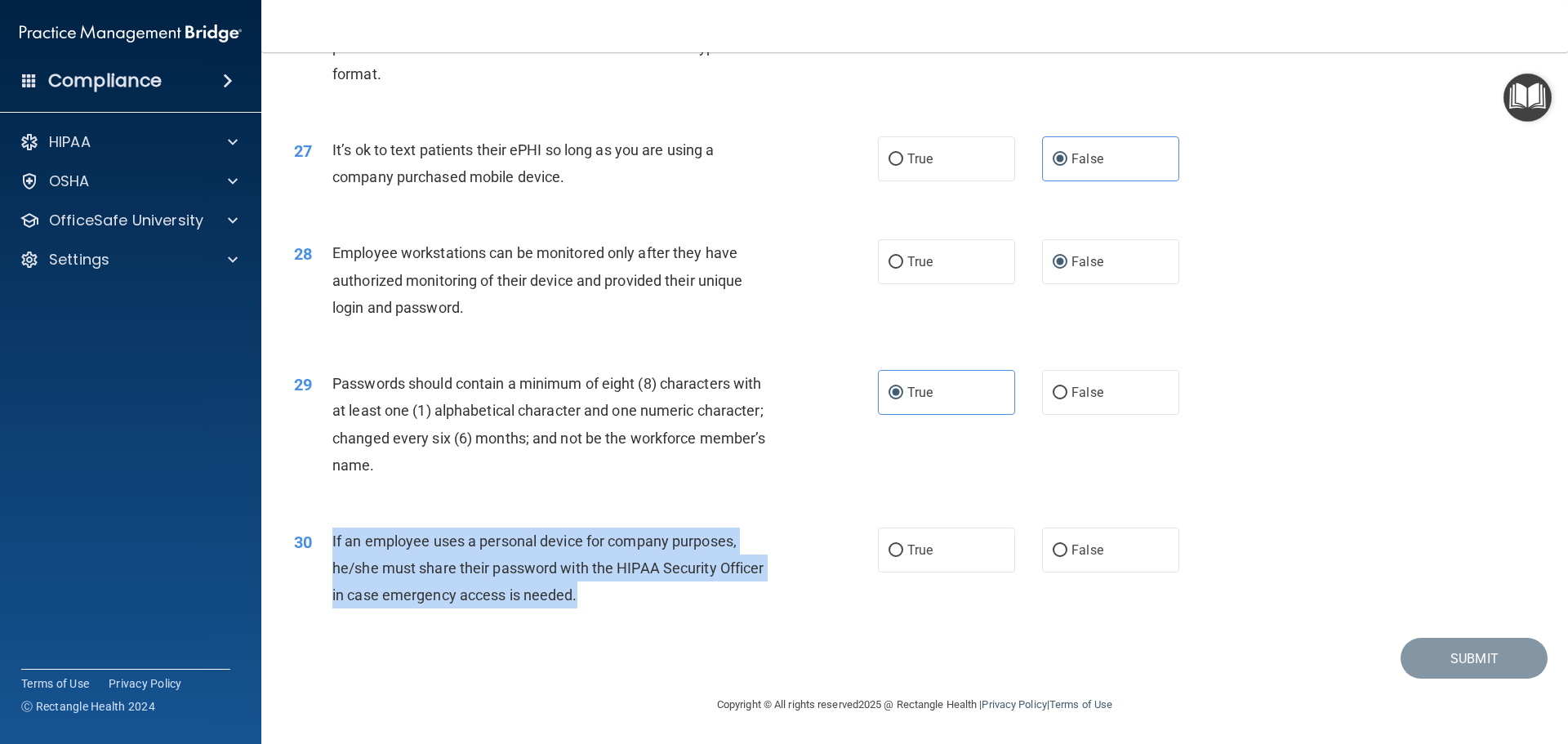
drag, startPoint x: 604, startPoint y: 608, endPoint x: 318, endPoint y: 544, distance: 293.1
click at [318, 544] on div "30 If an employee uses a personal device for company purposes, he/she must shar…" at bounding box center [586, 572] width 633 height 90
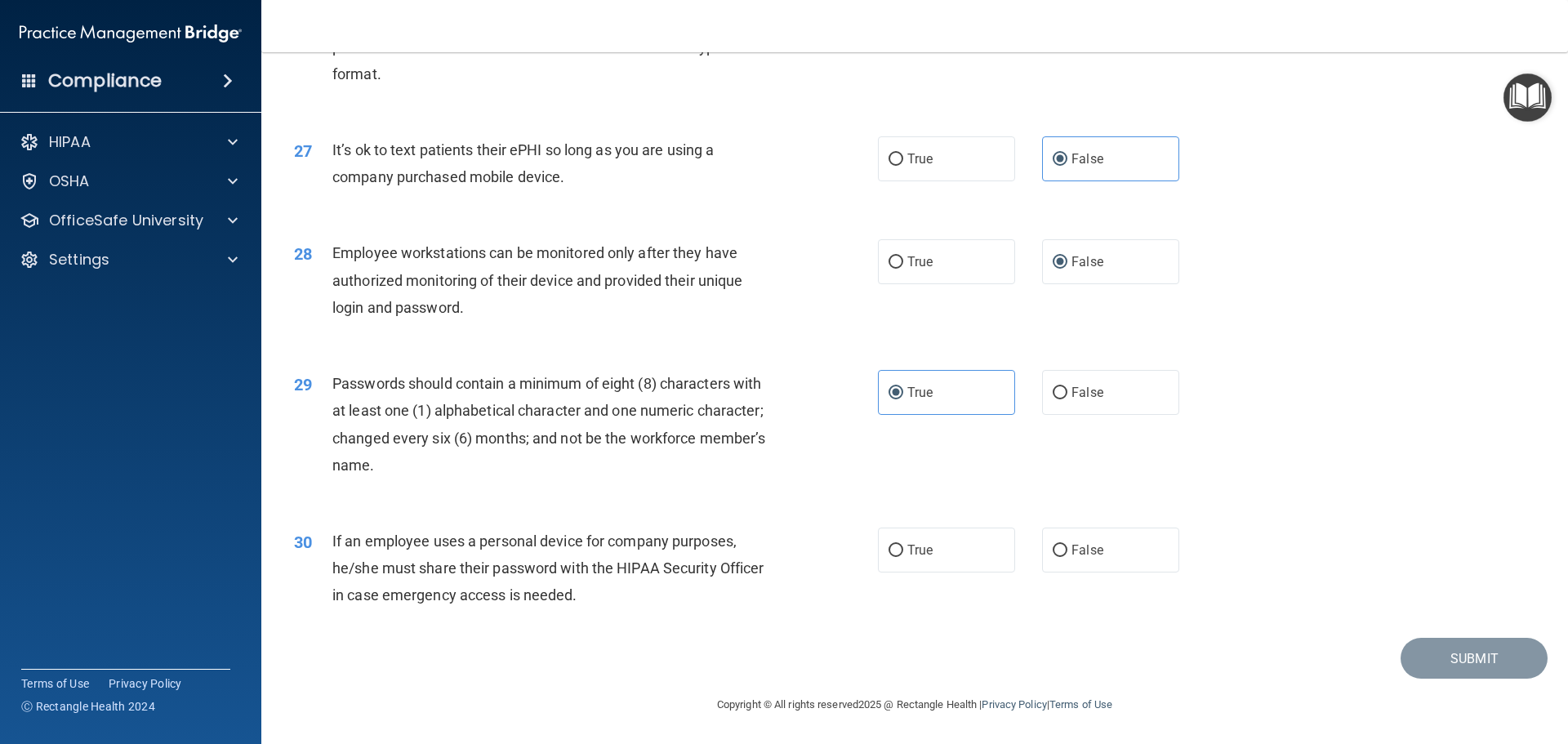
click at [1099, 578] on div "30 If an employee uses a personal device for company purposes, he/she must shar…" at bounding box center [914, 572] width 1265 height 131
click at [1099, 563] on label "False" at bounding box center [1110, 550] width 137 height 45
click at [1068, 557] on input "False" at bounding box center [1060, 551] width 15 height 12
radio input "true"
click at [1437, 426] on div "29 Passwords should contain a minimum of eight (8) characters with at least one…" at bounding box center [914, 428] width 1265 height 158
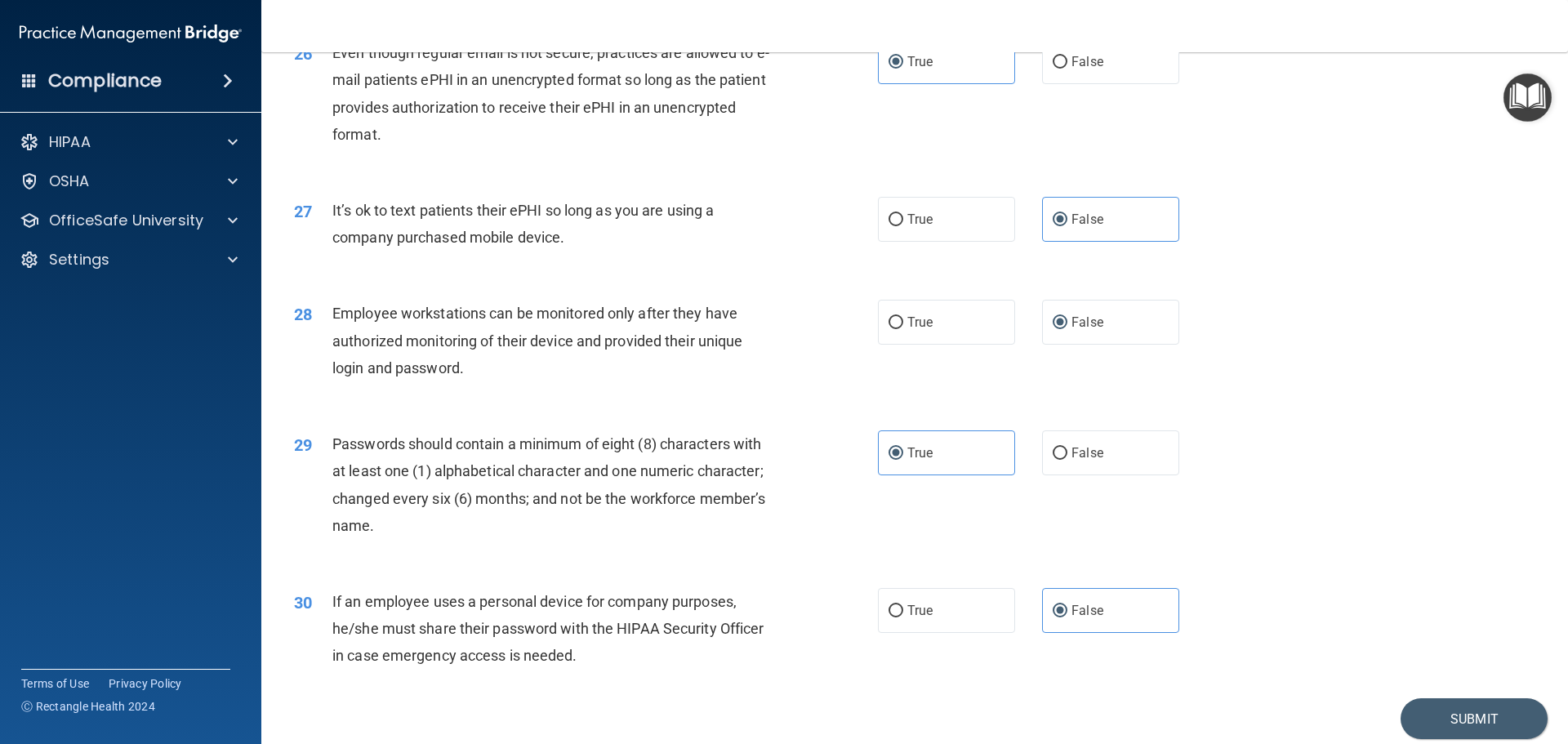
scroll to position [3348, 0]
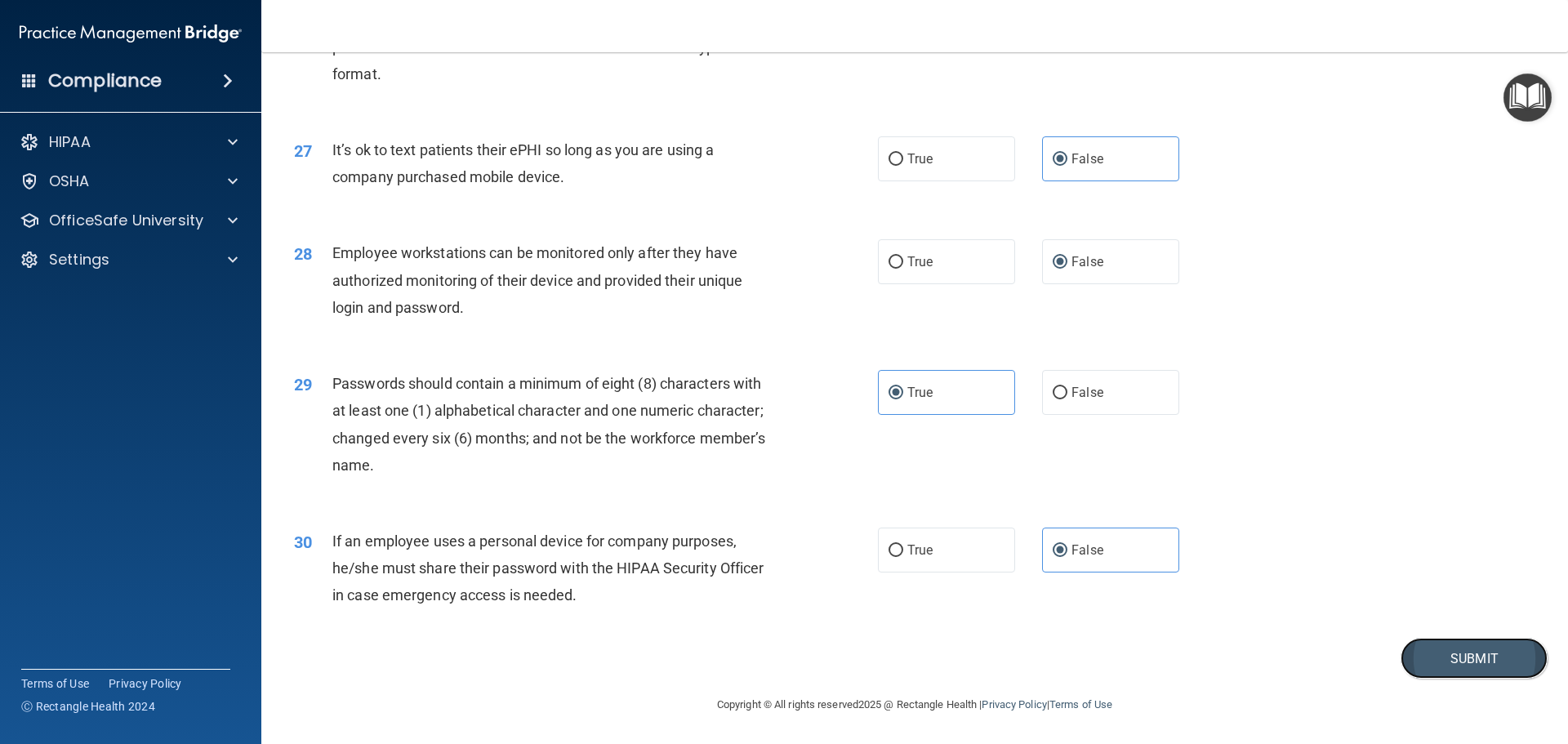
click at [1410, 653] on button "Submit" at bounding box center [1473, 658] width 147 height 42
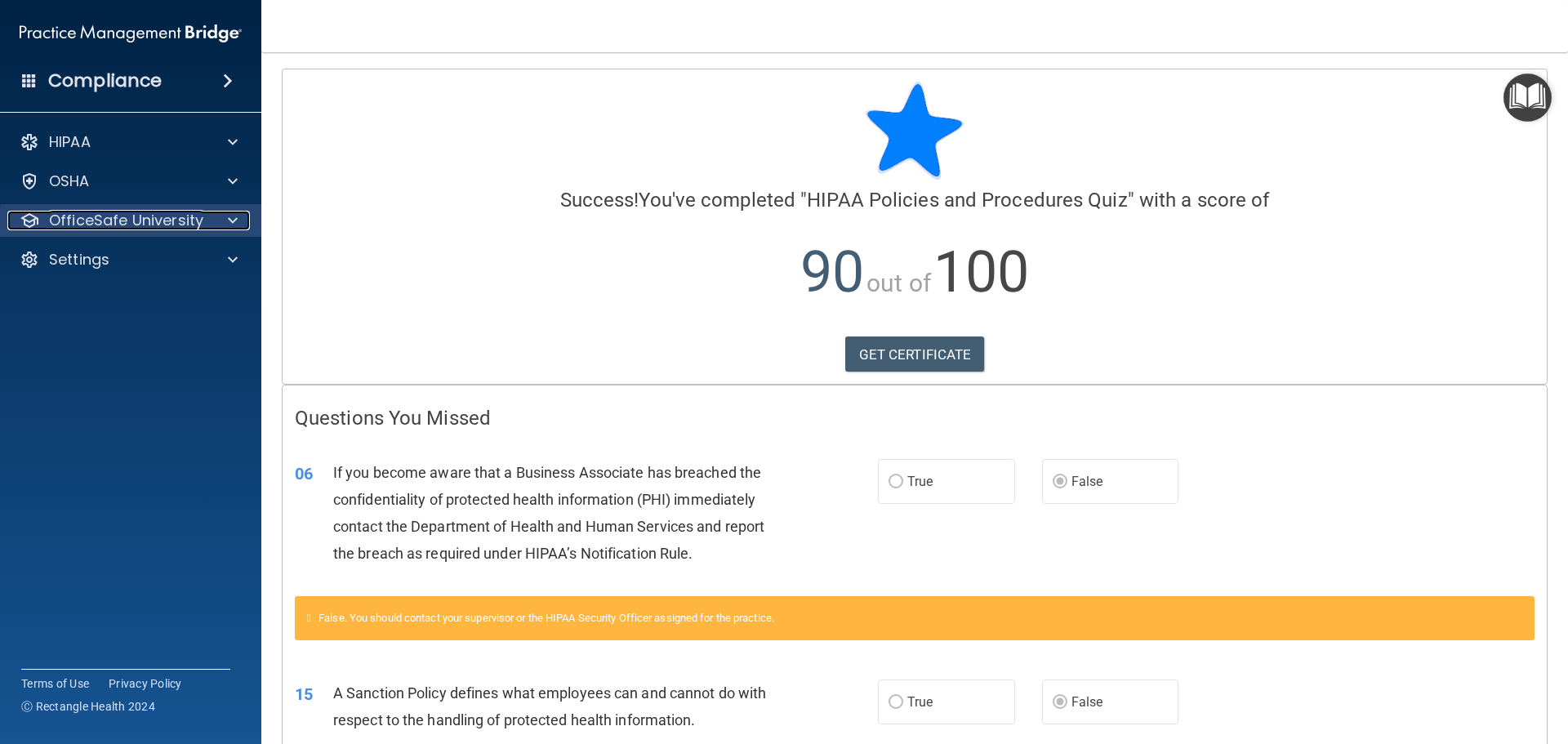
click at [229, 228] on span at bounding box center [232, 220] width 10 height 20
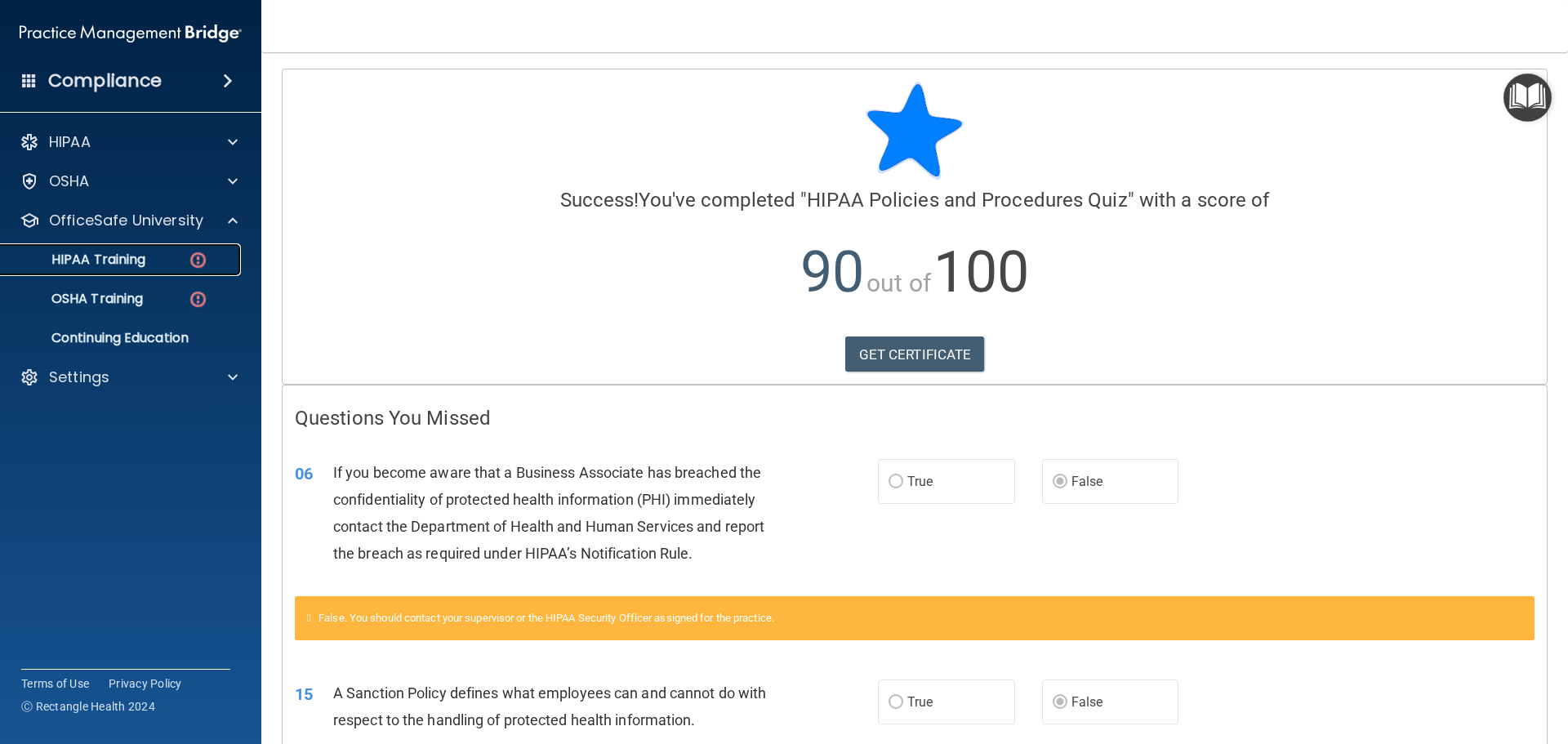
click at [147, 266] on div "HIPAA Training" at bounding box center [121, 259] width 223 height 16
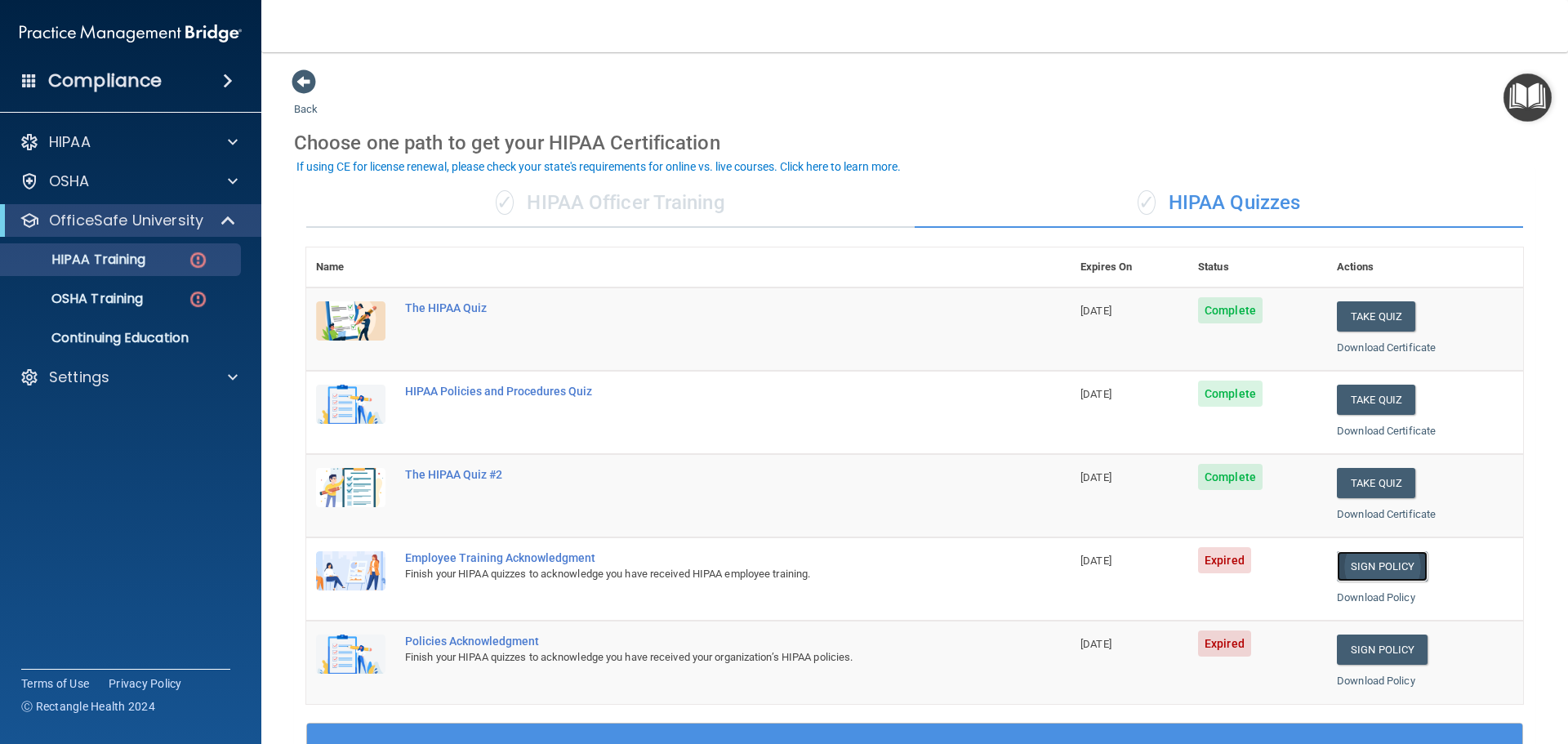
click at [1369, 560] on link "Sign Policy" at bounding box center [1382, 566] width 91 height 30
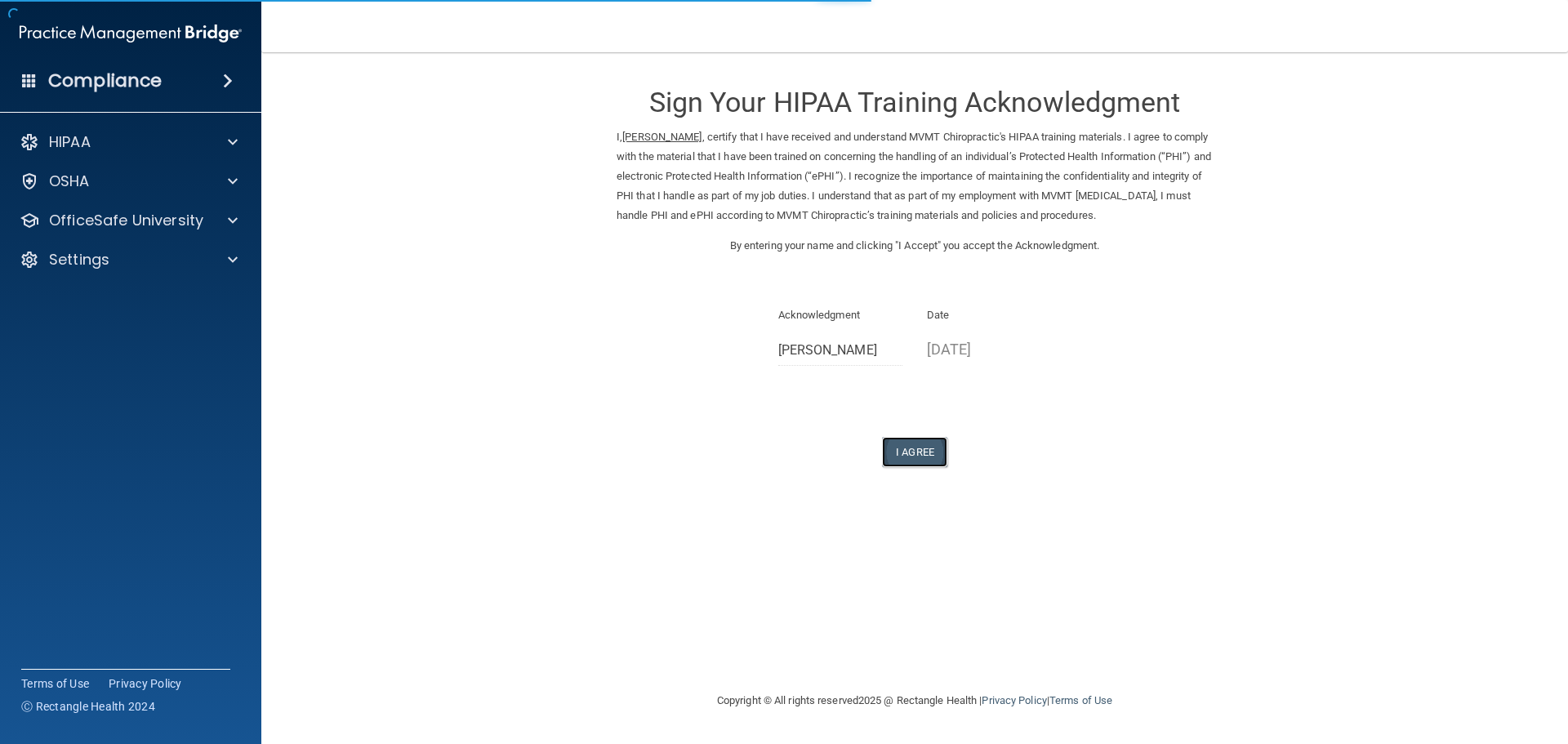
click at [933, 464] on button "I Agree" at bounding box center [914, 452] width 65 height 30
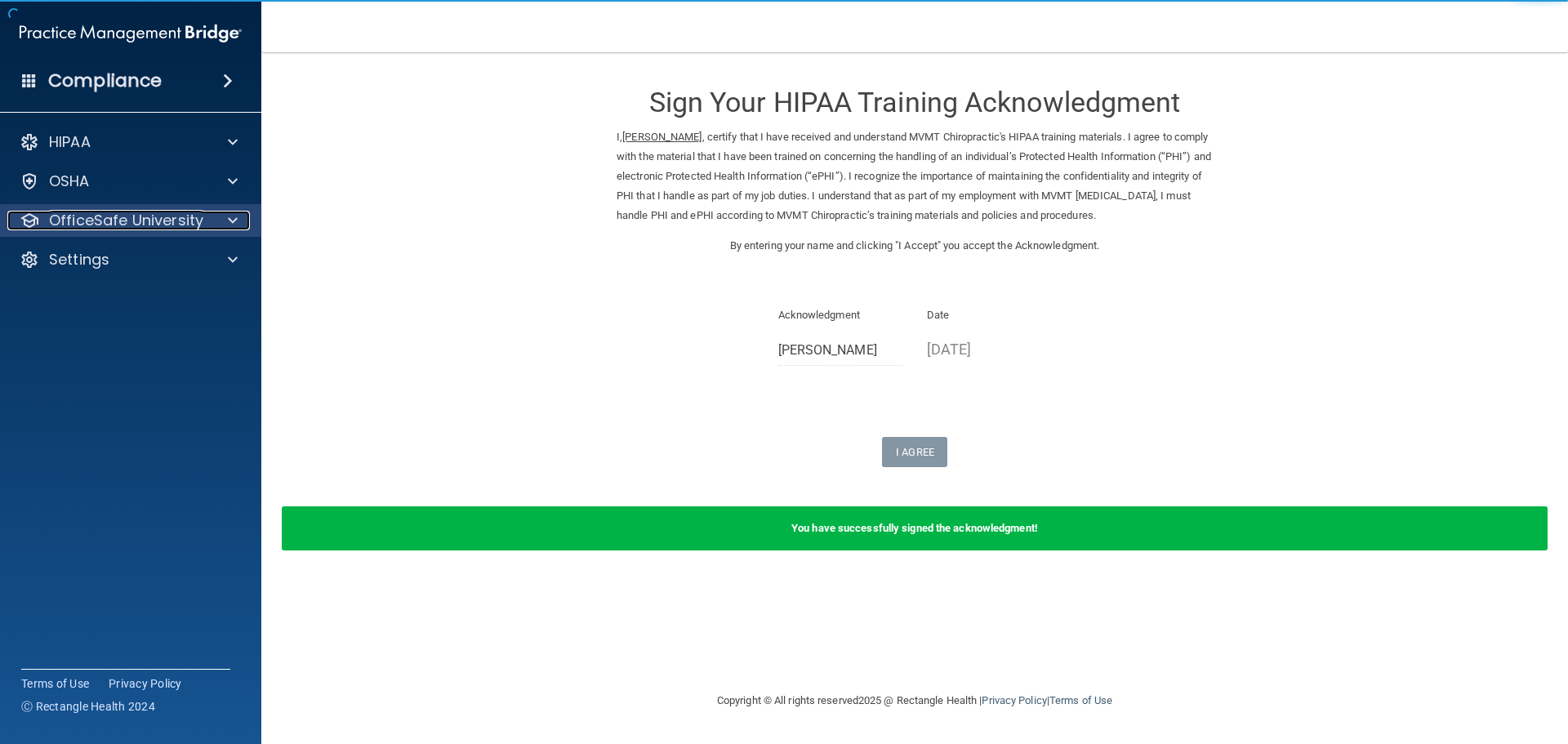
click at [118, 230] on p "OfficeSafe University" at bounding box center [126, 220] width 154 height 20
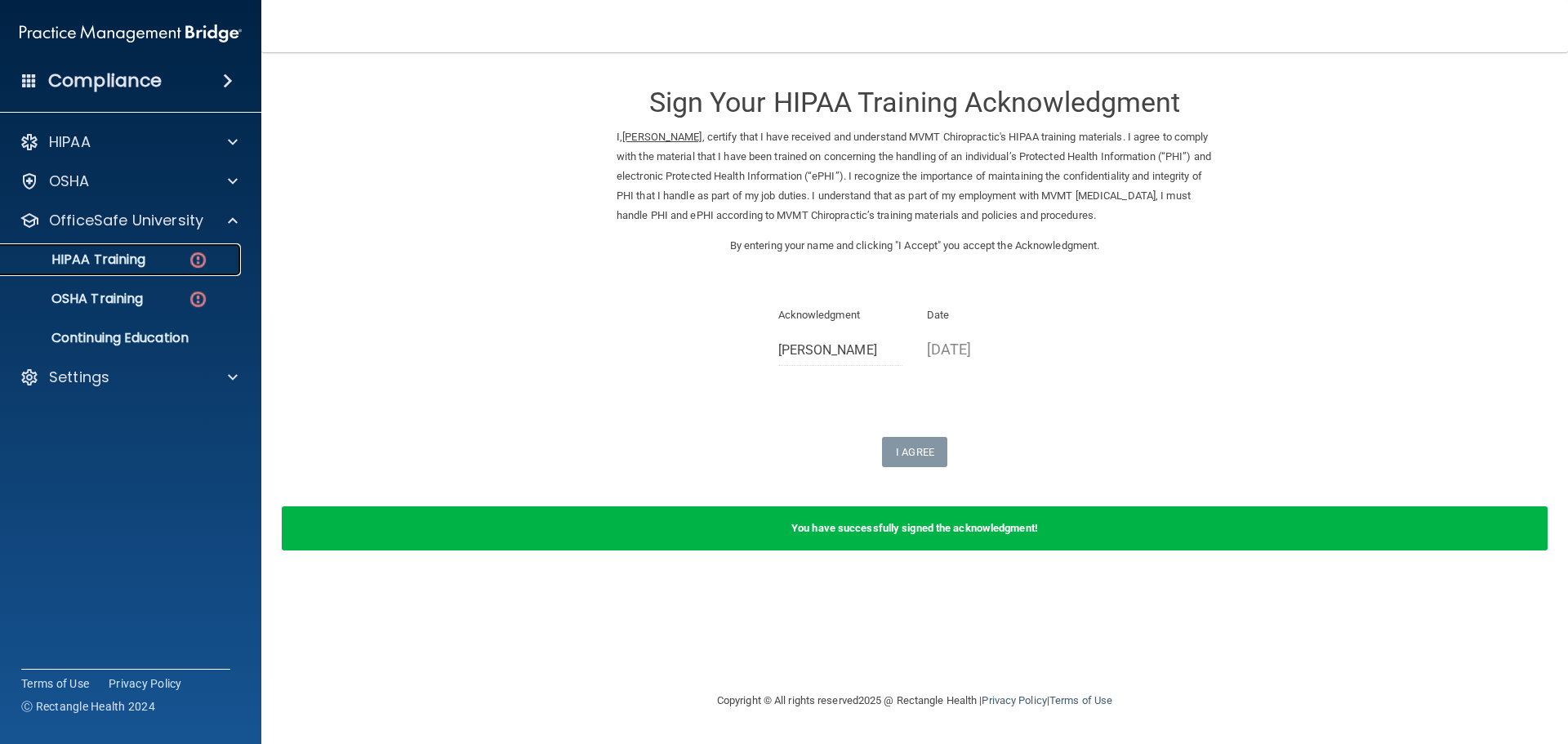
click at [130, 271] on link "HIPAA Training" at bounding box center [112, 260] width 258 height 33
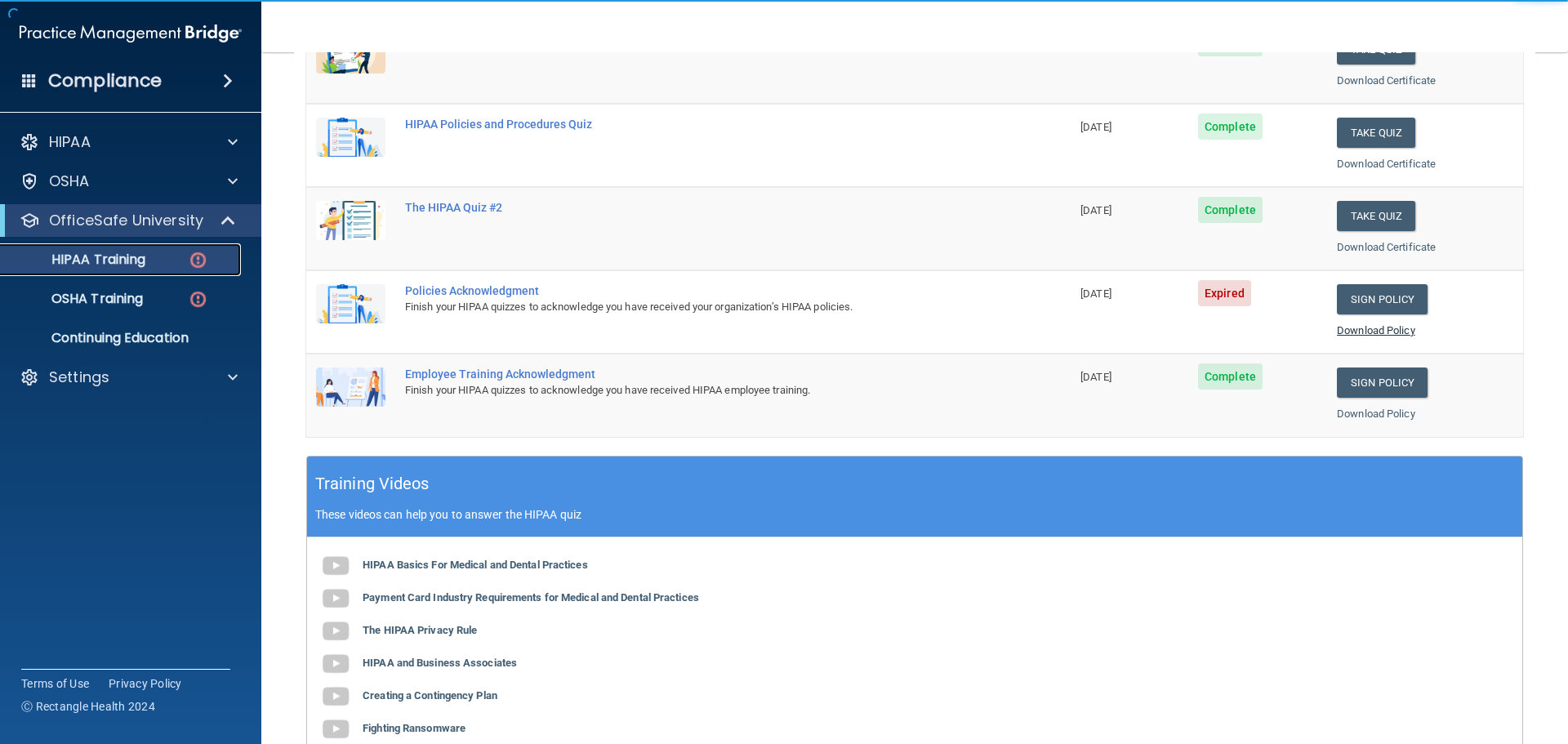
scroll to position [245, 0]
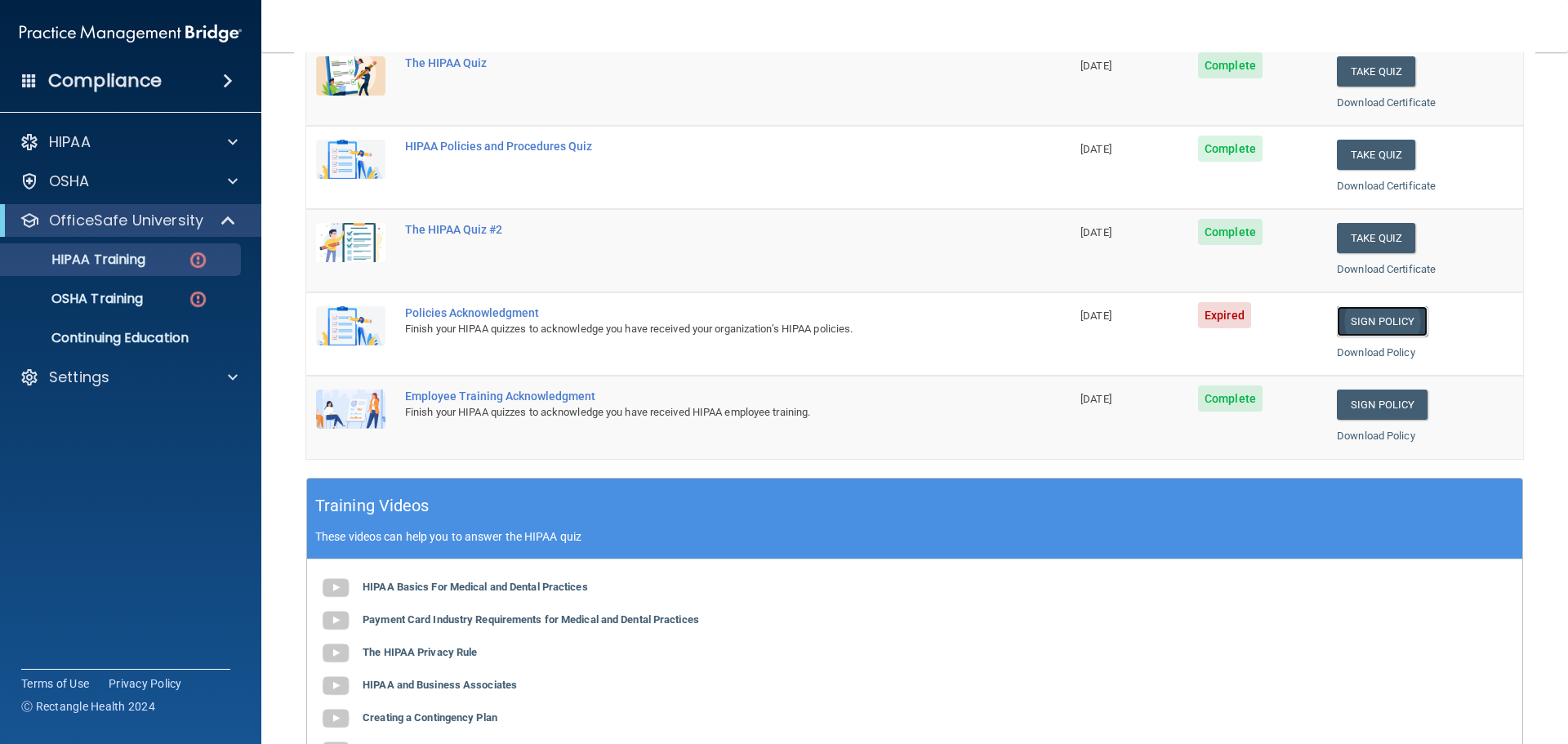
click at [1371, 321] on link "Sign Policy" at bounding box center [1382, 321] width 91 height 30
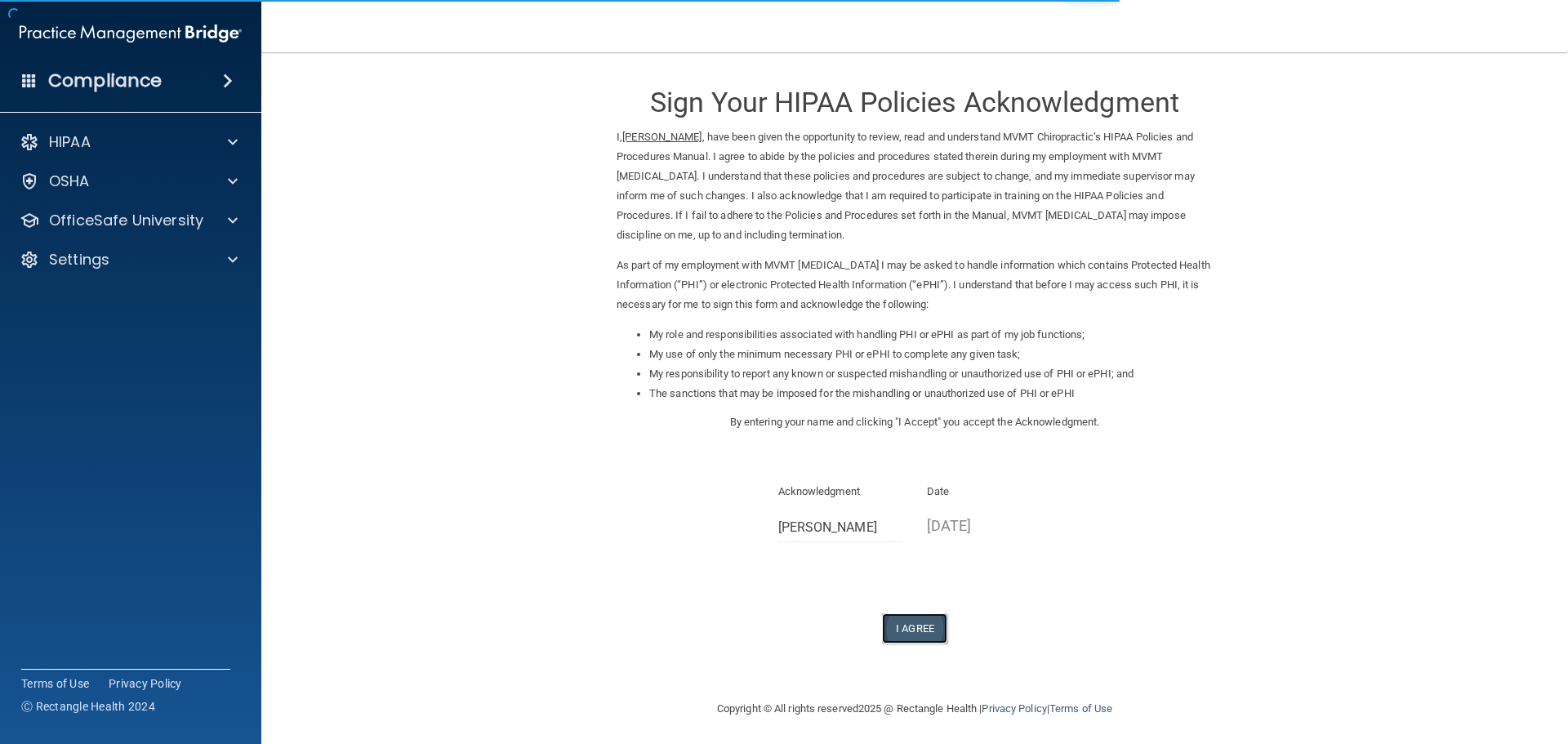
click at [913, 633] on button "I Agree" at bounding box center [914, 628] width 65 height 30
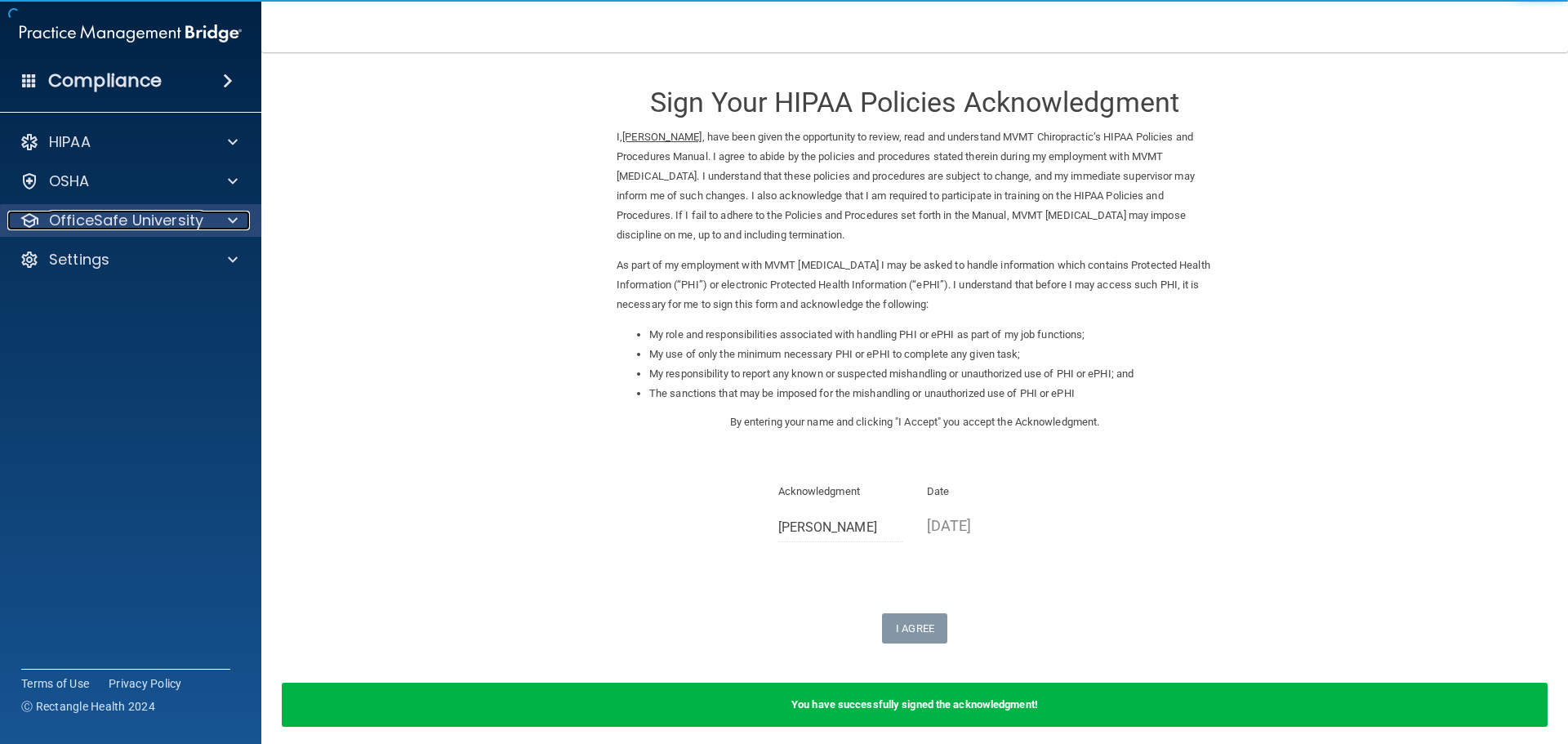
click at [193, 221] on p "OfficeSafe University" at bounding box center [126, 220] width 154 height 20
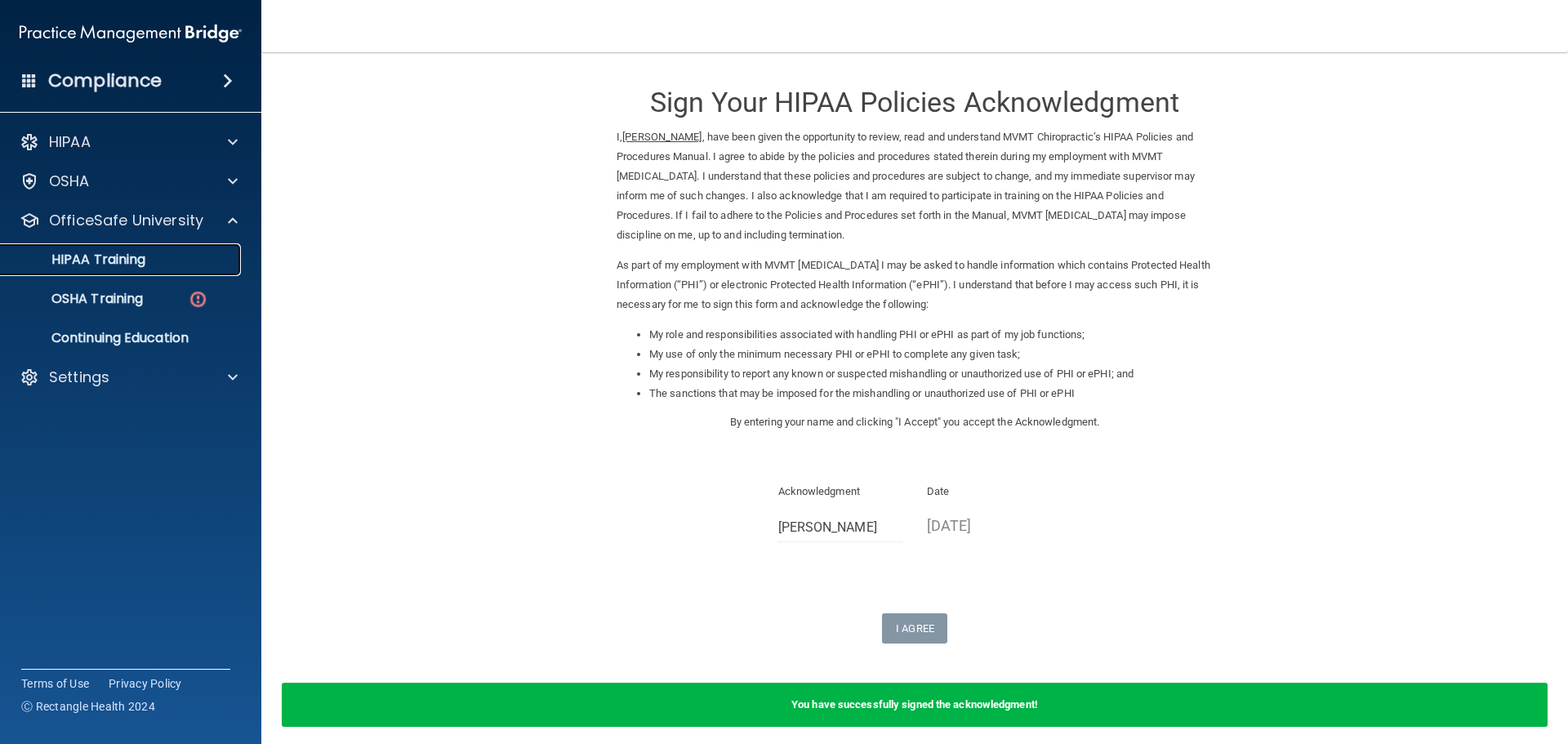
click at [131, 270] on link "HIPAA Training" at bounding box center [112, 260] width 258 height 33
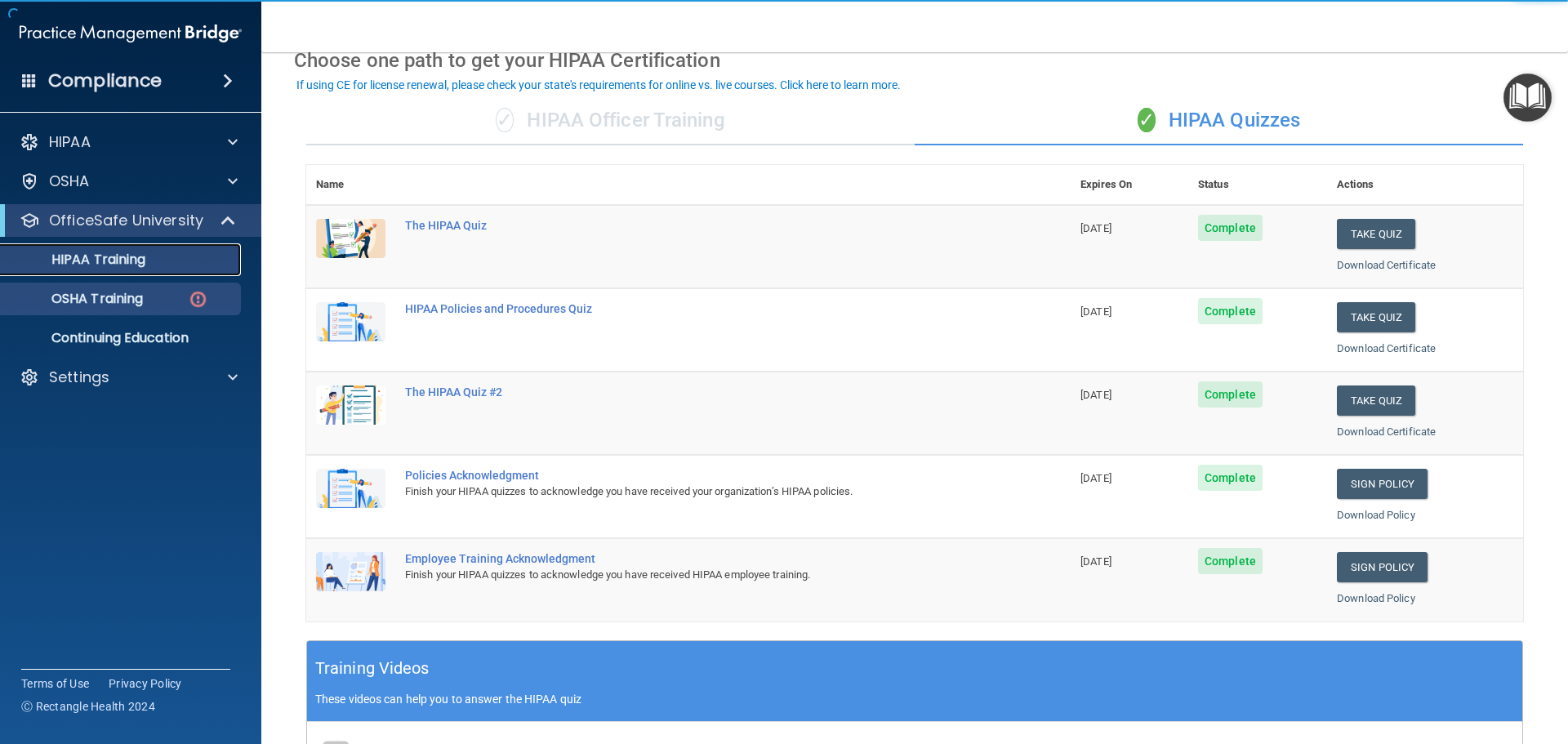
scroll to position [82, 0]
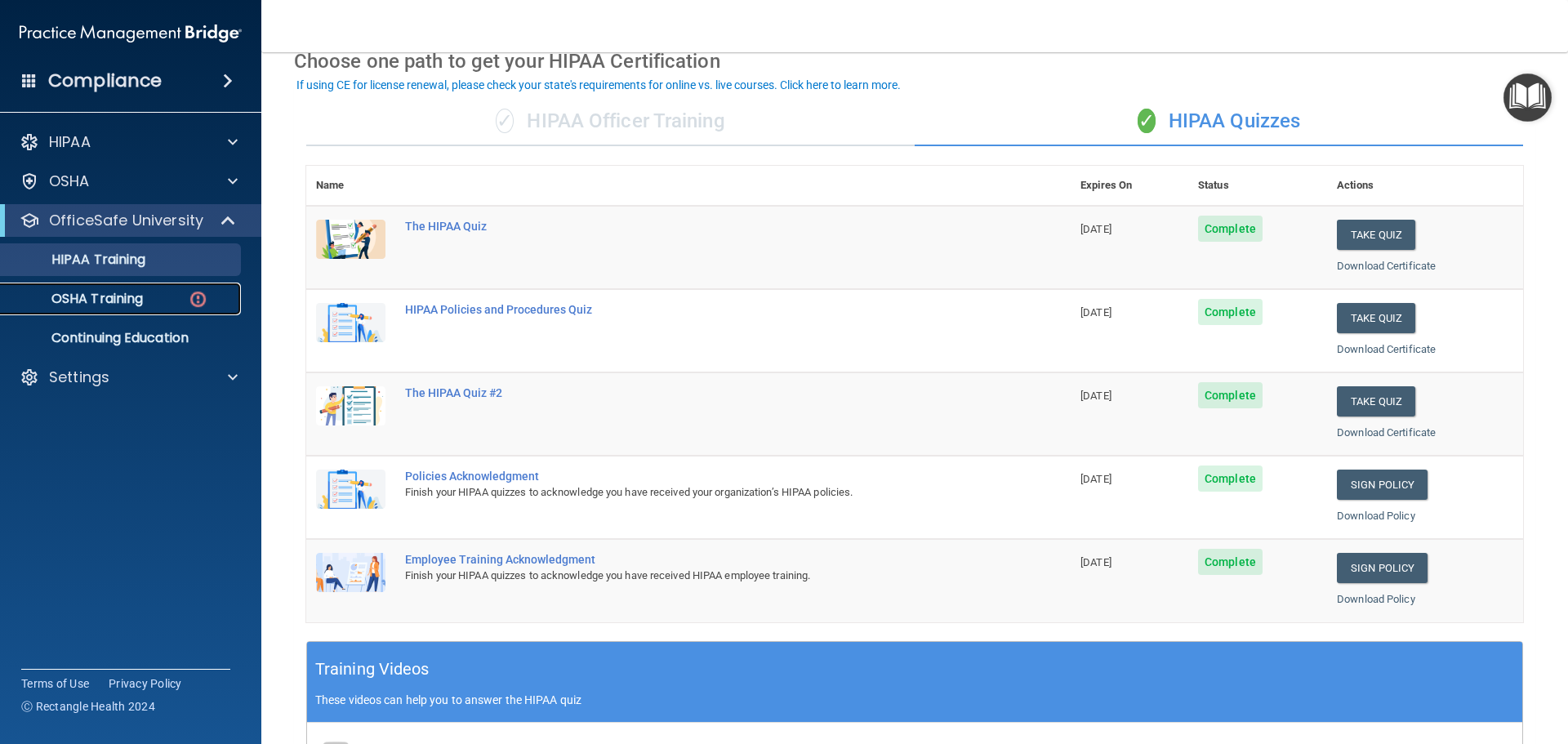
click at [108, 295] on p "OSHA Training" at bounding box center [76, 298] width 133 height 16
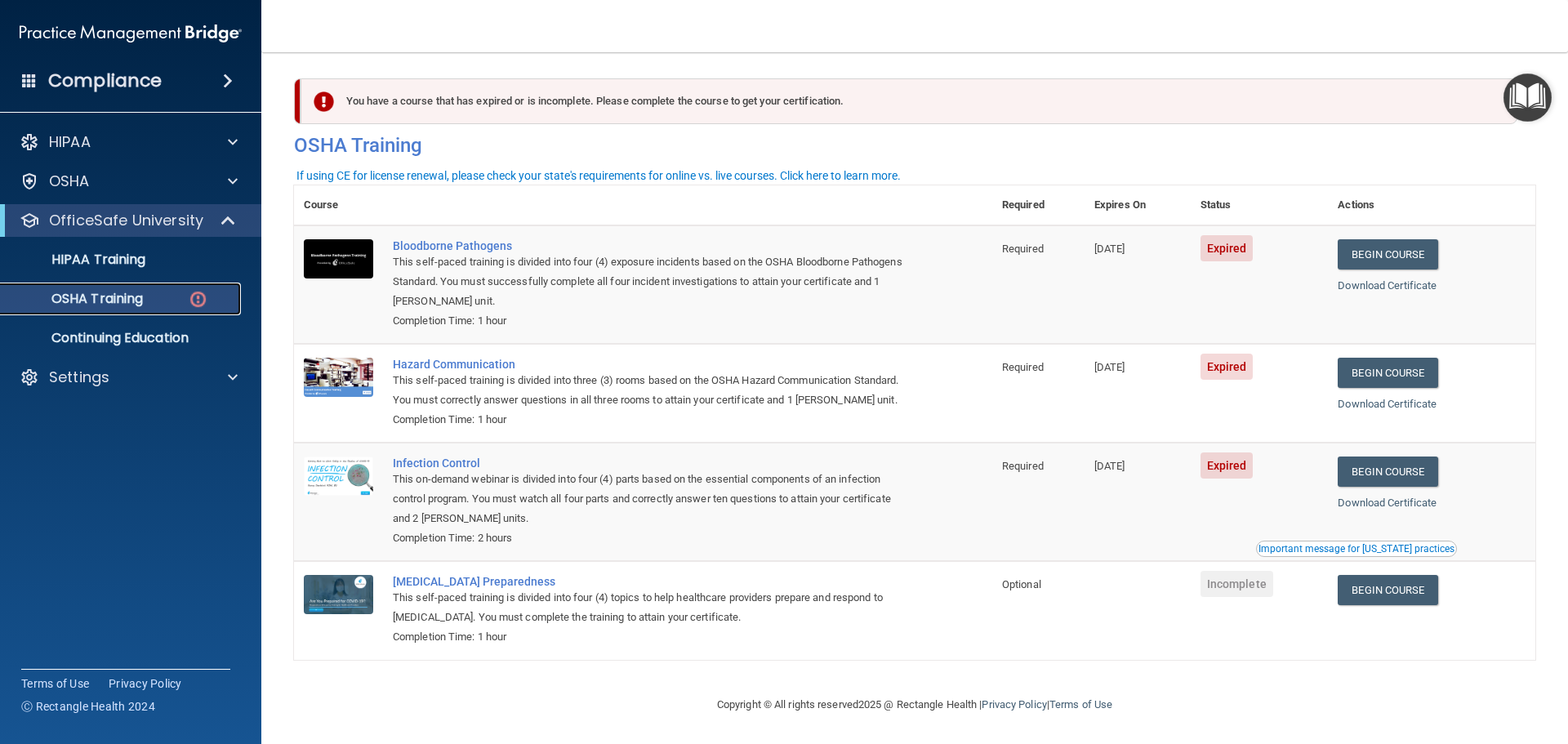
scroll to position [27, 0]
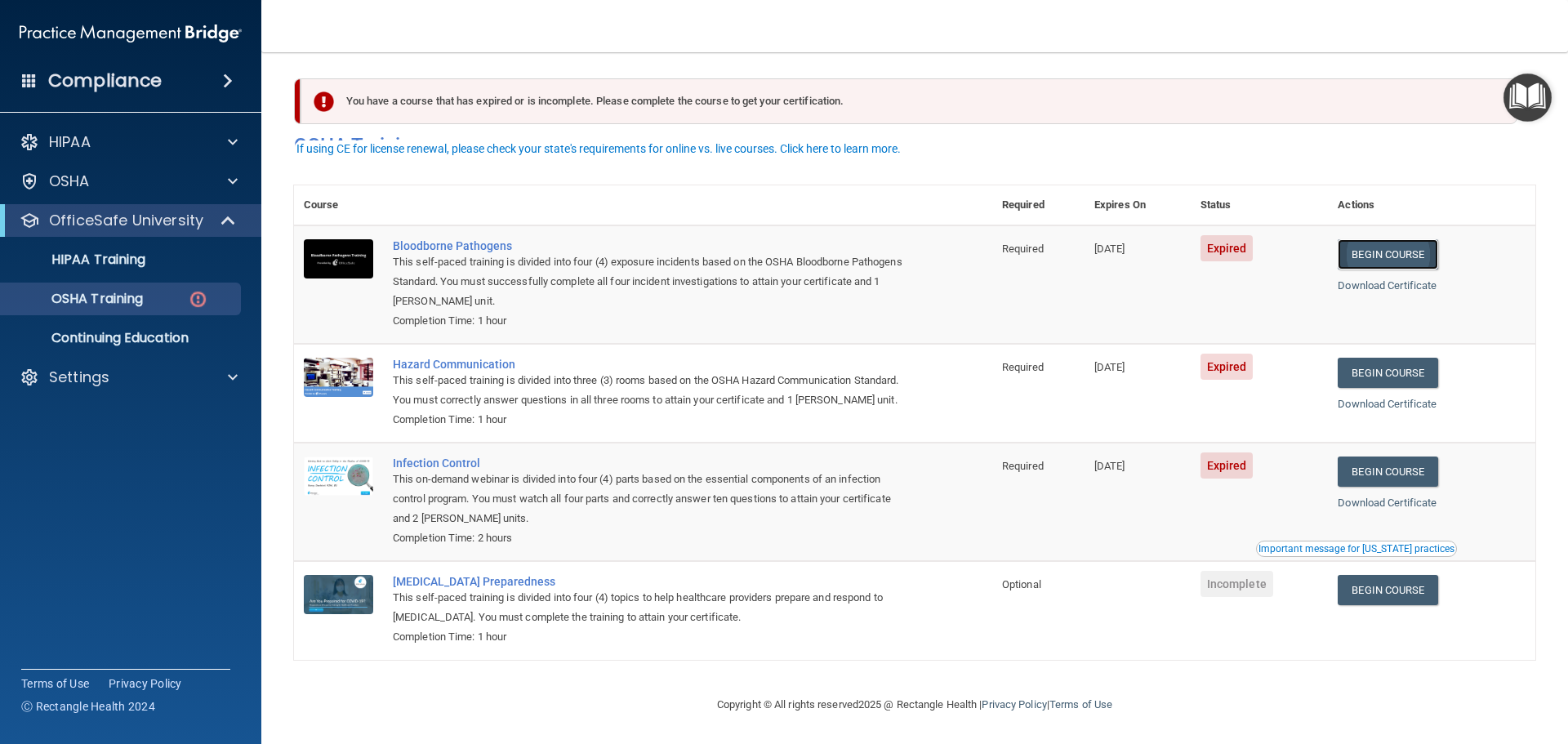
click at [1399, 239] on link "Begin Course" at bounding box center [1387, 254] width 100 height 30
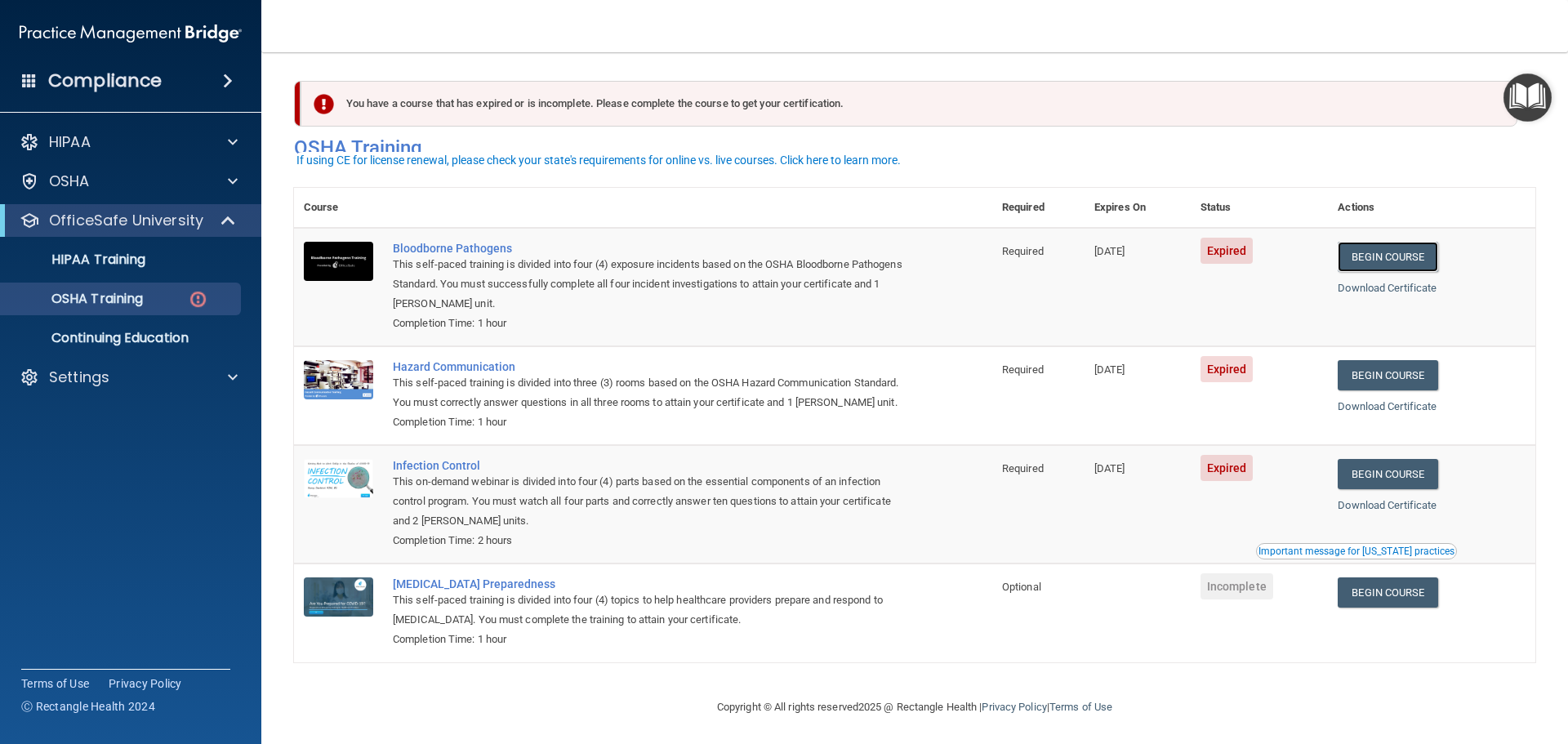
scroll to position [0, 0]
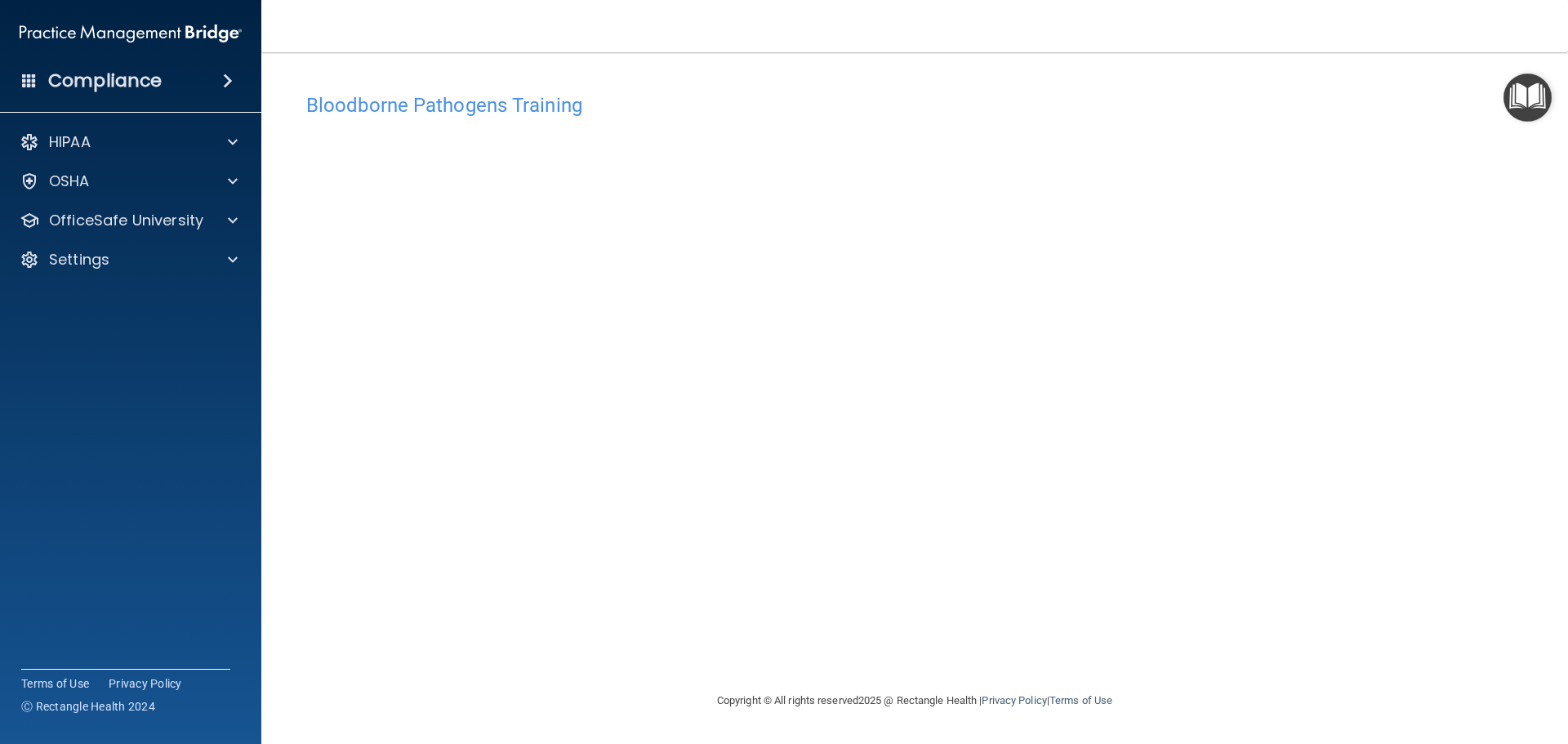
click at [859, 648] on div "Bloodborne Pathogens Training This course doesn’t expire until 09/13/2025. Are …" at bounding box center [914, 388] width 1241 height 606
click at [792, 649] on div "Bloodborne Pathogens Training This course doesn’t expire until 09/13/2025. Are …" at bounding box center [914, 388] width 1241 height 606
click at [208, 227] on div "OfficeSafe University" at bounding box center [108, 220] width 203 height 20
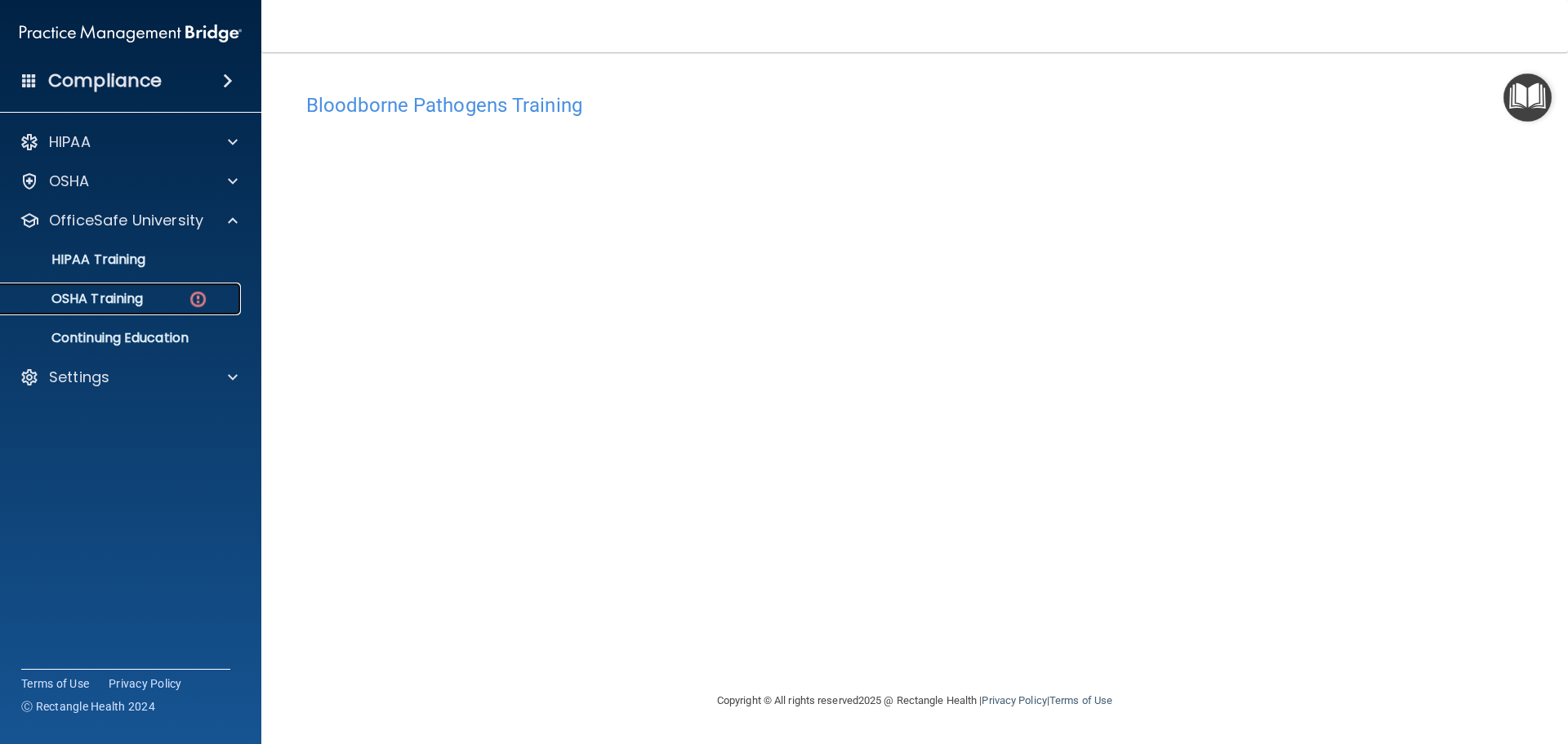
drag, startPoint x: 138, startPoint y: 293, endPoint x: 147, endPoint y: 303, distance: 13.5
click at [138, 293] on p "OSHA Training" at bounding box center [76, 298] width 133 height 16
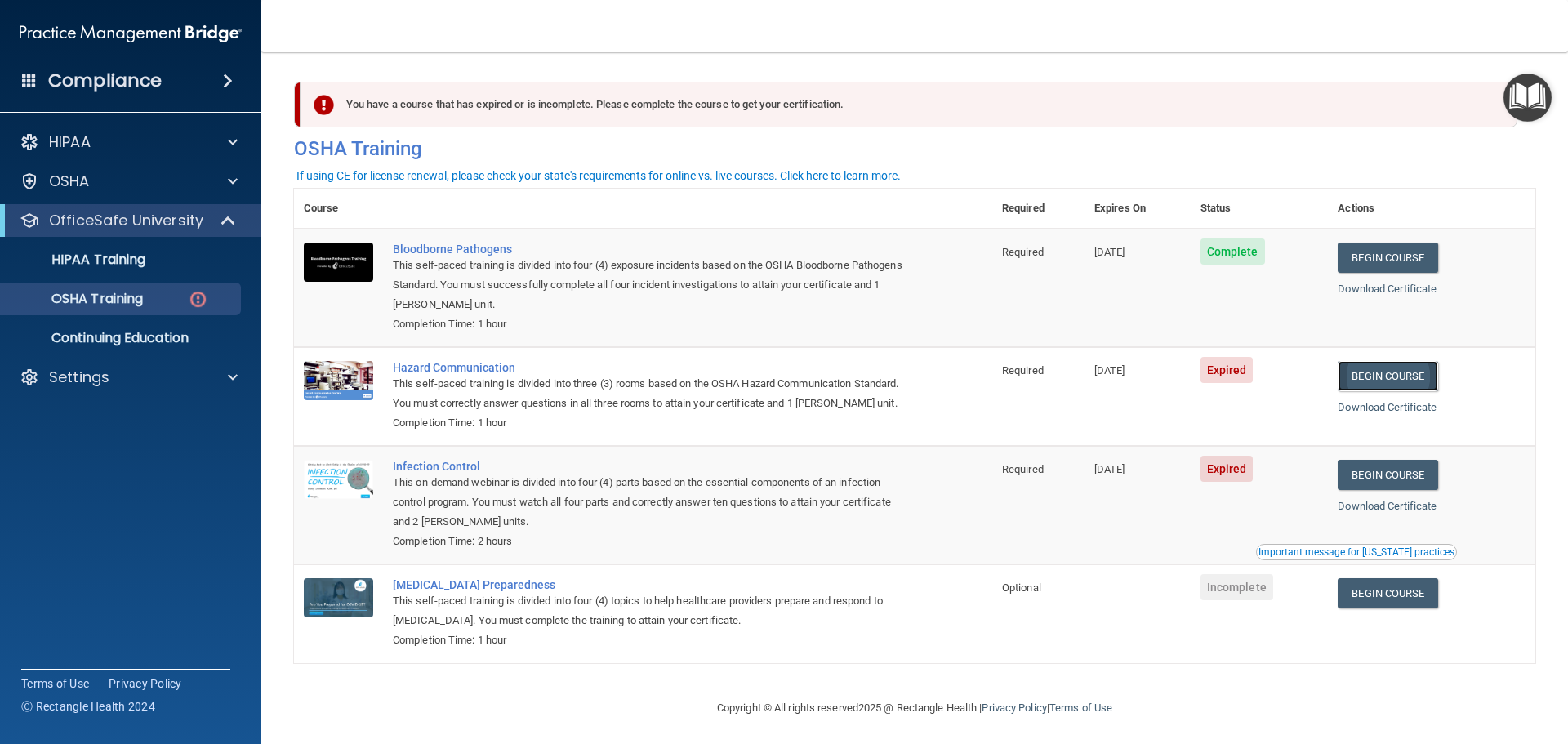
click at [1395, 379] on link "Begin Course" at bounding box center [1387, 375] width 100 height 30
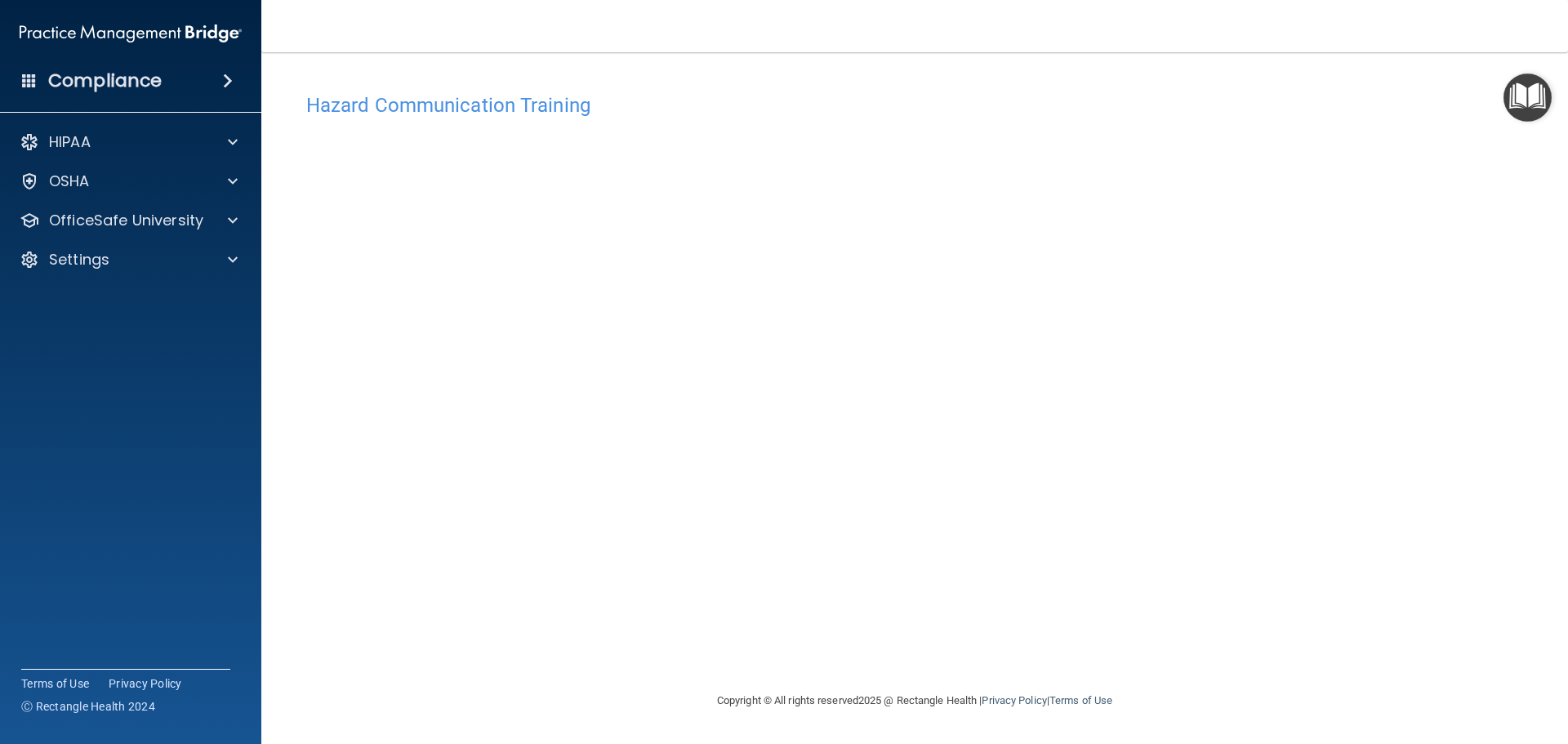
drag, startPoint x: 278, startPoint y: 486, endPoint x: 301, endPoint y: 487, distance: 23.0
click at [295, 487] on main "Hazard Communication Training This course doesn’t expire until 09/13/2025. Are …" at bounding box center [914, 398] width 1307 height 692
click at [121, 214] on p "OfficeSafe University" at bounding box center [126, 220] width 154 height 20
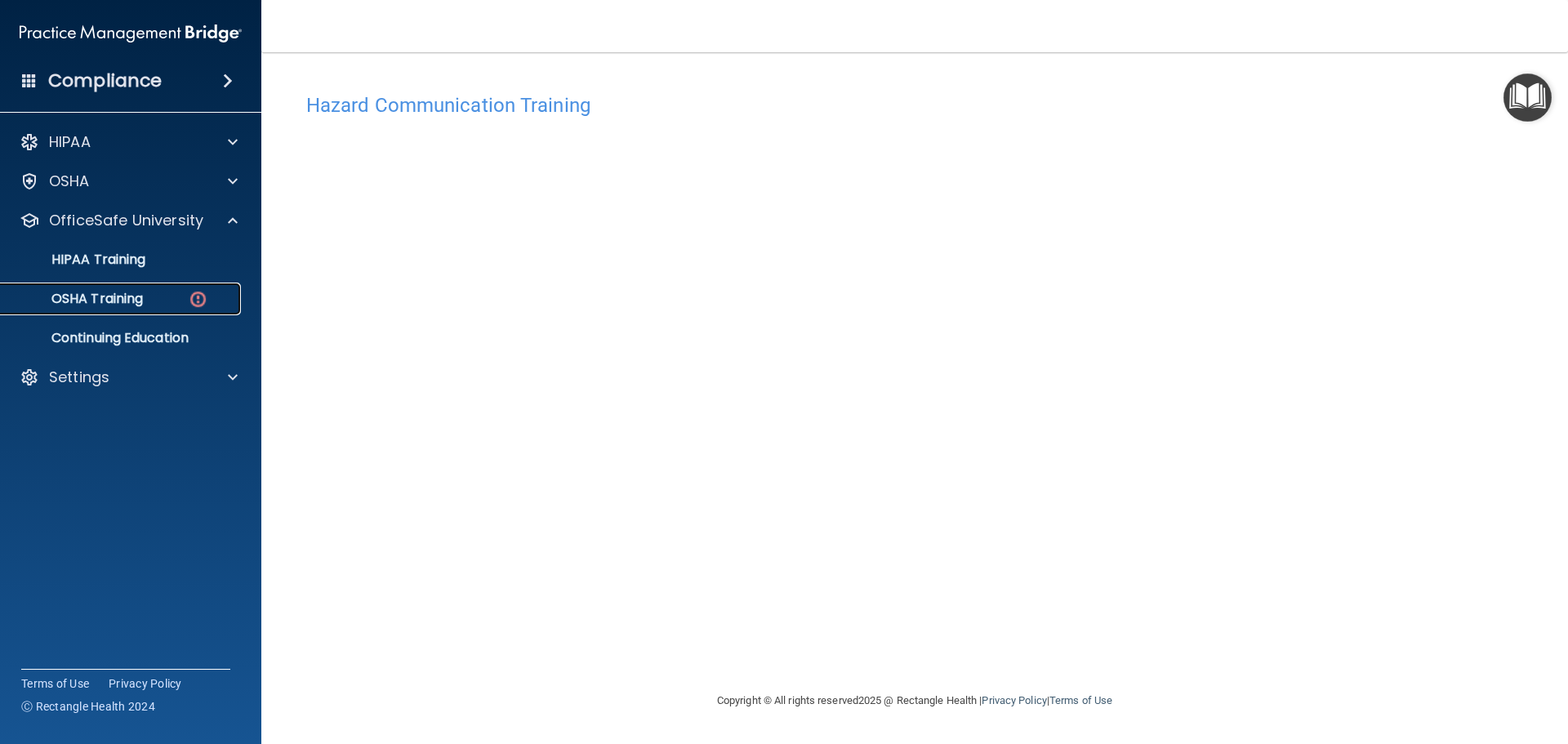
click at [150, 294] on div "OSHA Training" at bounding box center [121, 298] width 223 height 16
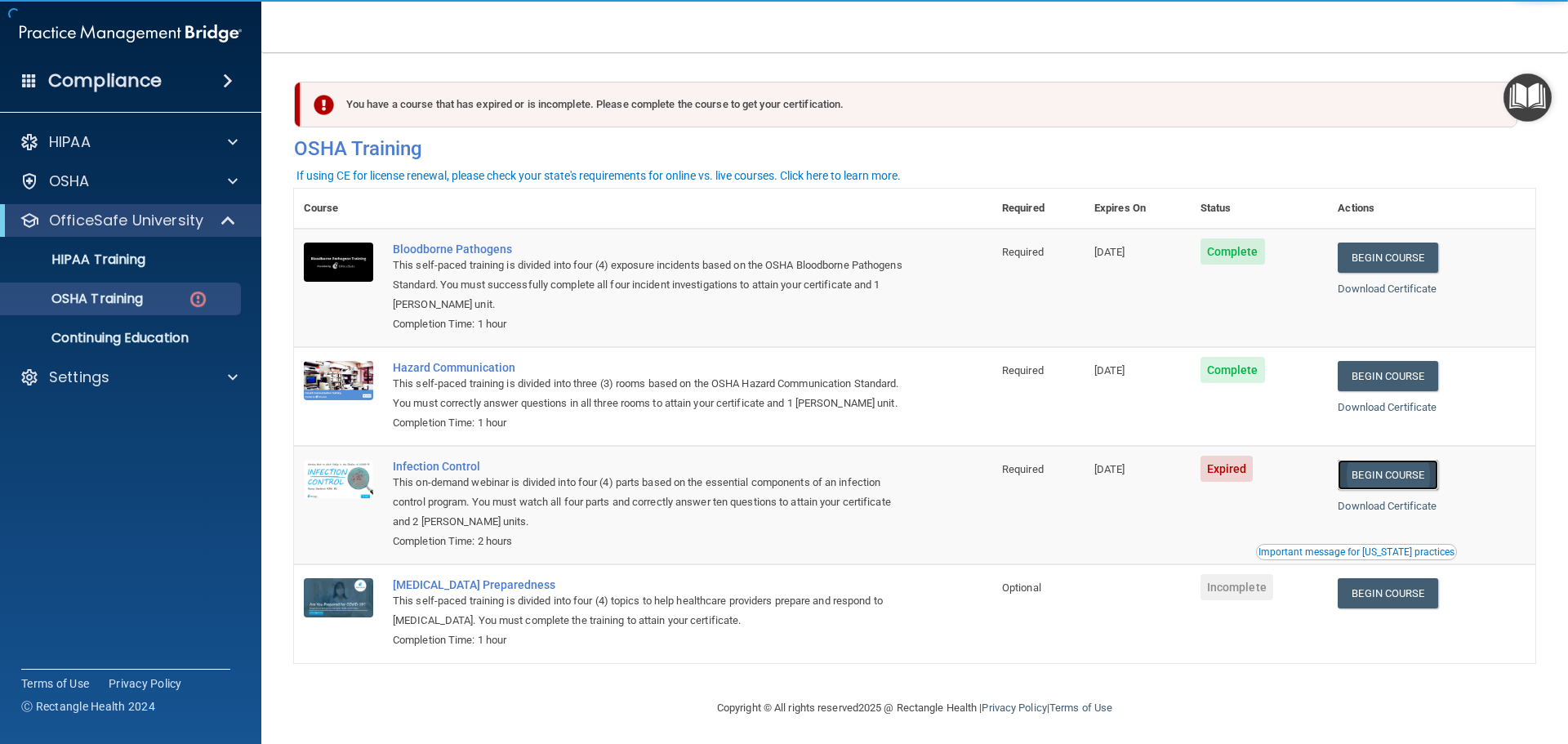
click at [1376, 490] on link "Begin Course" at bounding box center [1387, 474] width 100 height 30
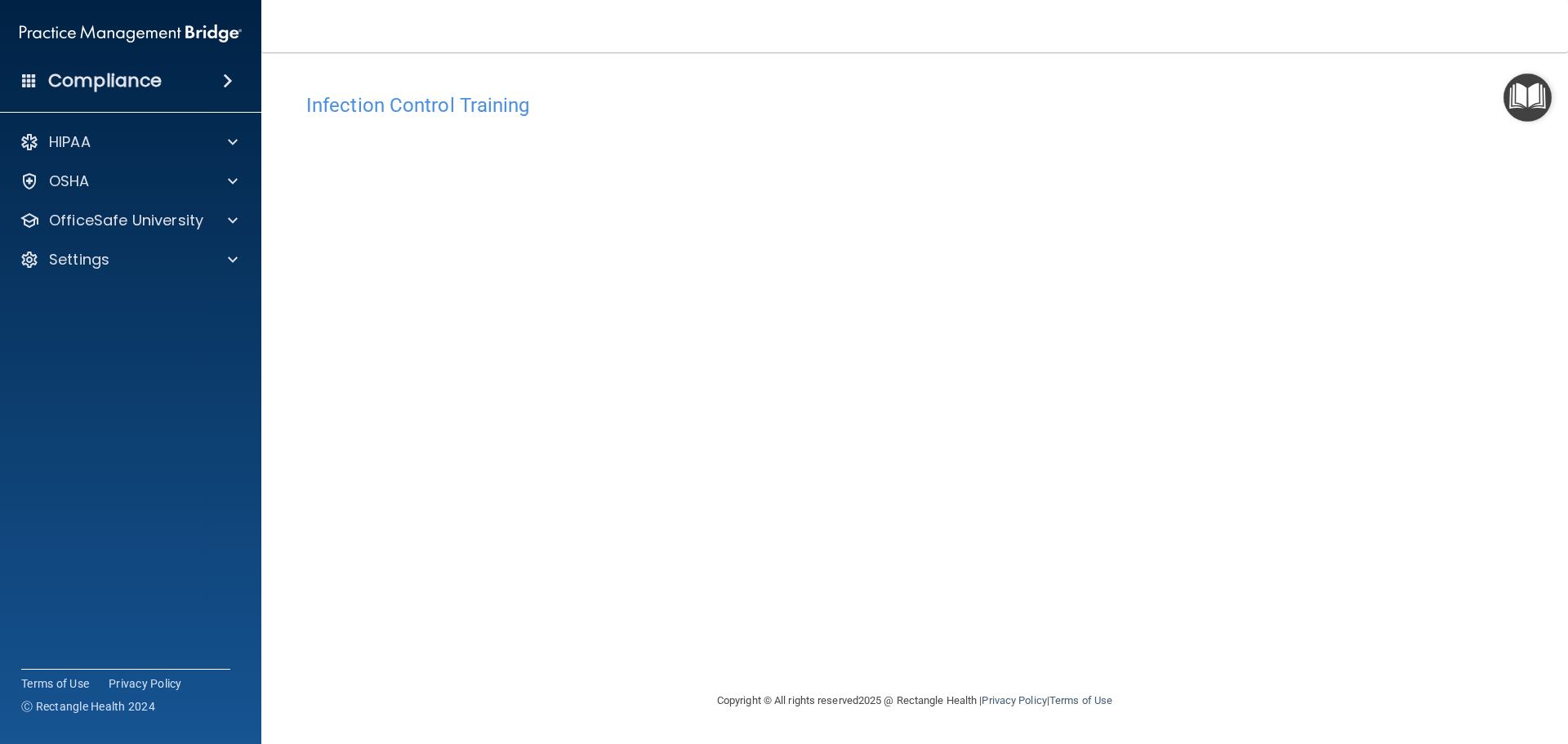
click at [1398, 334] on div "Infection Control Training This course doesn’t expire until [DATE]. Are you sur…" at bounding box center [914, 388] width 1241 height 606
click at [130, 213] on p "OfficeSafe University" at bounding box center [126, 220] width 154 height 20
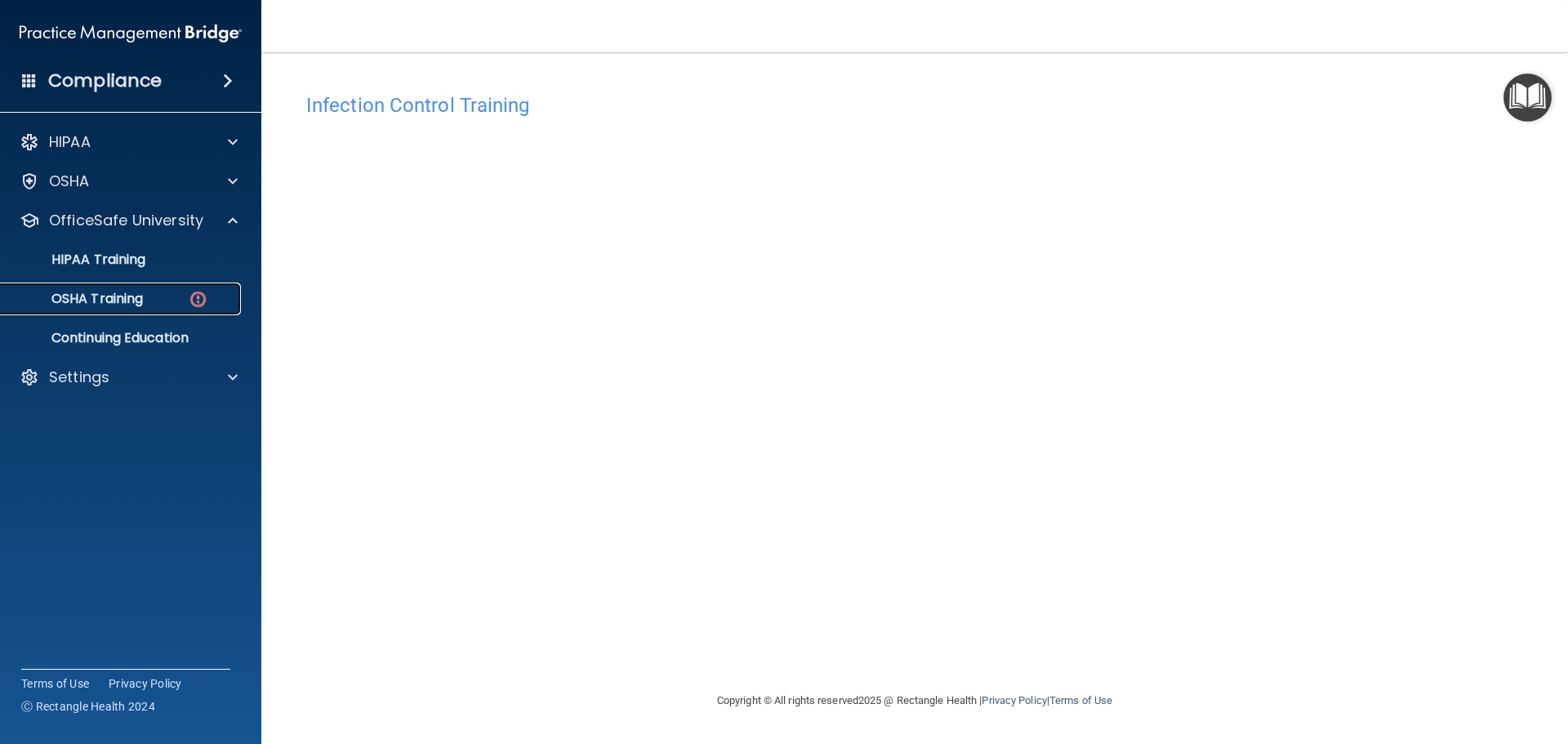
click at [134, 304] on p "OSHA Training" at bounding box center [76, 298] width 133 height 16
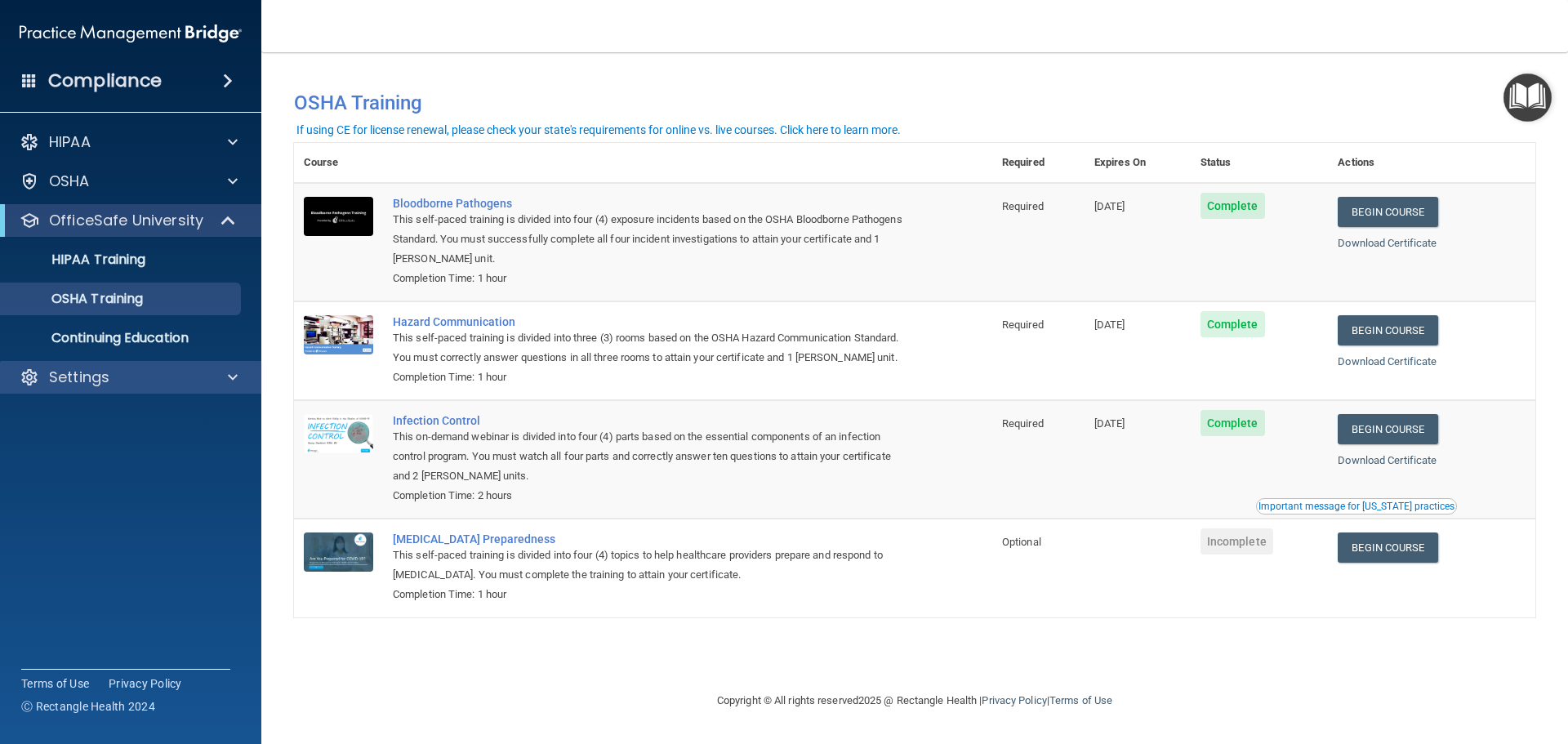
click at [211, 389] on div "Settings" at bounding box center [131, 377] width 262 height 33
click at [251, 369] on div "Settings" at bounding box center [131, 377] width 262 height 33
click at [210, 389] on div "Settings" at bounding box center [131, 377] width 262 height 33
click at [134, 385] on div "Settings" at bounding box center [108, 377] width 203 height 20
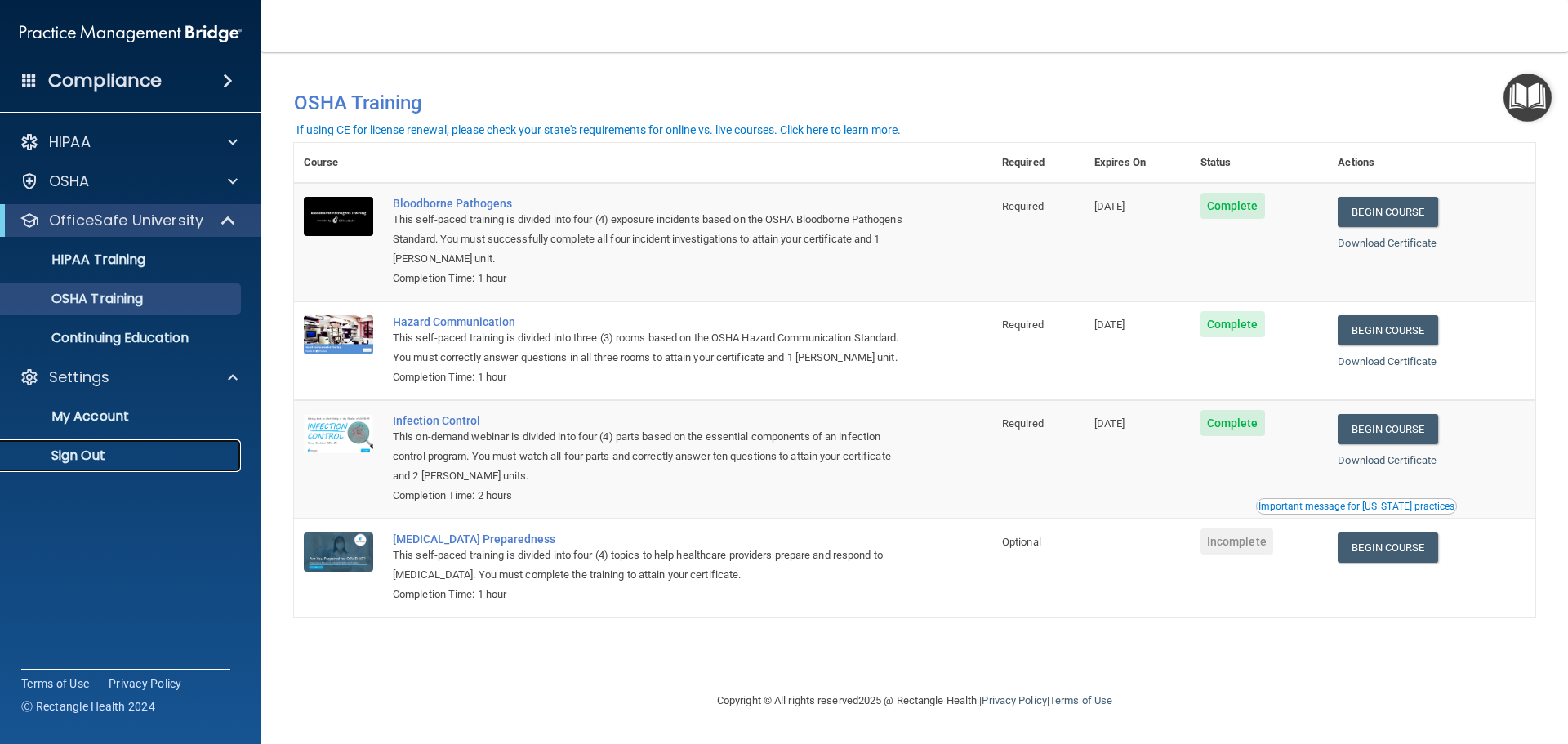
click at [111, 457] on p "Sign Out" at bounding box center [121, 455] width 223 height 16
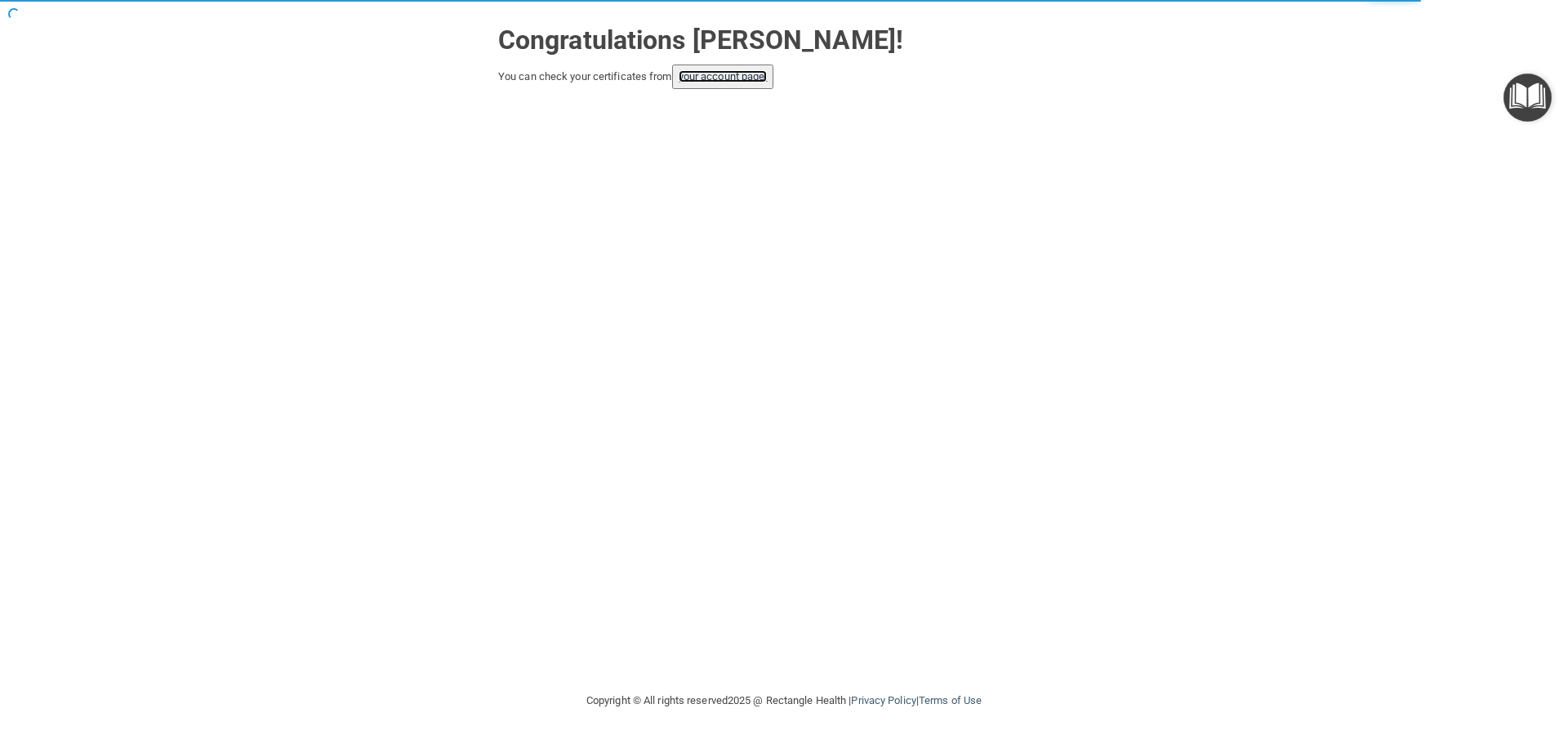
click at [753, 79] on link "your account page!" at bounding box center [722, 76] width 89 height 12
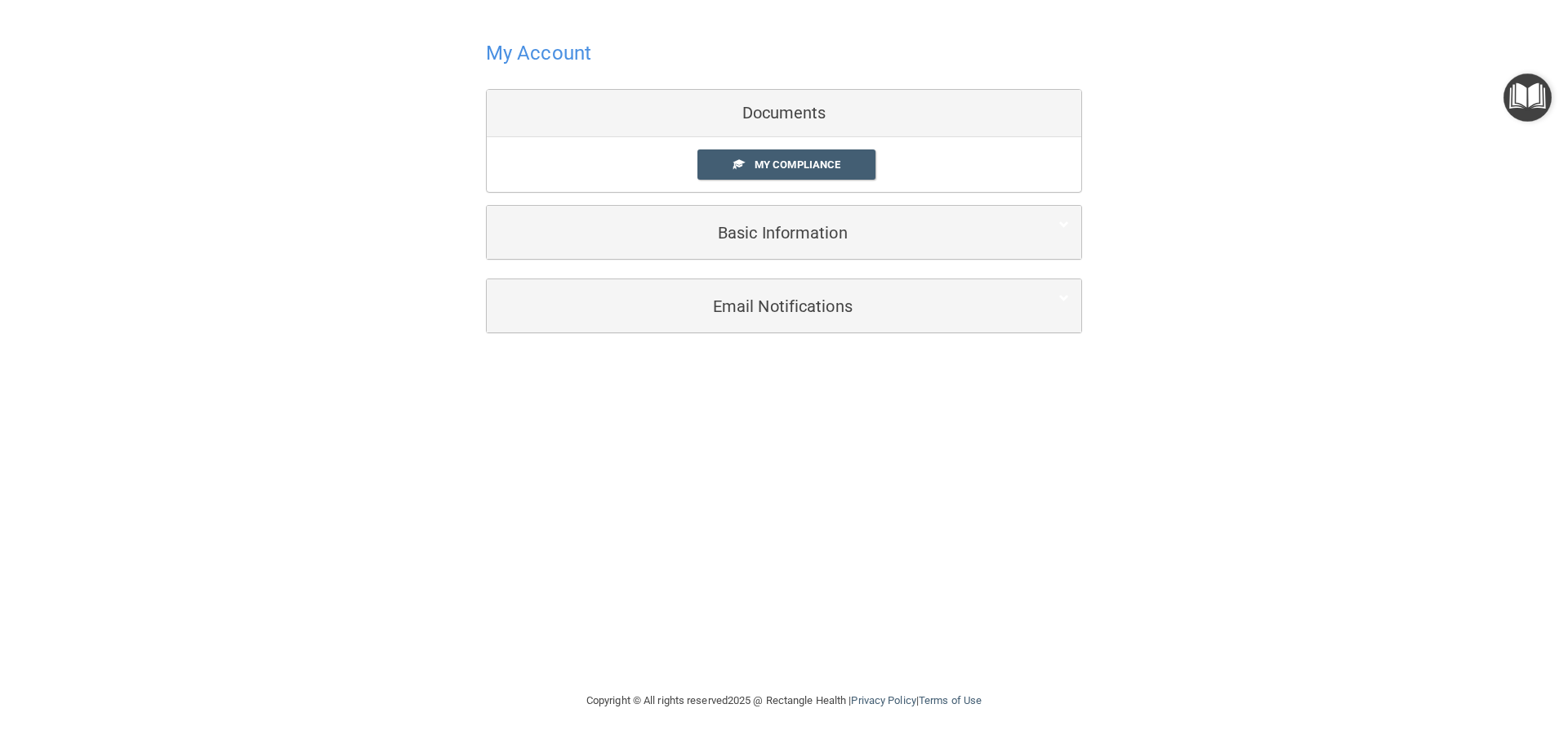
click at [531, 58] on h4 "My Account" at bounding box center [538, 53] width 105 height 21
